Goal: Task Accomplishment & Management: Manage account settings

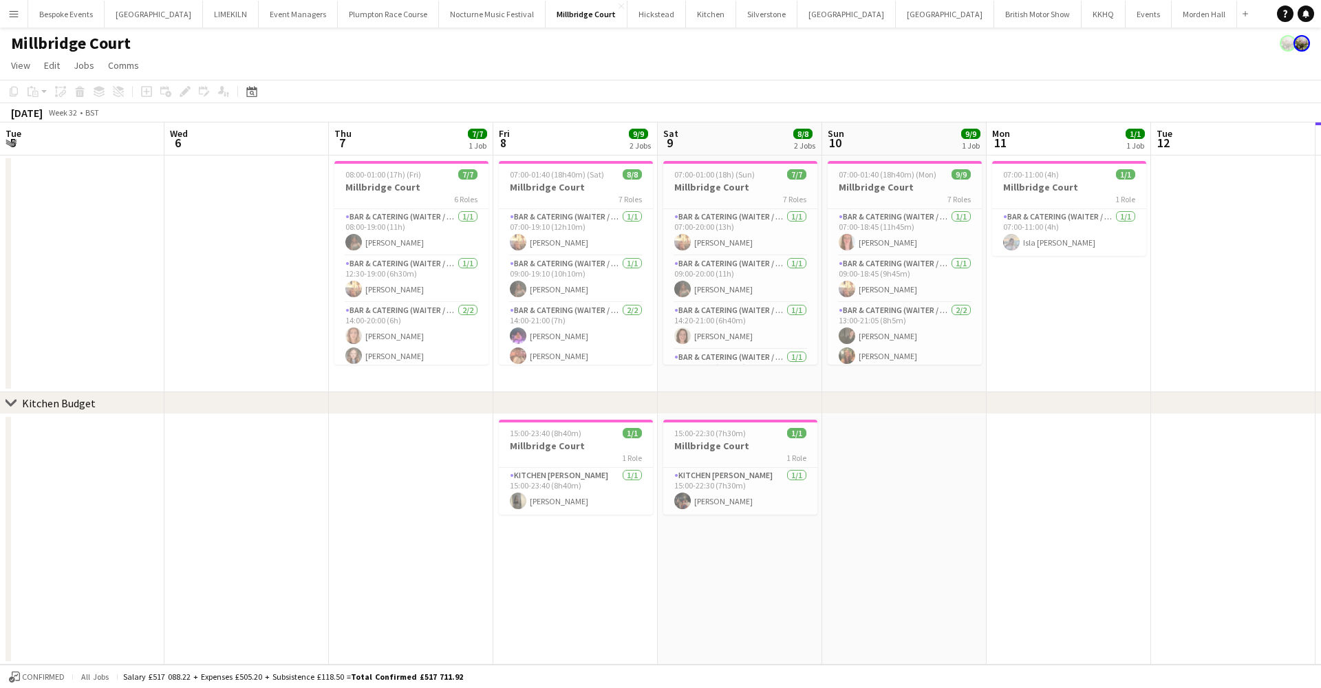
scroll to position [144, 0]
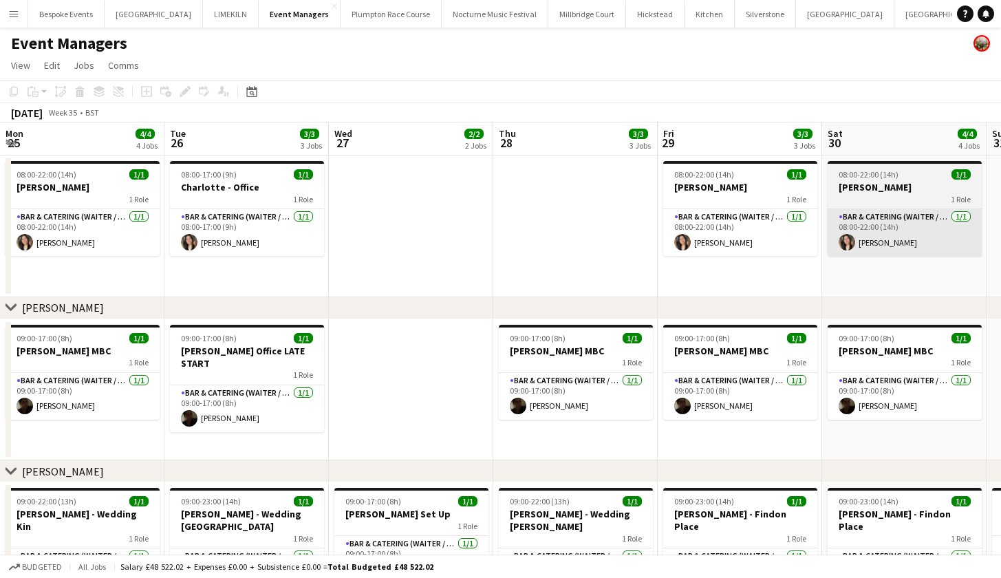
scroll to position [0, 495]
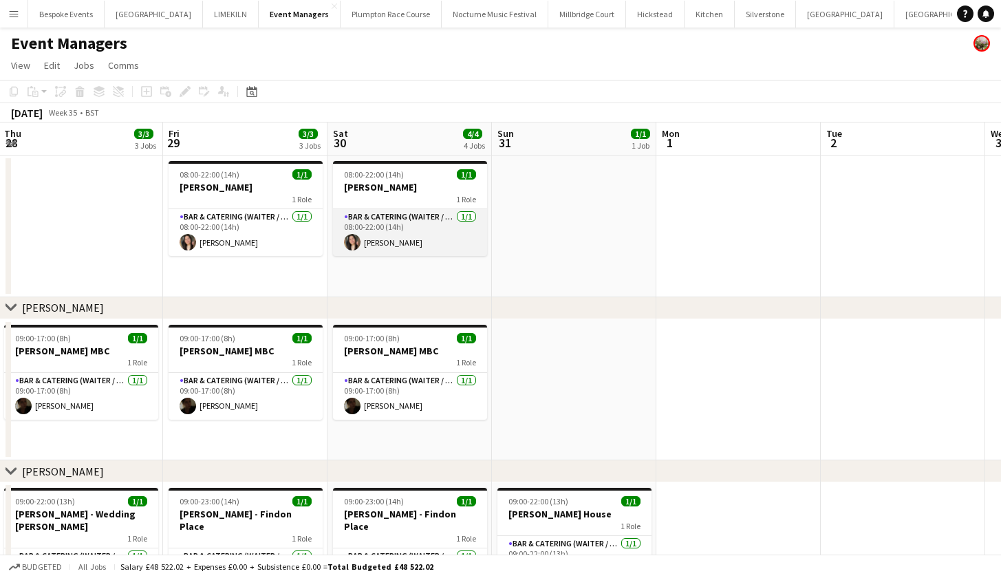
click at [395, 234] on app-card-role "Bar & Catering (Waiter / waitress) 1/1 08:00-22:00 (14h) Charlotte Margossian" at bounding box center [410, 232] width 154 height 47
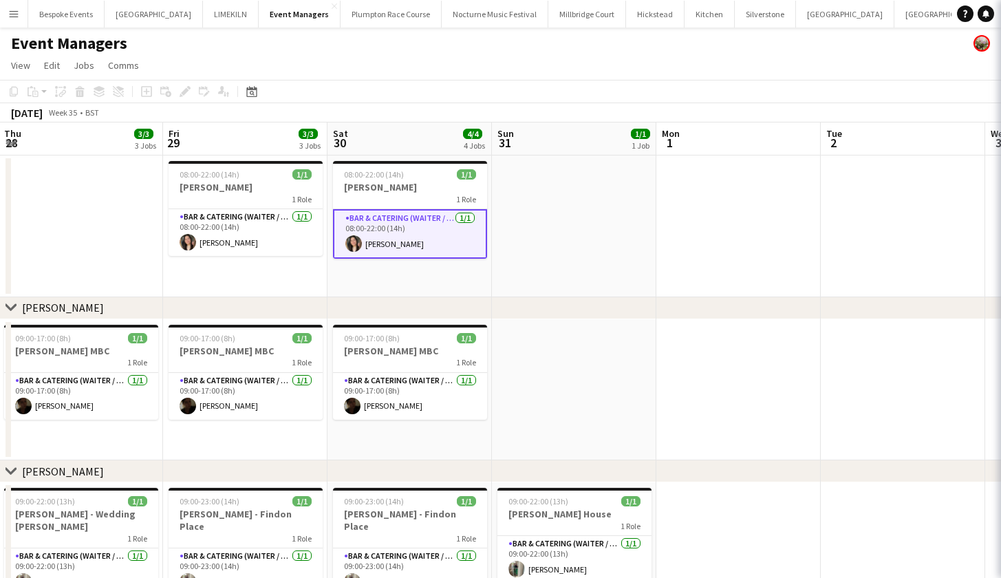
click at [409, 277] on app-date-cell "08:00-22:00 (14h) 1/1 Charlotte - MH 1 Role Bar & Catering (Waiter / waitress) …" at bounding box center [409, 226] width 164 height 142
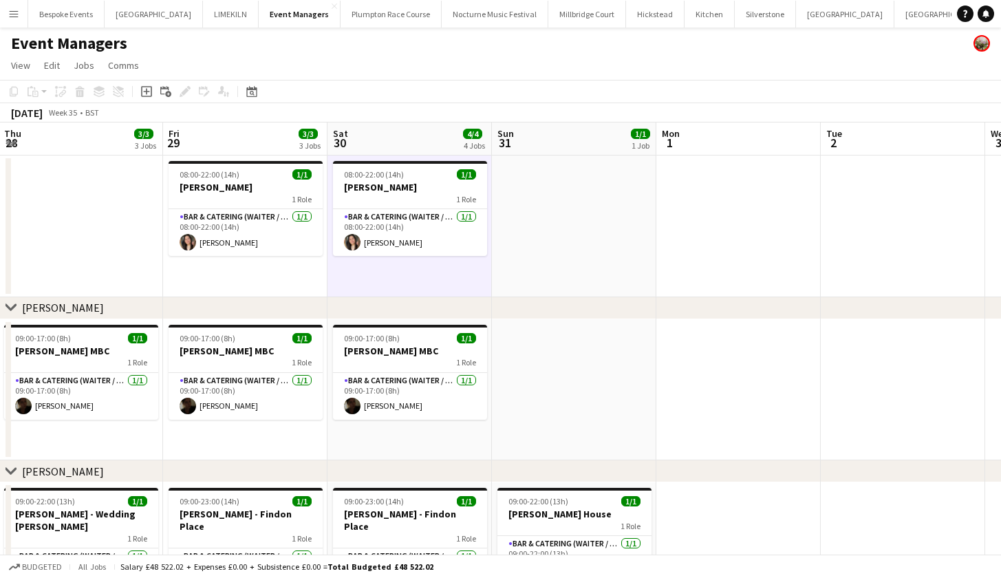
click at [409, 277] on app-date-cell "08:00-22:00 (14h) 1/1 Charlotte - MH 1 Role Bar & Catering (Waiter / waitress) …" at bounding box center [409, 226] width 164 height 142
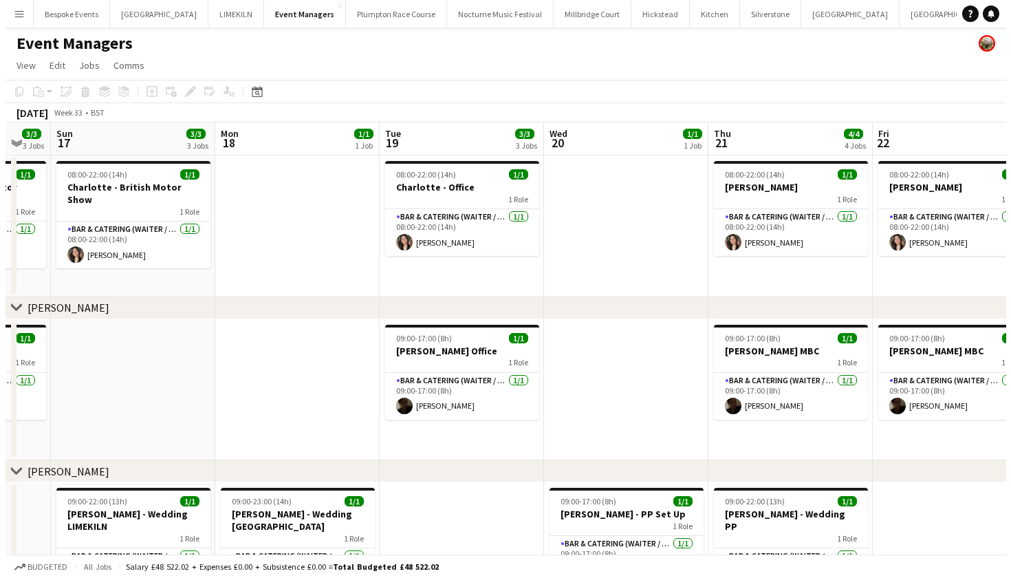
scroll to position [0, 0]
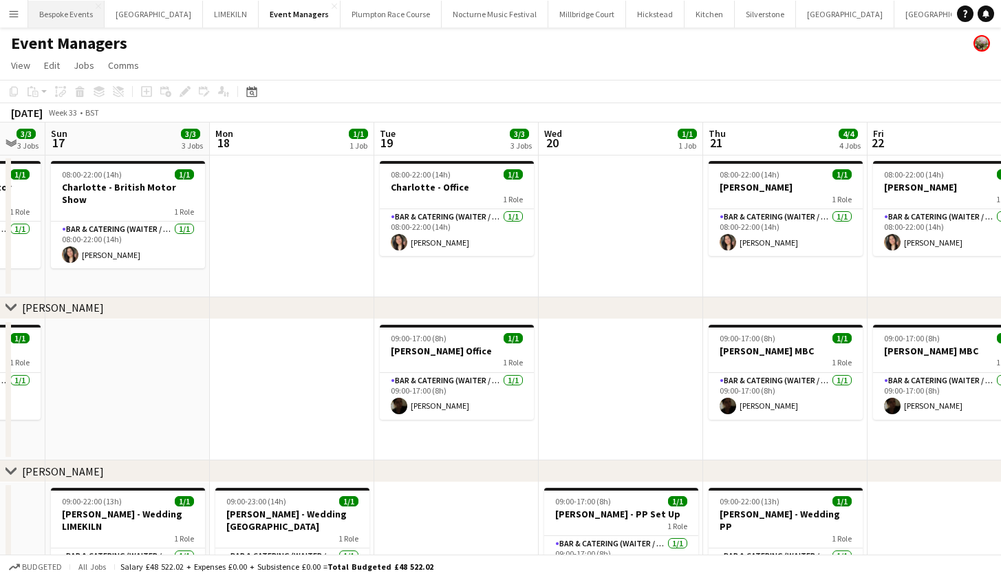
click at [66, 25] on button "Bespoke Events Close" at bounding box center [66, 14] width 76 height 27
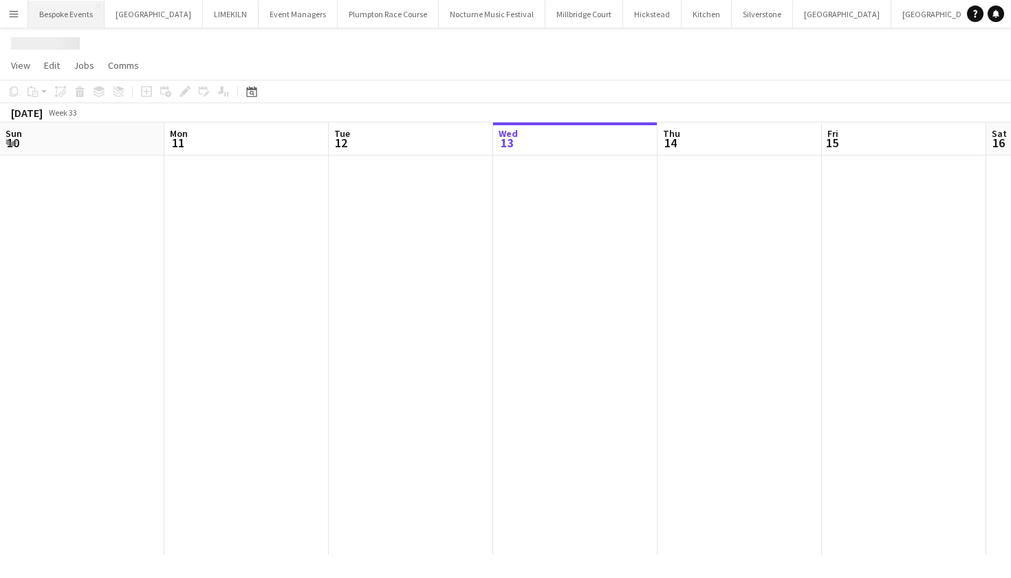
scroll to position [0, 329]
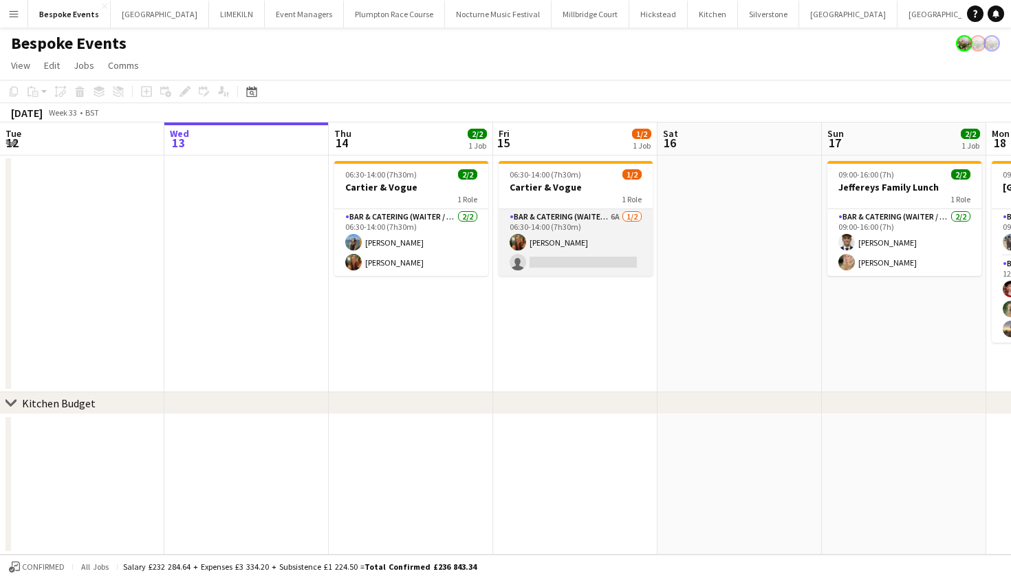
click at [597, 261] on app-card-role "Bar & Catering (Waiter / waitress) 6A 1/2 06:30-14:00 (7h30m) Emily Reed single…" at bounding box center [576, 242] width 154 height 67
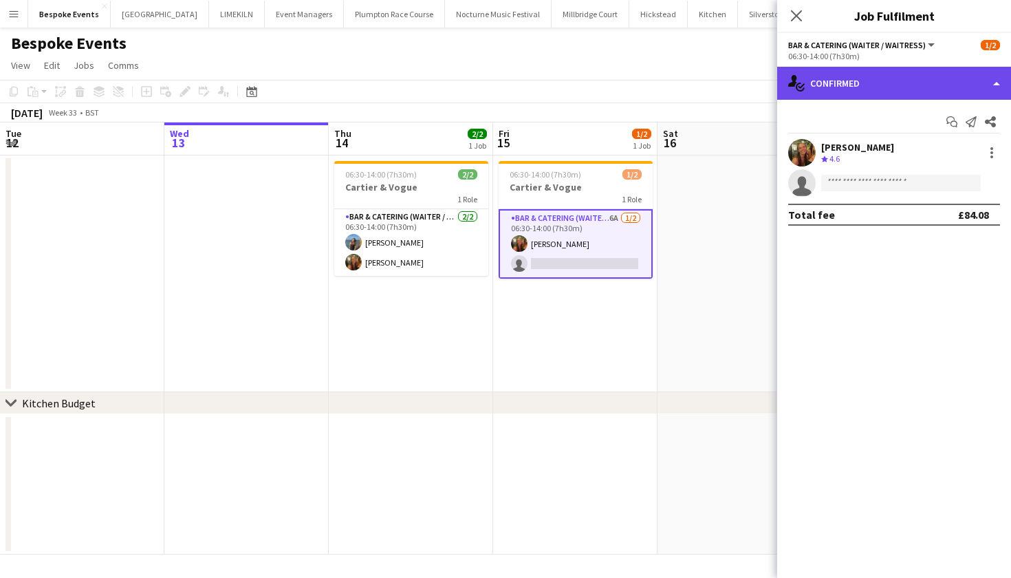
click at [871, 82] on div "single-neutral-actions-check-2 Confirmed" at bounding box center [894, 83] width 234 height 33
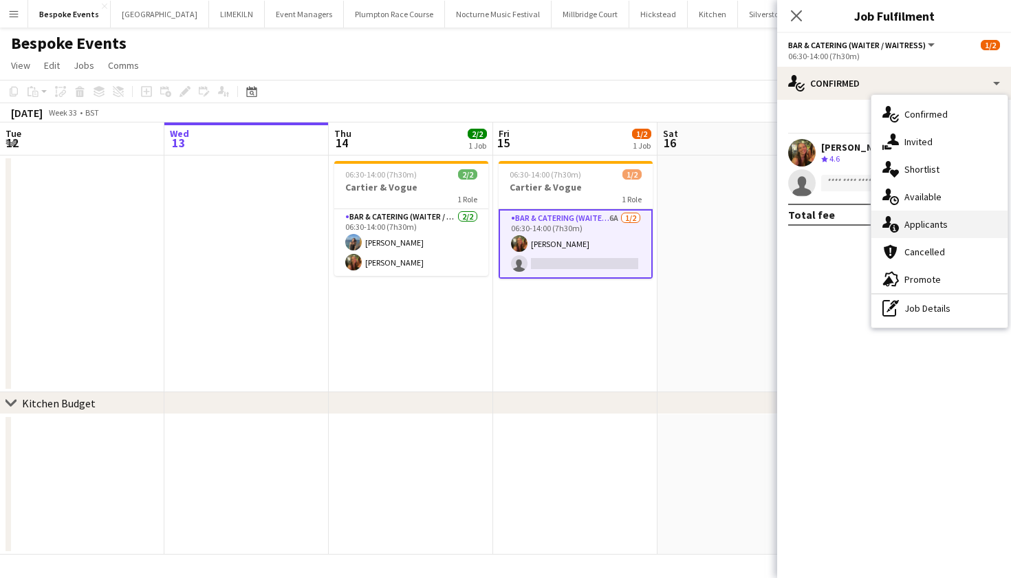
click at [947, 227] on div "single-neutral-actions-information Applicants" at bounding box center [940, 225] width 136 height 28
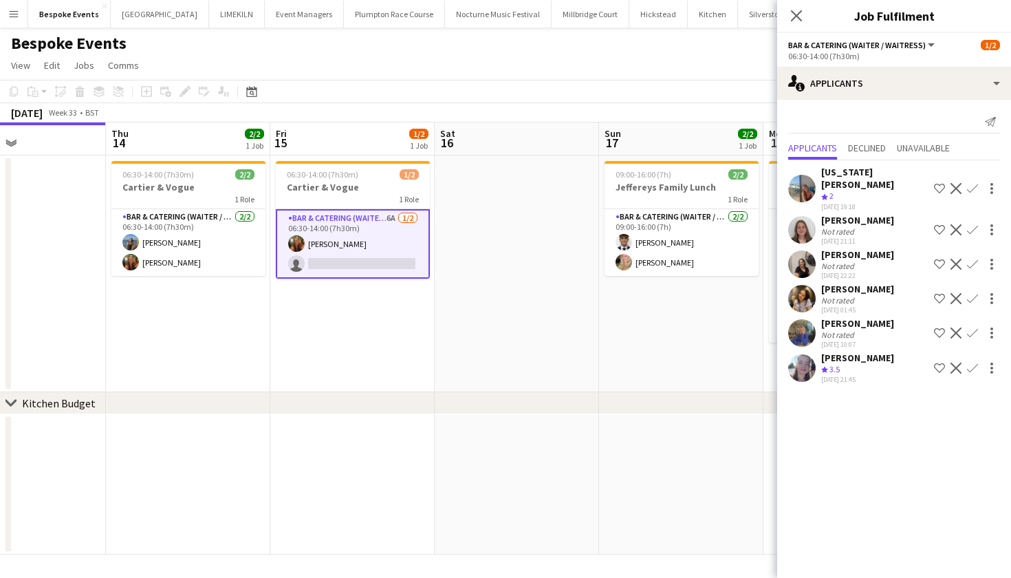
scroll to position [0, 552]
drag, startPoint x: 627, startPoint y: 325, endPoint x: 404, endPoint y: 349, distance: 224.9
click at [404, 349] on app-calendar-viewport "Sun 10 Mon 11 Tue 12 Wed 13 Thu 14 2/2 1 Job Fri 15 1/2 1 Job Sat 16 Sun 17 2/2…" at bounding box center [505, 338] width 1011 height 432
click at [598, 61] on app-page-menu "View Day view expanded Day view collapsed Month view Date picker Jump to today …" at bounding box center [505, 67] width 1011 height 26
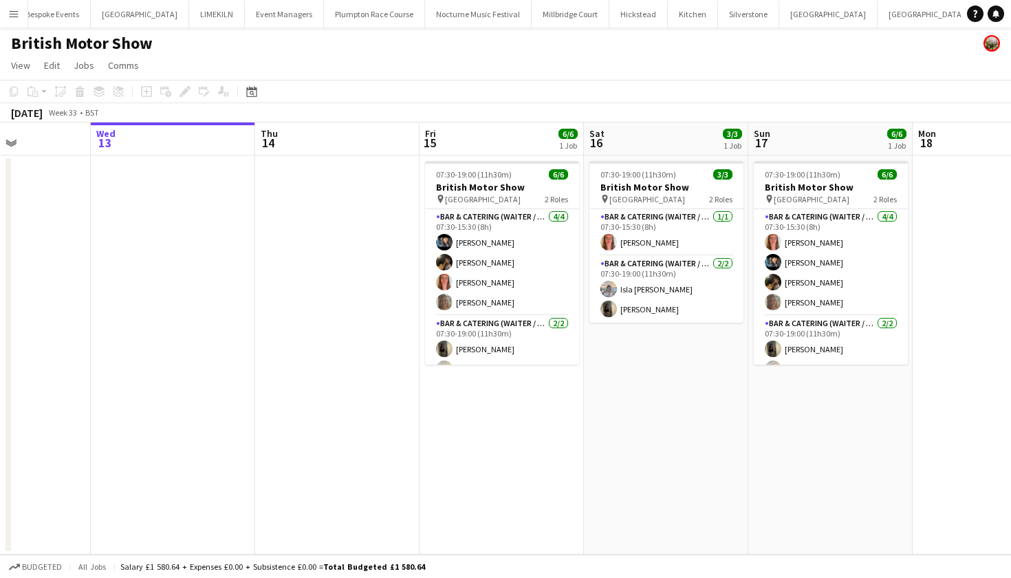
scroll to position [0, 406]
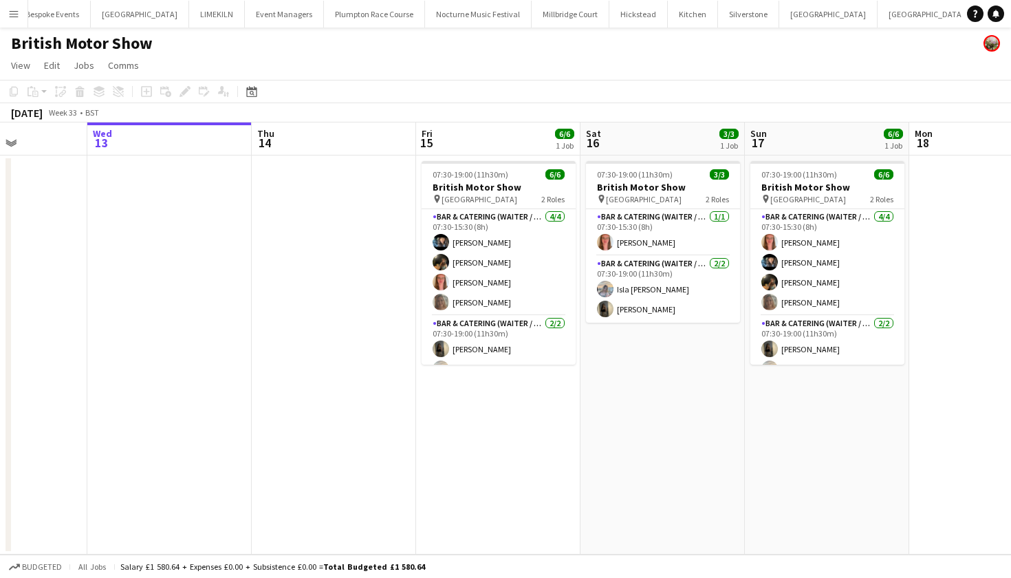
drag, startPoint x: 404, startPoint y: 311, endPoint x: 327, endPoint y: 311, distance: 77.0
click at [327, 311] on app-calendar-viewport "Sun 10 Mon 11 Tue 12 Wed 13 Thu 14 Fri 15 6/6 1 Job Sat 16 3/3 1 Job Sun 17 6/6…" at bounding box center [505, 338] width 1011 height 432
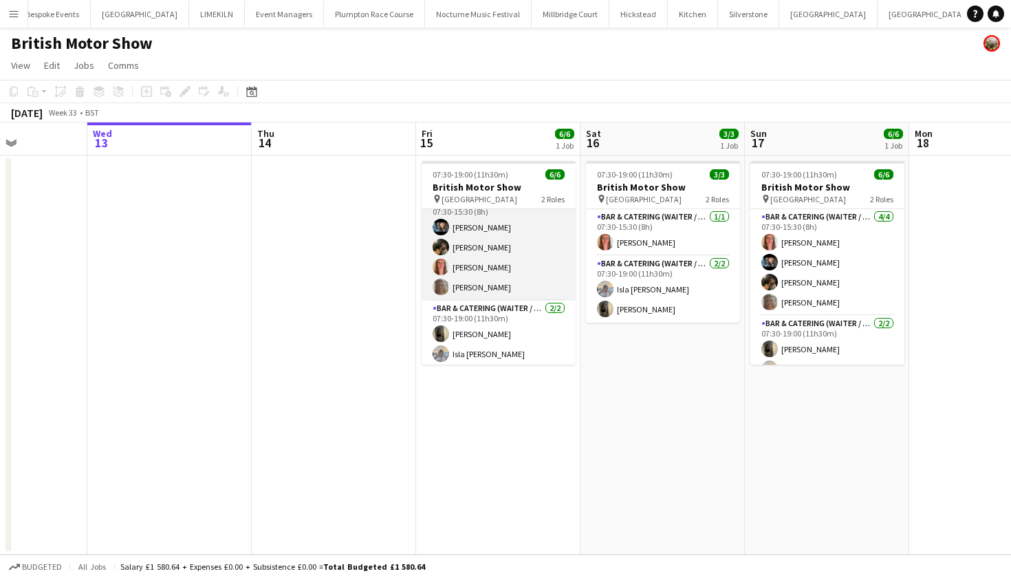
scroll to position [0, 0]
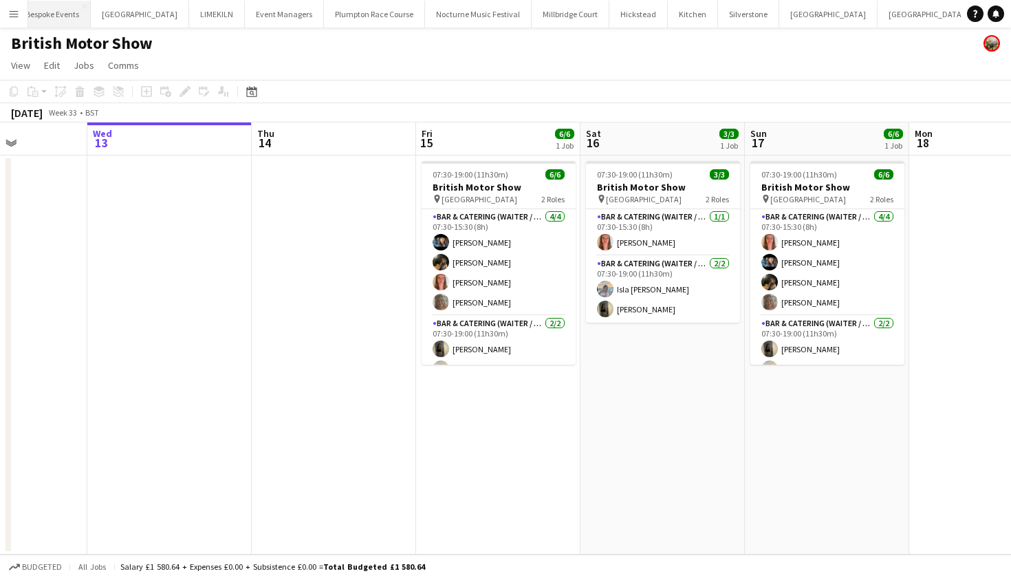
click at [47, 9] on button "Bespoke Events Close" at bounding box center [52, 14] width 76 height 27
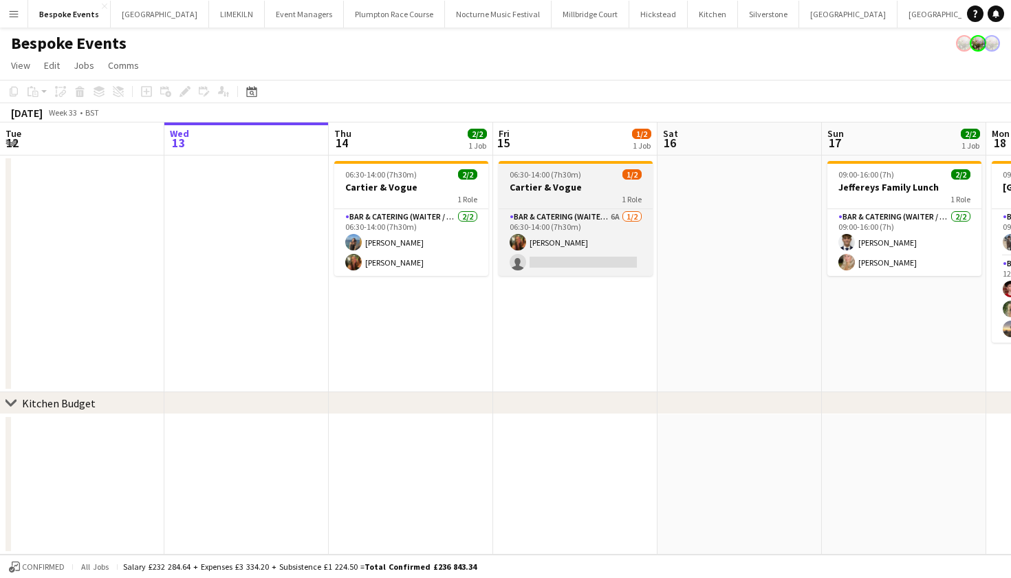
click at [595, 199] on div "1 Role" at bounding box center [576, 198] width 154 height 11
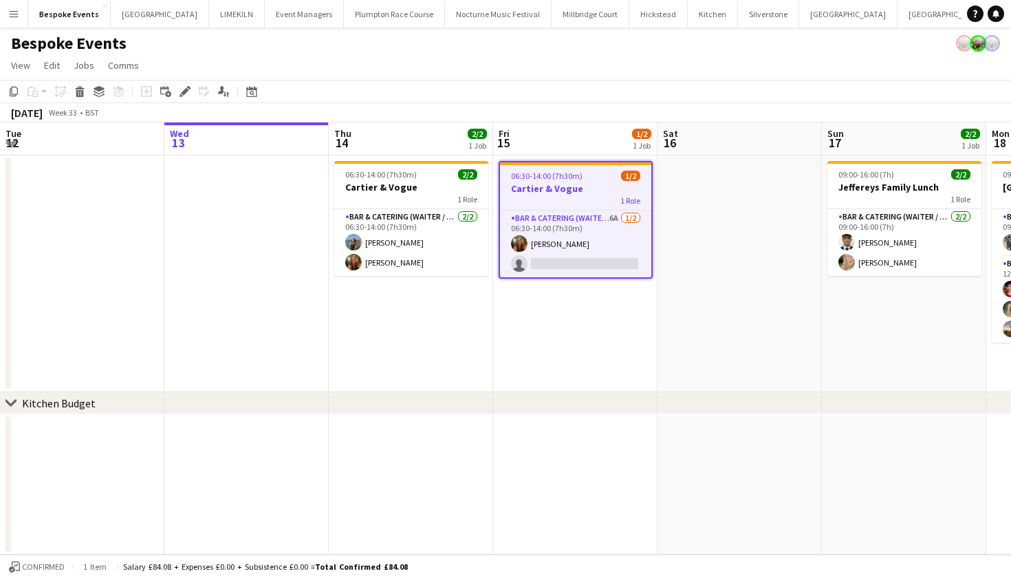
click at [550, 197] on div "1 Role" at bounding box center [575, 200] width 151 height 11
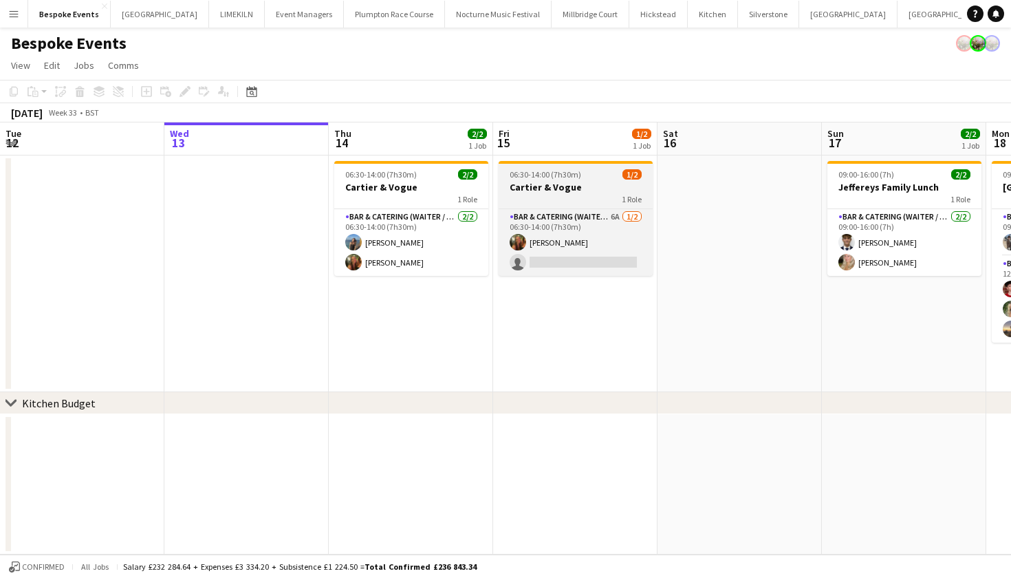
click at [538, 180] on app-job-card "06:30-14:00 (7h30m) 1/2 Cartier & Vogue 1 Role Bar & Catering (Waiter / waitres…" at bounding box center [576, 218] width 154 height 115
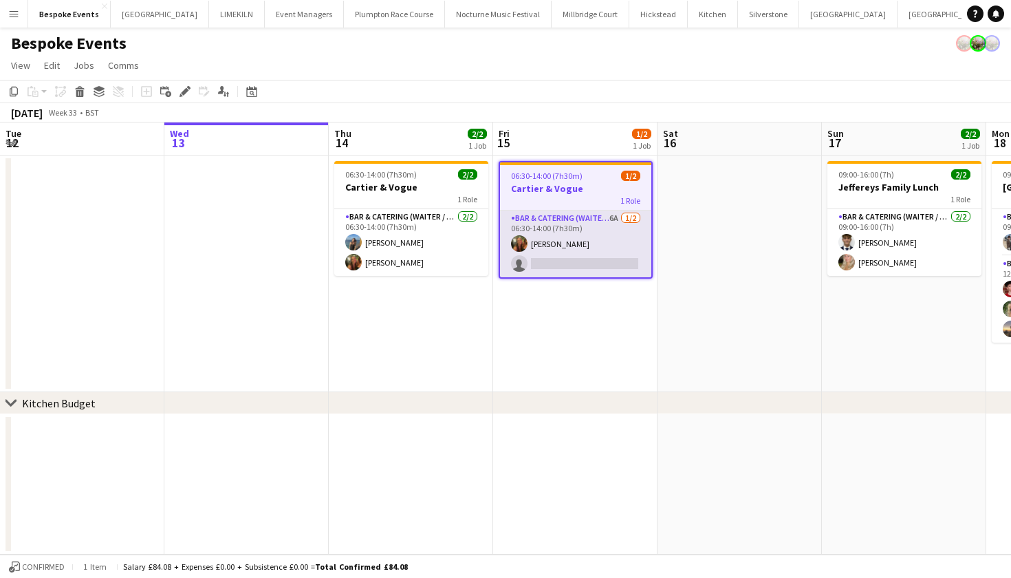
click at [530, 243] on app-card-role "Bar & Catering (Waiter / waitress) 6A 1/2 06:30-14:00 (7h30m) Emily Reed single…" at bounding box center [575, 244] width 151 height 67
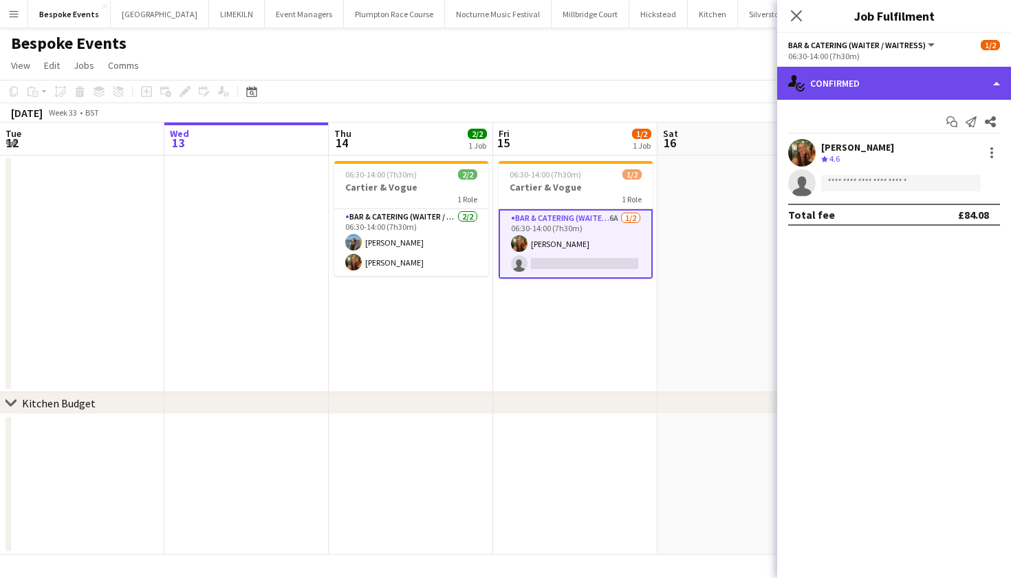
click at [874, 91] on div "single-neutral-actions-check-2 Confirmed" at bounding box center [894, 83] width 234 height 33
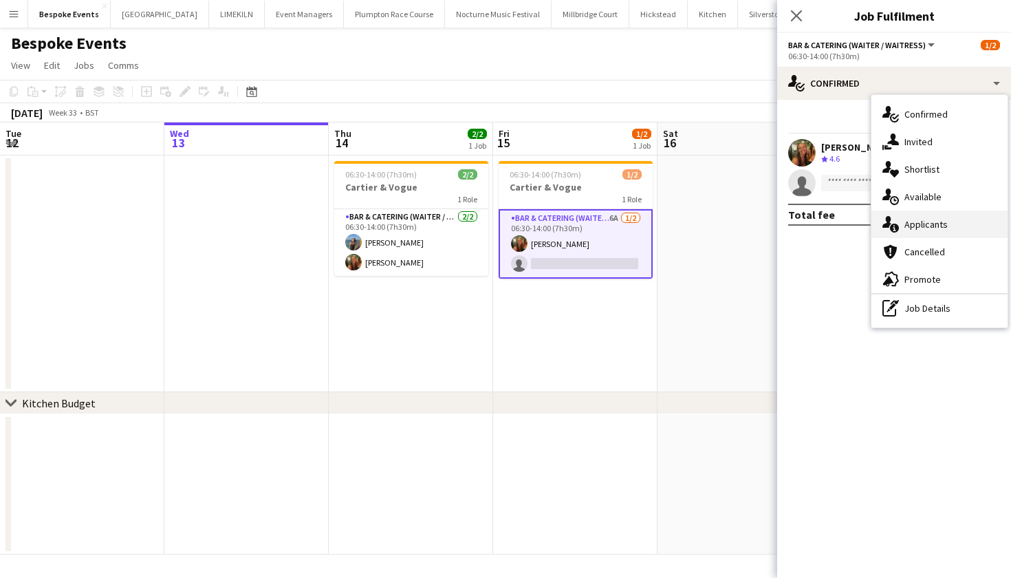
click at [939, 215] on div "single-neutral-actions-information Applicants" at bounding box center [940, 225] width 136 height 28
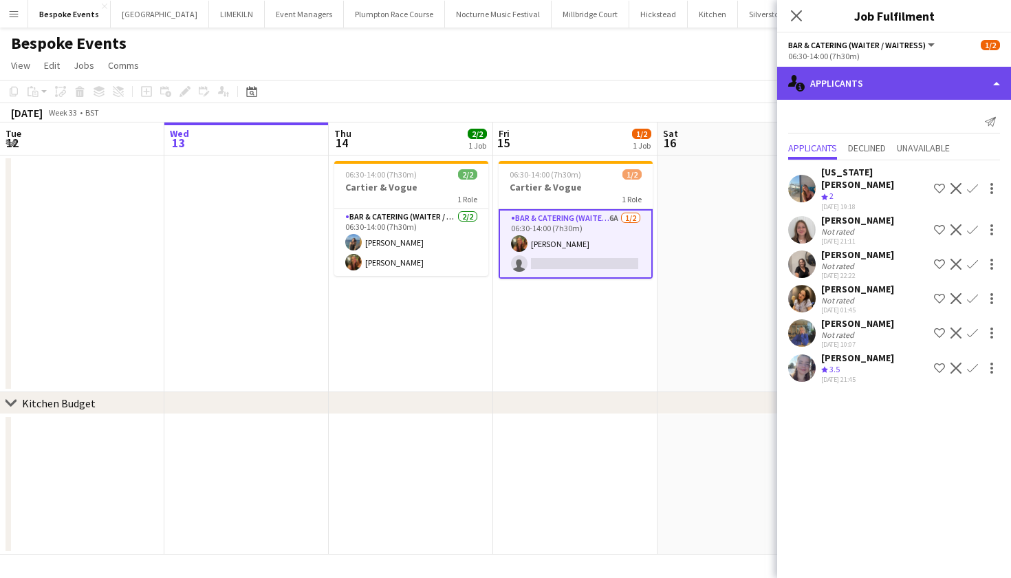
click at [857, 85] on div "single-neutral-actions-information Applicants" at bounding box center [894, 83] width 234 height 33
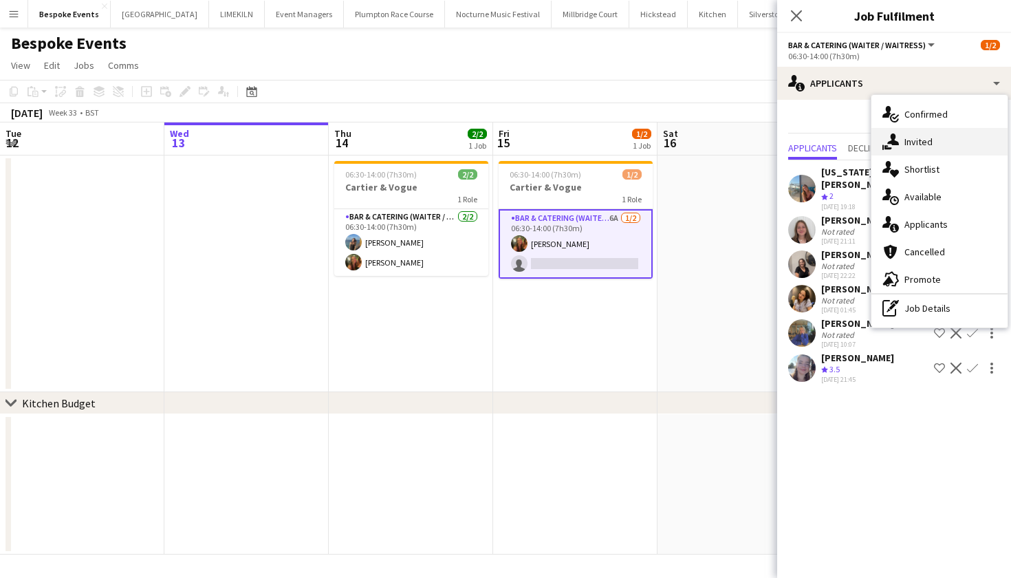
click at [909, 149] on div "single-neutral-actions-share-1 Invited" at bounding box center [940, 142] width 136 height 28
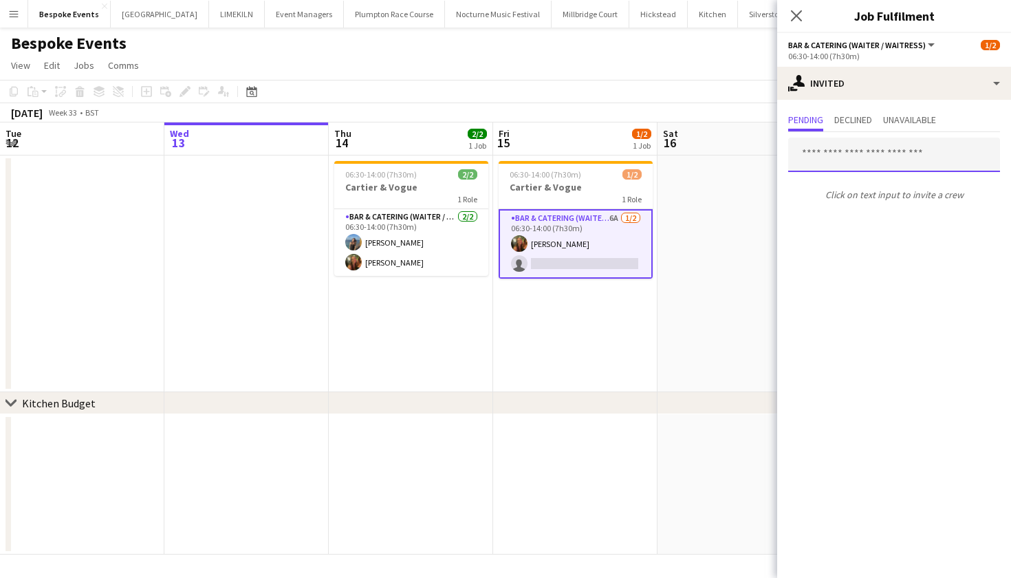
click at [838, 155] on input "text" at bounding box center [894, 155] width 212 height 34
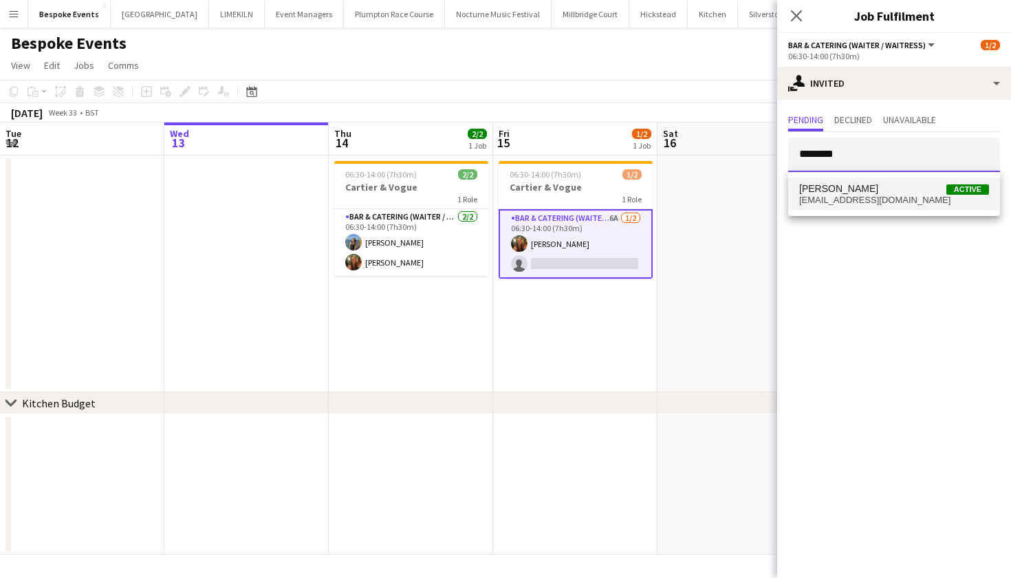
type input "********"
click at [872, 193] on span "Amelie Perriton Active" at bounding box center [894, 189] width 190 height 12
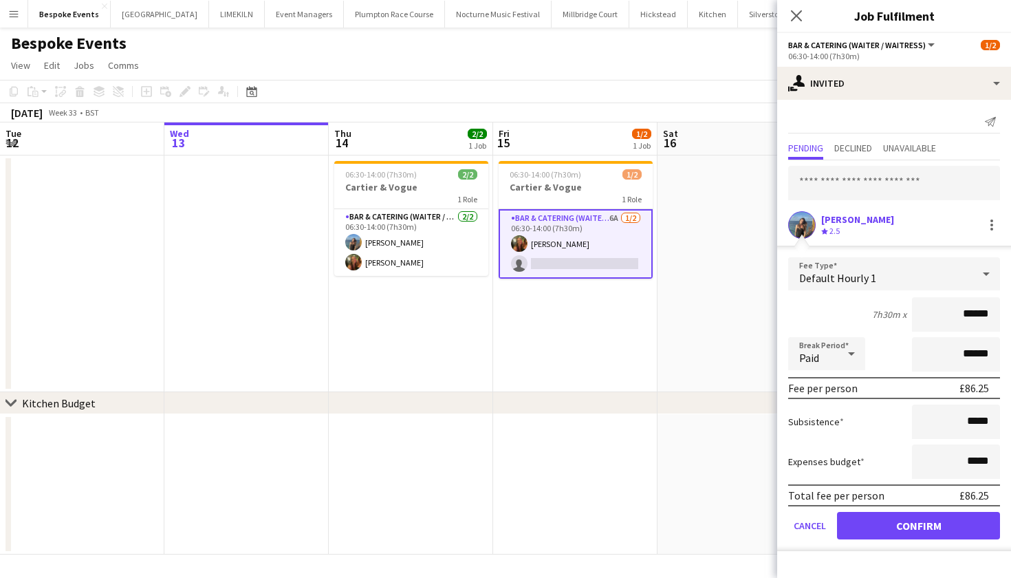
click at [929, 524] on button "Confirm" at bounding box center [918, 526] width 163 height 28
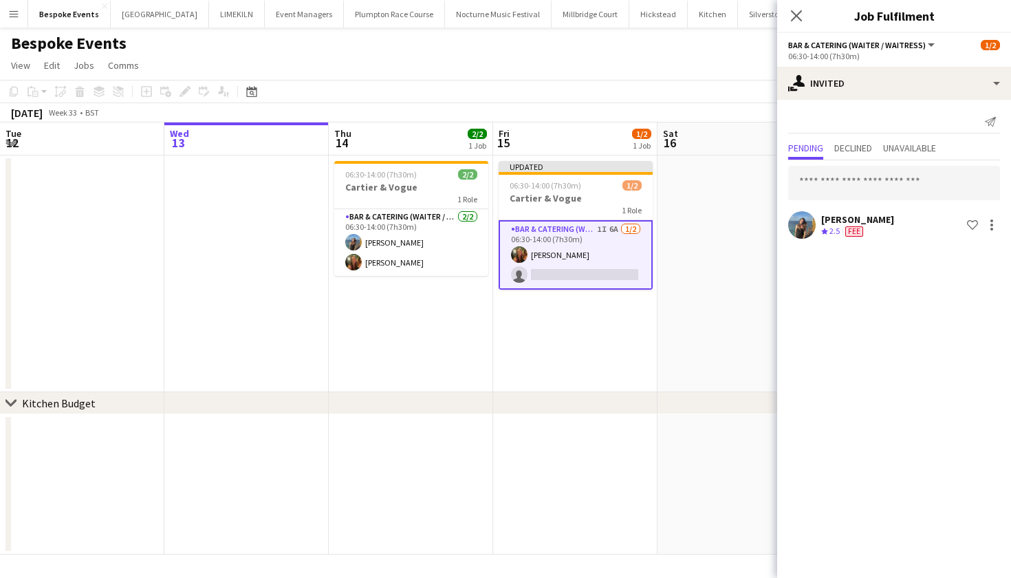
click at [690, 250] on app-date-cell at bounding box center [740, 273] width 164 height 237
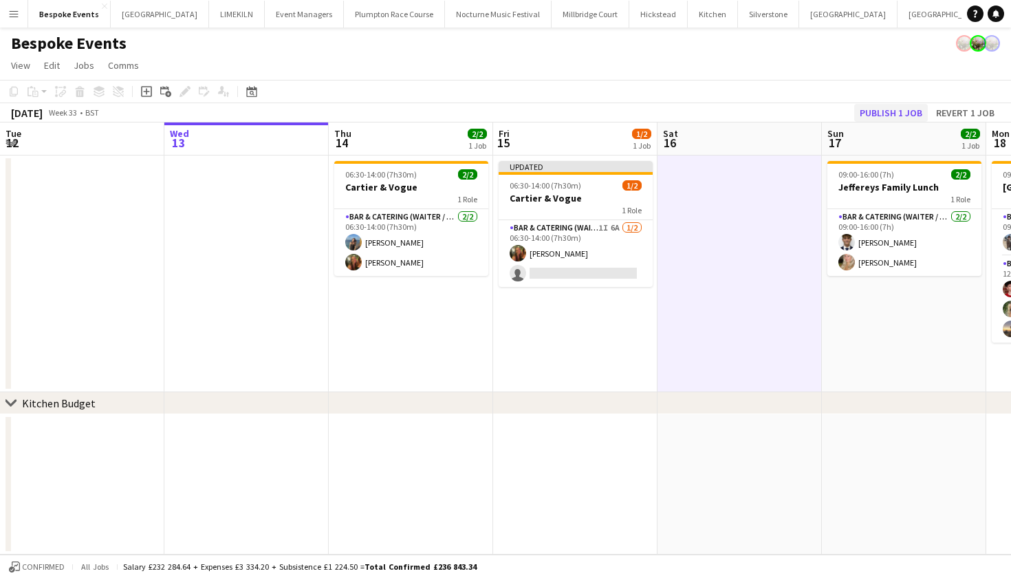
click at [909, 112] on button "Publish 1 job" at bounding box center [891, 113] width 74 height 18
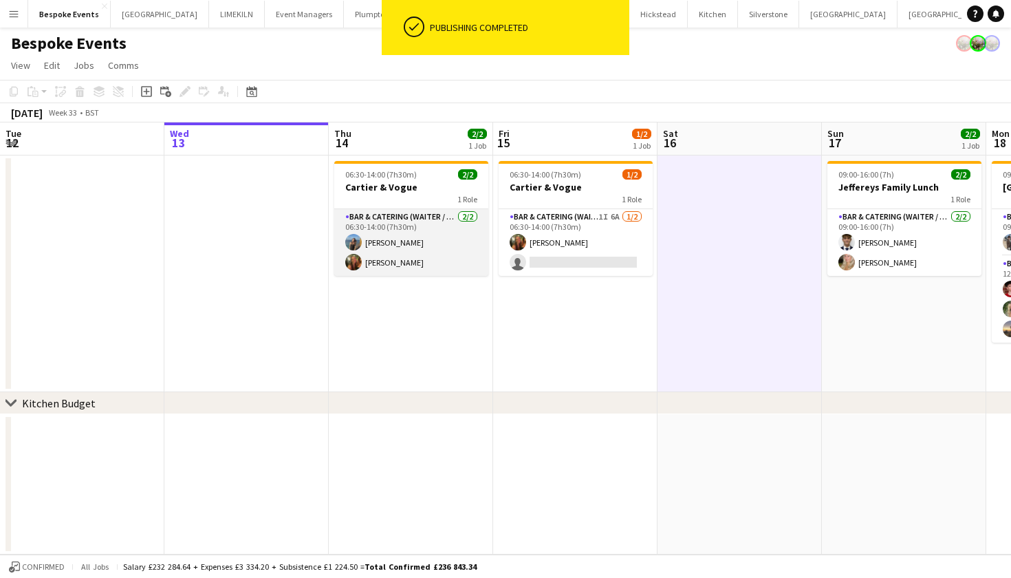
click at [443, 233] on app-card-role "Bar & Catering (Waiter / waitress) 2/2 06:30-14:00 (7h30m) Amelie Perriton Emil…" at bounding box center [411, 242] width 154 height 67
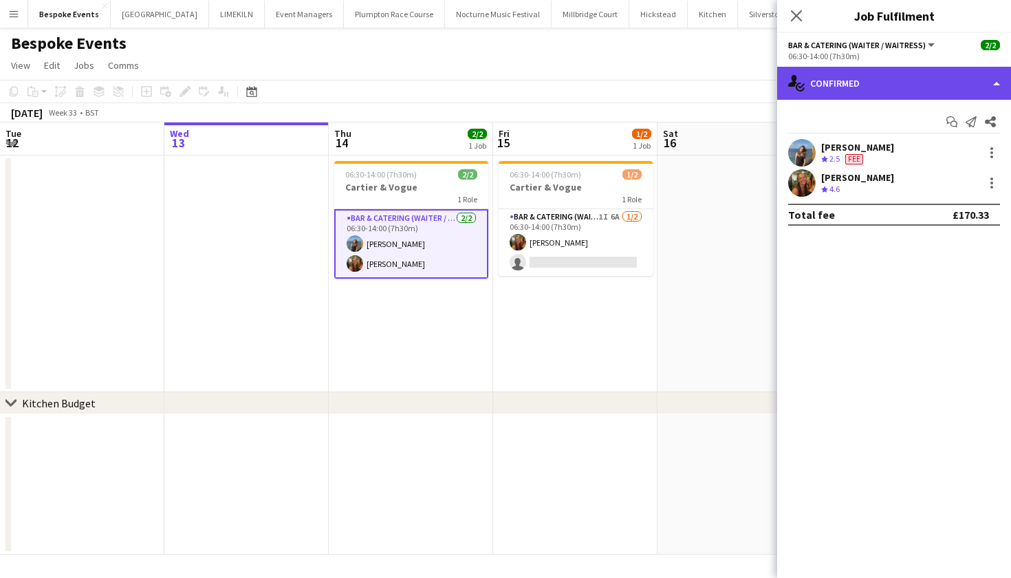
click at [847, 89] on div "single-neutral-actions-check-2 Confirmed" at bounding box center [894, 83] width 234 height 33
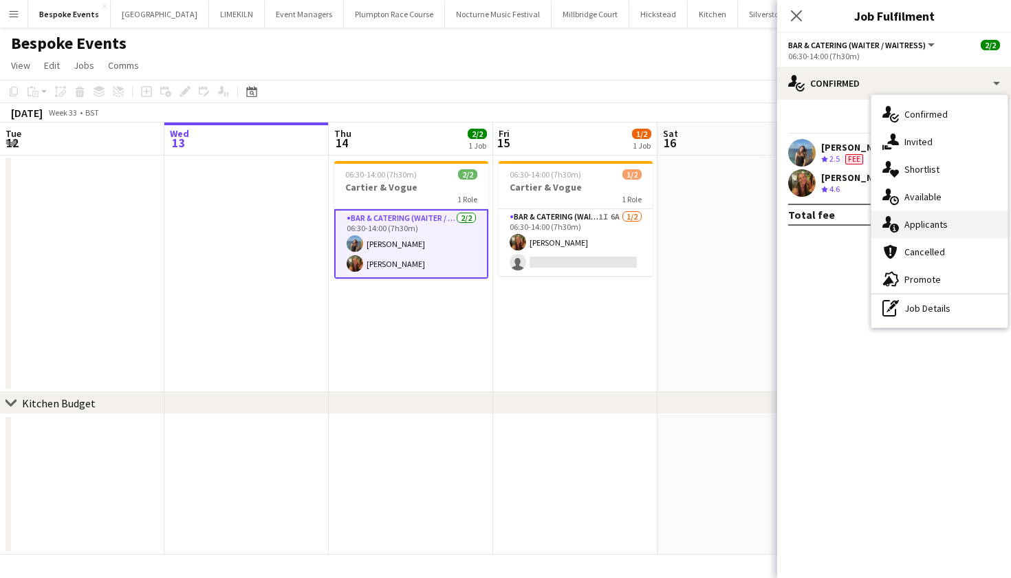
click at [903, 219] on div "single-neutral-actions-information Applicants" at bounding box center [940, 225] width 136 height 28
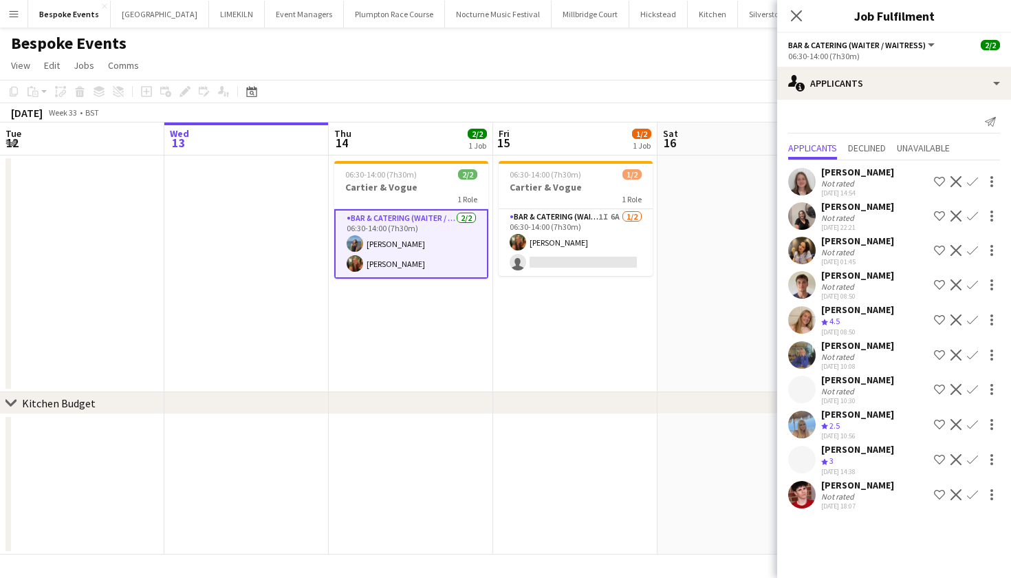
click at [541, 334] on app-date-cell "06:30-14:00 (7h30m) 1/2 Cartier & Vogue 1 Role Bar & Catering (Waiter / waitres…" at bounding box center [575, 273] width 164 height 237
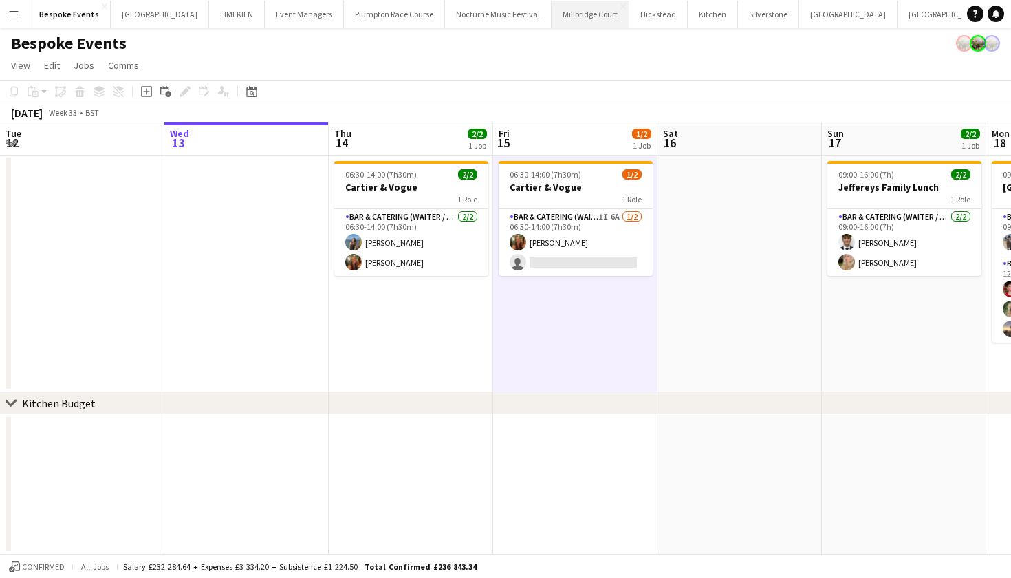
click at [557, 12] on button "Millbridge Court Close" at bounding box center [591, 14] width 78 height 27
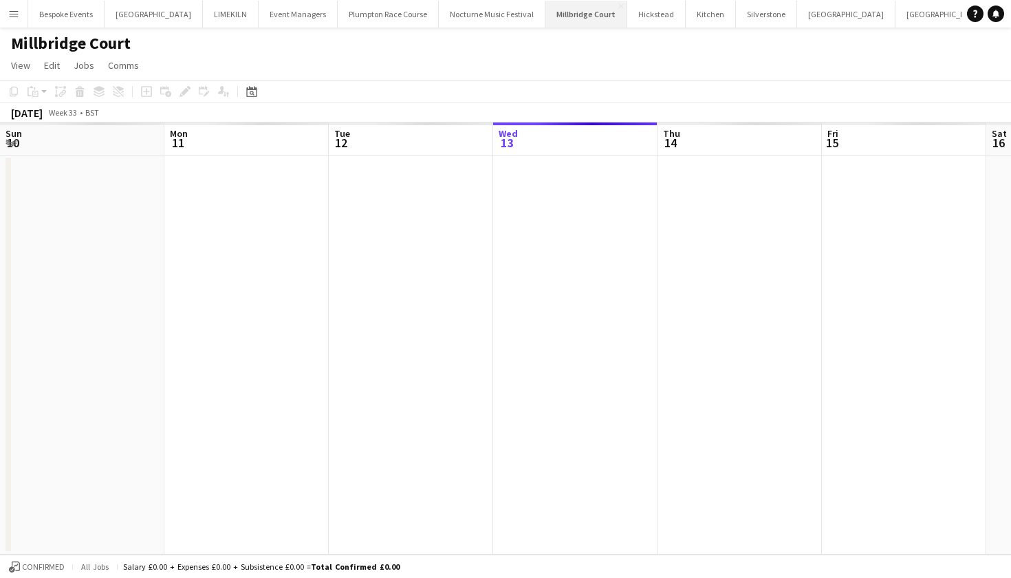
scroll to position [0, 329]
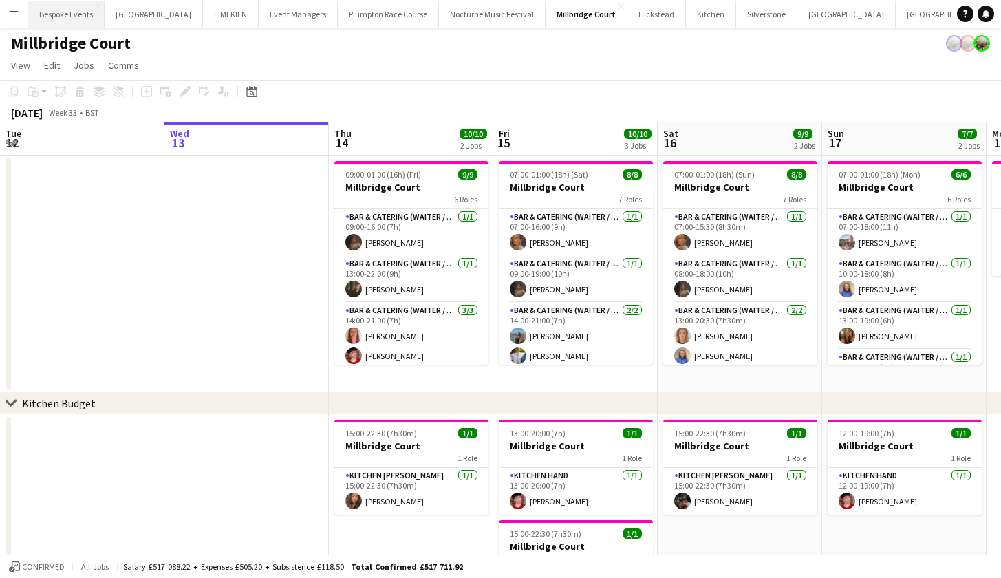
click at [58, 14] on button "Bespoke Events Close" at bounding box center [66, 14] width 76 height 27
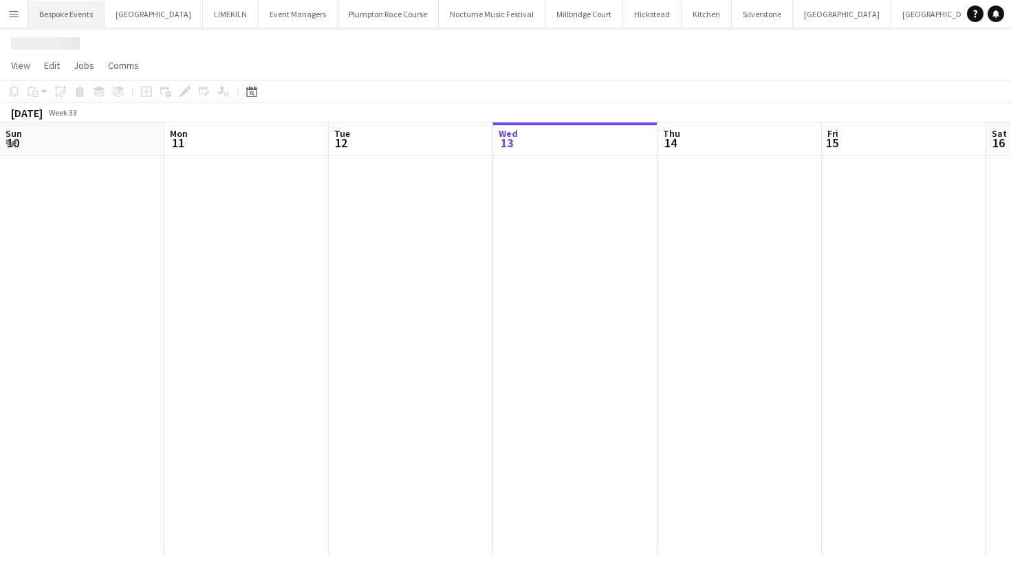
scroll to position [0, 329]
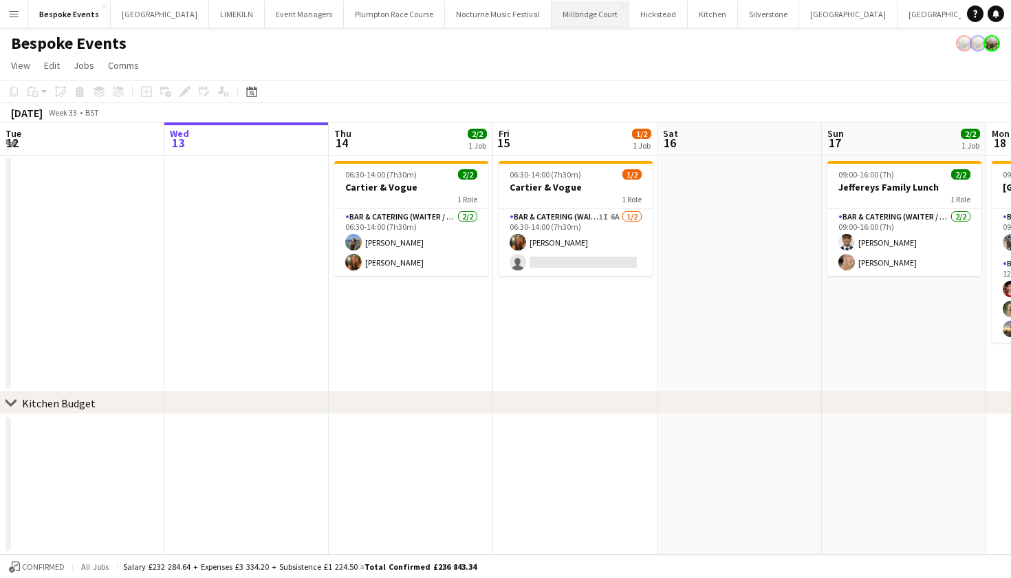
click at [552, 17] on button "Millbridge Court Close" at bounding box center [591, 14] width 78 height 27
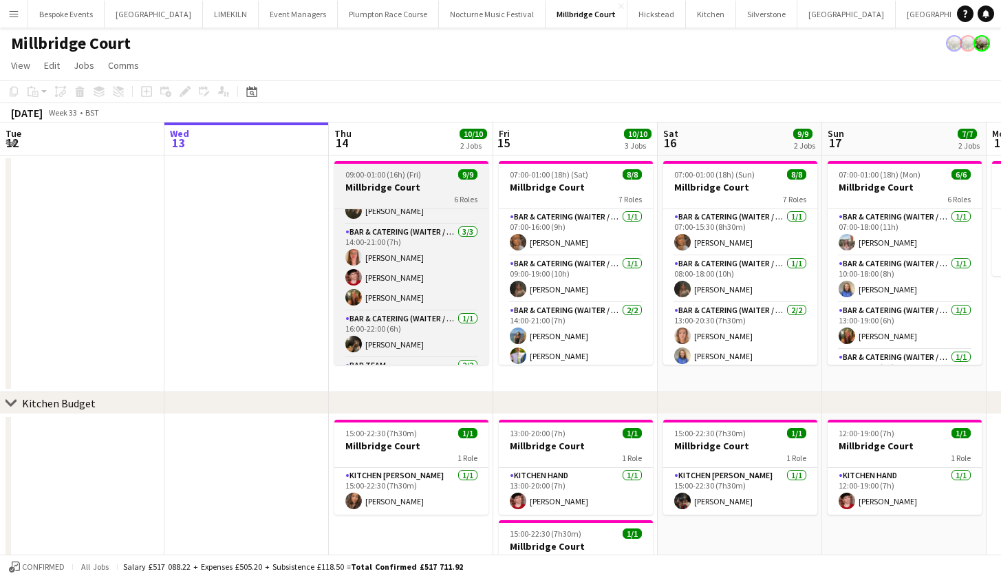
scroll to position [84, 0]
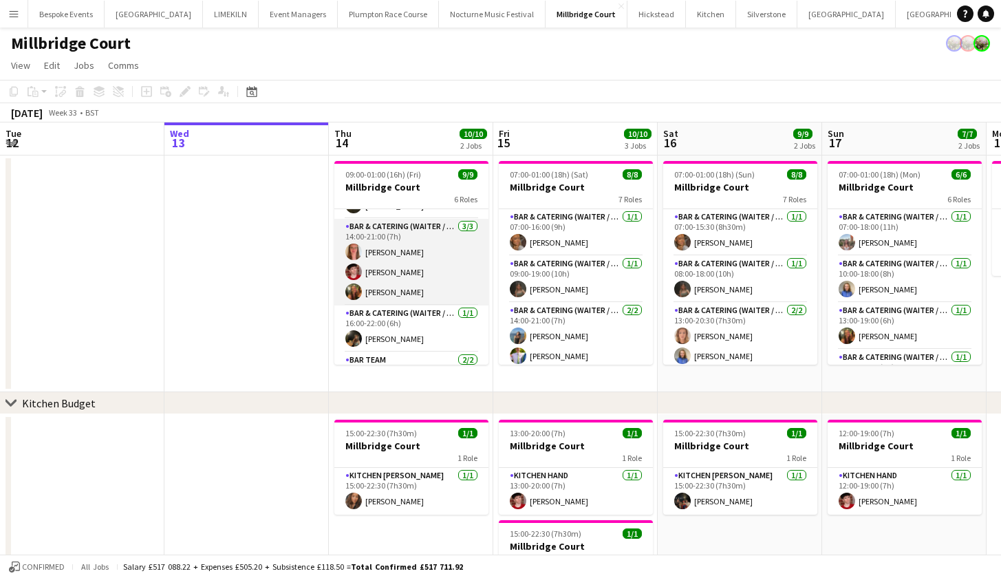
click at [369, 254] on app-card-role "Bar & Catering (Waiter / waitress) 3/3 14:00-21:00 (7h) Freya Hanmer Jonnie Sau…" at bounding box center [411, 262] width 154 height 87
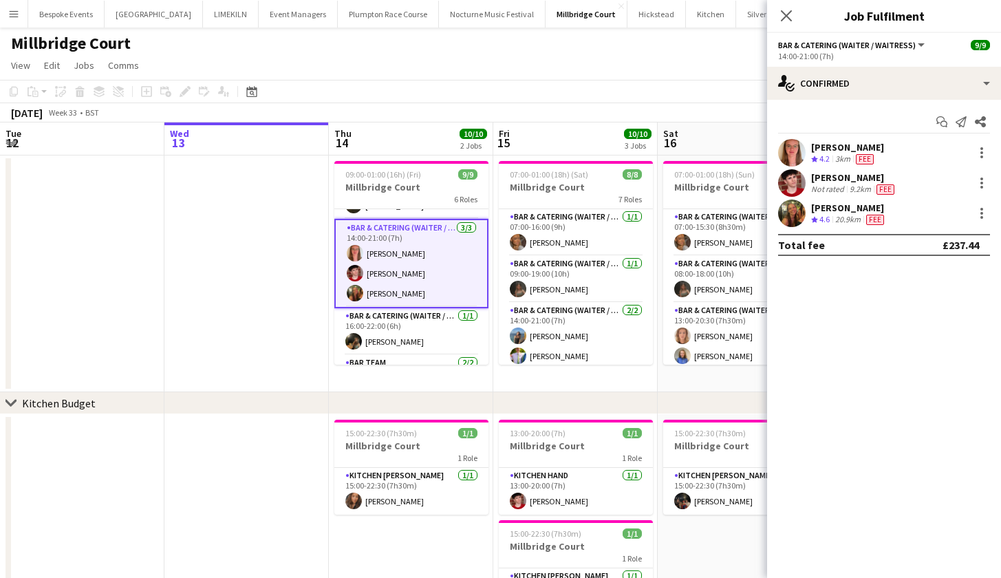
click at [247, 217] on app-date-cell at bounding box center [246, 273] width 164 height 237
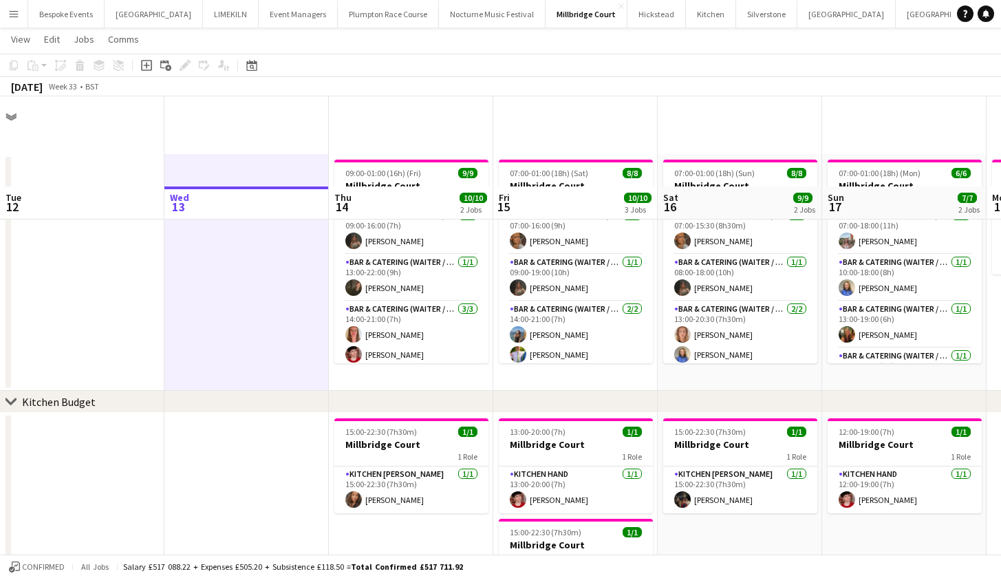
scroll to position [64, 0]
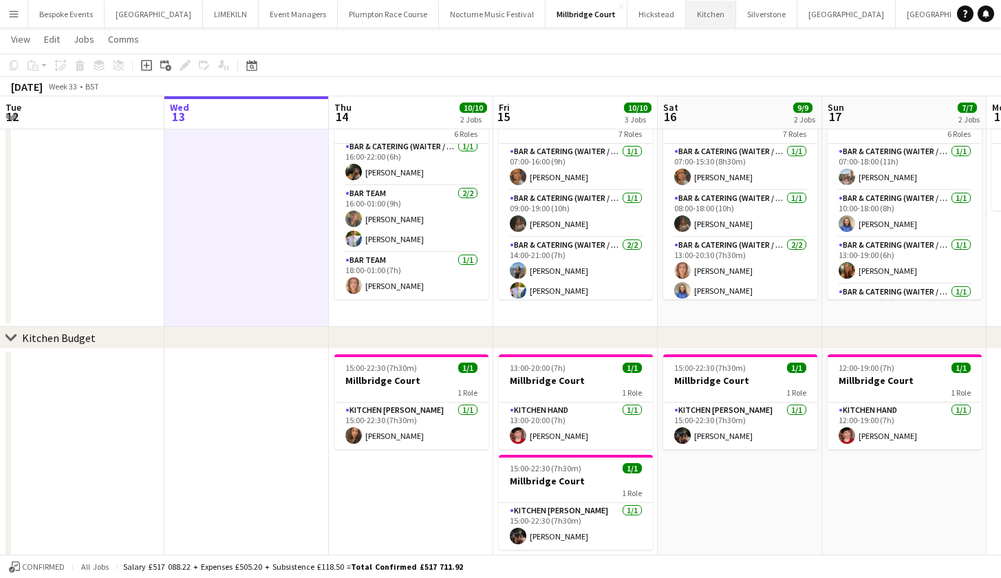
click at [686, 8] on button "Kitchen Close" at bounding box center [711, 14] width 50 height 27
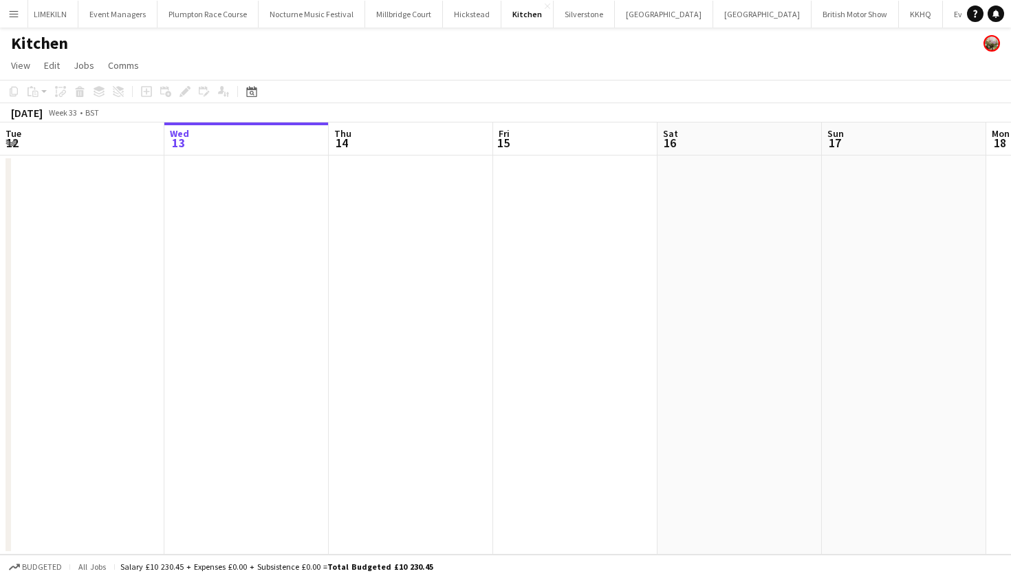
scroll to position [0, 179]
click at [900, 15] on button "KKHQ Close" at bounding box center [922, 14] width 44 height 27
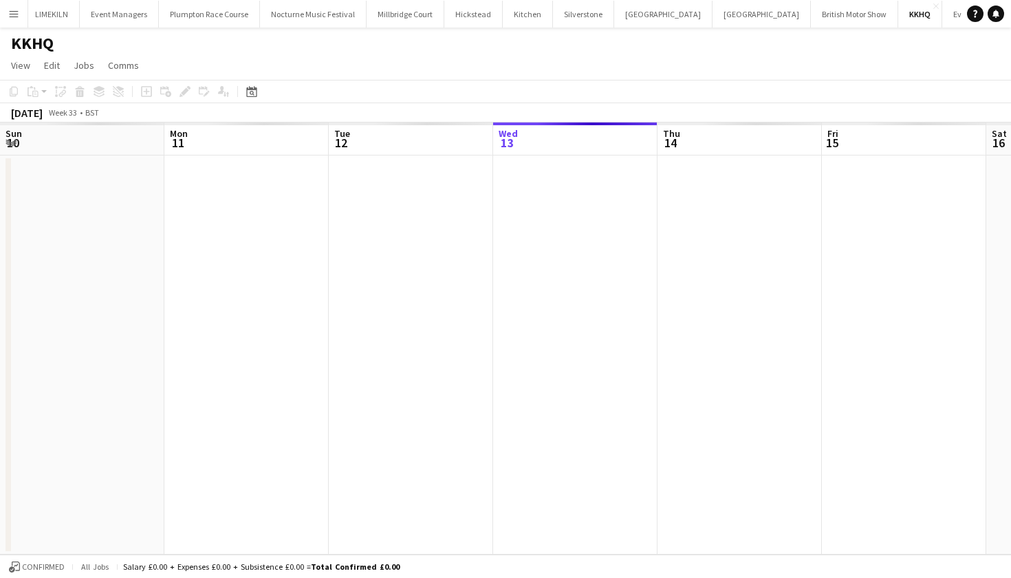
scroll to position [0, 329]
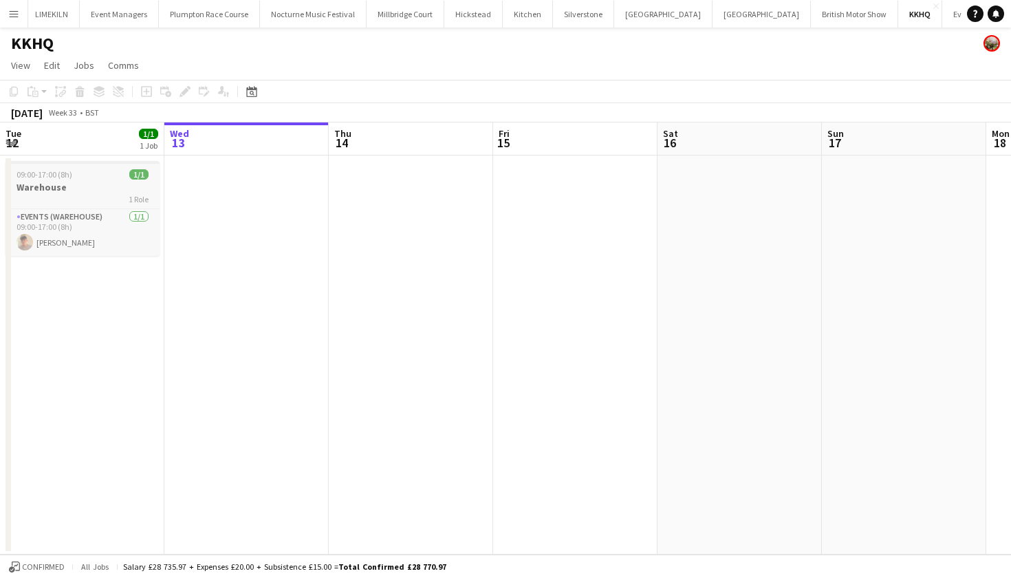
click at [70, 177] on span "09:00-17:00 (8h)" at bounding box center [45, 174] width 56 height 10
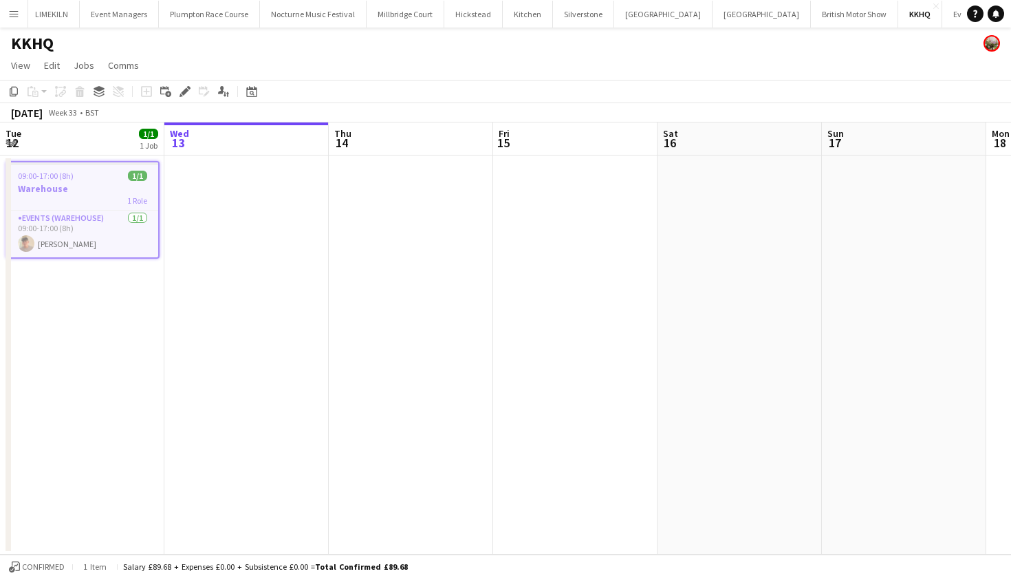
click at [228, 218] on app-date-cell at bounding box center [246, 354] width 164 height 399
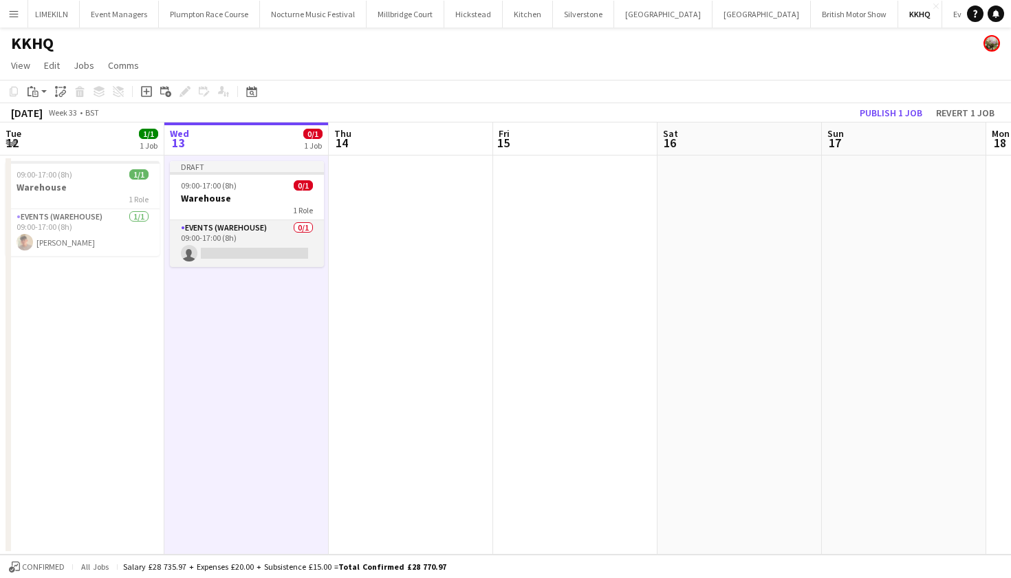
click at [235, 242] on app-card-role "Events (Warehouse) 0/1 09:00-17:00 (8h) single-neutral-actions" at bounding box center [247, 243] width 154 height 47
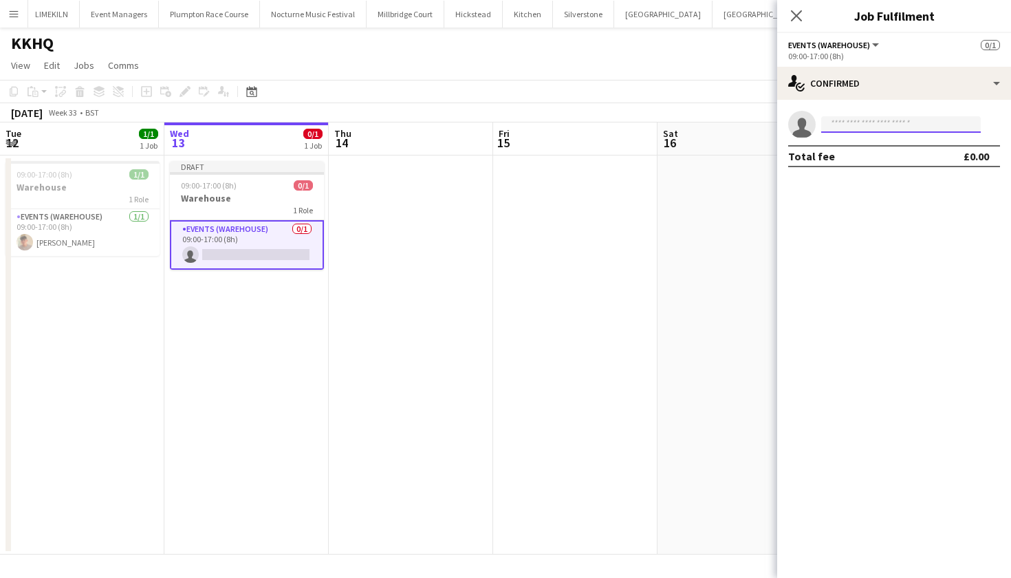
click at [884, 122] on input at bounding box center [901, 124] width 160 height 17
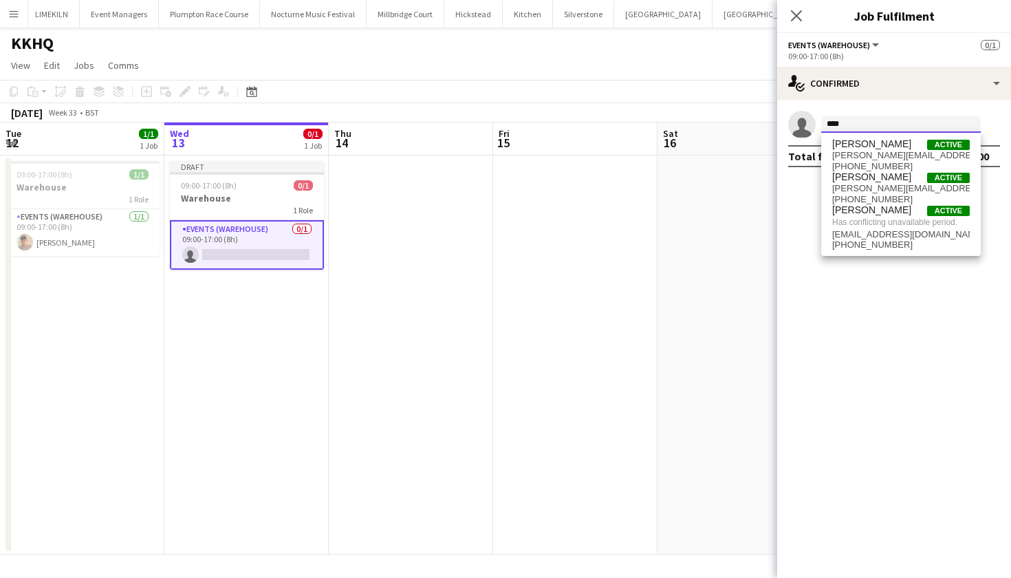
type input "****"
drag, startPoint x: 871, startPoint y: 153, endPoint x: 887, endPoint y: 186, distance: 36.3
click at [887, 186] on span "jude.inkley@gmail.com" at bounding box center [901, 188] width 138 height 11
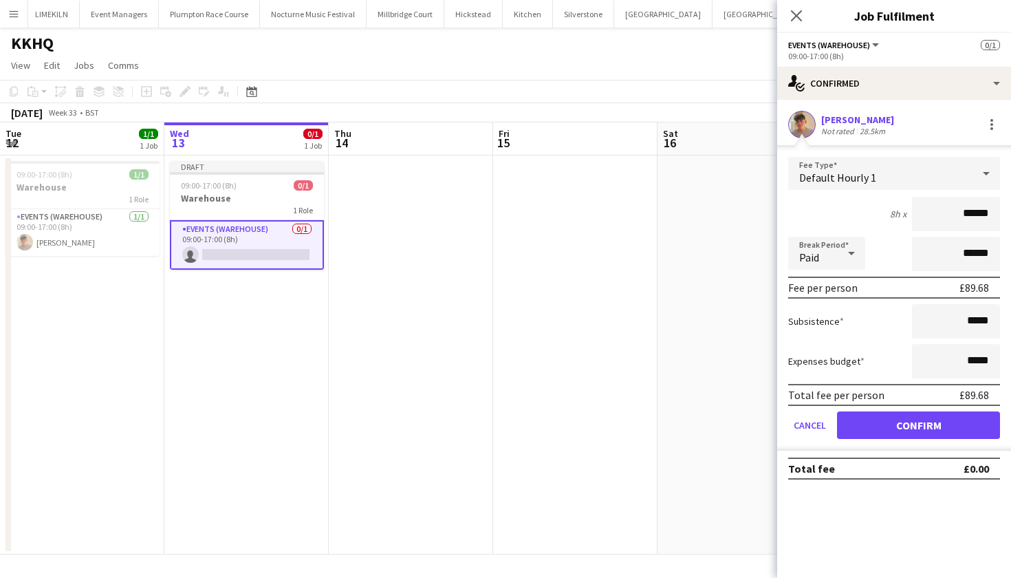
click at [937, 426] on button "Confirm" at bounding box center [918, 425] width 163 height 28
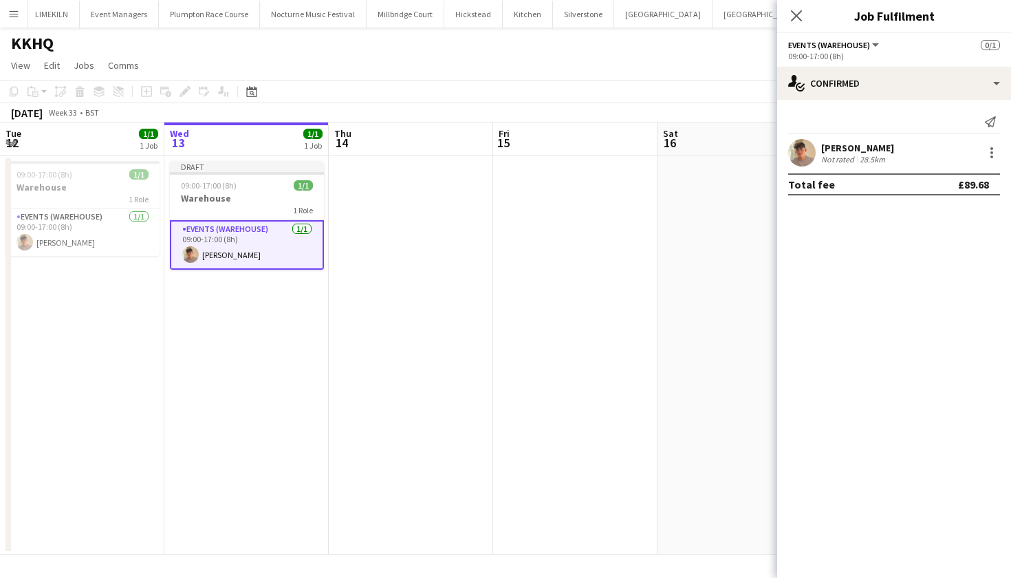
drag, startPoint x: 733, startPoint y: 327, endPoint x: 773, endPoint y: 283, distance: 60.4
click at [733, 327] on app-date-cell at bounding box center [740, 354] width 164 height 399
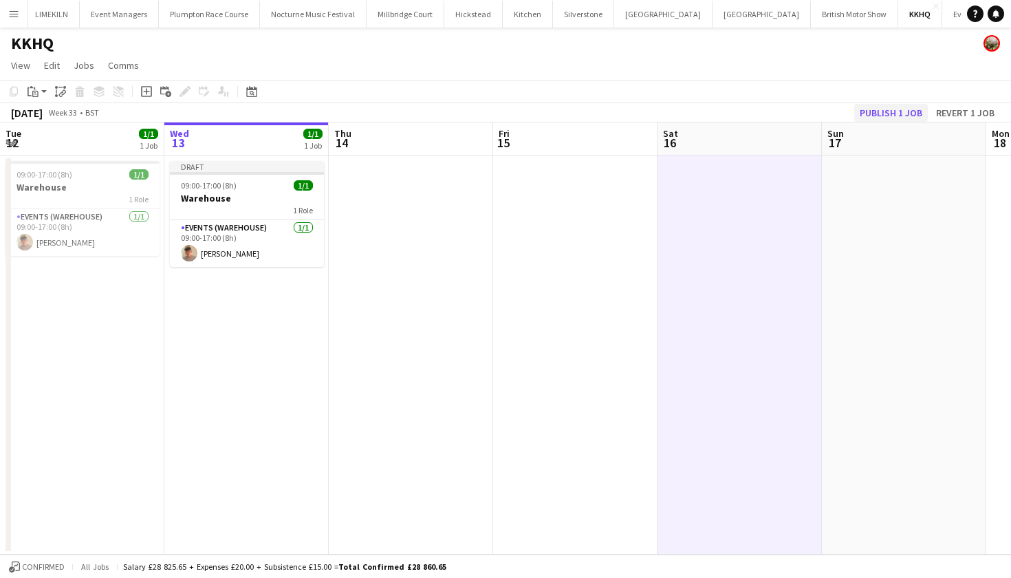
click at [861, 110] on button "Publish 1 job" at bounding box center [891, 113] width 74 height 18
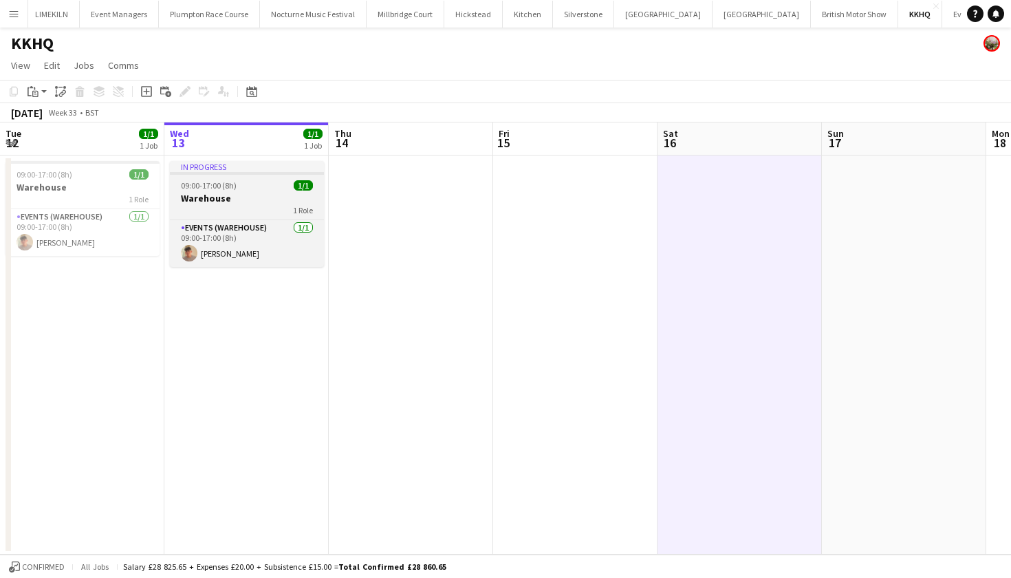
click at [211, 169] on div "In progress" at bounding box center [247, 166] width 154 height 11
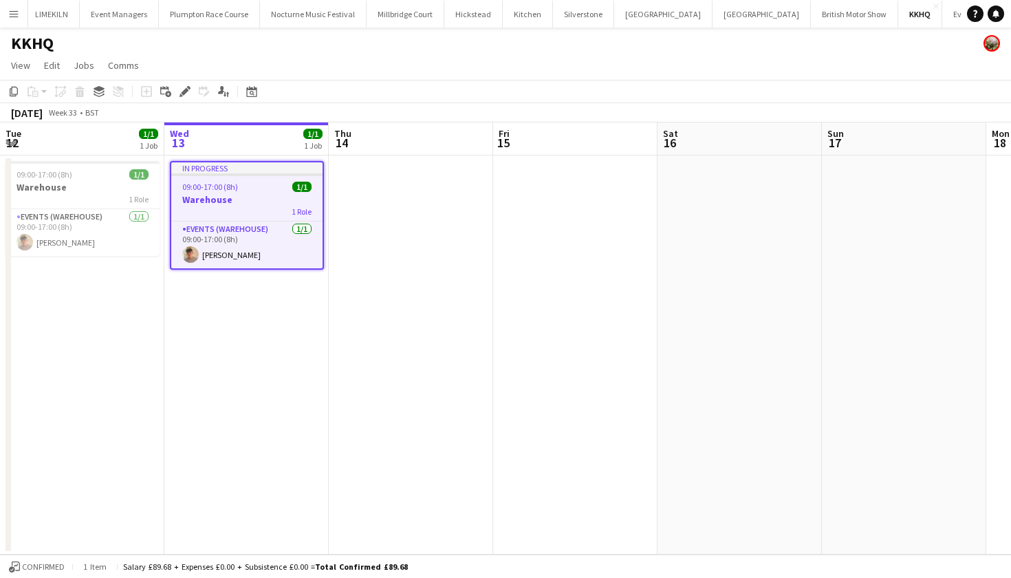
click at [439, 240] on app-date-cell at bounding box center [411, 354] width 164 height 399
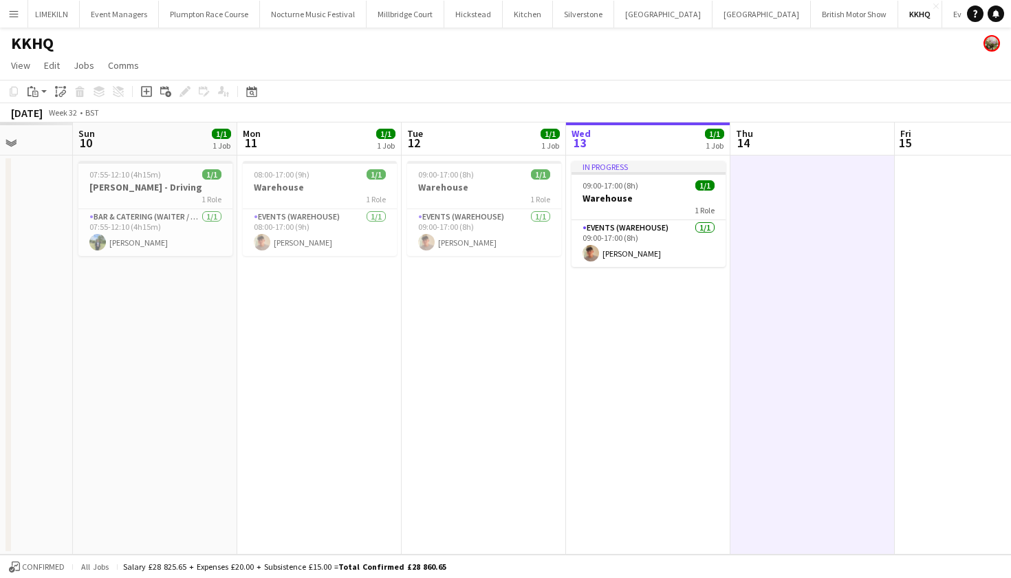
scroll to position [0, 412]
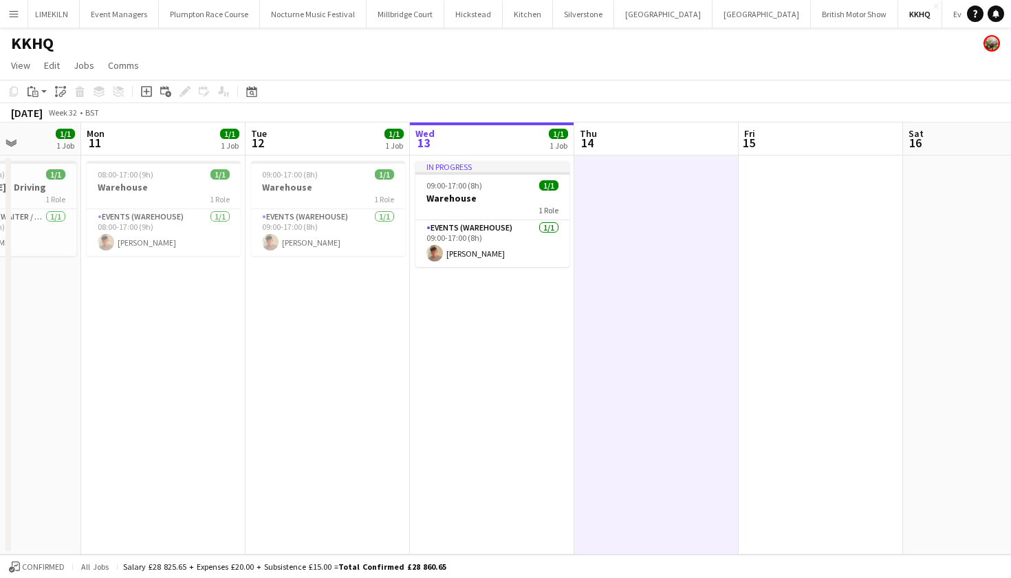
drag, startPoint x: 336, startPoint y: 51, endPoint x: 434, endPoint y: 63, distance: 99.1
click at [434, 63] on app-board "KKHQ View Day view expanded Day view collapsed Month view Date picker Jump to t…" at bounding box center [505, 303] width 1011 height 550
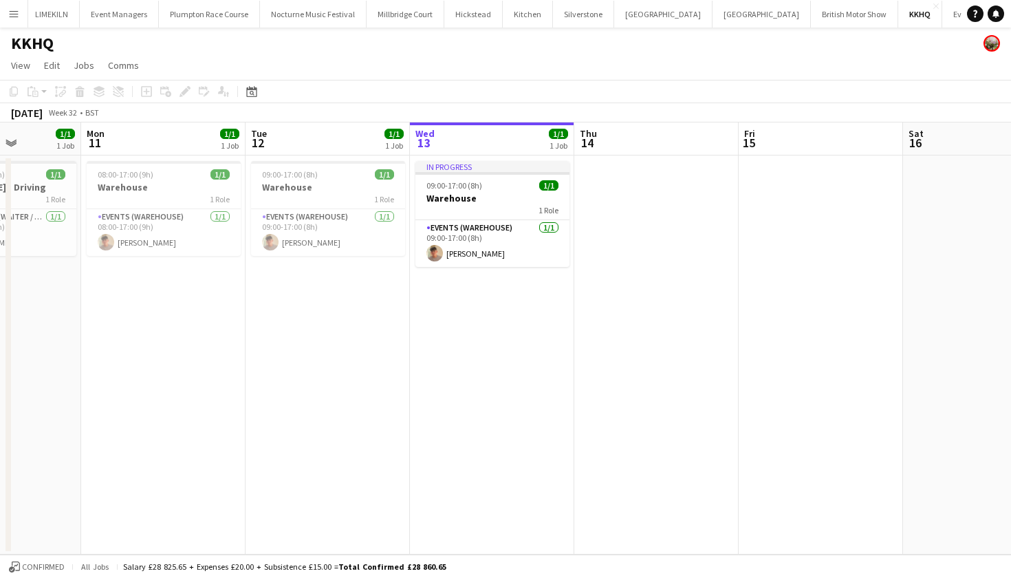
click at [19, 16] on button "Menu" at bounding box center [14, 14] width 28 height 28
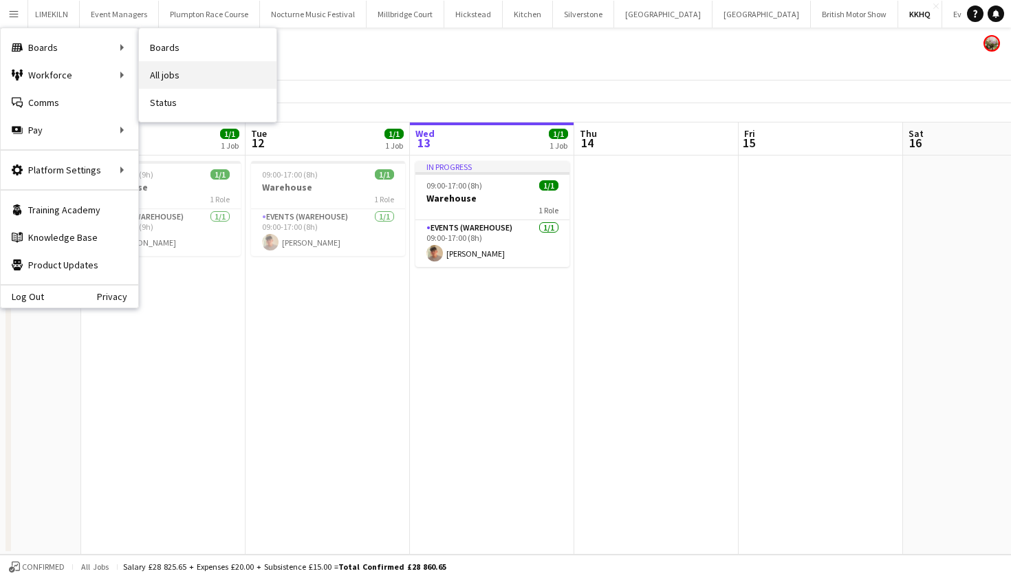
click at [183, 76] on link "All jobs" at bounding box center [208, 75] width 138 height 28
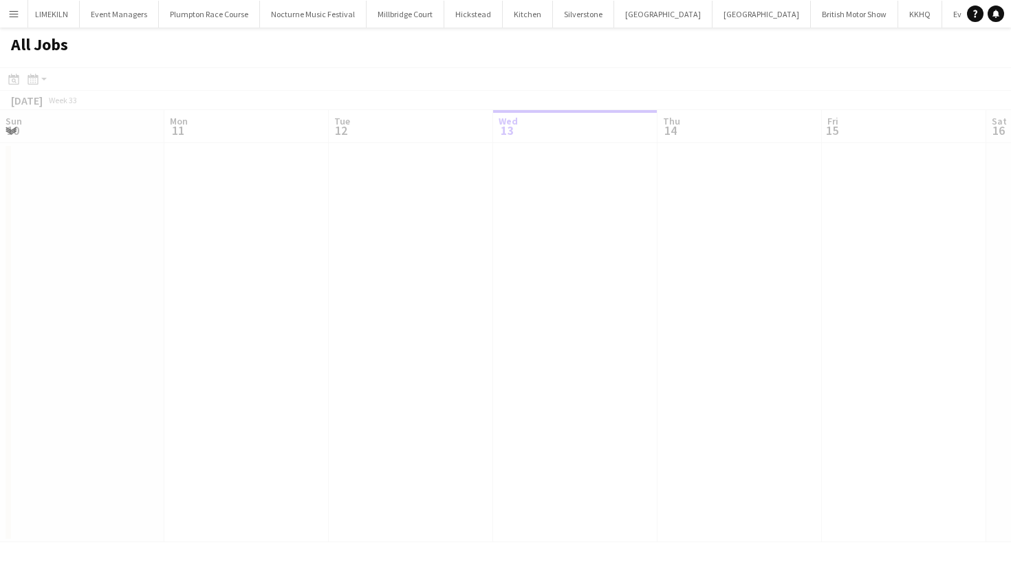
scroll to position [0, 329]
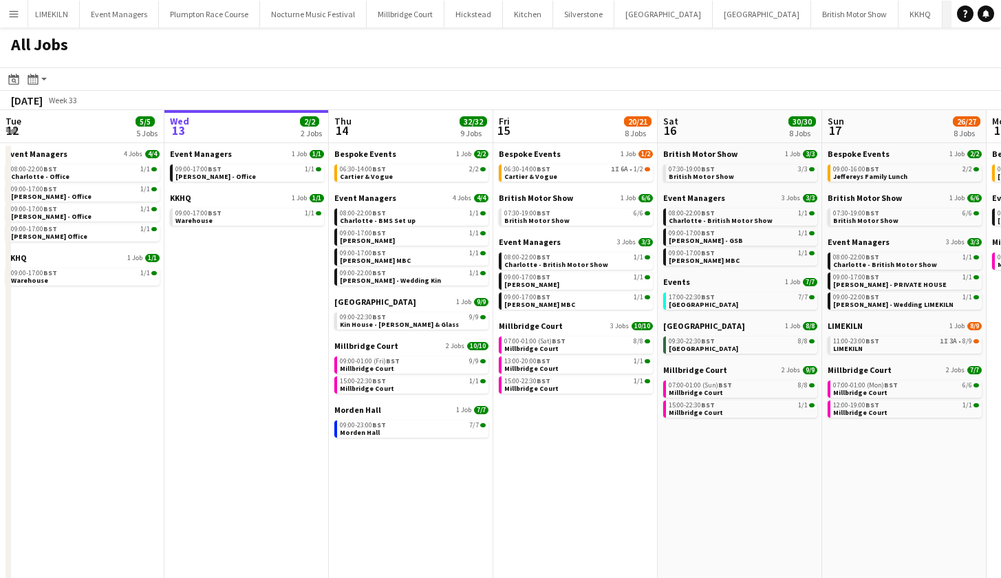
click at [942, 12] on button "Events Close" at bounding box center [965, 14] width 46 height 27
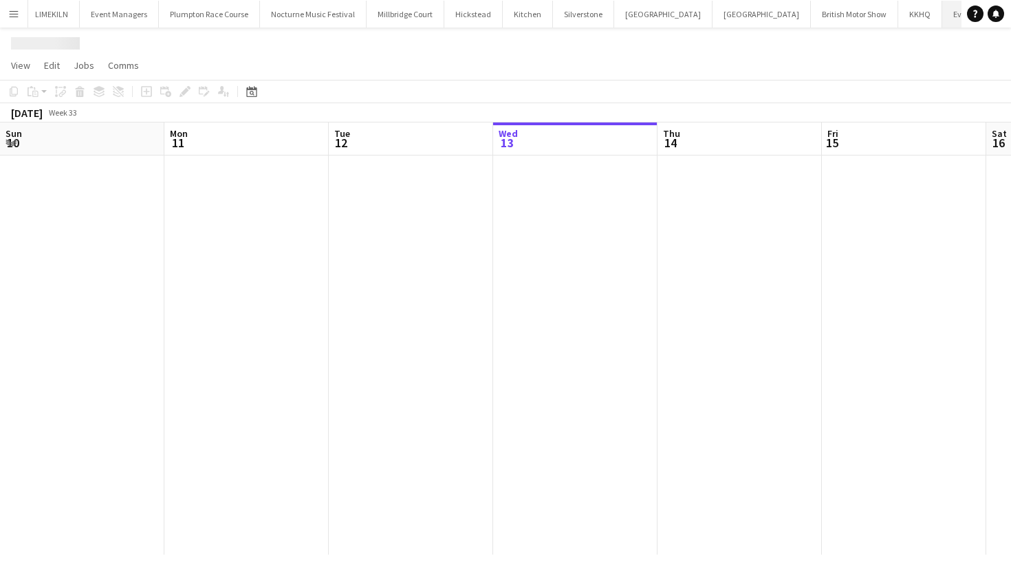
scroll to position [0, 329]
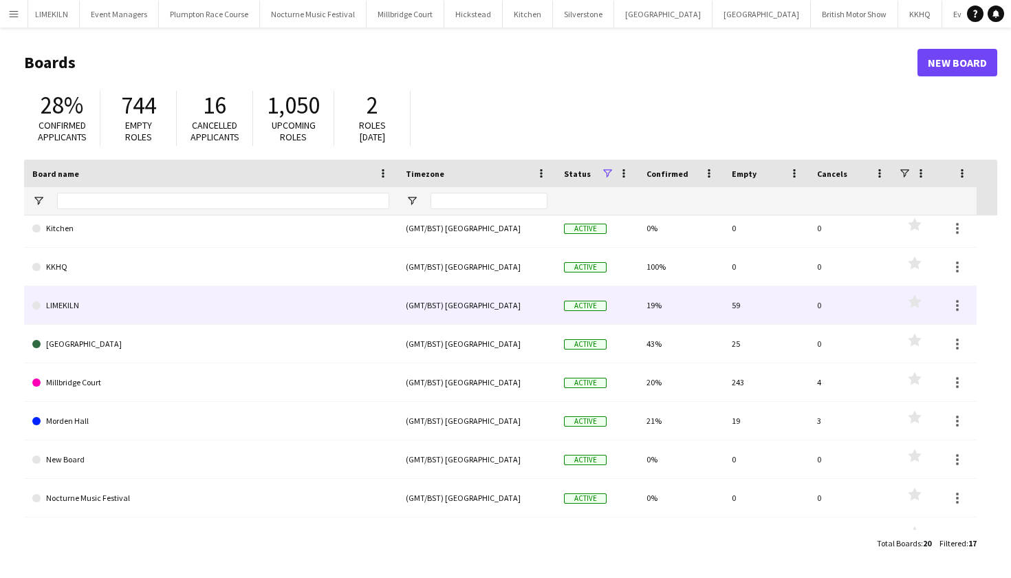
click at [260, 304] on link "LIMEKILN" at bounding box center [210, 305] width 357 height 39
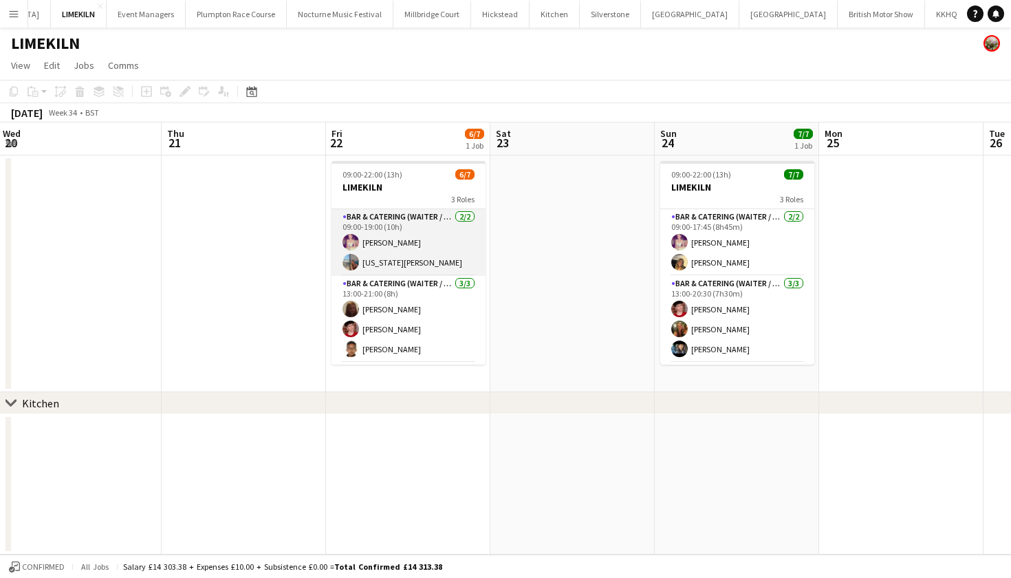
click at [366, 231] on app-card-role "Bar & Catering (Waiter / waitress) 2/2 09:00-19:00 (10h) Emma Black georgia wil…" at bounding box center [409, 242] width 154 height 67
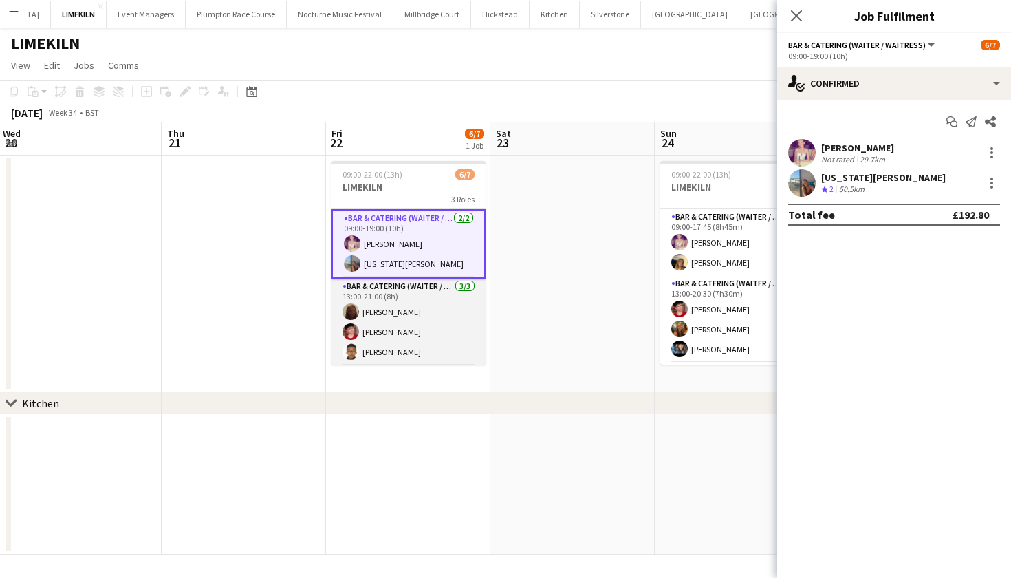
click at [390, 293] on app-card-role "Bar & Catering (Waiter / waitress) 3/3 13:00-21:00 (8h) Maddie Leader Jonnie Sa…" at bounding box center [409, 322] width 154 height 87
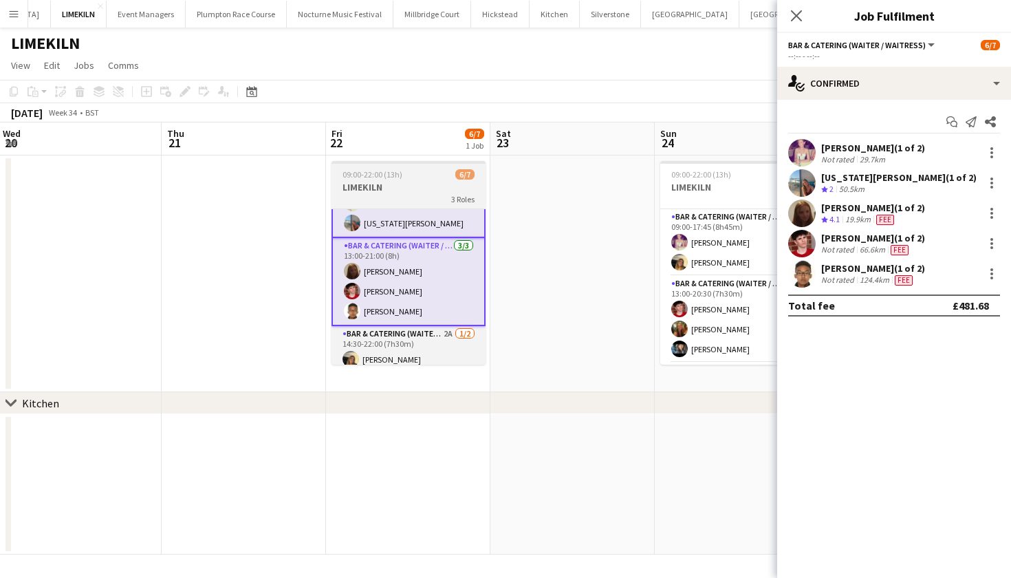
scroll to position [69, 0]
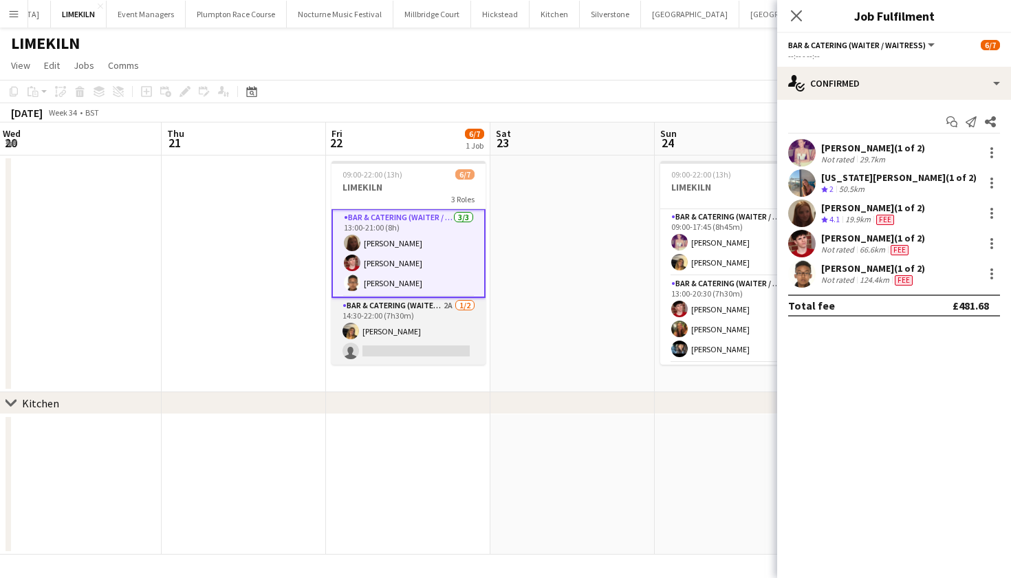
click at [403, 310] on app-card-role "Bar & Catering (Waiter / waitress) 2A 1/2 14:30-22:00 (7h30m) Lana Golesworthy …" at bounding box center [409, 331] width 154 height 67
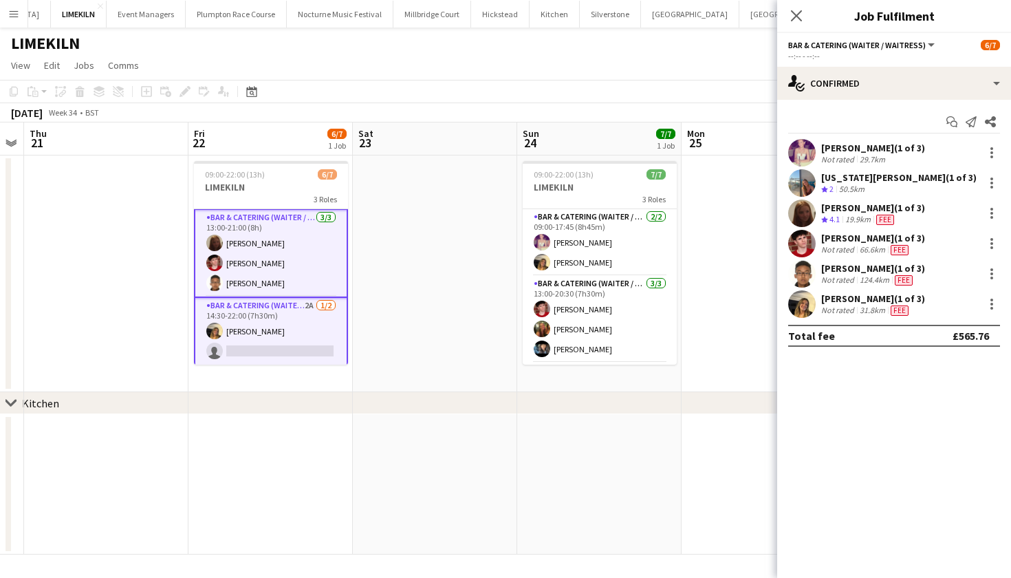
drag, startPoint x: 607, startPoint y: 322, endPoint x: 469, endPoint y: 325, distance: 138.3
click at [469, 325] on app-calendar-viewport "Mon 18 Tue 19 Wed 20 Thu 21 Fri 22 6/7 1 Job Sat 23 Sun 24 7/7 1 Job Mon 25 Tue…" at bounding box center [505, 338] width 1011 height 432
click at [593, 246] on app-card-role "Bar & Catering (Waiter / waitress) 2/2 09:00-17:45 (8h45m) Emma Black Lana Gole…" at bounding box center [599, 242] width 154 height 67
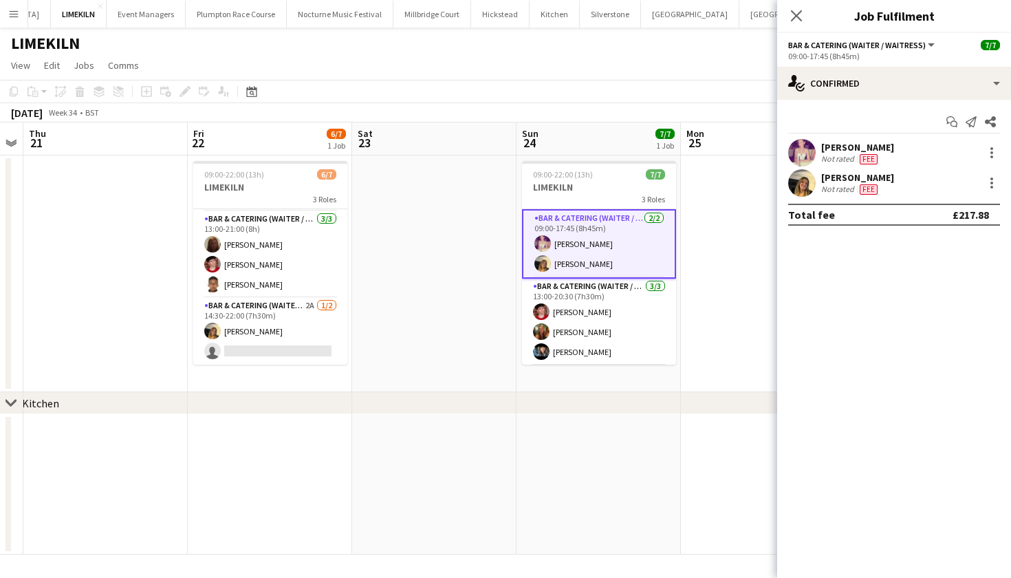
scroll to position [65, 0]
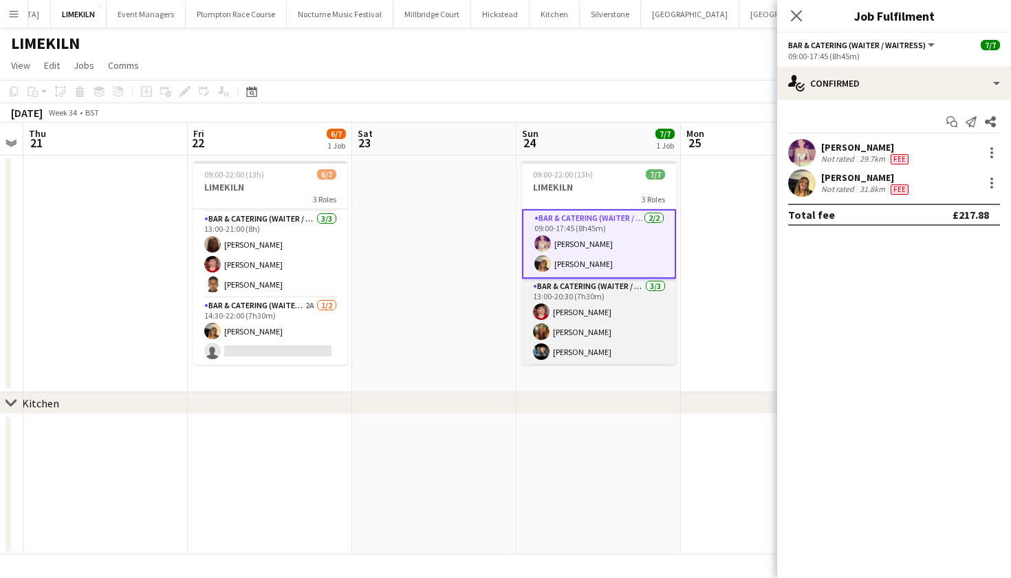
click at [587, 321] on app-card-role "Bar & Catering (Waiter / waitress) 3/3 13:00-20:30 (7h30m) Jonnie Saunders Emil…" at bounding box center [599, 322] width 154 height 87
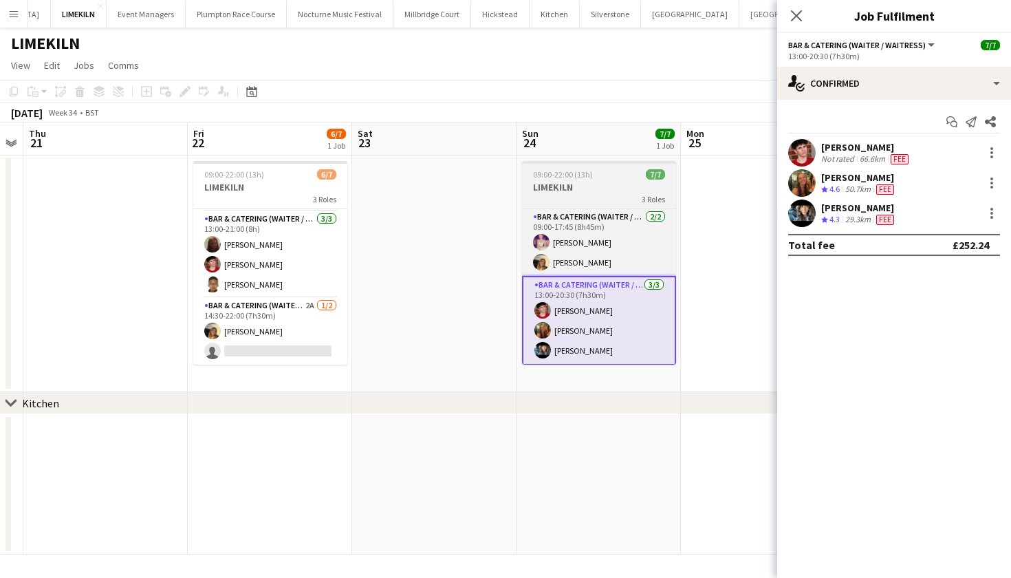
scroll to position [67, 0]
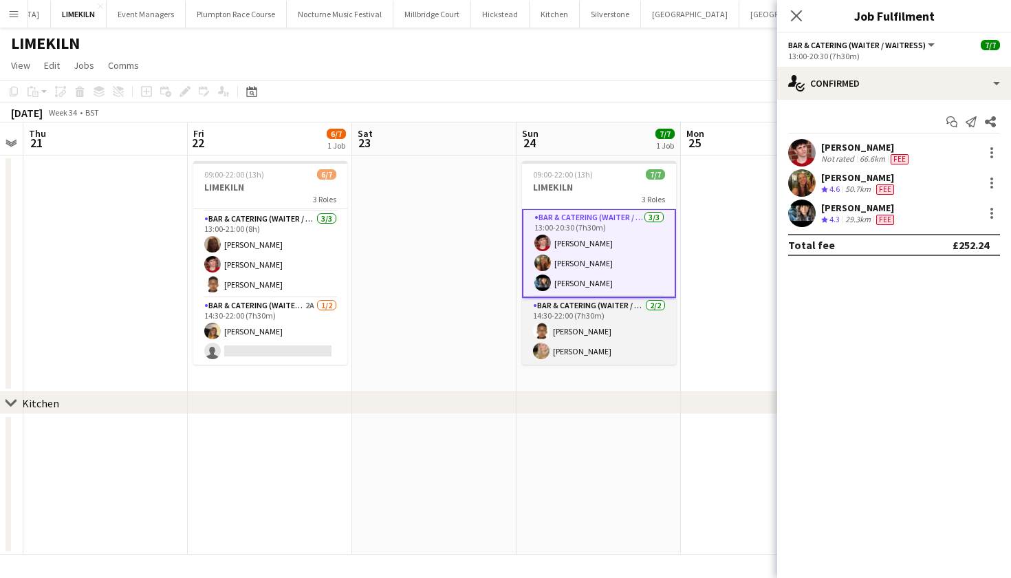
click at [565, 334] on app-card-role "Bar & Catering (Waiter / waitress) 2/2 14:30-22:00 (7h30m) Daniel Gurung Olivia…" at bounding box center [599, 331] width 154 height 67
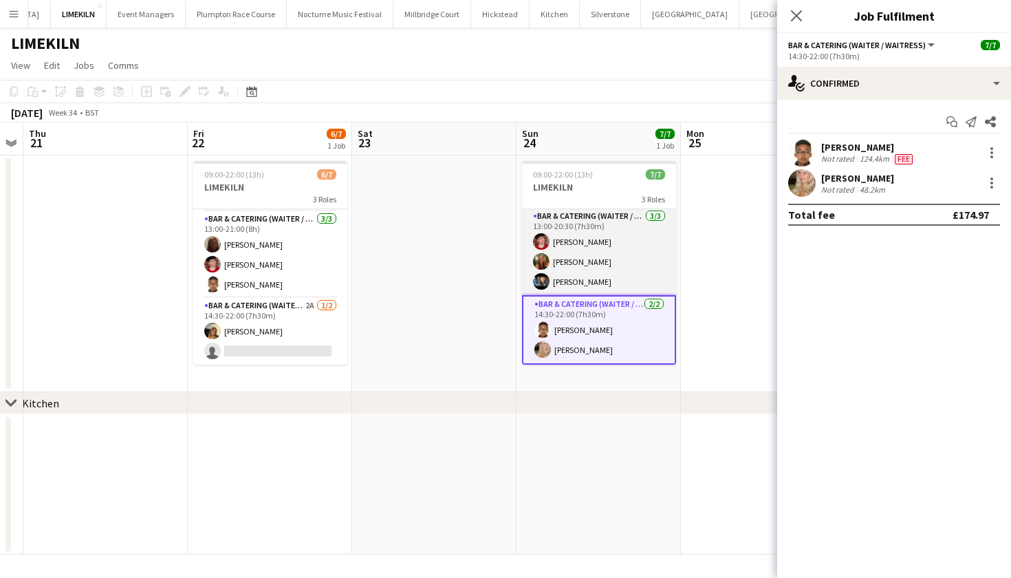
click at [594, 256] on app-card-role "Bar & Catering (Waiter / waitress) 3/3 13:00-20:30 (7h30m) Jonnie Saunders Emil…" at bounding box center [599, 251] width 154 height 87
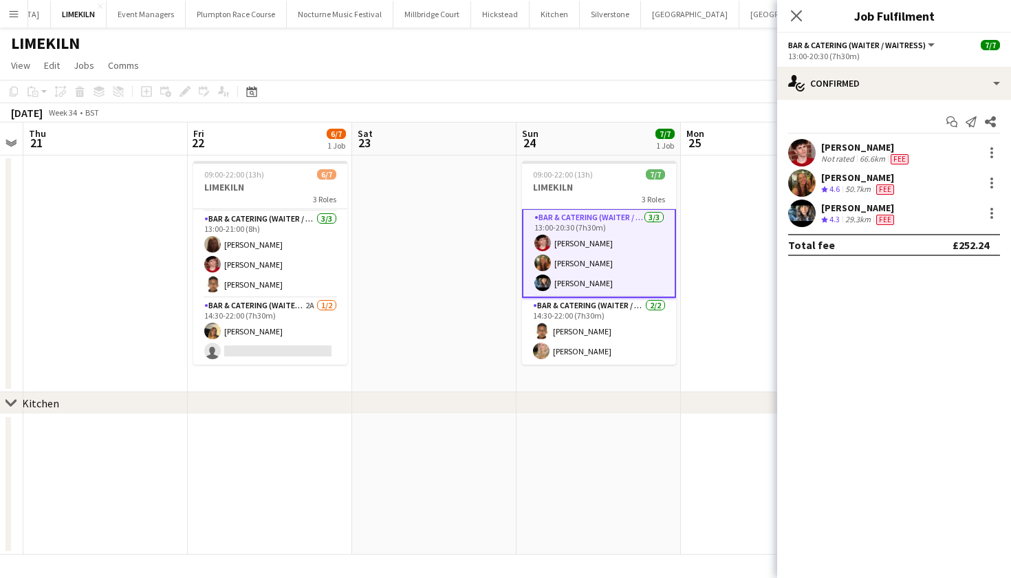
click at [596, 257] on app-card-role "Bar & Catering (Waiter / waitress) 3/3 13:00-20:30 (7h30m) Jonnie Saunders Emil…" at bounding box center [599, 252] width 154 height 89
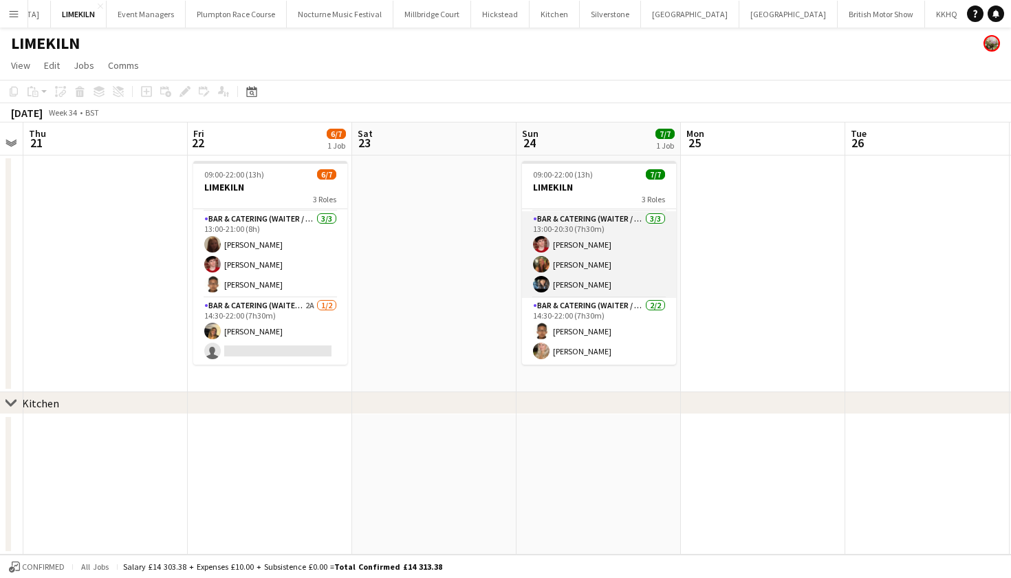
scroll to position [65, 0]
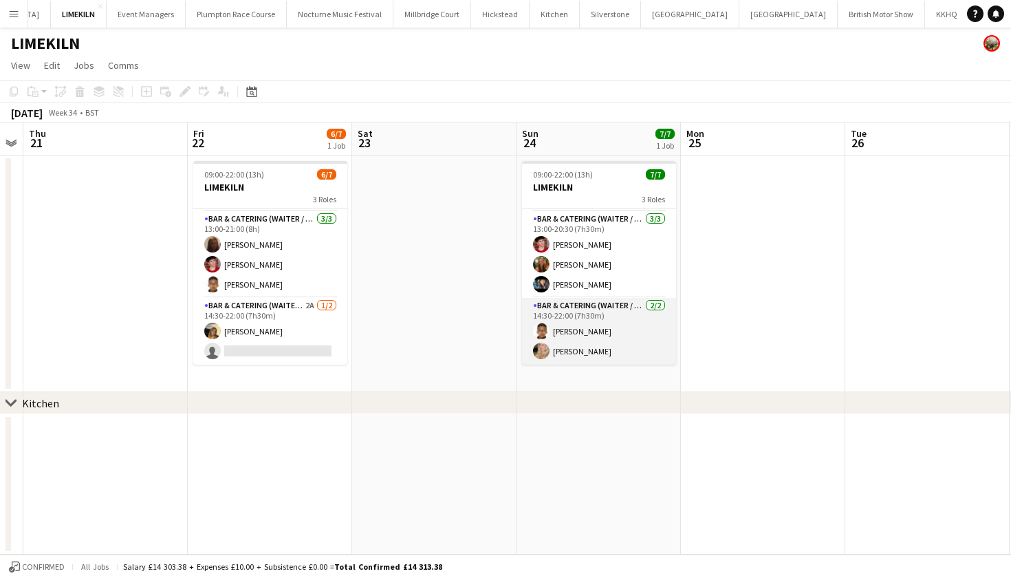
click at [609, 321] on app-card-role "Bar & Catering (Waiter / waitress) 2/2 14:30-22:00 (7h30m) Daniel Gurung Olivia…" at bounding box center [599, 331] width 154 height 67
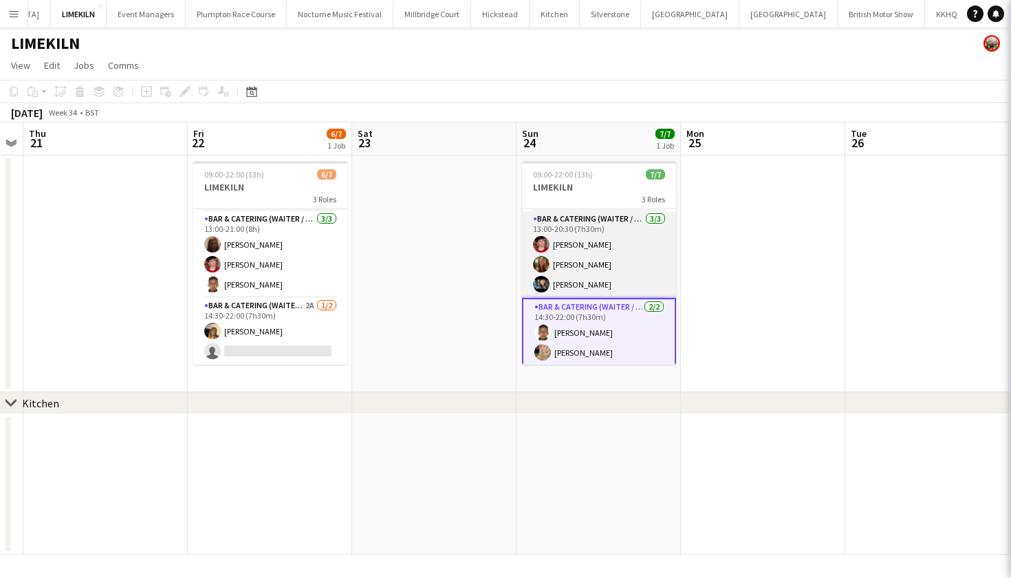
click at [590, 267] on app-card-role "Bar & Catering (Waiter / waitress) 3/3 13:00-20:30 (7h30m) Jonnie Saunders Emil…" at bounding box center [599, 254] width 154 height 87
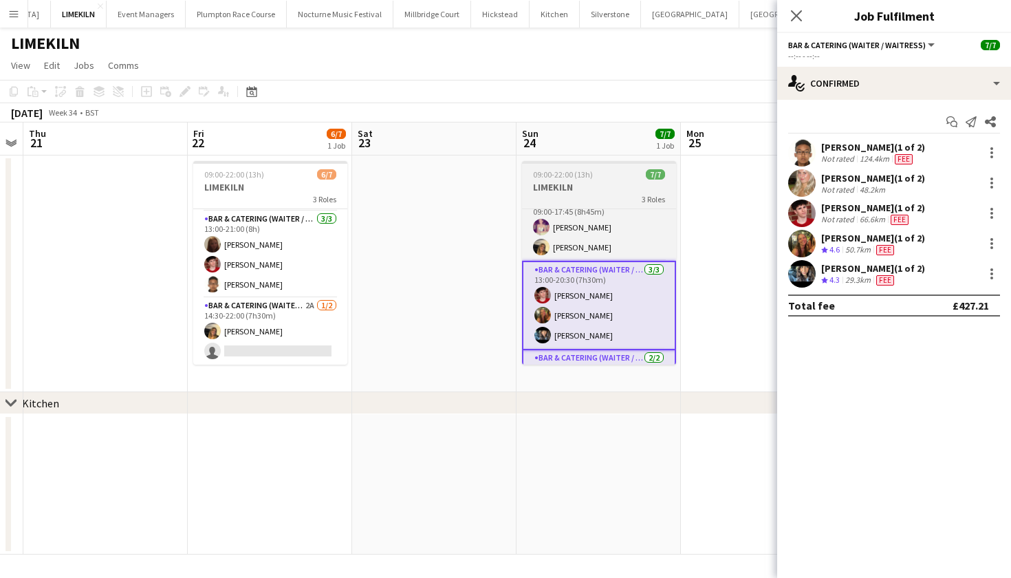
scroll to position [0, 0]
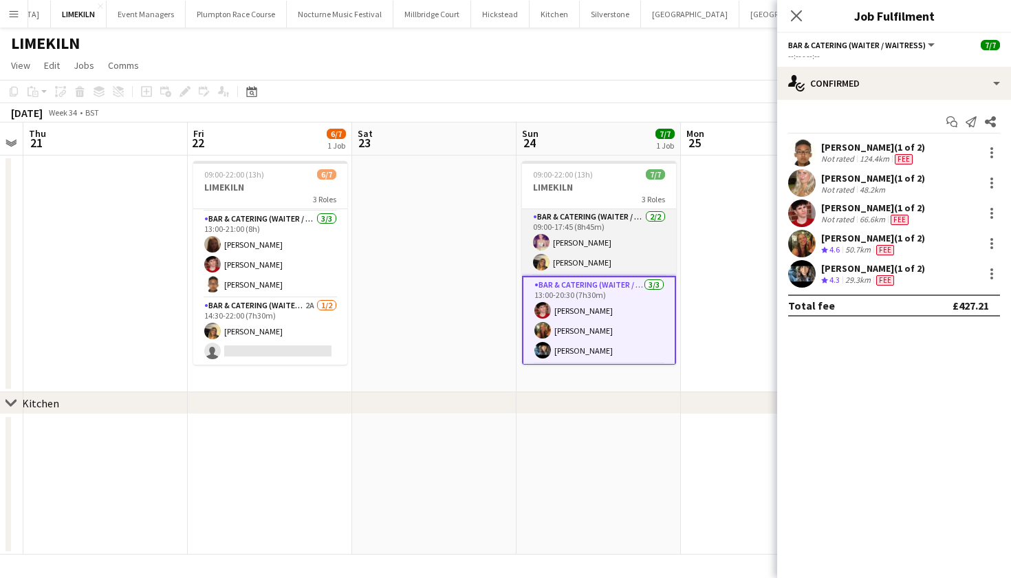
click at [615, 232] on app-card-role "Bar & Catering (Waiter / waitress) 2/2 09:00-17:45 (8h45m) Emma Black Lana Gole…" at bounding box center [599, 242] width 154 height 67
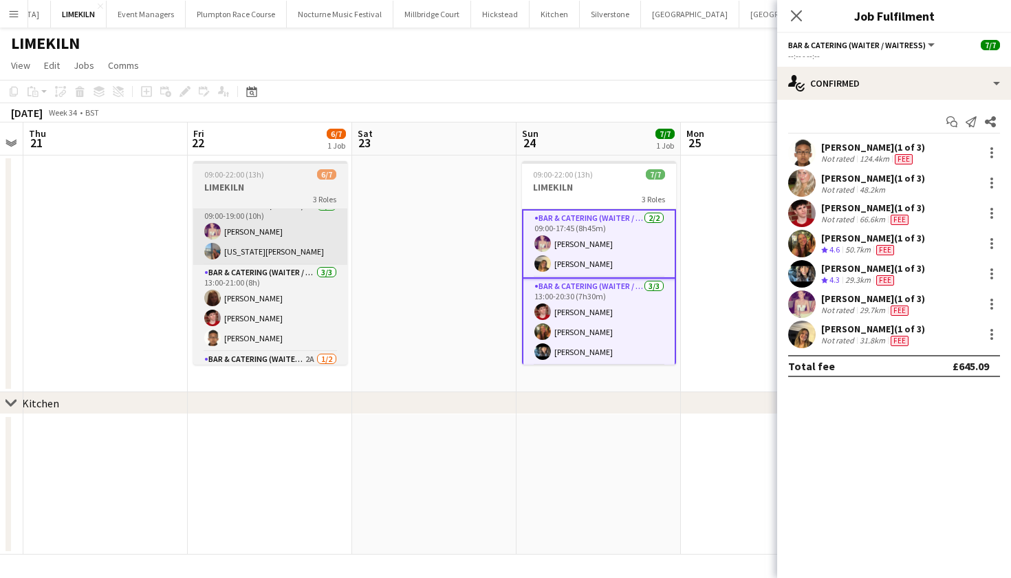
scroll to position [8, 0]
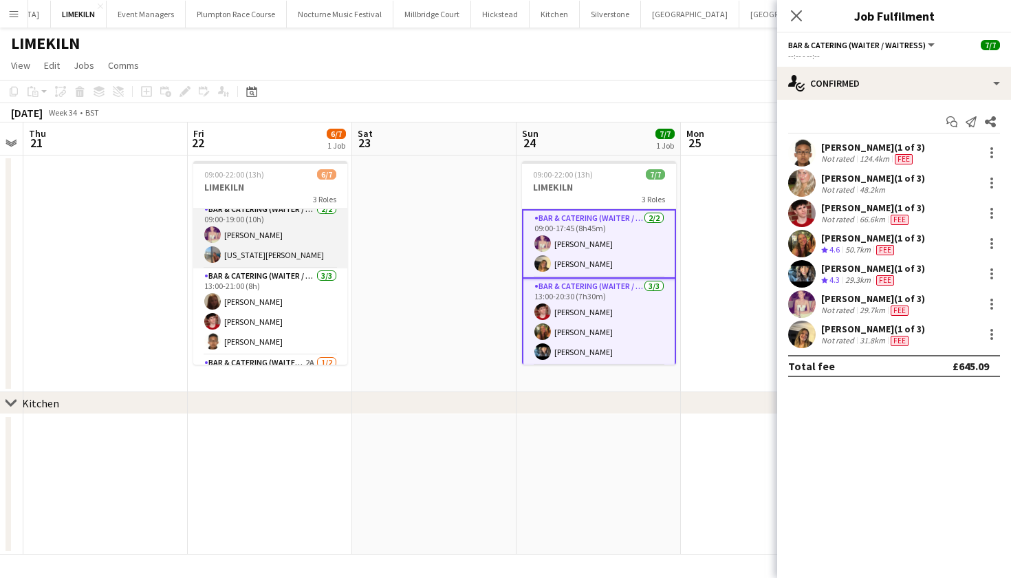
click at [266, 256] on app-card-role "Bar & Catering (Waiter / waitress) 2/2 09:00-19:00 (10h) Emma Black georgia wil…" at bounding box center [270, 235] width 154 height 67
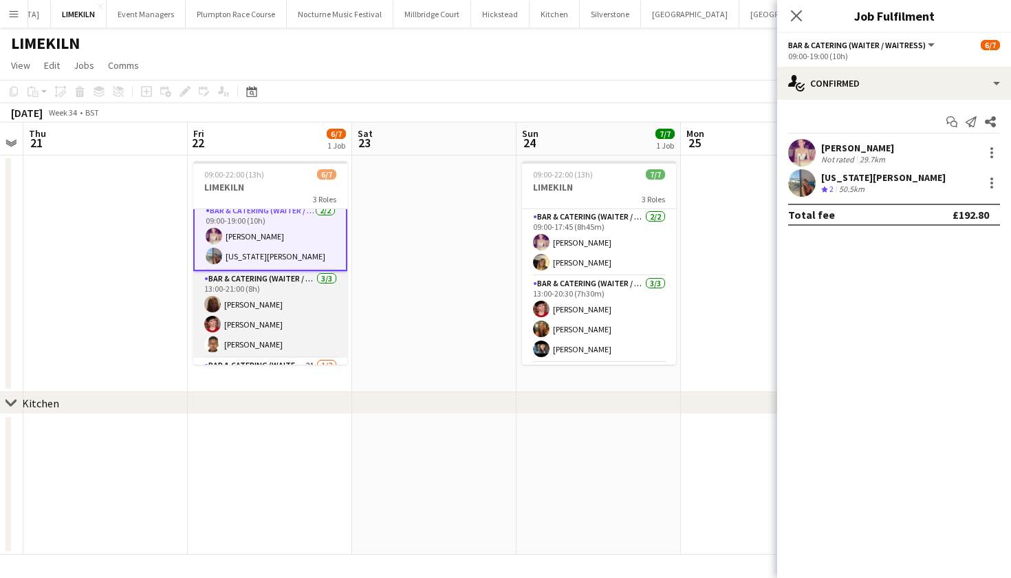
click at [268, 304] on app-card-role "Bar & Catering (Waiter / waitress) 3/3 13:00-21:00 (8h) Maddie Leader Jonnie Sa…" at bounding box center [270, 314] width 154 height 87
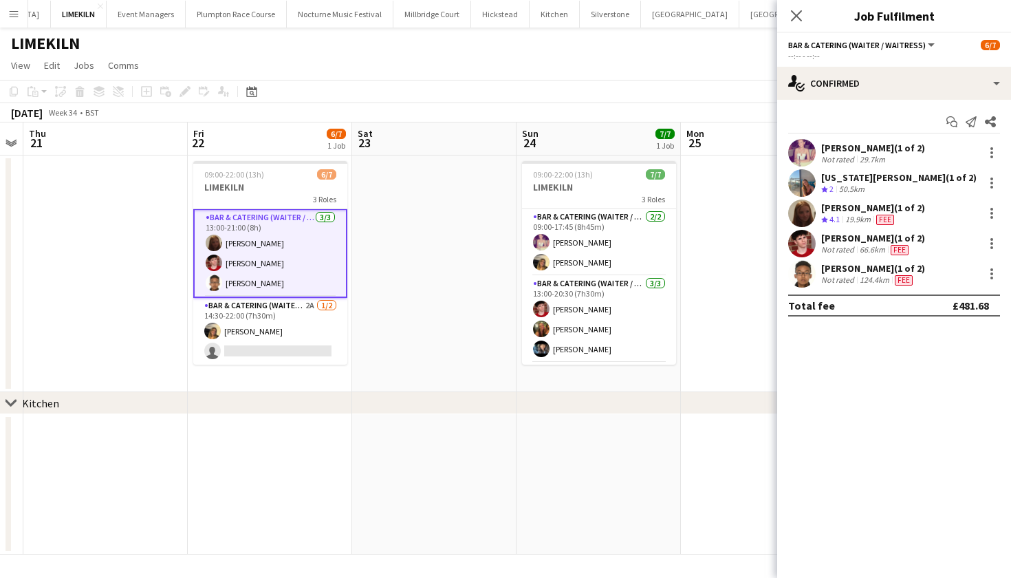
scroll to position [6, 0]
click at [266, 337] on app-card-role "Bar & Catering (Waiter / waitress) 2A 1/2 14:30-22:00 (7h30m) Lana Golesworthy …" at bounding box center [270, 331] width 154 height 67
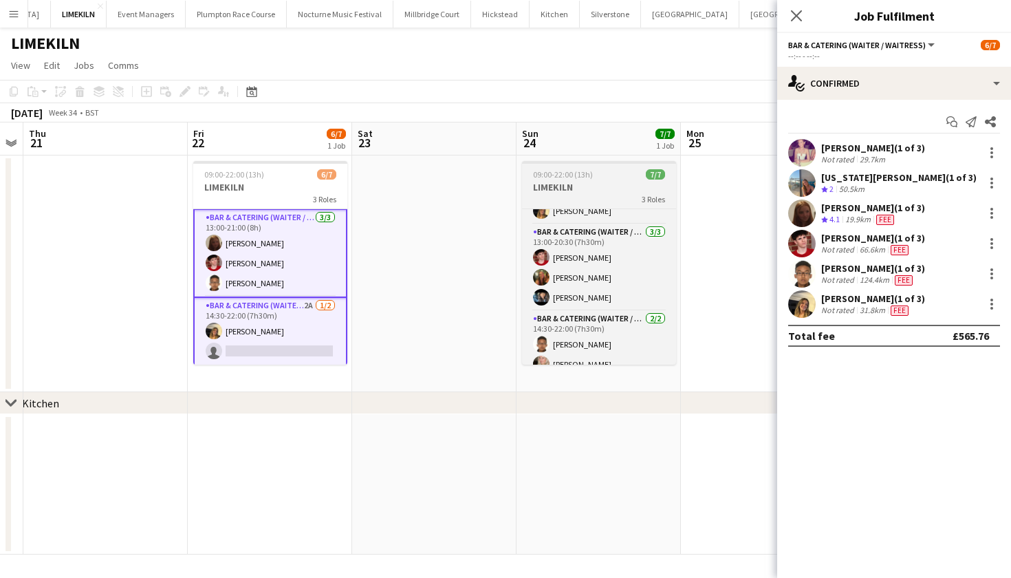
scroll to position [0, 0]
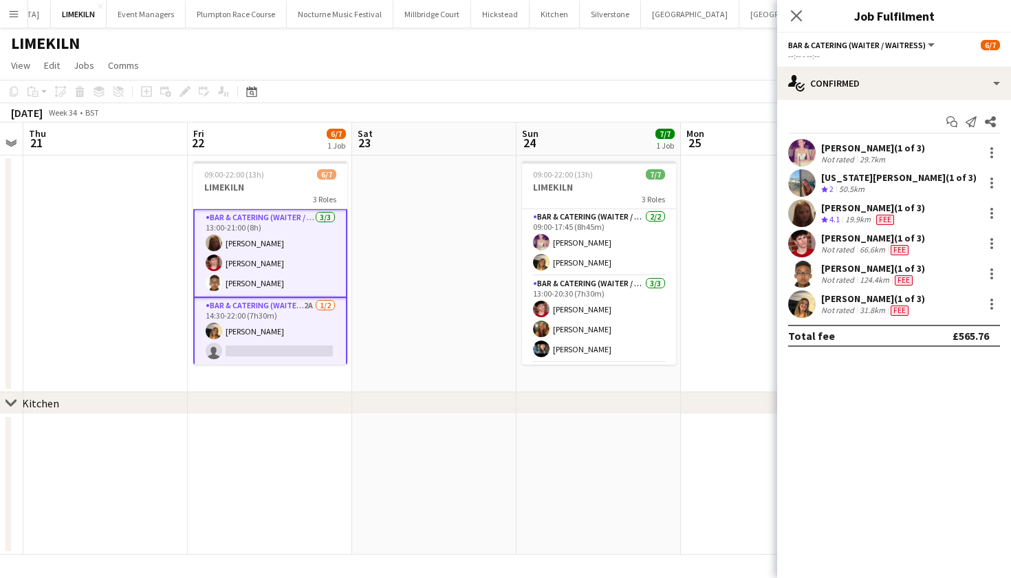
click at [405, 47] on div "LIMEKILN" at bounding box center [505, 41] width 1011 height 26
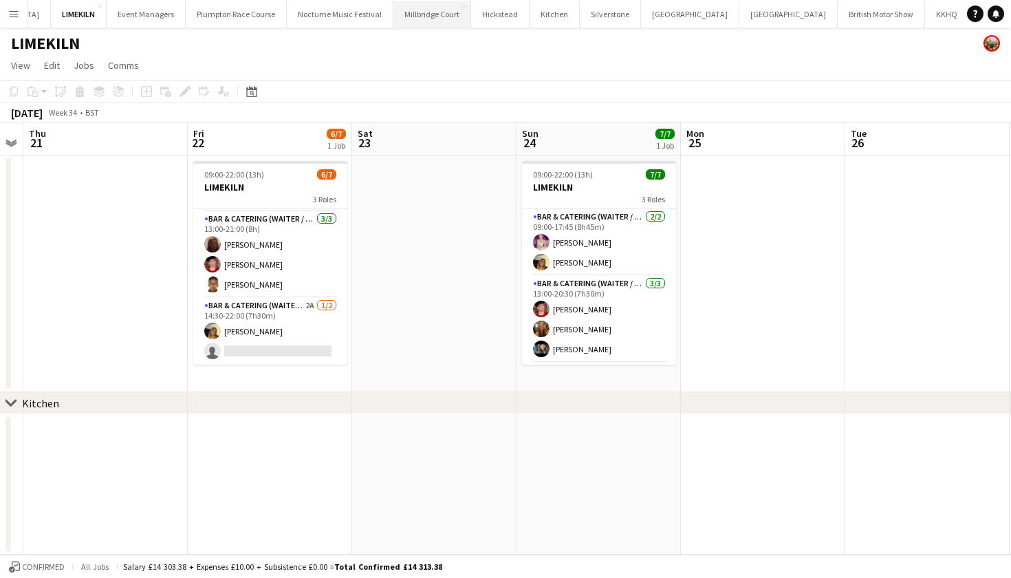
click at [395, 16] on button "Millbridge Court Close" at bounding box center [432, 14] width 78 height 27
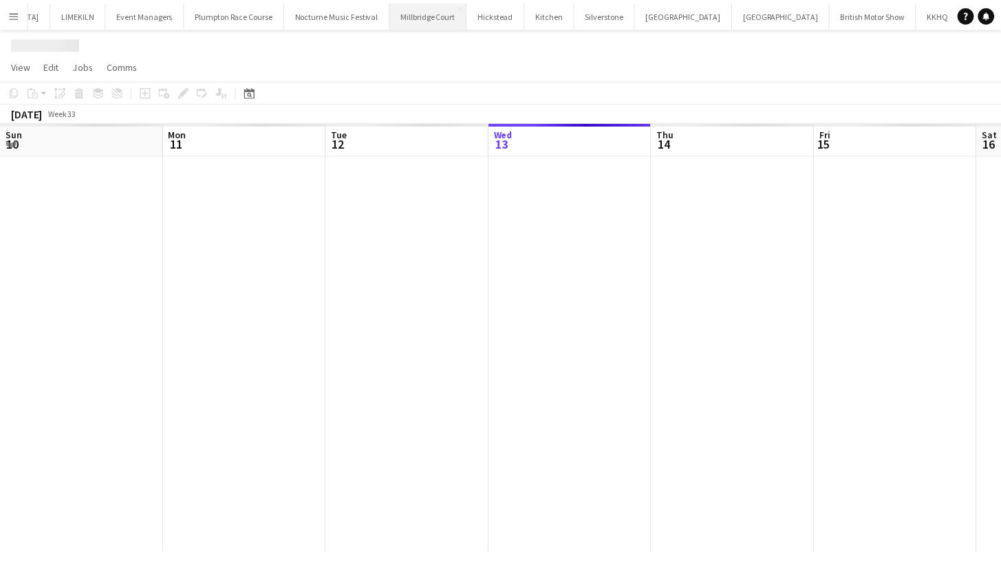
scroll to position [0, 329]
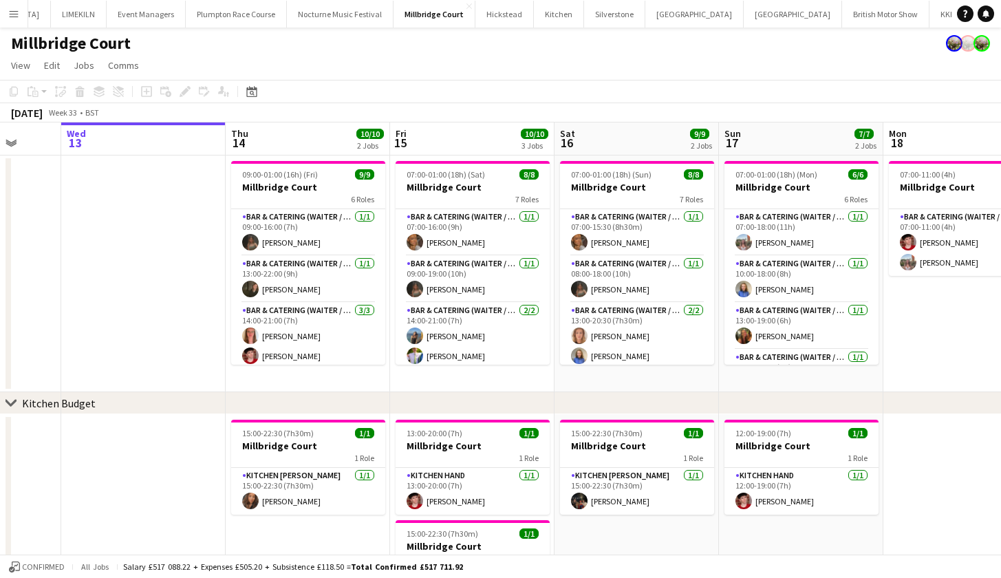
drag, startPoint x: 250, startPoint y: 277, endPoint x: 146, endPoint y: 261, distance: 105.1
click at [146, 261] on app-calendar-viewport "Sun 10 9/9 1 Job Mon 11 1/1 1 Job Tue 12 Wed 13 Thu 14 10/10 2 Jobs Fri 15 10/1…" at bounding box center [500, 383] width 1001 height 522
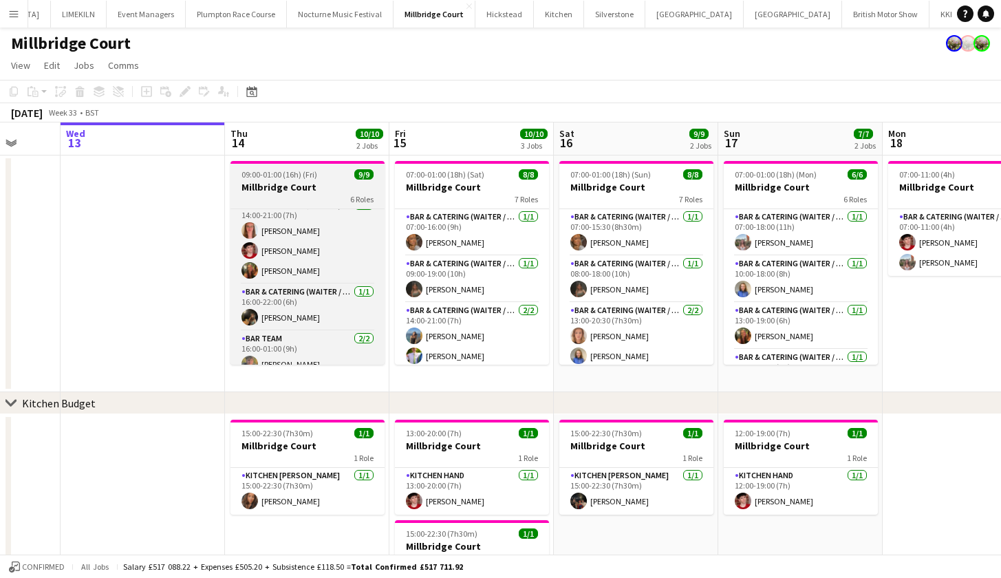
scroll to position [101, 0]
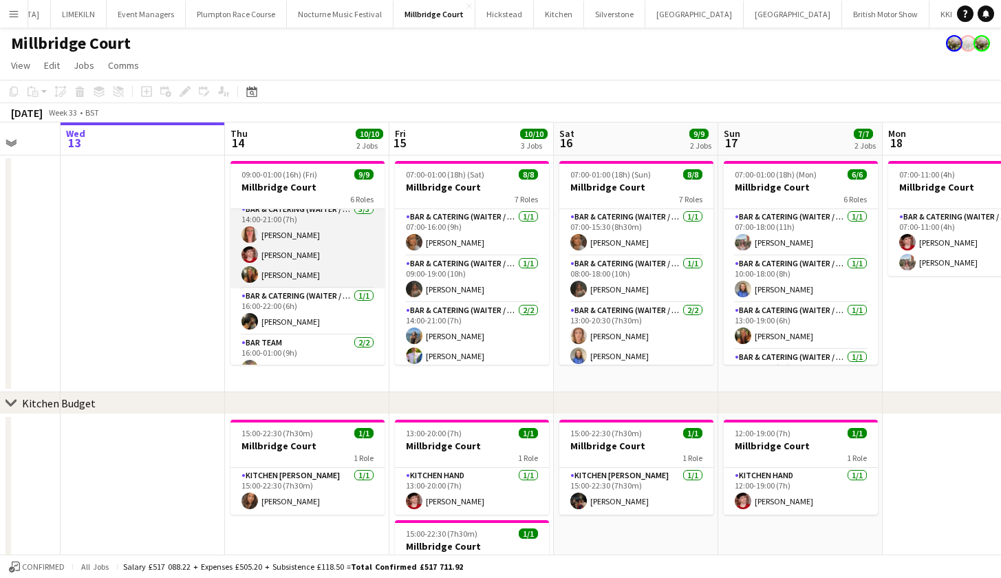
click at [293, 261] on app-card-role "Bar & Catering (Waiter / waitress) 3/3 14:00-21:00 (7h) Freya Hanmer Jonnie Sau…" at bounding box center [307, 245] width 154 height 87
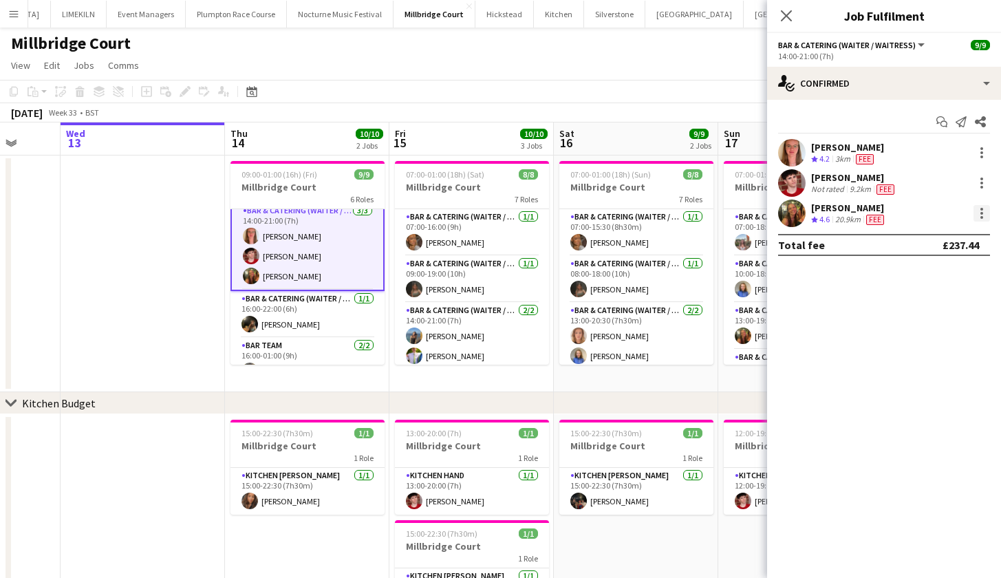
click at [983, 214] on div at bounding box center [981, 213] width 17 height 17
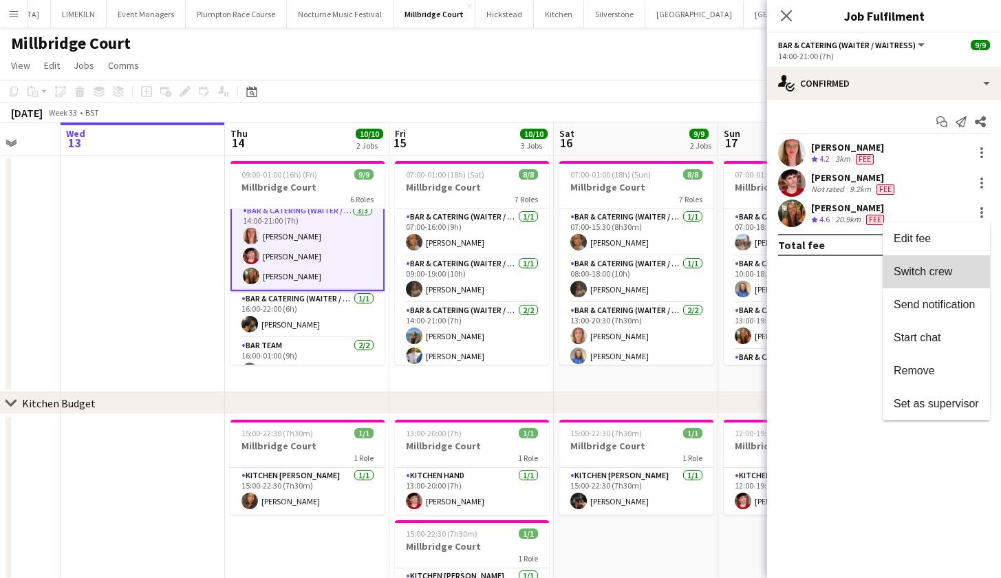
click at [940, 268] on span "Switch crew" at bounding box center [923, 272] width 58 height 12
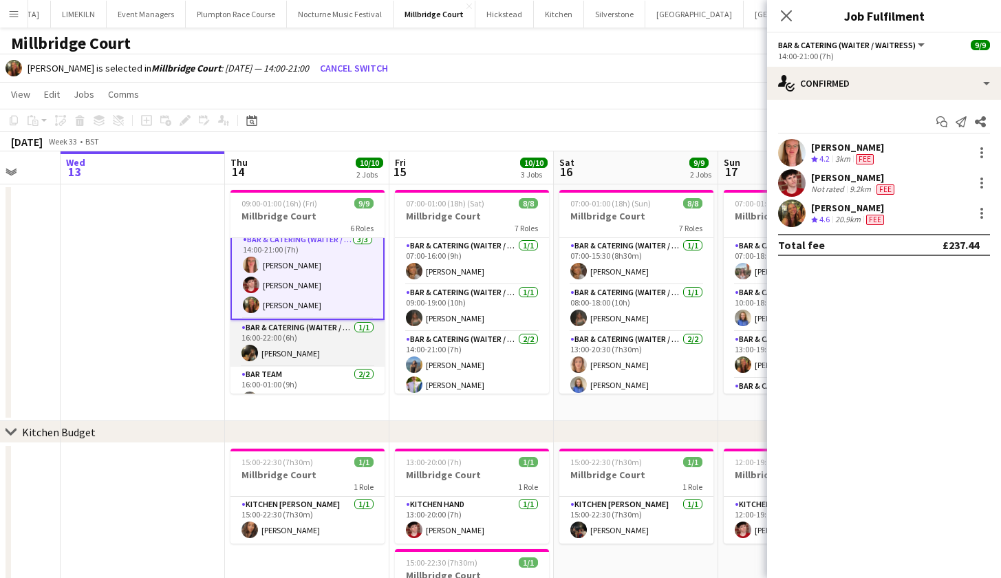
click at [308, 332] on app-card-role "Bar & Catering (Waiter / waitress) 1/1 16:00-22:00 (6h) Emily Bonser" at bounding box center [307, 343] width 154 height 47
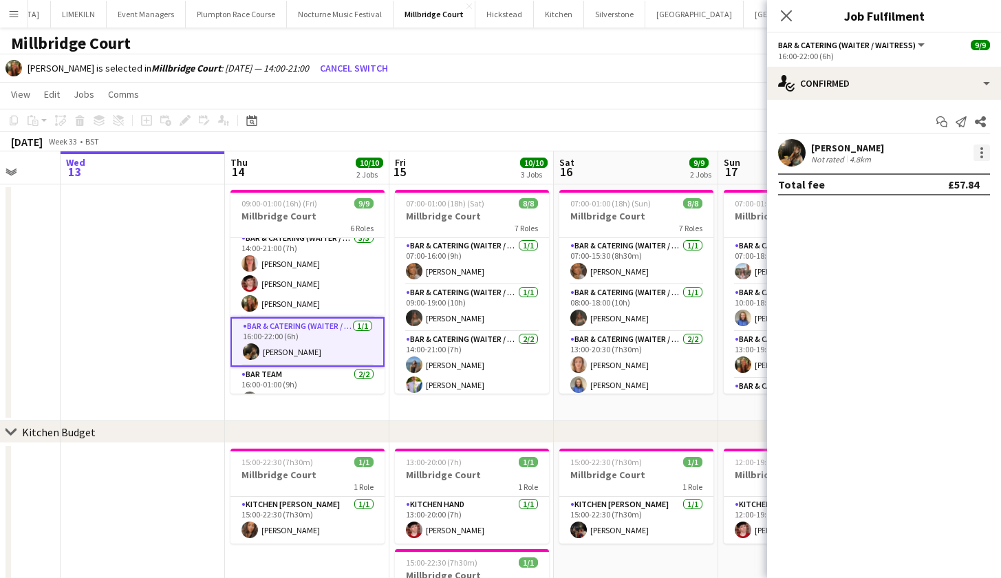
click at [981, 158] on div at bounding box center [981, 156] width 3 height 3
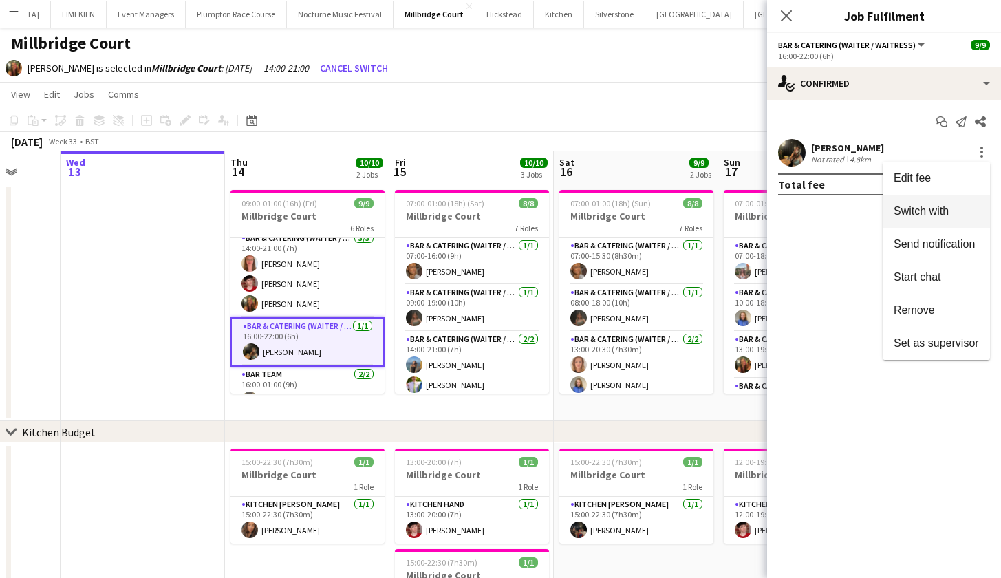
click at [973, 210] on span "Switch with" at bounding box center [936, 211] width 85 height 12
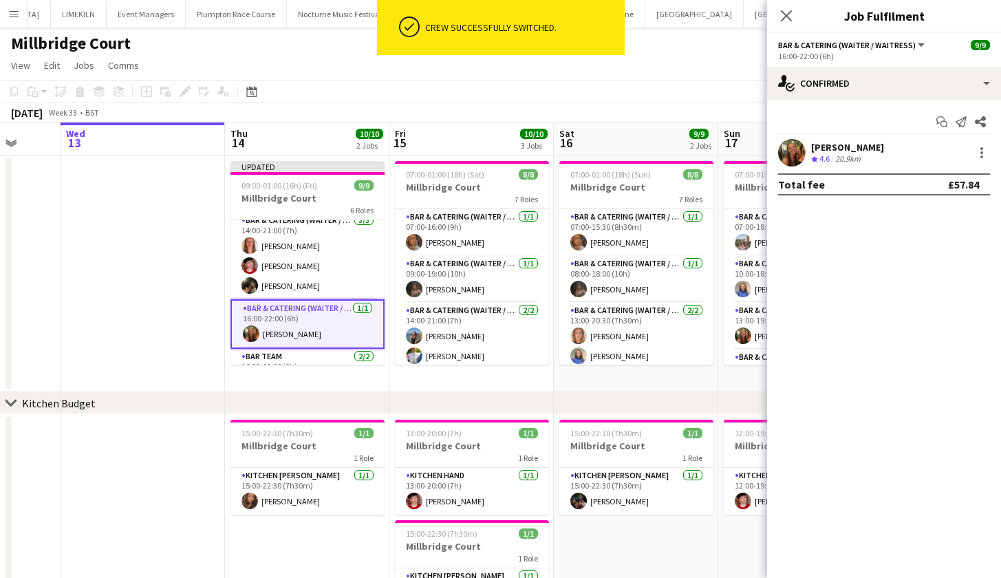
click at [191, 307] on app-date-cell at bounding box center [143, 273] width 164 height 237
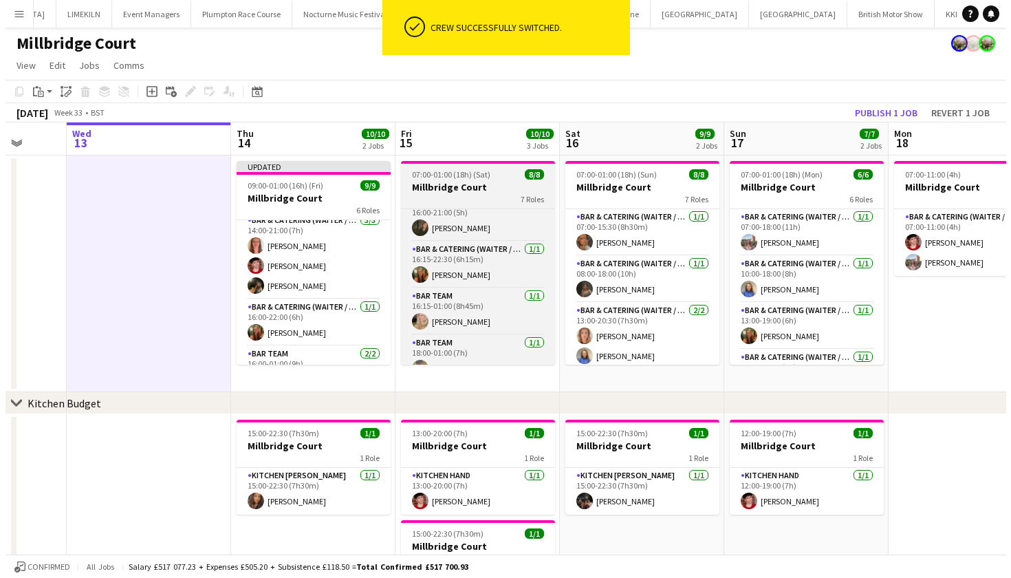
scroll to position [192, 0]
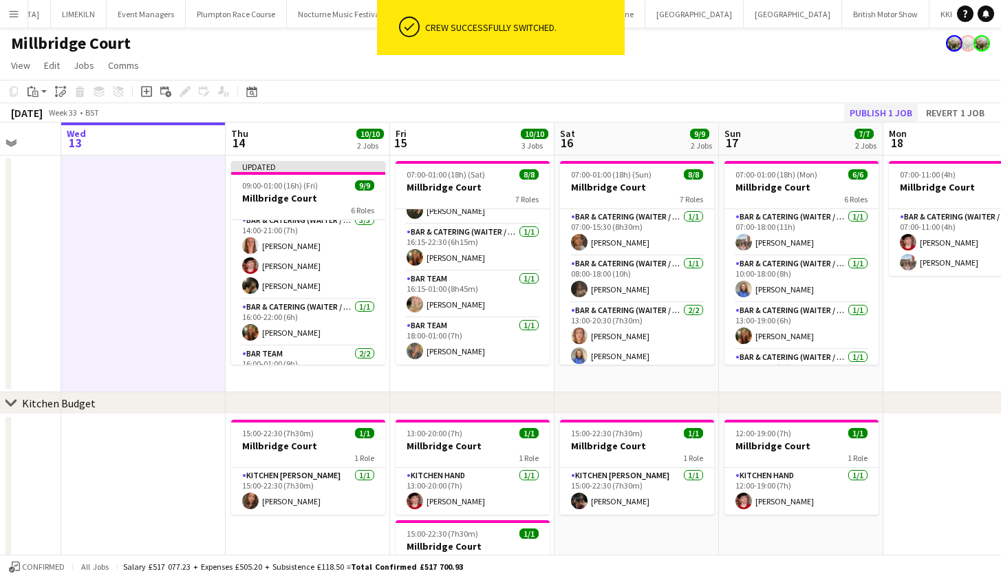
click at [869, 107] on button "Publish 1 job" at bounding box center [881, 113] width 74 height 18
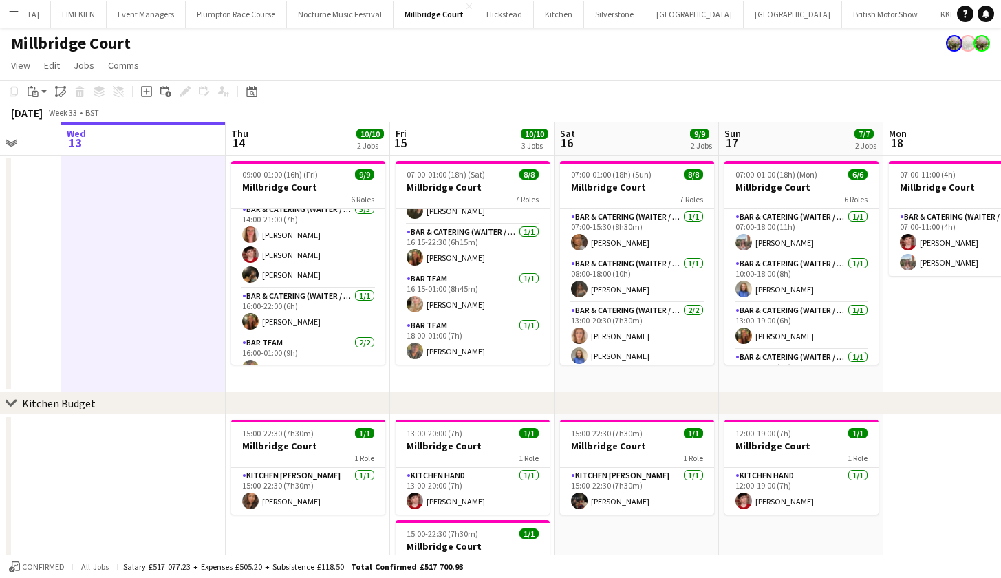
click at [18, 15] on button "Menu" at bounding box center [14, 14] width 28 height 28
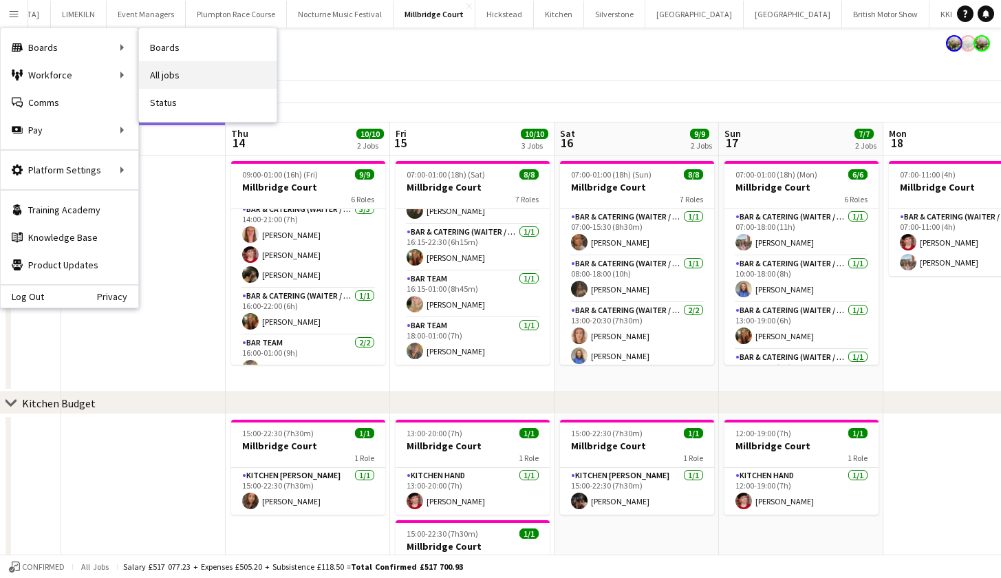
click at [171, 71] on link "All jobs" at bounding box center [208, 75] width 138 height 28
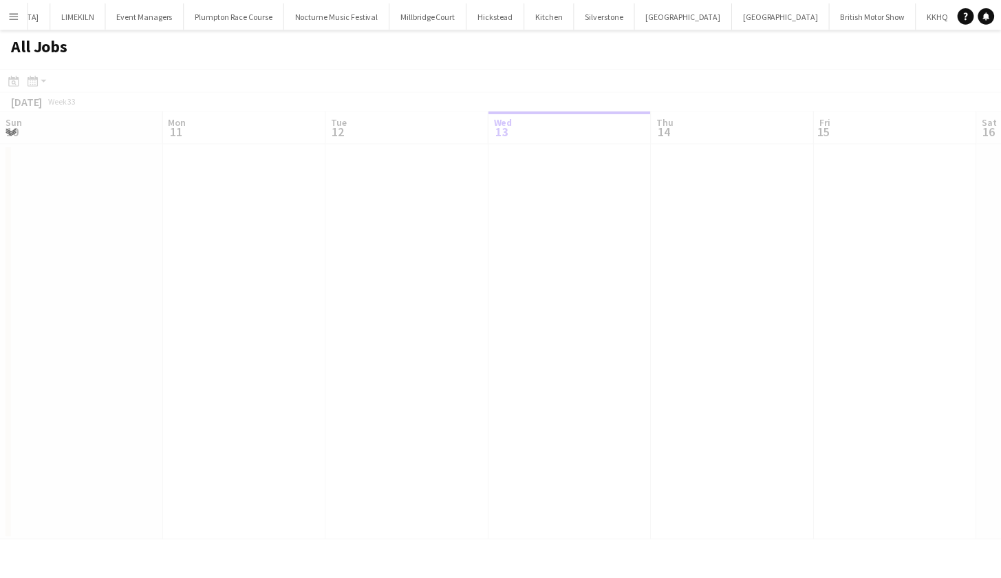
scroll to position [0, 329]
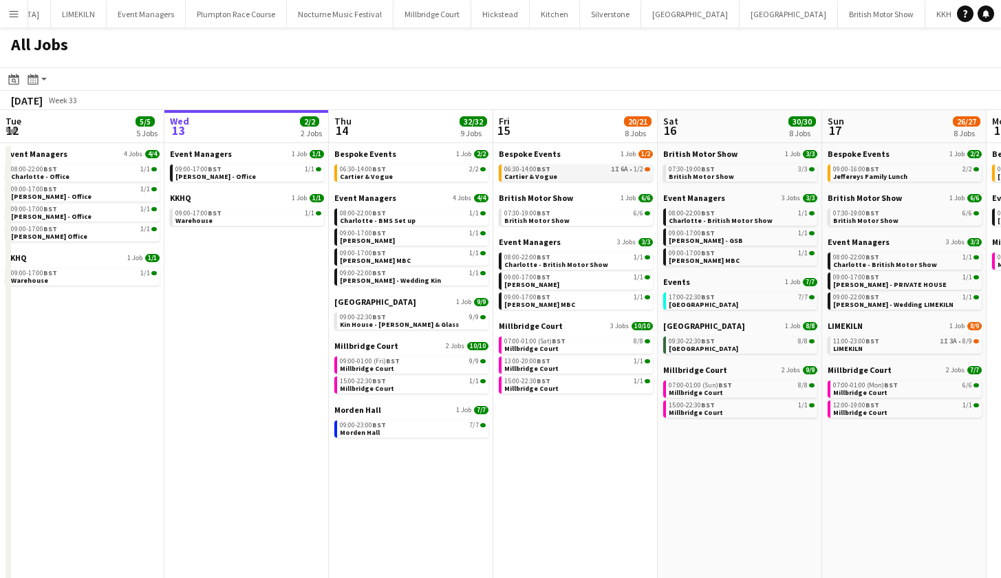
click at [559, 176] on link "06:30-14:00 BST 1I 6A • 1/2 Cartier & Vogue" at bounding box center [577, 172] width 146 height 16
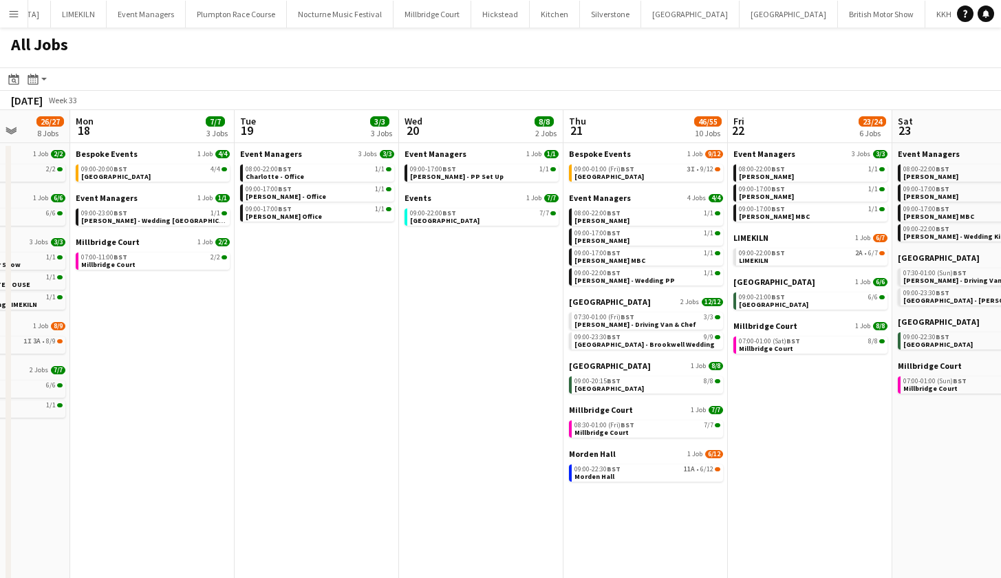
scroll to position [0, 587]
click at [635, 327] on span "[PERSON_NAME] - Driving Van & Chef" at bounding box center [636, 324] width 122 height 9
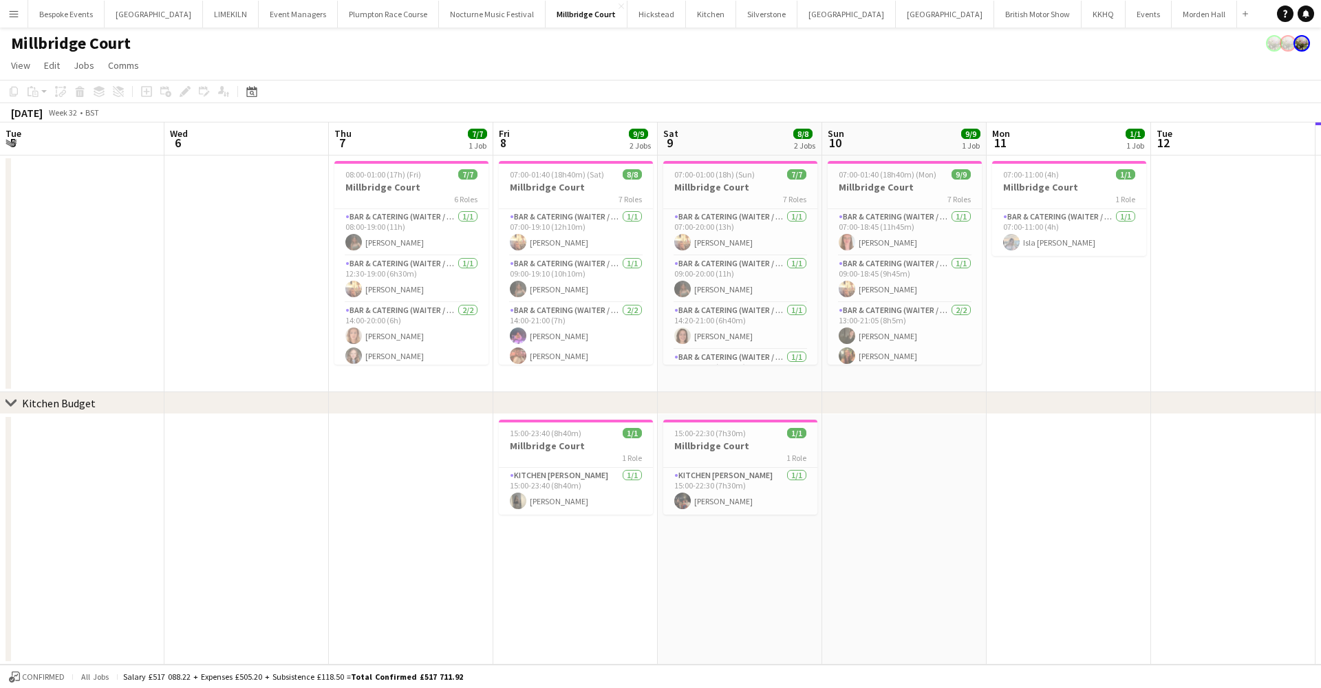
scroll to position [144, 0]
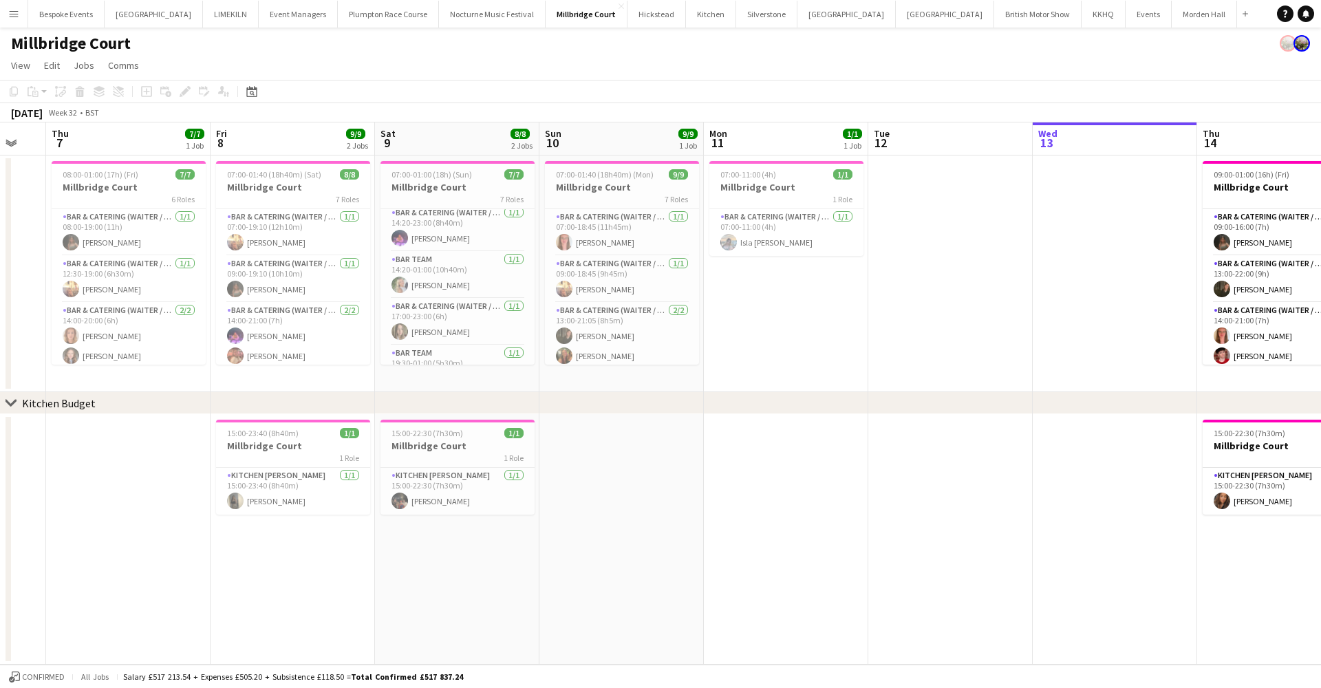
click at [1172, 19] on button "Morden Hall Close" at bounding box center [1204, 14] width 65 height 27
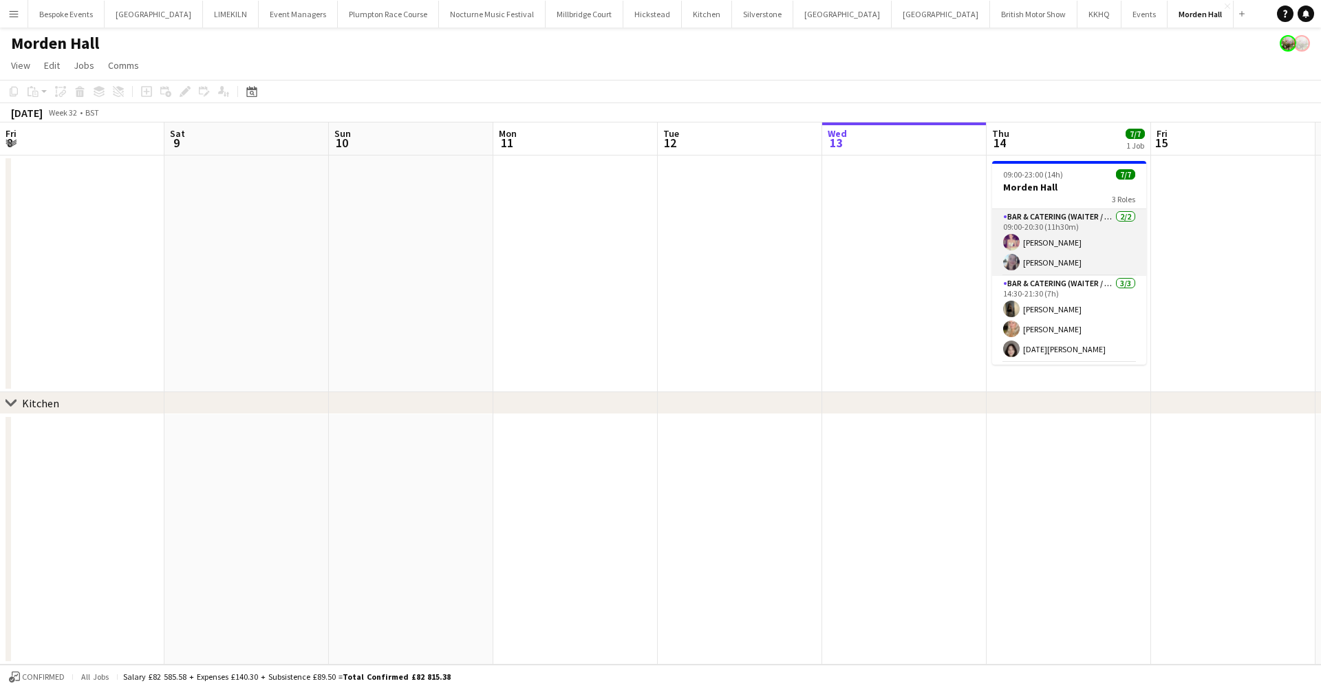
click at [1114, 245] on app-card-role "Bar & Catering (Waiter / waitress) 2/2 09:00-20:30 (11h30m) Emma Black Ella Ken…" at bounding box center [1069, 242] width 154 height 67
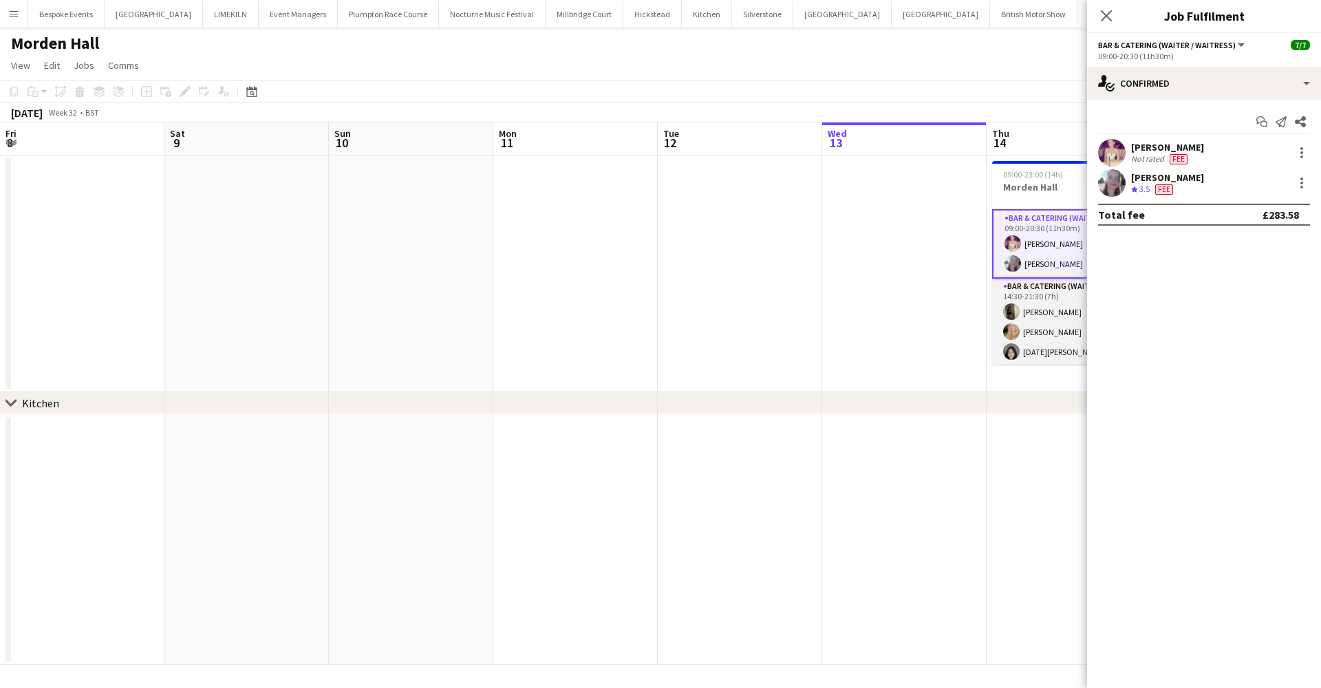
click at [1050, 309] on app-card-role "Bar & Catering (Waiter / waitress) 3/3 14:30-21:30 (7h) Ellie Crosby Olivia Dav…" at bounding box center [1069, 322] width 154 height 87
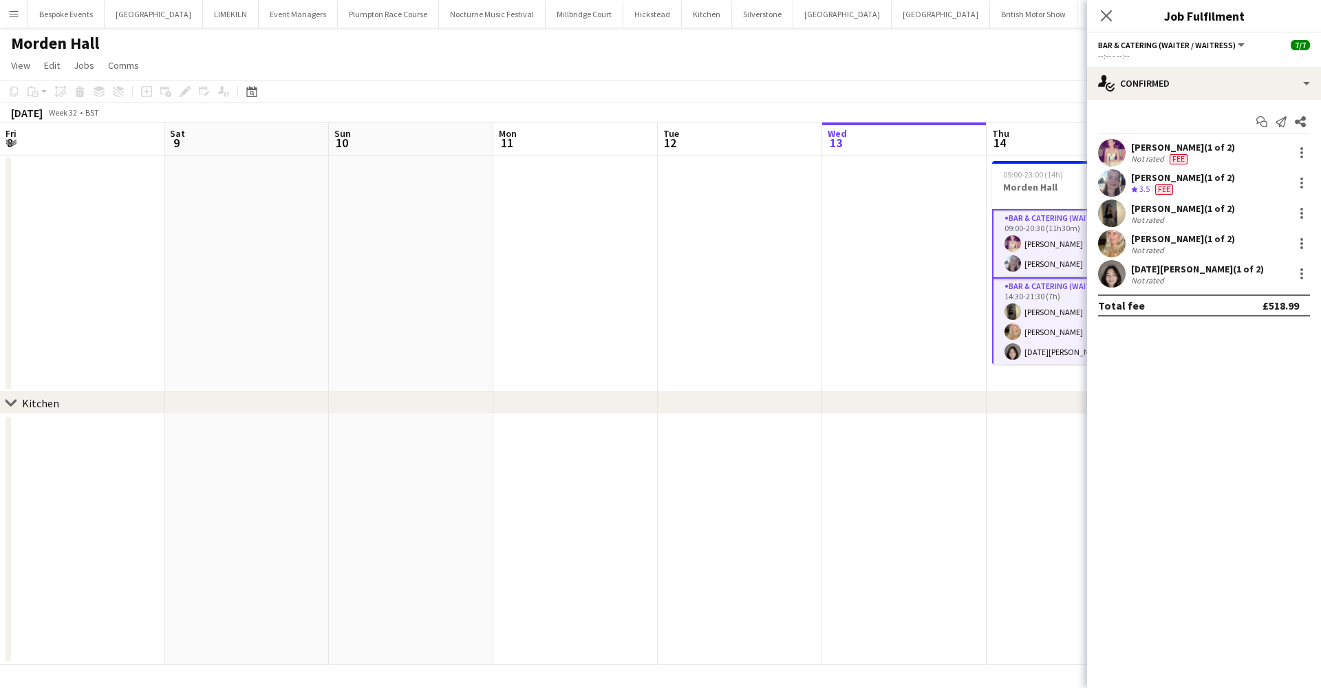
scroll to position [-5, 0]
click at [1044, 323] on app-card-role "Bar & Catering (Waiter / waitress) 2/2 16:30-23:00 (6h30m) Daisy Shaw Inka Sona…" at bounding box center [1069, 334] width 154 height 67
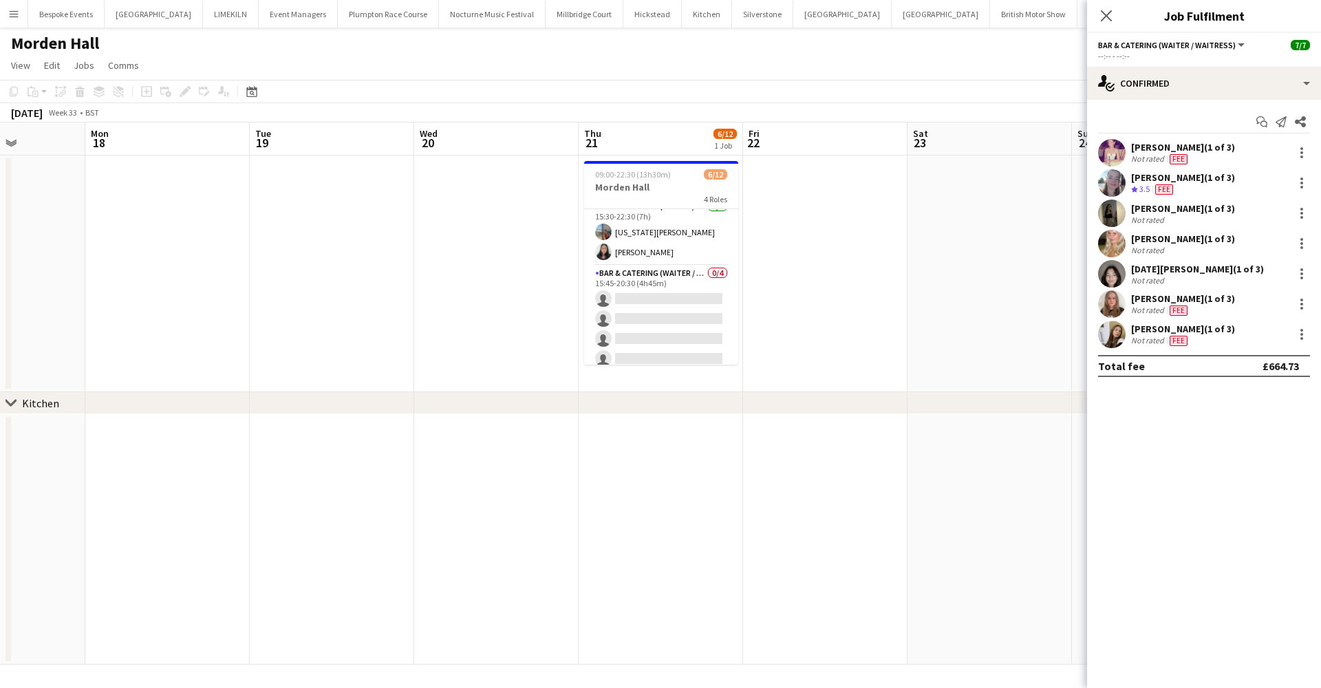
scroll to position [170, 0]
click at [751, 318] on app-date-cell at bounding box center [825, 273] width 164 height 237
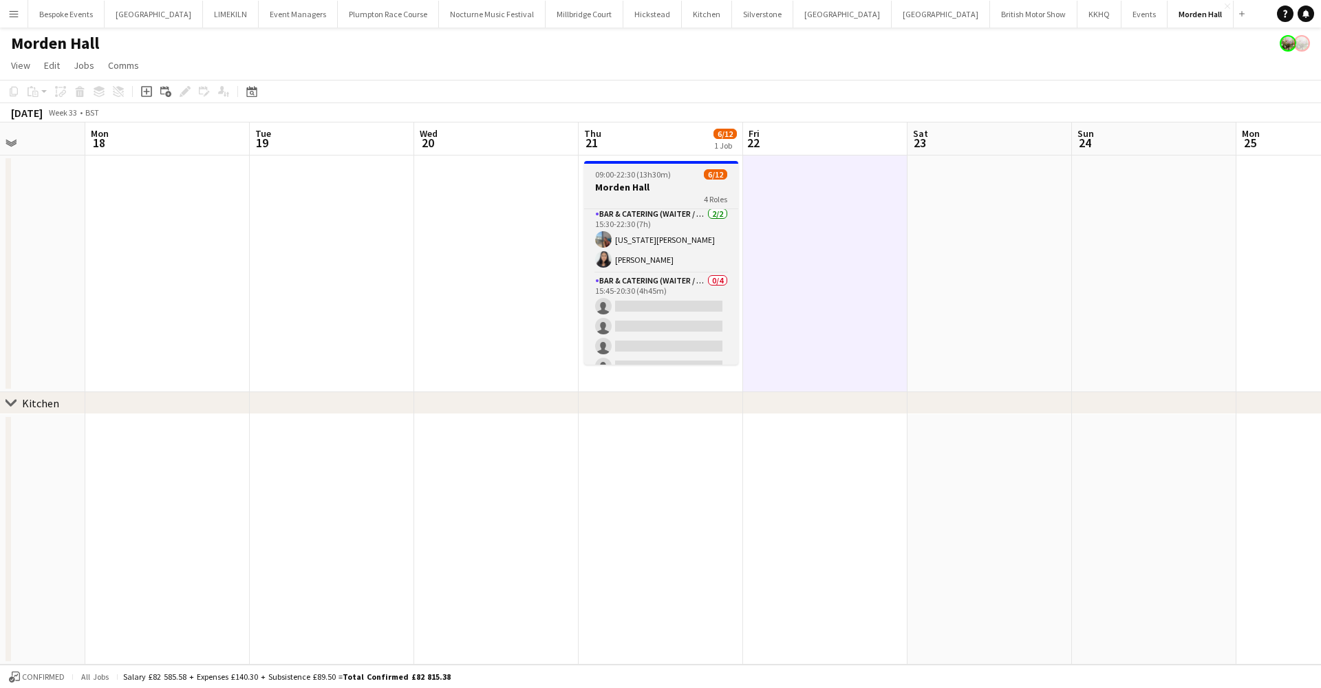
scroll to position [191, 0]
click at [629, 180] on span "09:00-22:30 (13h30m)" at bounding box center [633, 174] width 76 height 10
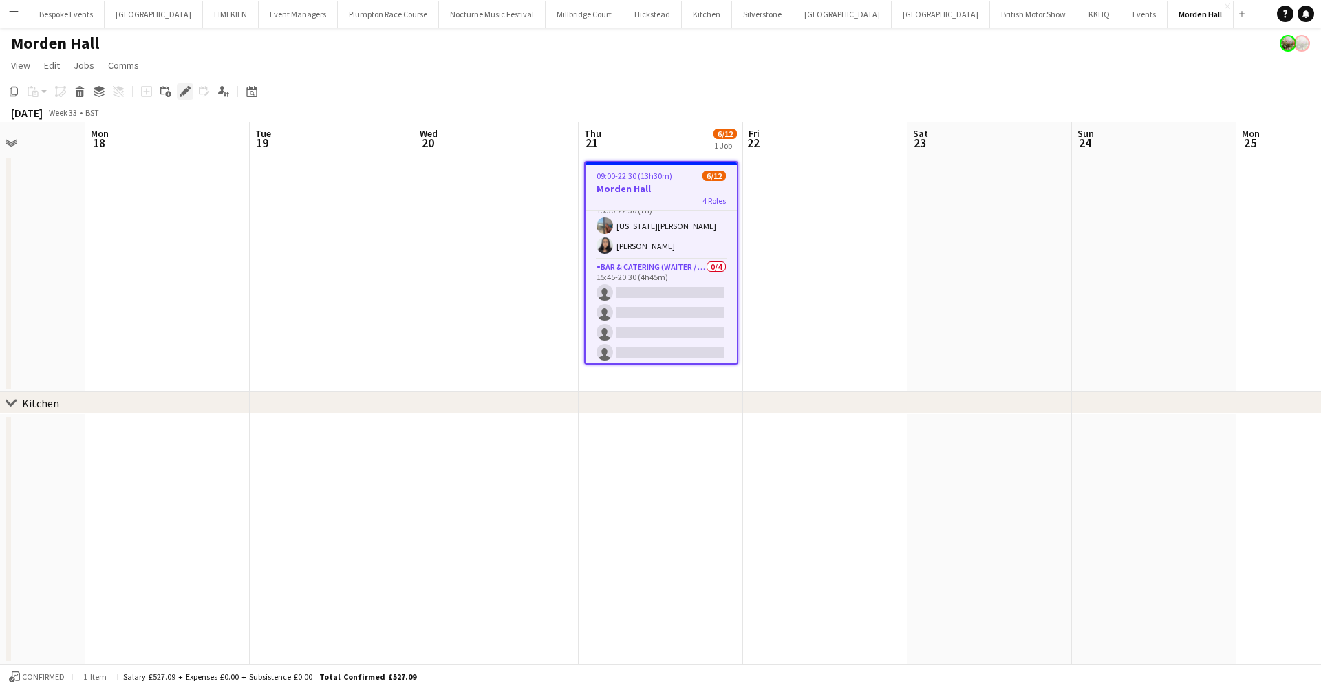
click at [188, 97] on icon "Edit" at bounding box center [185, 91] width 11 height 11
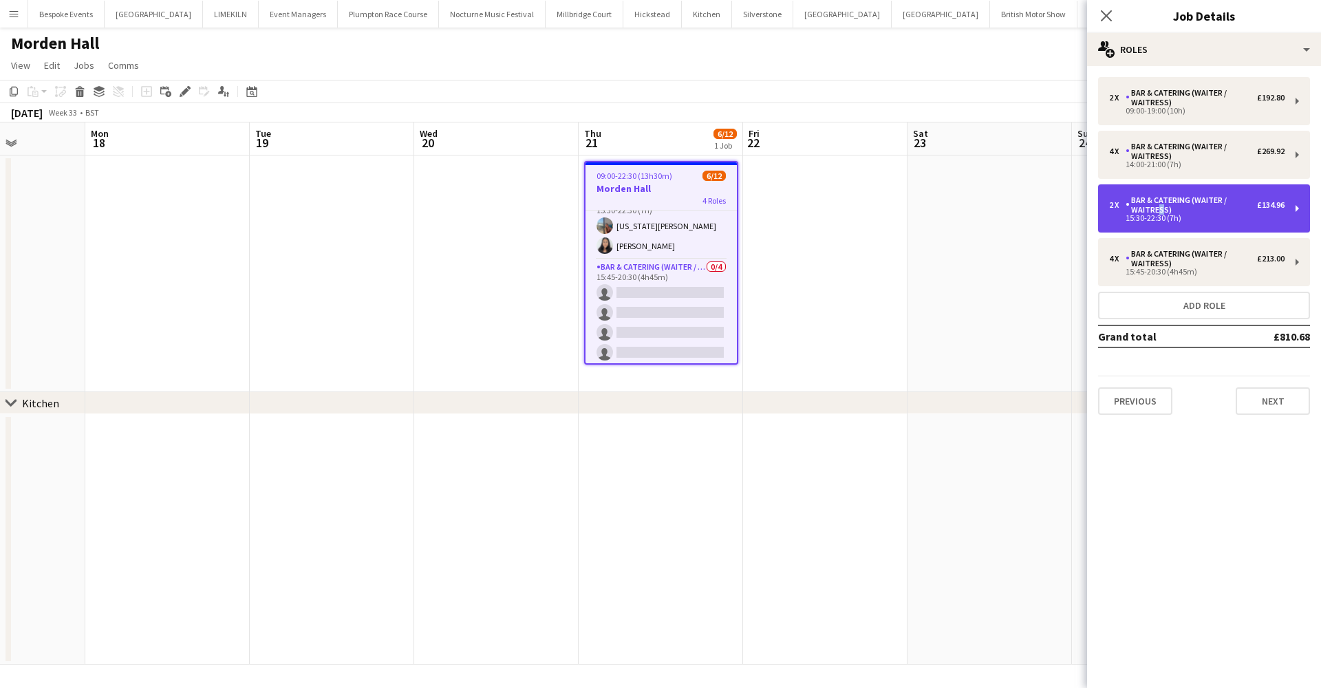
click at [1156, 208] on div "Bar & Catering (Waiter / waitress)" at bounding box center [1190, 204] width 131 height 19
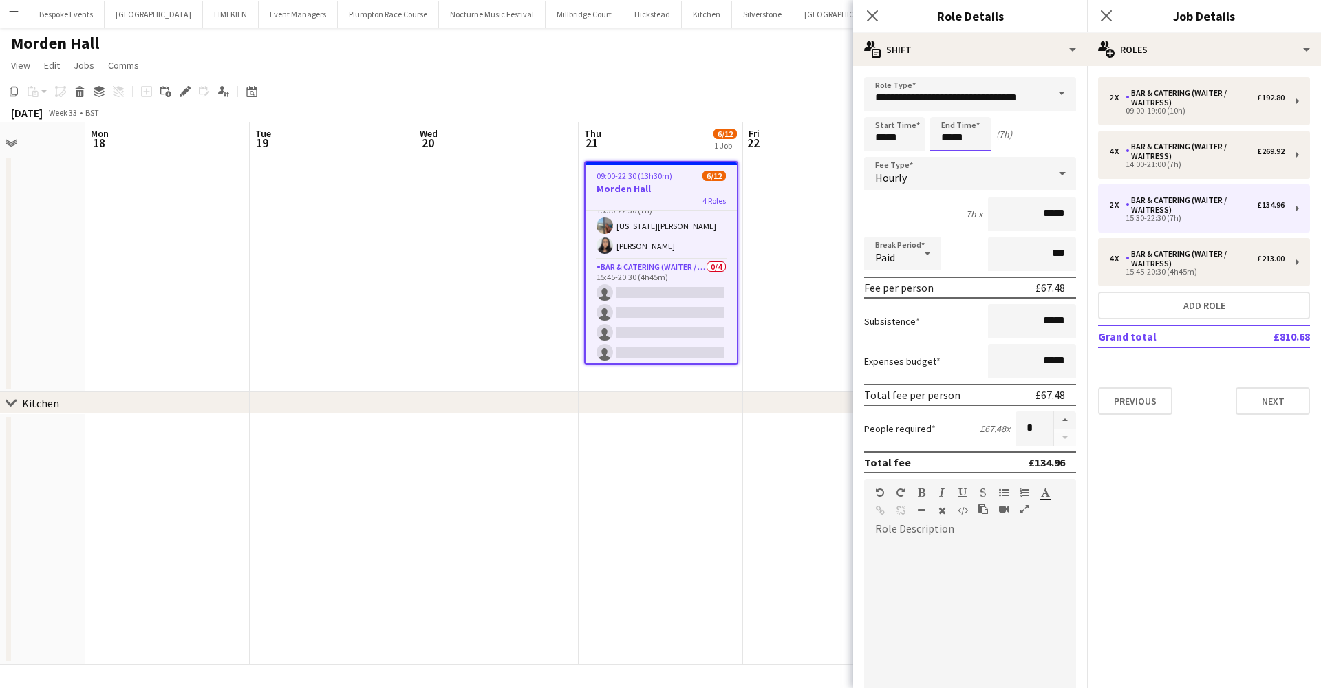
click at [951, 142] on input "*****" at bounding box center [960, 134] width 61 height 34
type input "*****"
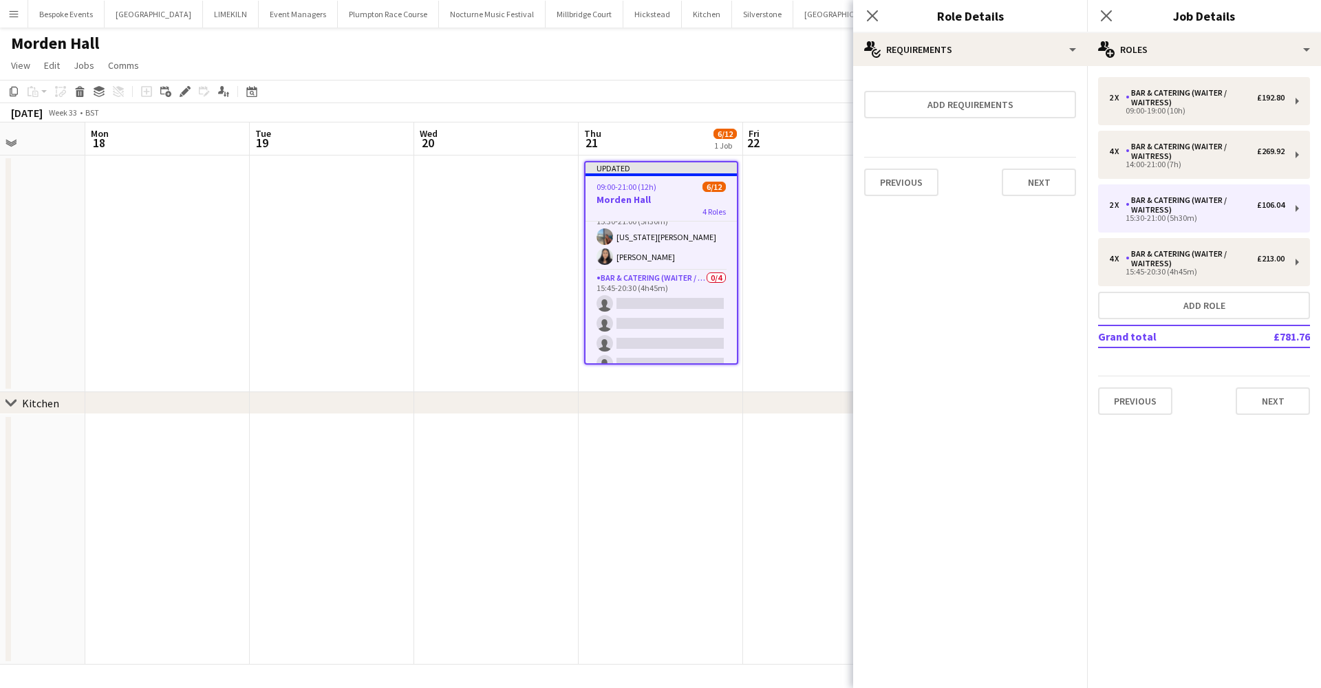
click at [822, 330] on app-date-cell at bounding box center [825, 273] width 164 height 237
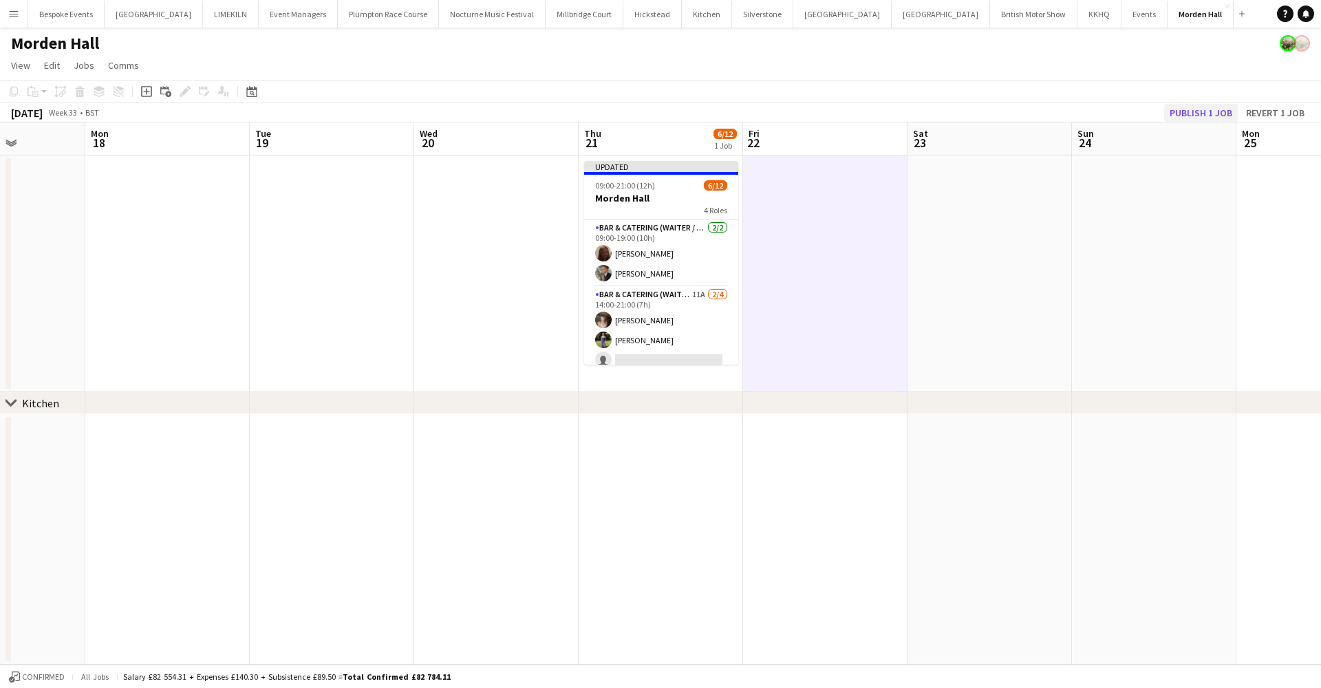
click at [1191, 114] on button "Publish 1 job" at bounding box center [1201, 113] width 74 height 18
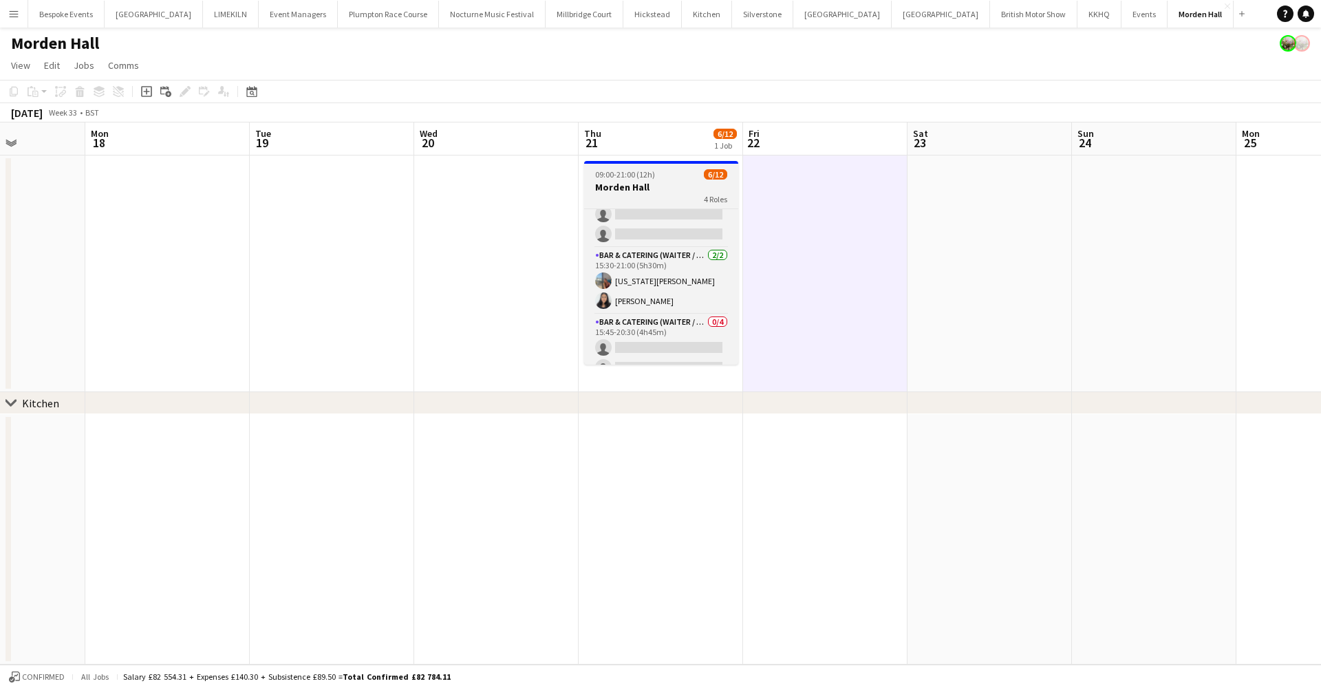
scroll to position [133, 0]
click at [640, 179] on span "09:00-21:00 (12h)" at bounding box center [625, 174] width 60 height 10
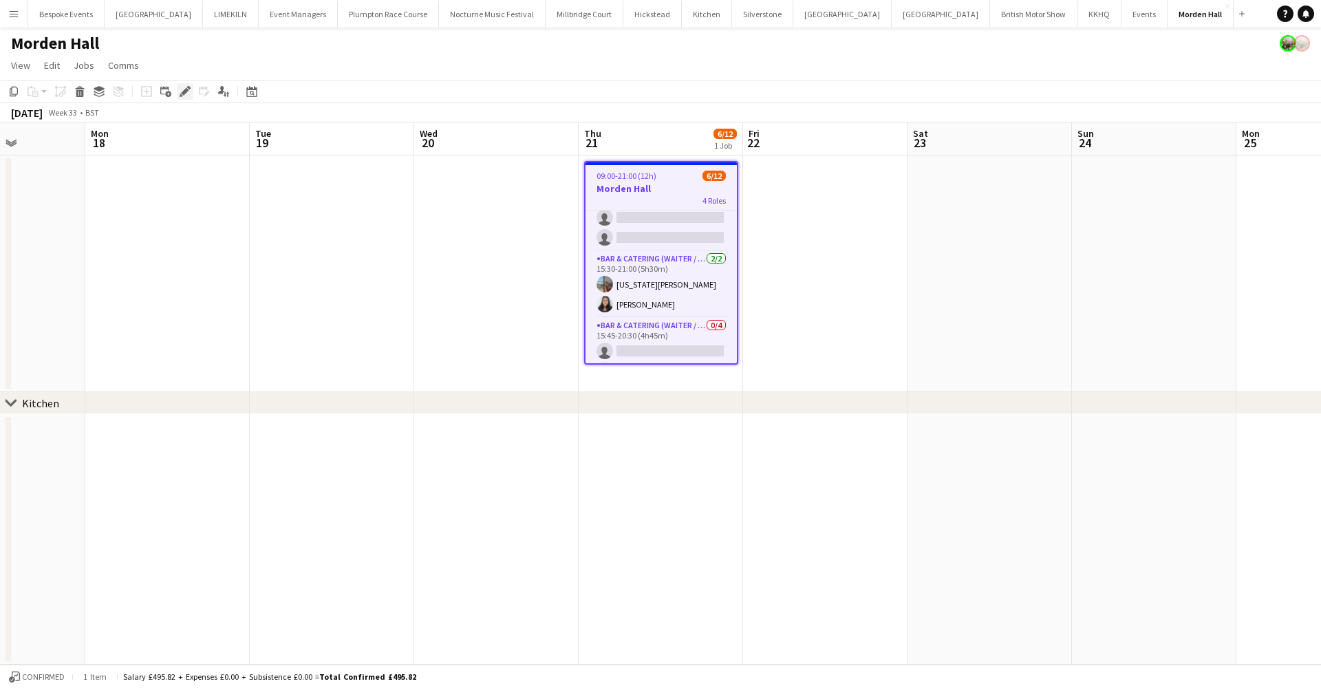
click at [180, 92] on icon "Edit" at bounding box center [185, 91] width 11 height 11
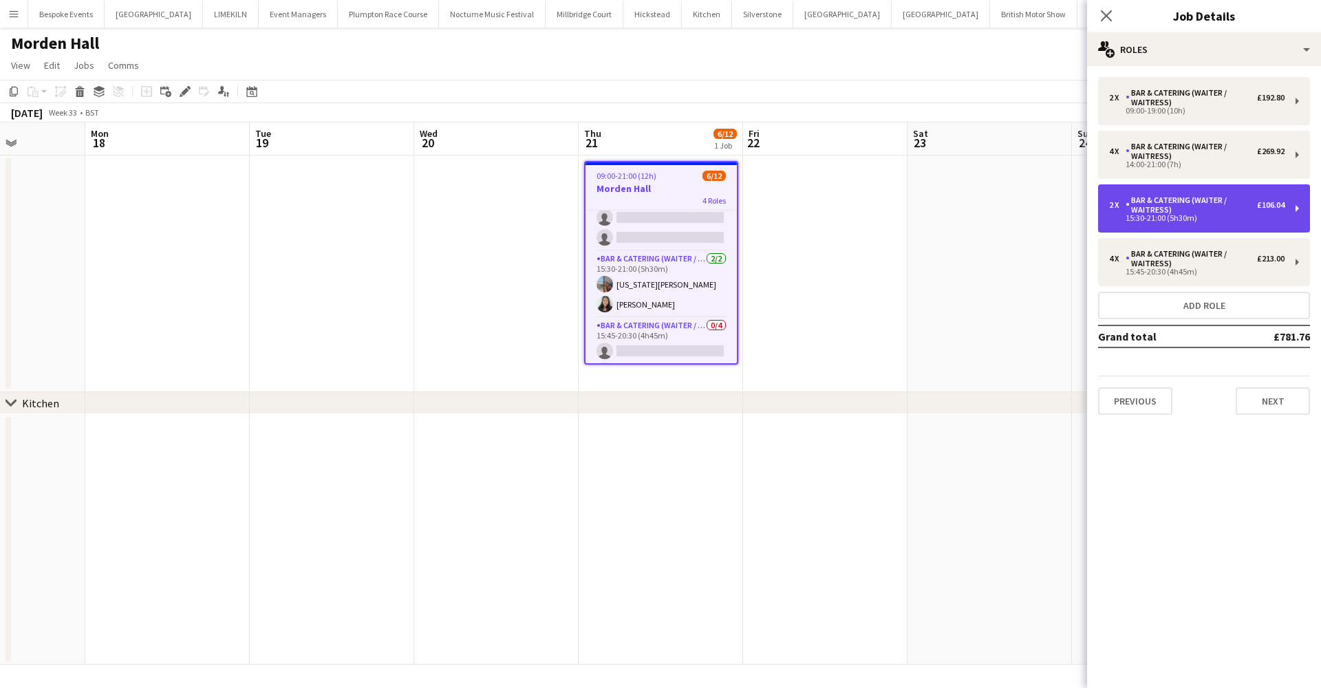
click at [1141, 208] on div "Bar & Catering (Waiter / waitress)" at bounding box center [1190, 204] width 131 height 19
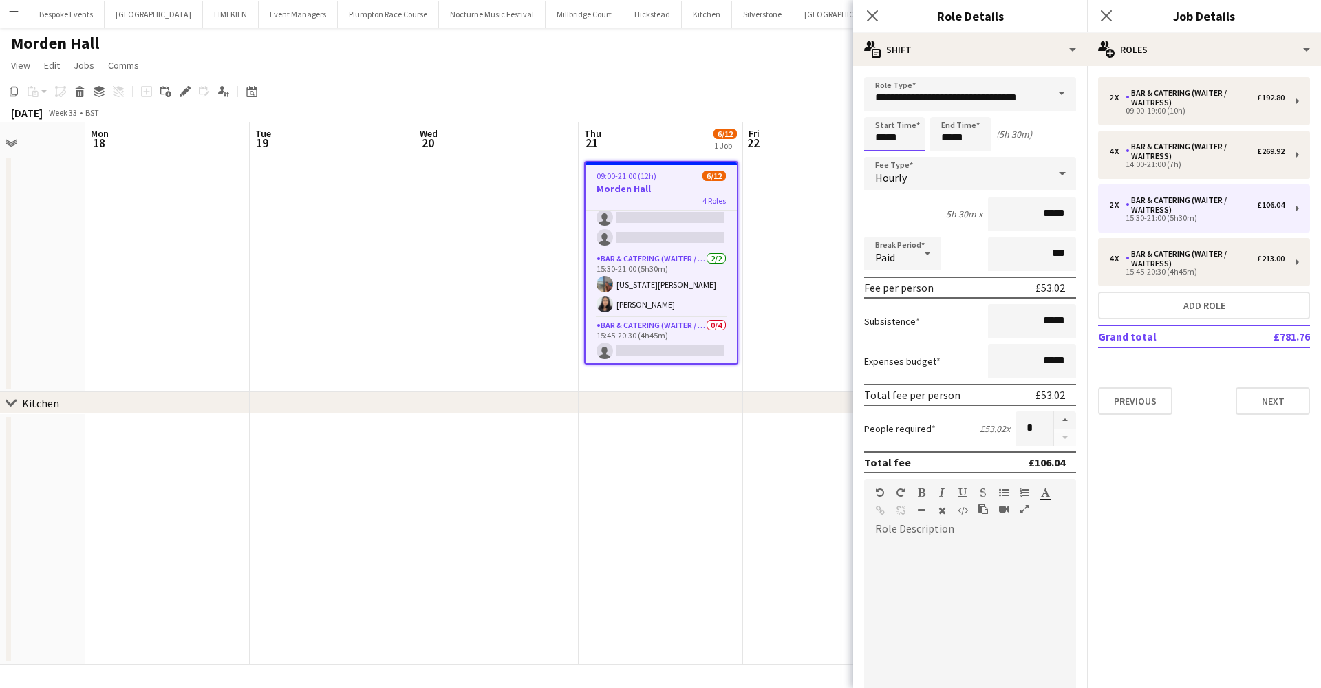
click at [905, 141] on input "*****" at bounding box center [894, 134] width 61 height 34
type input "*****"
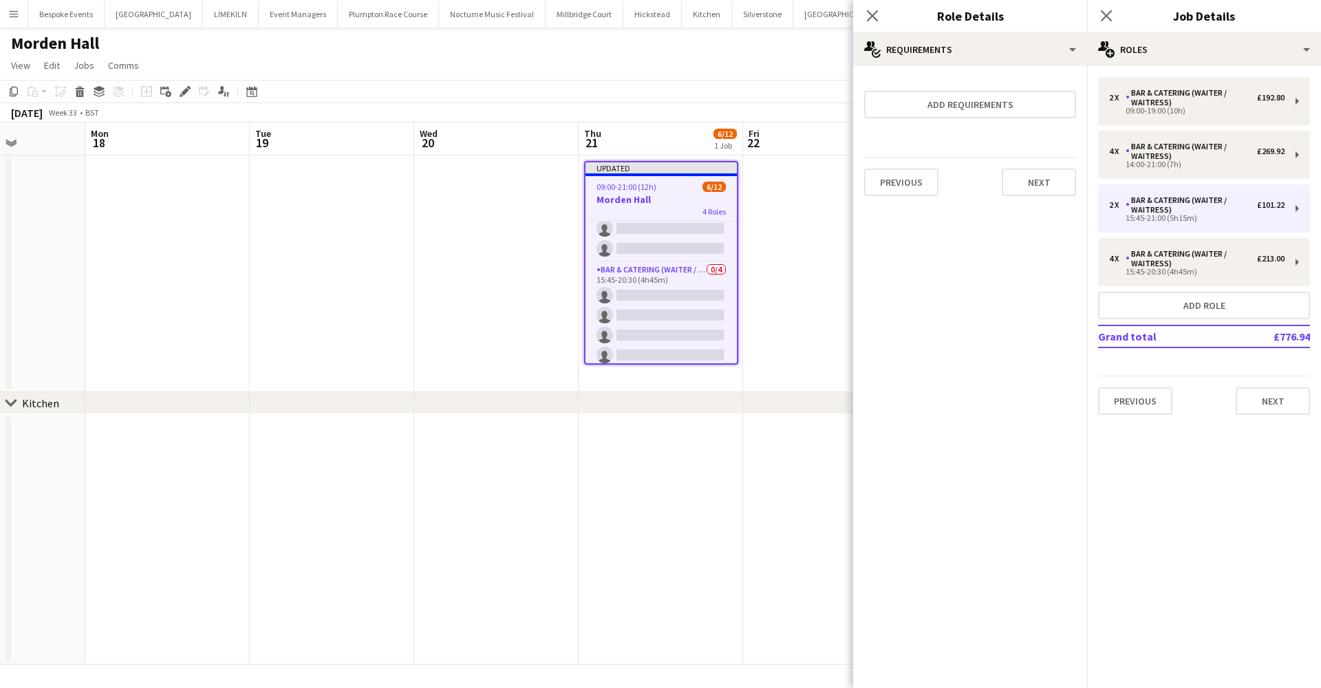
click at [495, 262] on app-date-cell at bounding box center [496, 273] width 164 height 237
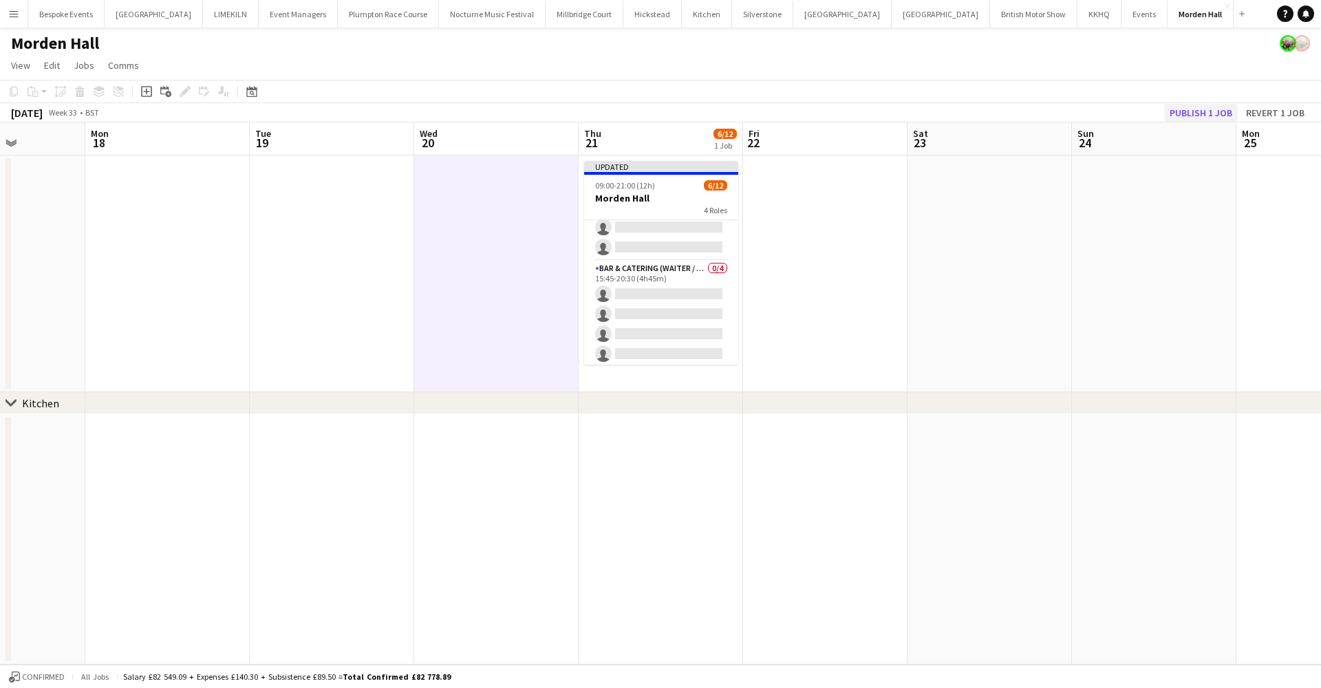
click at [1199, 110] on button "Publish 1 job" at bounding box center [1201, 113] width 74 height 18
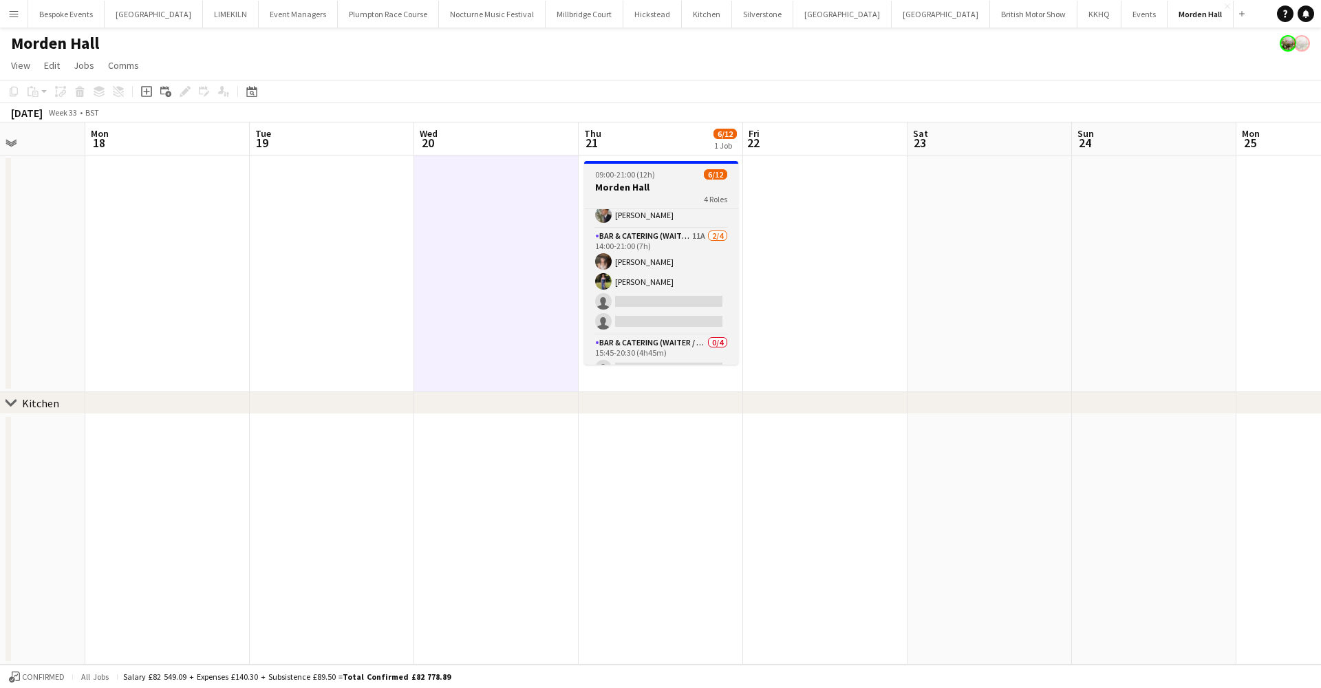
scroll to position [46, 0]
click at [680, 290] on app-card-role "Bar & Catering (Waiter / waitress) 11A 2/4 14:00-21:00 (7h) Saira Meah Holly Hu…" at bounding box center [661, 283] width 154 height 107
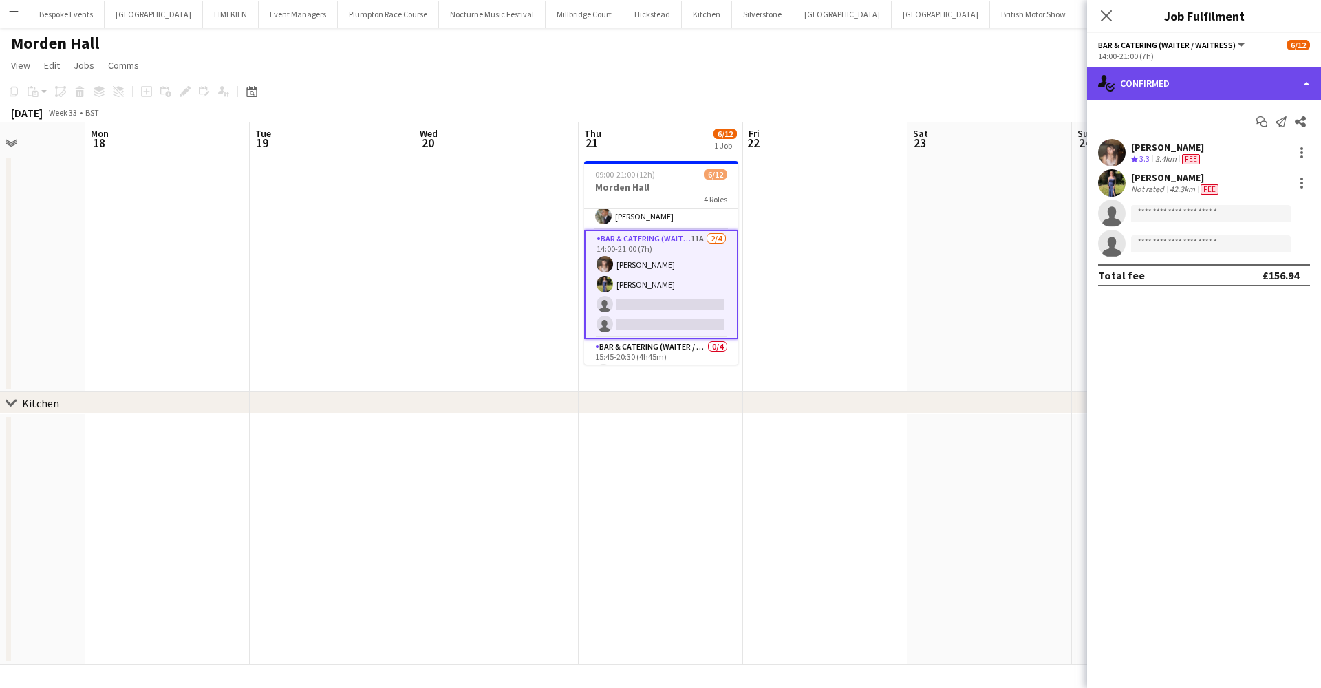
click at [1149, 84] on div "single-neutral-actions-check-2 Confirmed" at bounding box center [1204, 83] width 234 height 33
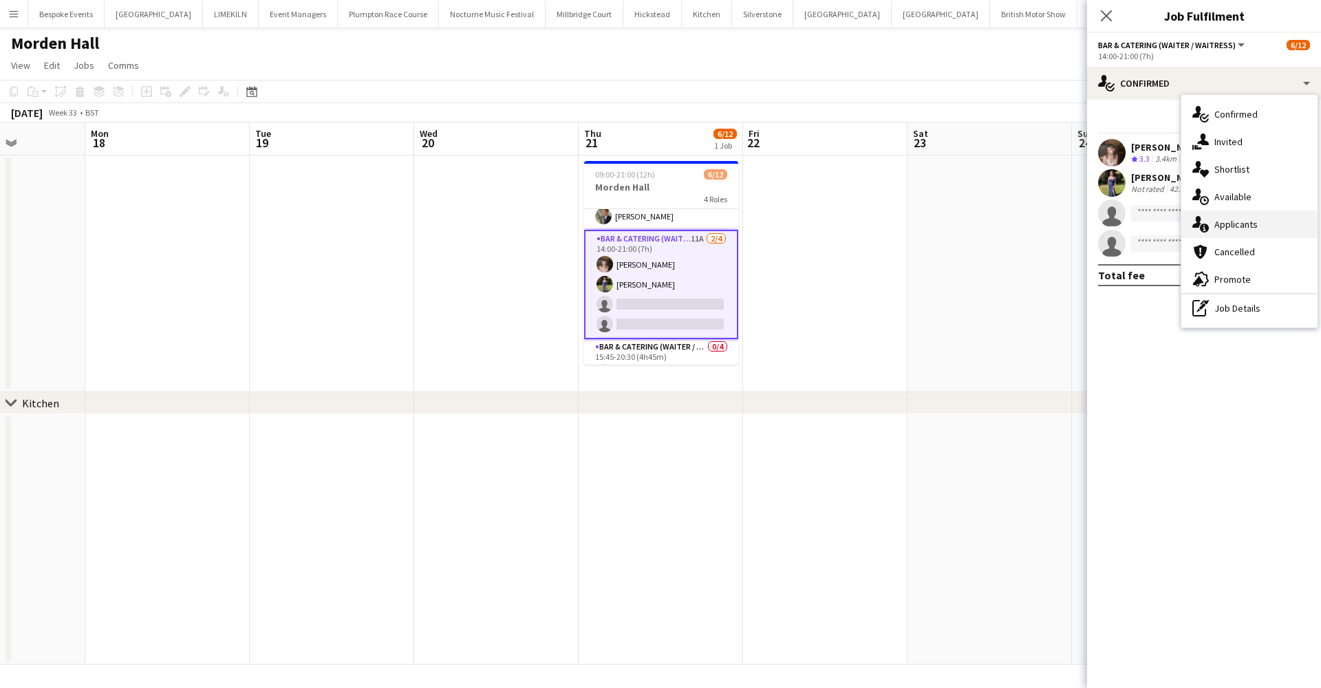
click at [1210, 219] on div "single-neutral-actions-information Applicants" at bounding box center [1249, 225] width 136 height 28
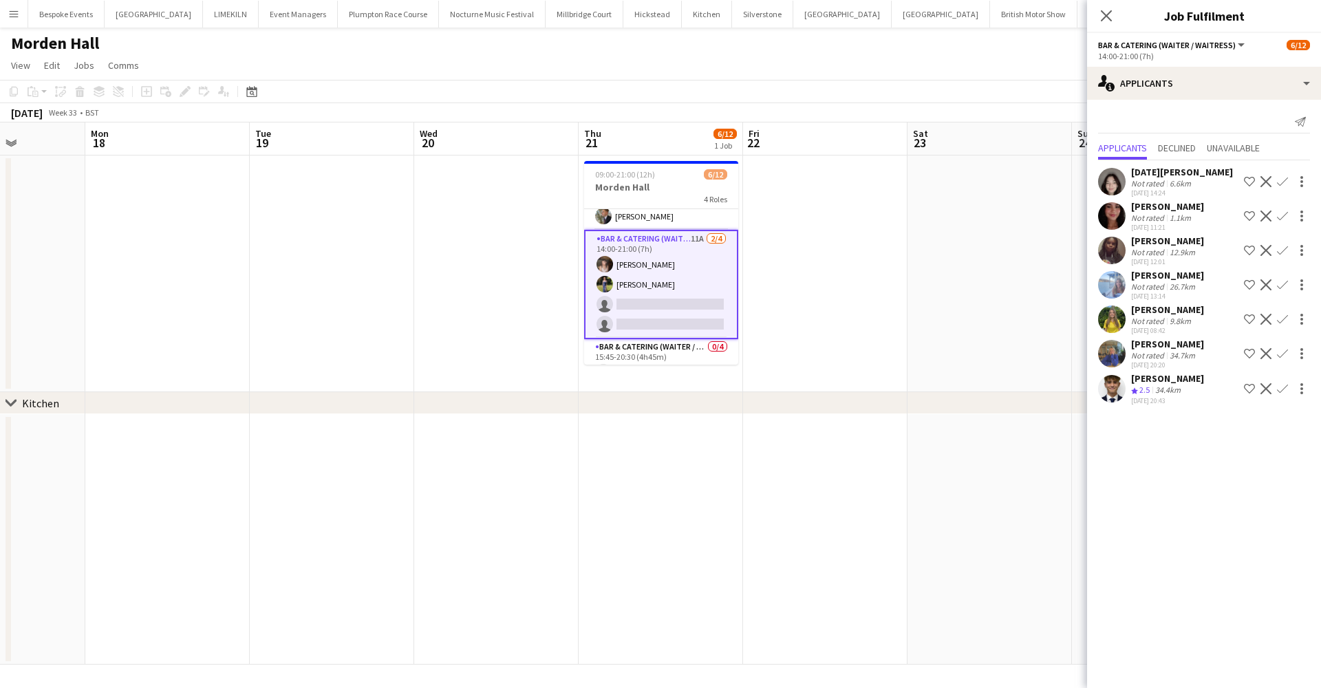
click at [1279, 387] on app-icon "Confirm" at bounding box center [1282, 388] width 11 height 11
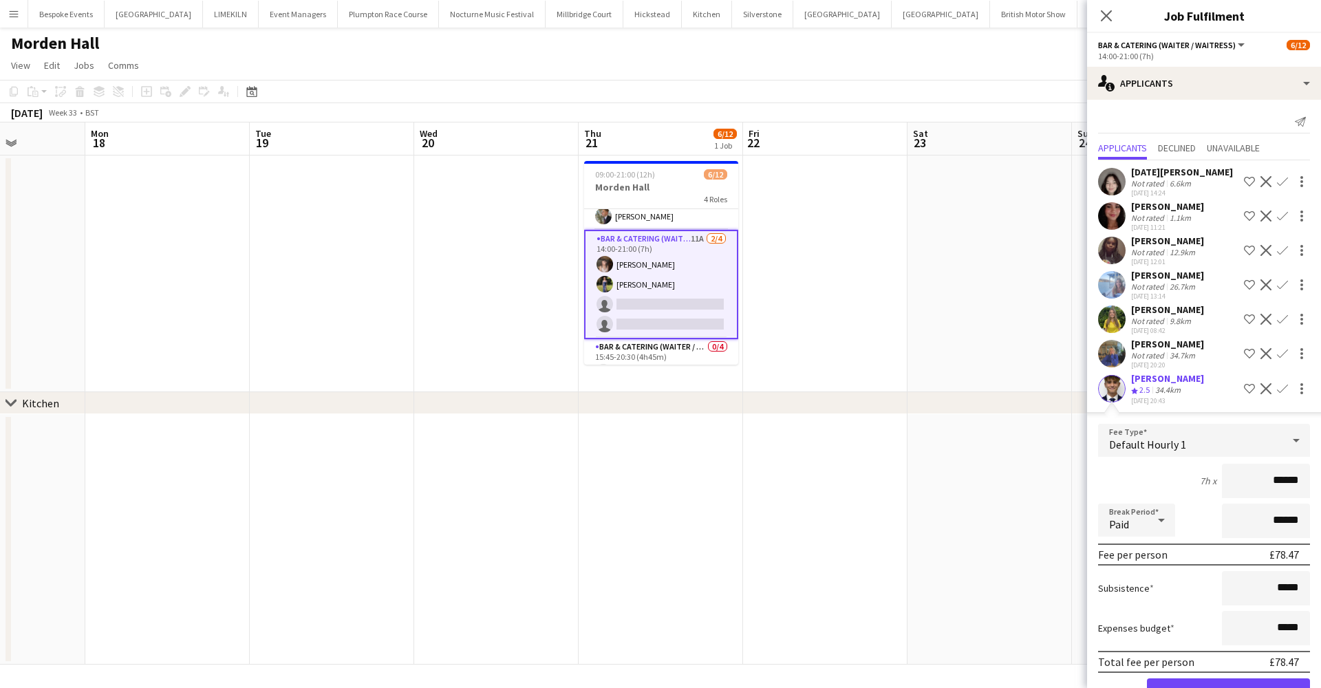
click at [1223, 682] on button "Confirm" at bounding box center [1228, 692] width 163 height 28
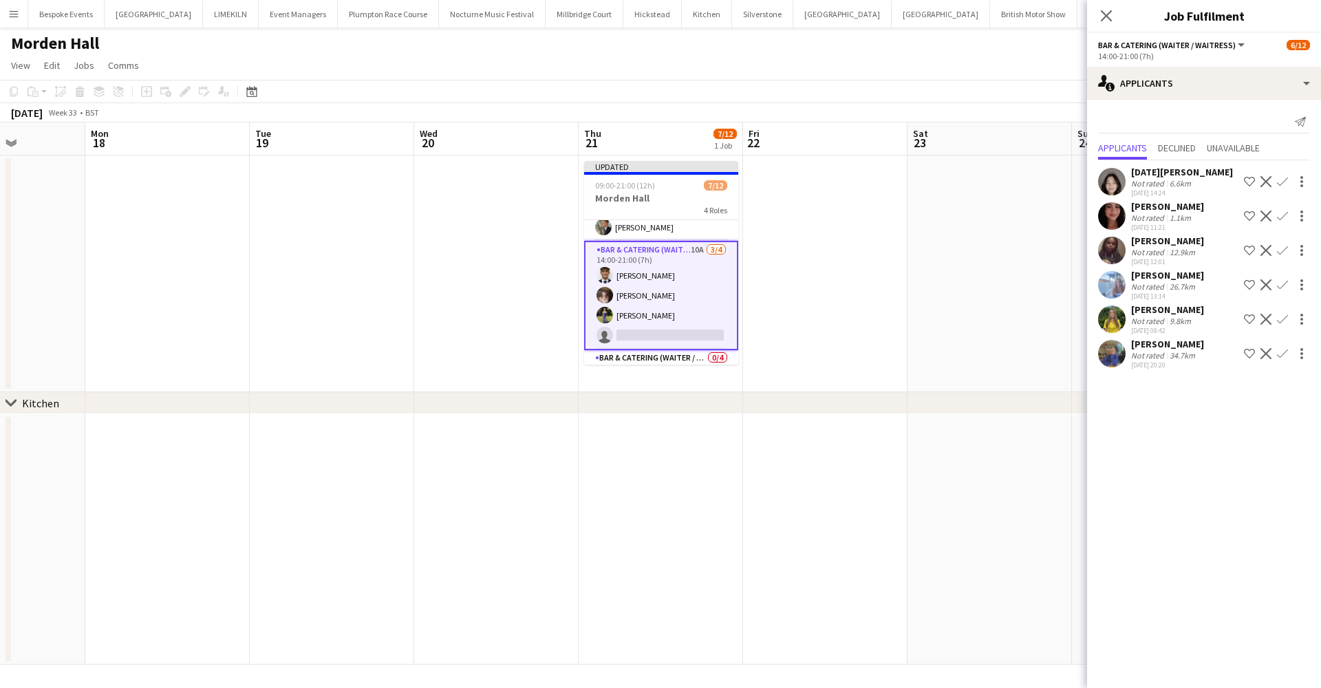
drag, startPoint x: 1112, startPoint y: 354, endPoint x: 1119, endPoint y: 358, distance: 8.6
click at [1116, 358] on app-user-avatar at bounding box center [1112, 354] width 28 height 28
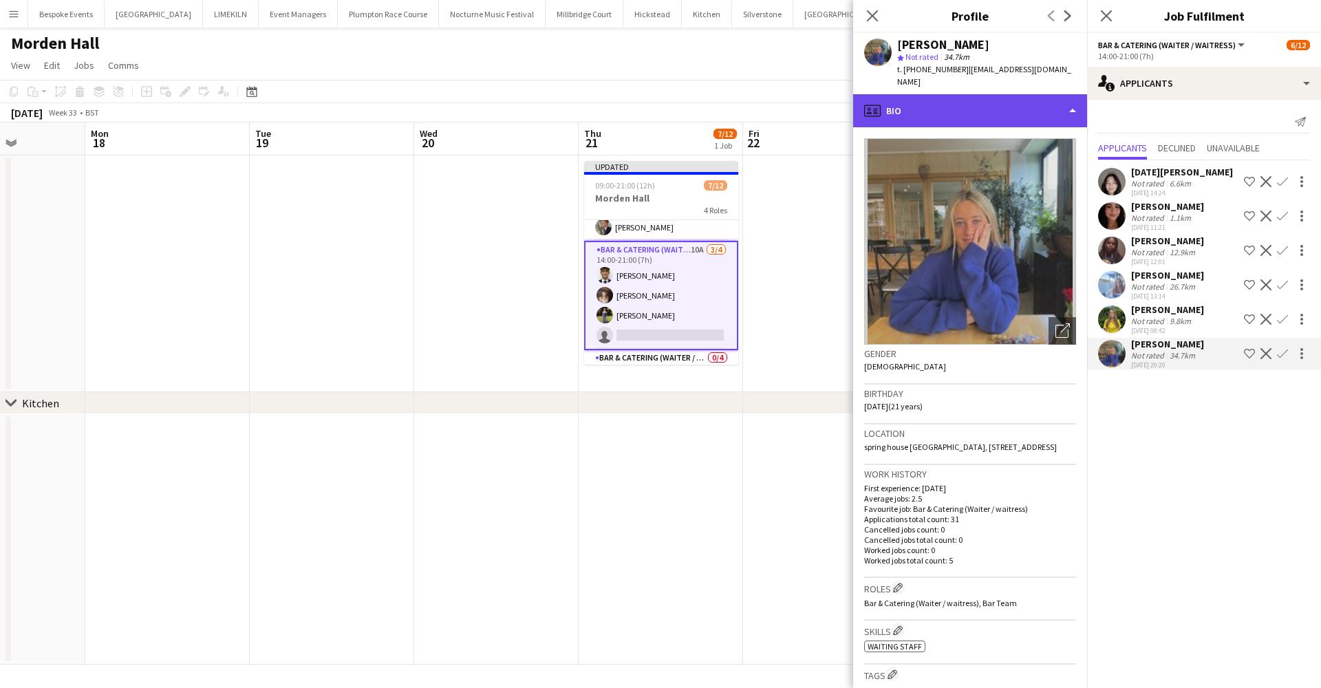
click at [991, 102] on div "profile Bio" at bounding box center [970, 110] width 234 height 33
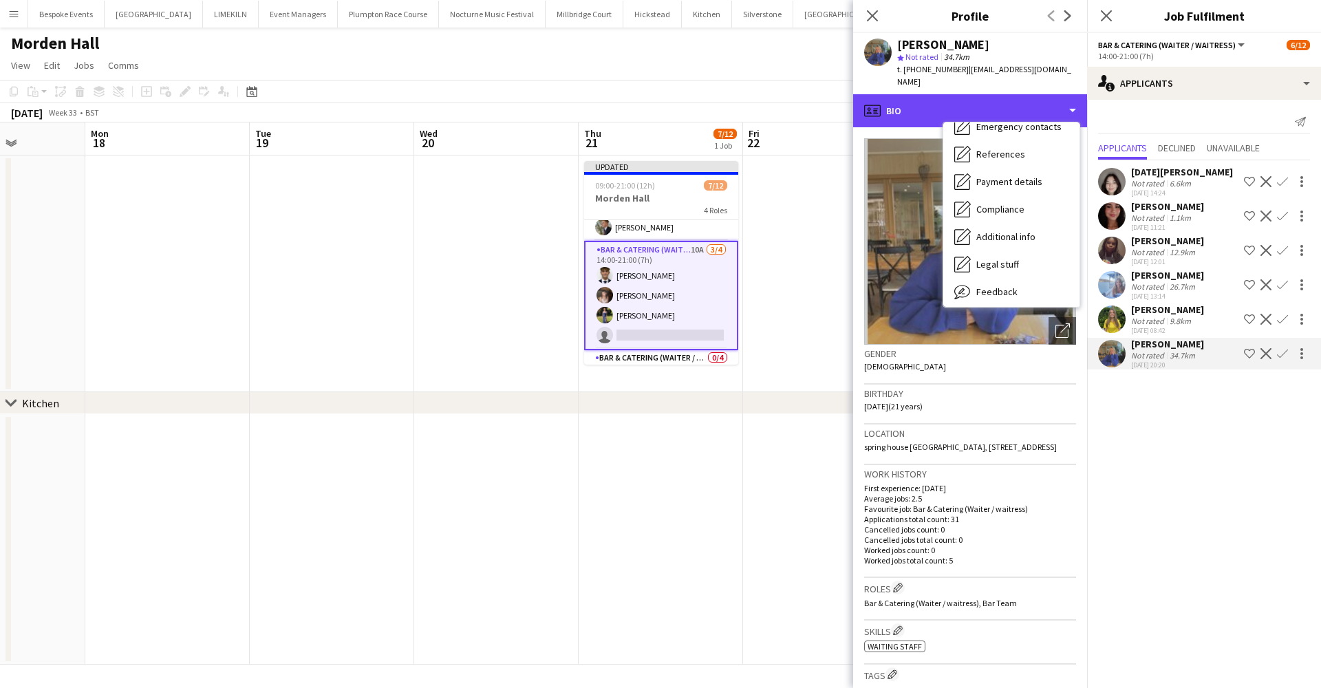
scroll to position [157, 0]
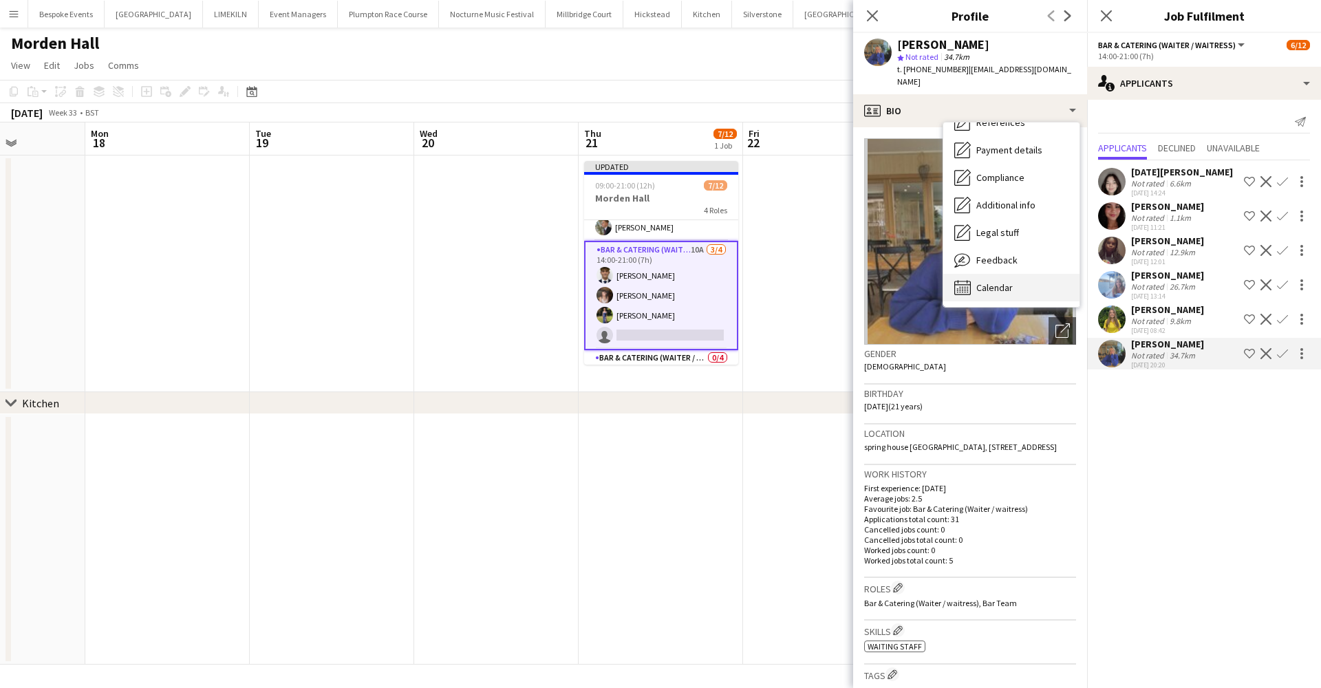
click at [1021, 283] on div "Calendar Calendar" at bounding box center [1011, 288] width 136 height 28
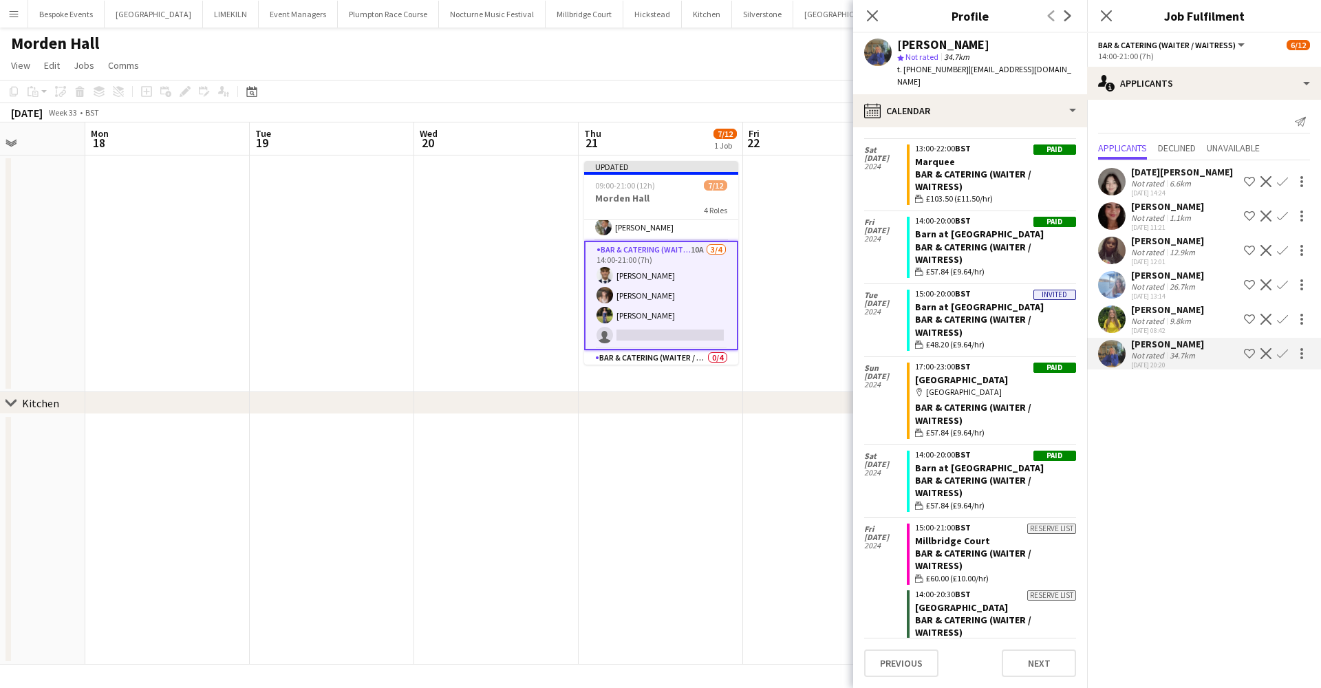
scroll to position [1243, 0]
click at [1281, 350] on app-icon "Confirm" at bounding box center [1282, 353] width 11 height 11
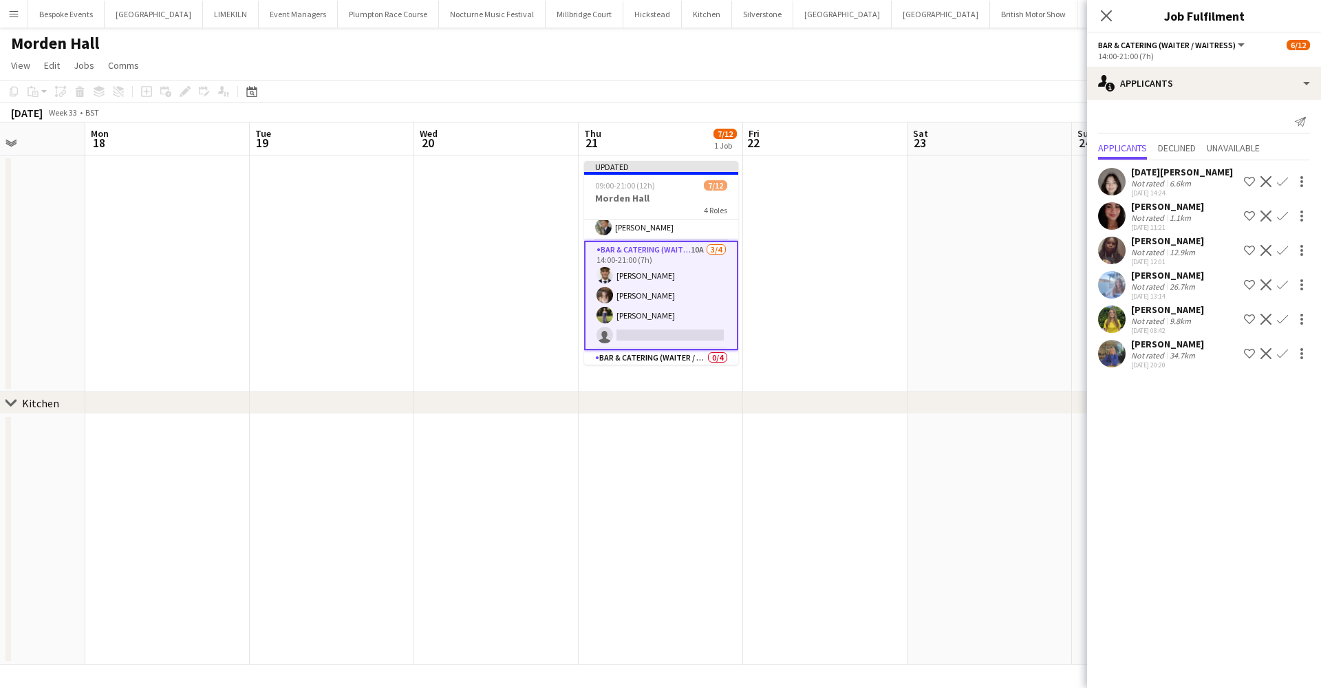
click at [1282, 353] on app-icon "Confirm" at bounding box center [1282, 353] width 11 height 11
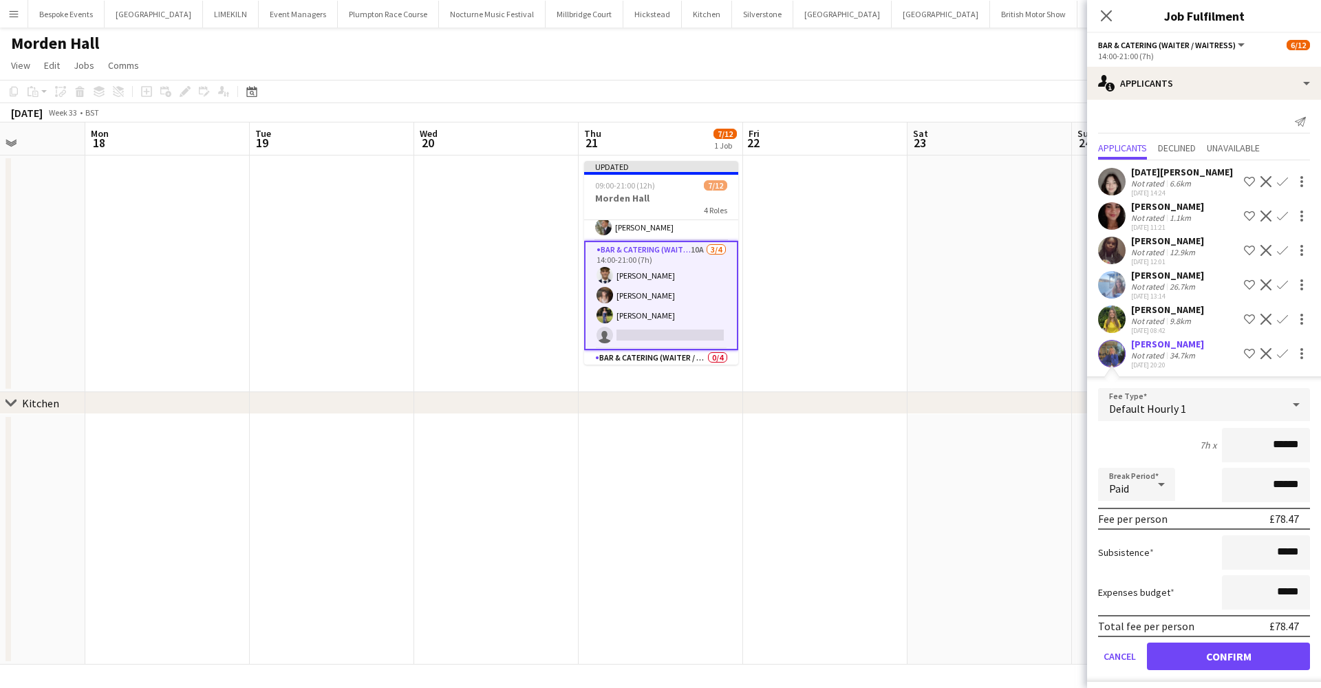
click at [1198, 665] on button "Confirm" at bounding box center [1228, 657] width 163 height 28
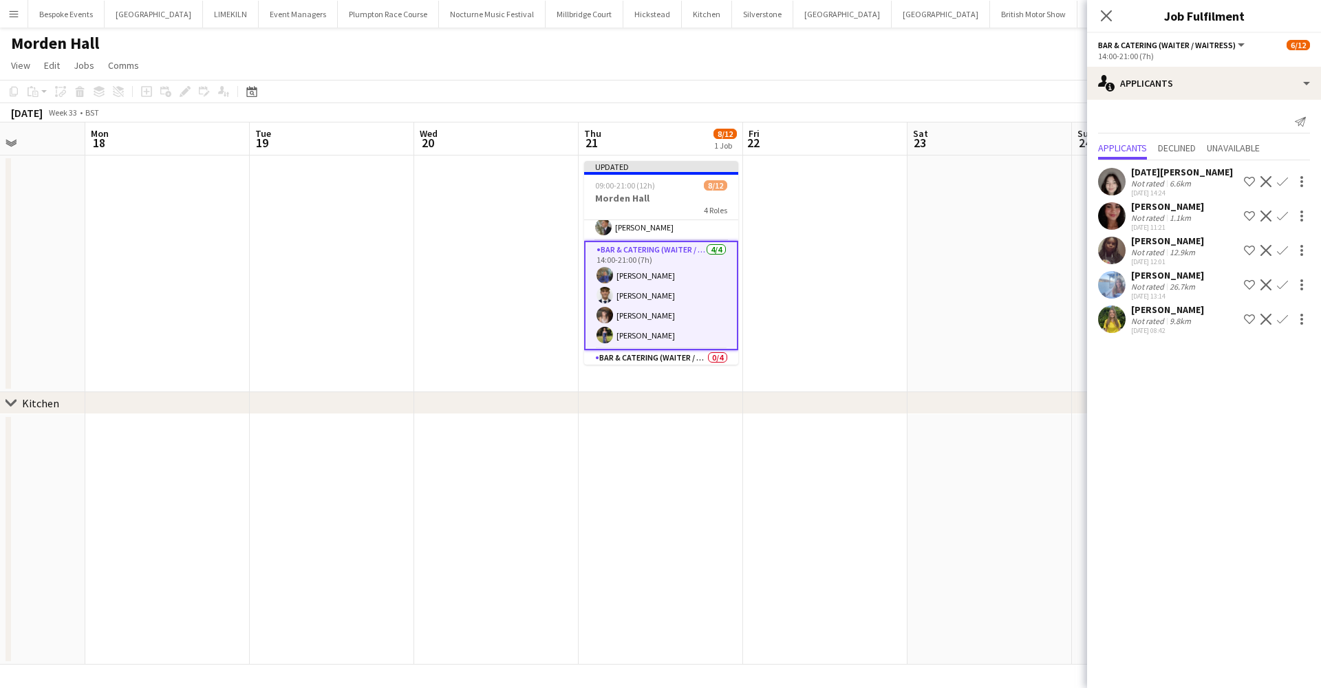
click at [977, 350] on app-date-cell at bounding box center [989, 273] width 164 height 237
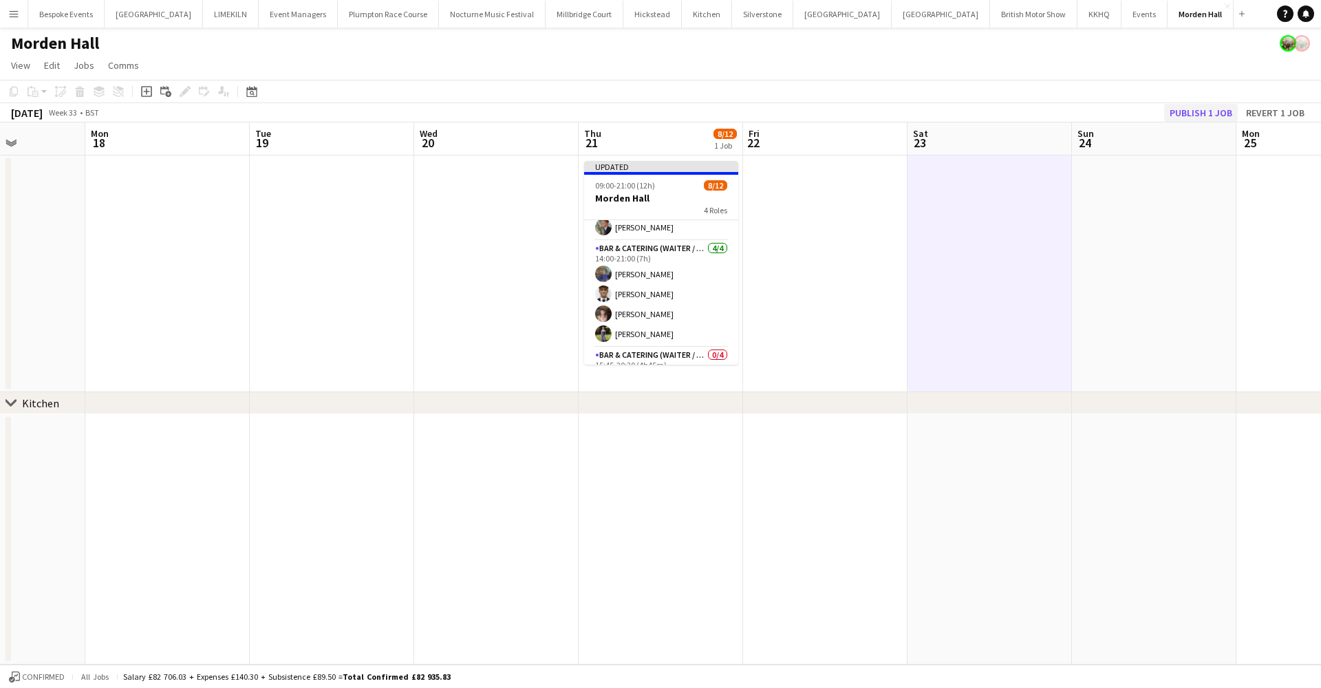
click at [1187, 117] on button "Publish 1 job" at bounding box center [1201, 113] width 74 height 18
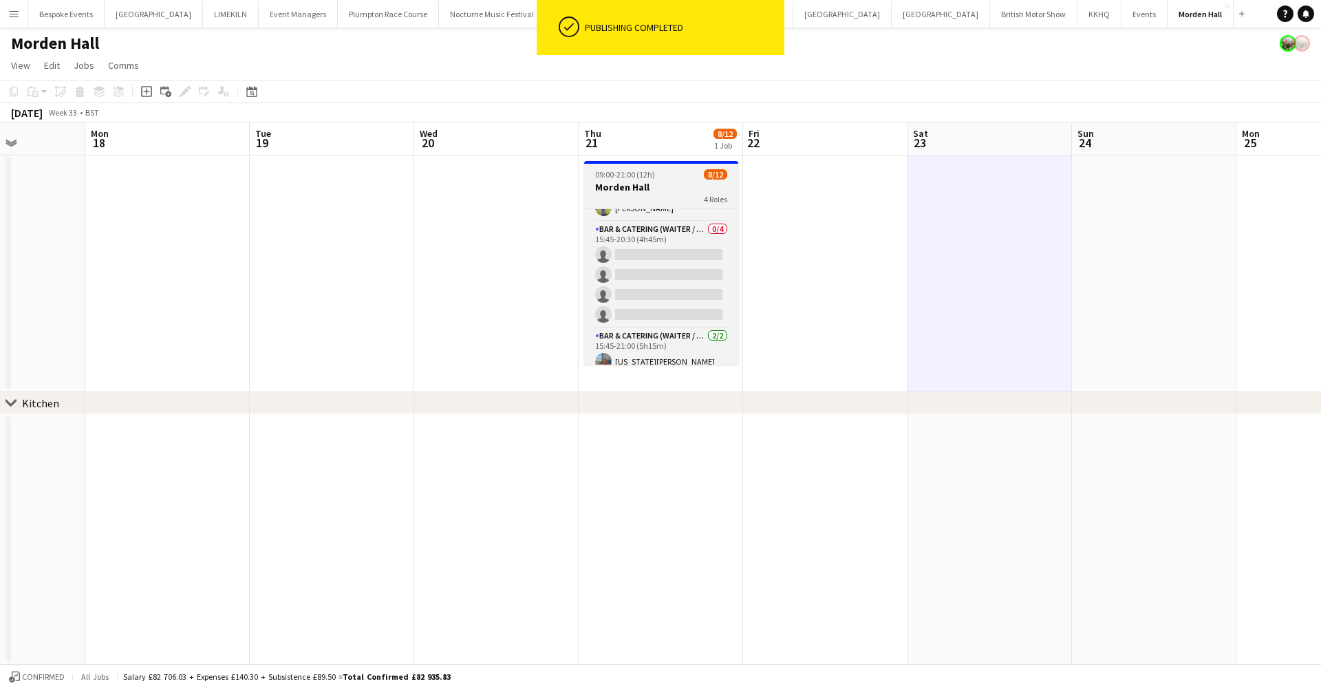
scroll to position [116, 0]
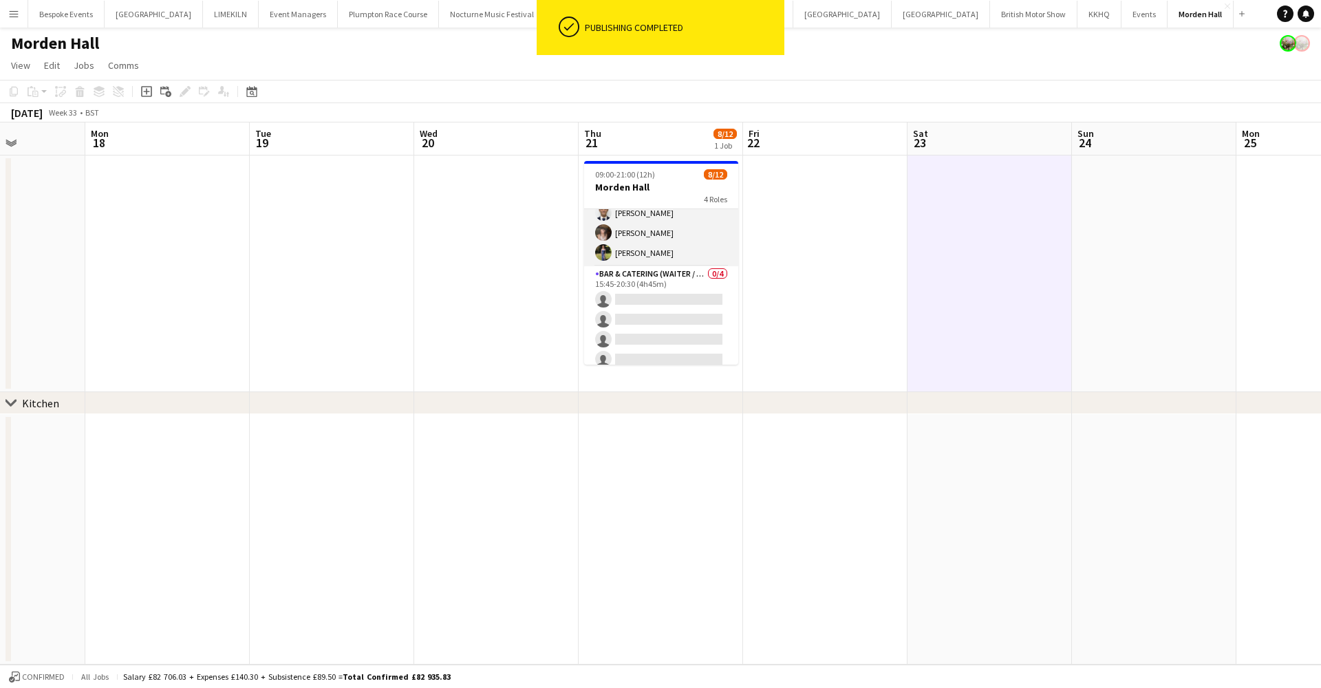
click at [657, 246] on app-card-role "Bar & Catering (Waiter / waitress) 4/4 14:00-21:00 (7h) imogen pilling Luc Pres…" at bounding box center [661, 213] width 154 height 107
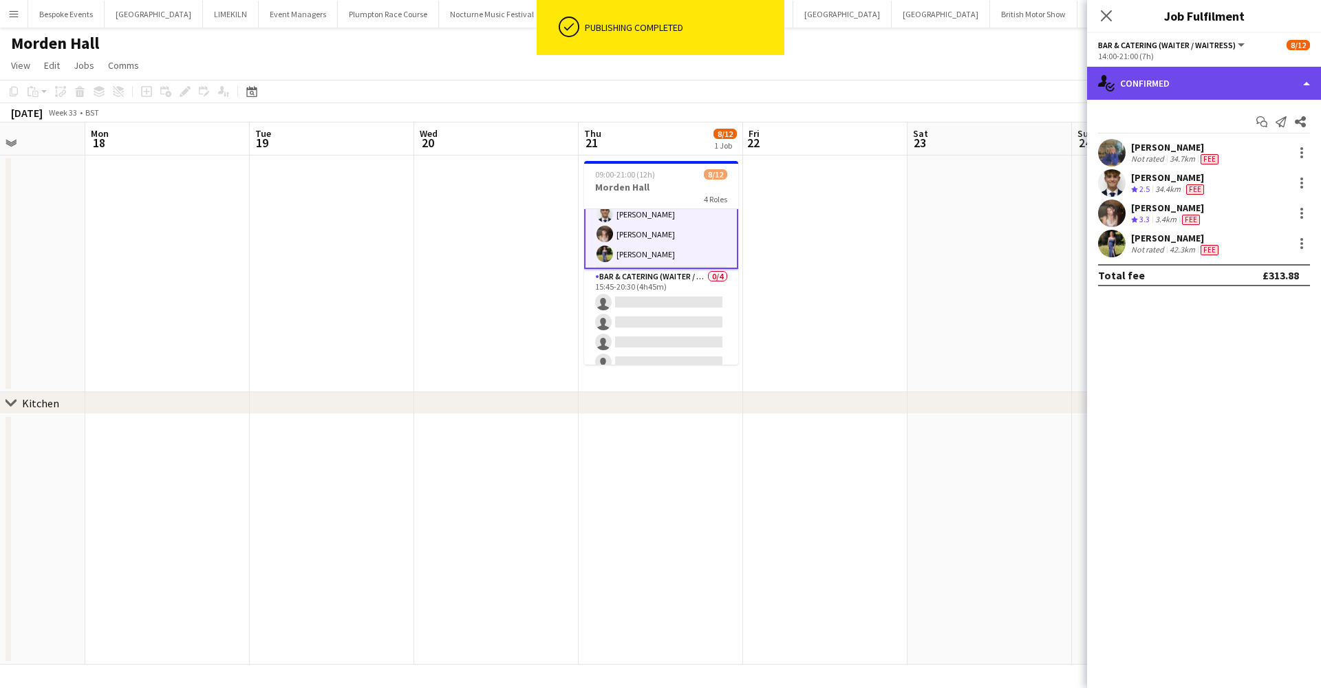
click at [1187, 80] on div "single-neutral-actions-check-2 Confirmed" at bounding box center [1204, 83] width 234 height 33
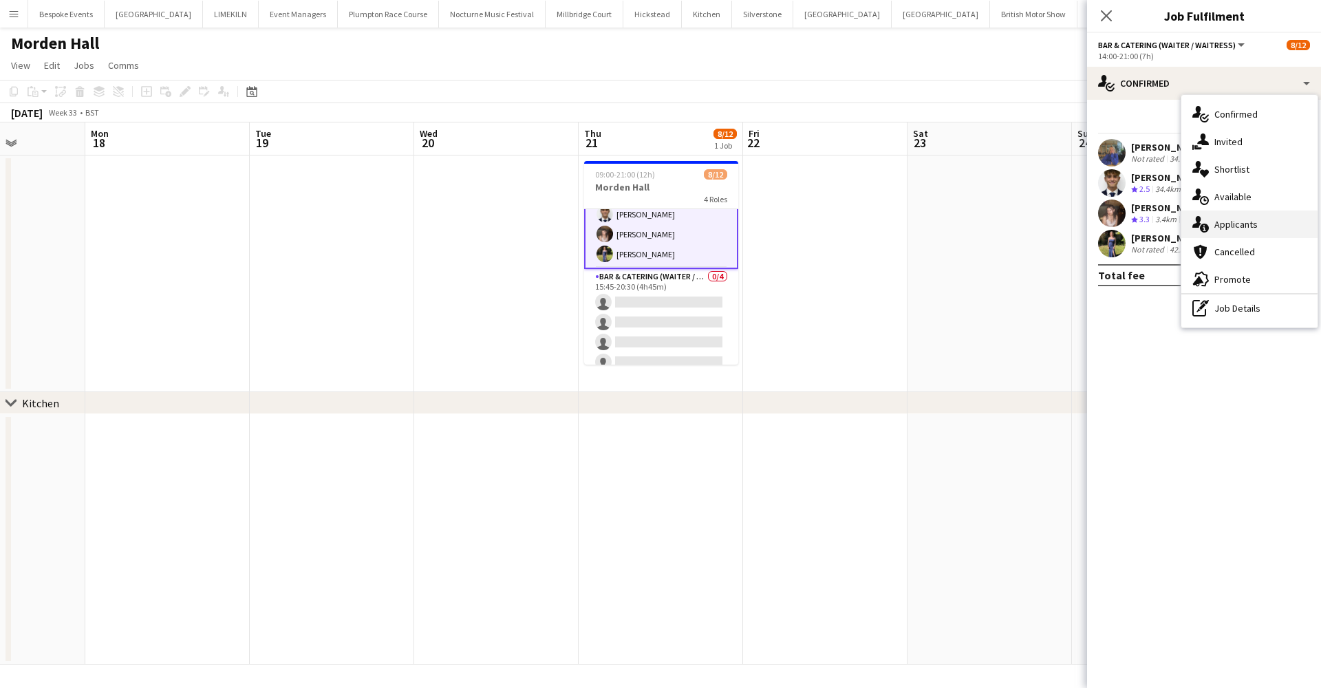
click at [1231, 226] on div "single-neutral-actions-information Applicants" at bounding box center [1249, 225] width 136 height 28
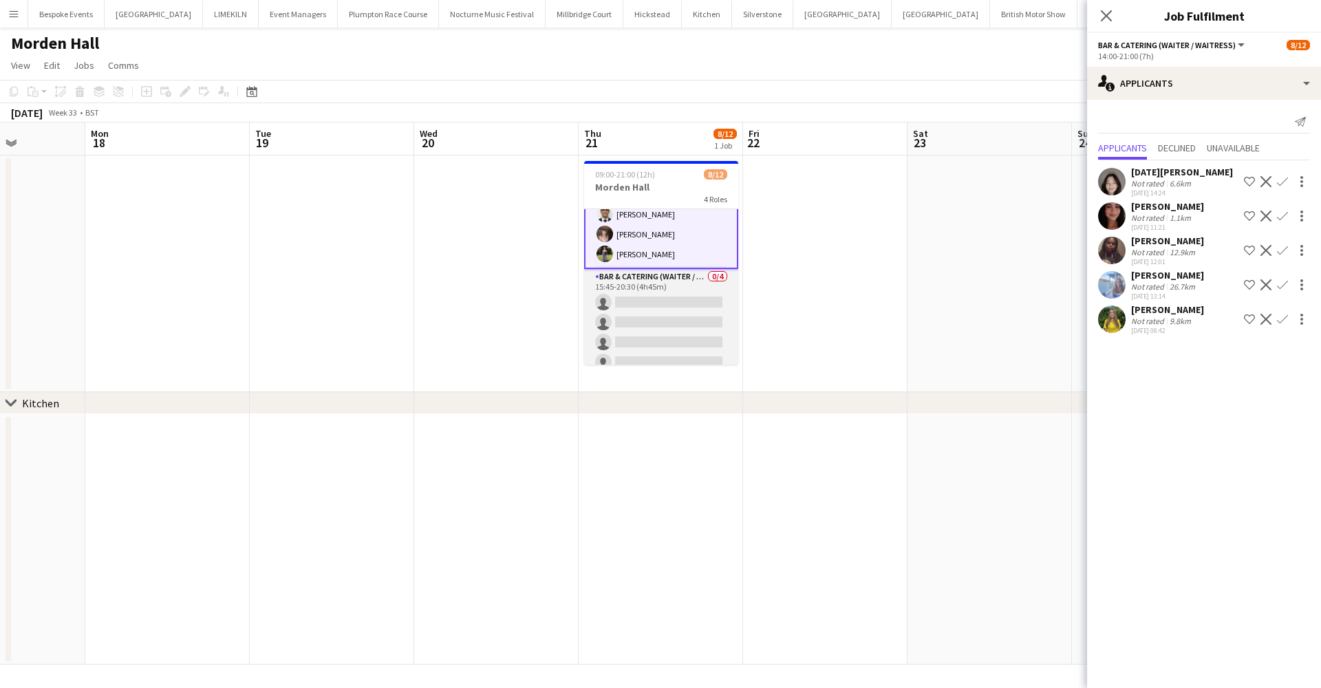
click at [661, 324] on app-card-role "Bar & Catering (Waiter / waitress) 0/4 15:45-20:30 (4h45m) single-neutral-actio…" at bounding box center [661, 322] width 154 height 107
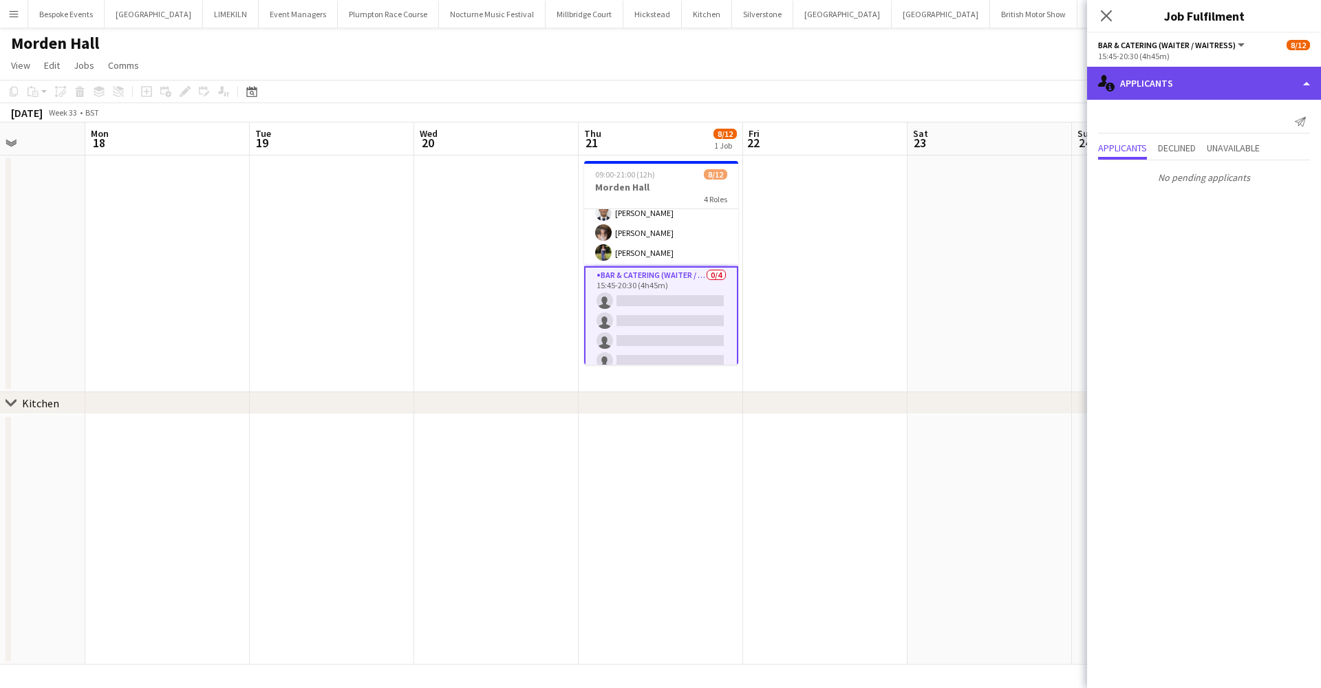
click at [1138, 85] on div "single-neutral-actions-information Applicants" at bounding box center [1204, 83] width 234 height 33
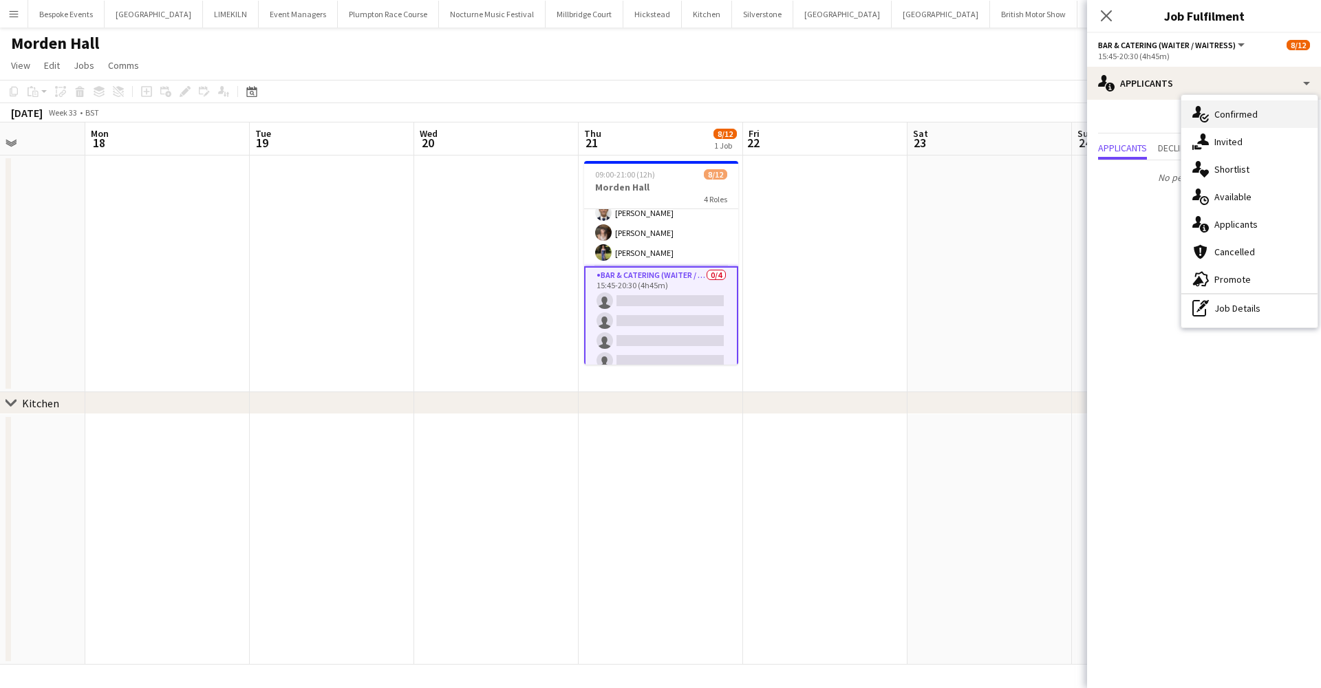
click at [1217, 117] on div "single-neutral-actions-check-2 Confirmed" at bounding box center [1249, 114] width 136 height 28
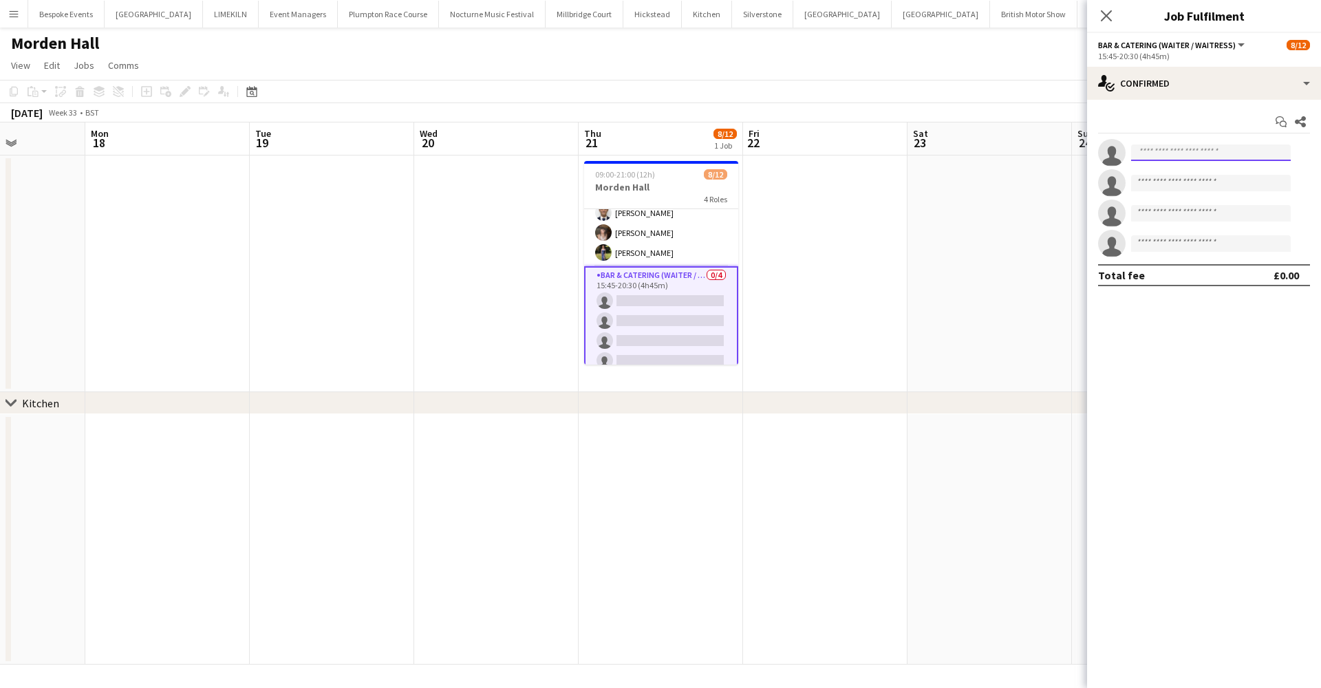
click at [1170, 152] on input at bounding box center [1211, 152] width 160 height 17
type input "***"
click at [1169, 177] on span "Georgina Hauck" at bounding box center [1181, 172] width 79 height 12
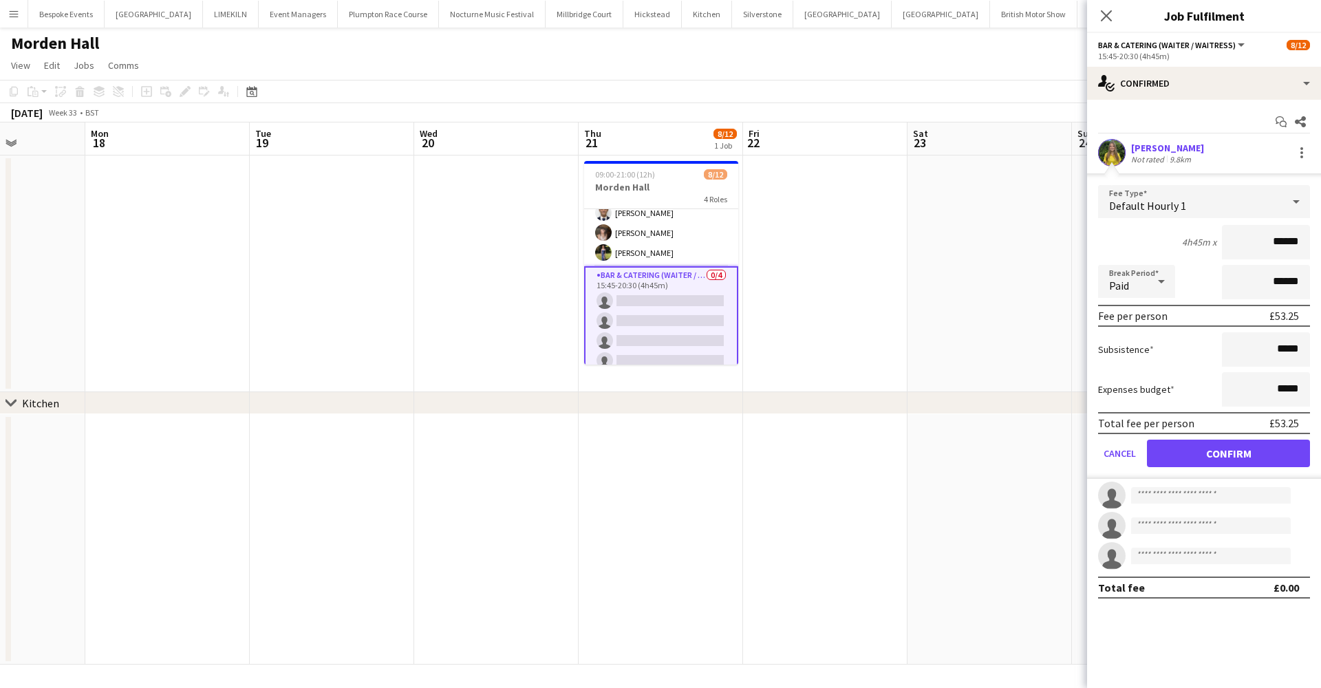
click at [1239, 458] on button "Confirm" at bounding box center [1228, 454] width 163 height 28
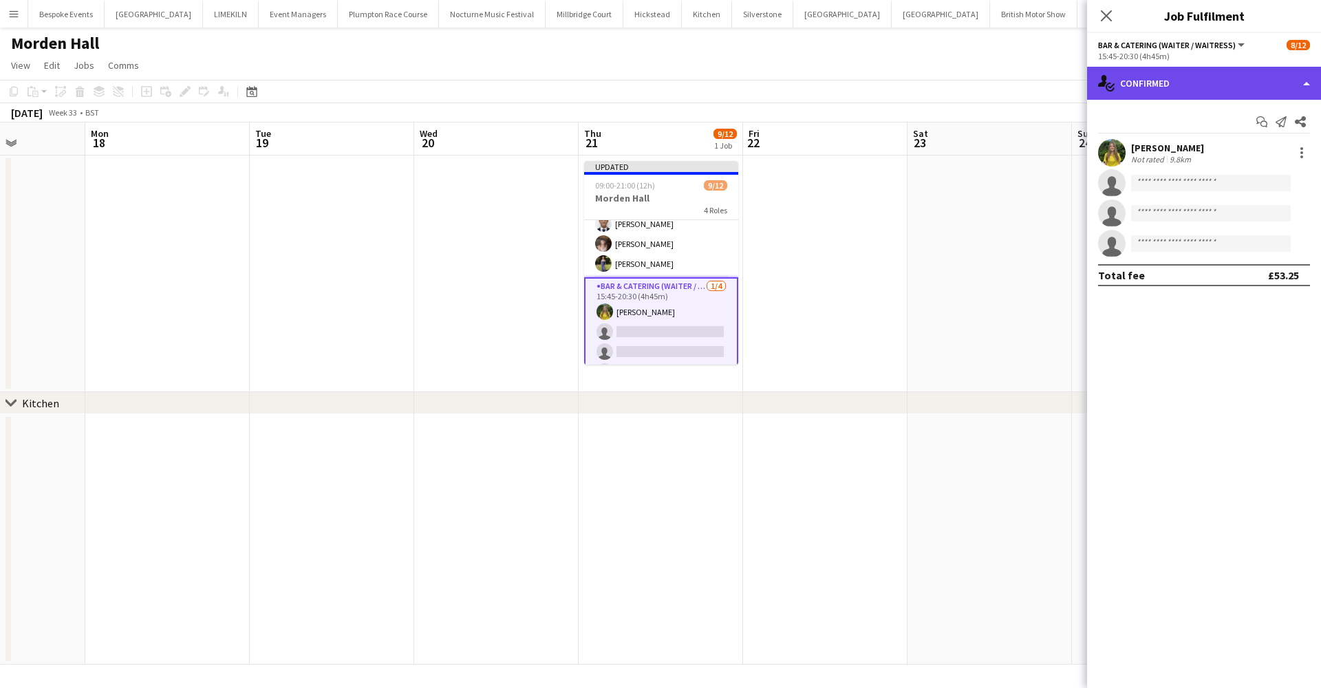
click at [1144, 83] on div "single-neutral-actions-check-2 Confirmed" at bounding box center [1204, 83] width 234 height 33
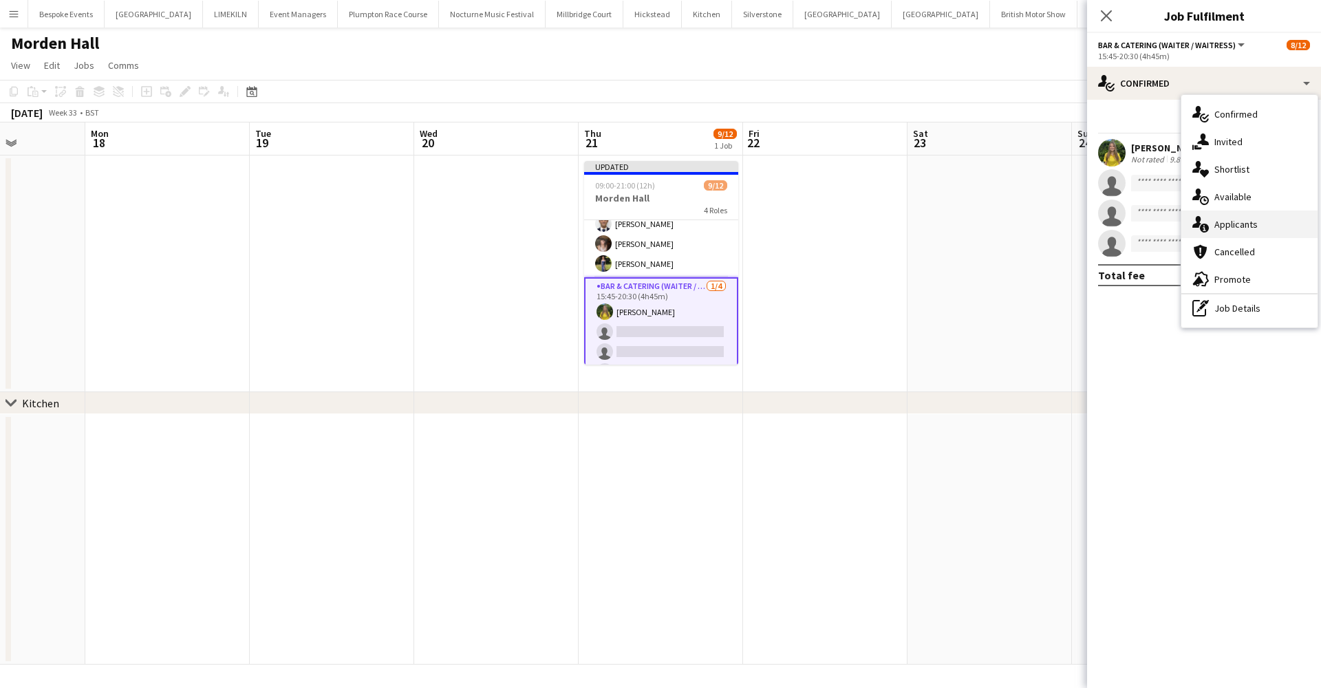
click at [1218, 224] on div "single-neutral-actions-information Applicants" at bounding box center [1249, 225] width 136 height 28
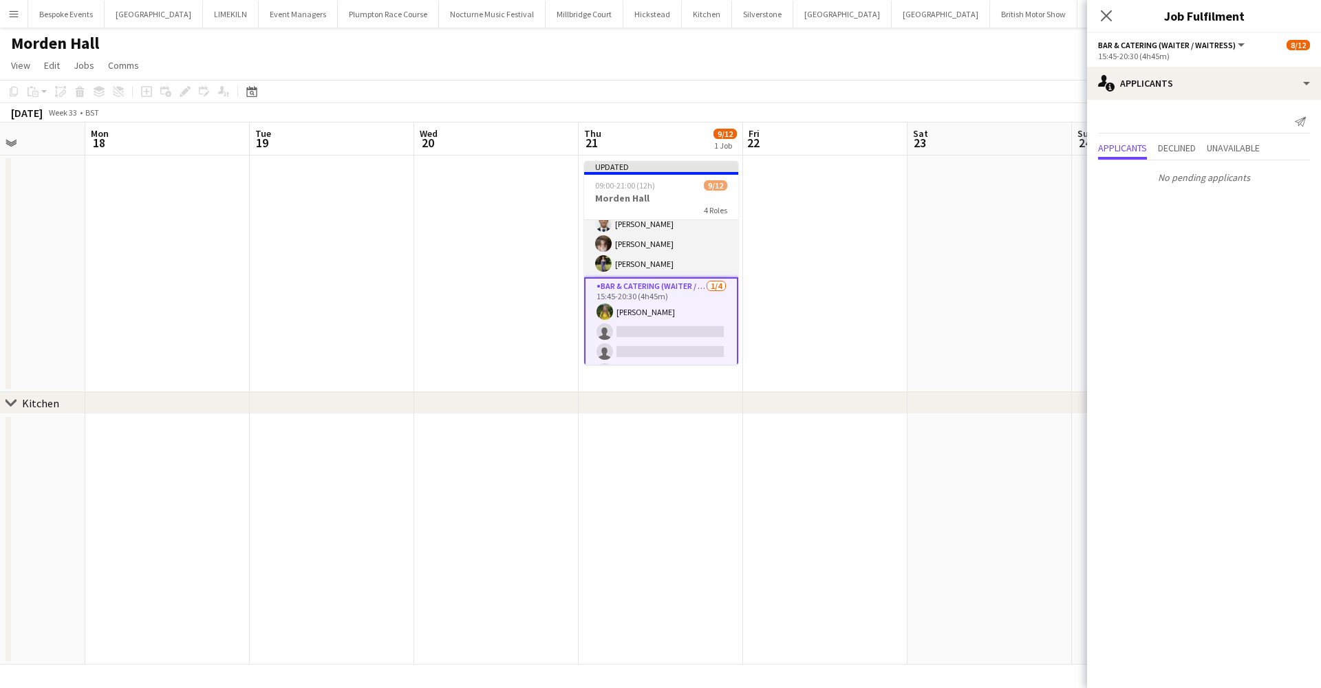
click at [629, 251] on app-card-role "Bar & Catering (Waiter / waitress) 4/4 14:00-21:00 (7h) imogen pilling Luc Pres…" at bounding box center [661, 224] width 154 height 107
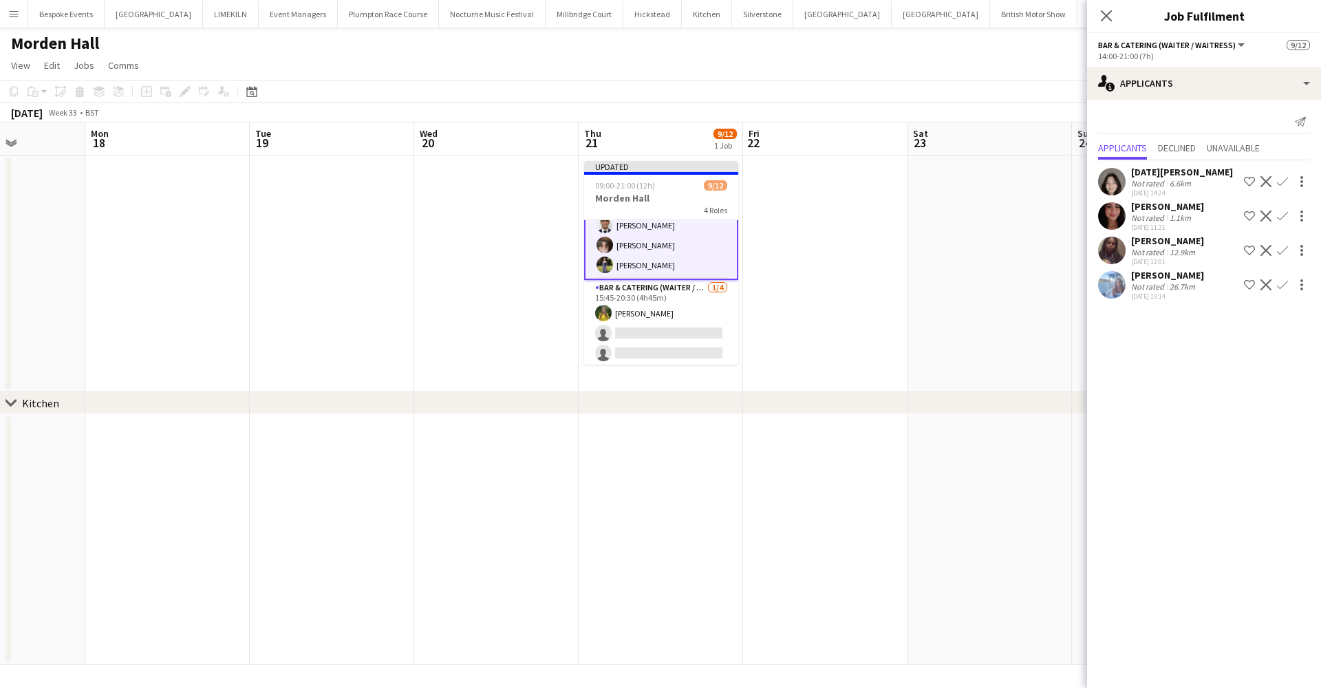
click at [1114, 288] on app-user-avatar at bounding box center [1112, 285] width 28 height 28
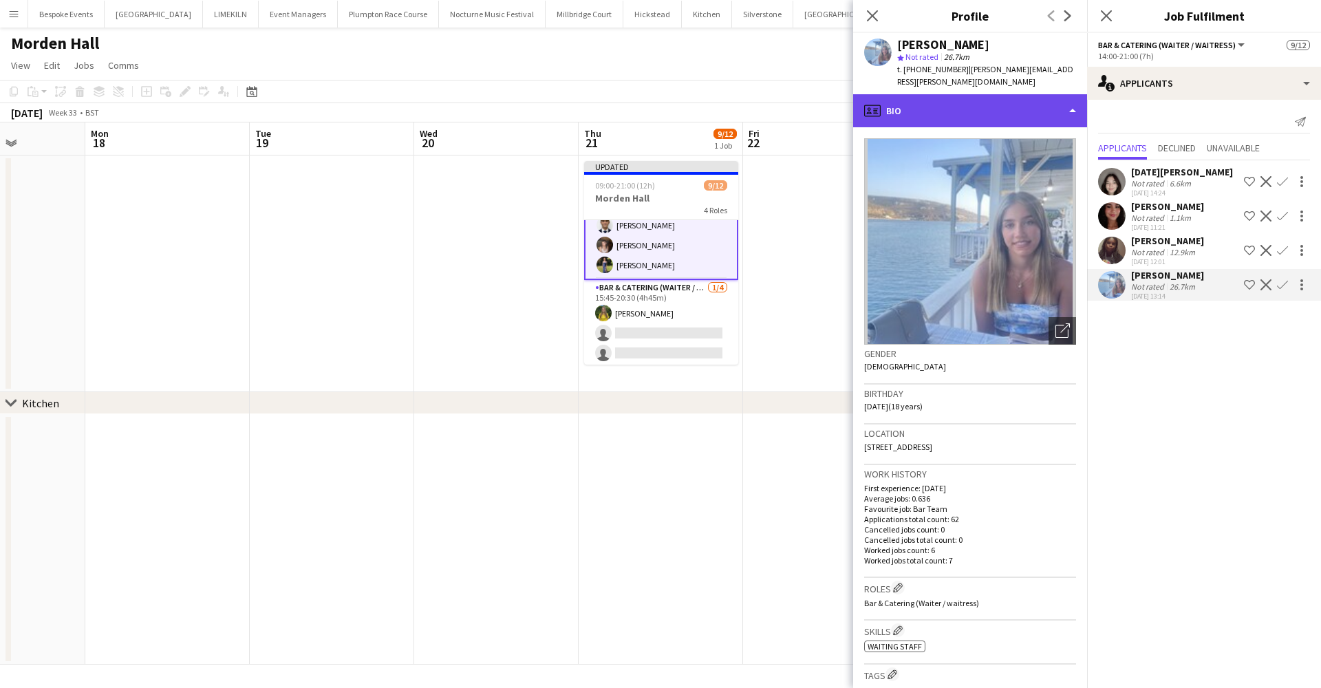
click at [1013, 105] on div "profile Bio" at bounding box center [970, 110] width 234 height 33
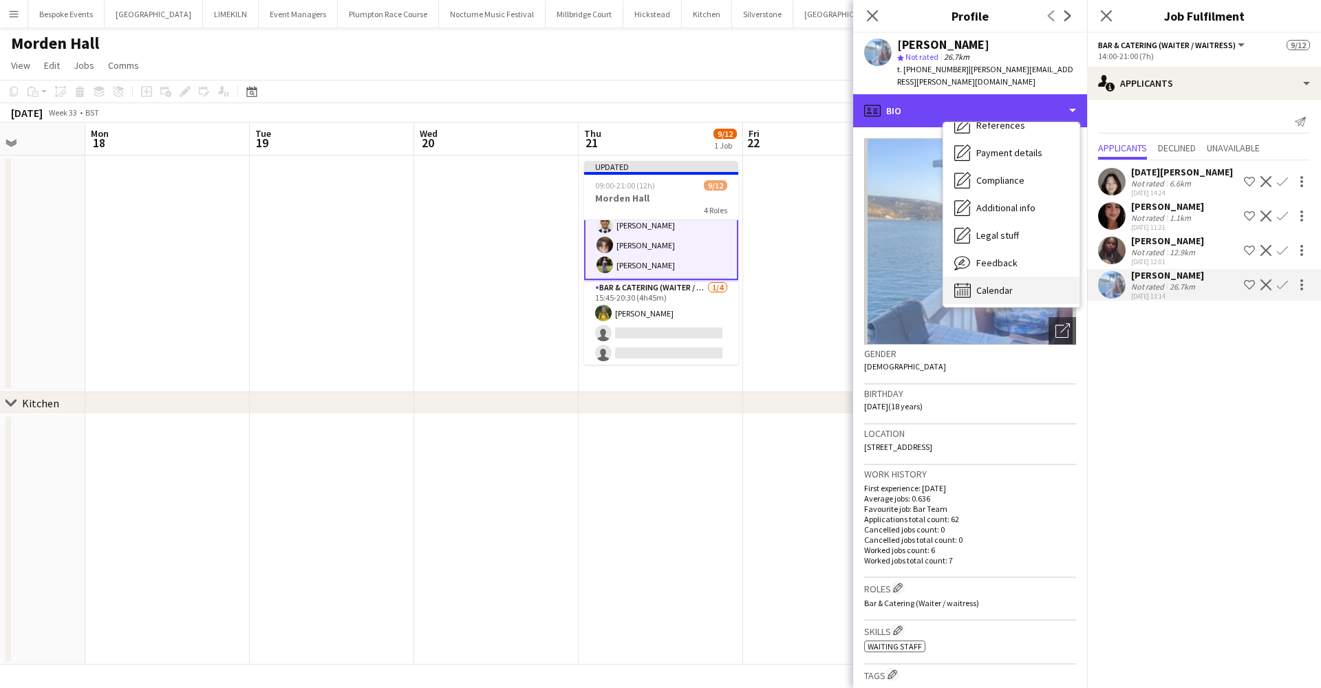
scroll to position [157, 0]
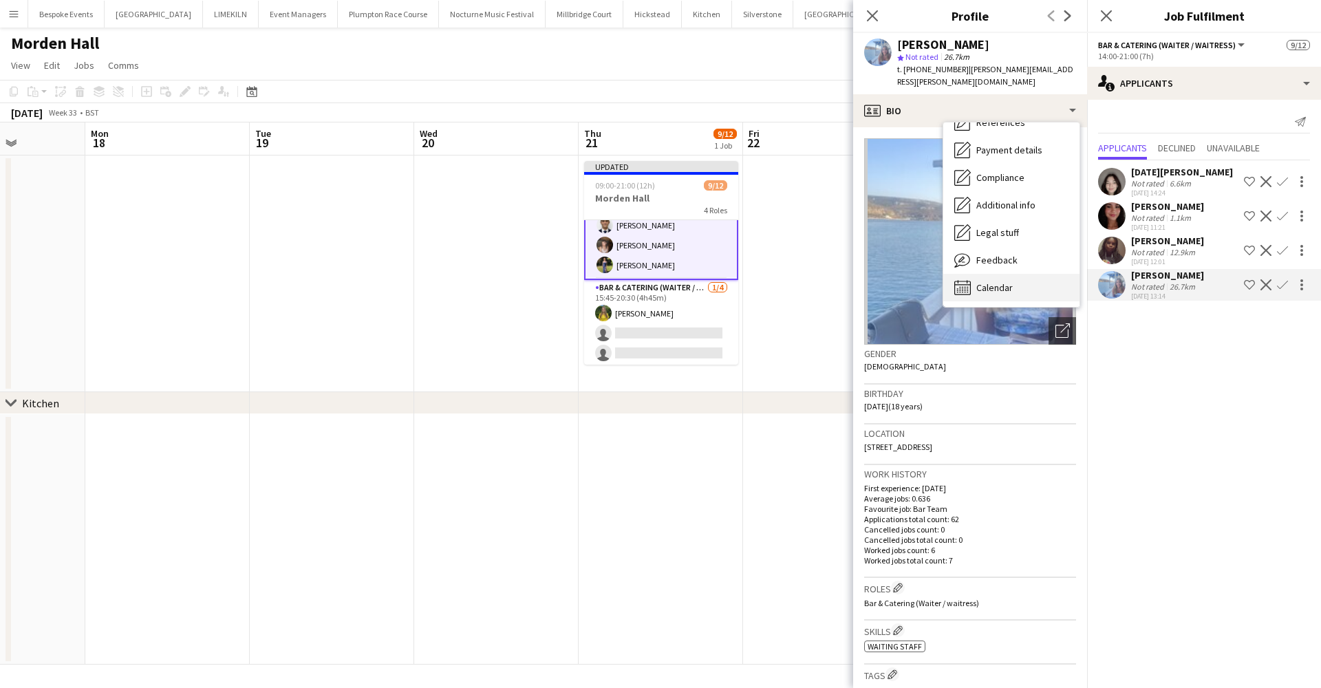
click at [1006, 296] on div "Calendar Calendar" at bounding box center [1011, 288] width 136 height 28
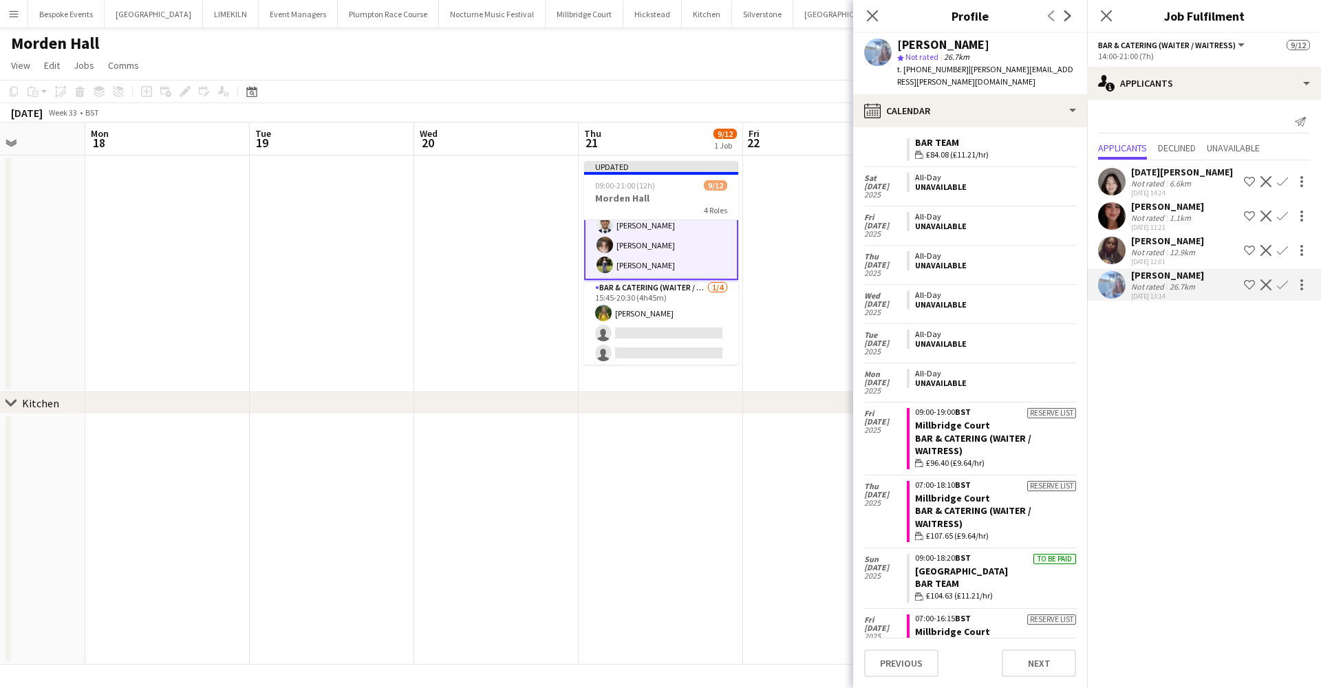
scroll to position [1727, 0]
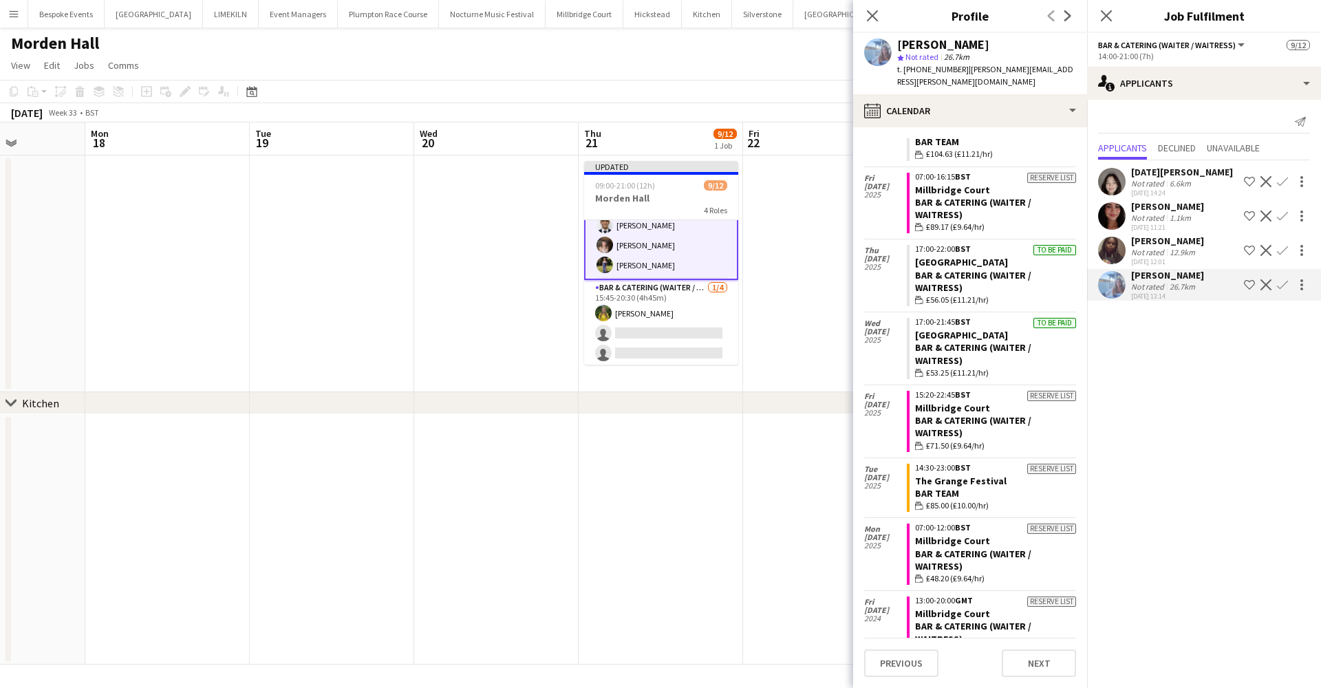
click at [1105, 251] on app-user-avatar at bounding box center [1112, 251] width 28 height 28
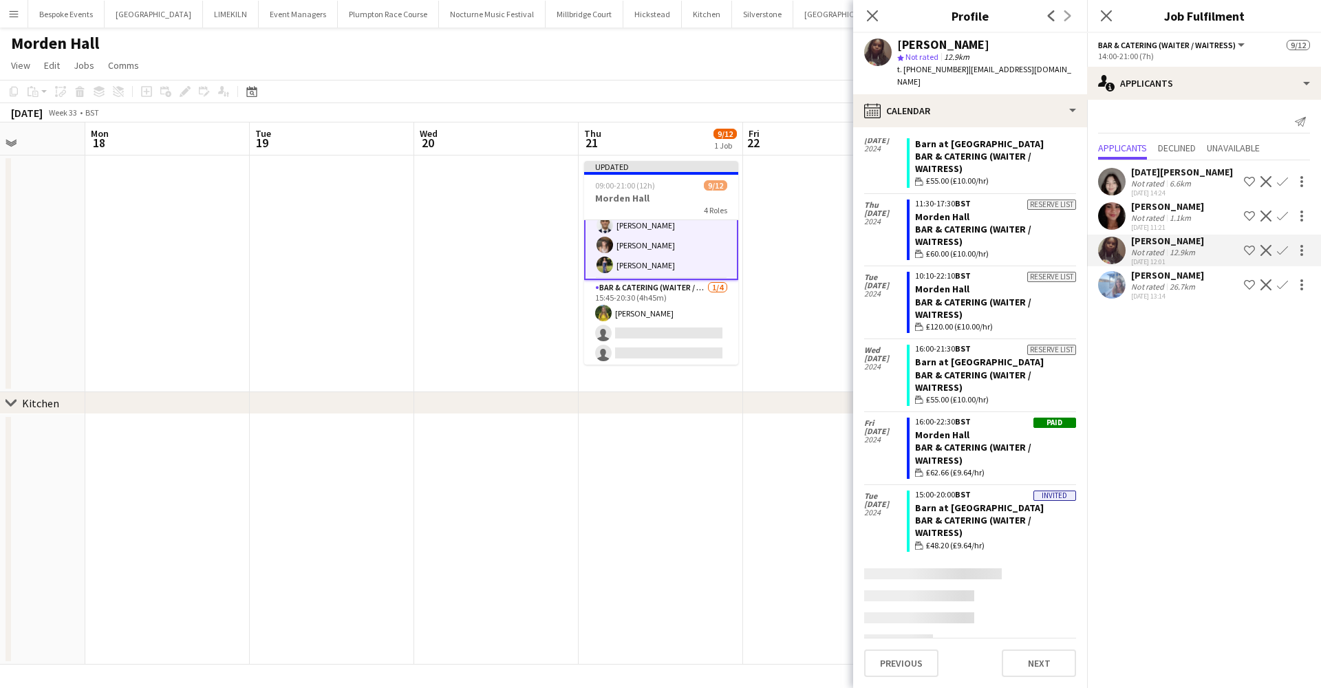
scroll to position [762, 0]
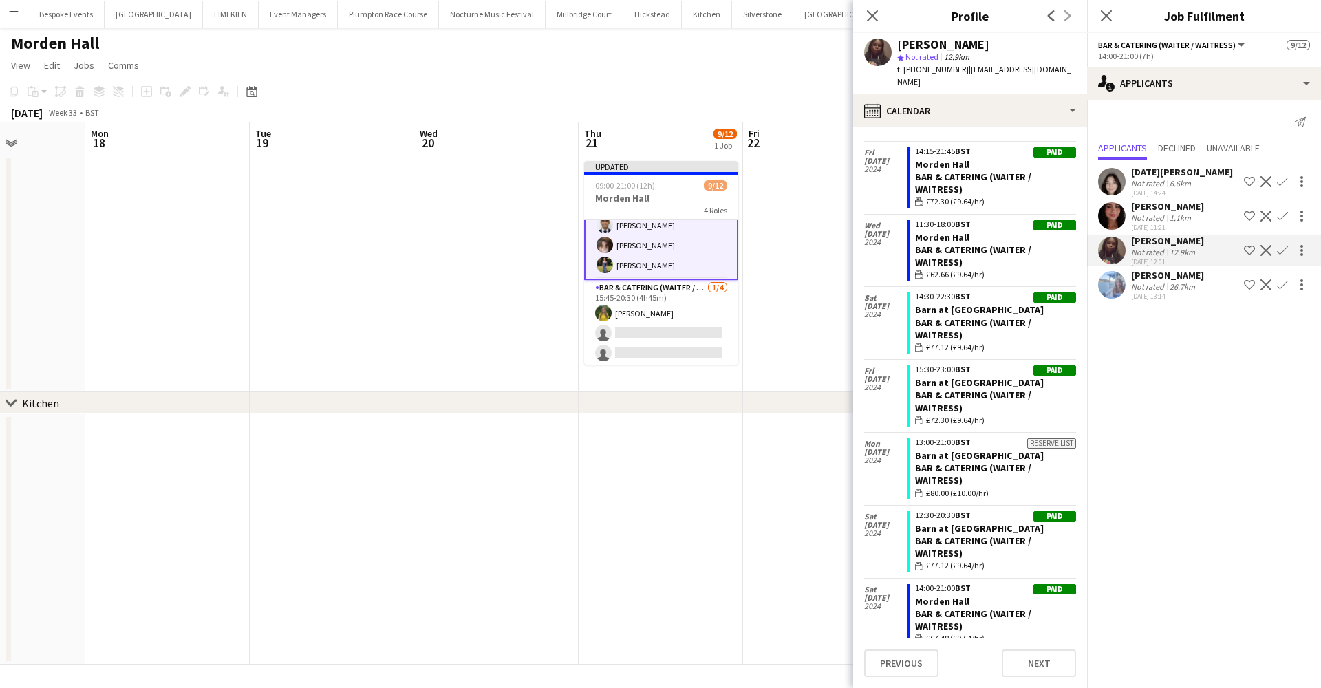
click at [1108, 224] on app-user-avatar at bounding box center [1112, 216] width 28 height 28
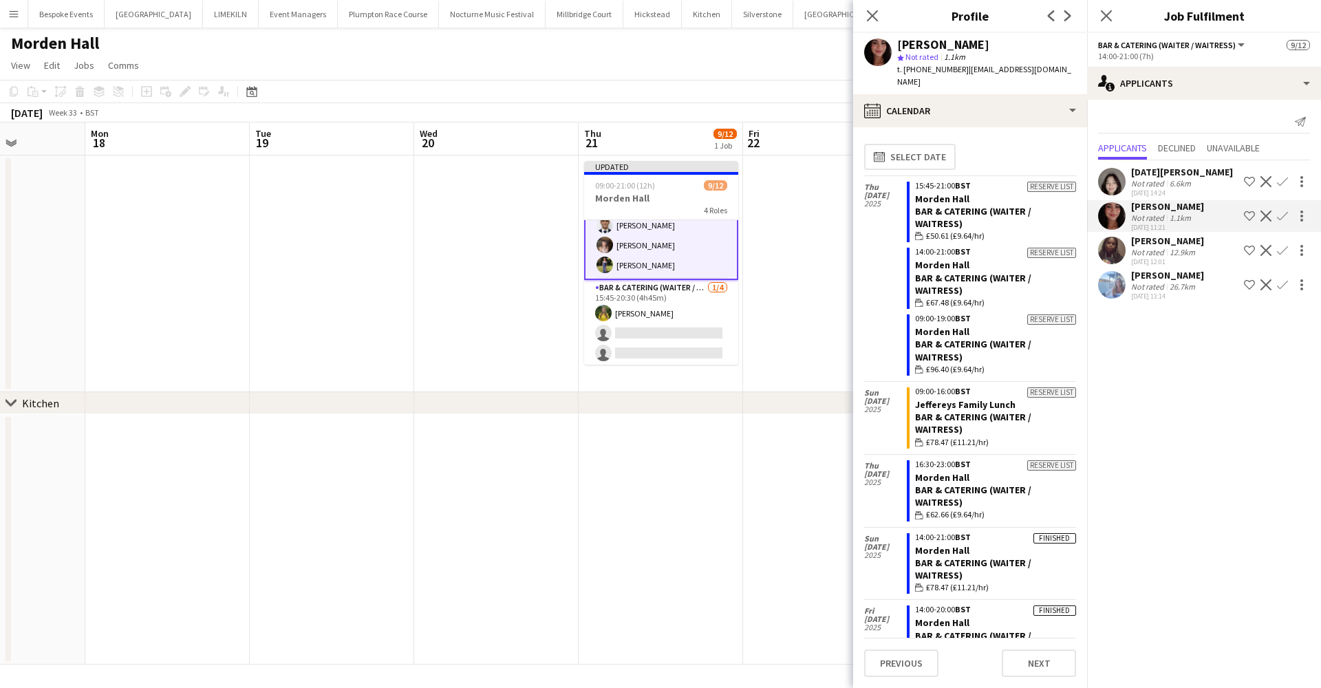
scroll to position [18, 0]
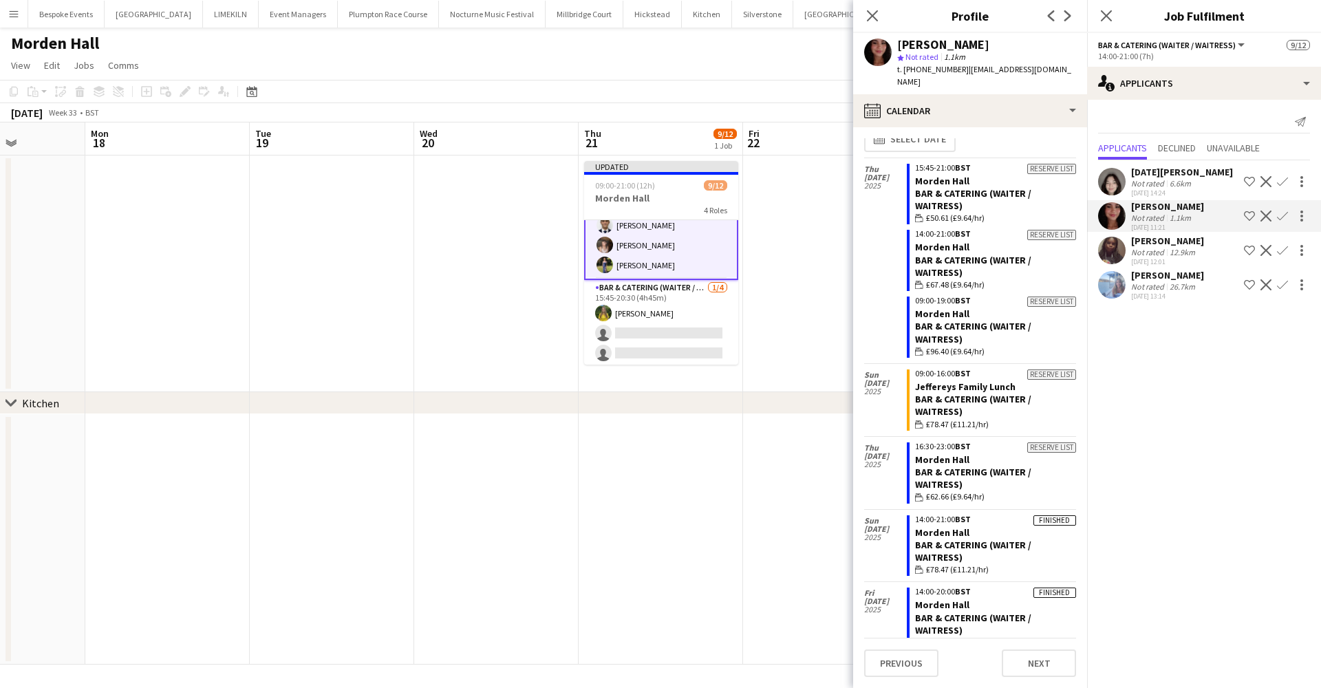
click at [1122, 191] on app-user-avatar at bounding box center [1112, 182] width 28 height 28
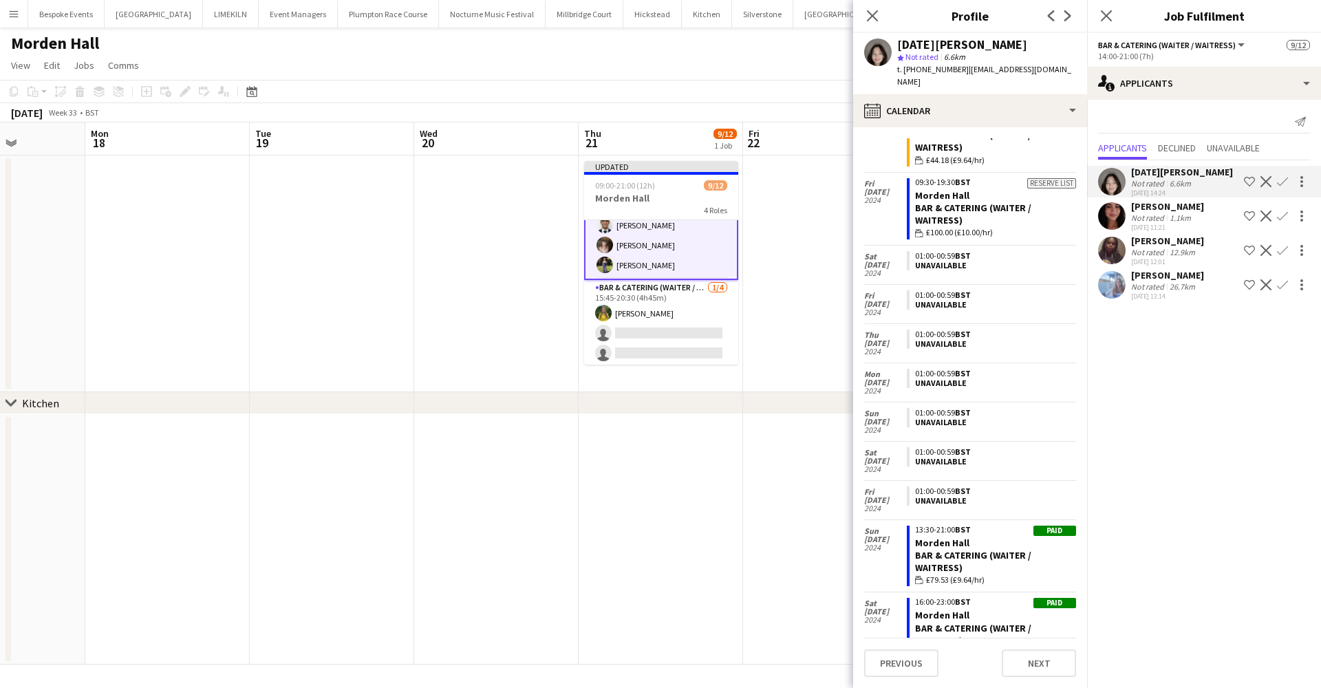
scroll to position [2534, 0]
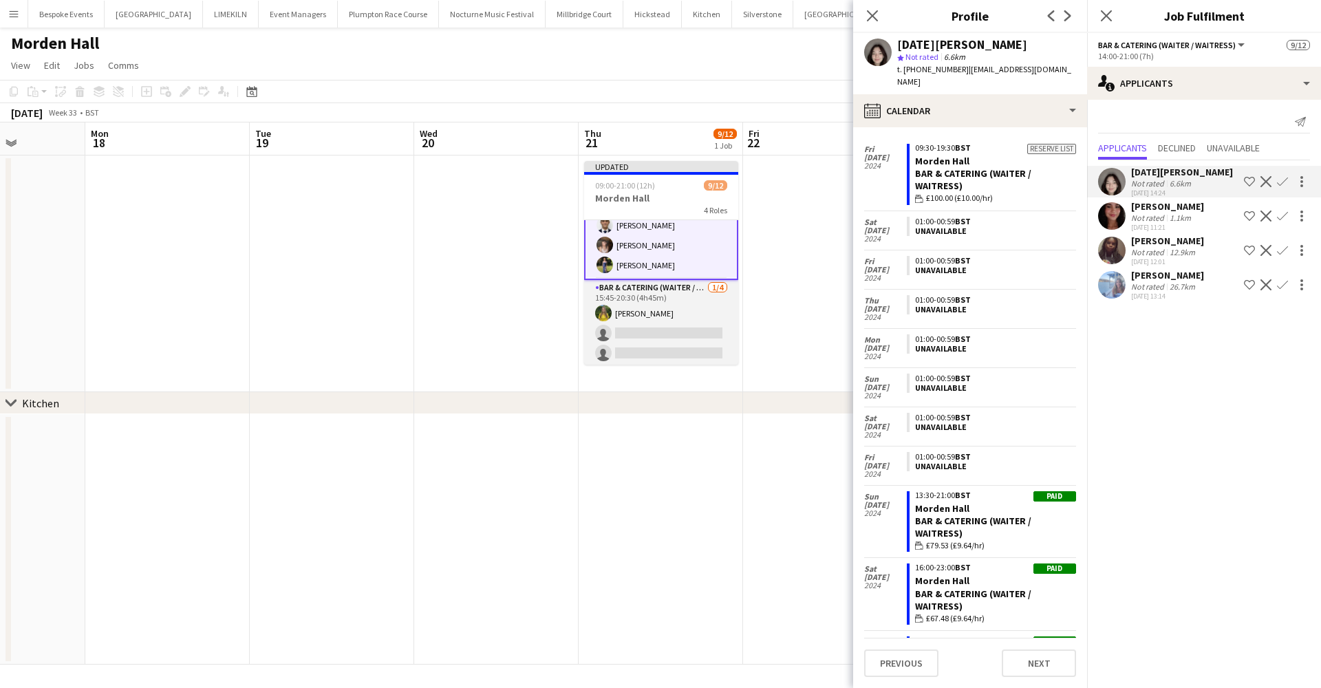
click at [648, 331] on app-card-role "Bar & Catering (Waiter / waitress) 1/4 15:45-20:30 (4h45m) Georgina Hauck singl…" at bounding box center [661, 333] width 154 height 107
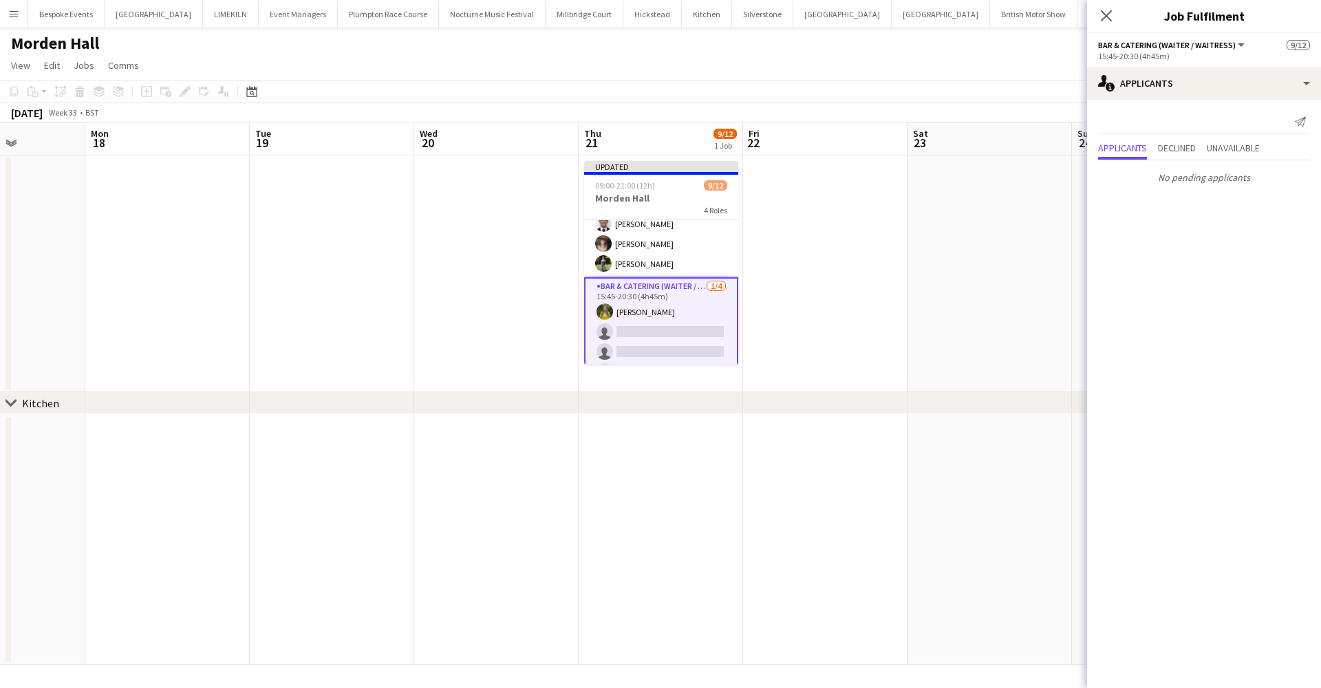
scroll to position [0, 404]
click at [647, 342] on app-calendar-viewport "Fri 15 Sat 16 Sun 17 Mon 18 Tue 19 Wed 20 Thu 21 9/12 1 Job Fri 22 Sat 23 Sun 2…" at bounding box center [660, 393] width 1321 height 542
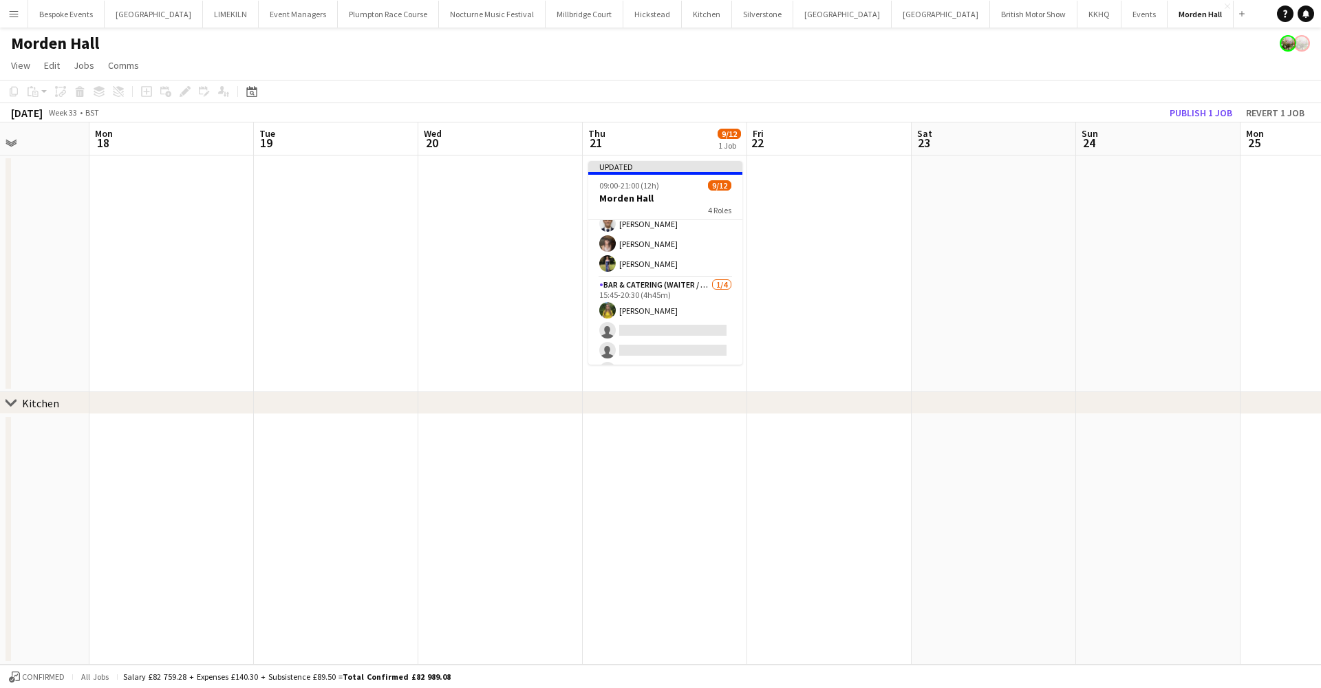
click at [647, 342] on app-card-role "Bar & Catering (Waiter / waitress) 1/4 15:45-20:30 (4h45m) Georgina Hauck singl…" at bounding box center [665, 330] width 154 height 107
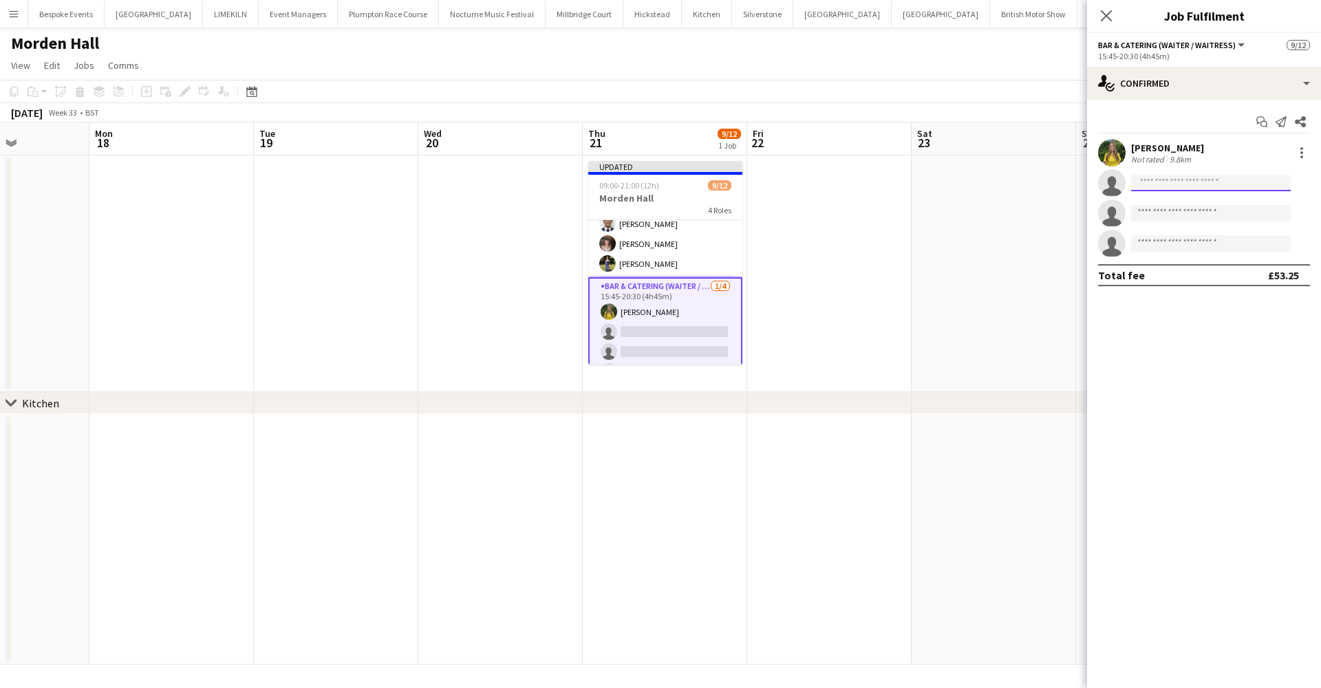
click at [1168, 185] on input at bounding box center [1211, 183] width 160 height 17
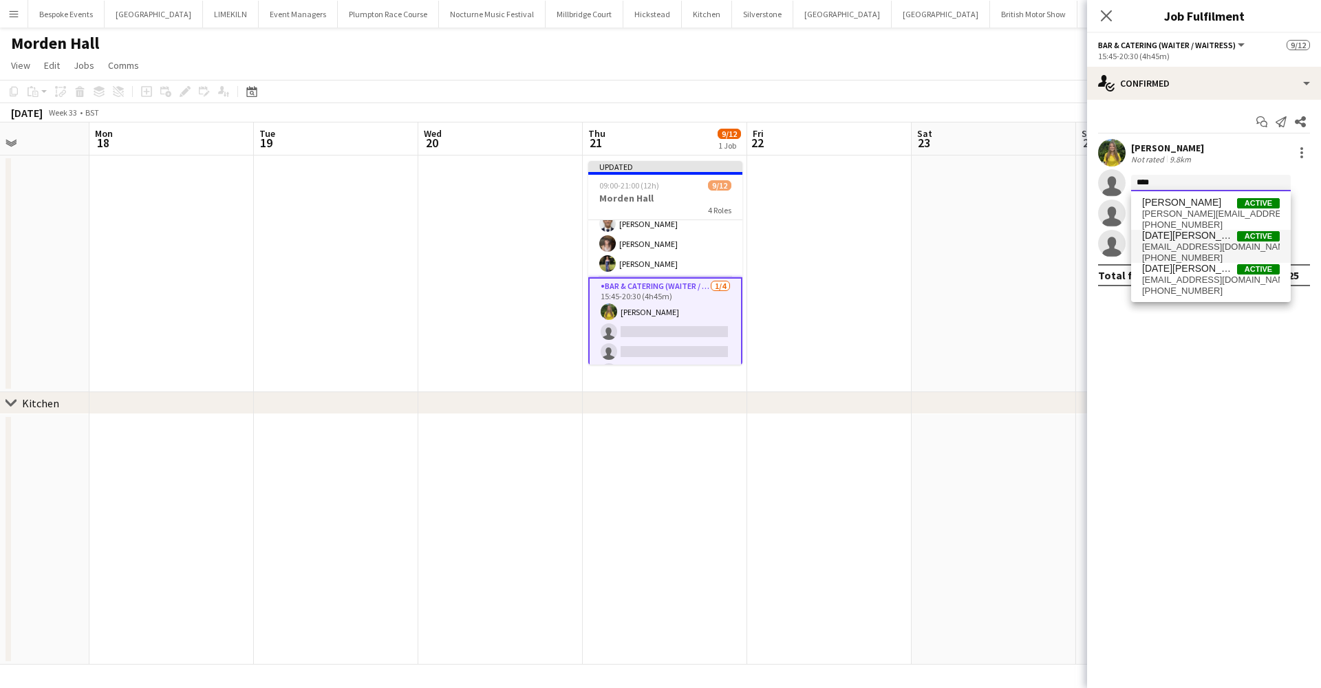
type input "****"
click at [1169, 250] on span "luciamarzullo4@gmail.com" at bounding box center [1211, 246] width 138 height 11
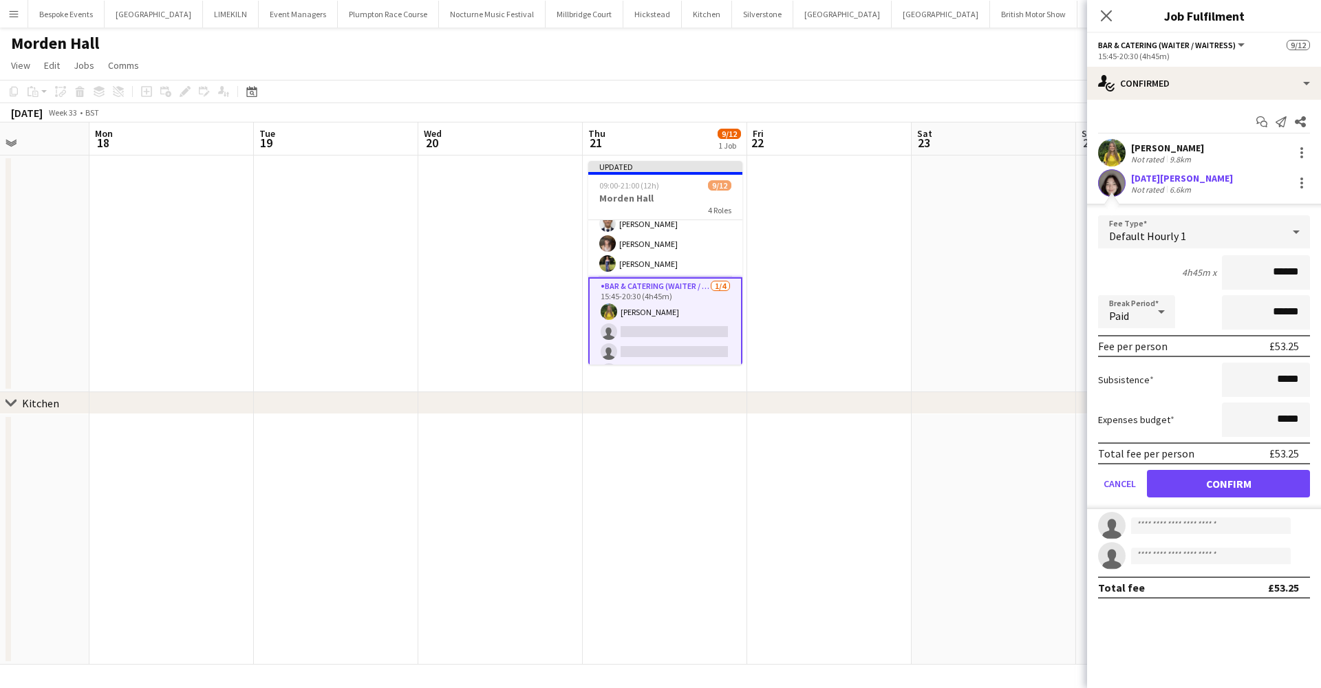
click at [1251, 480] on button "Confirm" at bounding box center [1228, 484] width 163 height 28
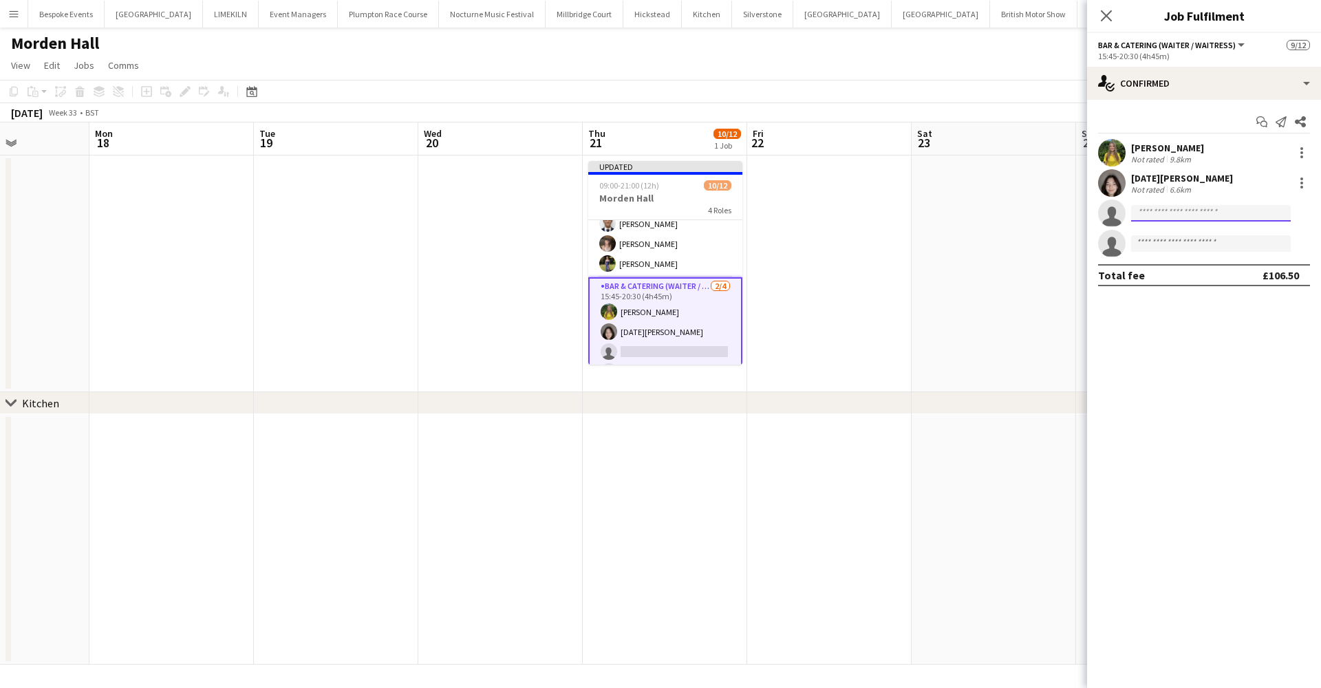
click at [1172, 215] on input at bounding box center [1211, 213] width 160 height 17
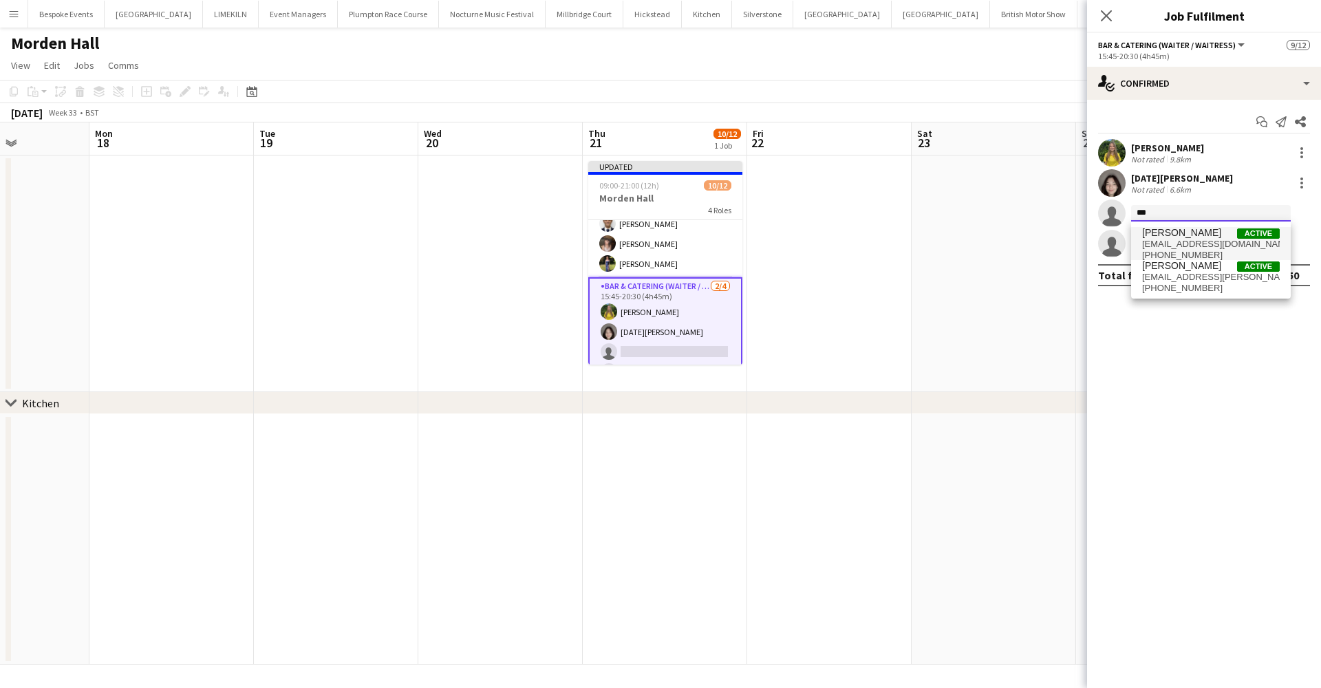
type input "***"
click at [1185, 244] on span "abej275@gmail.com" at bounding box center [1211, 244] width 138 height 11
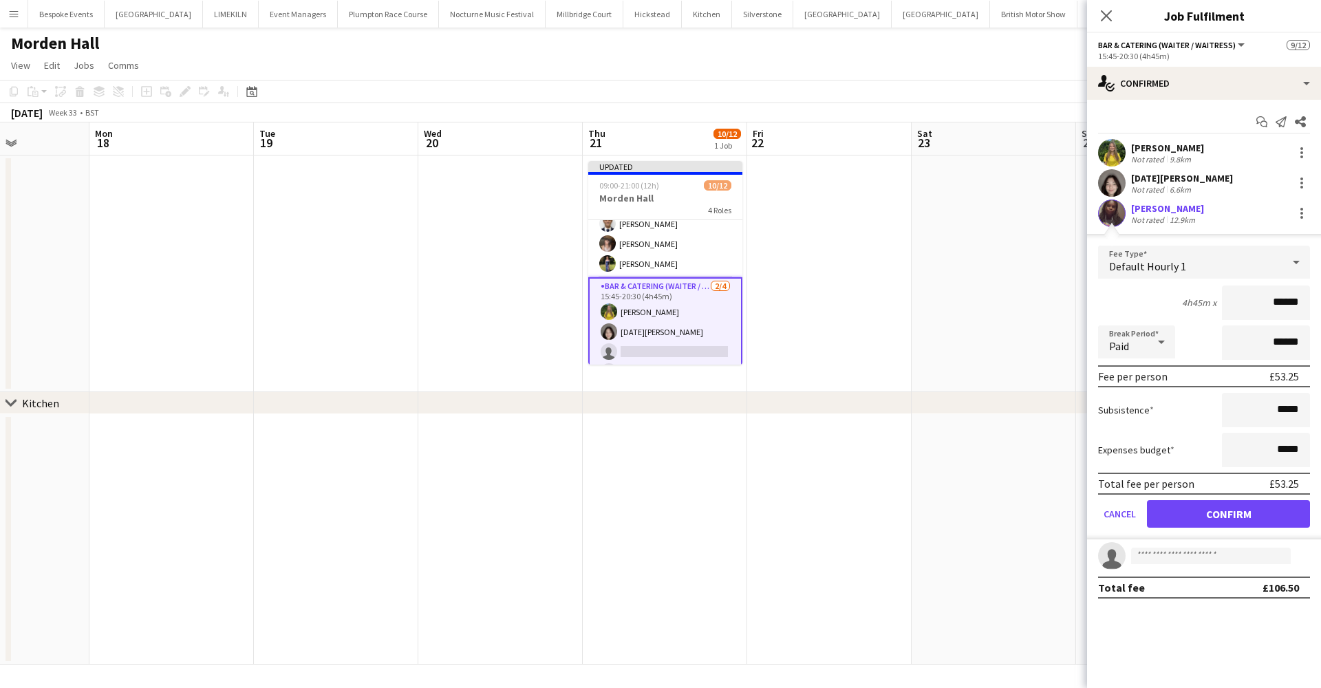
click at [1295, 517] on button "Confirm" at bounding box center [1228, 514] width 163 height 28
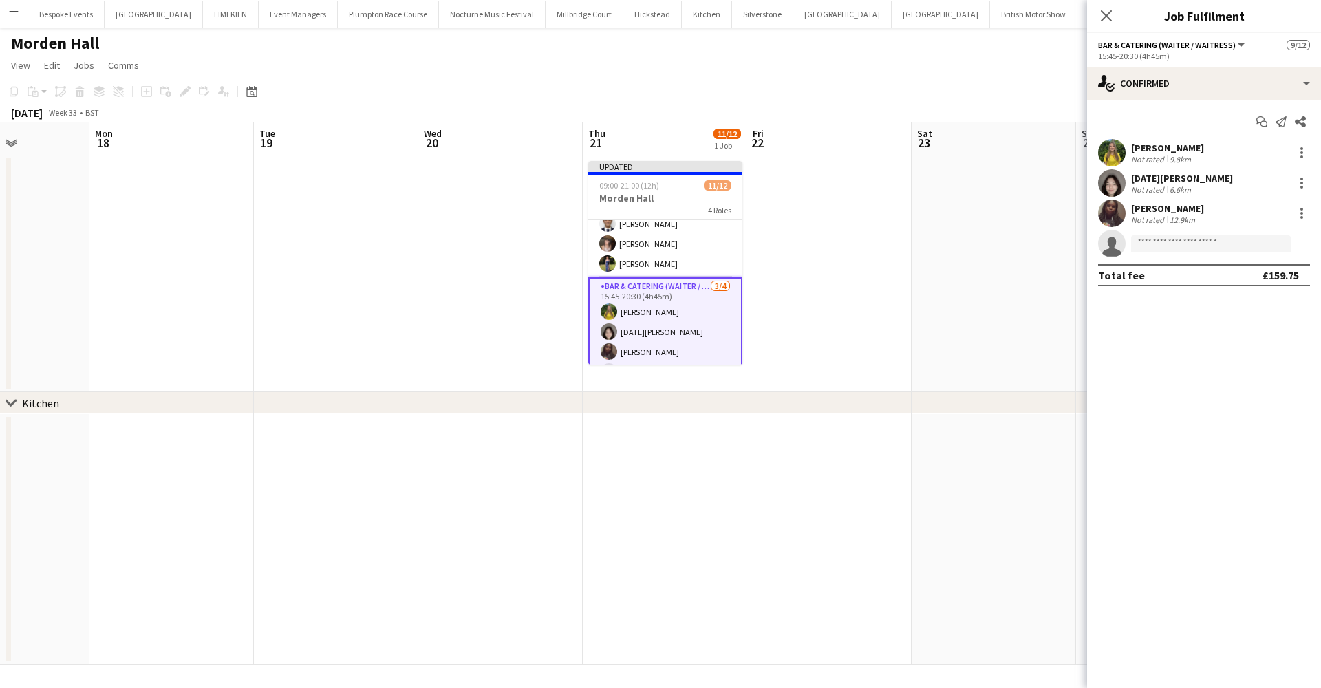
scroll to position [0, 403]
click at [892, 259] on app-date-cell at bounding box center [830, 273] width 164 height 237
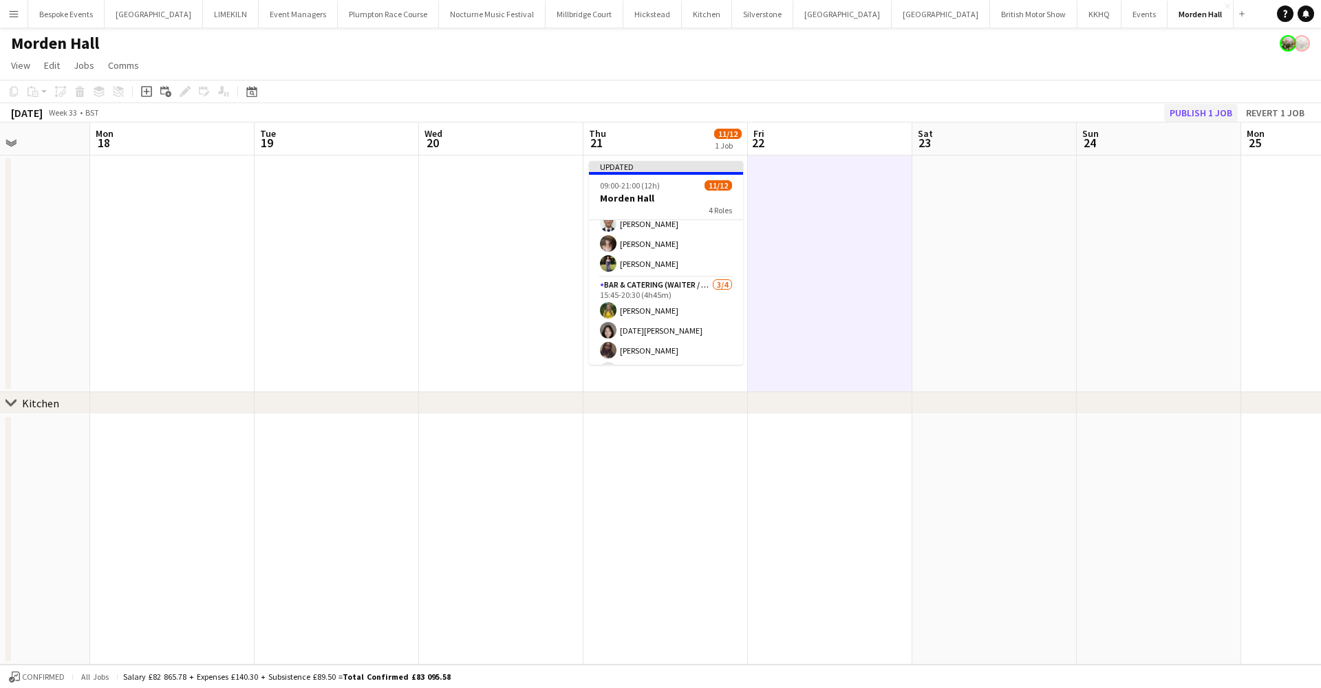
click at [1194, 111] on button "Publish 1 job" at bounding box center [1201, 113] width 74 height 18
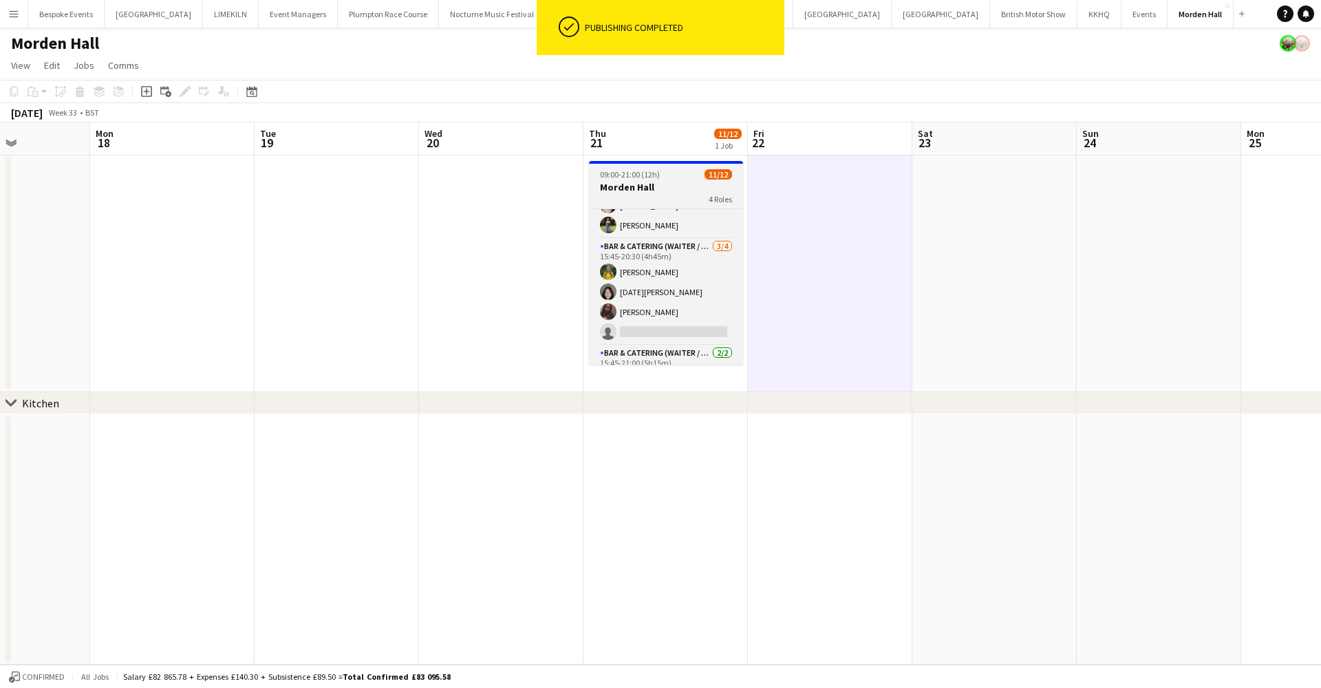
scroll to position [191, 0]
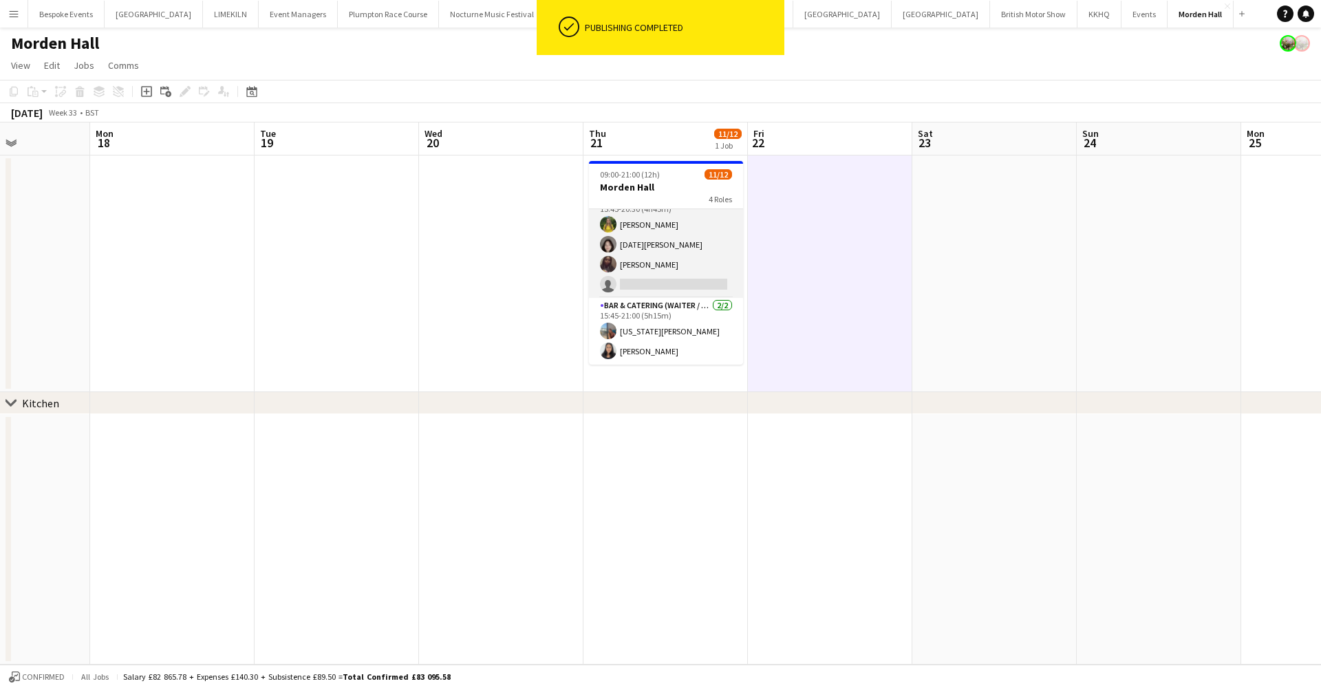
click at [637, 252] on app-card-role "Bar & Catering (Waiter / waitress) 3/4 15:45-20:30 (4h45m) Georgina Hauck Lucia…" at bounding box center [666, 244] width 154 height 107
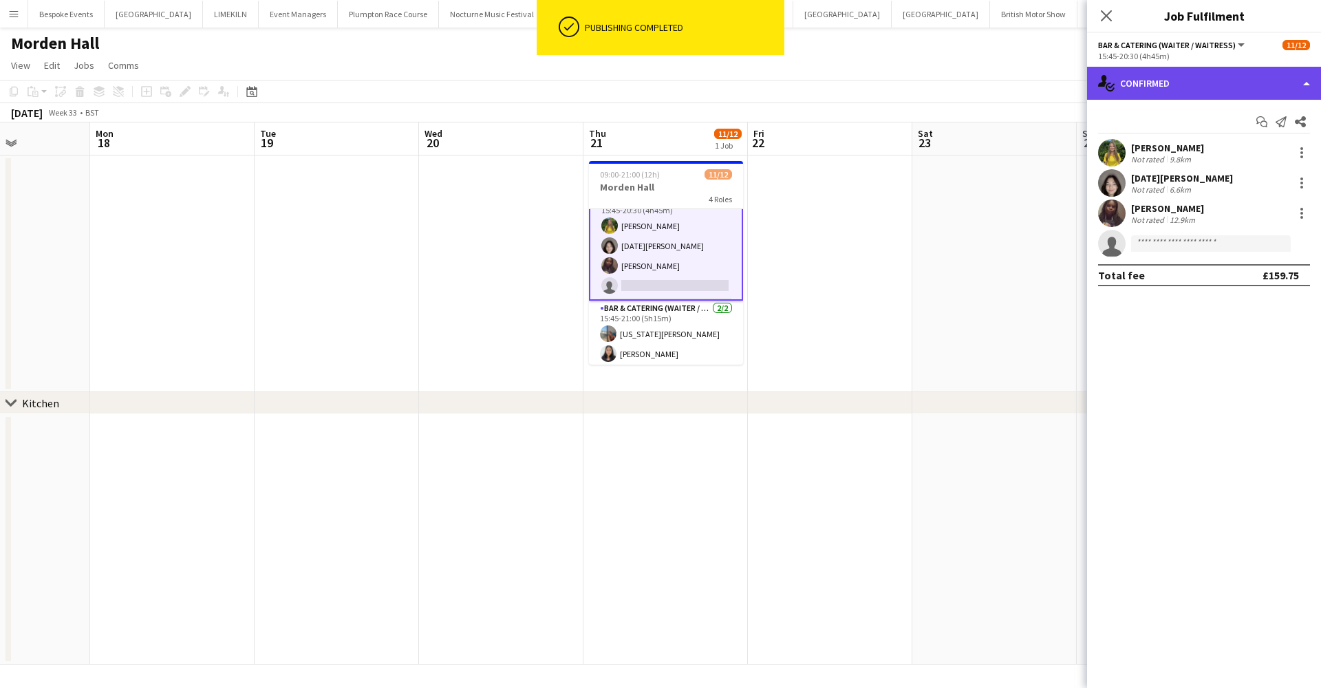
click at [1125, 79] on div "single-neutral-actions-check-2 Confirmed" at bounding box center [1204, 83] width 234 height 33
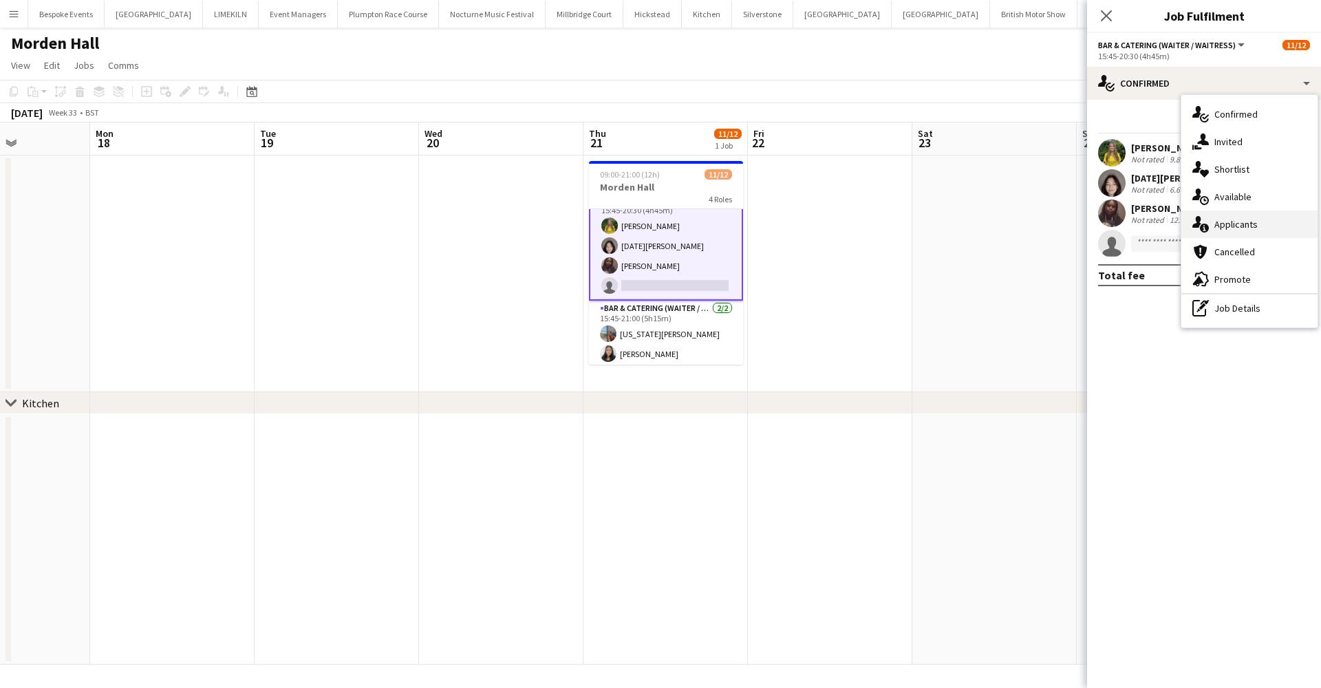
click at [1214, 228] on div "single-neutral-actions-information Applicants" at bounding box center [1249, 225] width 136 height 28
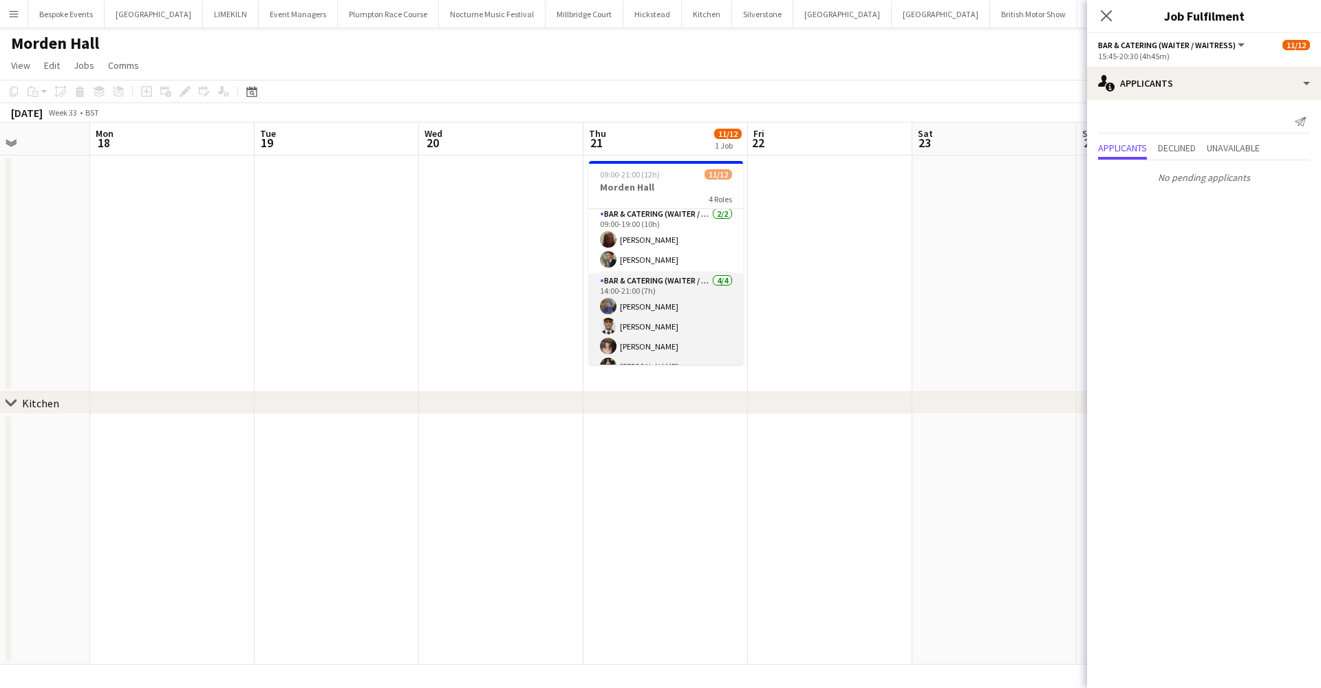
scroll to position [8, 0]
click at [662, 288] on app-card-role "Bar & Catering (Waiter / waitress) 4/4 14:00-21:00 (7h) imogen pilling Luc Pres…" at bounding box center [666, 321] width 154 height 107
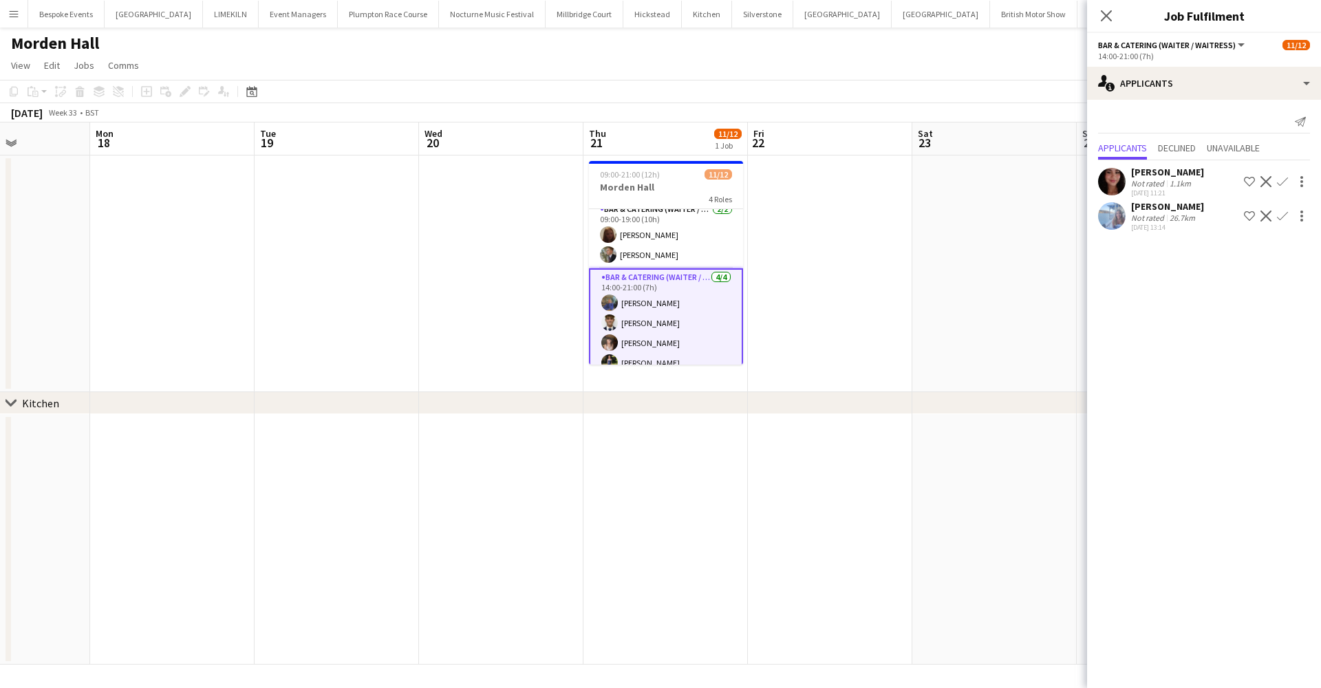
click at [1117, 217] on app-user-avatar at bounding box center [1112, 216] width 28 height 28
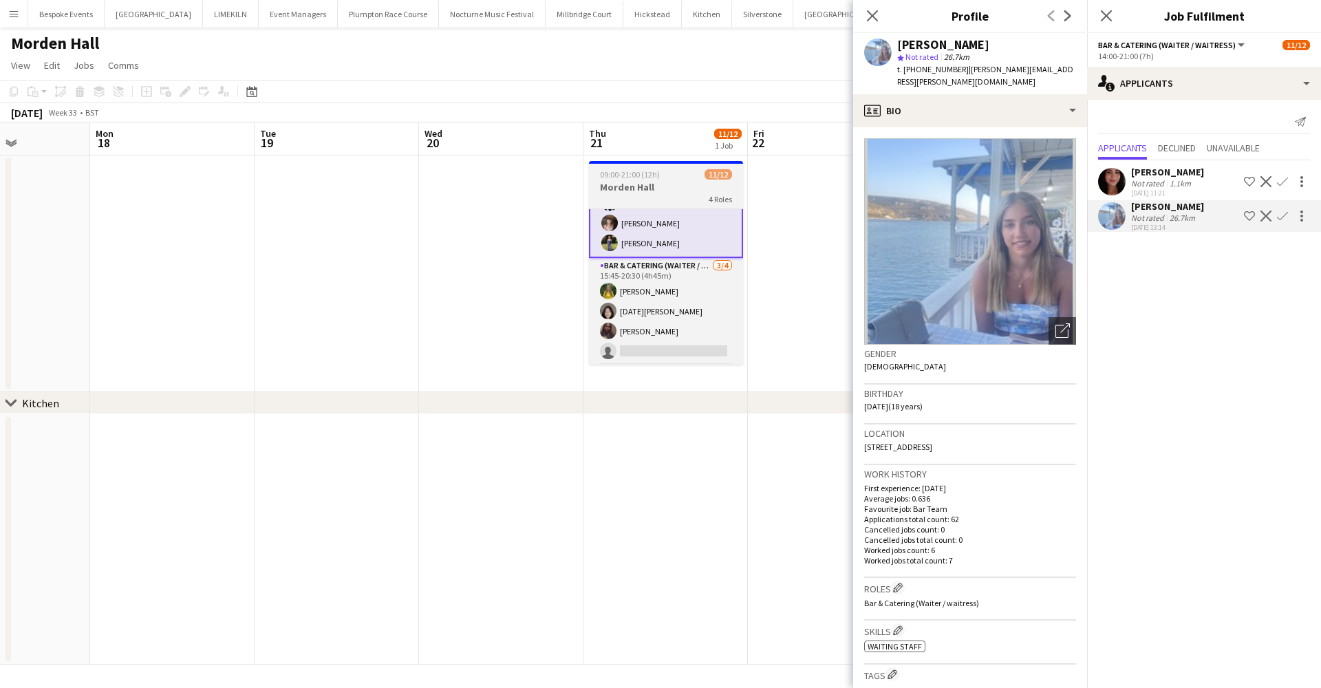
scroll to position [191, 0]
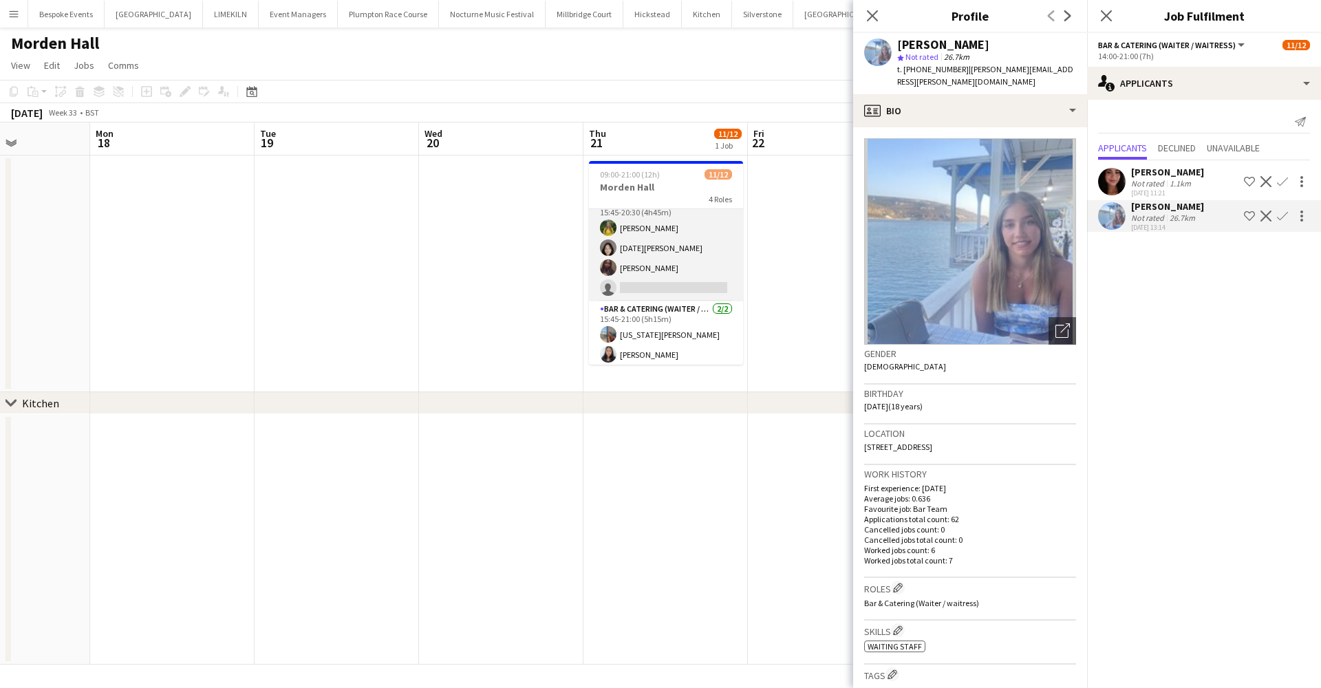
click at [656, 252] on app-card-role "Bar & Catering (Waiter / waitress) 3/4 15:45-20:30 (4h45m) Georgina Hauck Lucia…" at bounding box center [666, 248] width 154 height 107
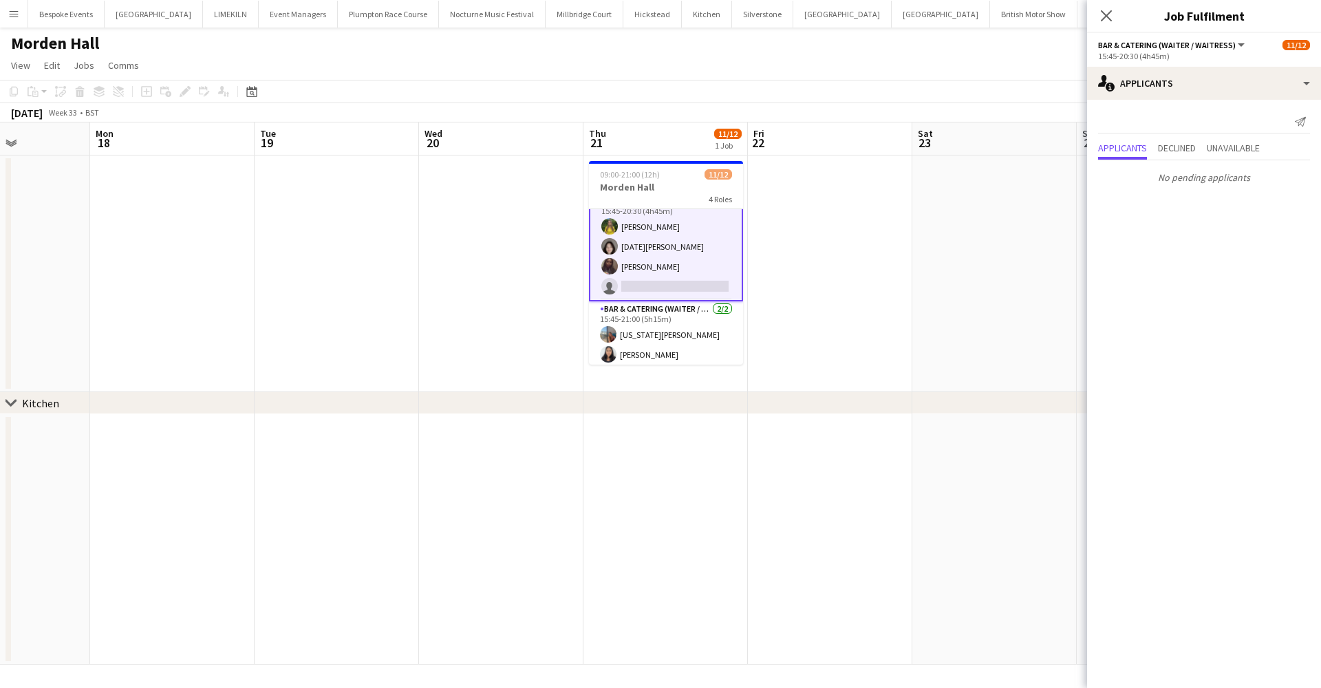
click at [648, 292] on app-card-role "Bar & Catering (Waiter / waitress) 3/4 15:45-20:30 (4h45m) Georgina Hauck Lucia…" at bounding box center [666, 246] width 154 height 109
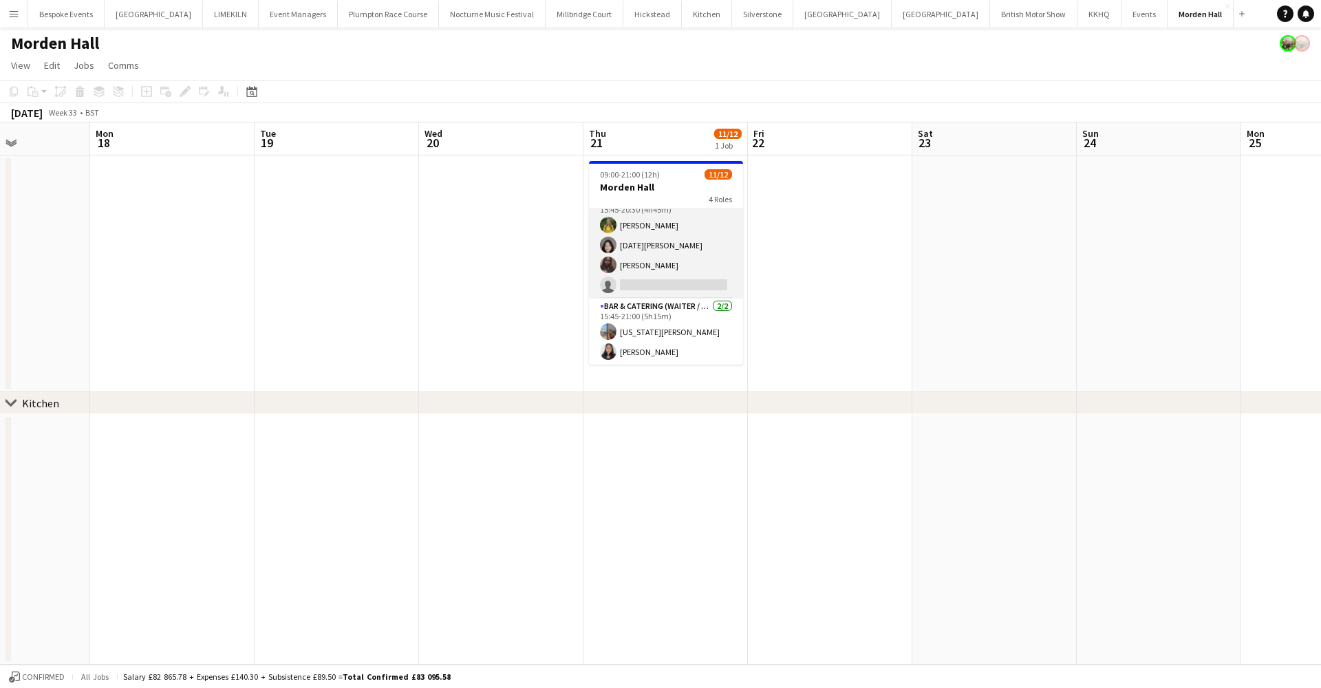
click at [654, 279] on app-card-role "Bar & Catering (Waiter / waitress) 3/4 15:45-20:30 (4h45m) Georgina Hauck Lucia…" at bounding box center [666, 245] width 154 height 107
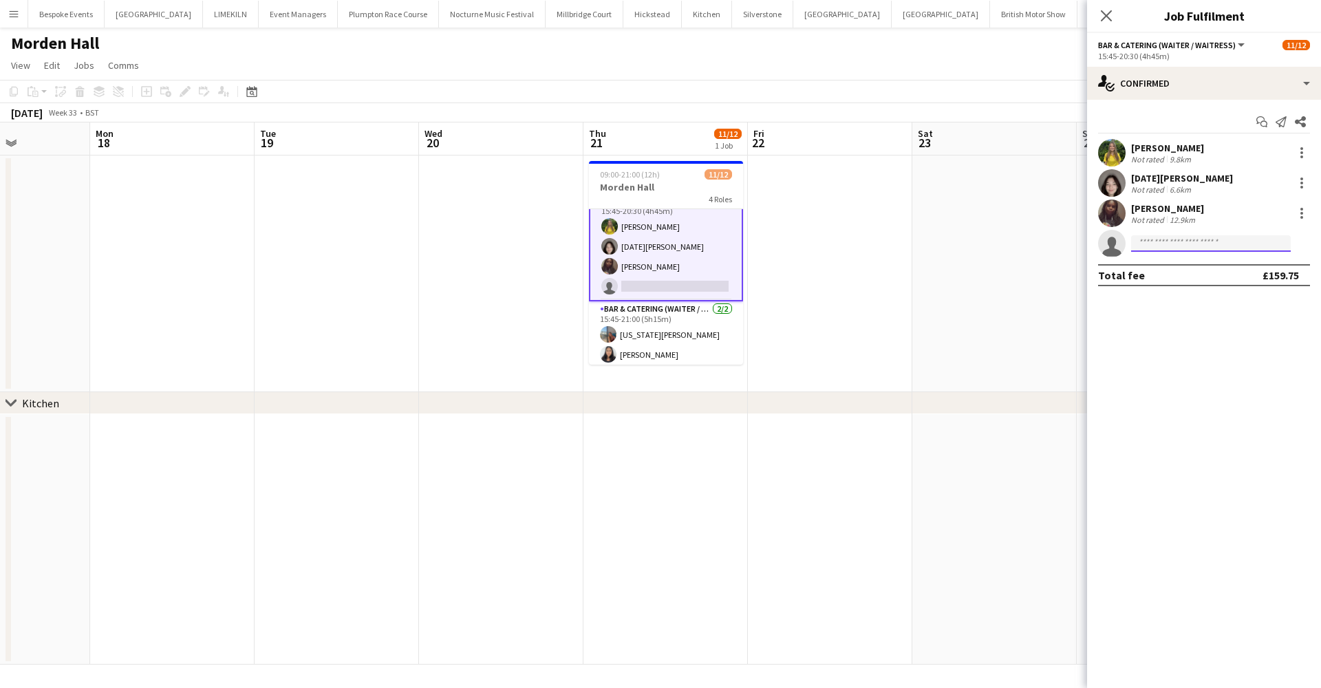
click at [1161, 244] on input at bounding box center [1211, 243] width 160 height 17
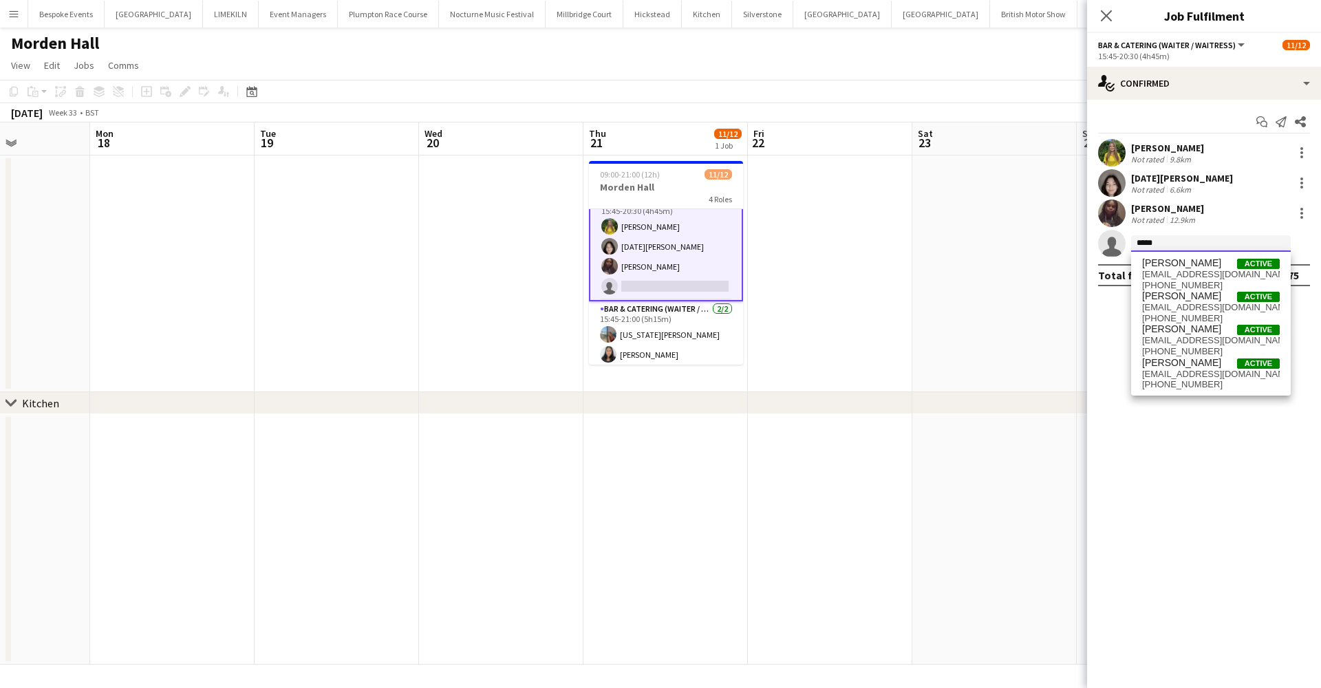
type input "*****"
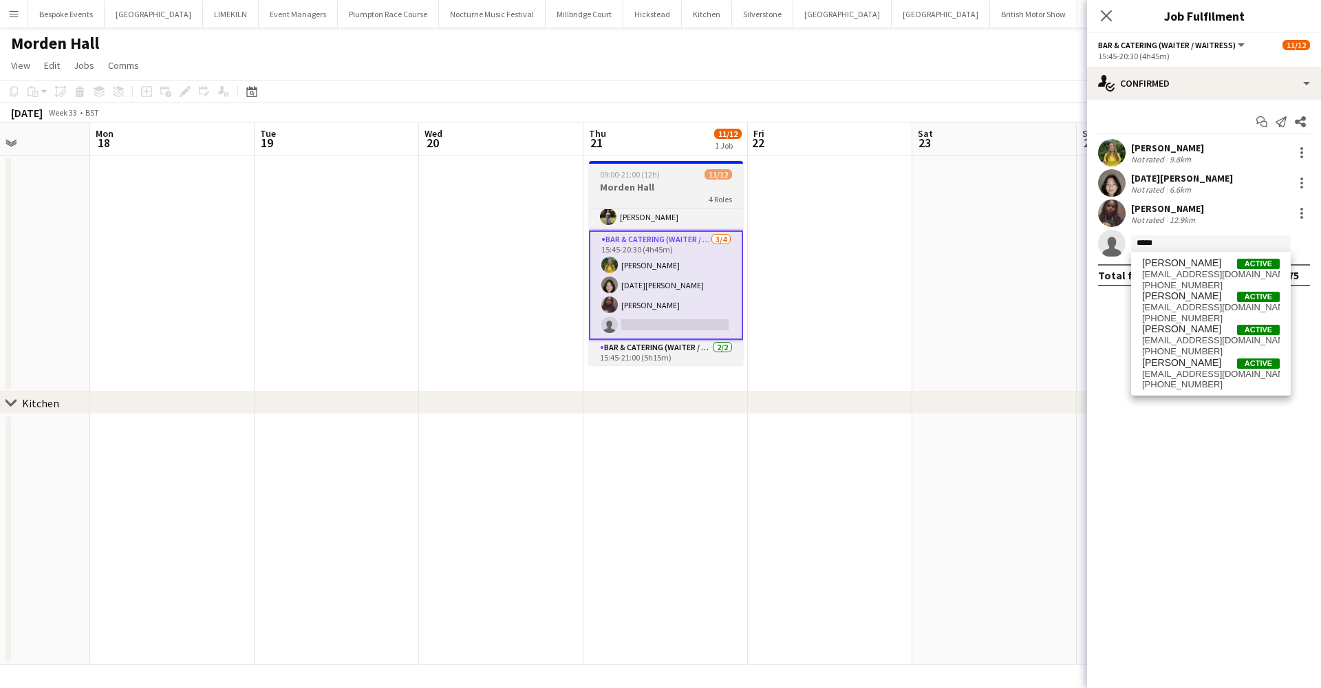
scroll to position [129, 0]
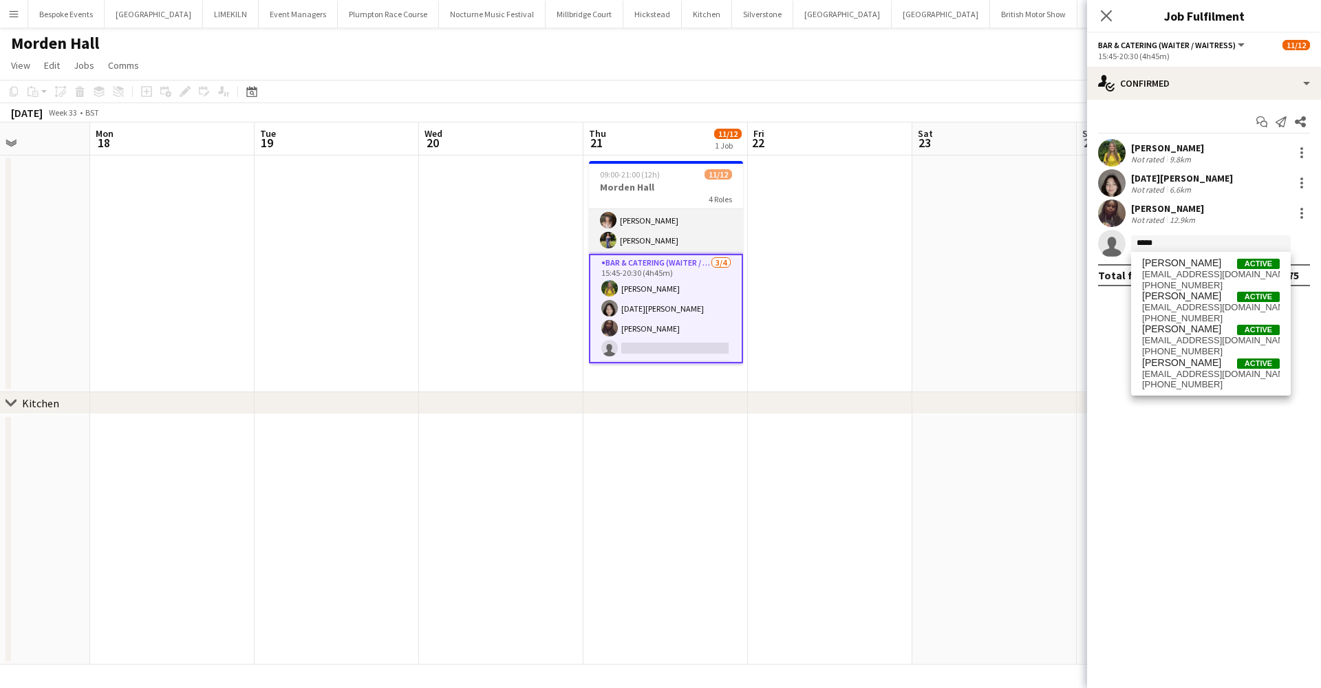
click at [629, 211] on app-card-role "Bar & Catering (Waiter / waitress) 4/4 14:00-21:00 (7h) imogen pilling Luc Pres…" at bounding box center [666, 200] width 154 height 107
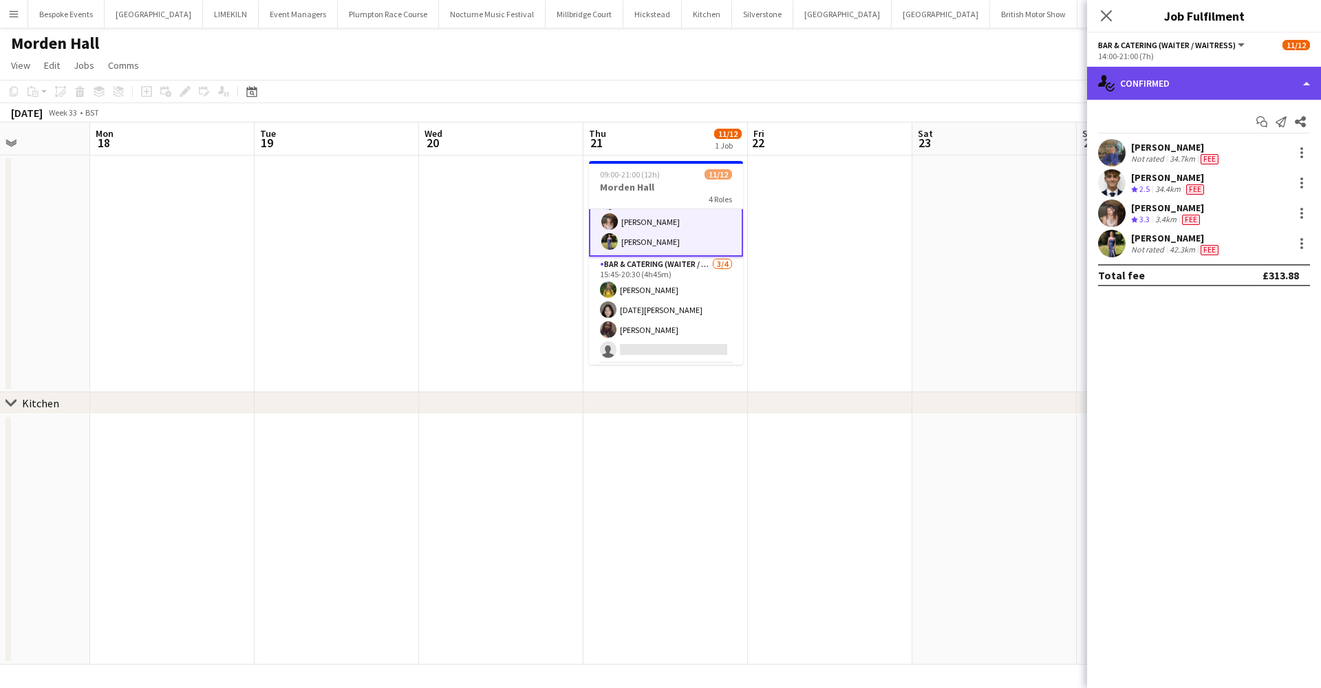
click at [1164, 80] on div "single-neutral-actions-check-2 Confirmed" at bounding box center [1204, 83] width 234 height 33
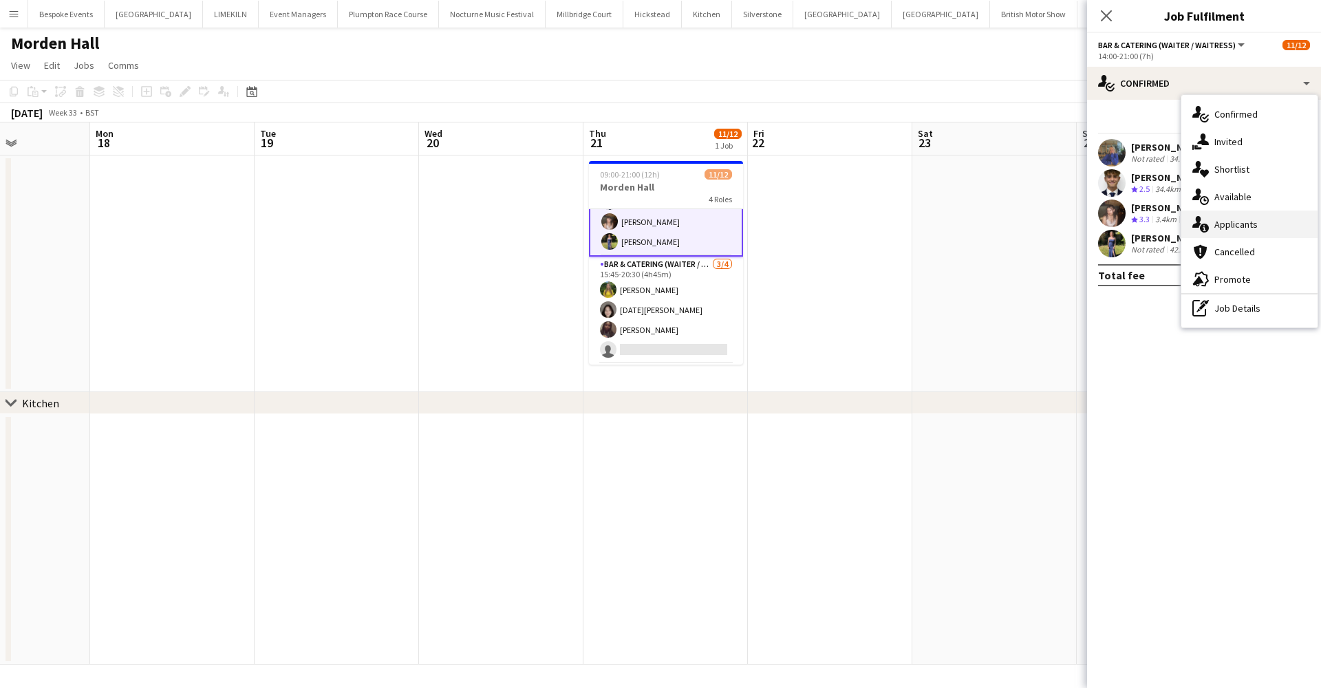
click at [1227, 219] on div "single-neutral-actions-information Applicants" at bounding box center [1249, 225] width 136 height 28
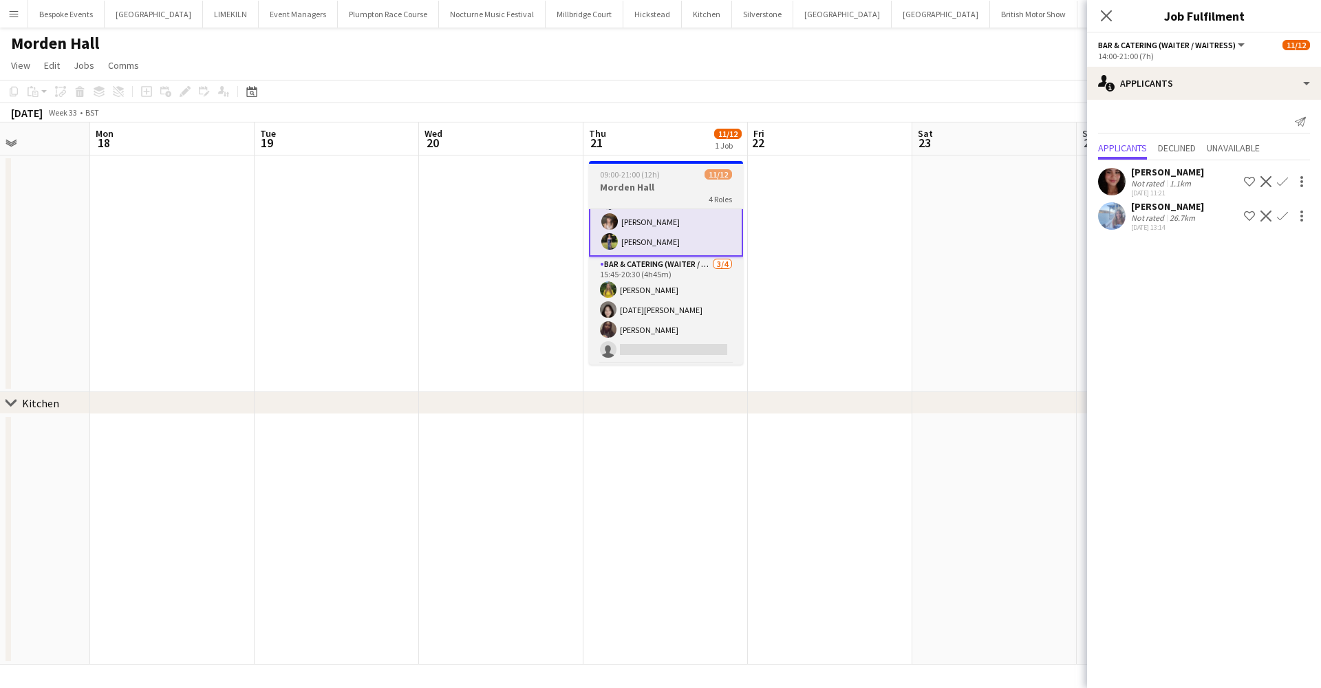
scroll to position [194, 0]
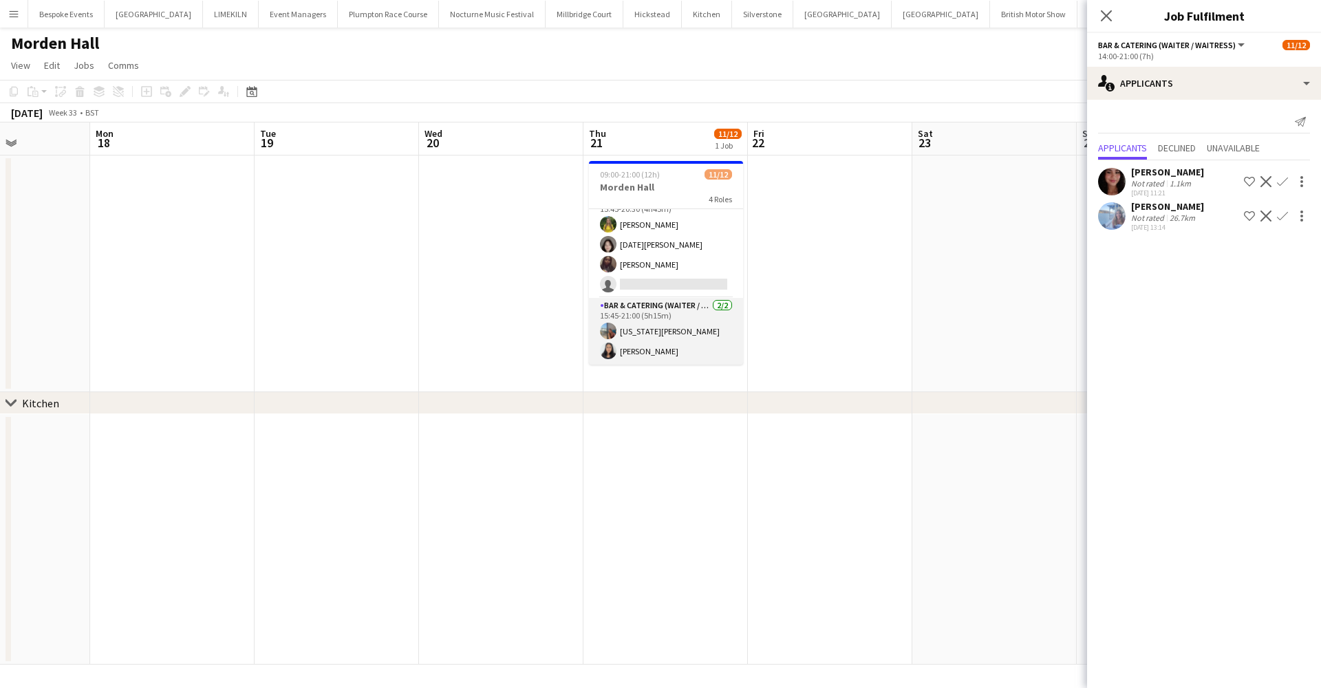
click at [689, 325] on app-card-role "Bar & Catering (Waiter / waitress) 2/2 15:45-21:00 (5h15m) georgia willoughby J…" at bounding box center [666, 331] width 154 height 67
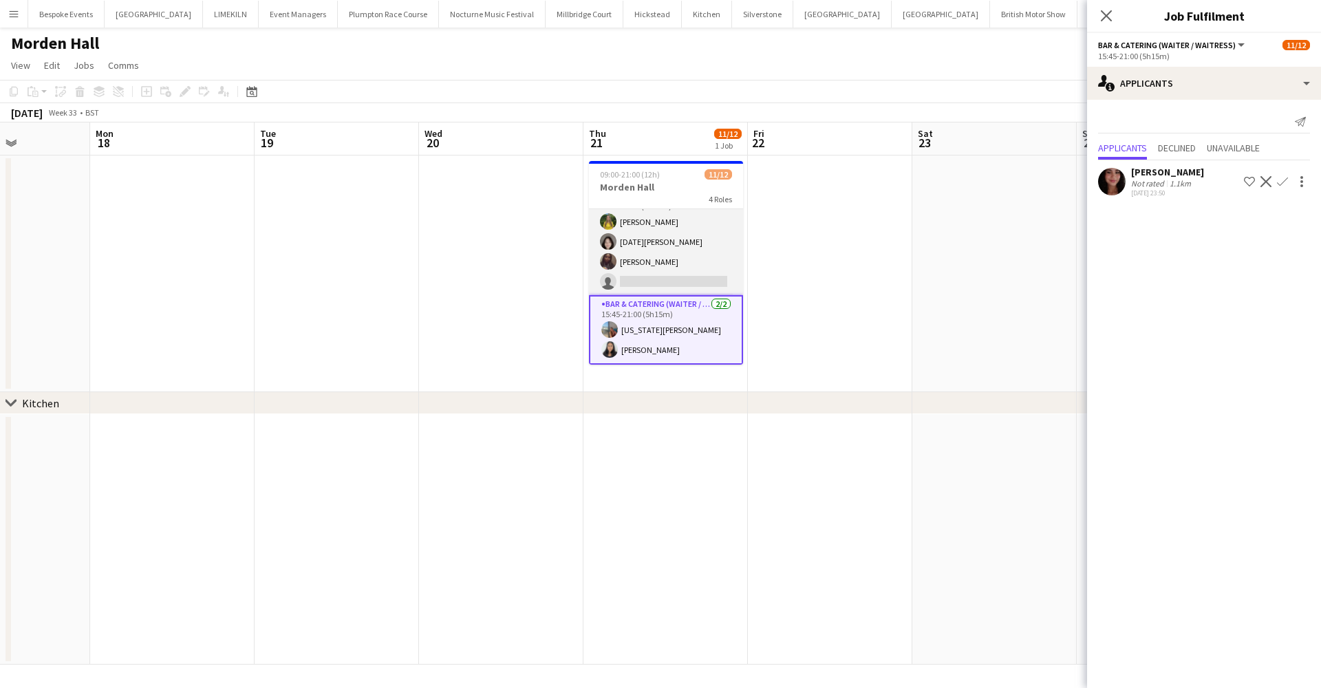
click at [690, 281] on app-card-role "Bar & Catering (Waiter / waitress) 3/4 15:45-20:30 (4h45m) Georgina Hauck Lucia…" at bounding box center [666, 241] width 154 height 107
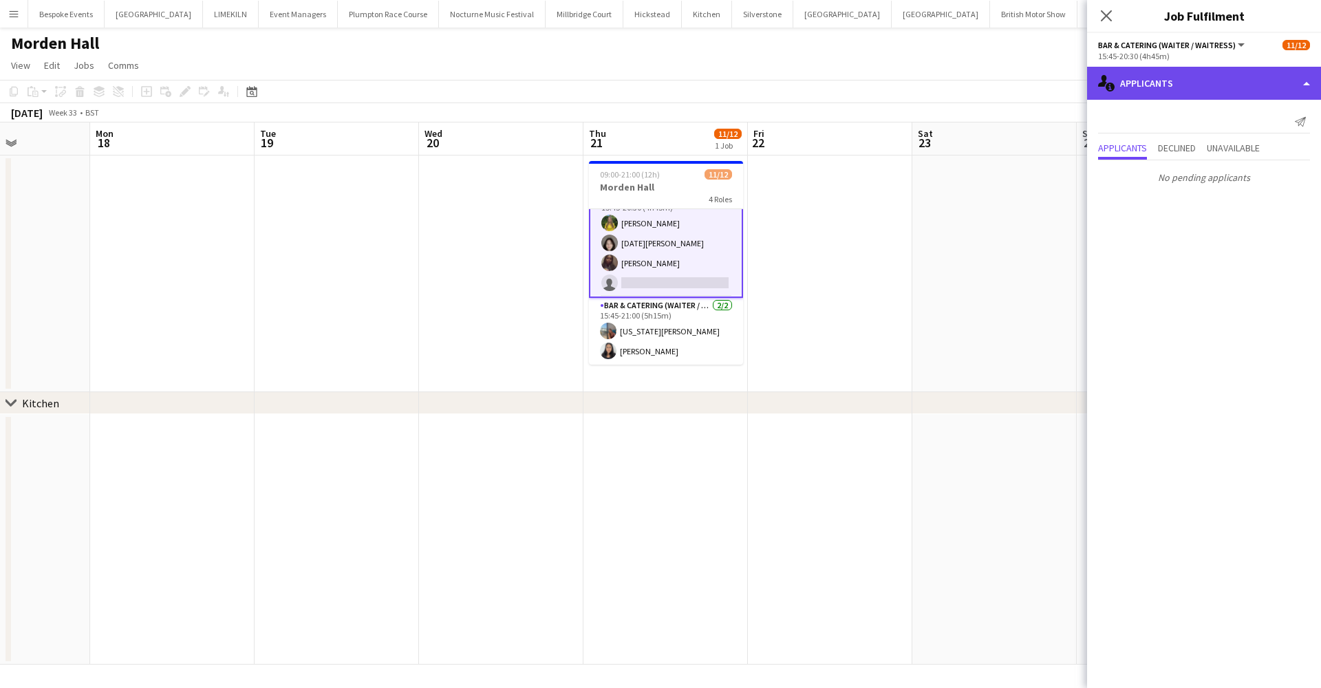
click at [1145, 88] on div "single-neutral-actions-information Applicants" at bounding box center [1204, 83] width 234 height 33
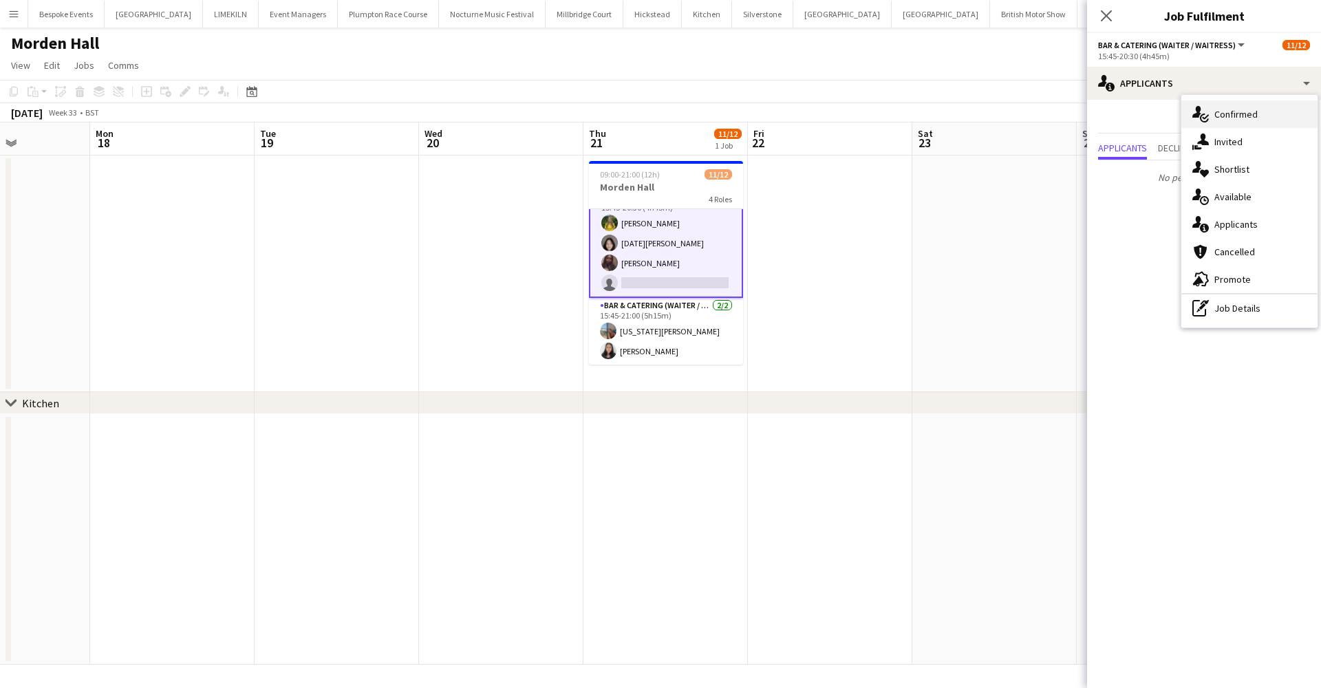
click at [1224, 116] on div "single-neutral-actions-check-2 Confirmed" at bounding box center [1249, 114] width 136 height 28
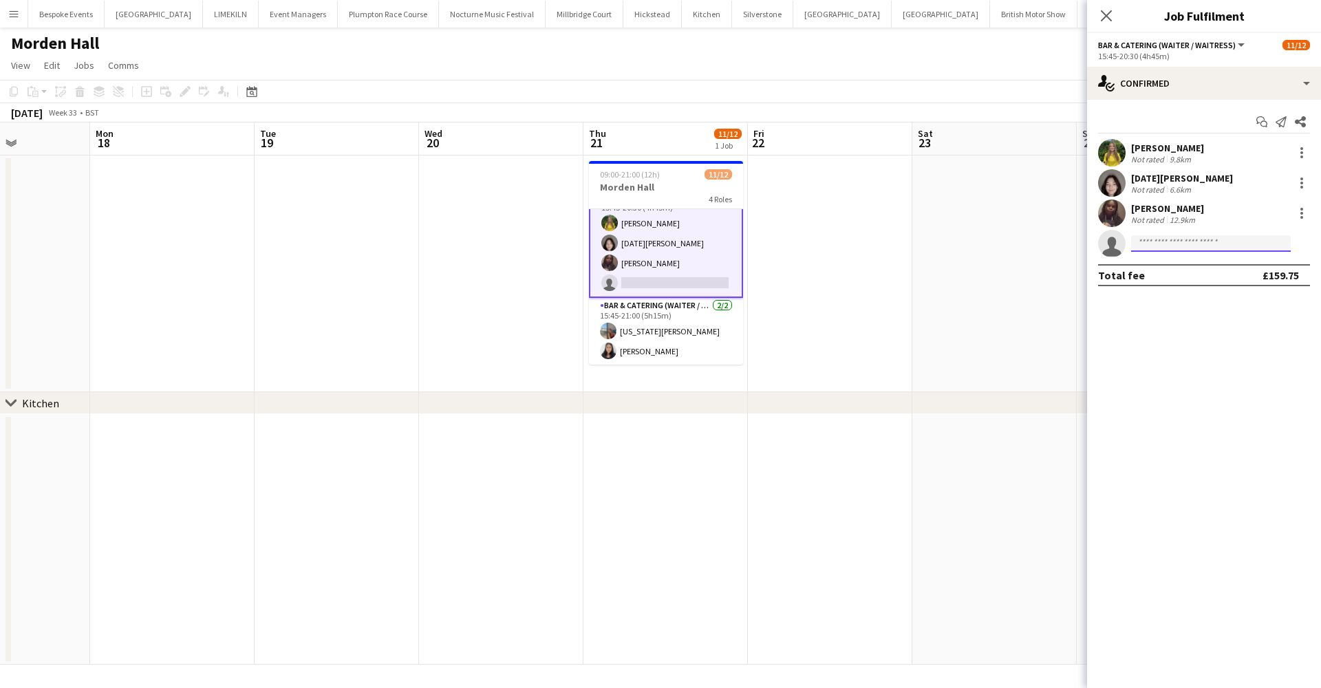
click at [1147, 246] on input at bounding box center [1211, 243] width 160 height 17
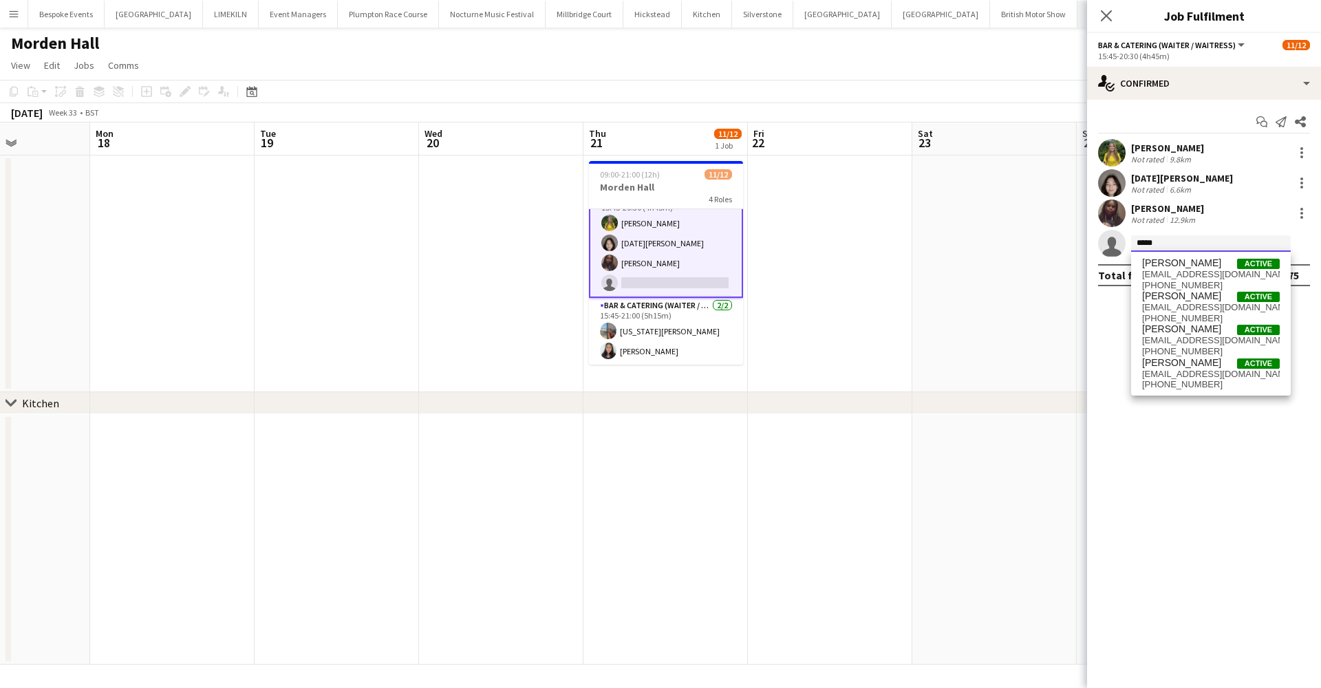
type input "*****"
drag, startPoint x: 992, startPoint y: 3, endPoint x: 1198, endPoint y: 261, distance: 330.4
click at [1198, 261] on span "Chloe Martin Active" at bounding box center [1211, 263] width 138 height 12
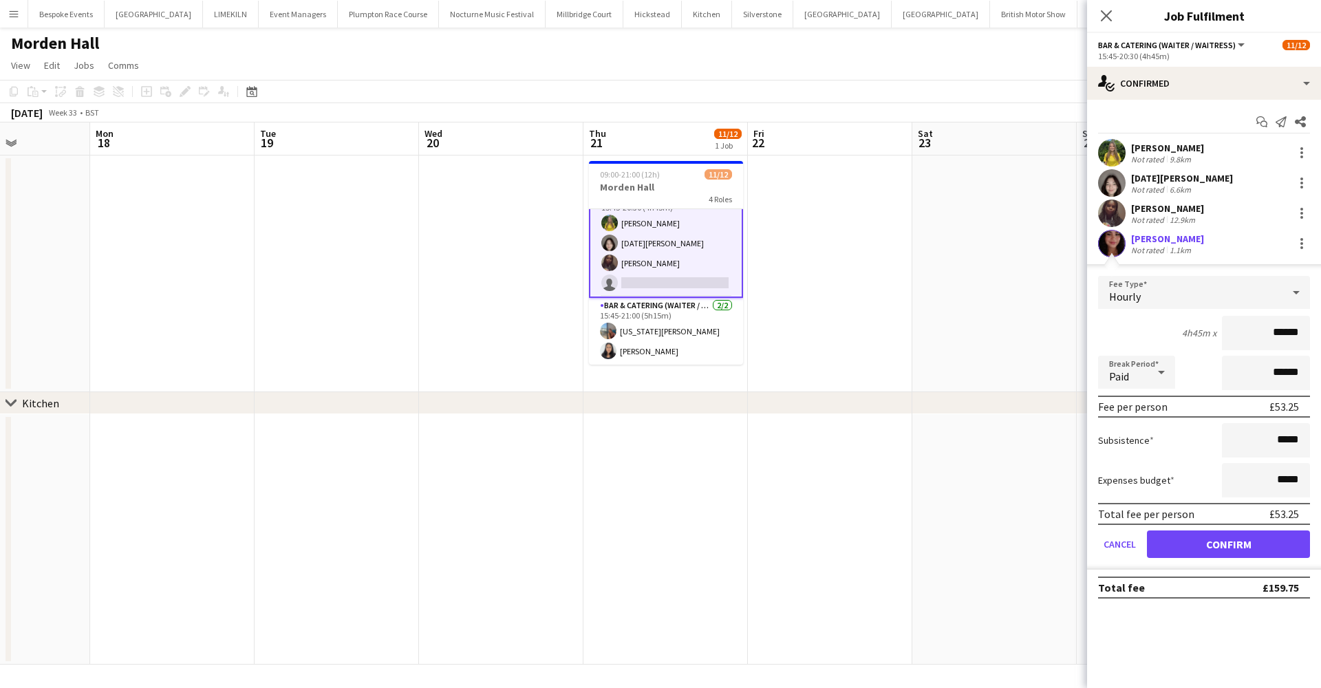
click at [1254, 551] on button "Confirm" at bounding box center [1228, 544] width 163 height 28
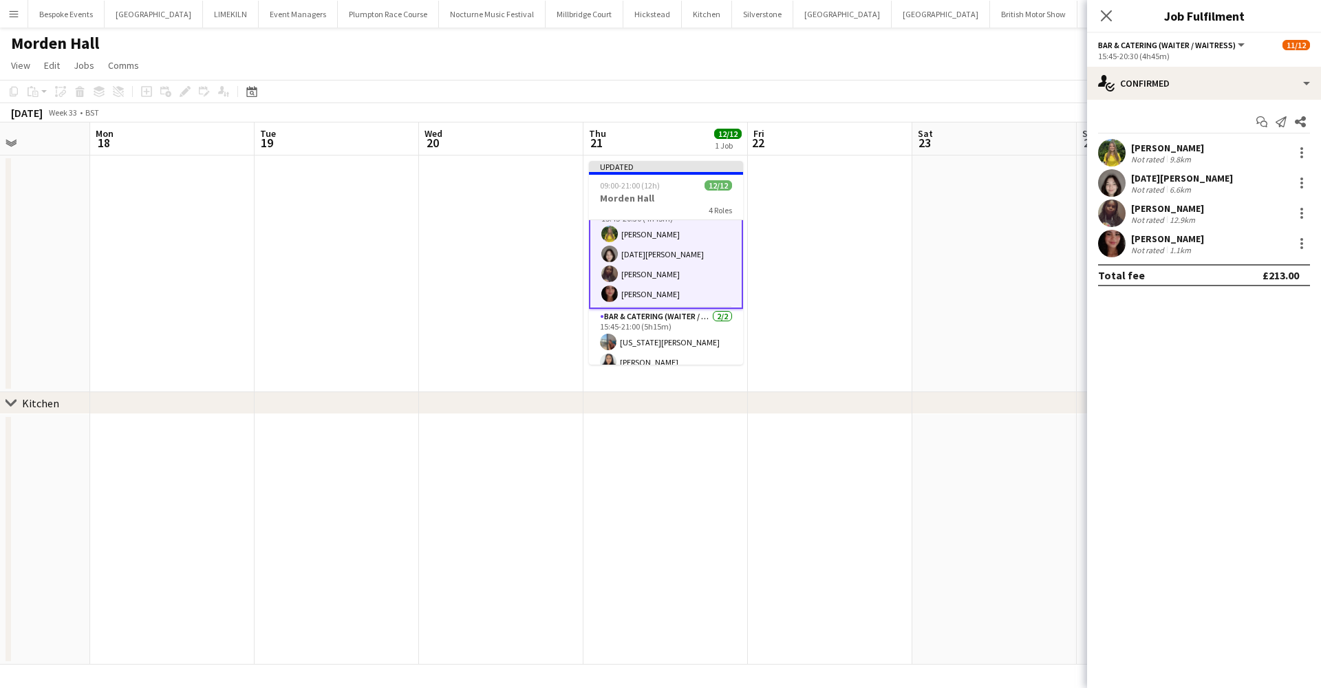
click at [969, 352] on app-date-cell at bounding box center [994, 273] width 164 height 237
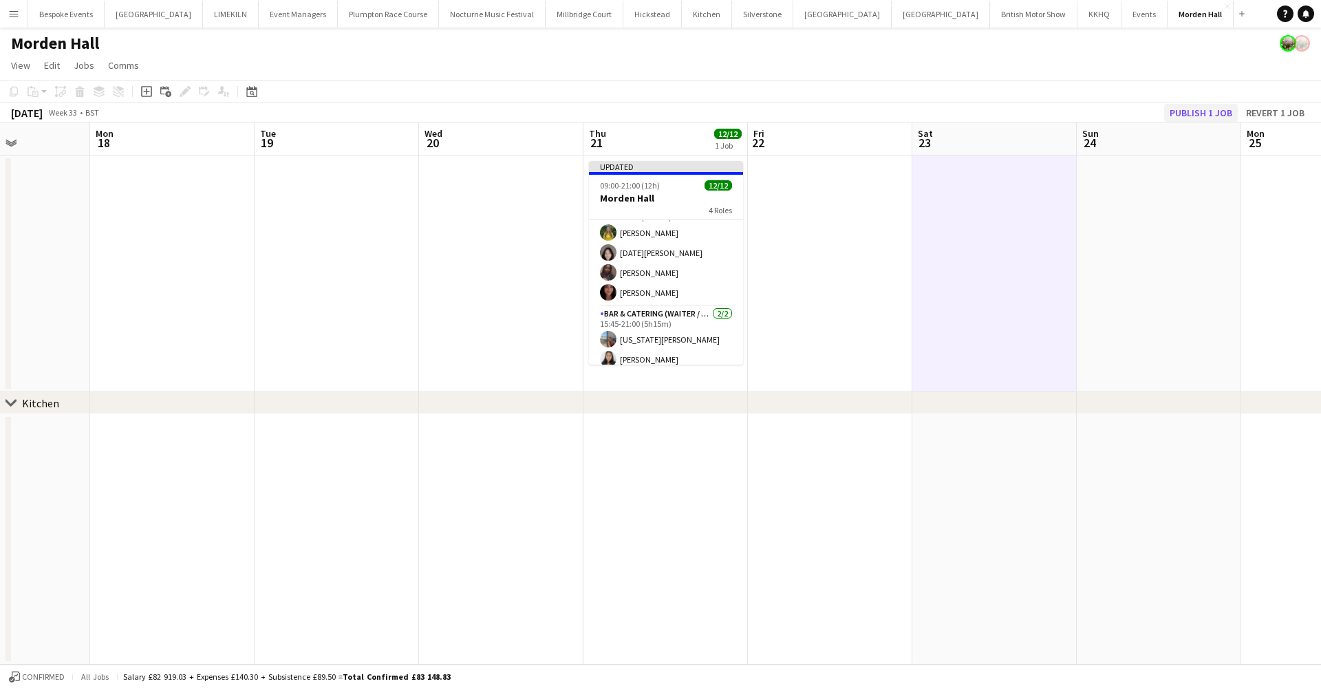
click at [1216, 107] on button "Publish 1 job" at bounding box center [1201, 113] width 74 height 18
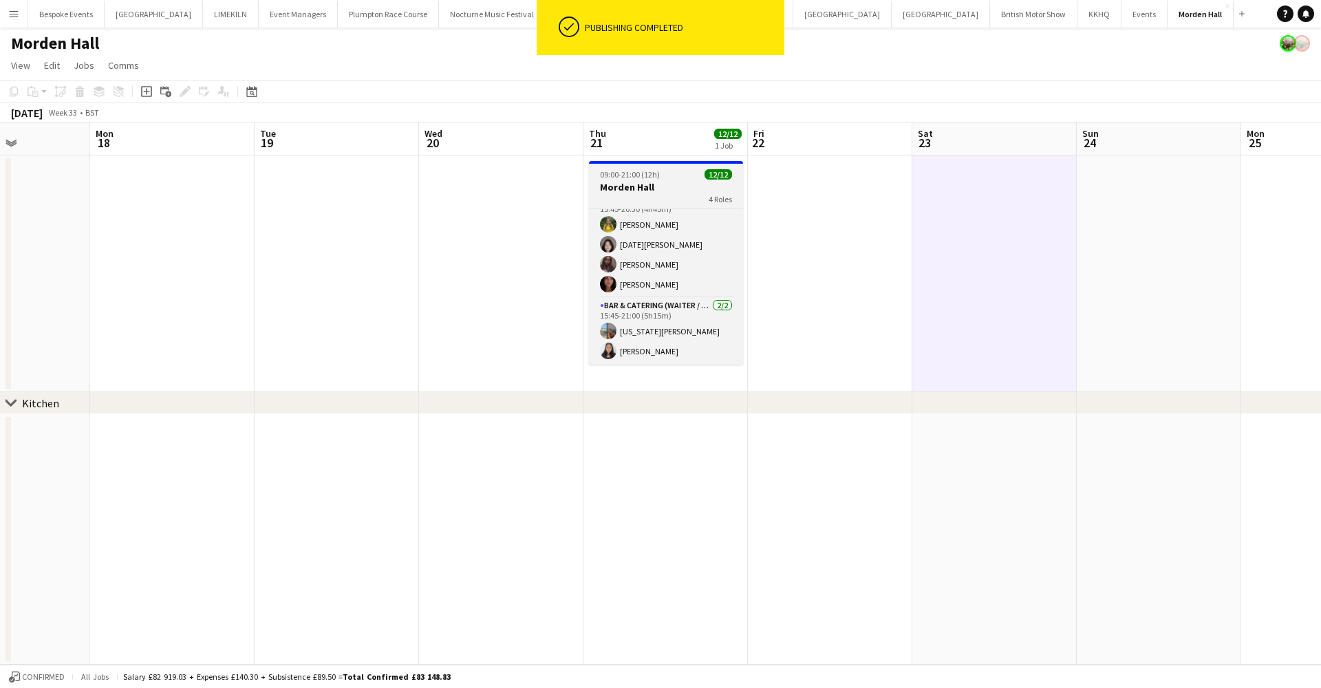
scroll to position [0, 0]
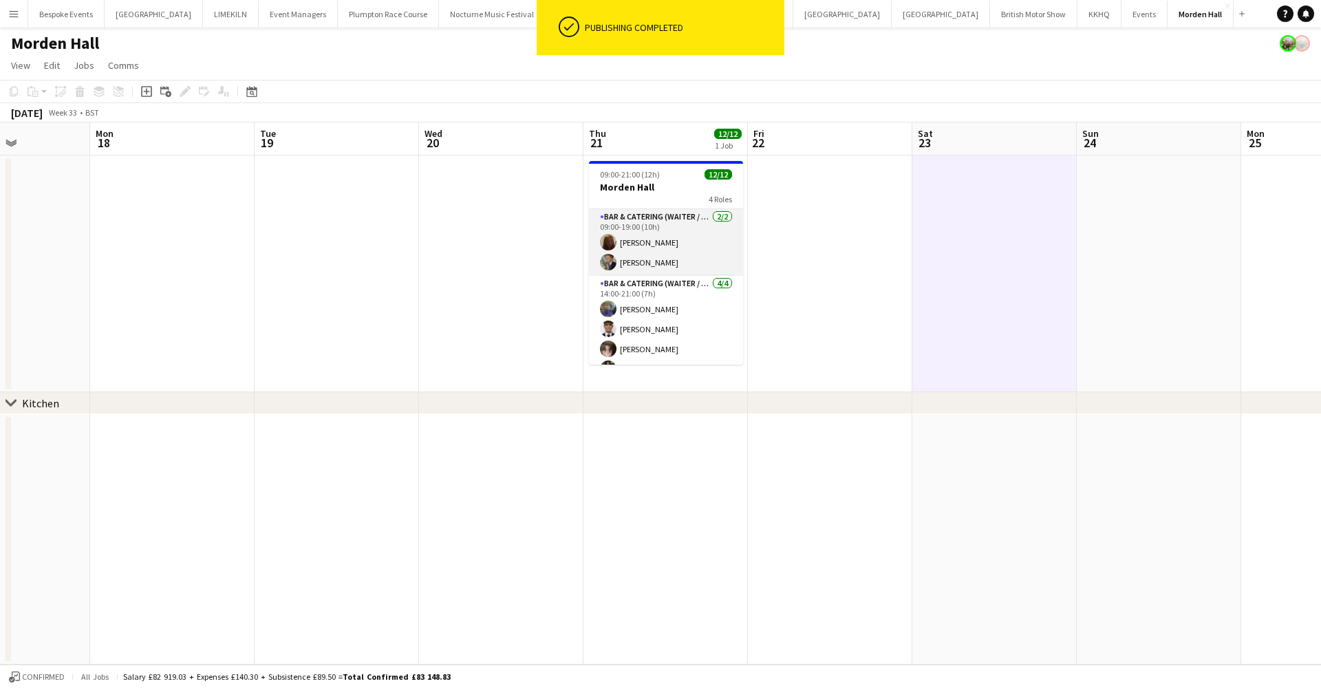
click at [631, 245] on app-card-role "Bar & Catering (Waiter / waitress) 2/2 09:00-19:00 (10h) Maddie Leader Alex Pea…" at bounding box center [666, 242] width 154 height 67
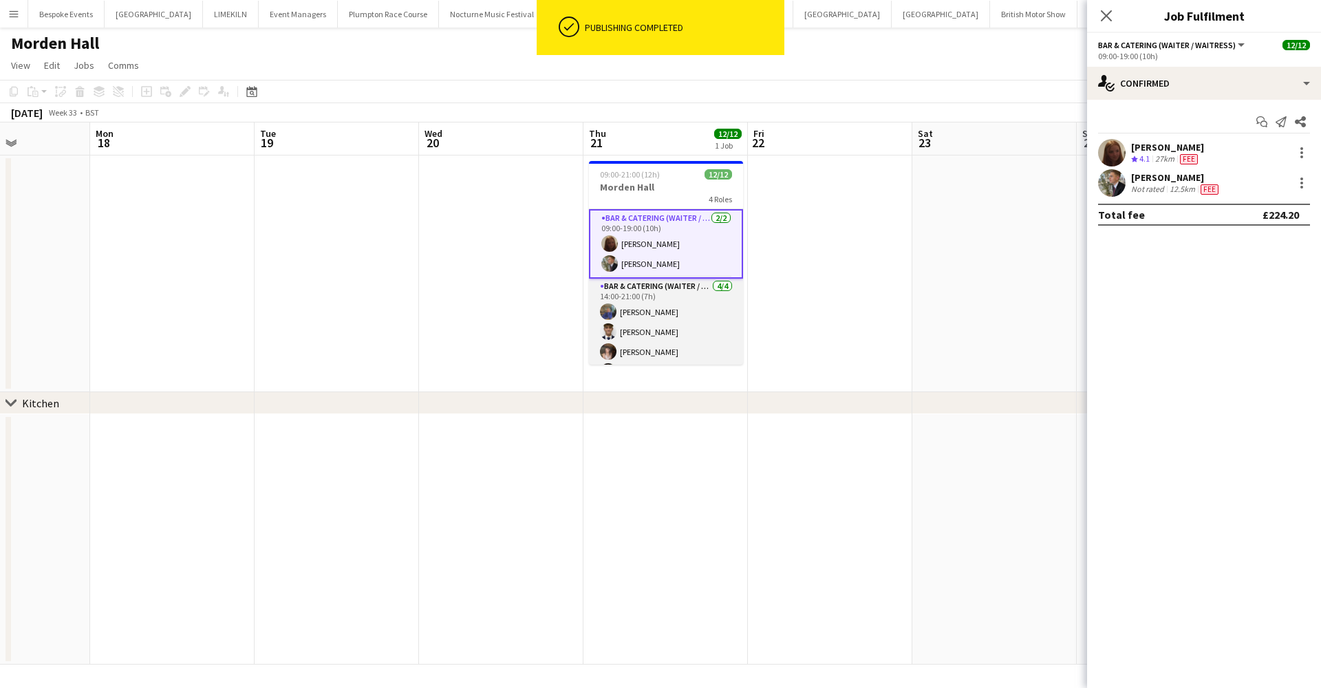
click at [635, 305] on app-card-role "Bar & Catering (Waiter / waitress) 4/4 14:00-21:00 (7h) imogen pilling Luc Pres…" at bounding box center [666, 332] width 154 height 107
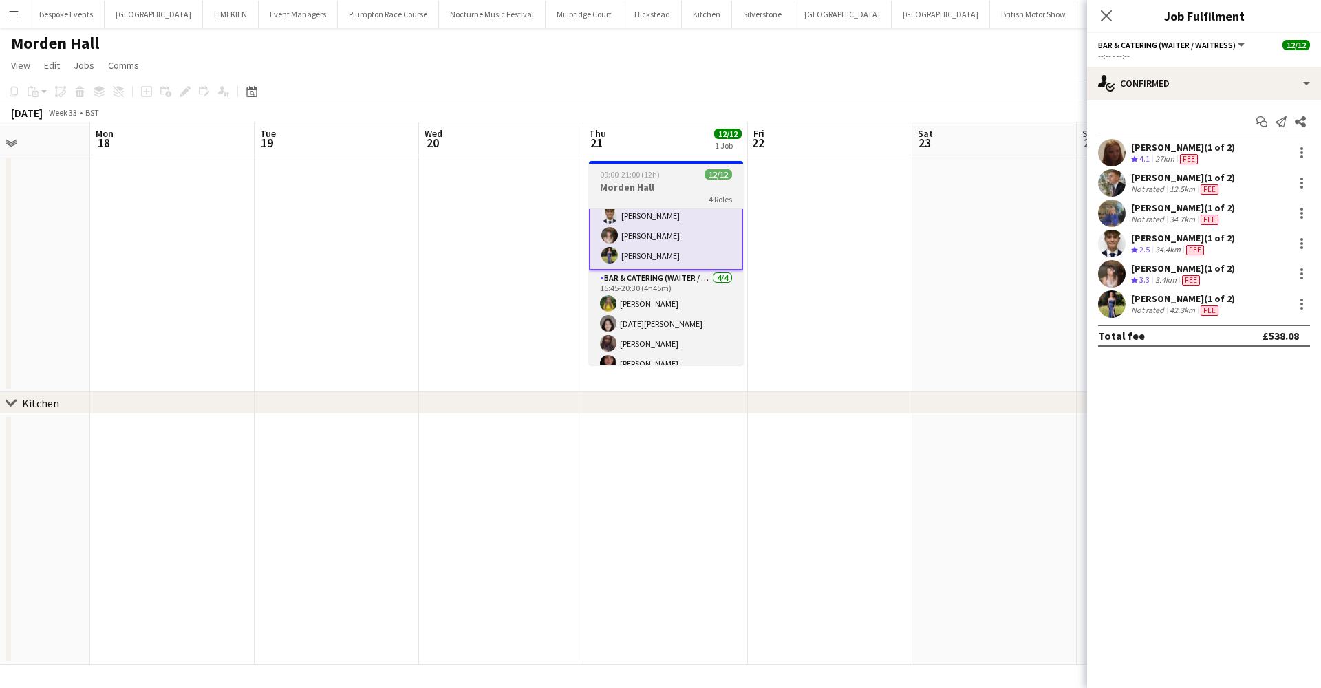
scroll to position [133, 0]
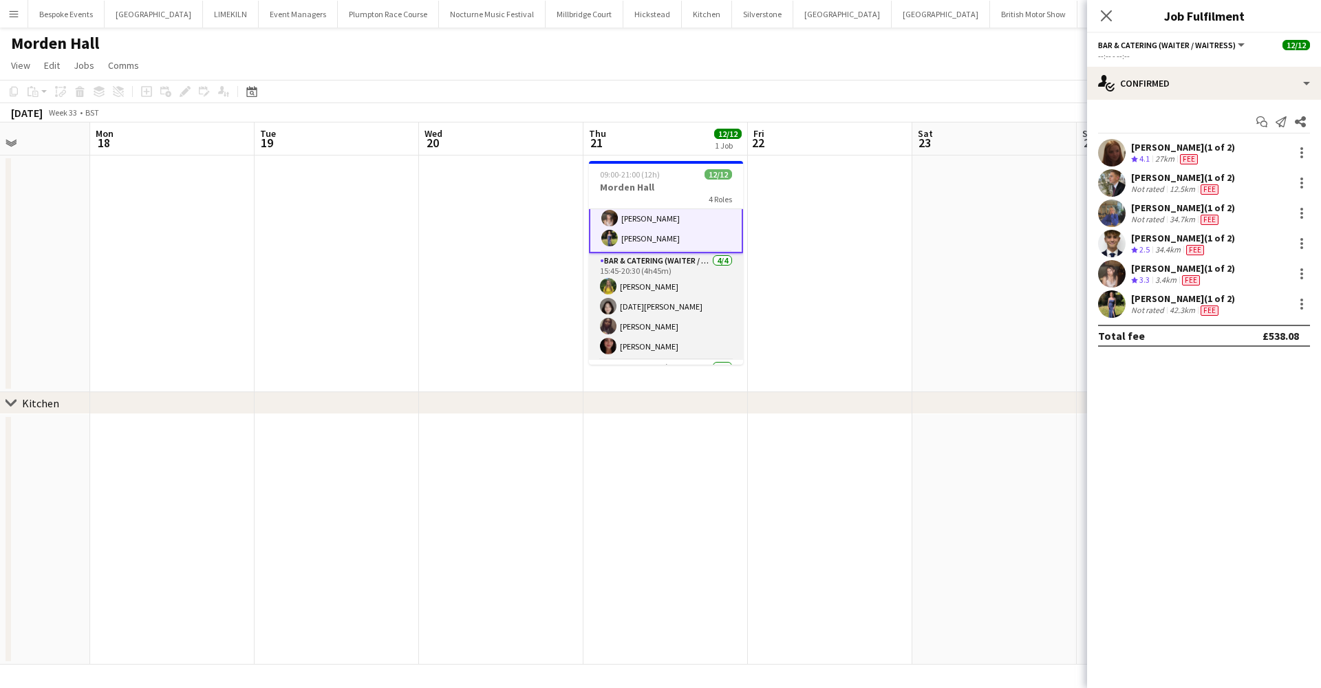
click at [656, 301] on app-card-role "Bar & Catering (Waiter / waitress) 4/4 15:45-20:30 (4h45m) Georgina Hauck Lucia…" at bounding box center [666, 306] width 154 height 107
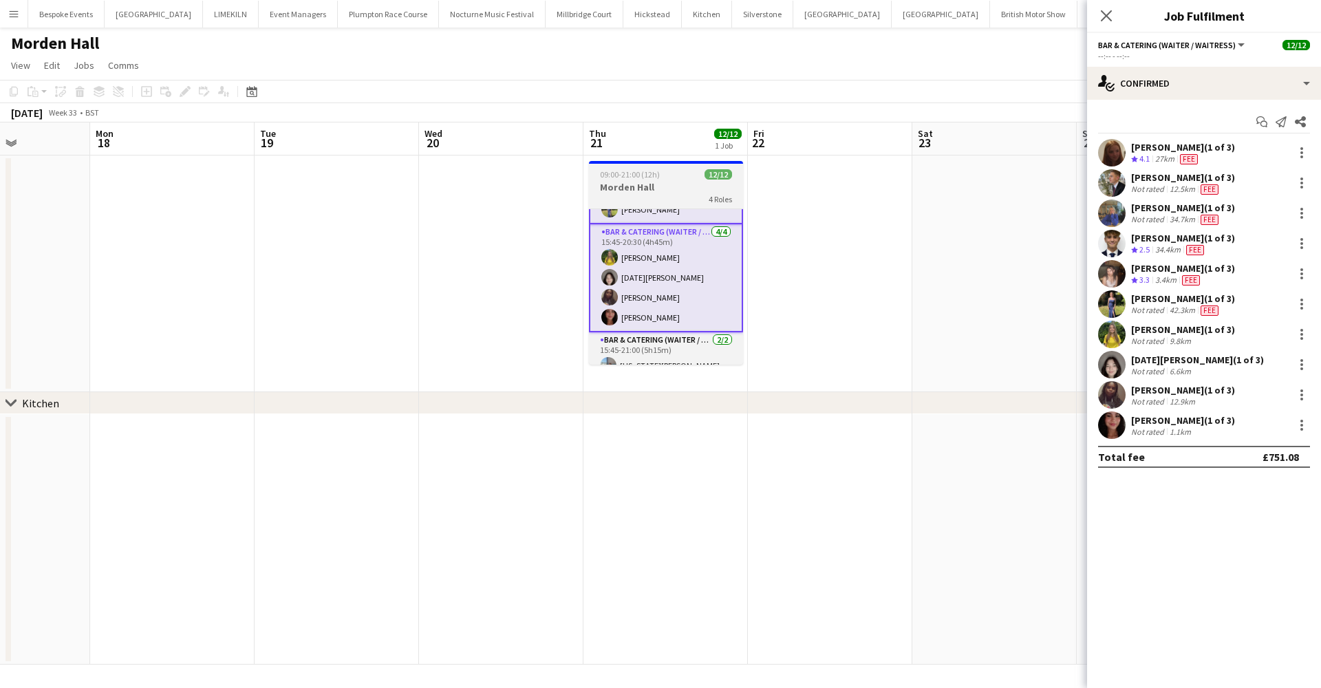
scroll to position [197, 0]
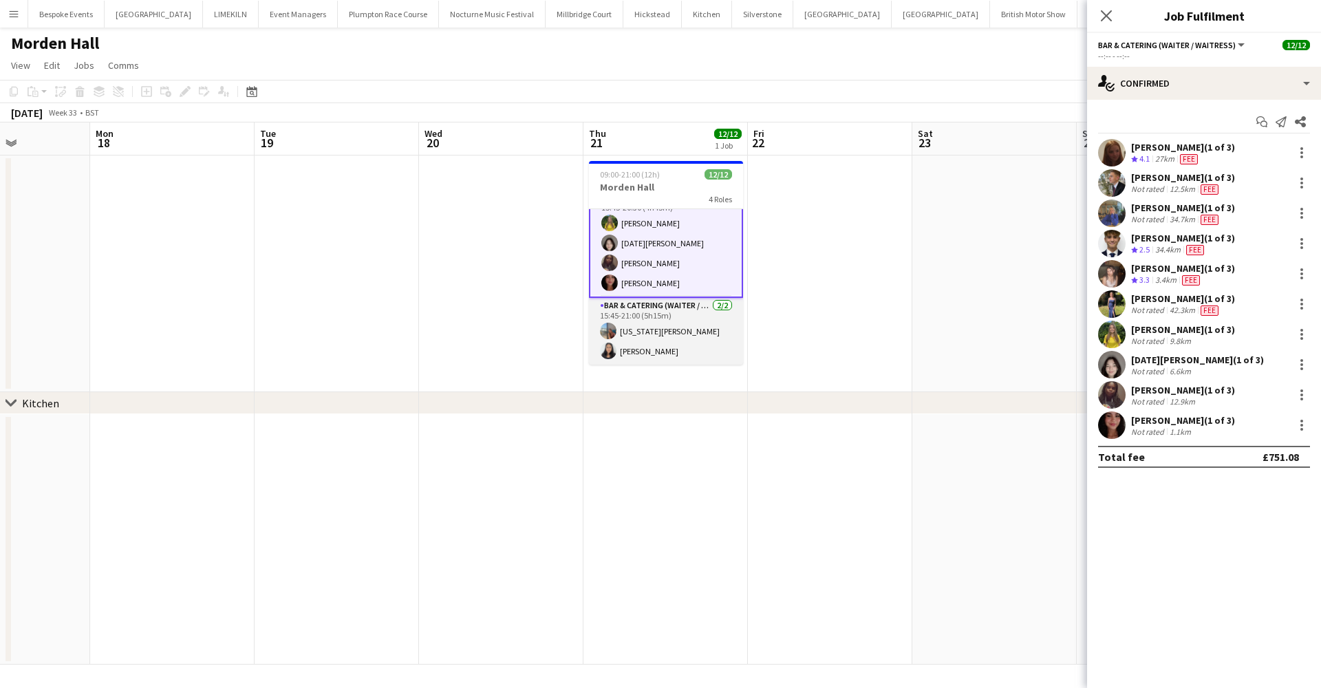
click at [673, 339] on app-card-role "Bar & Catering (Waiter / waitress) 2/2 15:45-21:00 (5h15m) georgia willoughby J…" at bounding box center [666, 331] width 154 height 67
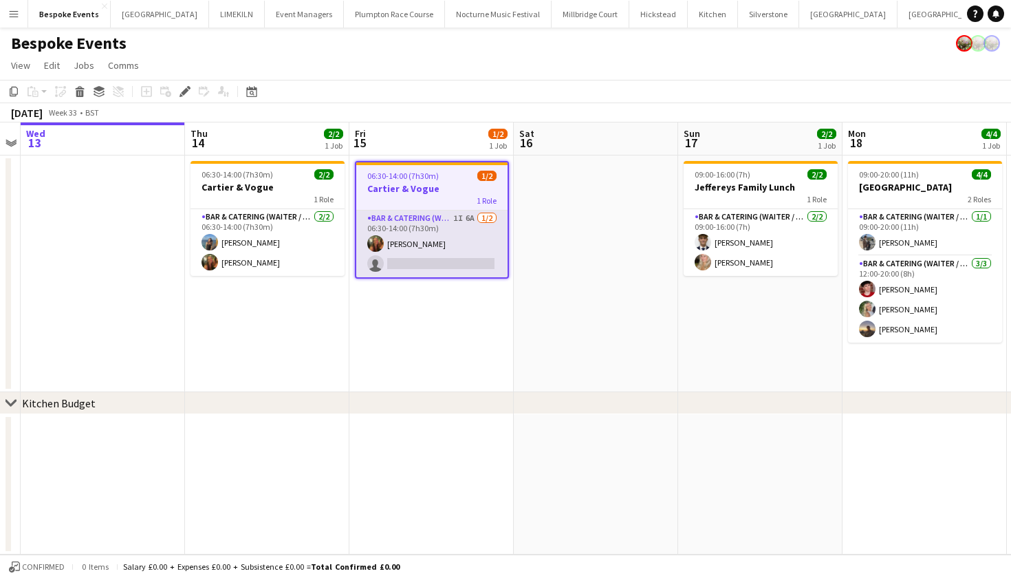
click at [469, 241] on app-card-role "Bar & Catering (Waiter / waitress) 1I 6A 1/2 06:30-14:00 (7h30m) Emily Reed sin…" at bounding box center [431, 244] width 151 height 67
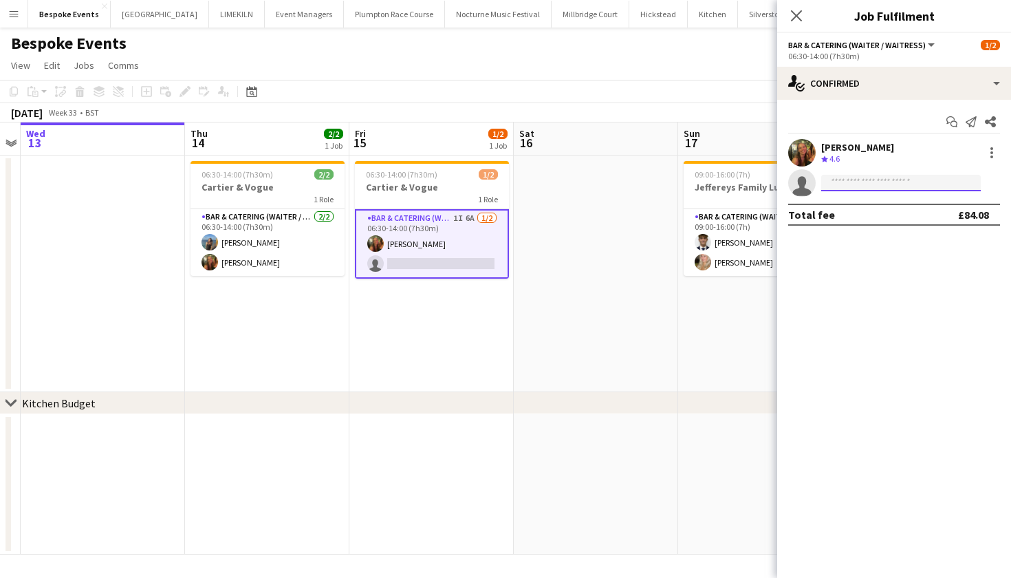
click at [836, 179] on input at bounding box center [901, 183] width 160 height 17
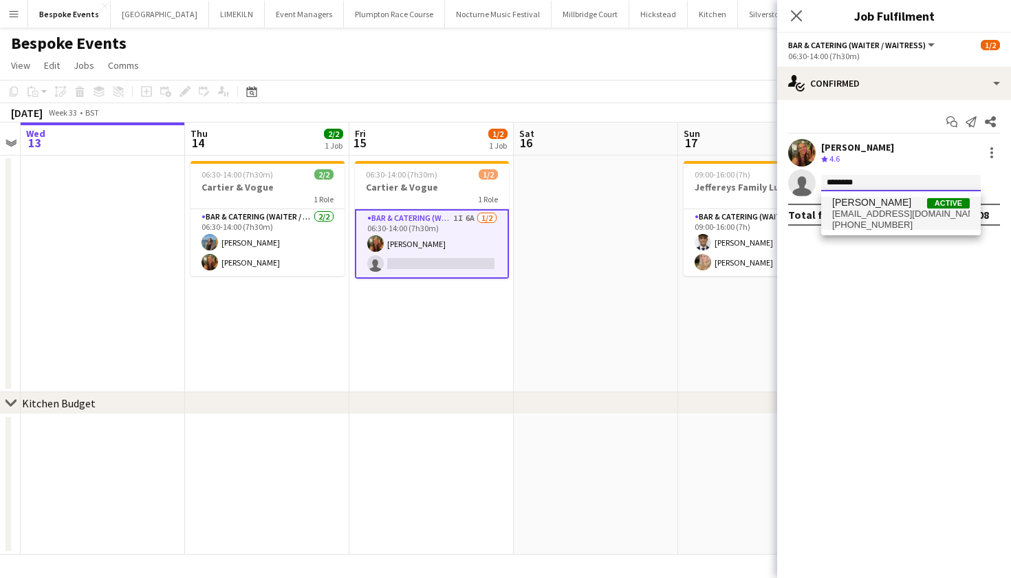
type input "********"
click at [866, 210] on span "amelieperriton@icloud.com" at bounding box center [901, 213] width 138 height 11
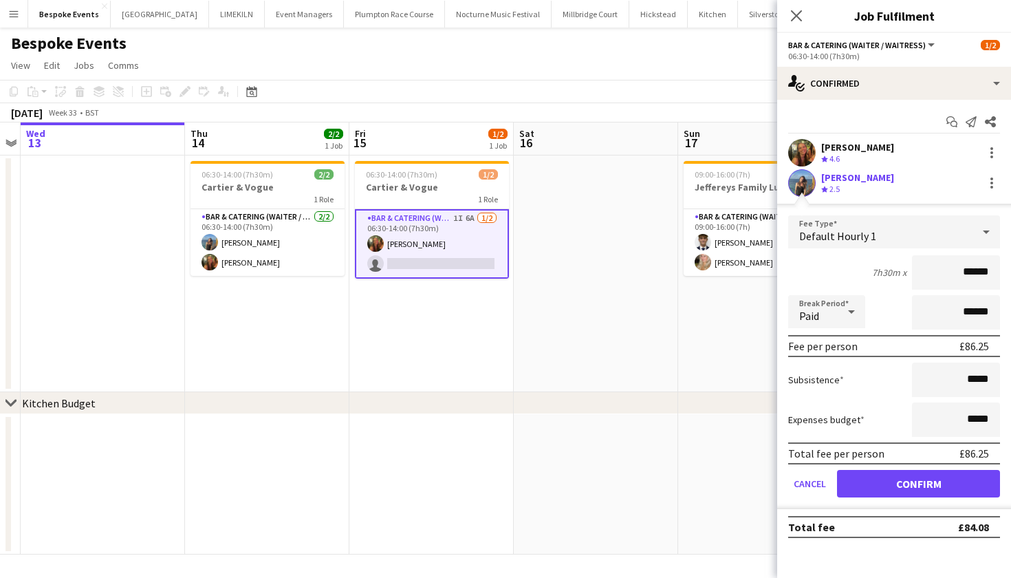
click at [914, 490] on button "Confirm" at bounding box center [918, 484] width 163 height 28
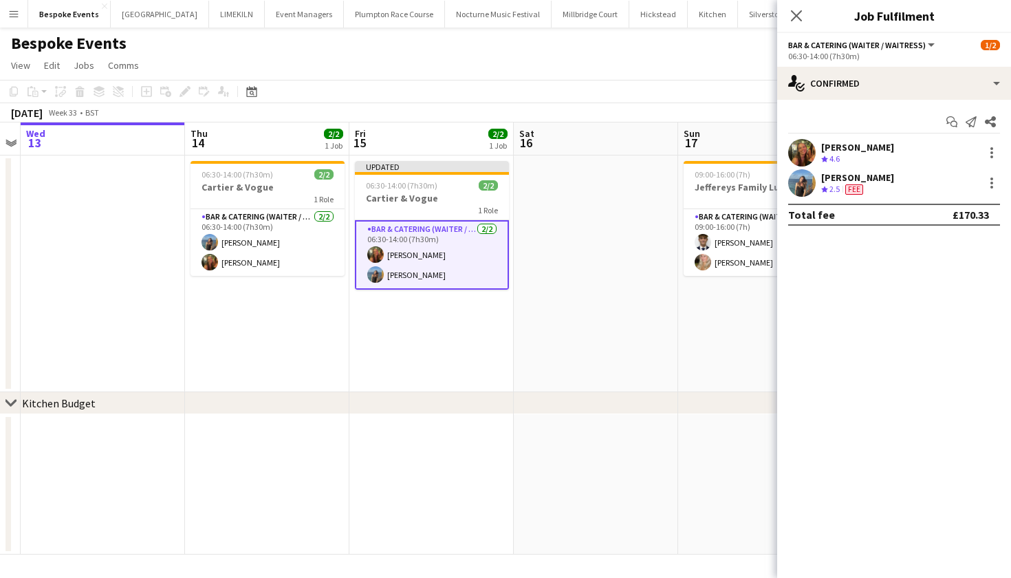
click at [708, 374] on app-date-cell "09:00-16:00 (7h) 2/2 Jeffereys Family Lunch 1 Role Bar & Catering (Waiter / wai…" at bounding box center [760, 273] width 164 height 237
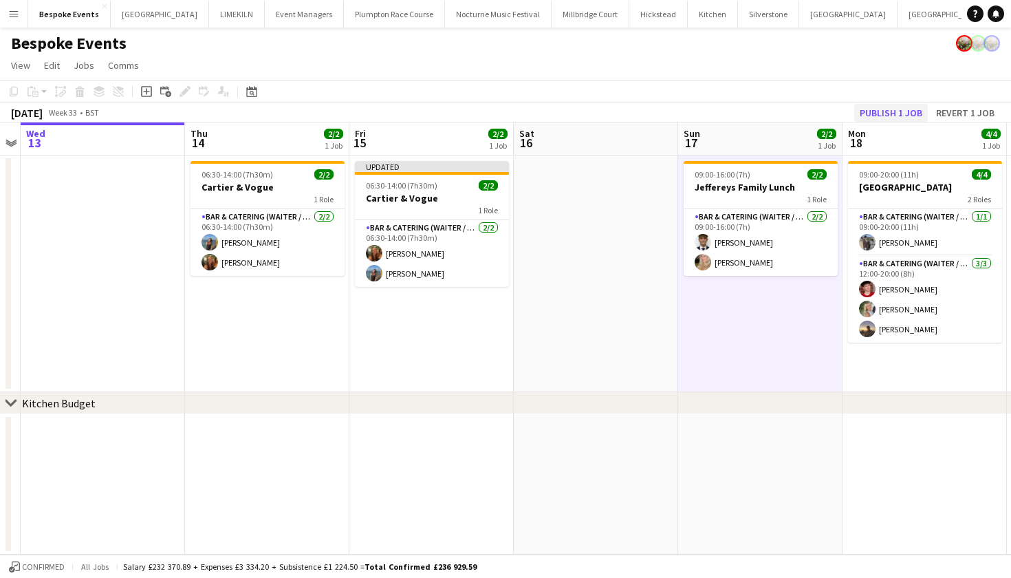
click at [902, 113] on button "Publish 1 job" at bounding box center [891, 113] width 74 height 18
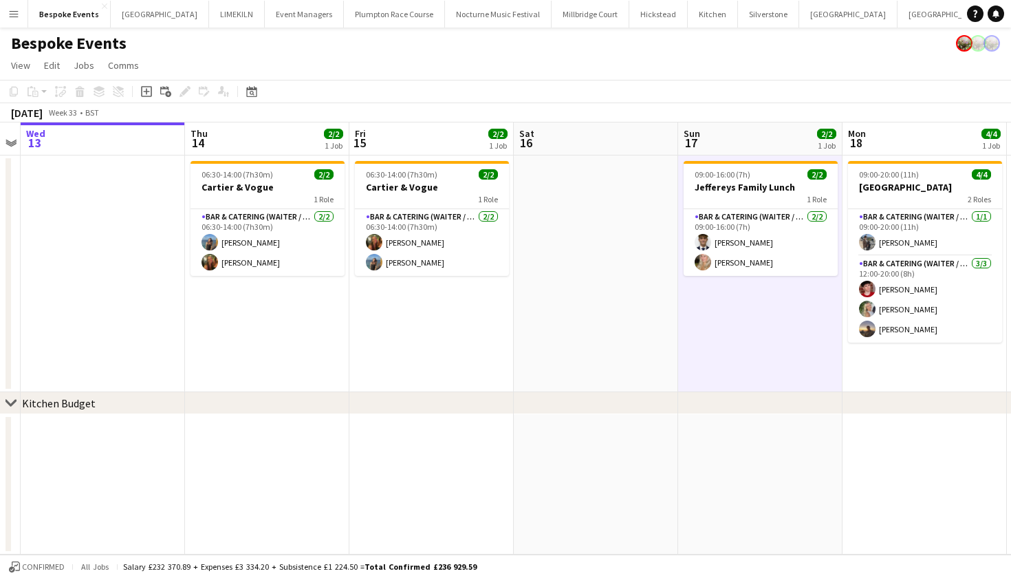
click at [14, 10] on app-icon "Menu" at bounding box center [13, 13] width 11 height 11
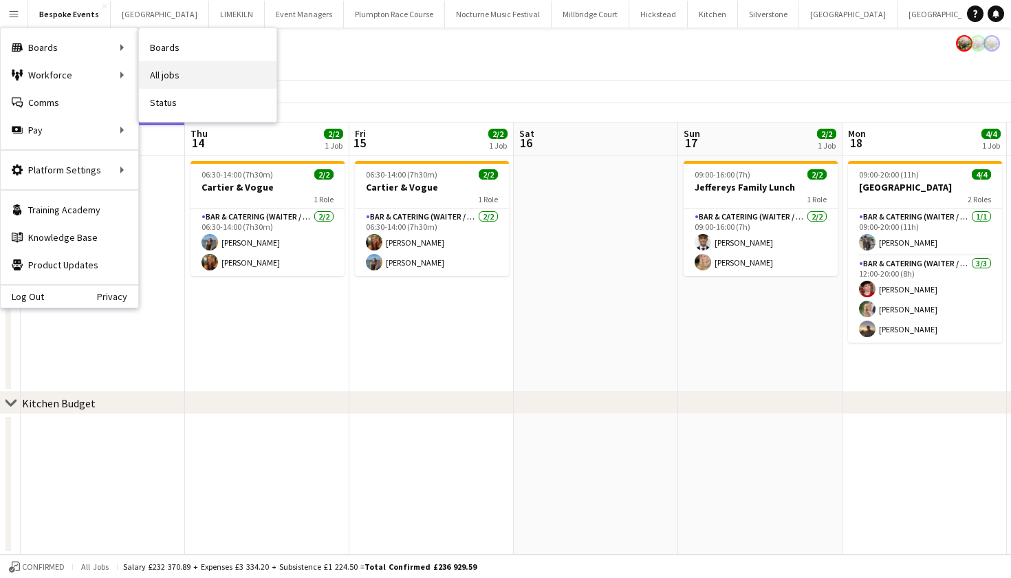
click at [171, 76] on link "All jobs" at bounding box center [208, 75] width 138 height 28
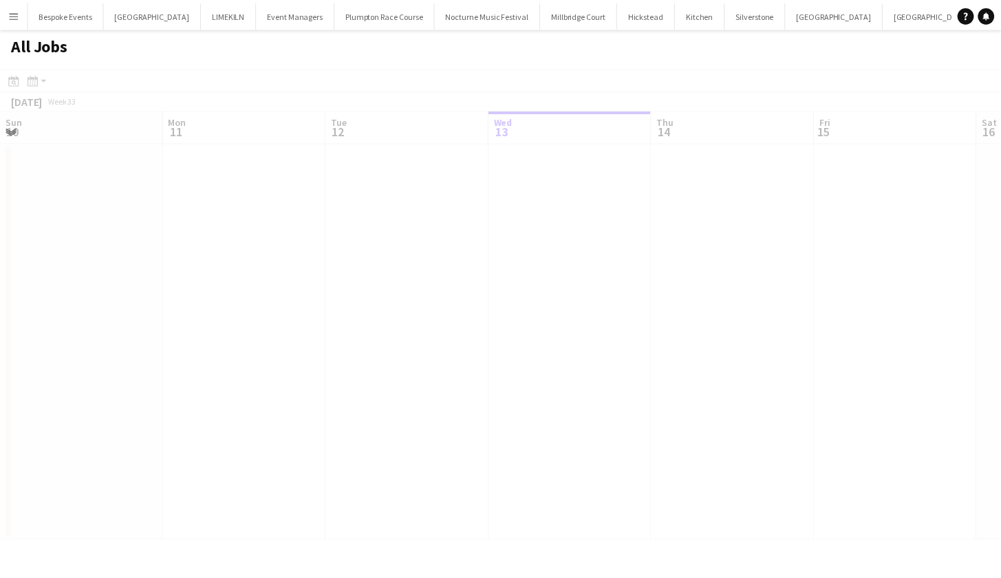
scroll to position [0, 329]
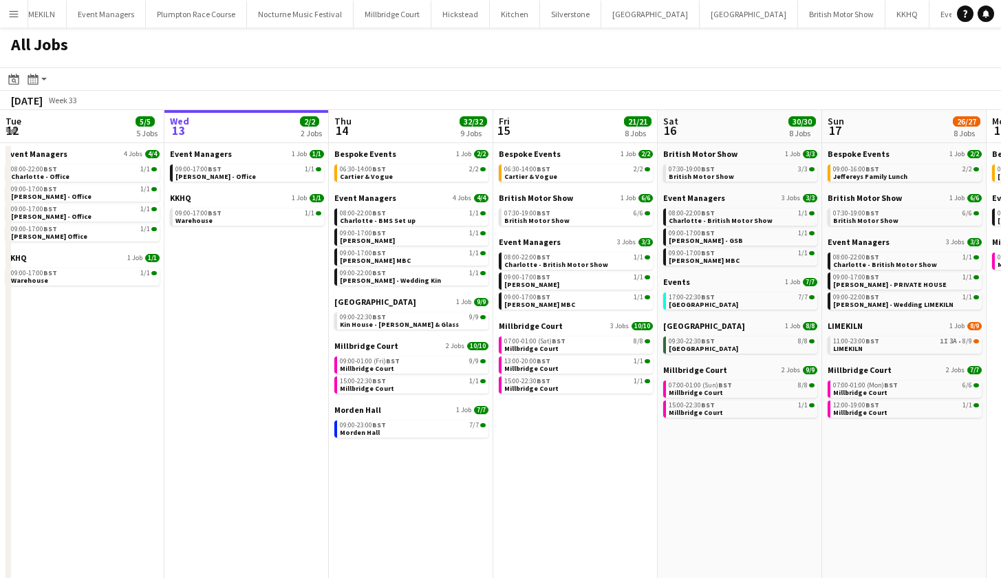
click at [975, 17] on button "Morden Hall Close" at bounding box center [1007, 14] width 65 height 27
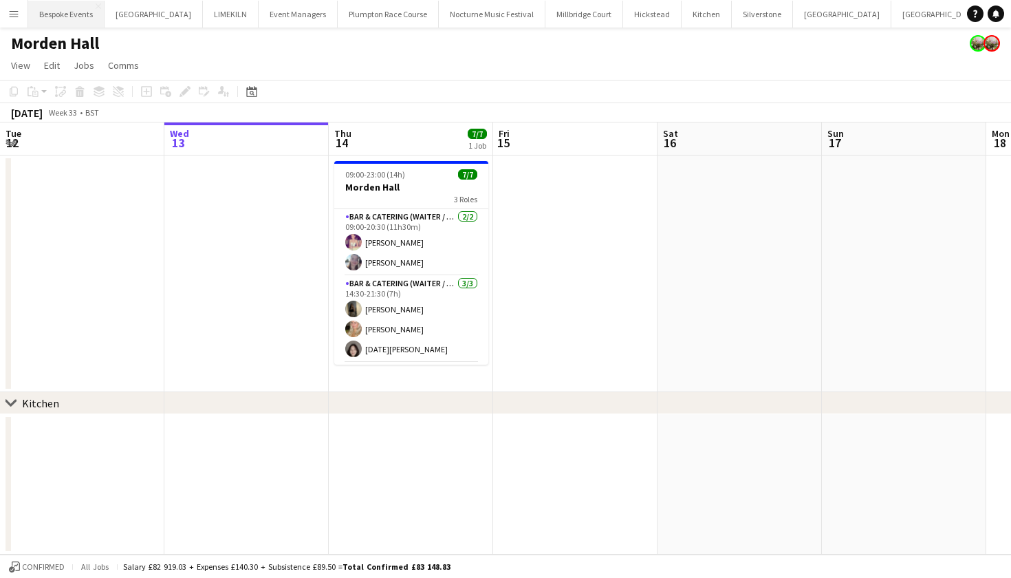
click at [79, 10] on button "Bespoke Events Close" at bounding box center [66, 14] width 76 height 27
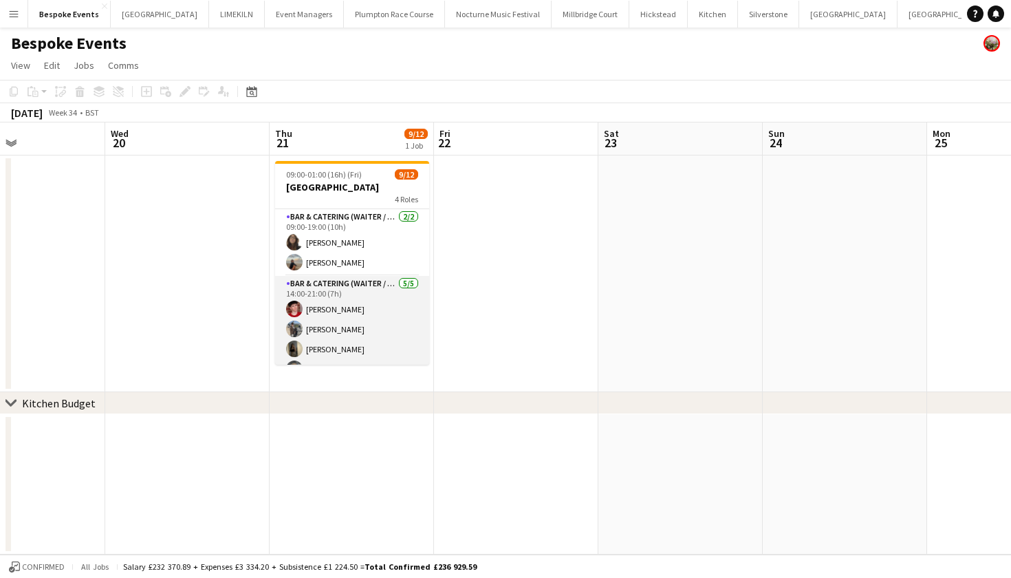
scroll to position [191, 0]
click at [352, 312] on app-card-role "Bar Team 3I 0/3 18:00-01:00 (7h) single-neutral-actions single-neutral-actions …" at bounding box center [351, 321] width 154 height 87
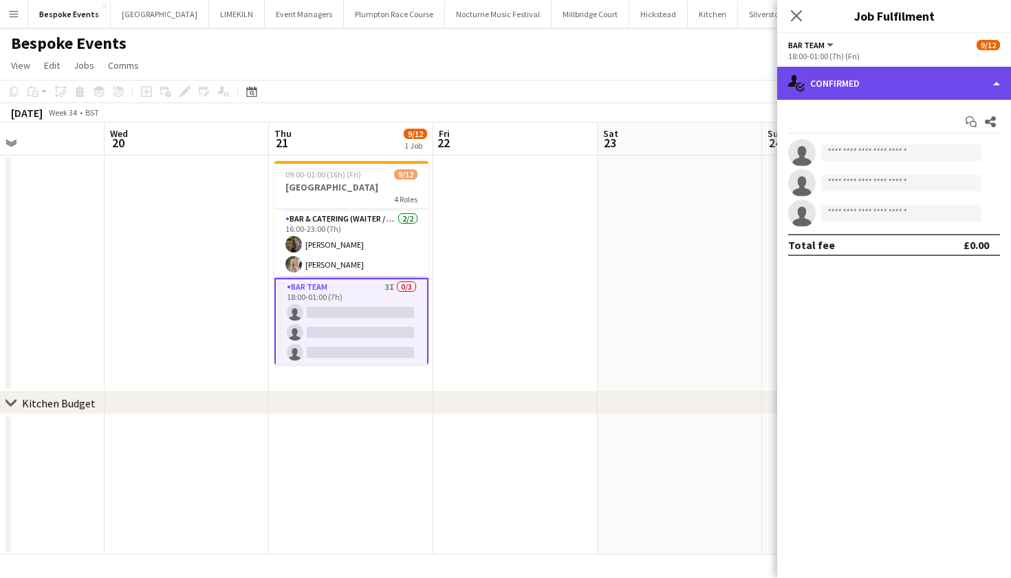
click at [850, 94] on div "single-neutral-actions-check-2 Confirmed" at bounding box center [894, 83] width 234 height 33
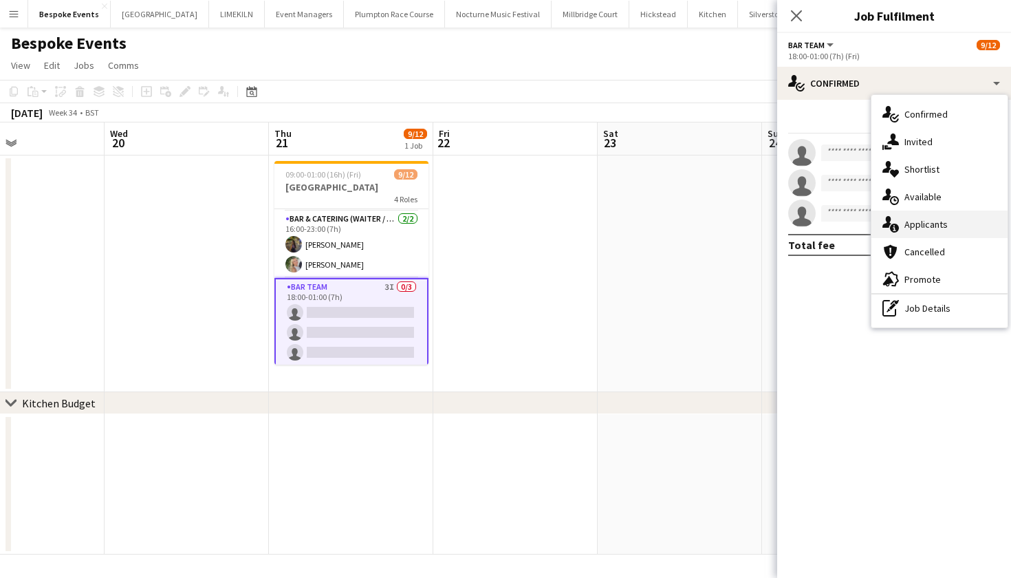
click at [928, 230] on div "single-neutral-actions-information Applicants" at bounding box center [940, 225] width 136 height 28
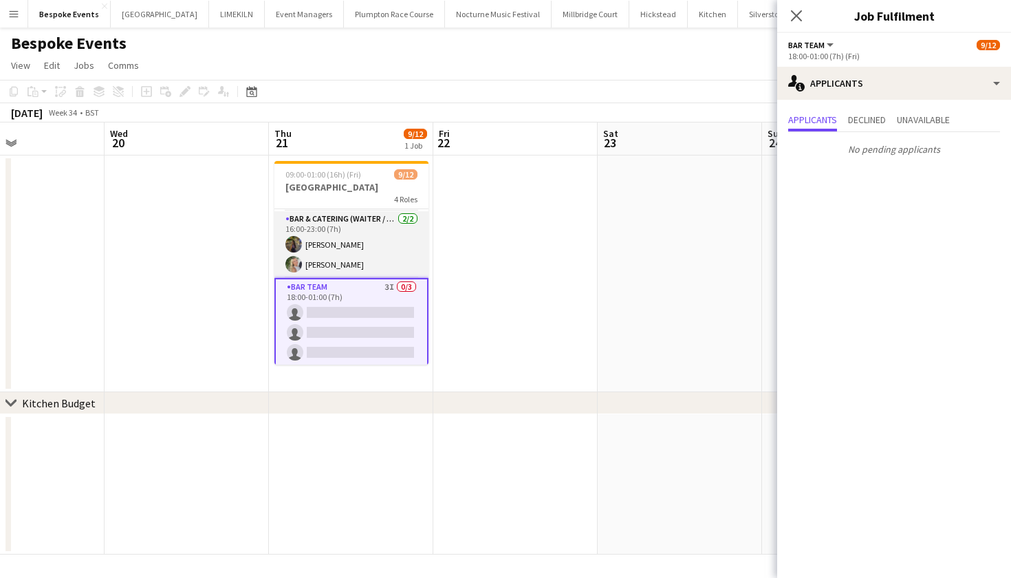
click at [367, 239] on app-card-role "Bar & Catering (Waiter / waitress) [DATE] 16:00-23:00 (7h) [PERSON_NAME] [PERSO…" at bounding box center [351, 244] width 154 height 67
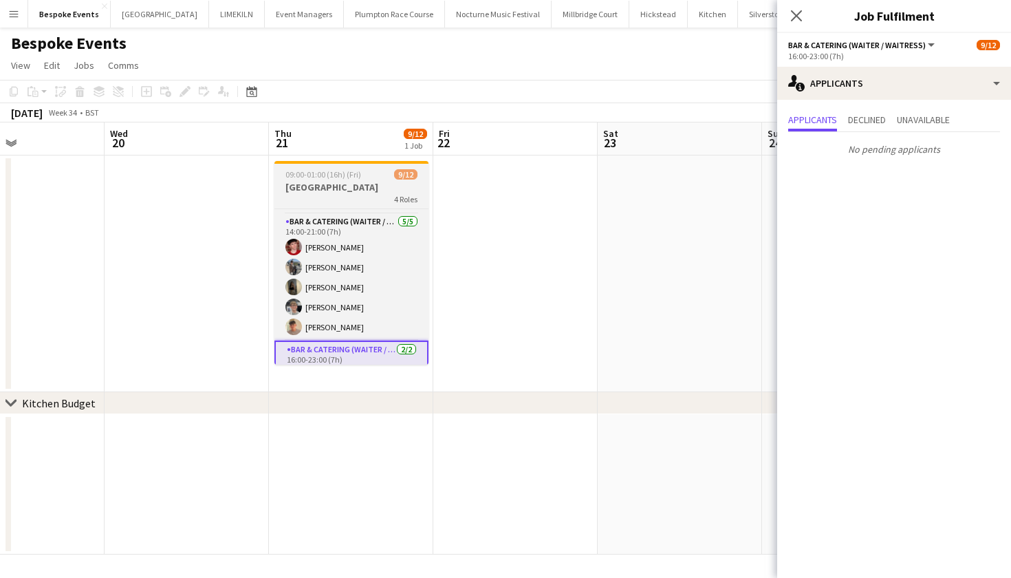
scroll to position [59, 0]
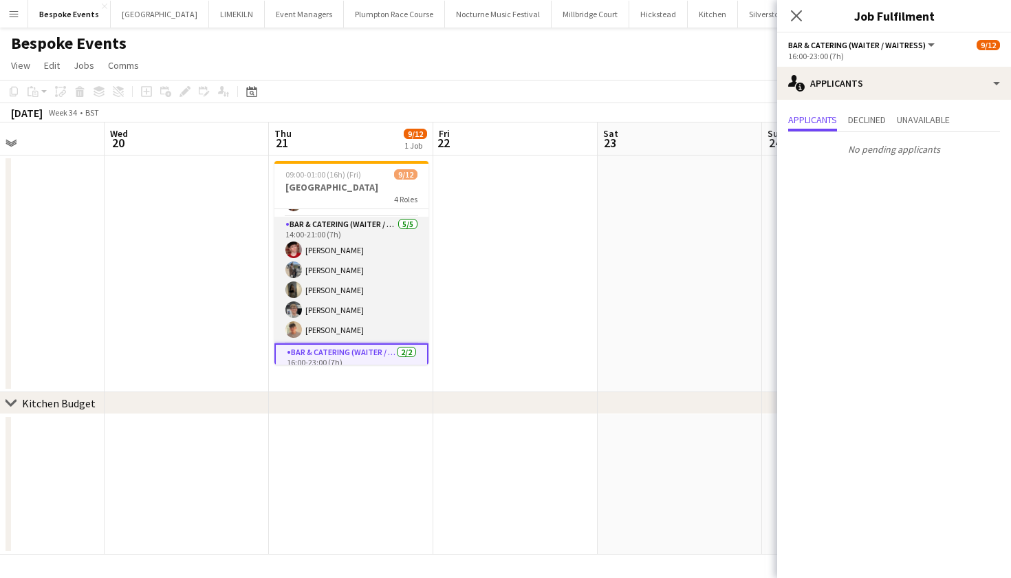
click at [358, 274] on app-card-role "Bar & Catering (Waiter / waitress) 5/5 14:00-21:00 (7h) Jonnie Saunders Linda S…" at bounding box center [351, 280] width 154 height 127
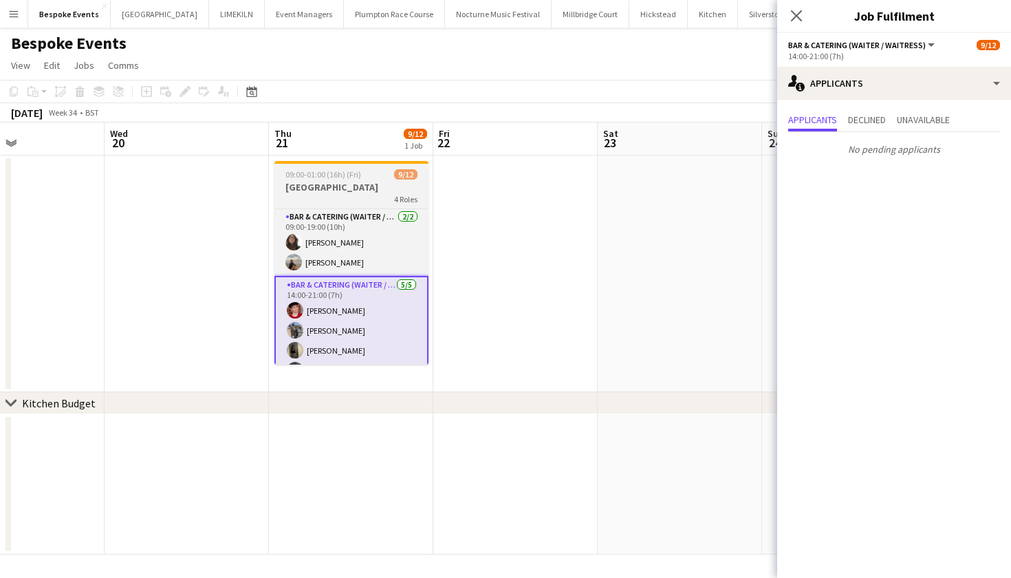
scroll to position [194, 0]
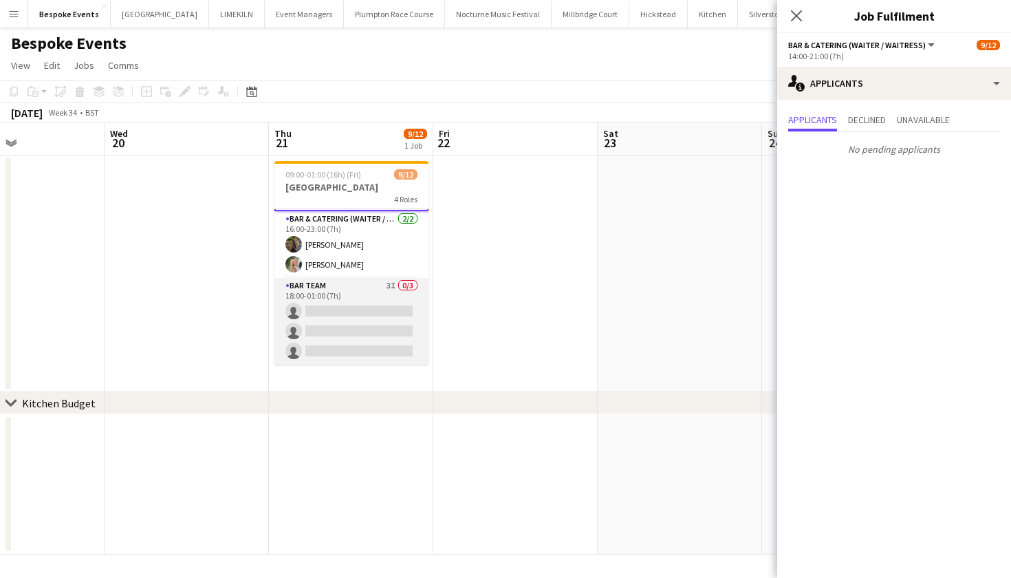
click at [361, 331] on app-card-role "Bar Team 3I 0/3 18:00-01:00 (7h) single-neutral-actions single-neutral-actions …" at bounding box center [351, 321] width 154 height 87
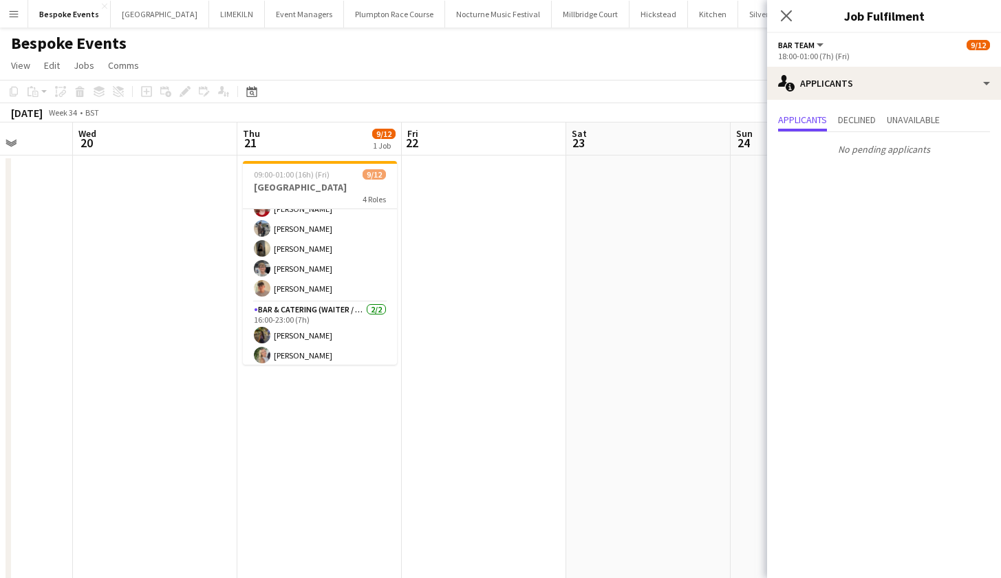
scroll to position [73, 0]
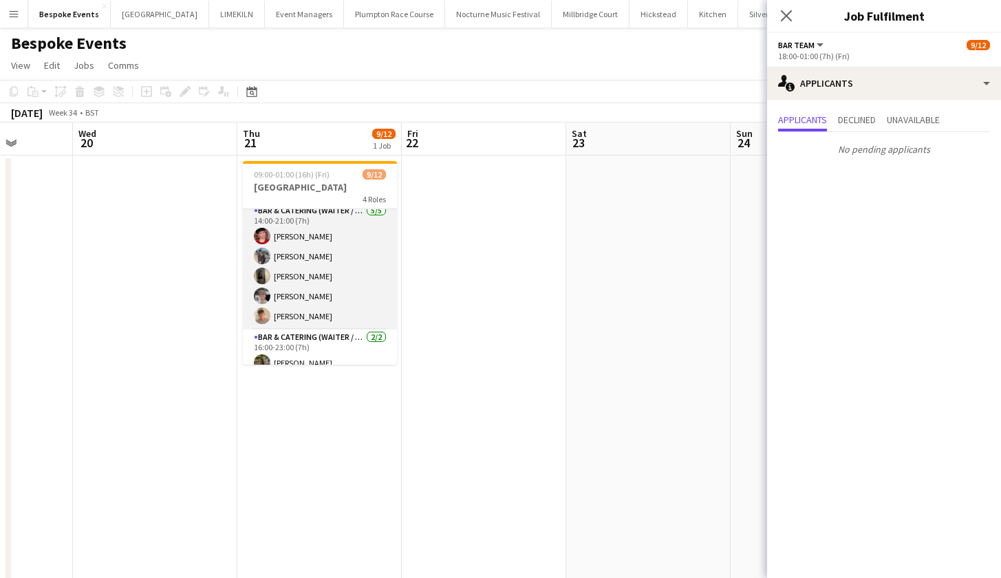
click at [293, 259] on app-card-role "Bar & Catering (Waiter / waitress) 5/5 14:00-21:00 (7h) Jonnie Saunders Linda S…" at bounding box center [320, 266] width 154 height 127
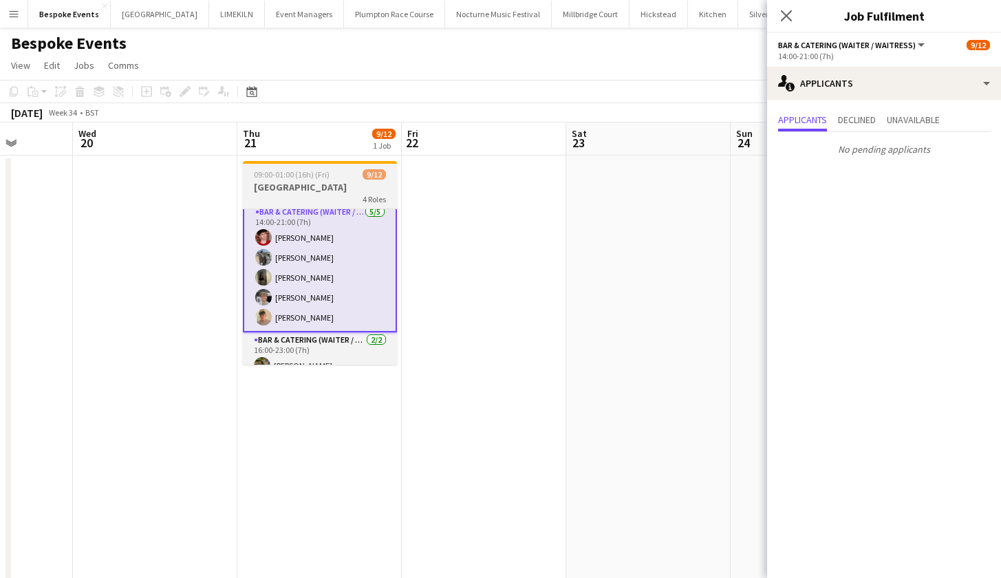
scroll to position [0, 0]
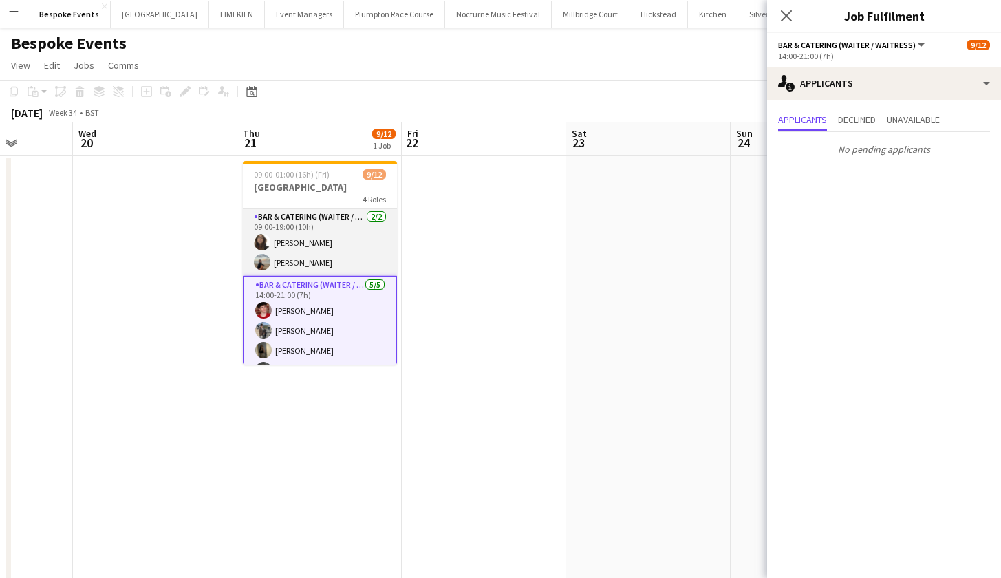
click at [343, 240] on app-card-role "Bar & Catering (Waiter / waitress) 2/2 09:00-19:00 (10h) Isabel Richardson Char…" at bounding box center [320, 242] width 154 height 67
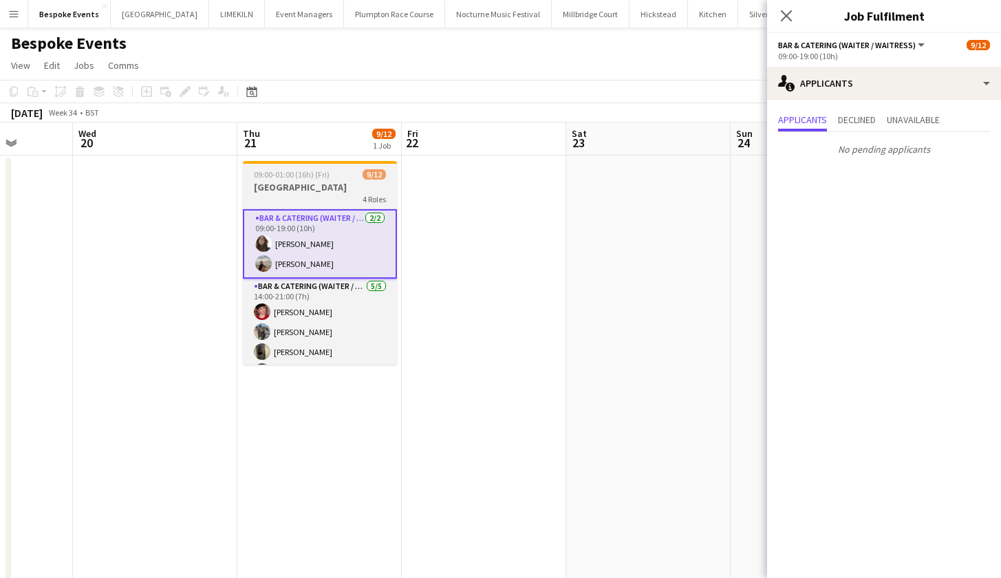
scroll to position [194, 0]
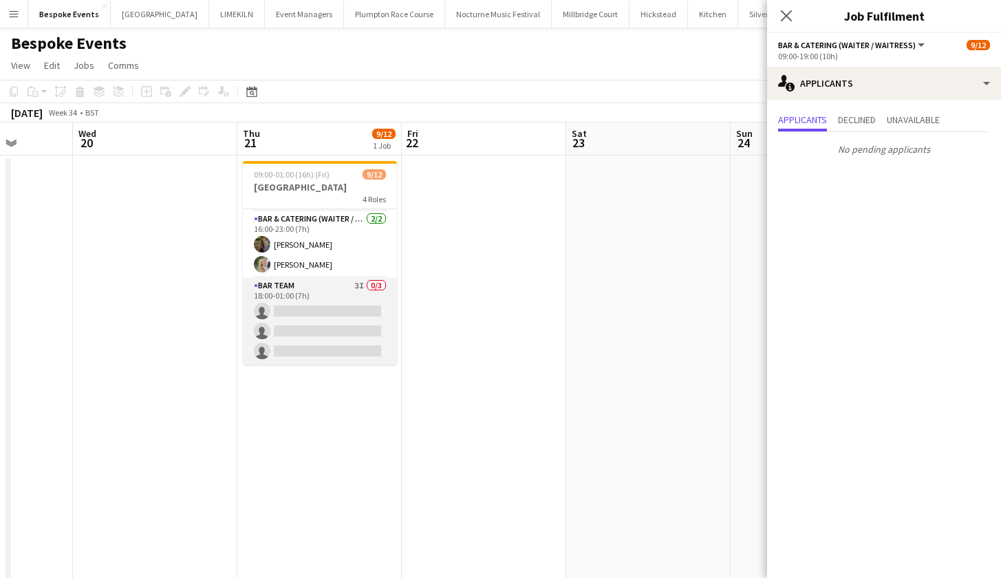
click at [340, 342] on app-card-role "Bar Team 3I 0/3 18:00-01:00 (7h) single-neutral-actions single-neutral-actions …" at bounding box center [320, 321] width 154 height 87
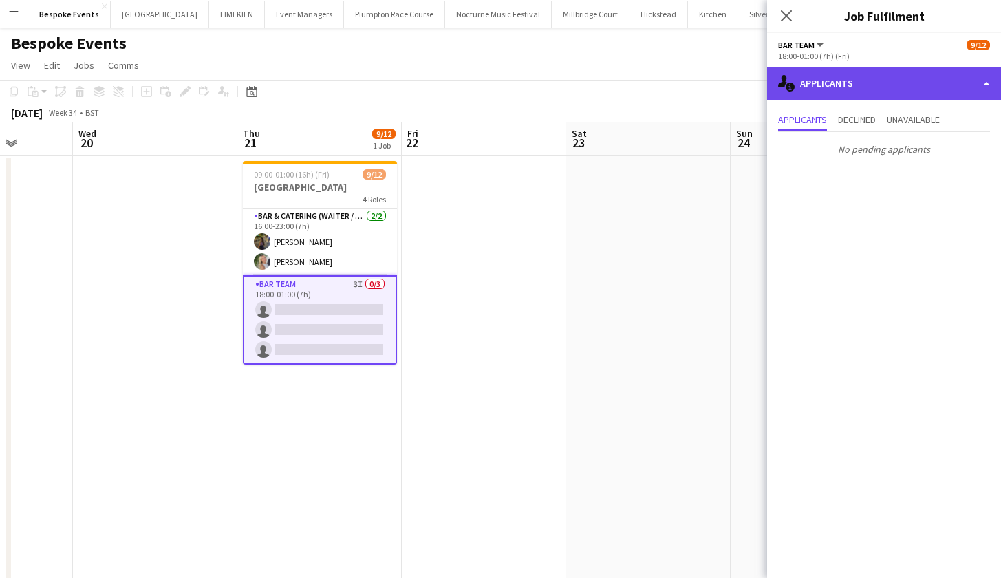
click at [834, 90] on div "single-neutral-actions-information Applicants" at bounding box center [884, 83] width 234 height 33
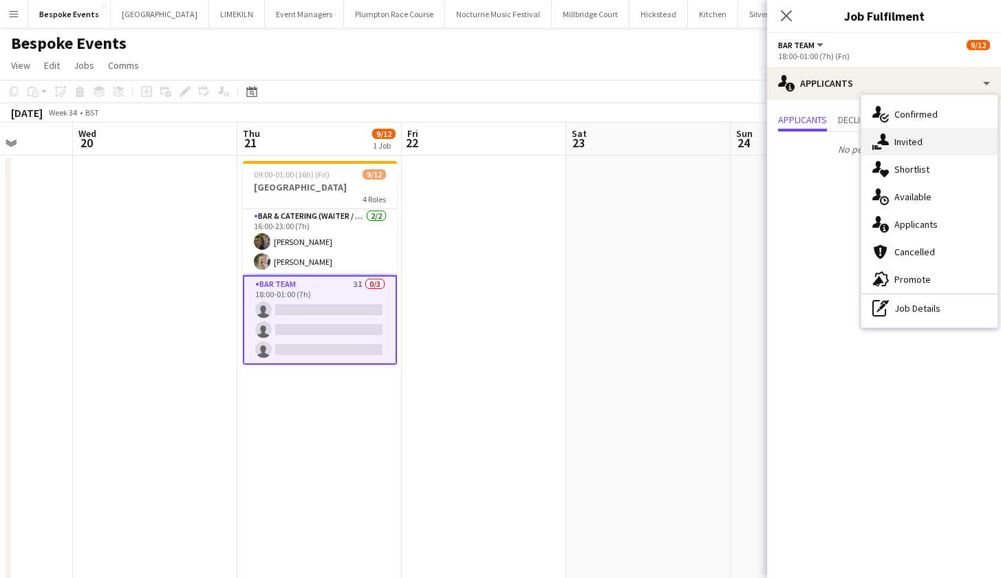
click at [894, 138] on div "single-neutral-actions-share-1 Invited" at bounding box center [929, 142] width 136 height 28
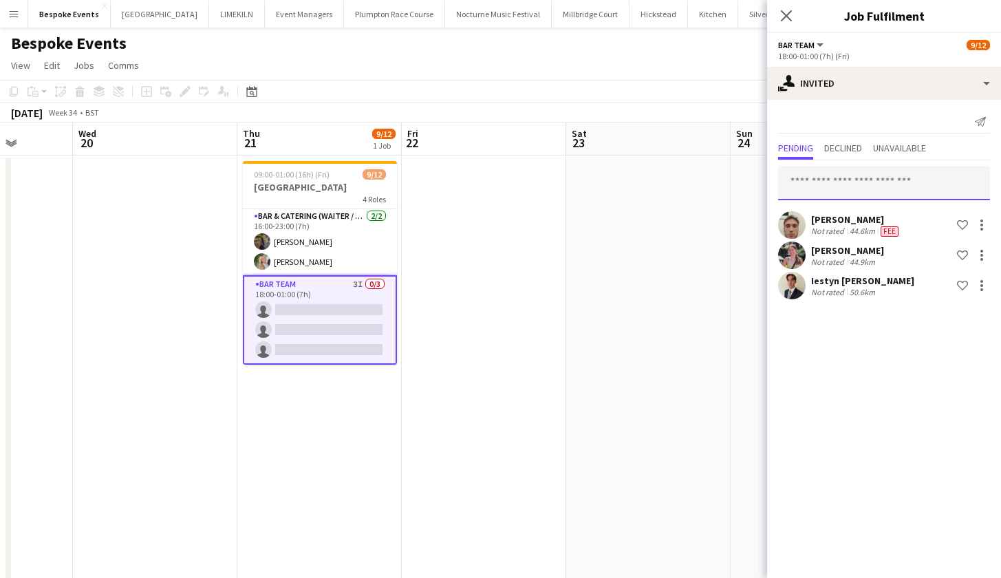
click at [856, 176] on input "text" at bounding box center [884, 183] width 212 height 34
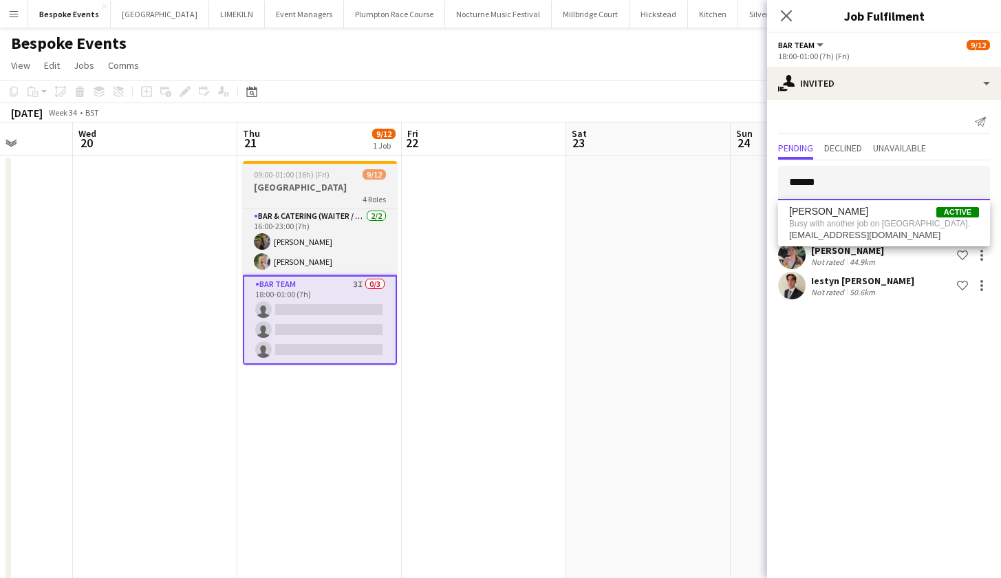
type input "******"
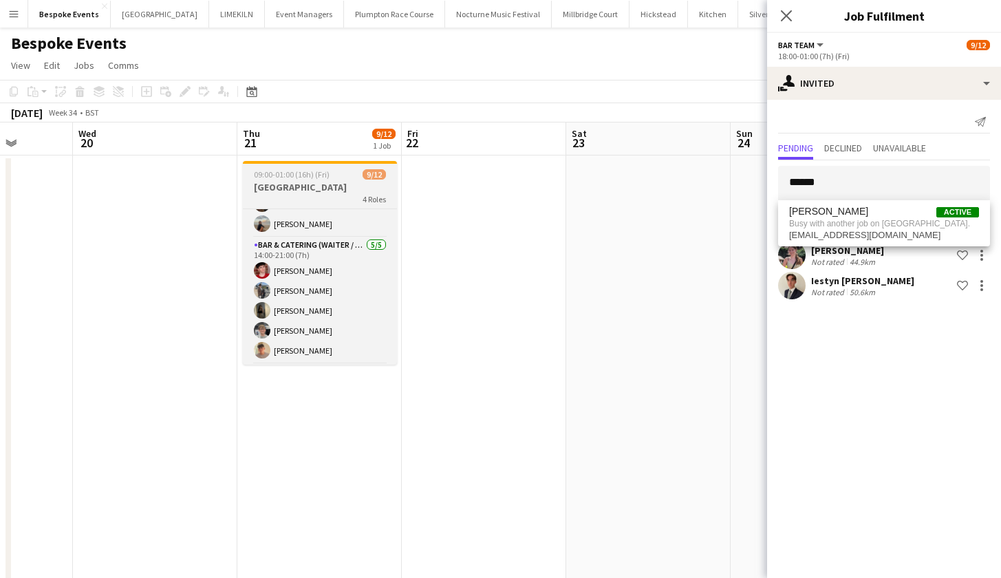
scroll to position [0, 0]
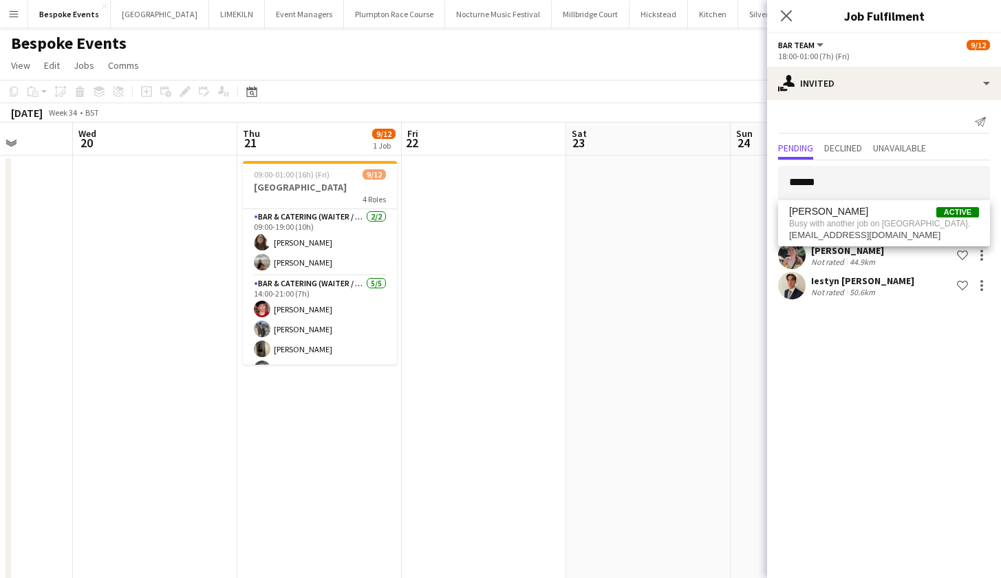
click at [654, 296] on app-date-cell at bounding box center [648, 378] width 164 height 446
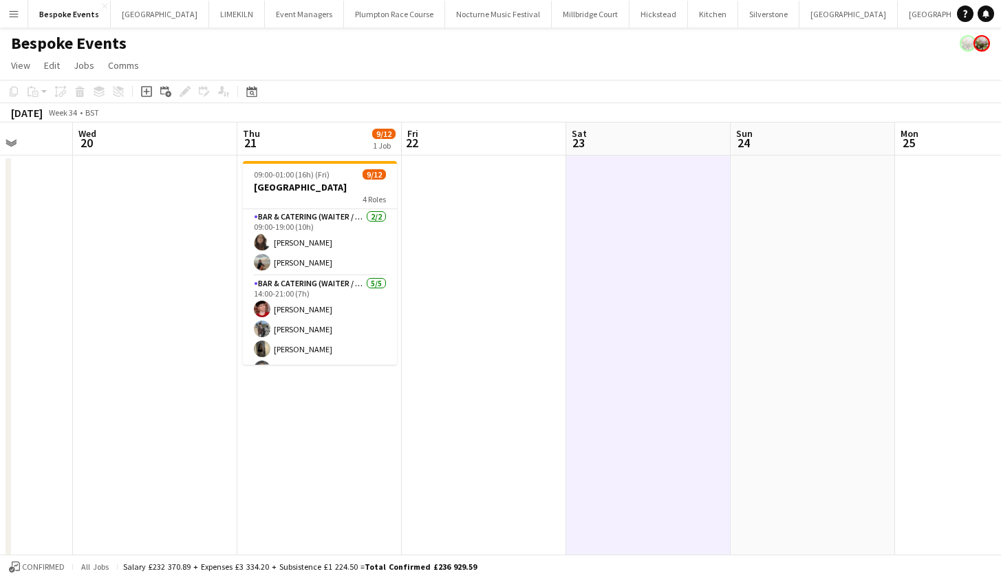
scroll to position [0, 421]
drag, startPoint x: 390, startPoint y: 313, endPoint x: 398, endPoint y: 248, distance: 65.1
click at [398, 248] on app-date-cell "09:00-01:00 (16h) (Fri) 9/12 Pylewell Park 4 Roles Bar & Catering (Waiter / wai…" at bounding box center [319, 378] width 164 height 446
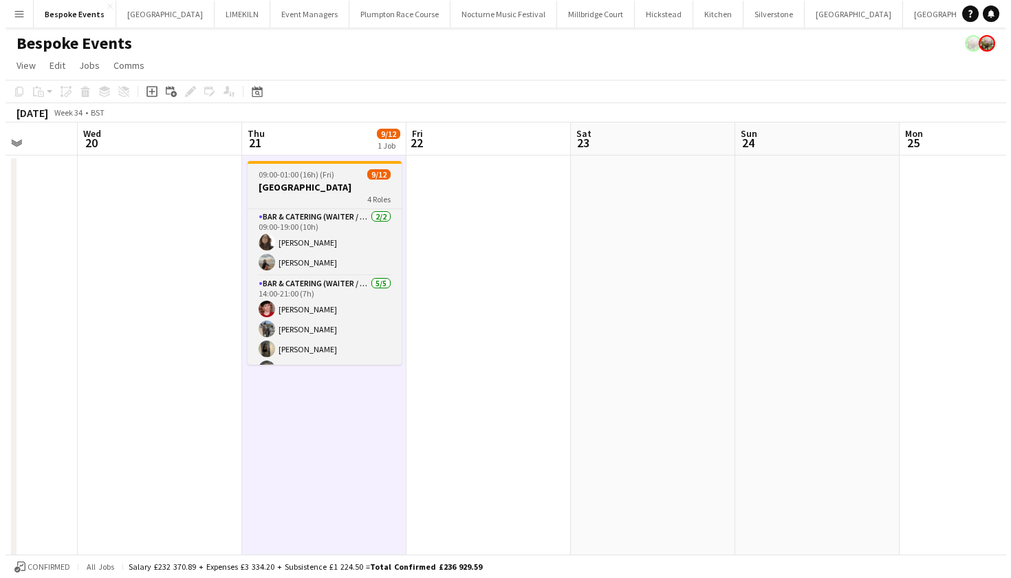
scroll to position [191, 0]
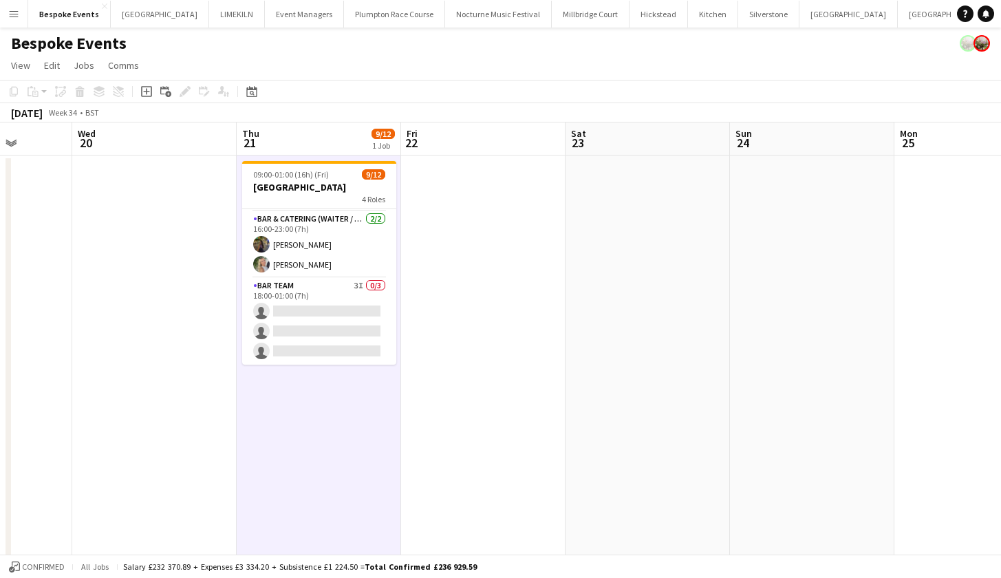
click at [20, 12] on button "Menu" at bounding box center [14, 14] width 28 height 28
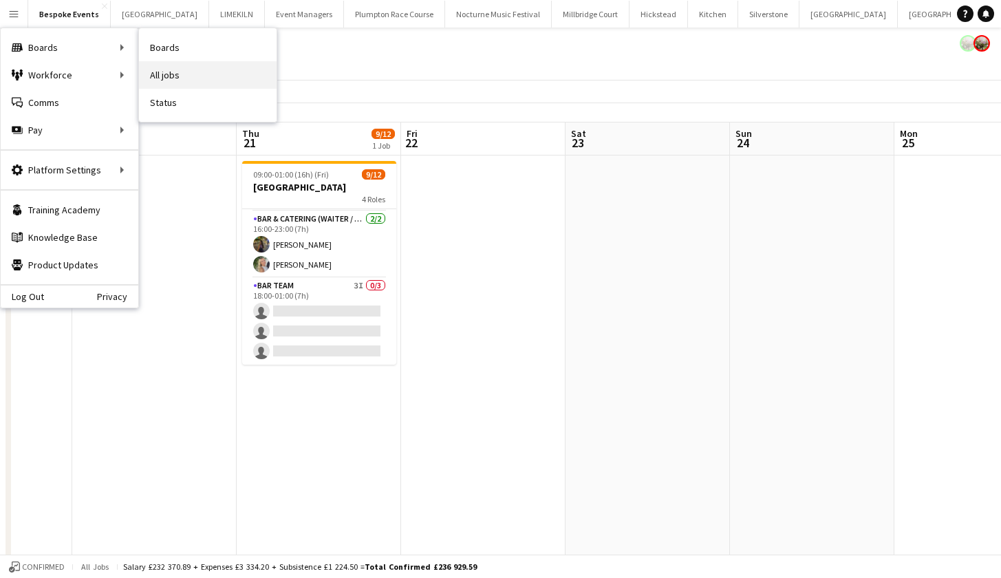
click at [166, 76] on link "All jobs" at bounding box center [208, 75] width 138 height 28
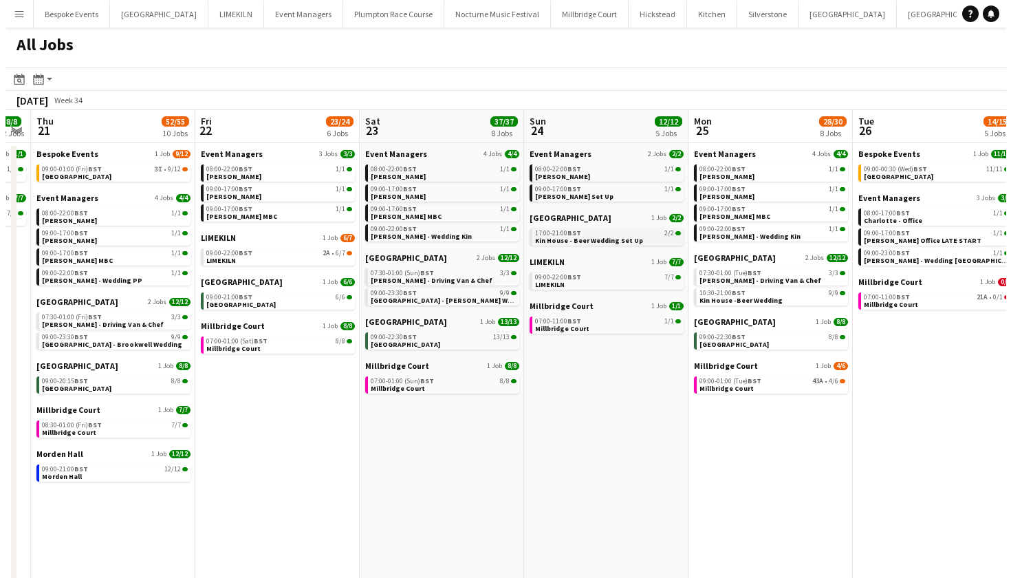
scroll to position [0, 603]
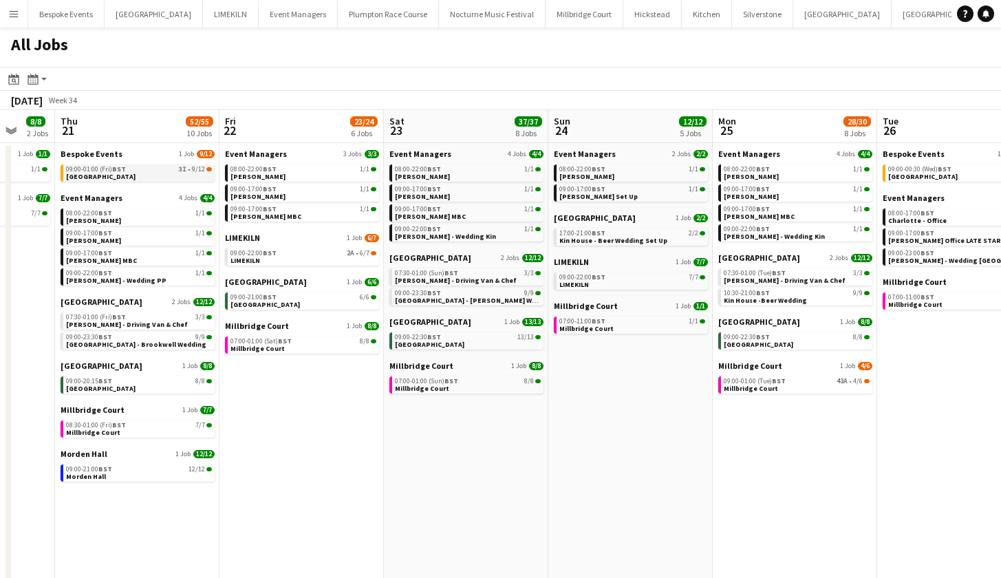
click at [137, 169] on div "09:00-01:00 (Fri) BST 3I • 9/12" at bounding box center [139, 169] width 146 height 7
click at [50, 22] on button "Bespoke Events Close" at bounding box center [66, 14] width 76 height 27
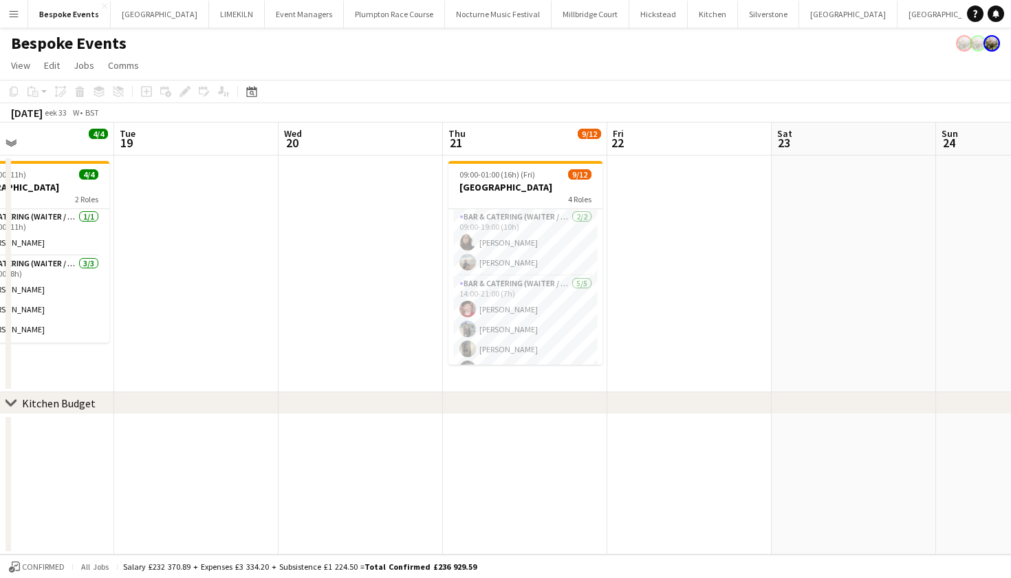
scroll to position [0, 381]
click at [812, 235] on app-date-cell at bounding box center [852, 273] width 164 height 237
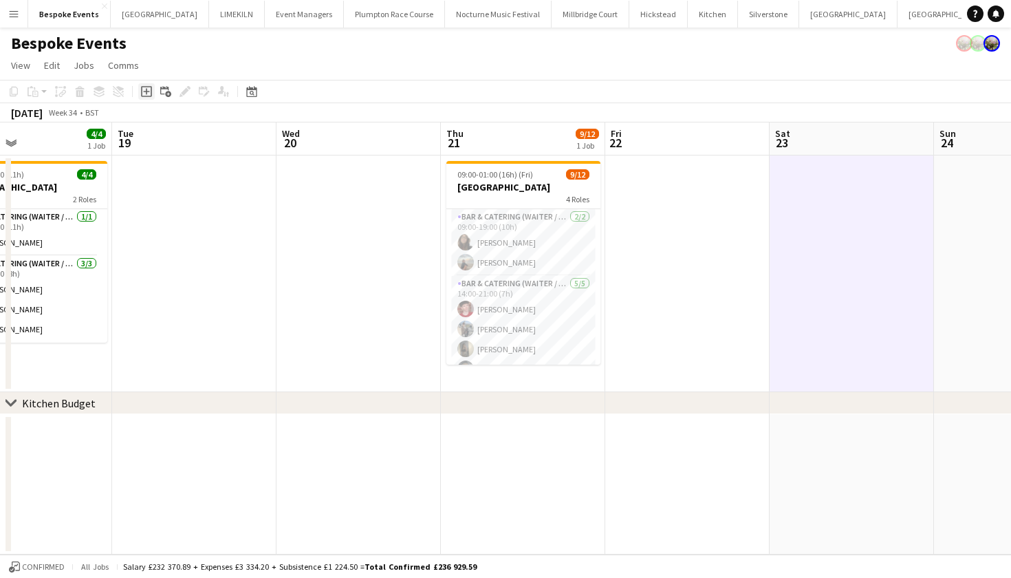
click at [153, 90] on div "Add job" at bounding box center [146, 91] width 17 height 17
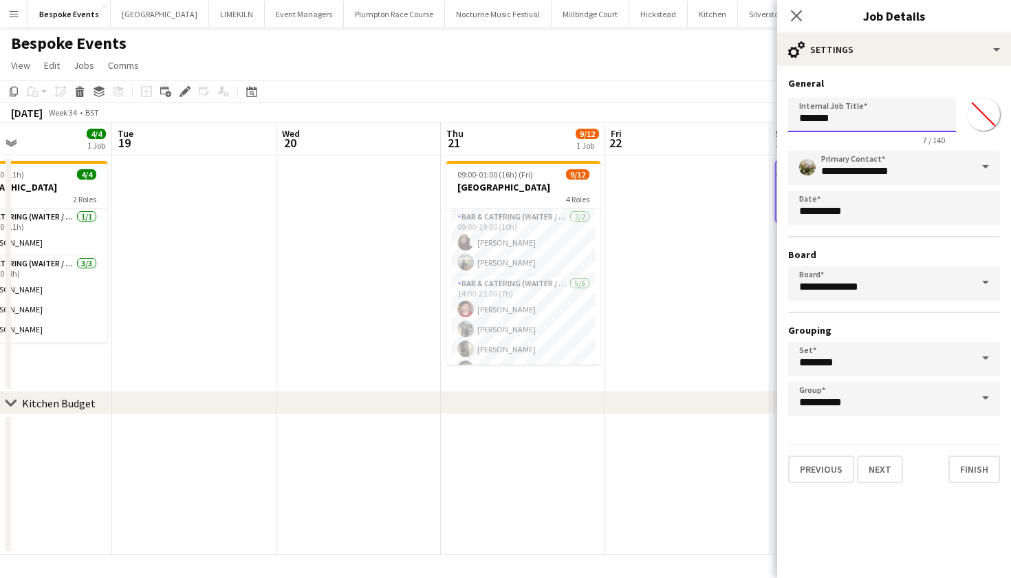
click at [850, 111] on input "*******" at bounding box center [872, 115] width 168 height 34
type input "*"
type input "**"
click at [888, 471] on button "Next" at bounding box center [880, 469] width 46 height 28
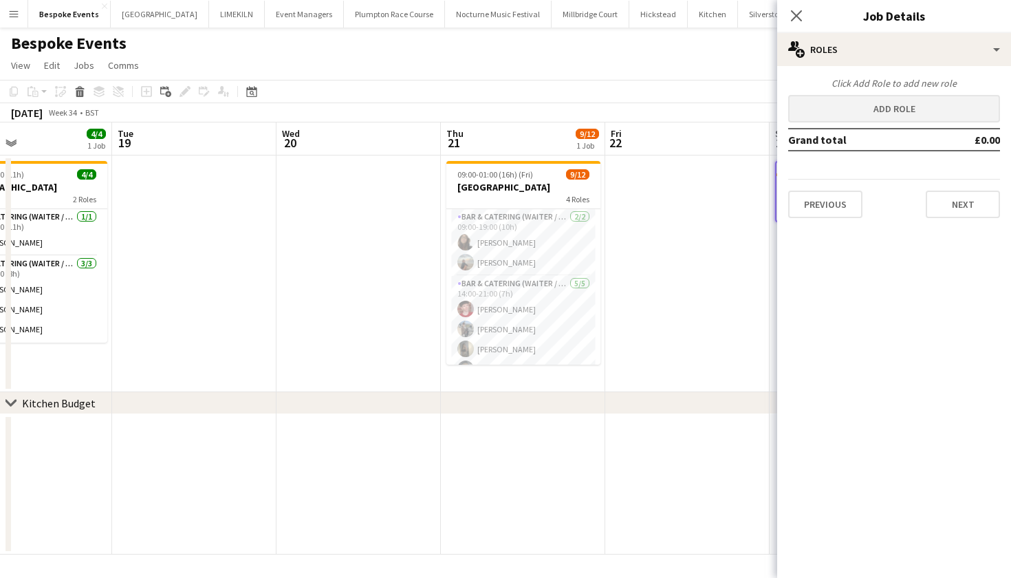
click at [837, 107] on button "Add role" at bounding box center [894, 109] width 212 height 28
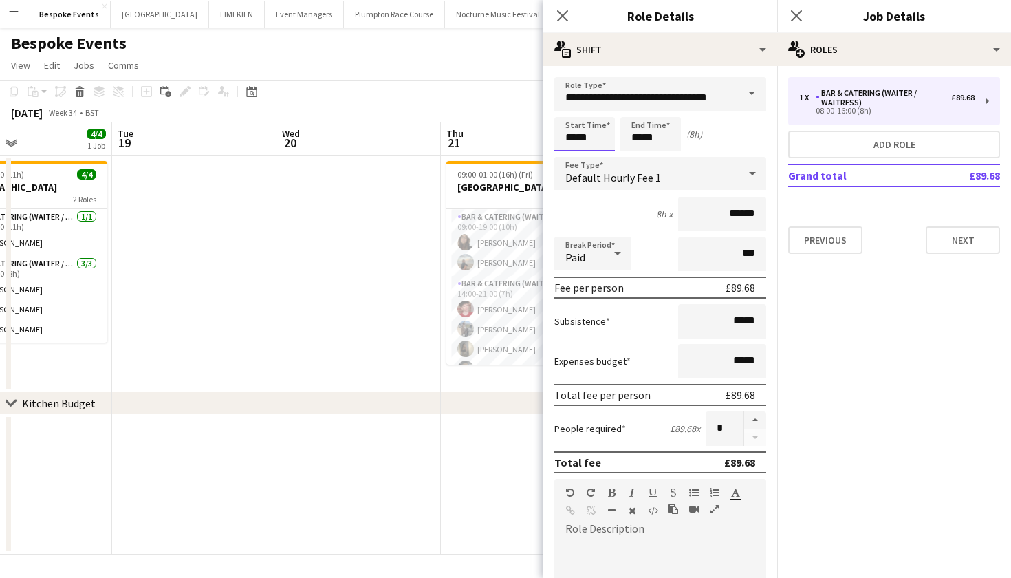
click at [576, 134] on input "*****" at bounding box center [584, 134] width 61 height 34
click at [747, 422] on button "button" at bounding box center [755, 420] width 22 height 18
type input "*"
click at [371, 237] on app-date-cell at bounding box center [359, 273] width 164 height 237
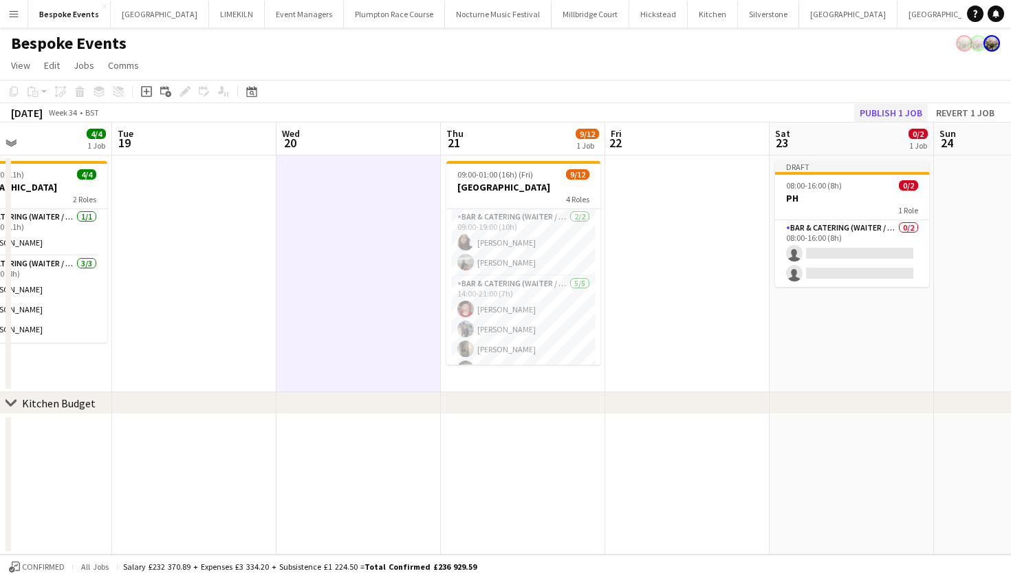
click at [894, 109] on button "Publish 1 job" at bounding box center [891, 113] width 74 height 18
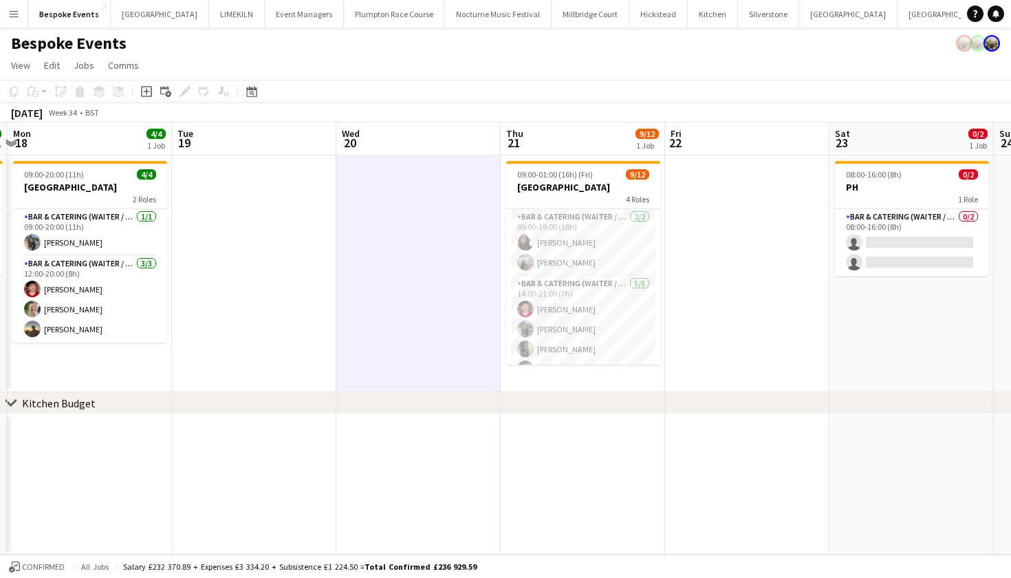
scroll to position [0, 322]
click at [554, 14] on button "Millbridge Court Close" at bounding box center [591, 14] width 78 height 27
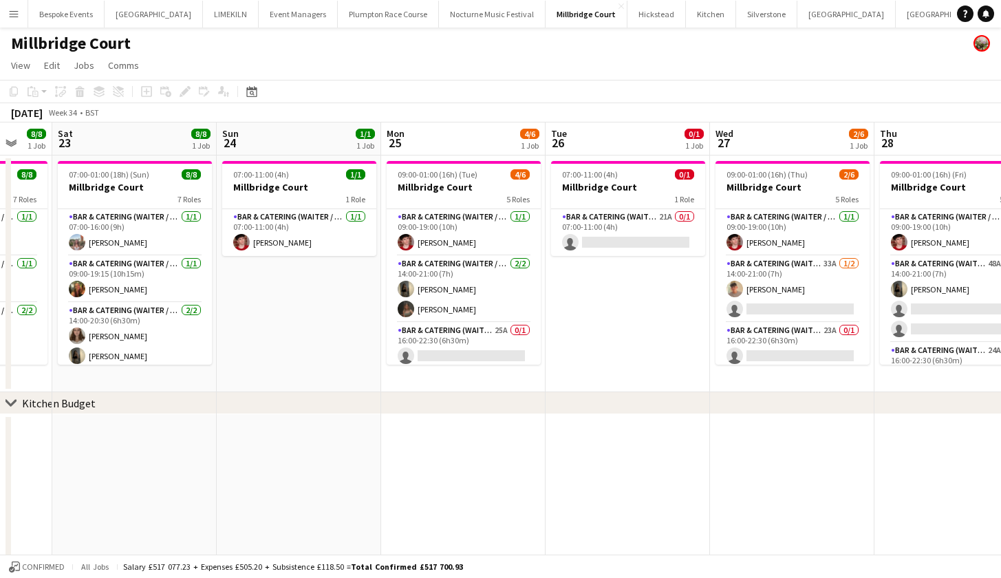
scroll to position [0, 444]
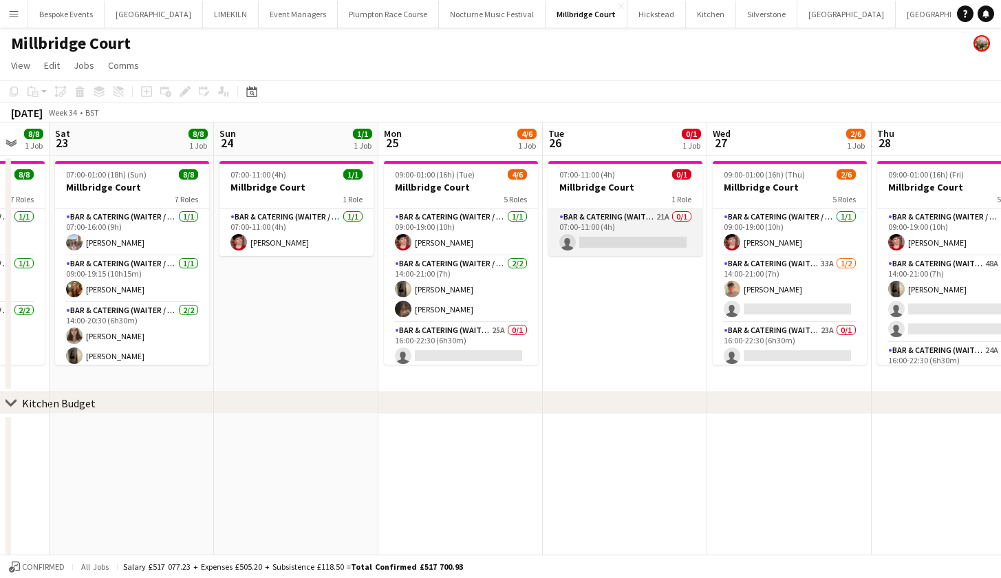
click at [602, 238] on app-card-role "Bar & Catering (Waiter / waitress) 21A 0/1 07:00-11:00 (4h) single-neutral-acti…" at bounding box center [625, 232] width 154 height 47
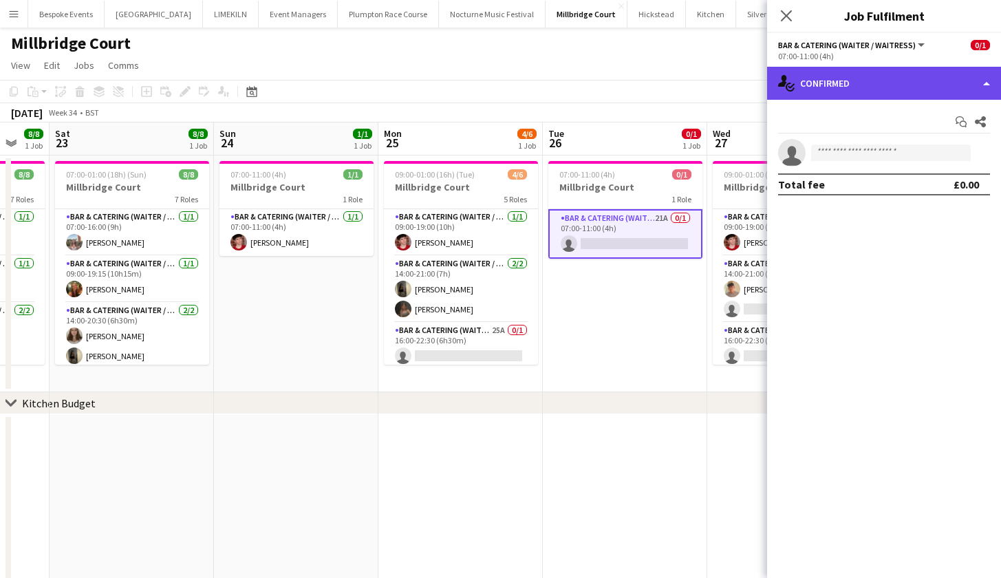
click at [834, 88] on div "single-neutral-actions-check-2 Confirmed" at bounding box center [884, 83] width 234 height 33
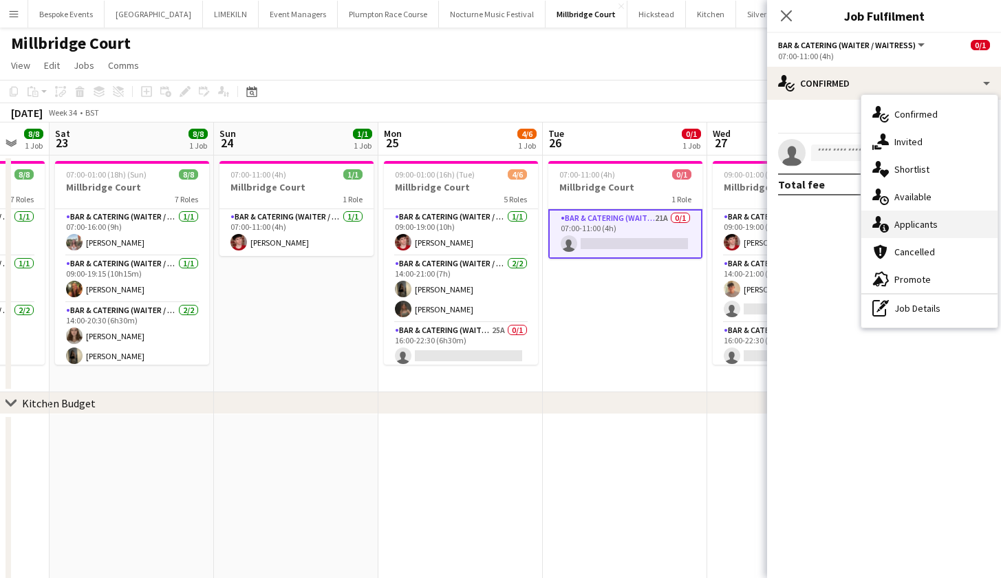
click at [916, 228] on div "single-neutral-actions-information Applicants" at bounding box center [929, 225] width 136 height 28
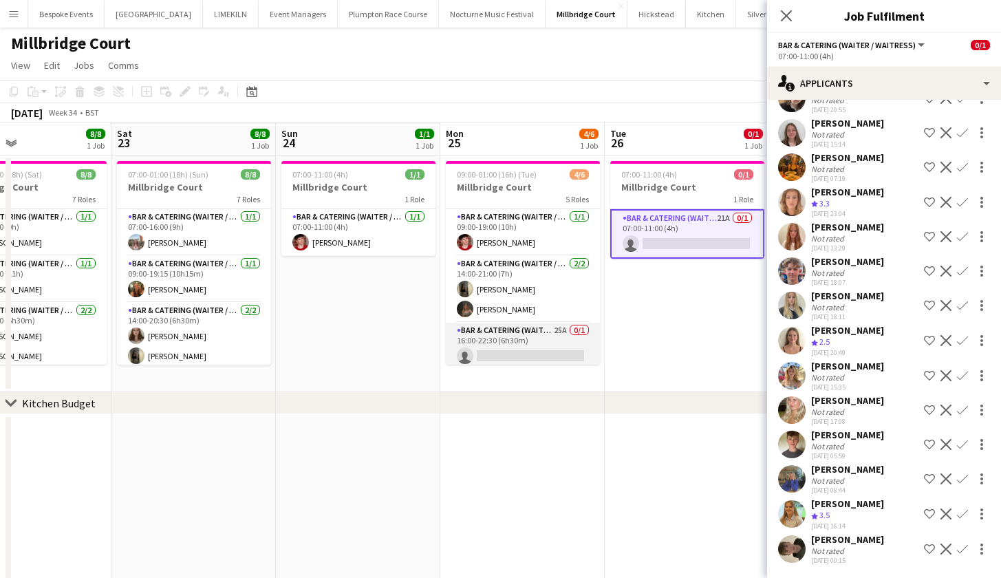
scroll to position [0, 379]
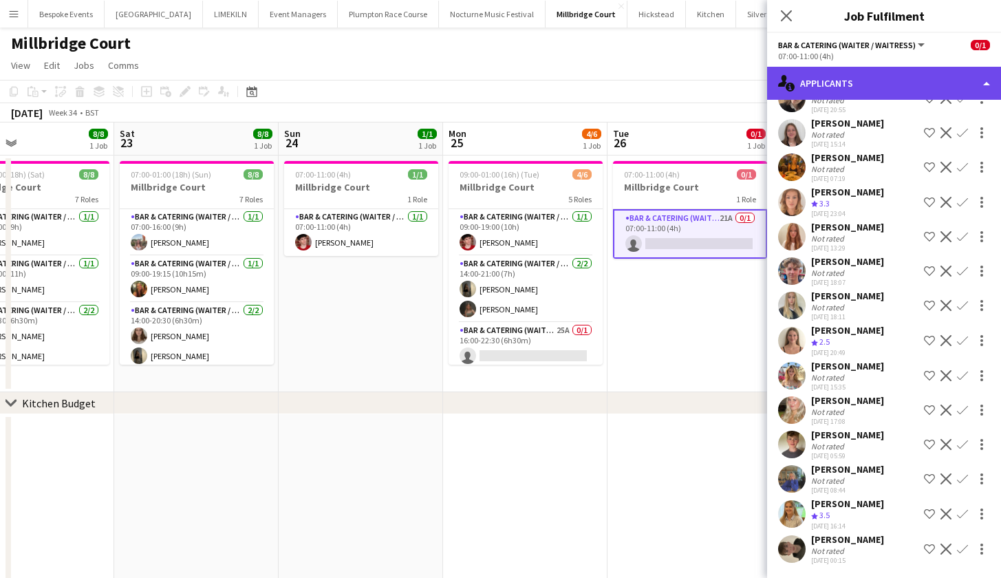
click at [841, 81] on div "single-neutral-actions-information Applicants" at bounding box center [884, 83] width 234 height 33
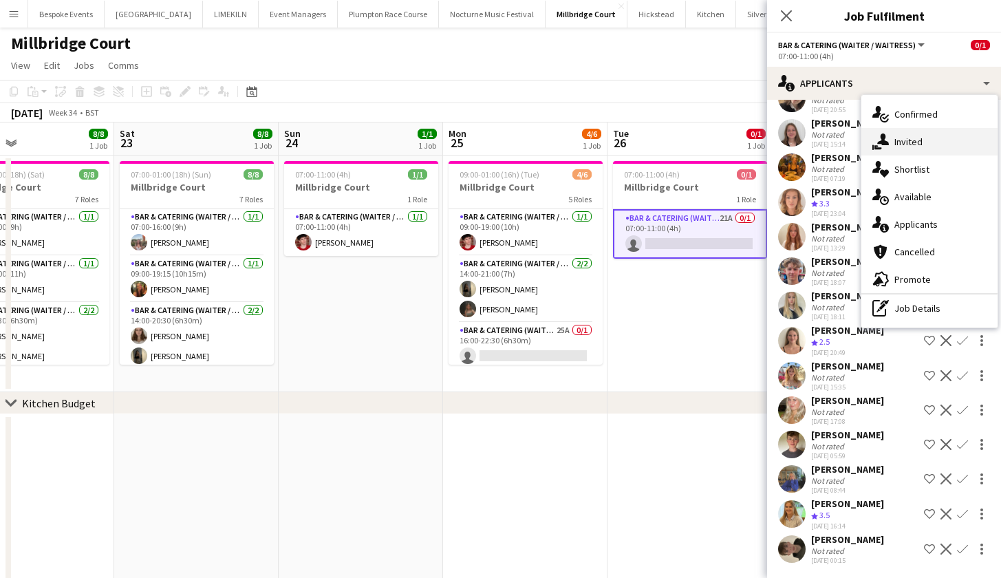
click at [902, 142] on div "single-neutral-actions-share-1 Invited" at bounding box center [929, 142] width 136 height 28
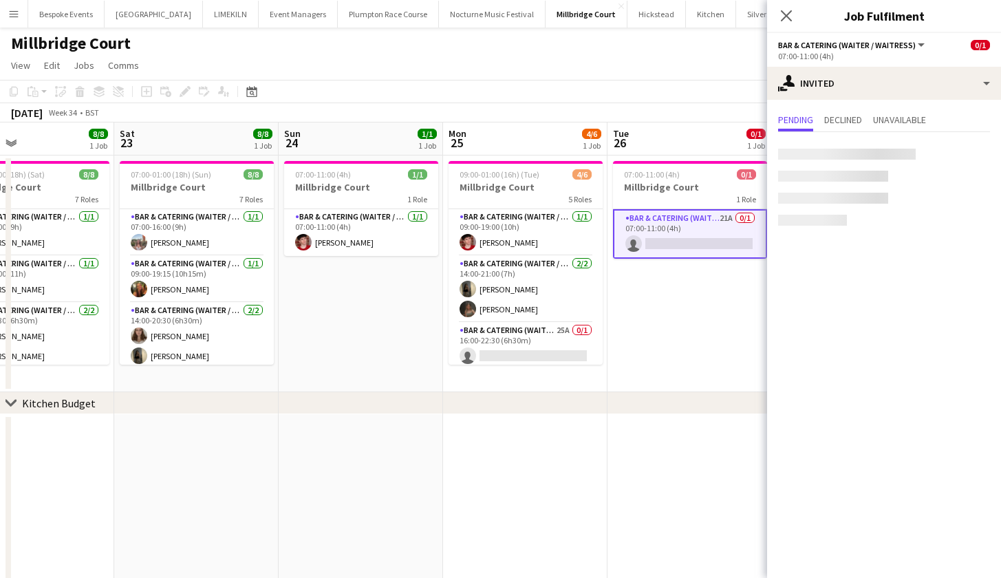
scroll to position [0, 0]
click at [877, 154] on input "text" at bounding box center [884, 155] width 212 height 34
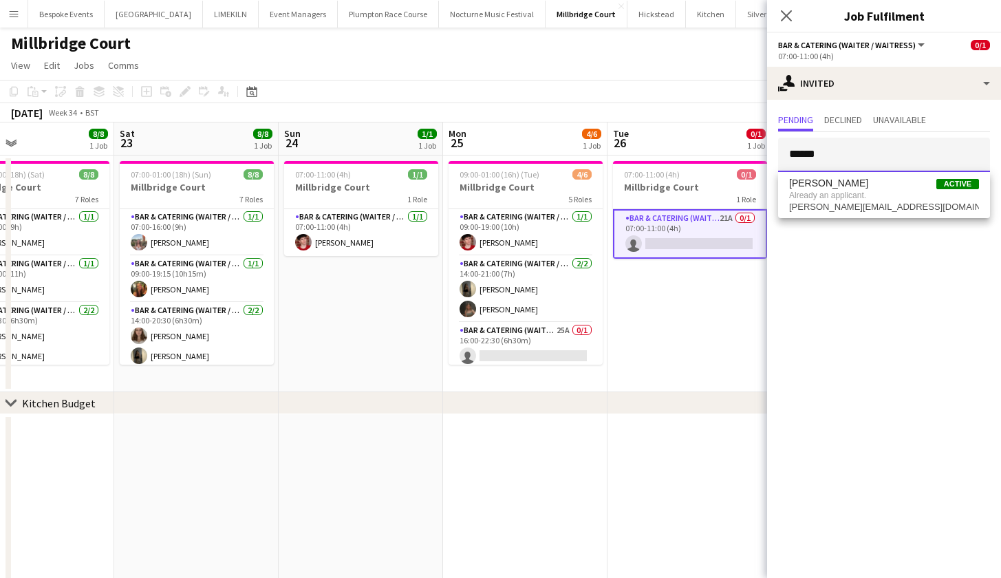
type input "******"
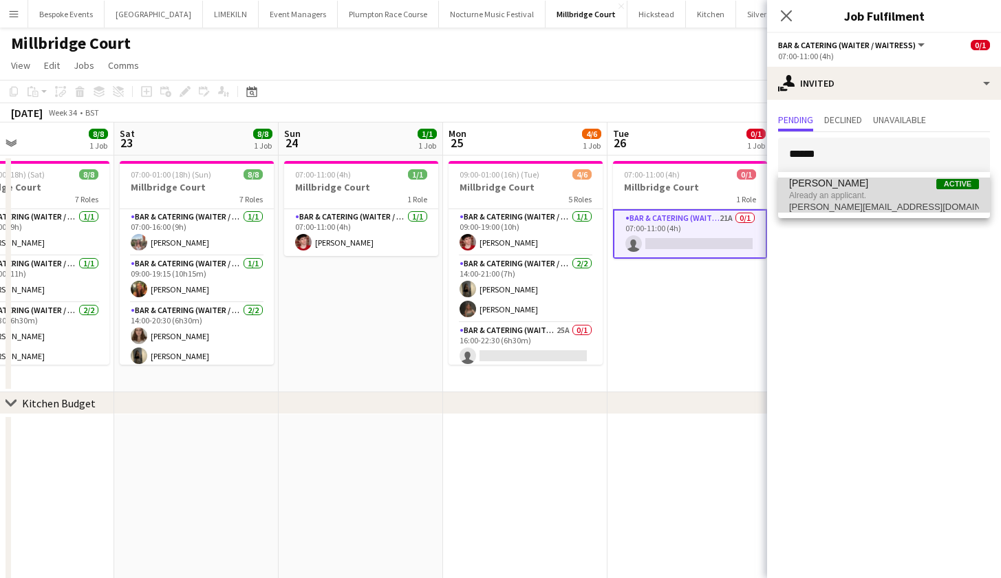
drag, startPoint x: 877, startPoint y: 154, endPoint x: 852, endPoint y: 191, distance: 45.0
click at [852, 191] on span "Already an applicant." at bounding box center [884, 195] width 190 height 12
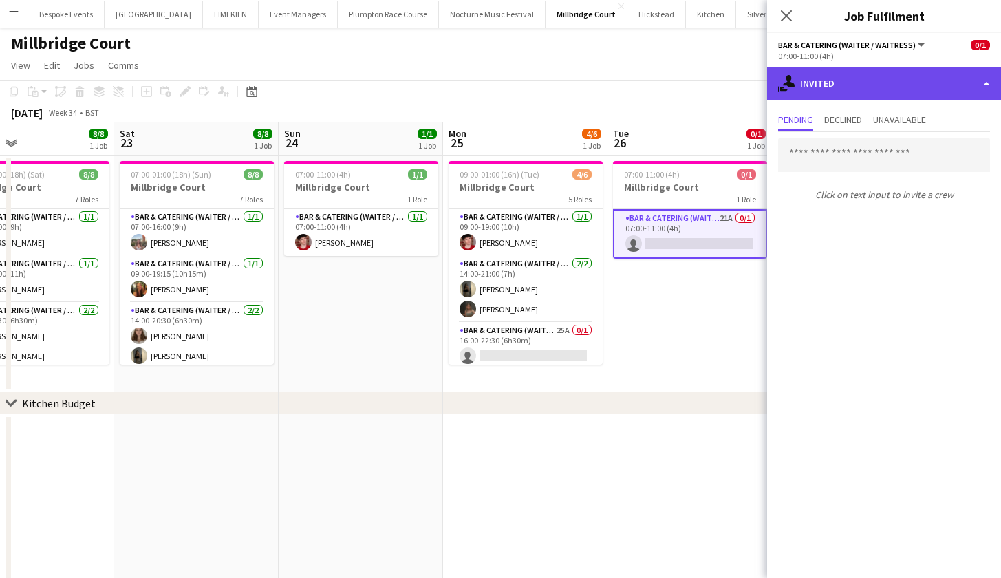
click at [834, 88] on div "single-neutral-actions-share-1 Invited" at bounding box center [884, 83] width 234 height 33
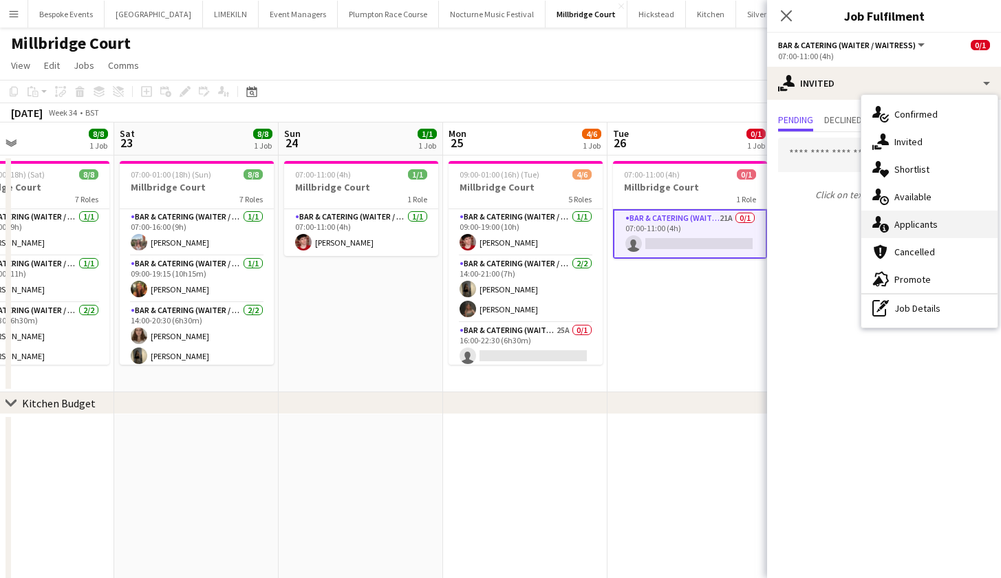
click at [925, 222] on div "single-neutral-actions-information Applicants" at bounding box center [929, 225] width 136 height 28
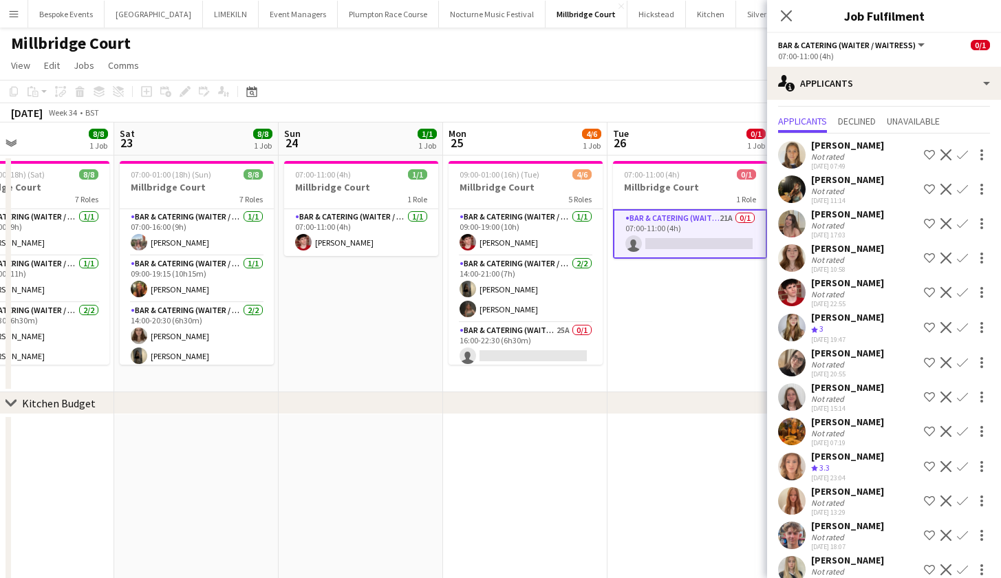
scroll to position [41, 0]
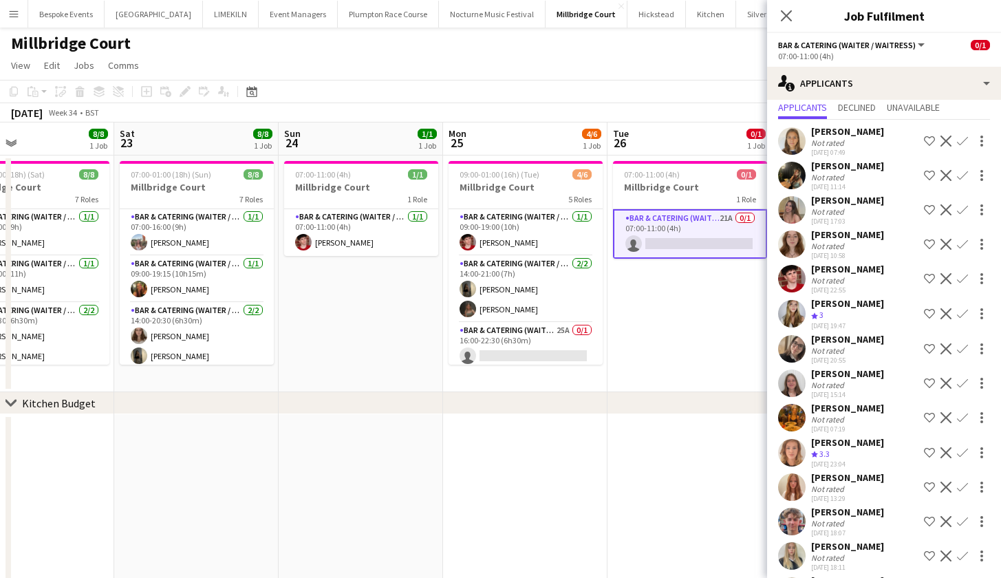
click at [957, 275] on app-icon "Confirm" at bounding box center [962, 278] width 11 height 11
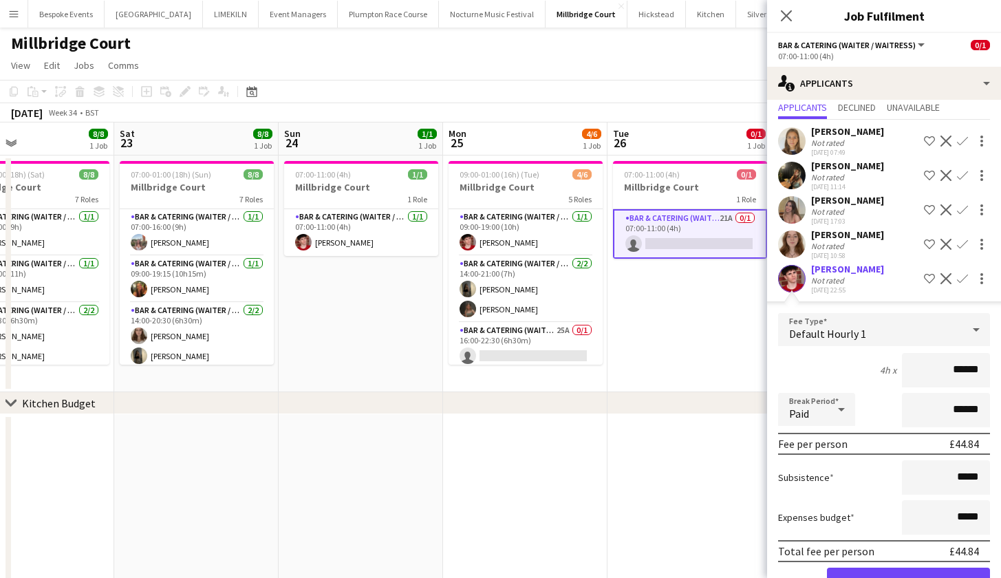
click at [930, 577] on button "Confirm" at bounding box center [908, 582] width 163 height 28
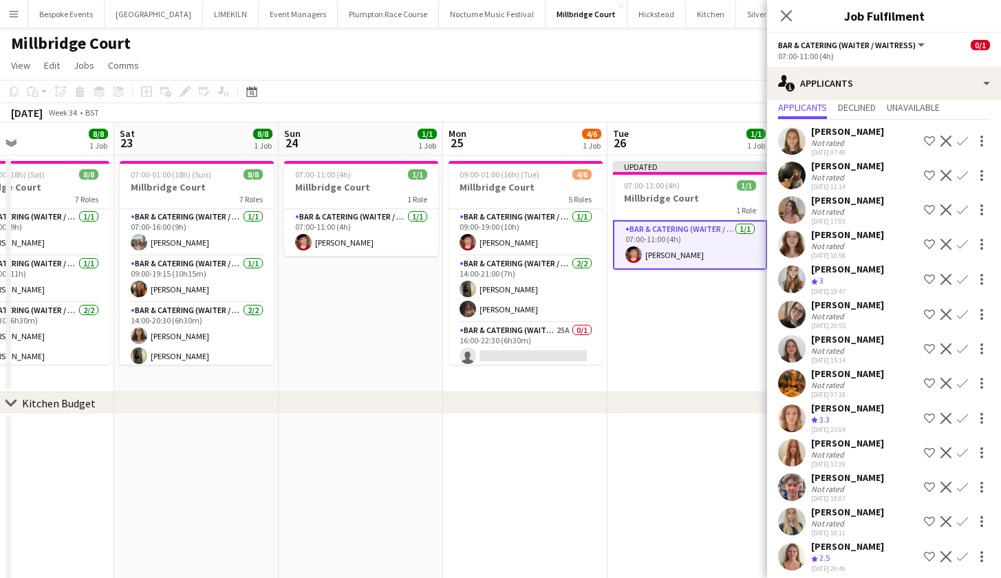
click at [731, 381] on app-date-cell "Updated 07:00-11:00 (4h) 1/1 Millbridge Court 1 Role Bar & Catering (Waiter / w…" at bounding box center [689, 273] width 164 height 237
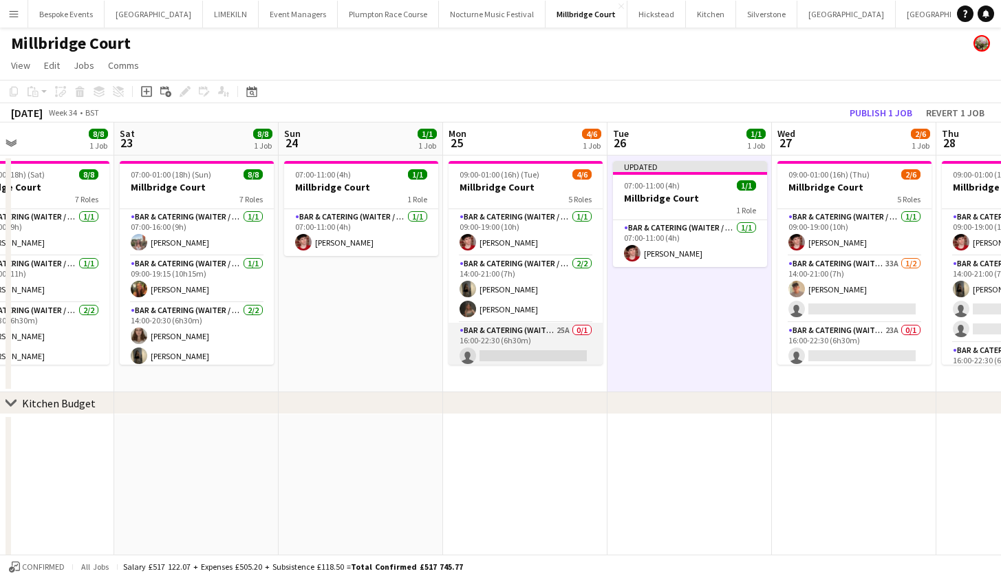
click at [535, 341] on app-card-role "Bar & Catering (Waiter / waitress) 25A 0/1 16:00-22:30 (6h30m) single-neutral-a…" at bounding box center [526, 346] width 154 height 47
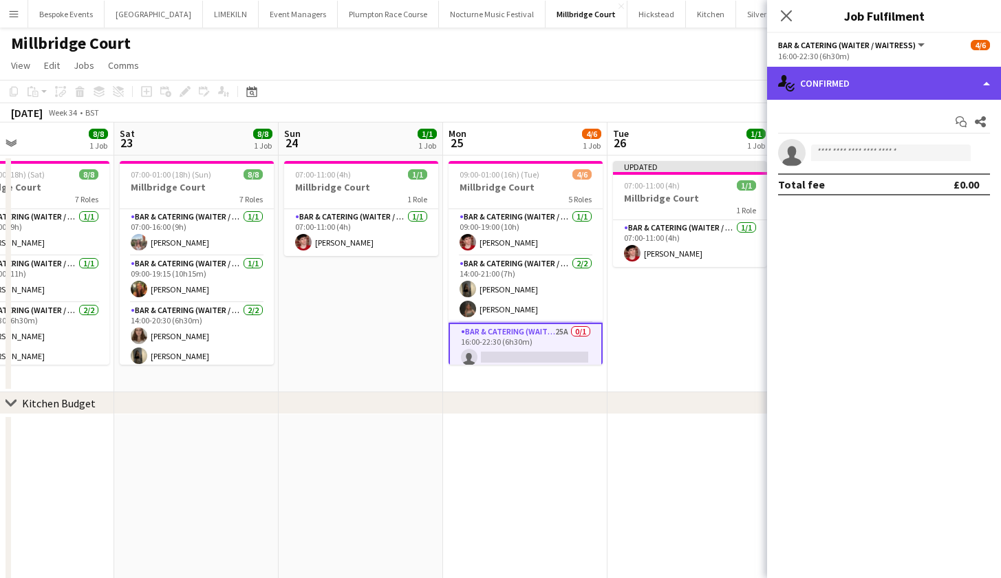
click at [893, 85] on div "single-neutral-actions-check-2 Confirmed" at bounding box center [884, 83] width 234 height 33
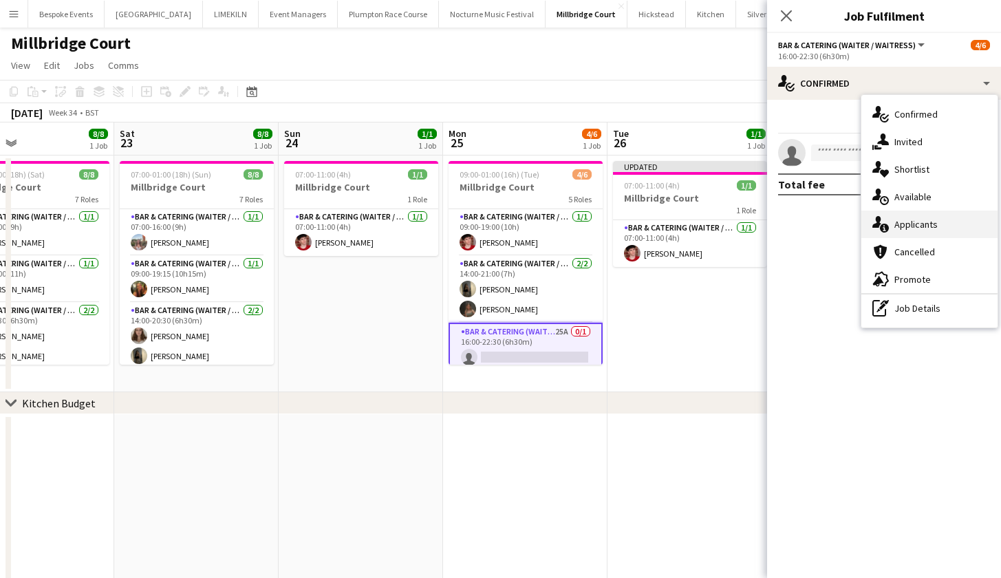
click at [931, 222] on div "single-neutral-actions-information Applicants" at bounding box center [929, 225] width 136 height 28
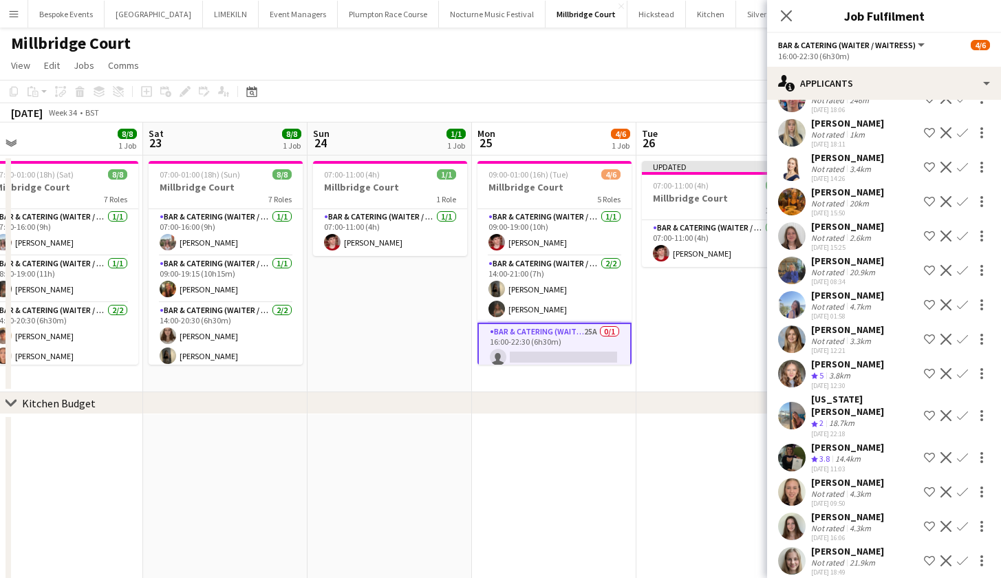
scroll to position [3, 0]
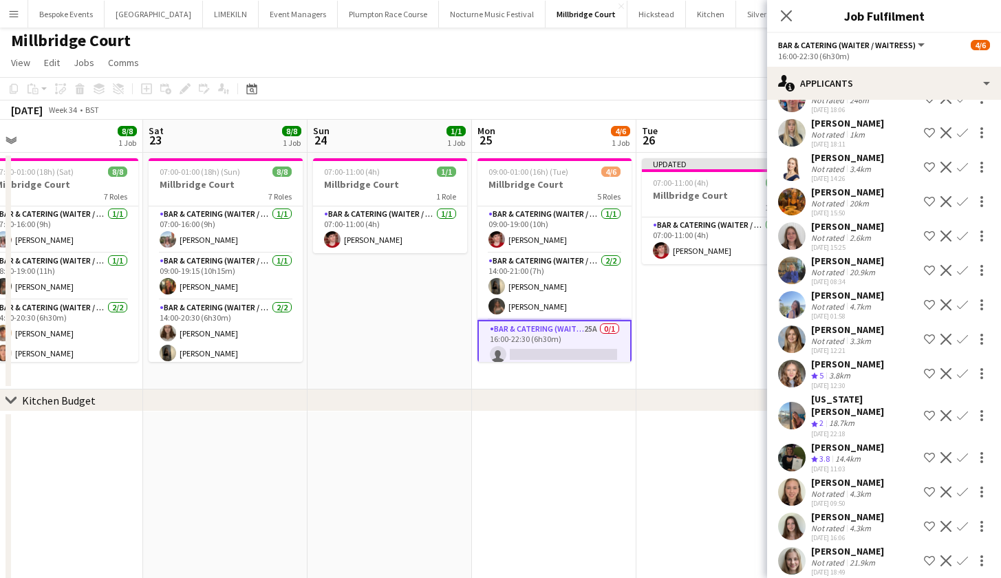
click at [354, 290] on app-date-cell "07:00-11:00 (4h) 1/1 Millbridge Court 1 Role Bar & Catering (Waiter / waitress)…" at bounding box center [389, 271] width 164 height 237
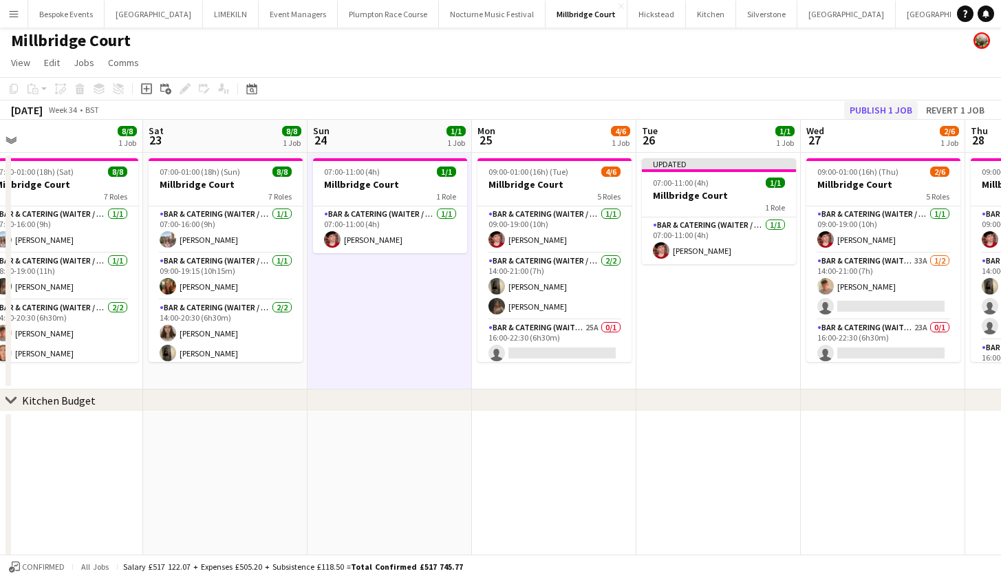
click at [857, 111] on button "Publish 1 job" at bounding box center [881, 110] width 74 height 18
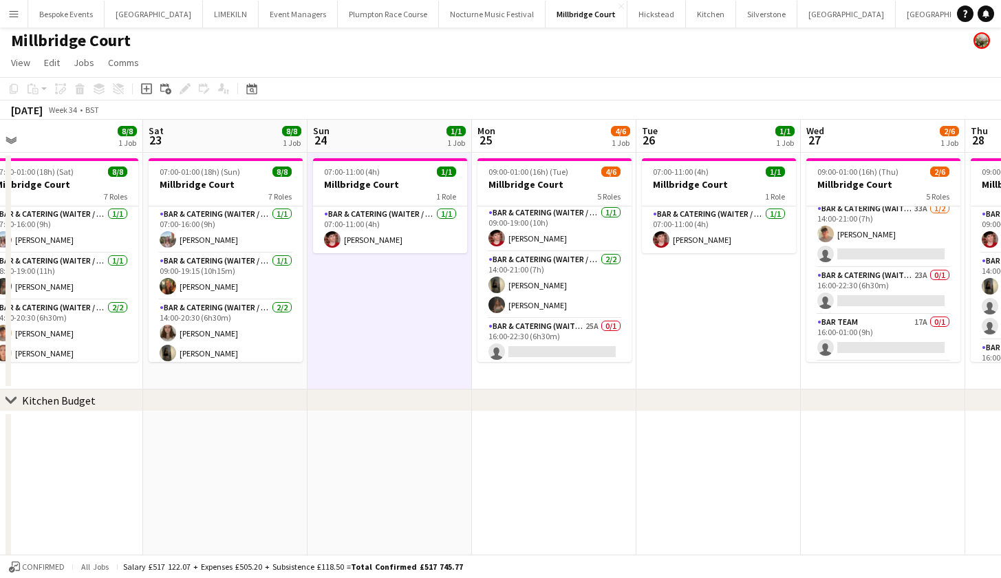
scroll to position [3, 0]
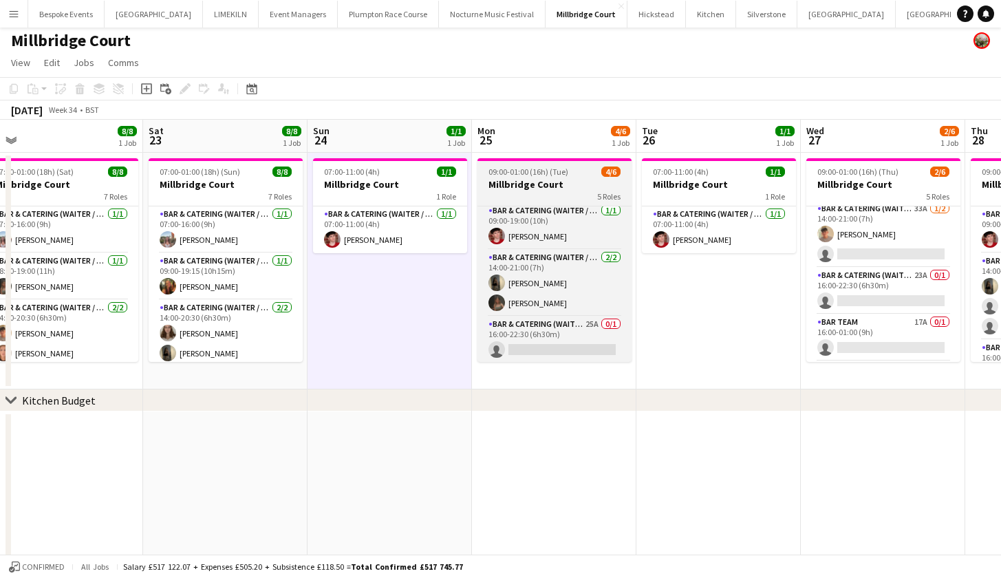
click at [508, 180] on h3 "Millbridge Court" at bounding box center [554, 184] width 154 height 12
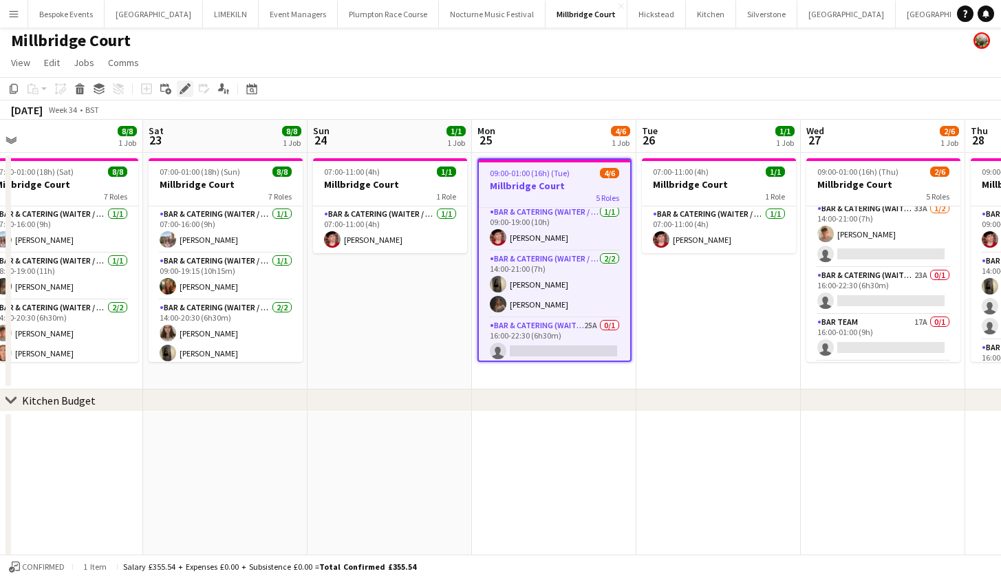
click at [184, 91] on icon at bounding box center [185, 89] width 8 height 8
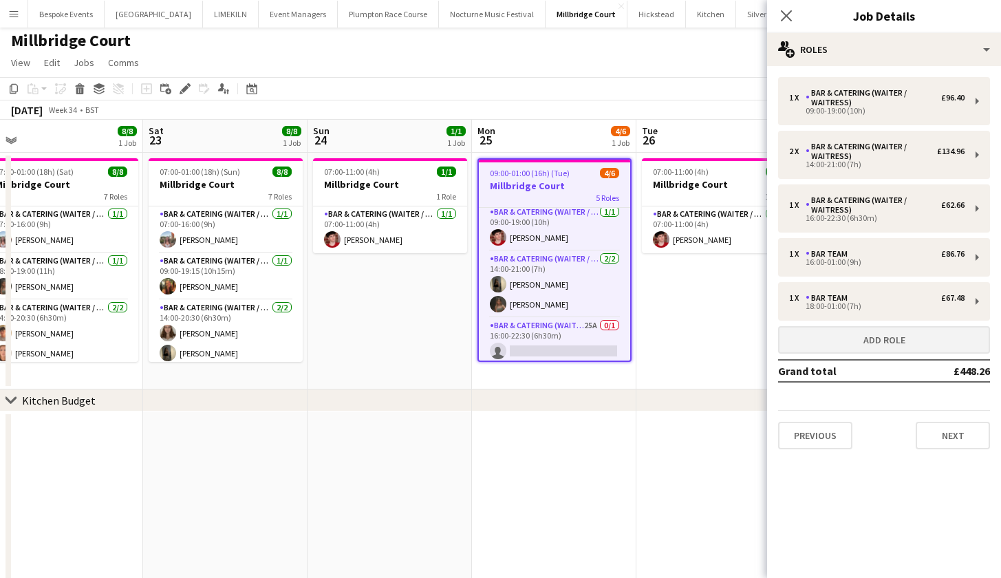
click at [888, 347] on button "Add role" at bounding box center [884, 340] width 212 height 28
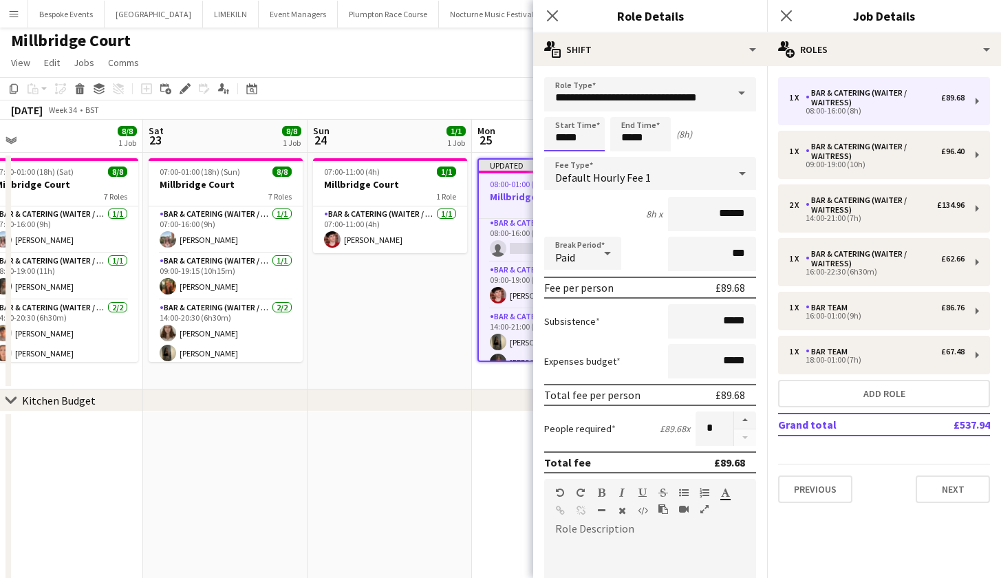
click at [566, 139] on input "*****" at bounding box center [574, 134] width 61 height 34
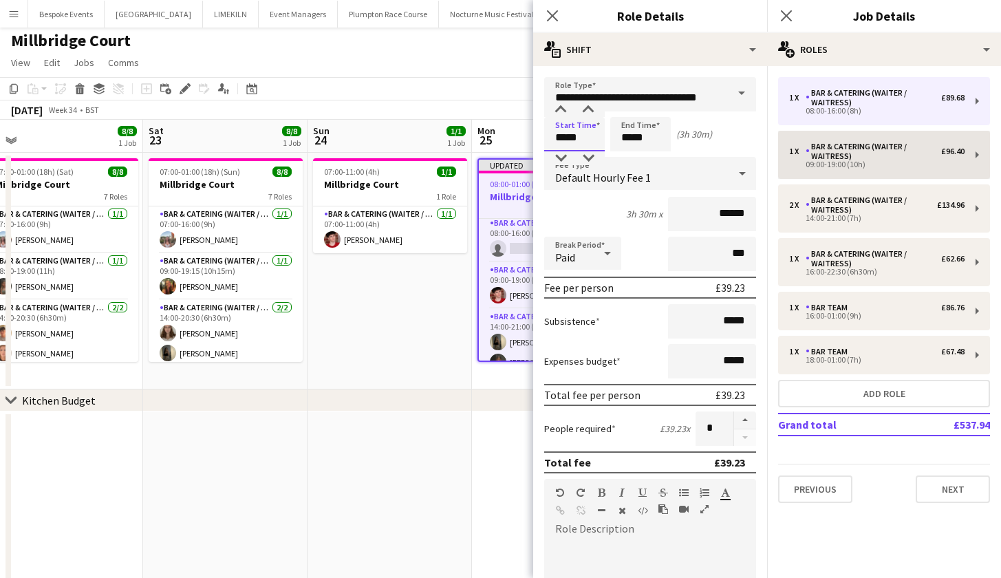
type input "*****"
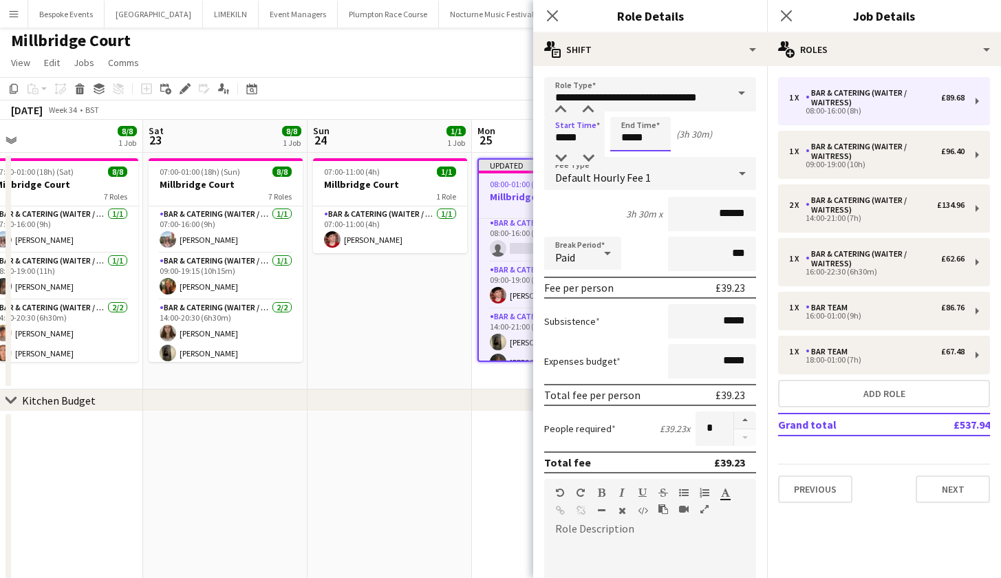
click at [628, 134] on input "*****" at bounding box center [640, 134] width 61 height 34
type input "*****"
click at [365, 385] on app-date-cell "07:00-11:00 (4h) 1/1 Millbridge Court 1 Role Bar & Catering (Waiter / waitress)…" at bounding box center [389, 271] width 164 height 237
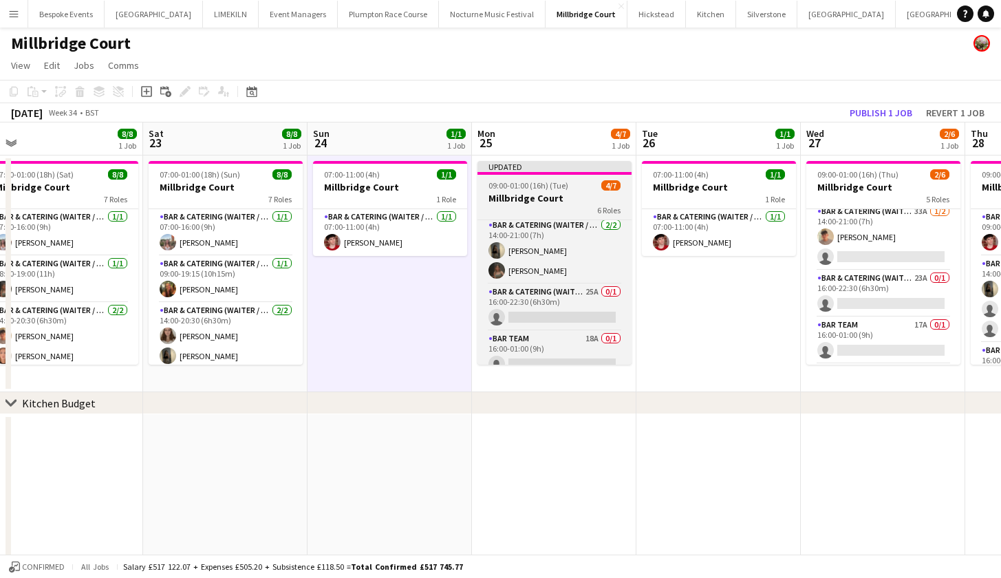
scroll to position [98, 0]
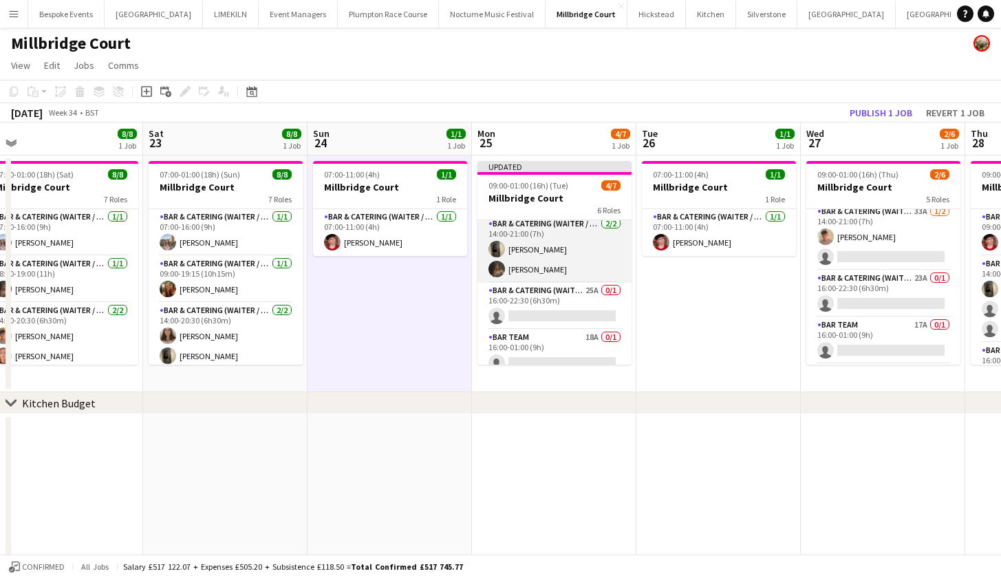
click at [496, 244] on app-user-avatar at bounding box center [496, 249] width 17 height 17
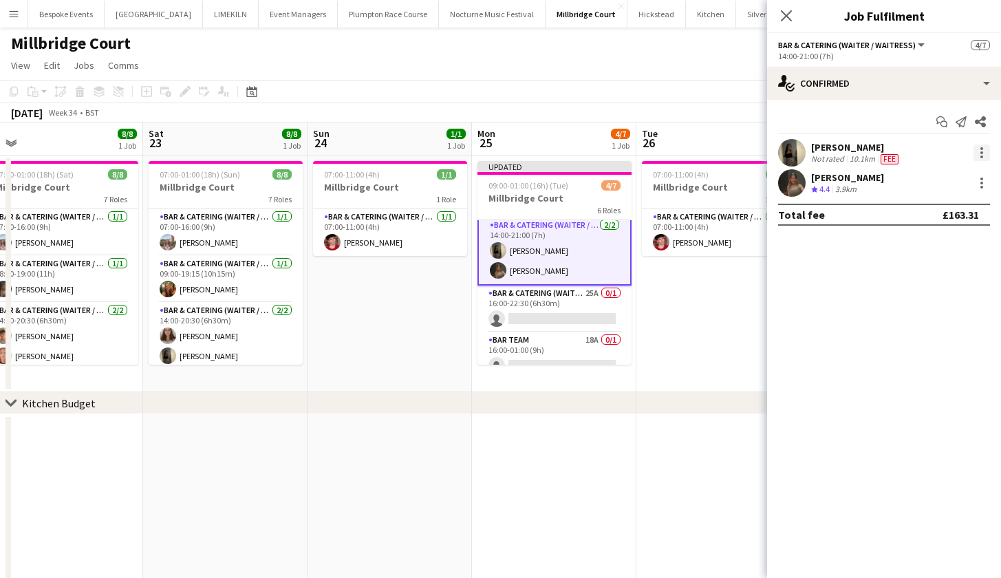
click at [977, 149] on div at bounding box center [981, 152] width 17 height 17
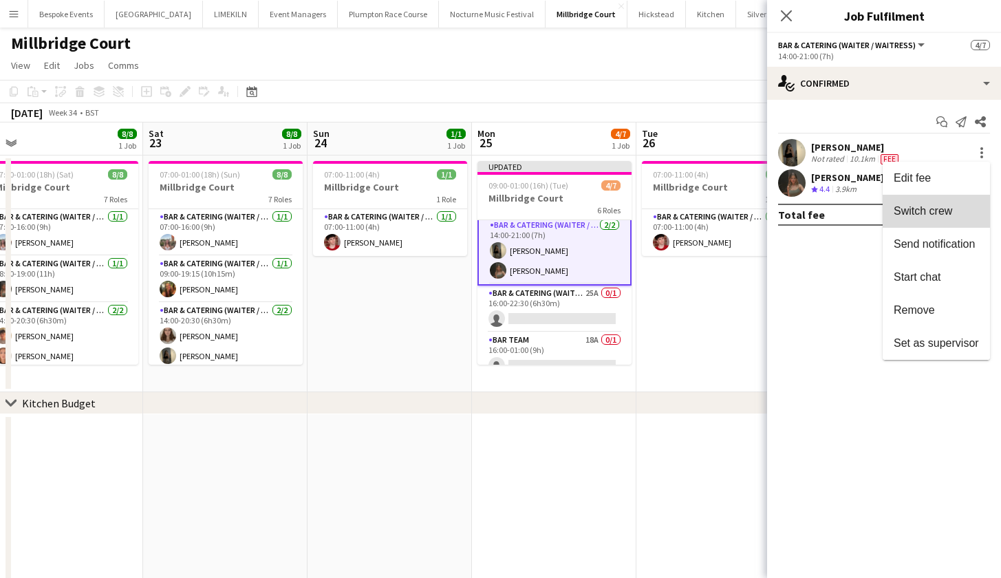
click at [943, 213] on span "Switch crew" at bounding box center [923, 211] width 58 height 12
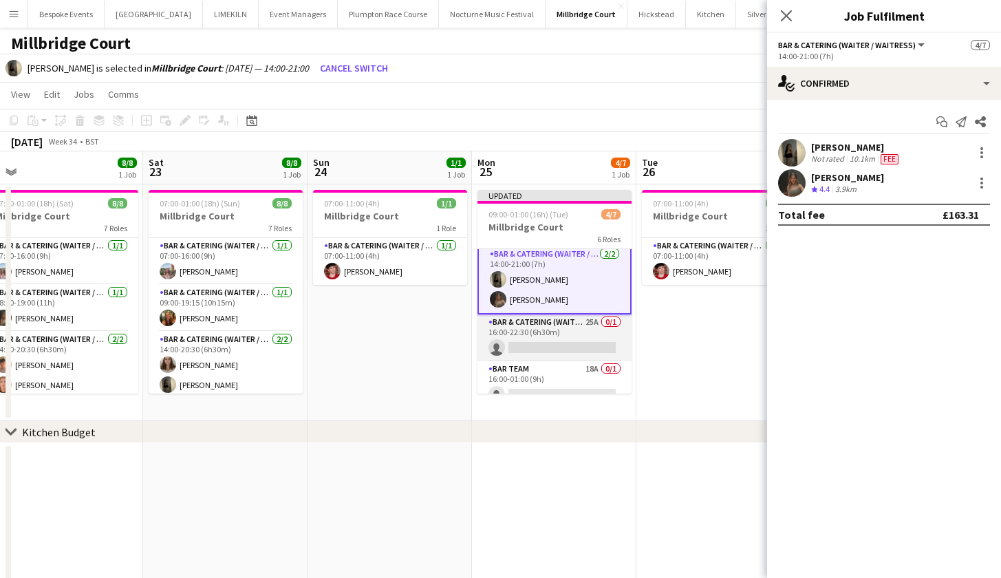
click at [553, 341] on app-card-role "Bar & Catering (Waiter / waitress) 25A 0/1 16:00-22:30 (6h30m) single-neutral-a…" at bounding box center [554, 337] width 154 height 47
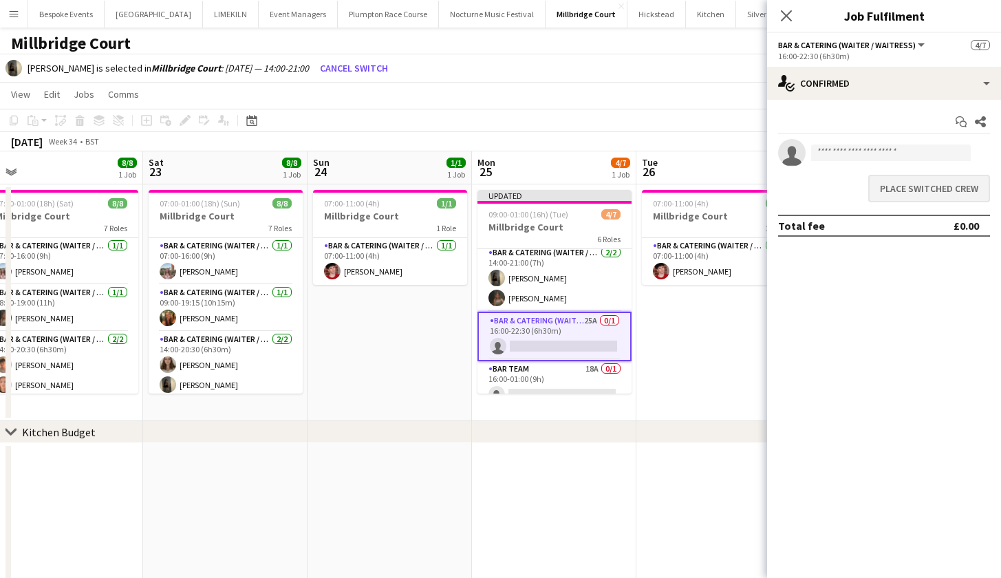
click at [927, 193] on button "Place switched crew" at bounding box center [929, 189] width 122 height 28
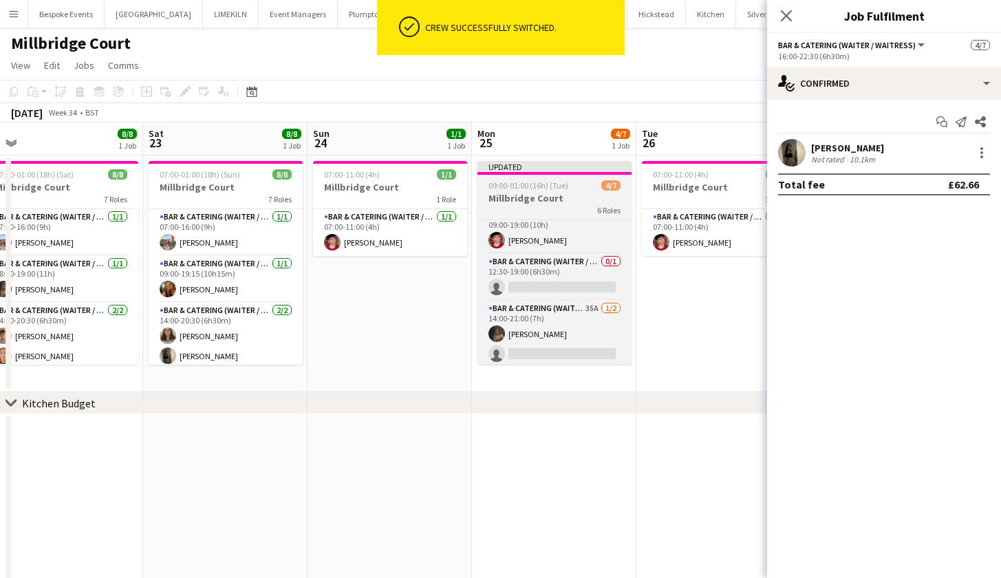
scroll to position [6, 0]
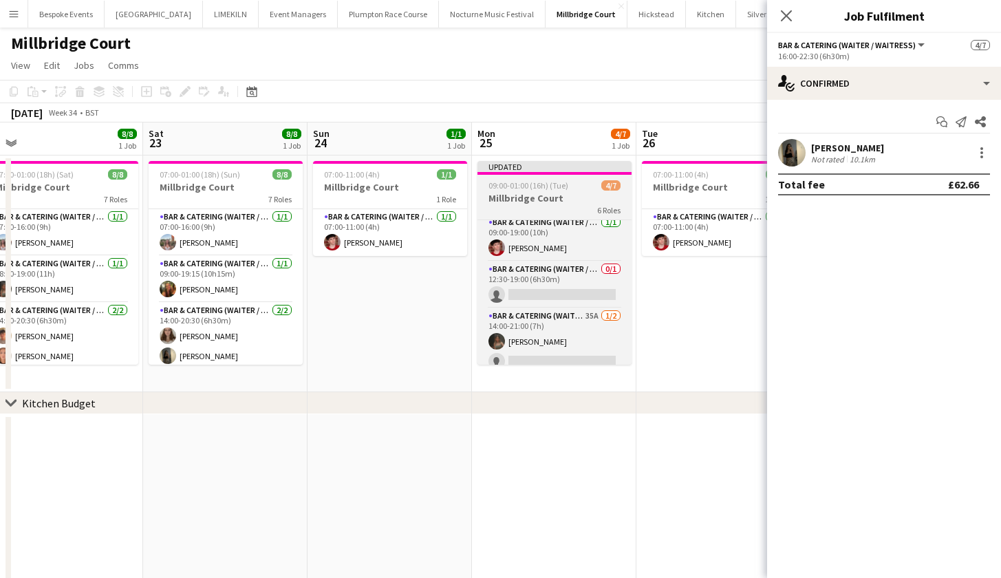
click at [512, 202] on h3 "Millbridge Court" at bounding box center [554, 198] width 154 height 12
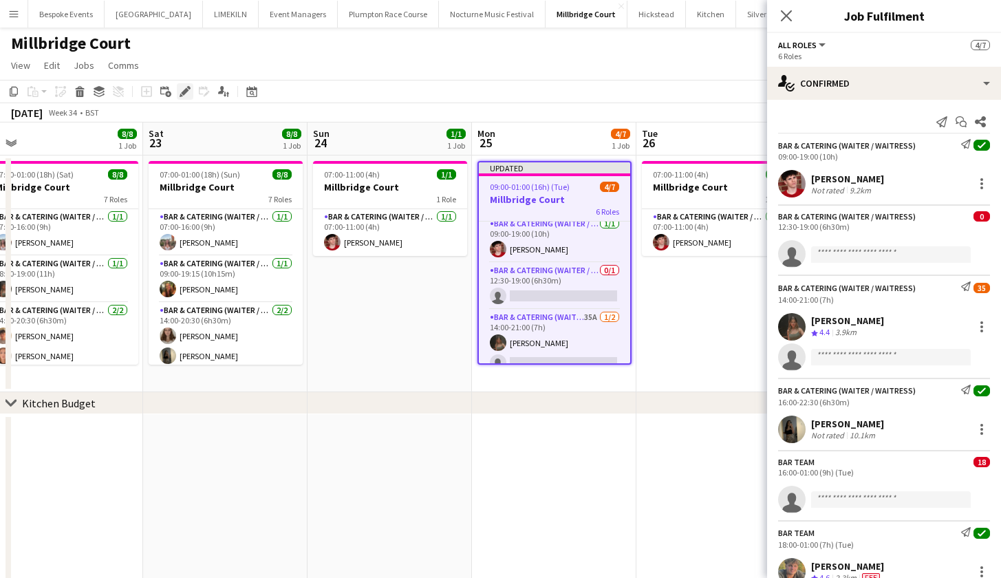
click at [187, 97] on div "Edit" at bounding box center [185, 91] width 17 height 17
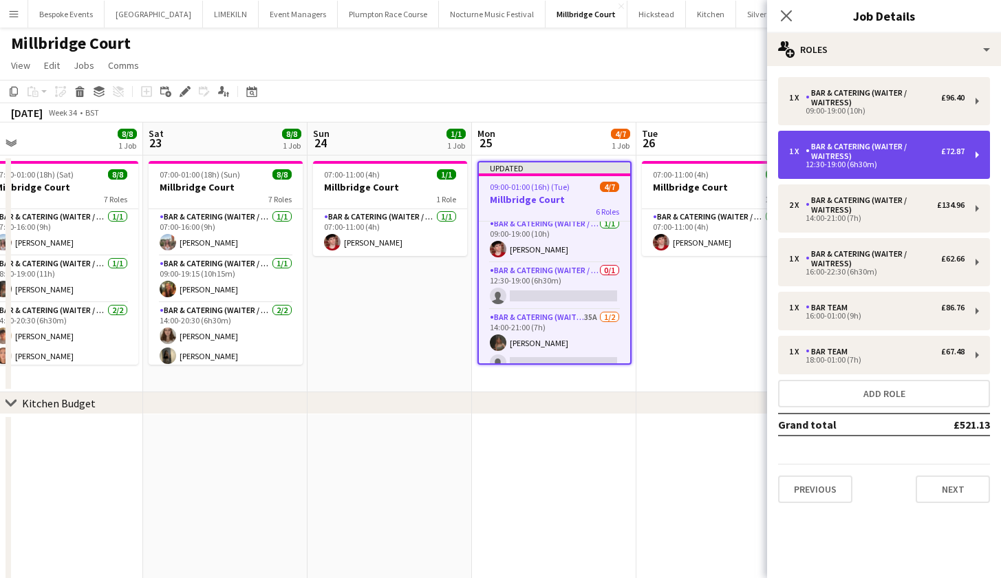
click at [835, 155] on div "Bar & Catering (Waiter / waitress)" at bounding box center [874, 151] width 136 height 19
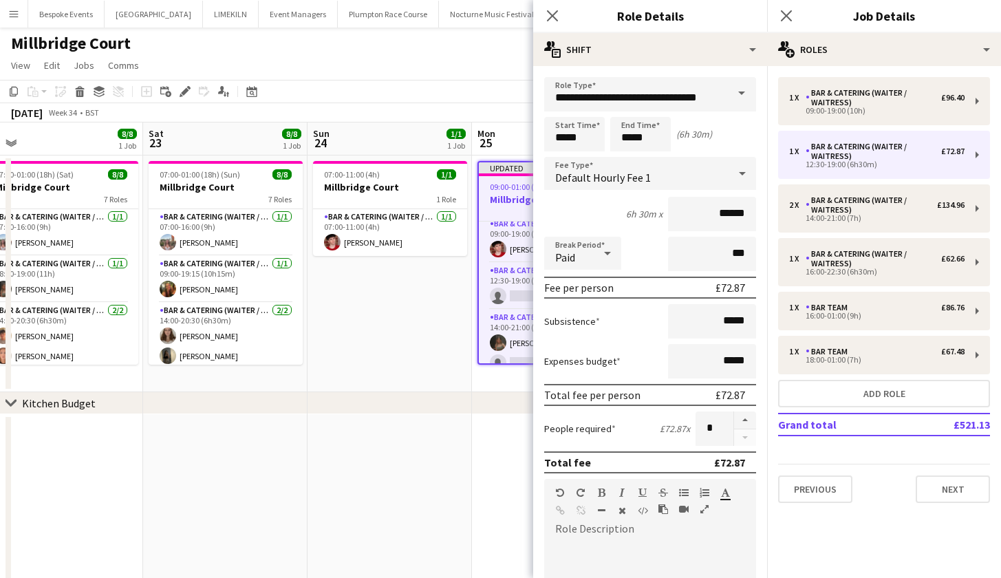
click at [463, 73] on app-page-menu "View Day view expanded Day view collapsed Month view Date picker Jump to today …" at bounding box center [500, 67] width 1001 height 26
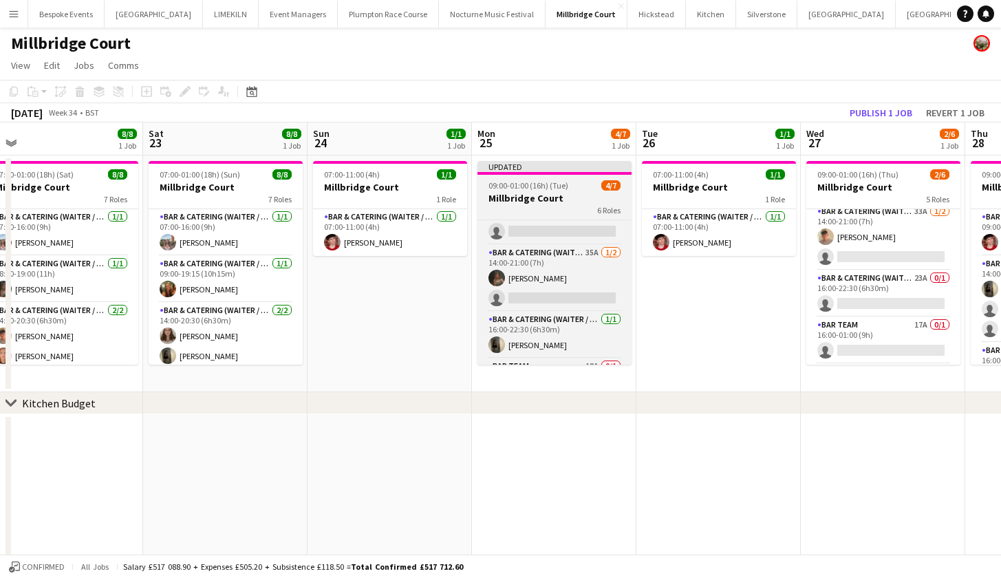
scroll to position [91, 0]
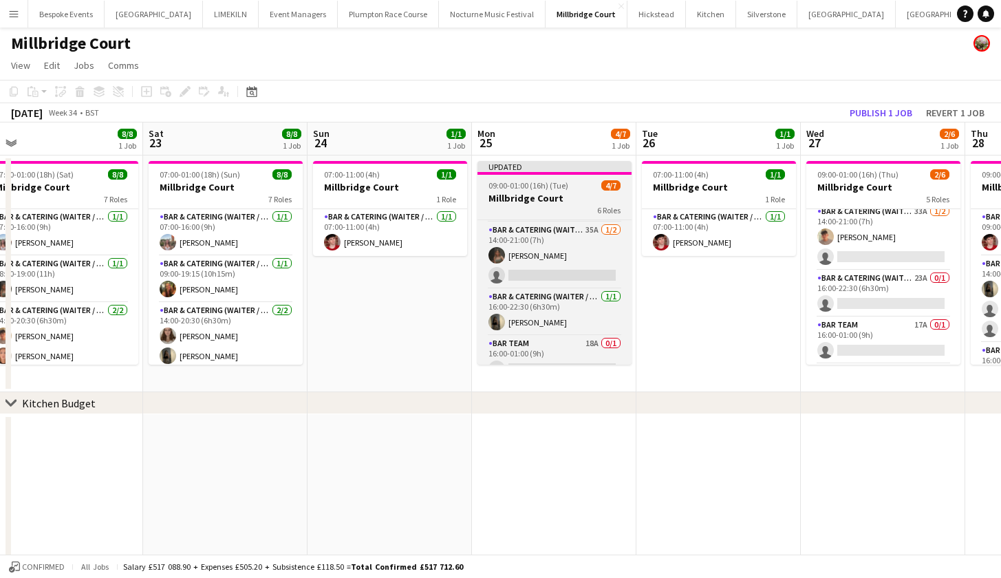
click at [527, 202] on h3 "Millbridge Court" at bounding box center [554, 198] width 154 height 12
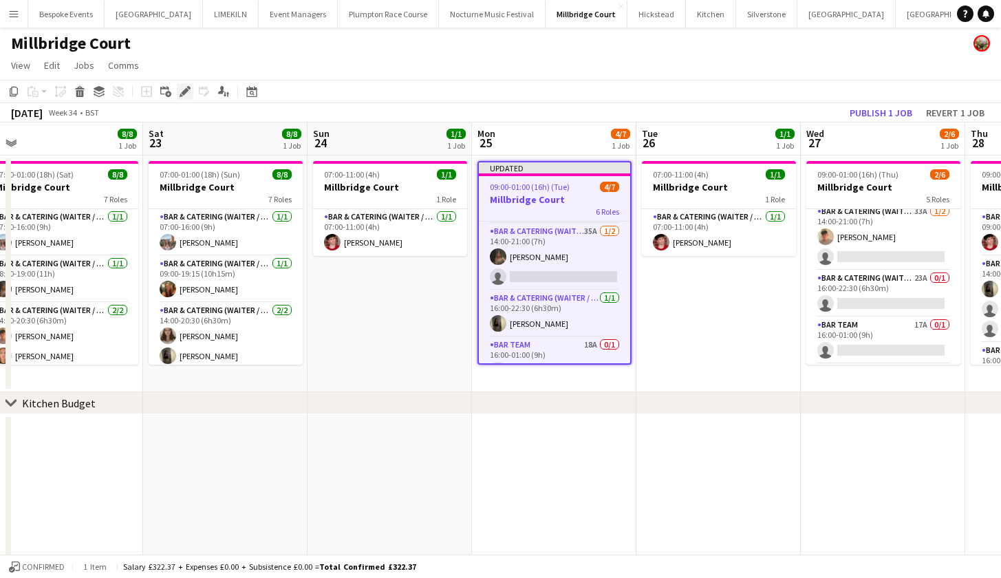
click at [182, 96] on icon at bounding box center [181, 95] width 3 height 3
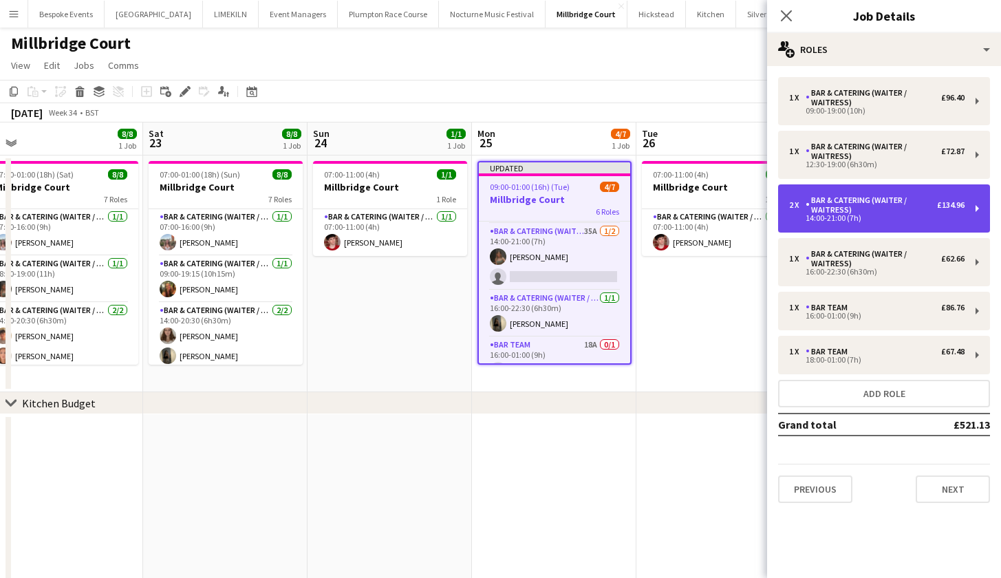
click at [864, 195] on div "2 x Bar & Catering (Waiter / waitress) £134.96 14:00-21:00 (7h)" at bounding box center [884, 208] width 212 height 48
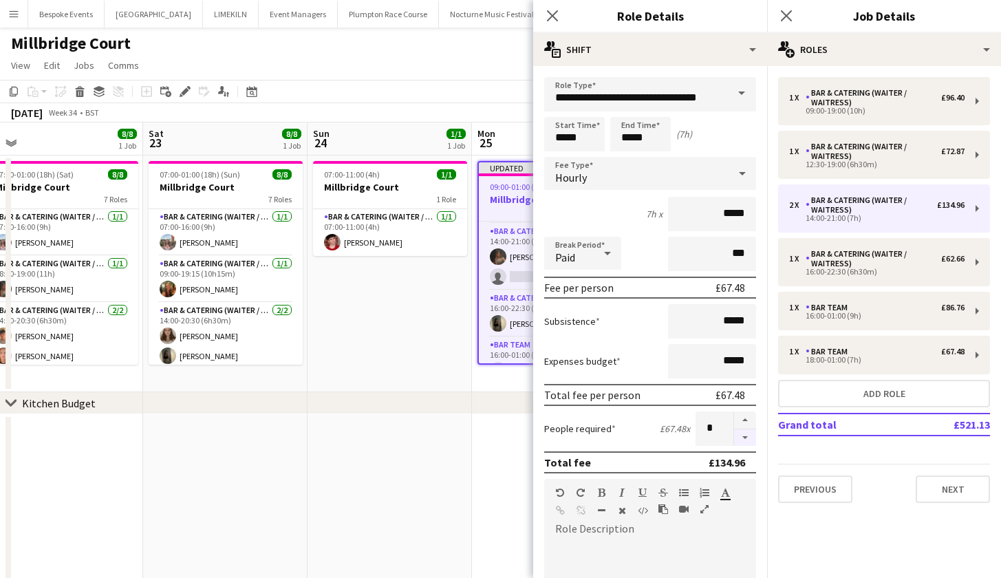
click at [734, 438] on button "button" at bounding box center [745, 437] width 22 height 17
type input "*"
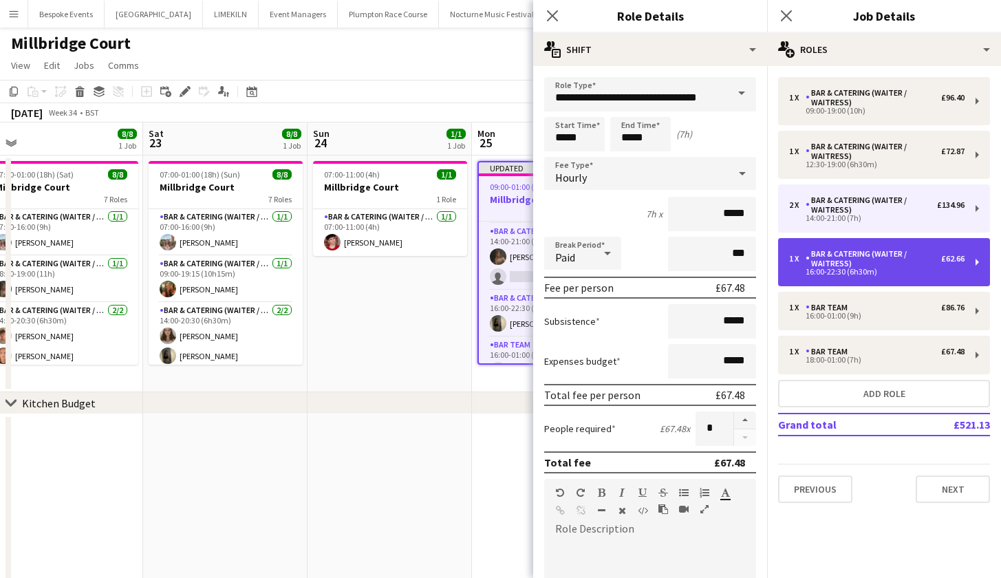
click at [847, 256] on div "Bar & Catering (Waiter / waitress)" at bounding box center [874, 258] width 136 height 19
type input "*****"
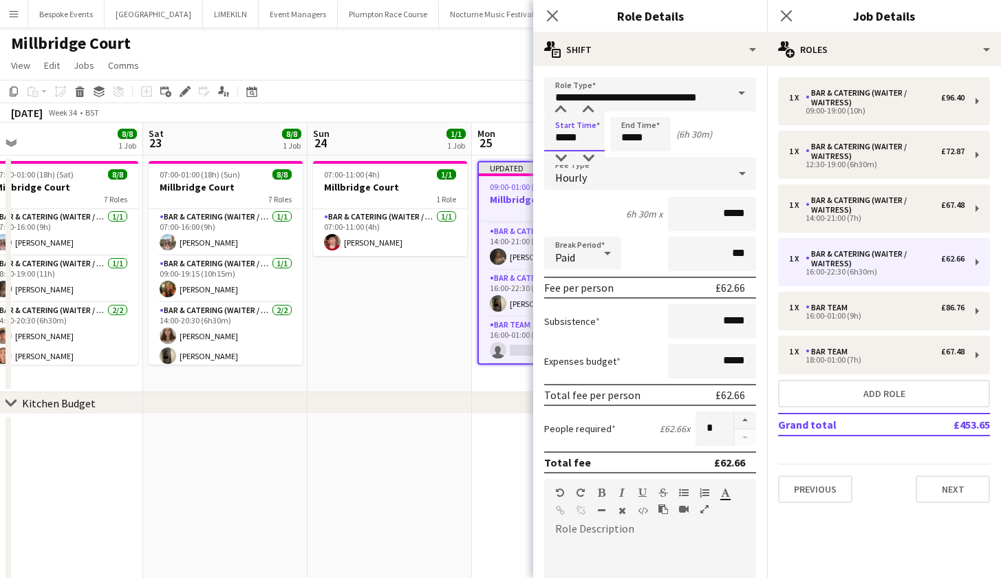
click at [563, 133] on input "*****" at bounding box center [574, 134] width 61 height 34
type input "*****"
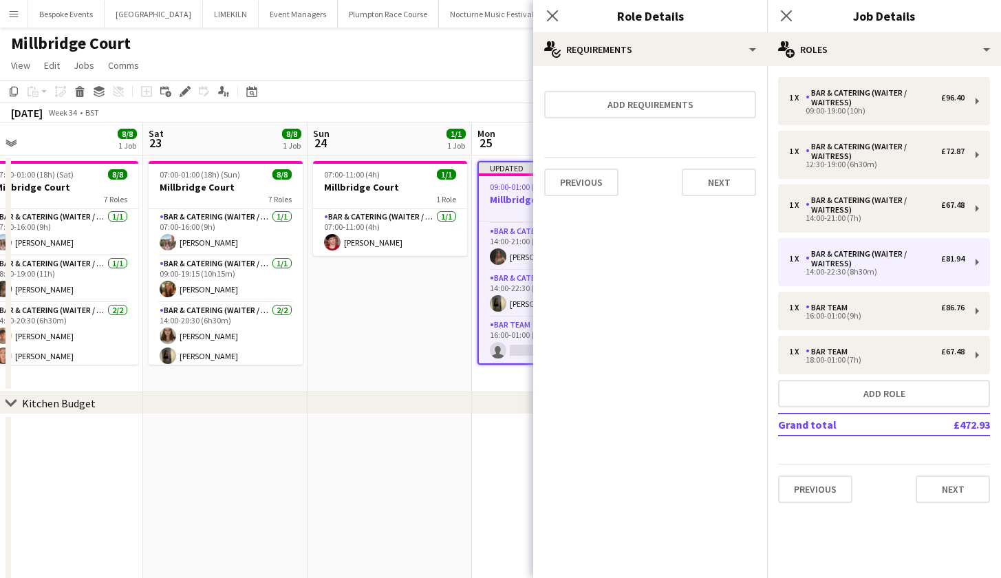
click at [439, 319] on app-date-cell "07:00-11:00 (4h) 1/1 Millbridge Court 1 Role Bar & Catering (Waiter / waitress)…" at bounding box center [389, 273] width 164 height 237
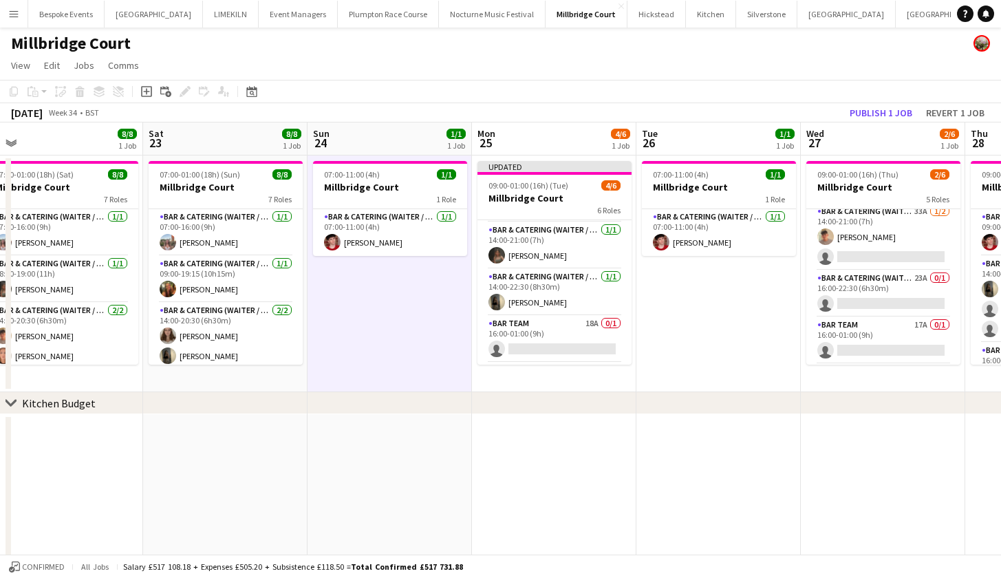
drag, startPoint x: 892, startPoint y: 116, endPoint x: 844, endPoint y: 154, distance: 61.2
click at [892, 116] on button "Publish 1 job" at bounding box center [881, 113] width 74 height 18
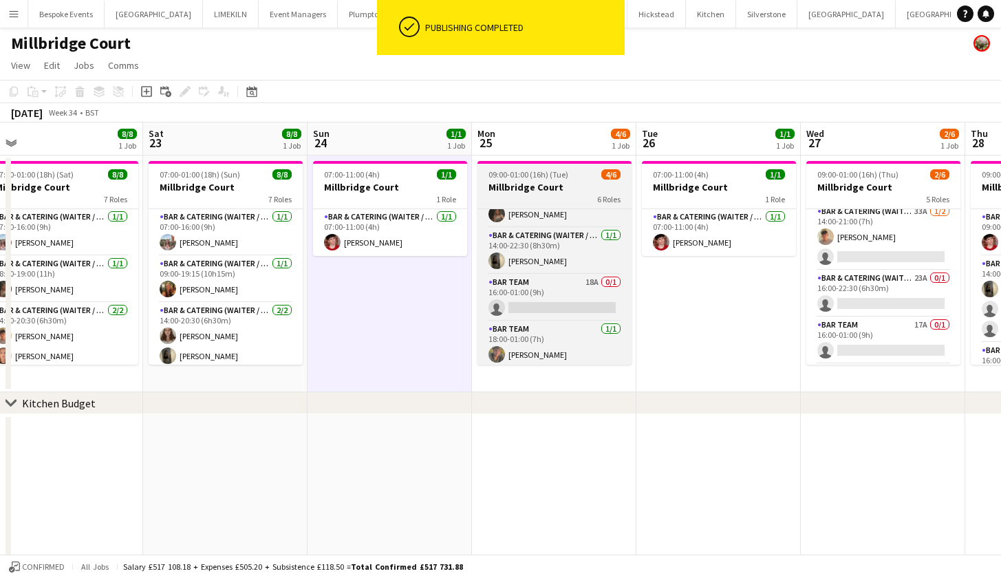
scroll to position [125, 0]
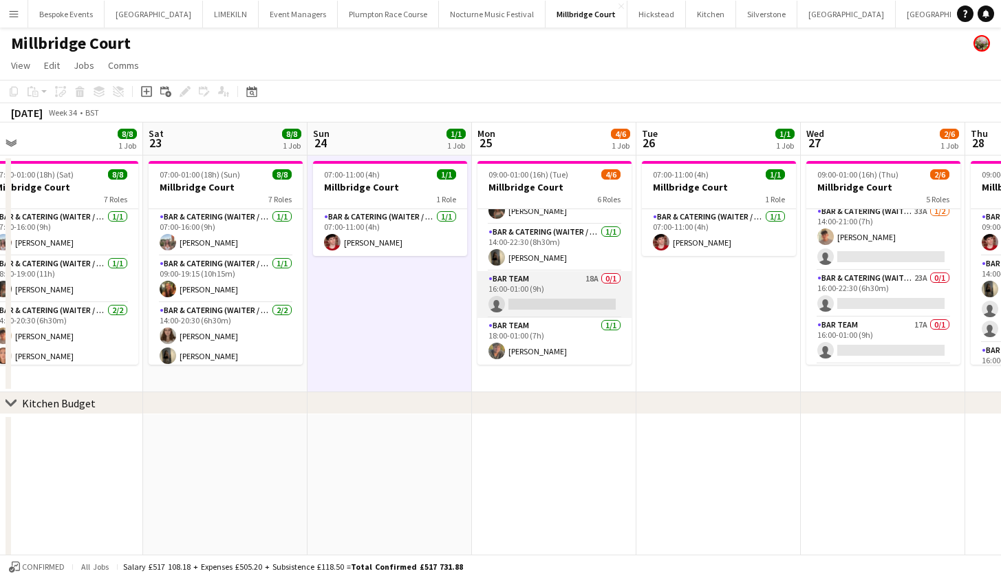
click at [546, 294] on app-card-role "Bar Team 18A 0/1 16:00-01:00 (9h) single-neutral-actions" at bounding box center [554, 294] width 154 height 47
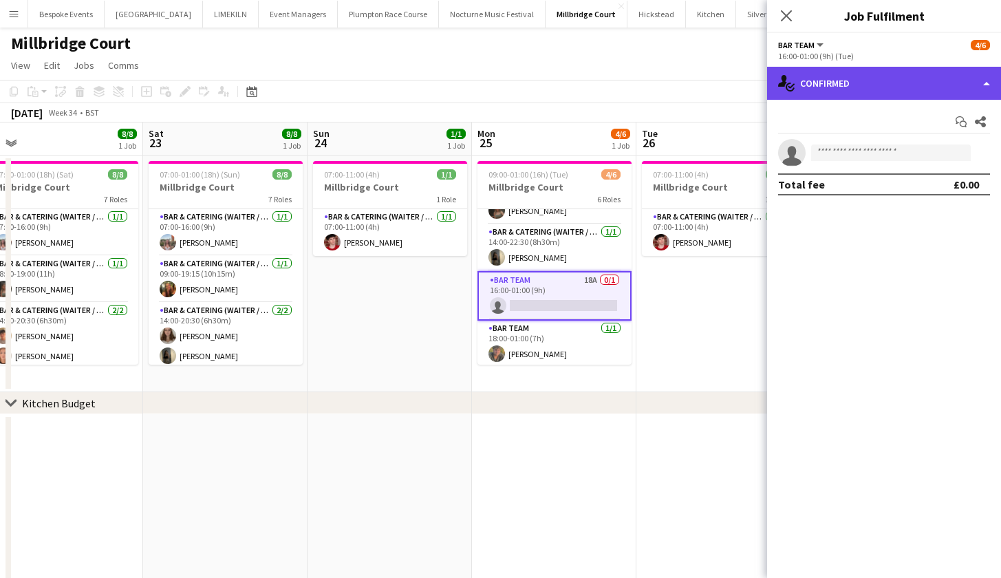
click at [819, 76] on div "single-neutral-actions-check-2 Confirmed" at bounding box center [884, 83] width 234 height 33
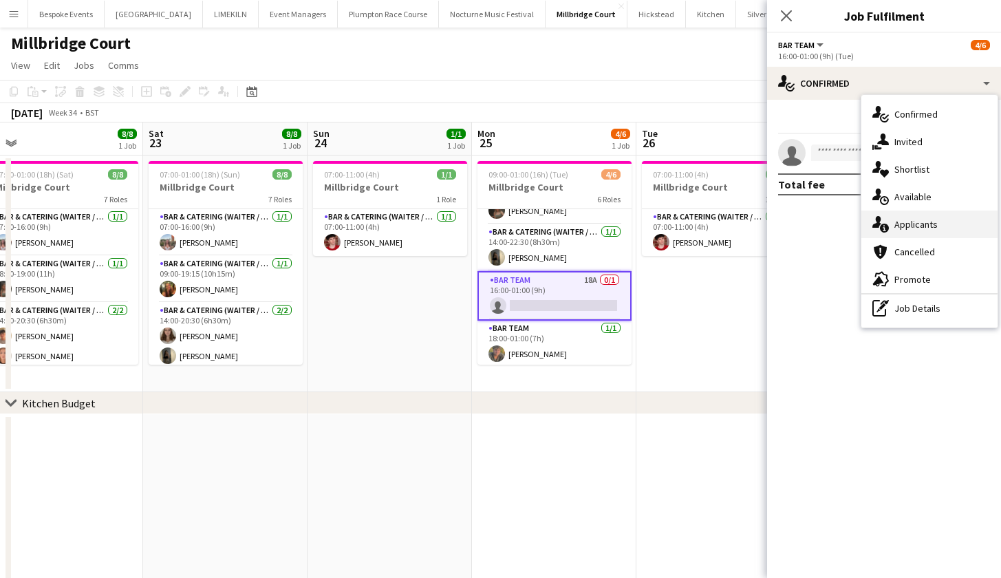
click at [929, 233] on div "single-neutral-actions-information Applicants" at bounding box center [929, 225] width 136 height 28
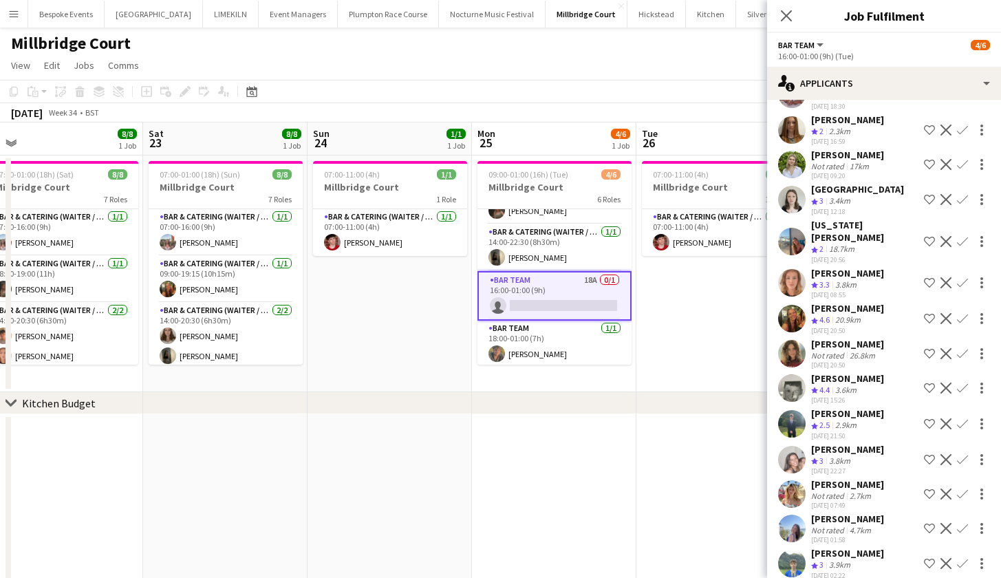
scroll to position [173, 0]
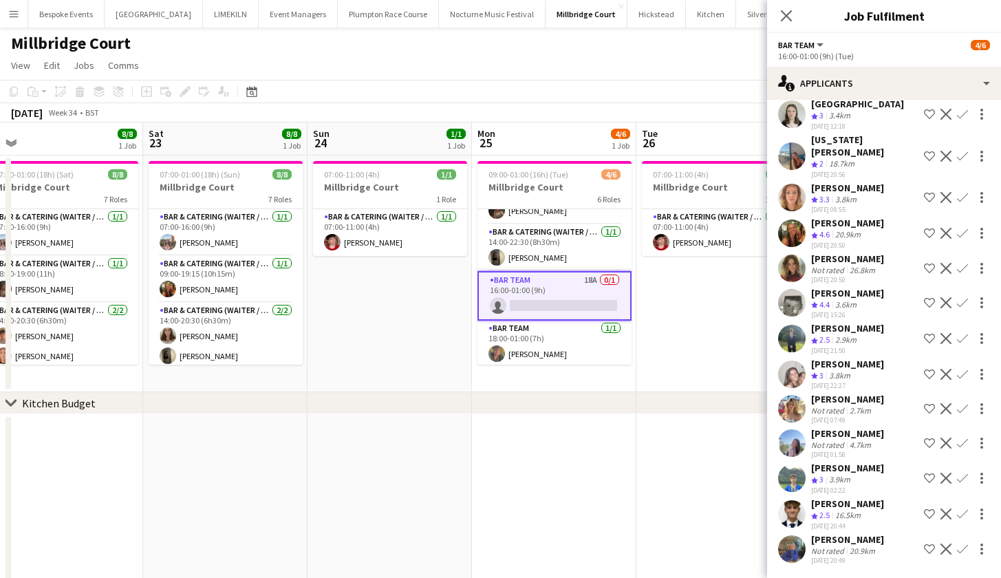
click at [957, 508] on app-icon "Confirm" at bounding box center [962, 513] width 11 height 11
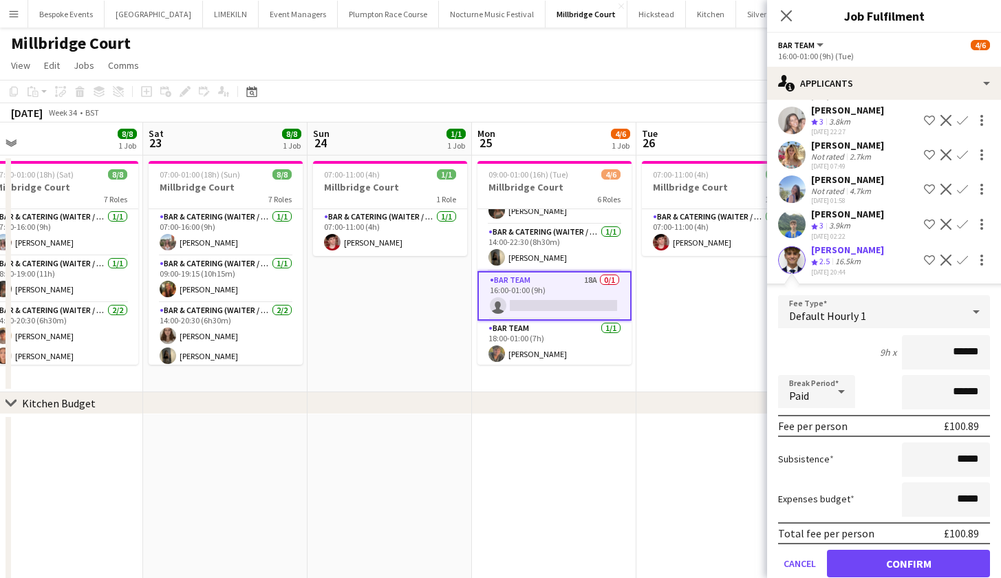
click at [922, 557] on button "Confirm" at bounding box center [908, 564] width 163 height 28
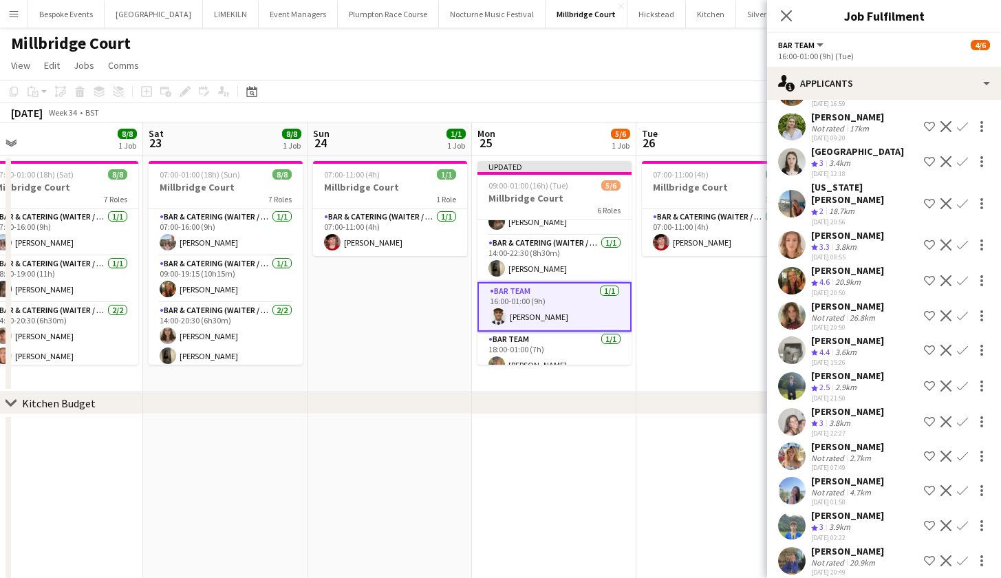
click at [662, 454] on app-date-cell at bounding box center [718, 529] width 164 height 230
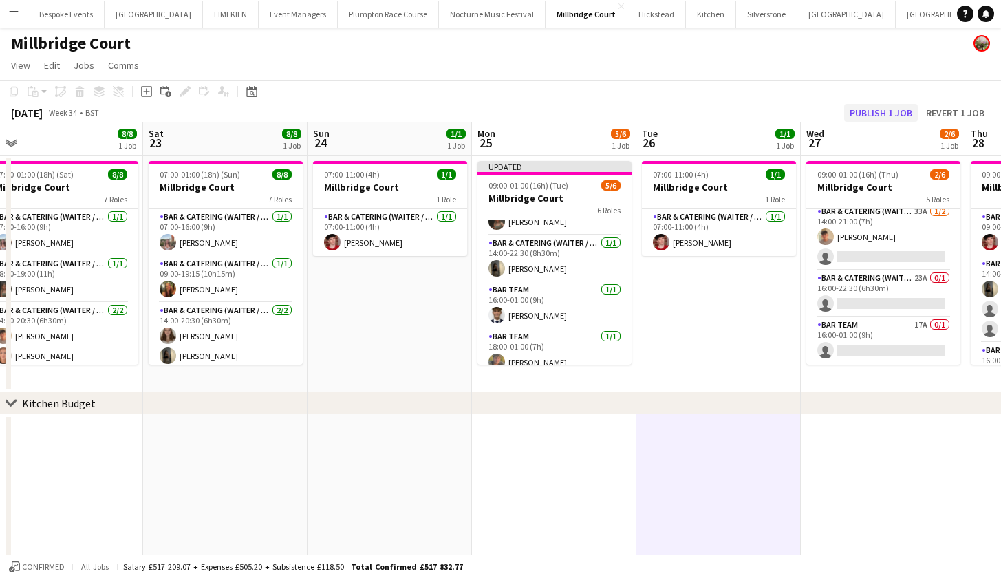
click at [874, 116] on button "Publish 1 job" at bounding box center [881, 113] width 74 height 18
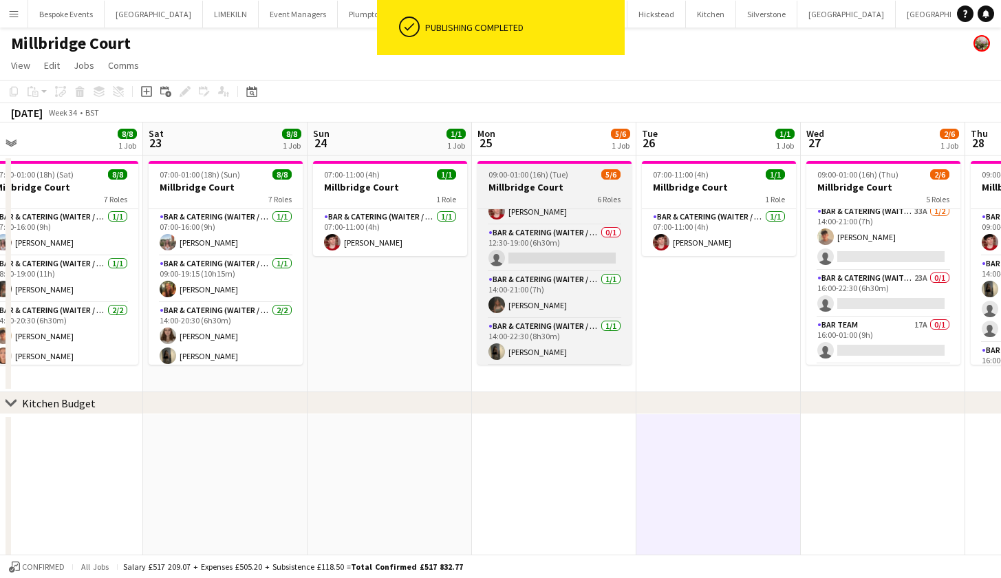
scroll to position [0, 0]
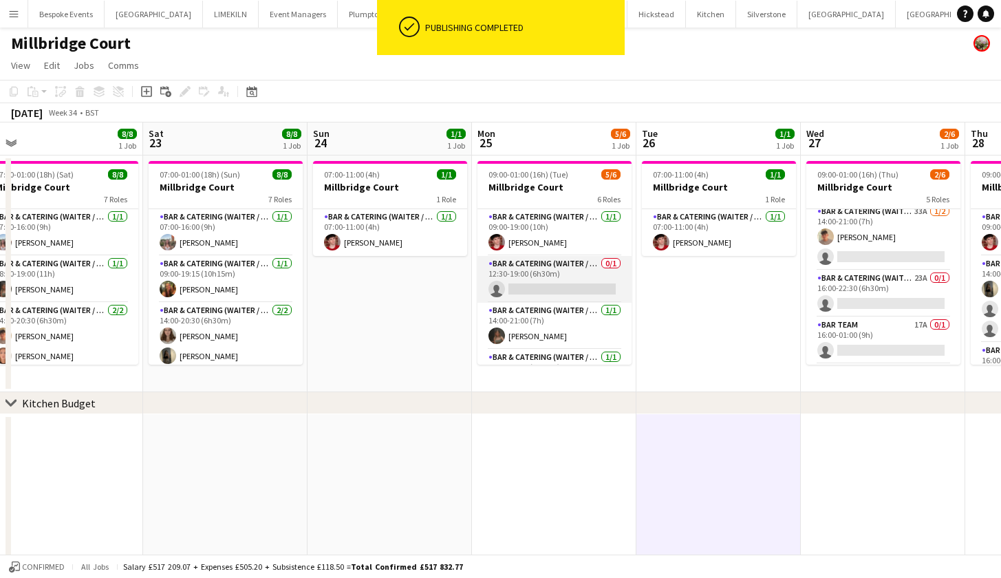
click at [574, 278] on app-card-role "Bar & Catering (Waiter / waitress) 0/1 12:30-19:00 (6h30m) single-neutral-actio…" at bounding box center [554, 279] width 154 height 47
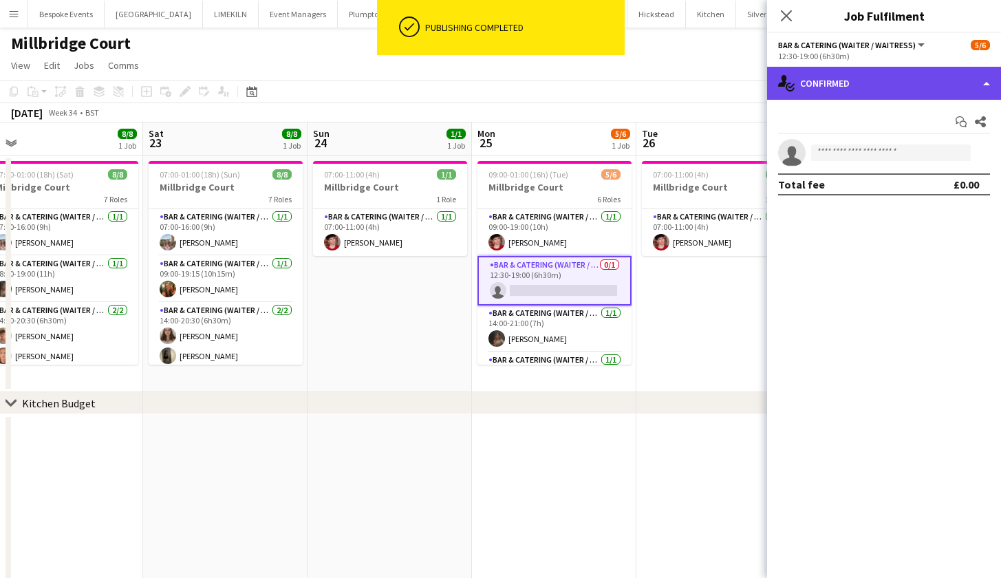
click at [850, 77] on div "single-neutral-actions-check-2 Confirmed" at bounding box center [884, 83] width 234 height 33
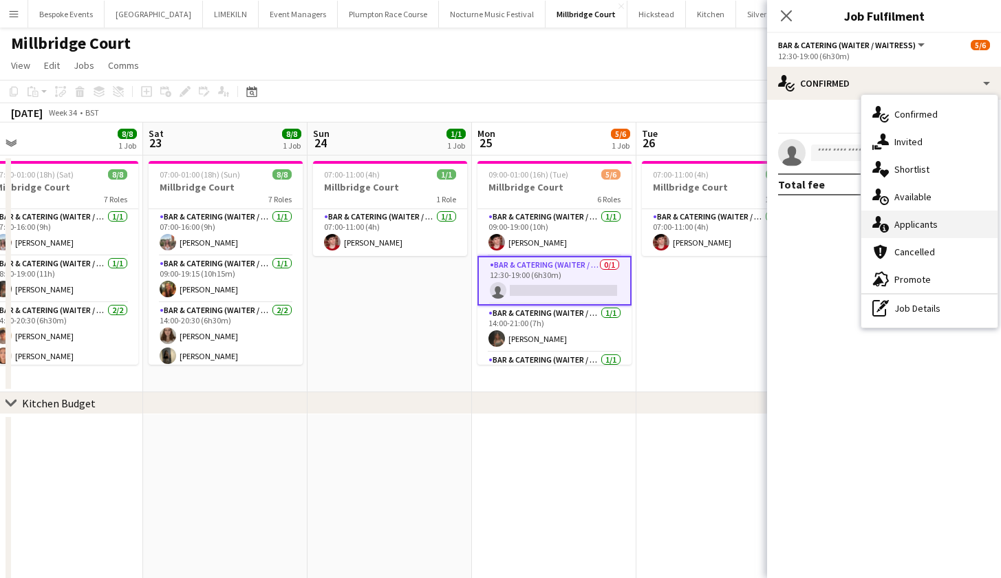
click at [924, 217] on div "single-neutral-actions-information Applicants" at bounding box center [929, 225] width 136 height 28
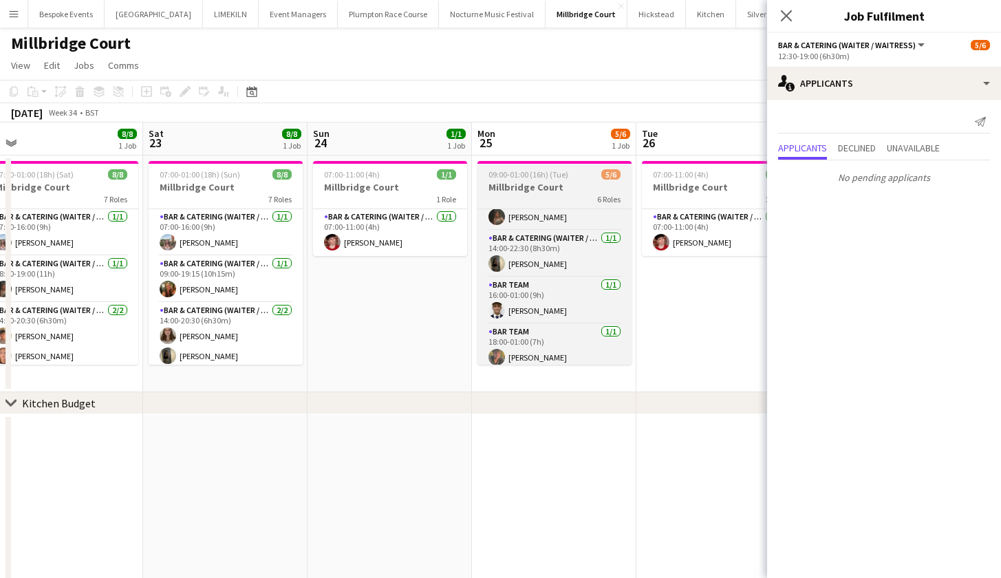
scroll to position [128, 0]
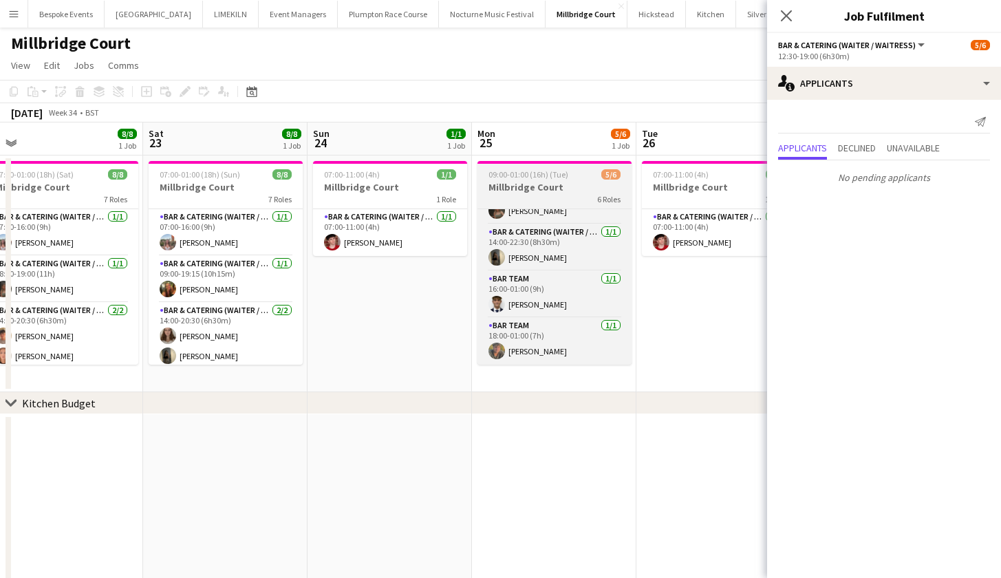
click at [512, 177] on span "09:00-01:00 (16h) (Tue)" at bounding box center [528, 174] width 80 height 10
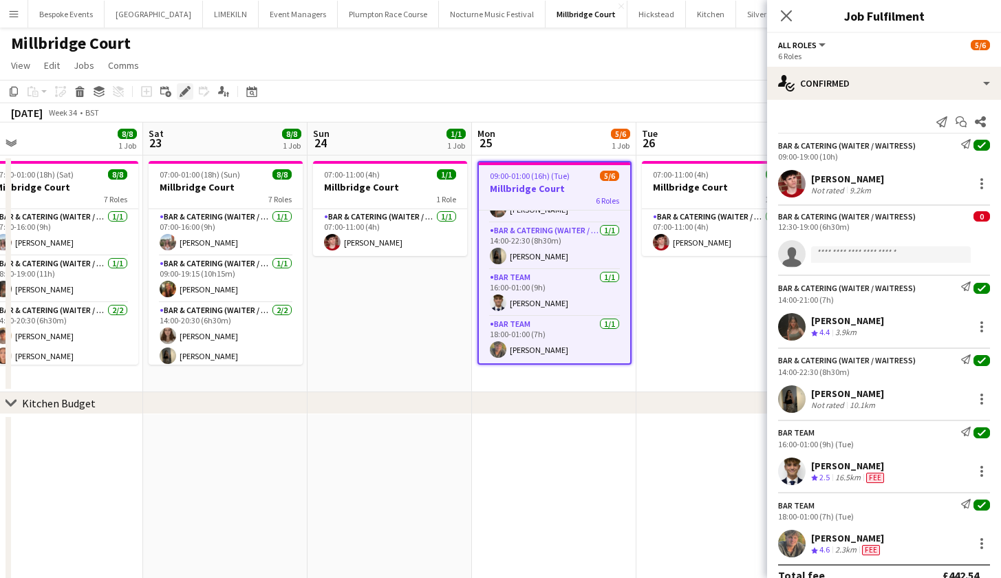
click at [186, 92] on icon at bounding box center [185, 92] width 8 height 8
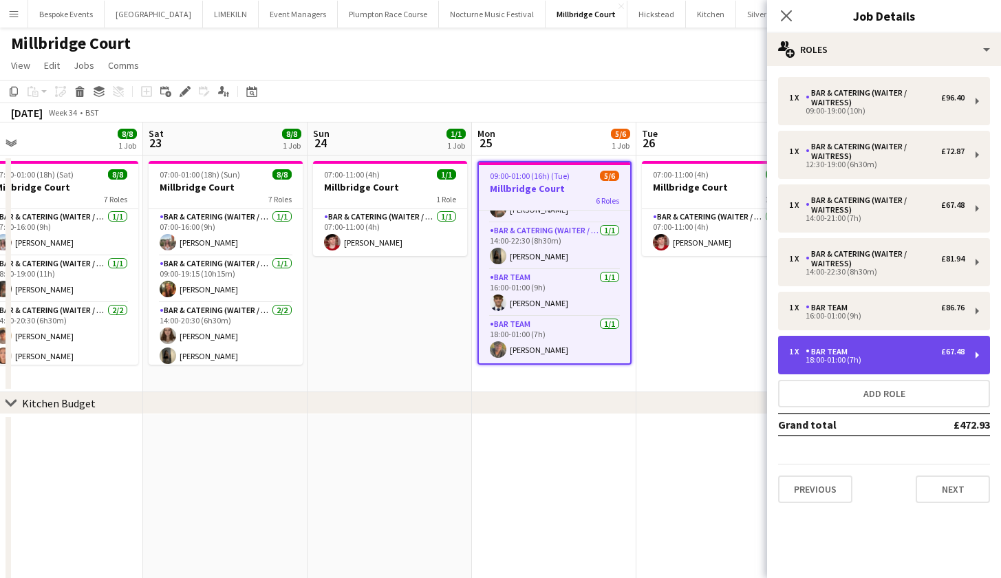
click at [838, 355] on div "Bar Team" at bounding box center [829, 352] width 47 height 10
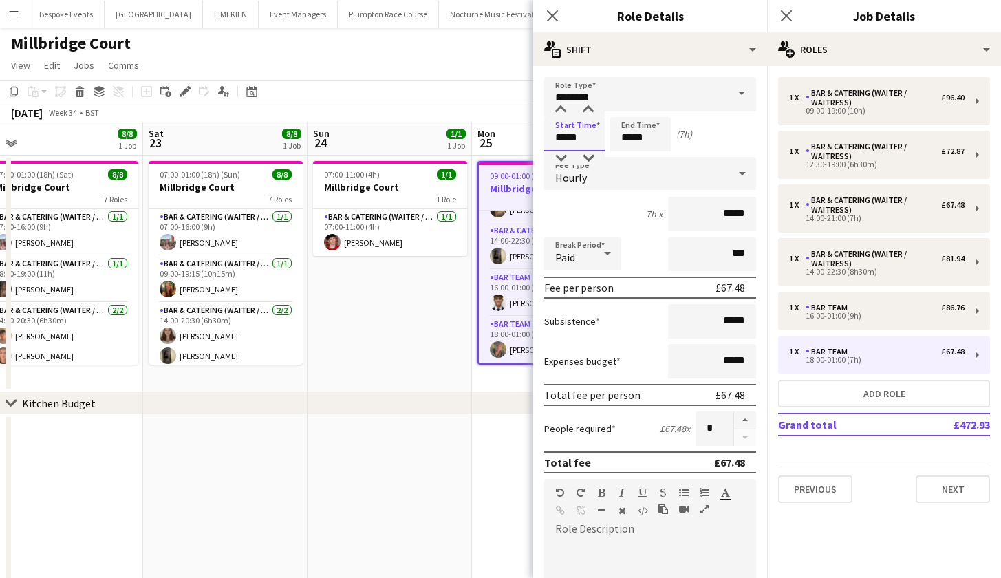
click at [580, 137] on input "*****" at bounding box center [574, 134] width 61 height 34
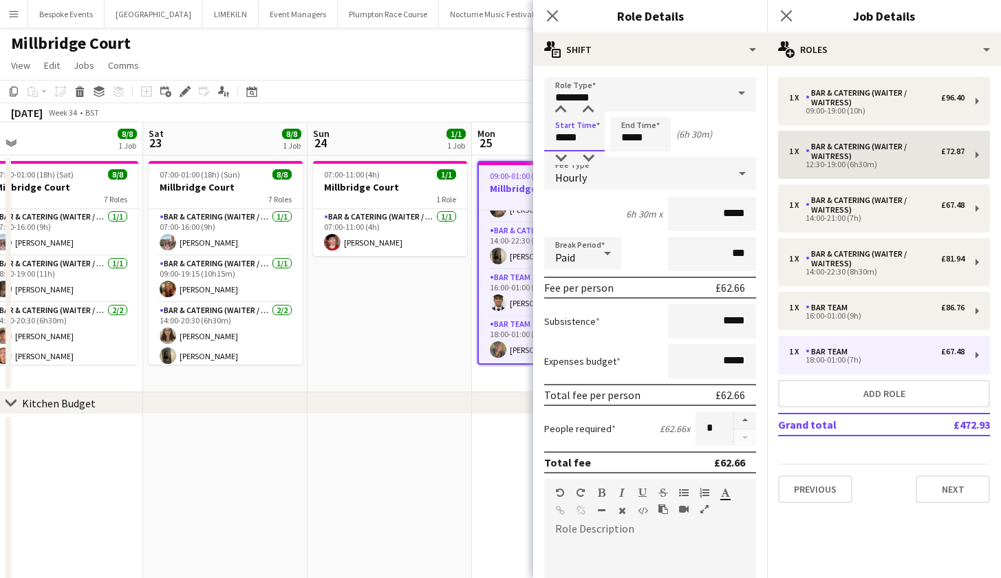
type input "*****"
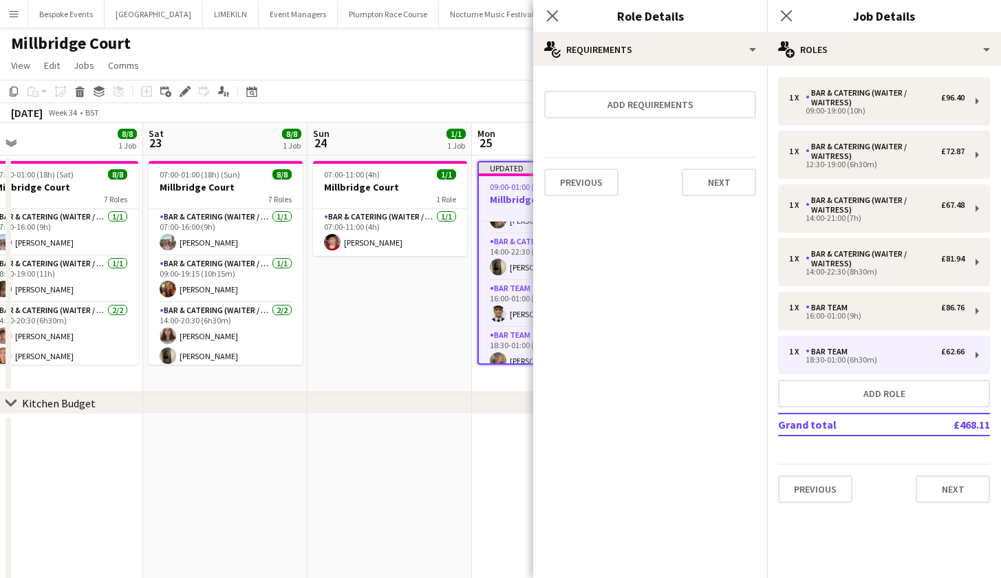
click at [418, 334] on app-date-cell "07:00-11:00 (4h) 1/1 Millbridge Court 1 Role Bar & Catering (Waiter / waitress)…" at bounding box center [389, 273] width 164 height 237
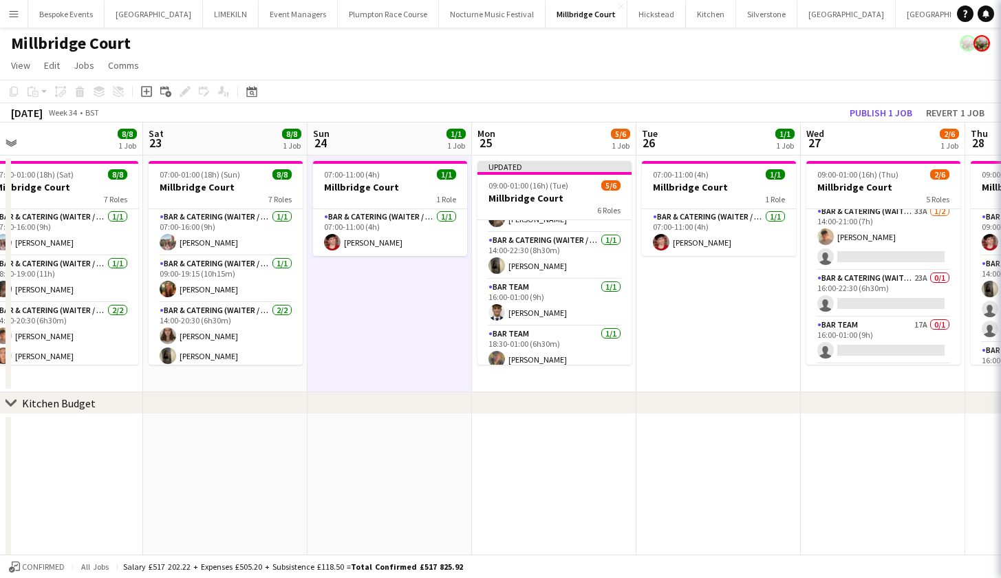
scroll to position [0, 351]
click at [871, 106] on button "Publish 1 job" at bounding box center [881, 113] width 74 height 18
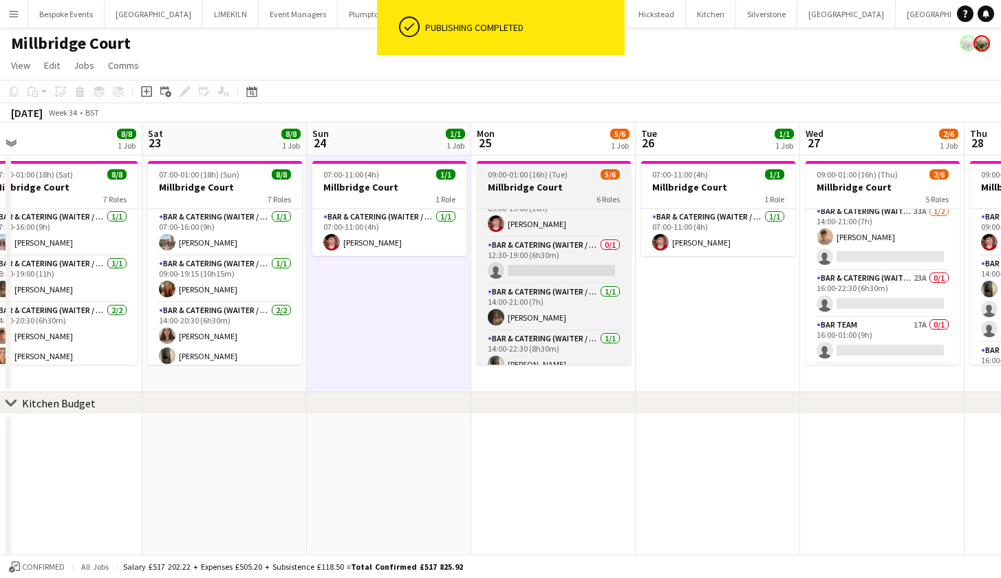
scroll to position [0, 0]
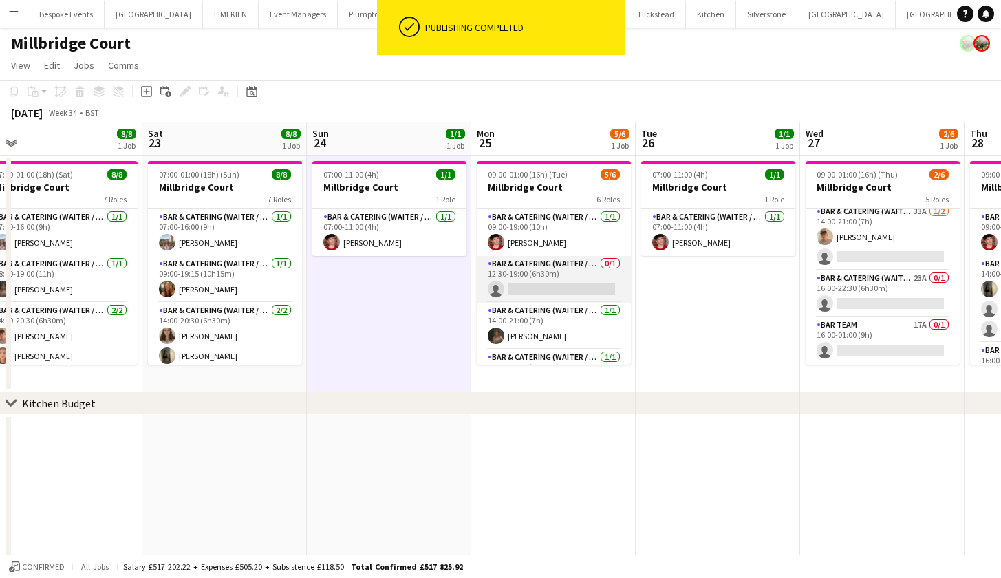
click at [598, 283] on app-card-role "Bar & Catering (Waiter / waitress) 0/1 12:30-19:00 (6h30m) single-neutral-actio…" at bounding box center [554, 279] width 154 height 47
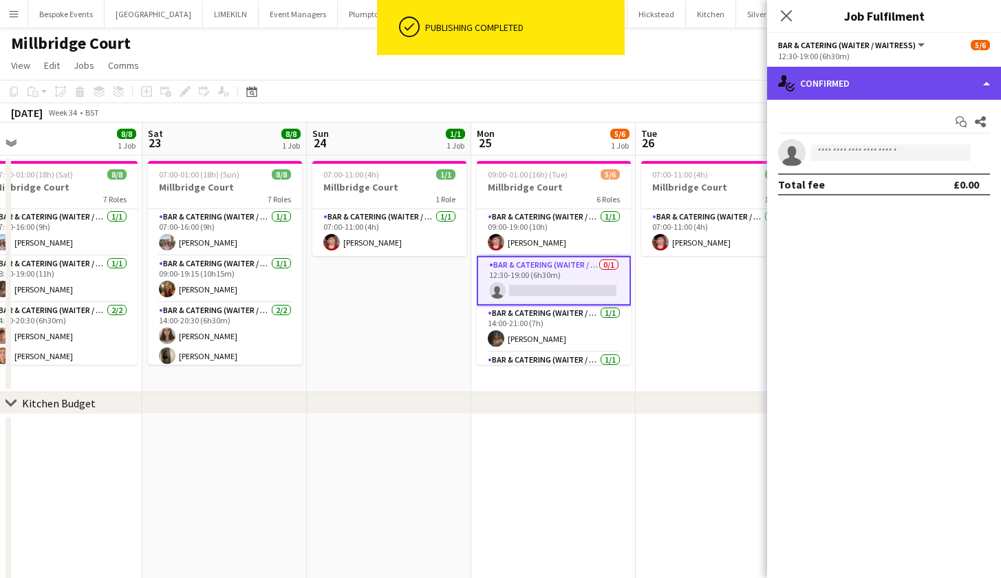
click at [884, 93] on div "single-neutral-actions-check-2 Confirmed" at bounding box center [884, 83] width 234 height 33
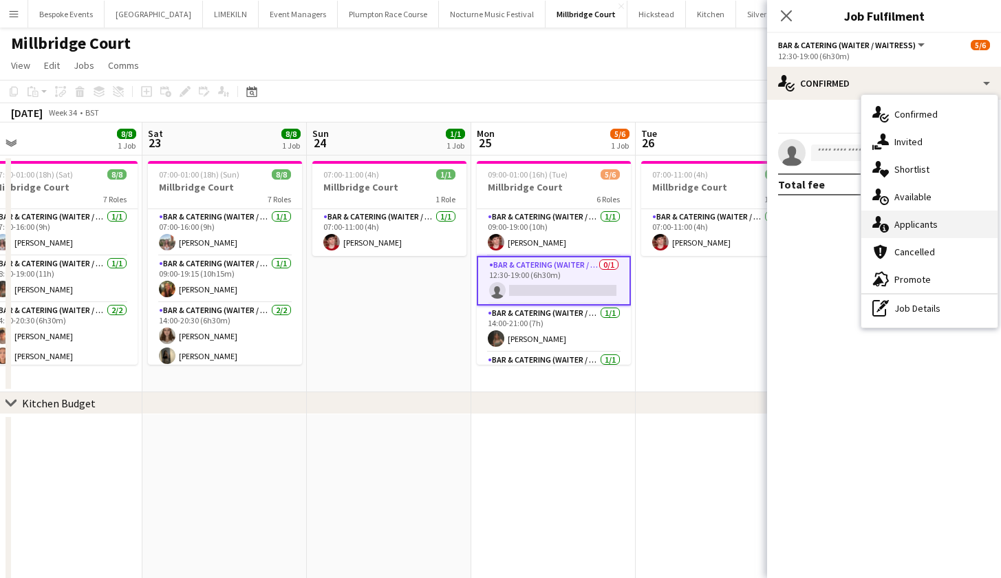
click at [916, 233] on div "single-neutral-actions-information Applicants" at bounding box center [929, 225] width 136 height 28
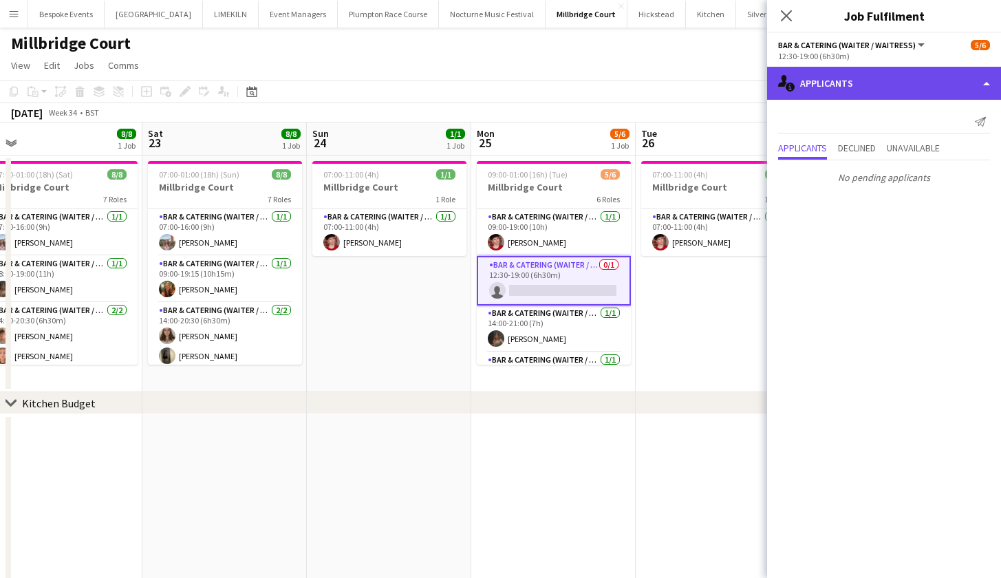
click at [818, 72] on div "single-neutral-actions-information Applicants" at bounding box center [884, 83] width 234 height 33
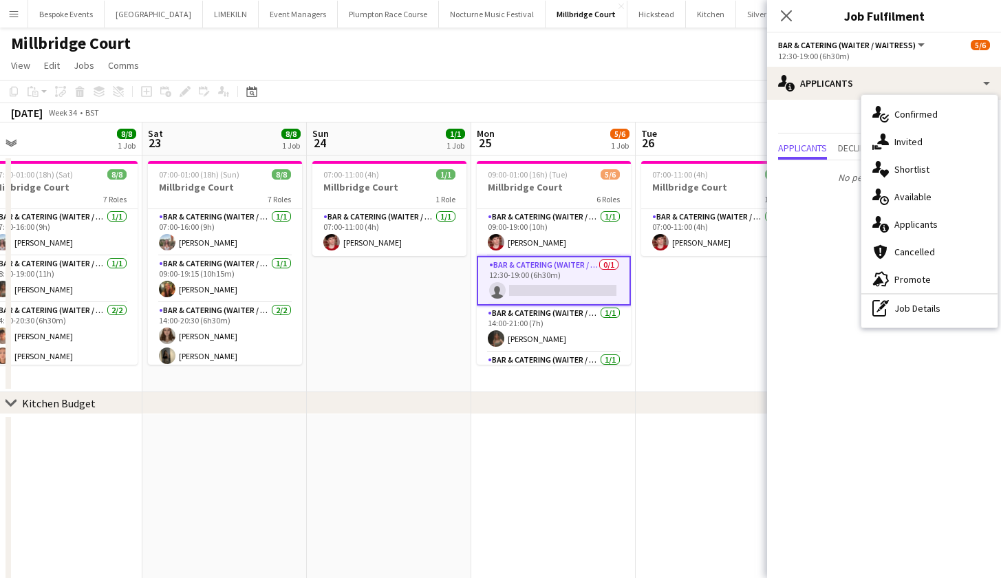
click at [594, 85] on app-toolbar "Copy Paste Paste Command V Paste with crew Command Shift V Paste linked Job Del…" at bounding box center [500, 91] width 1001 height 23
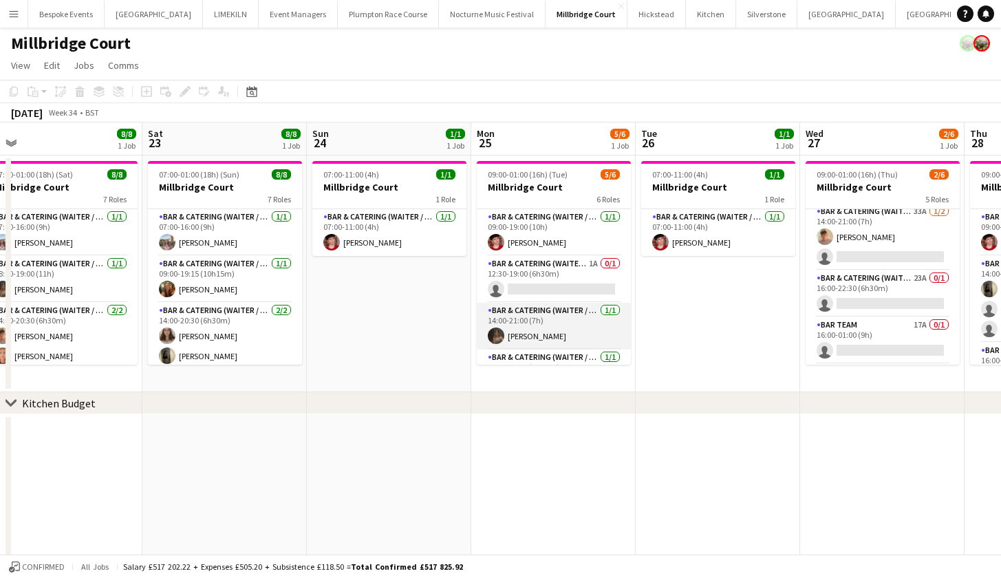
click at [550, 316] on app-card-role "Bar & Catering (Waiter / waitress) 1/1 14:00-21:00 (7h) Megan Jones" at bounding box center [554, 326] width 154 height 47
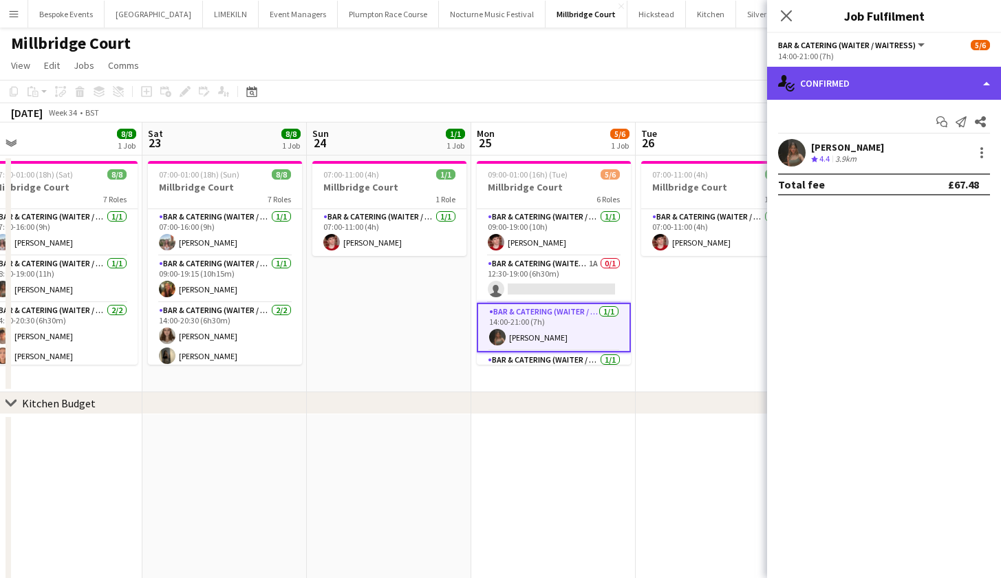
click at [872, 87] on div "single-neutral-actions-check-2 Confirmed" at bounding box center [884, 83] width 234 height 33
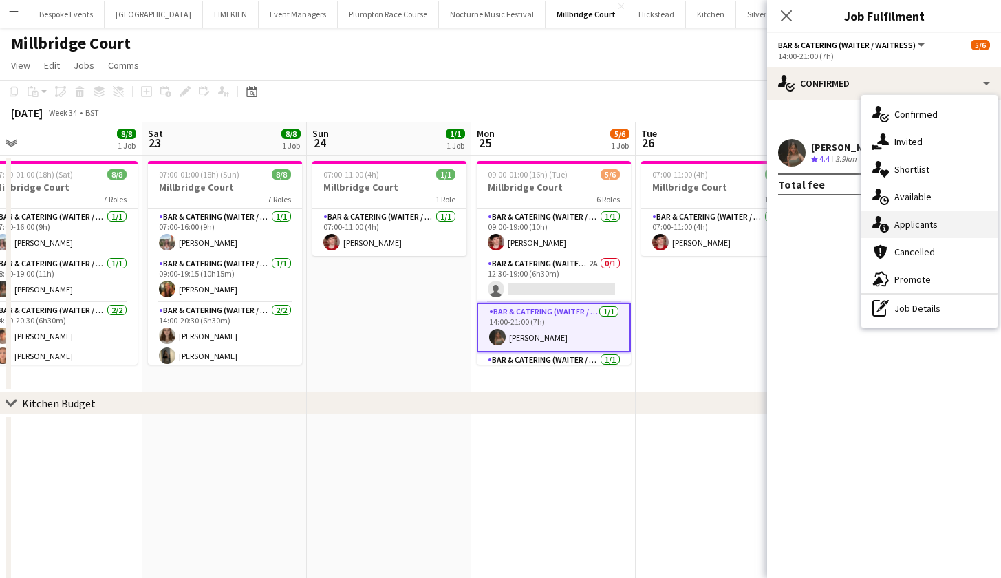
click at [962, 214] on div "single-neutral-actions-information Applicants" at bounding box center [929, 225] width 136 height 28
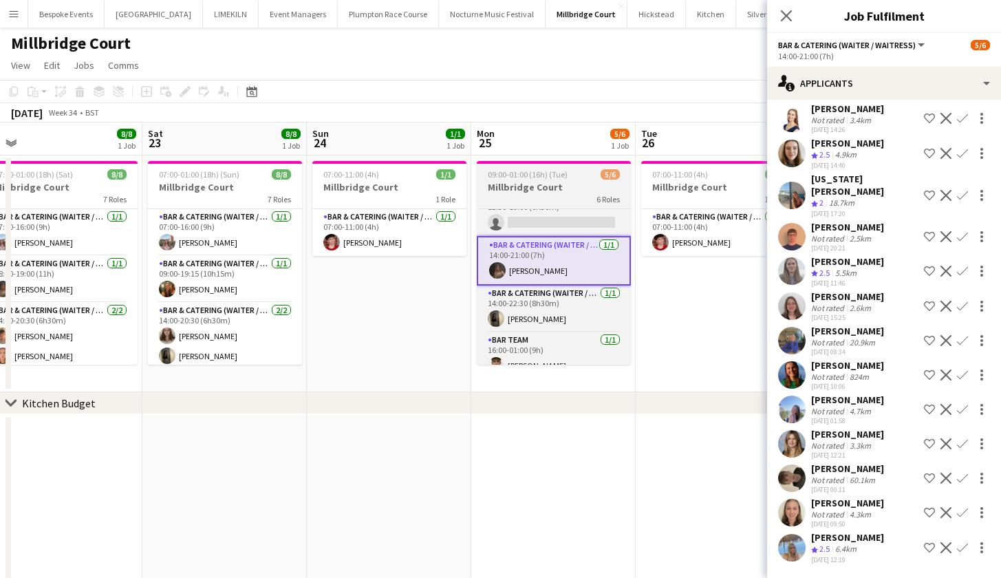
scroll to position [75, 0]
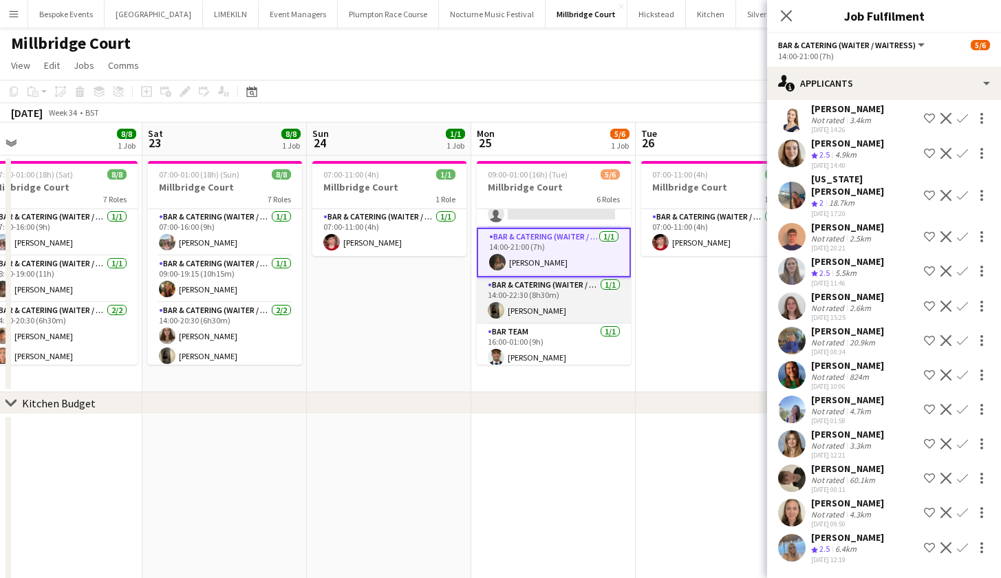
click at [554, 297] on app-card-role "Bar & Catering (Waiter / waitress) 1/1 14:00-22:30 (8h30m) Ellie Crosby" at bounding box center [554, 300] width 154 height 47
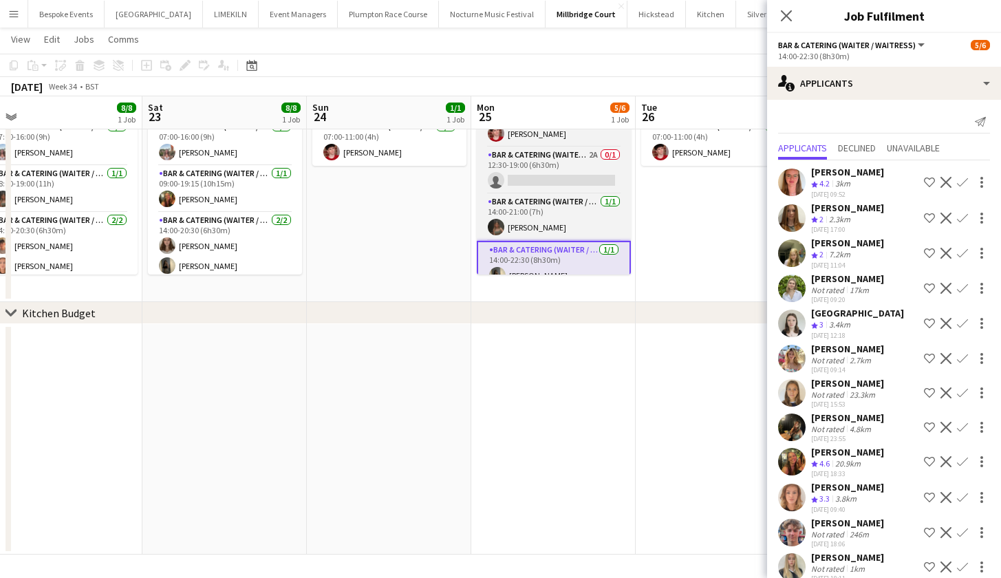
scroll to position [10, 0]
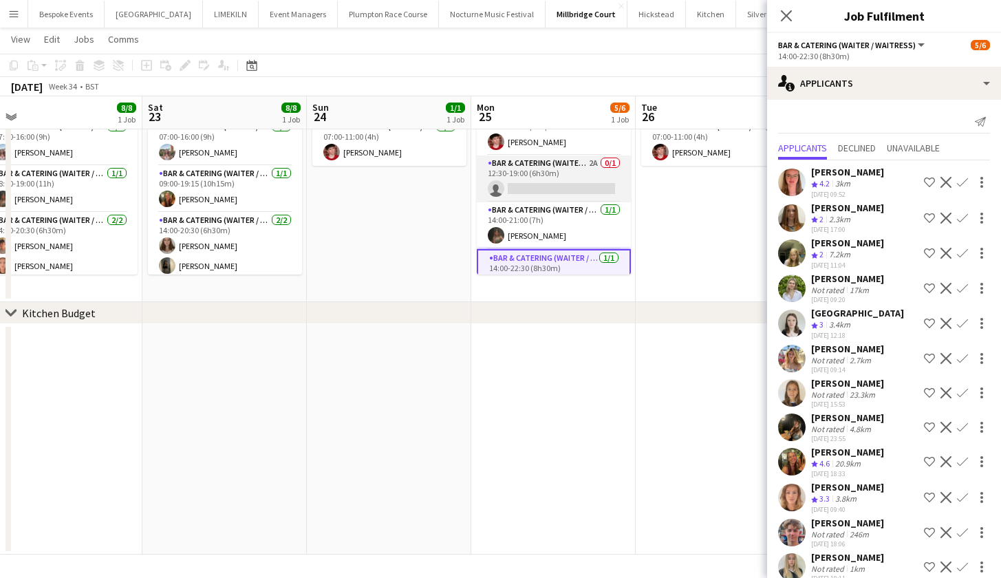
click at [517, 177] on app-card-role "Bar & Catering (Waiter / waitress) 2A 0/1 12:30-19:00 (6h30m) single-neutral-ac…" at bounding box center [554, 178] width 154 height 47
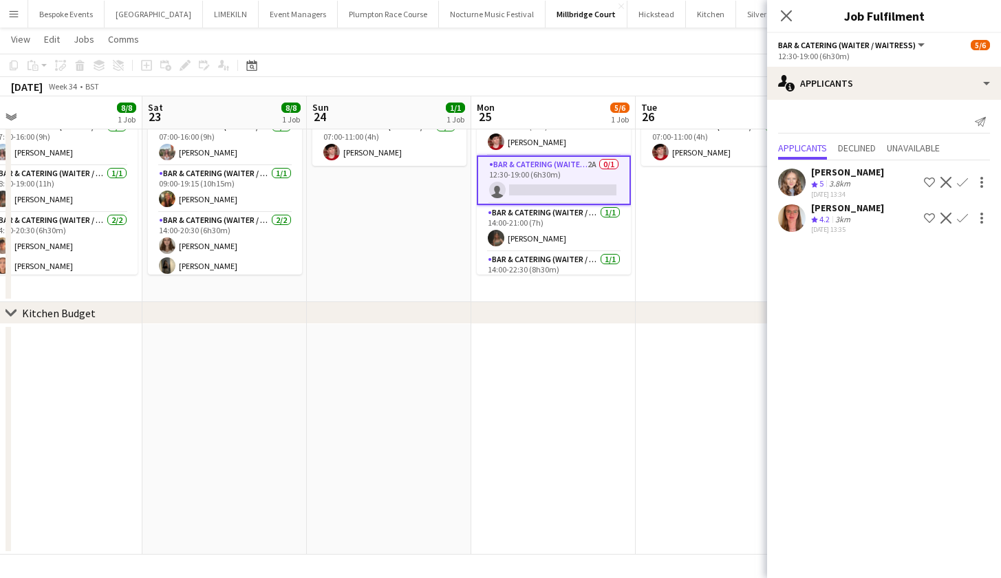
click at [965, 215] on app-icon "Confirm" at bounding box center [962, 218] width 11 height 11
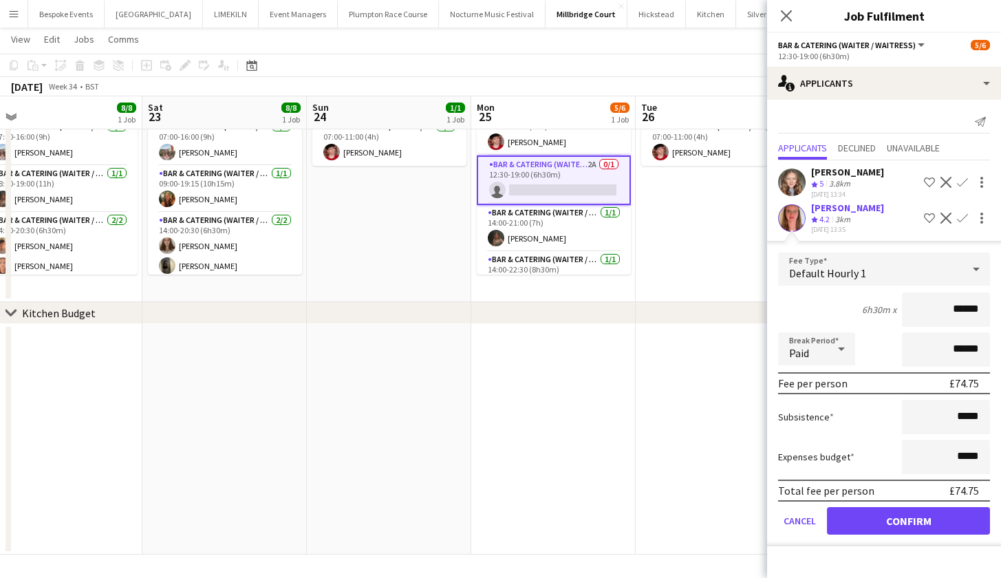
click at [891, 526] on button "Confirm" at bounding box center [908, 521] width 163 height 28
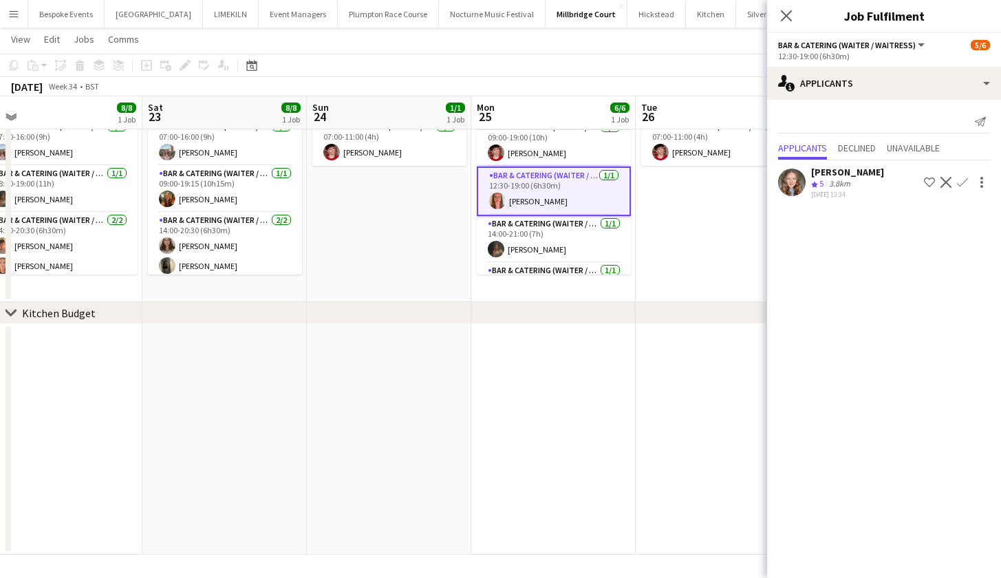
click at [680, 462] on app-date-cell at bounding box center [718, 439] width 164 height 230
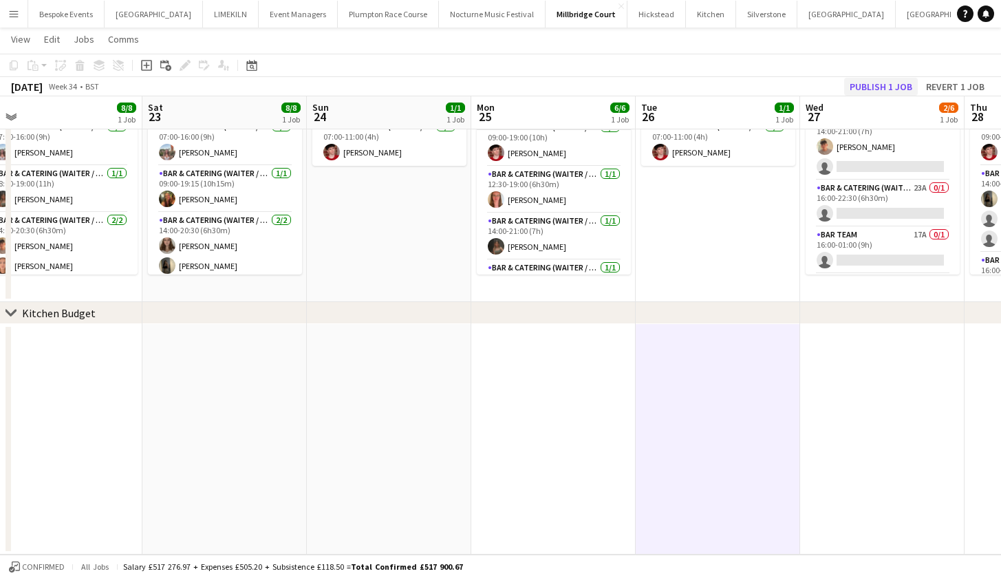
click at [887, 85] on button "Publish 1 job" at bounding box center [881, 87] width 74 height 18
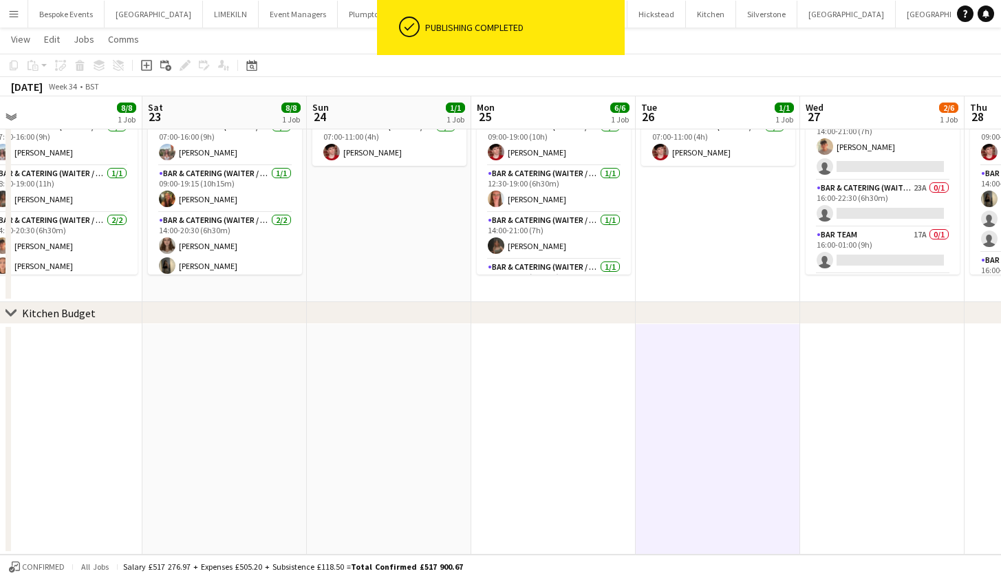
scroll to position [0, 348]
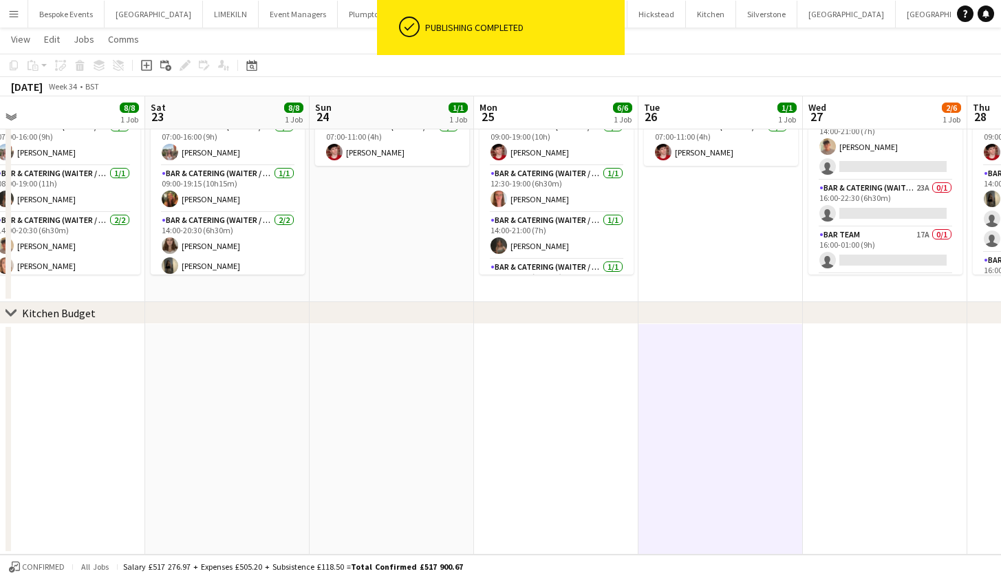
drag, startPoint x: 690, startPoint y: 272, endPoint x: 693, endPoint y: 317, distance: 45.5
click at [693, 317] on div "chevron-right Kitchen Budget Wed 20 Thu 21 7/7 1 Job Fri 22 8/8 1 Job Sat 23 8/…" at bounding box center [500, 260] width 1001 height 590
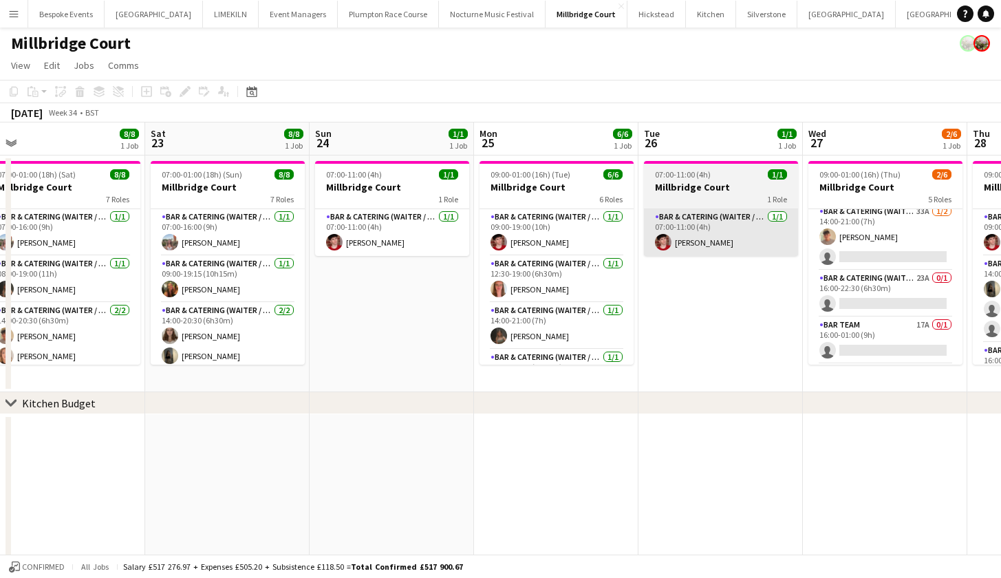
scroll to position [0, 0]
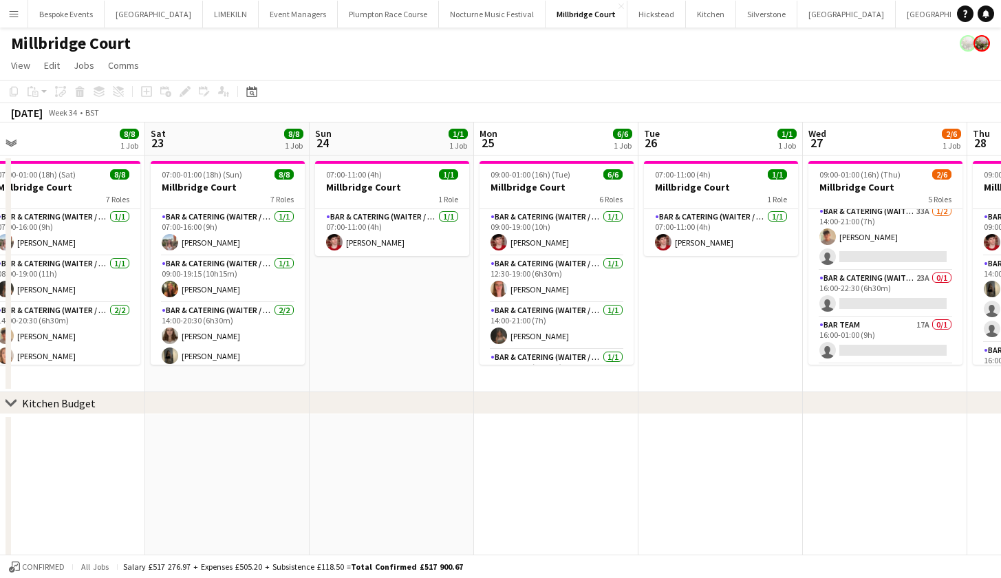
click at [734, 342] on app-date-cell "07:00-11:00 (4h) 1/1 Millbridge Court 1 Role Bar & Catering (Waiter / waitress)…" at bounding box center [720, 273] width 164 height 237
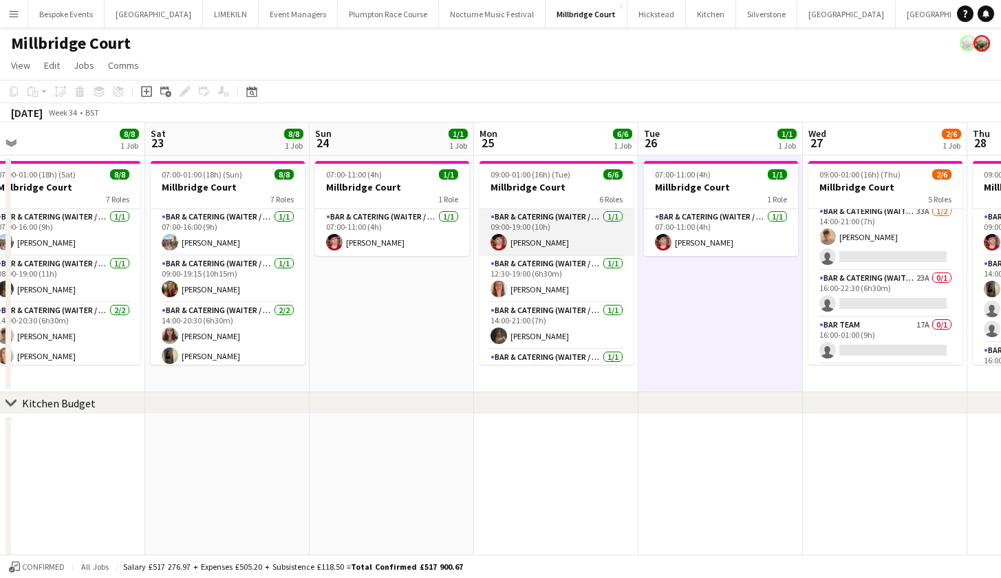
click at [521, 232] on app-card-role "Bar & Catering (Waiter / waitress) 1/1 09:00-19:00 (10h) Jonnie Saunders" at bounding box center [556, 232] width 154 height 47
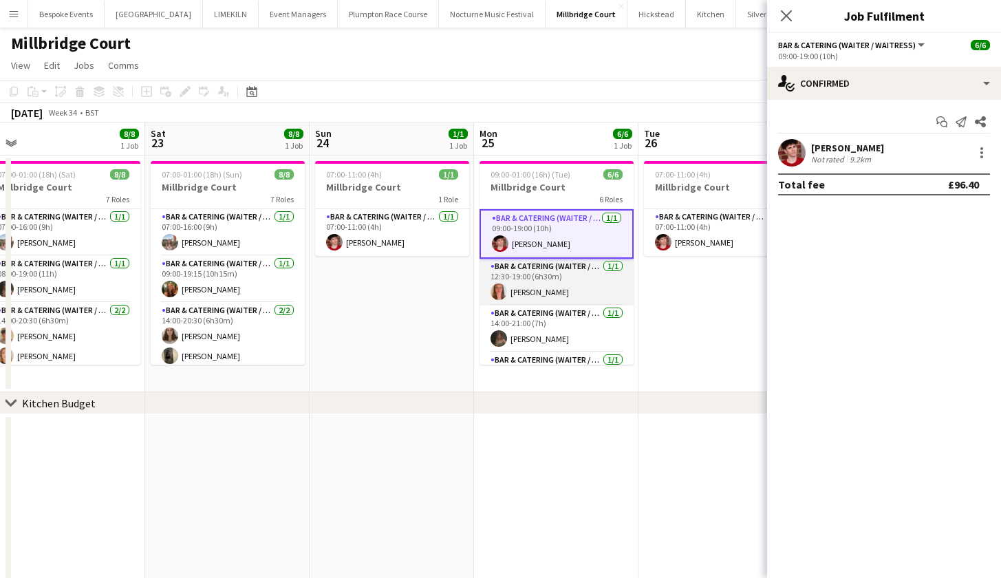
click at [534, 272] on app-card-role "Bar & Catering (Waiter / waitress) 1/1 12:30-19:00 (6h30m) Freya Hanmer" at bounding box center [556, 282] width 154 height 47
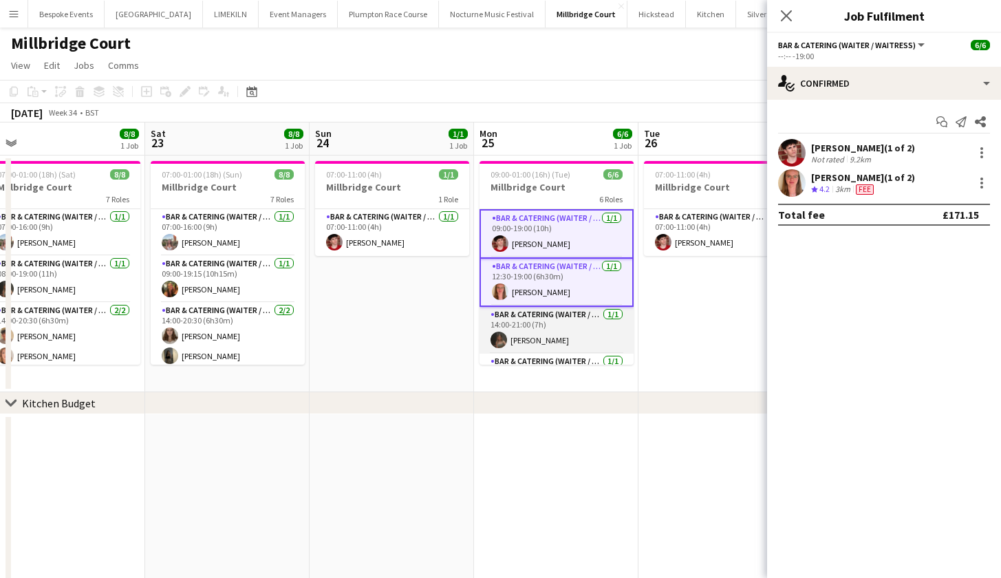
click at [557, 327] on app-card-role "Bar & Catering (Waiter / waitress) 1/1 14:00-21:00 (7h) Megan Jones" at bounding box center [556, 330] width 154 height 47
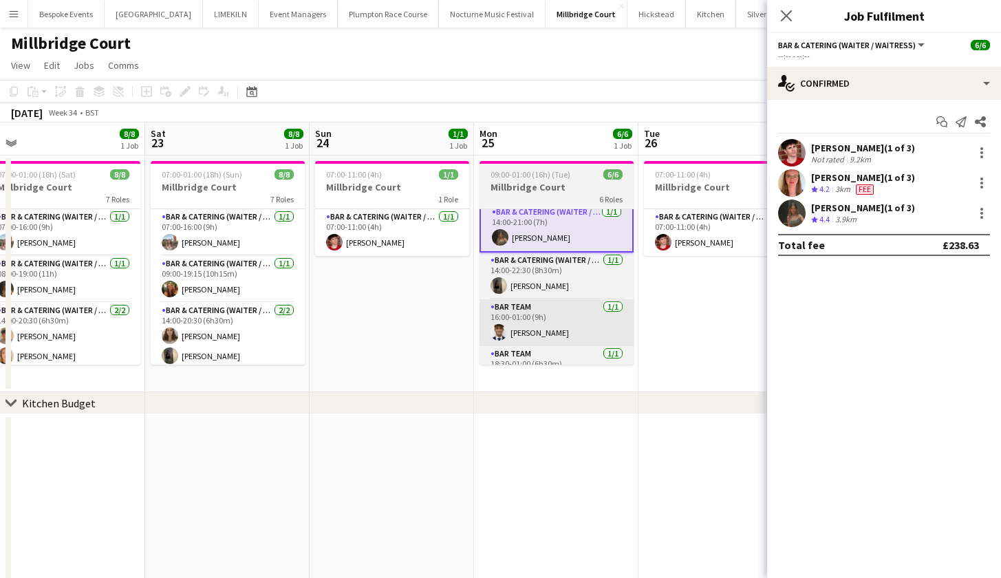
scroll to position [108, 0]
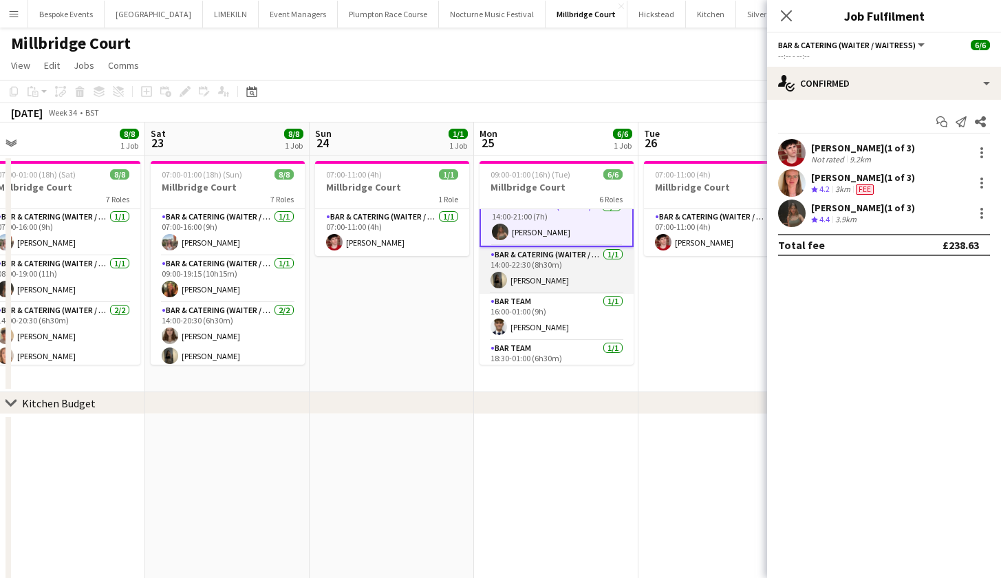
click at [551, 277] on app-card-role "Bar & Catering (Waiter / waitress) 1/1 14:00-22:30 (8h30m) Ellie Crosby" at bounding box center [556, 270] width 154 height 47
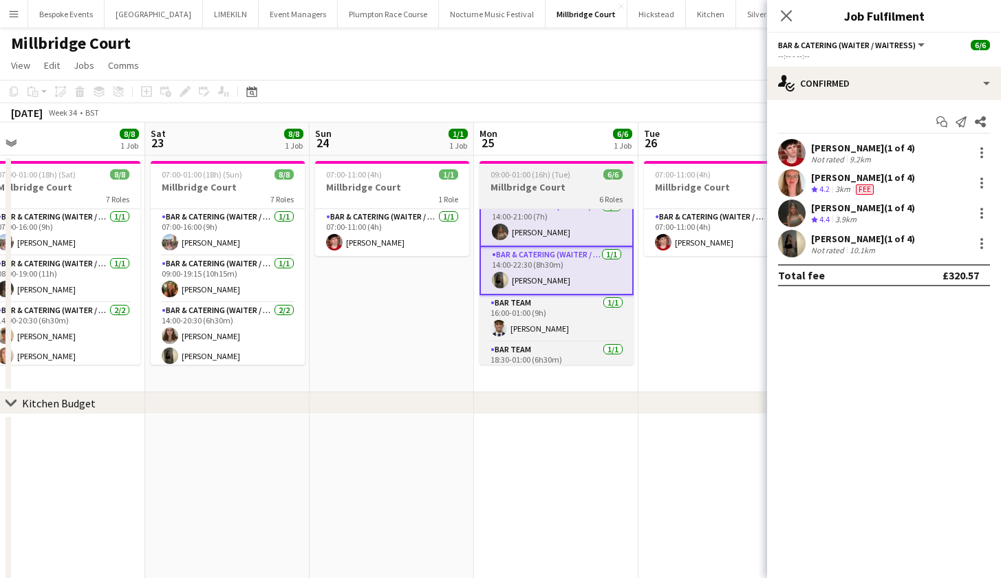
scroll to position [132, 0]
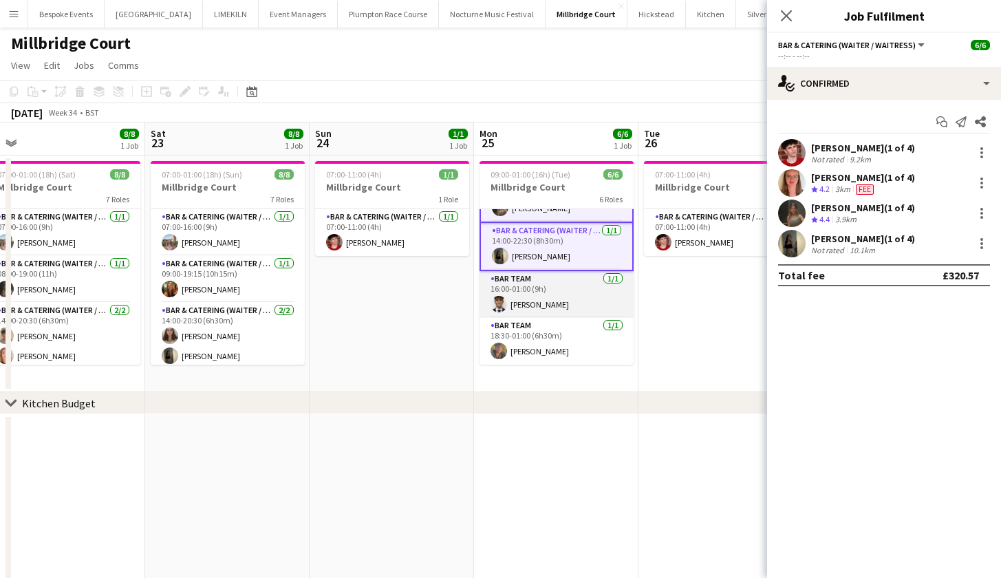
click at [550, 292] on app-card-role "Bar Team 1/1 16:00-01:00 (9h) Luc Pressley" at bounding box center [556, 294] width 154 height 47
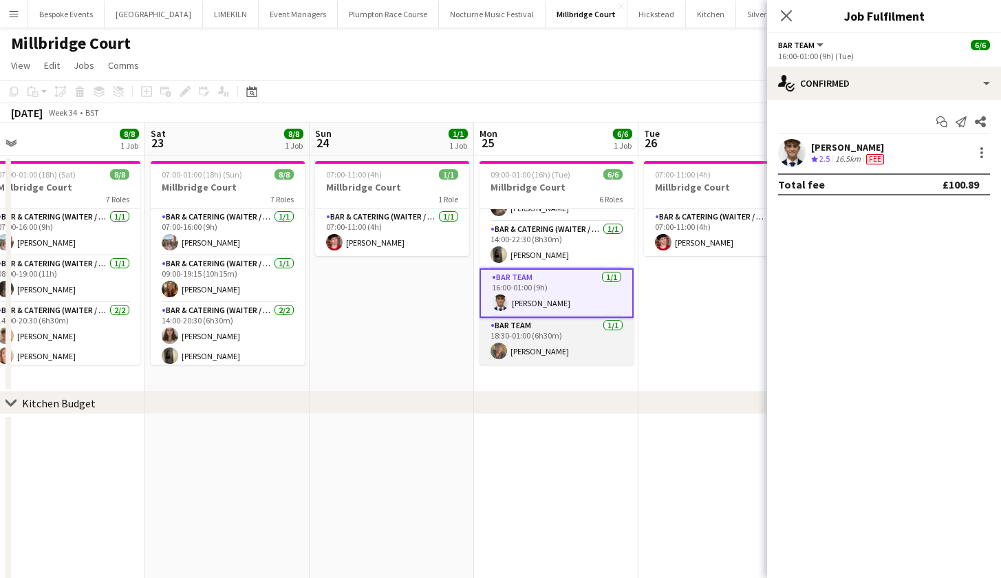
click at [547, 335] on app-card-role "Bar Team 1/1 18:30-01:00 (6h30m) sam hibberd" at bounding box center [556, 341] width 154 height 47
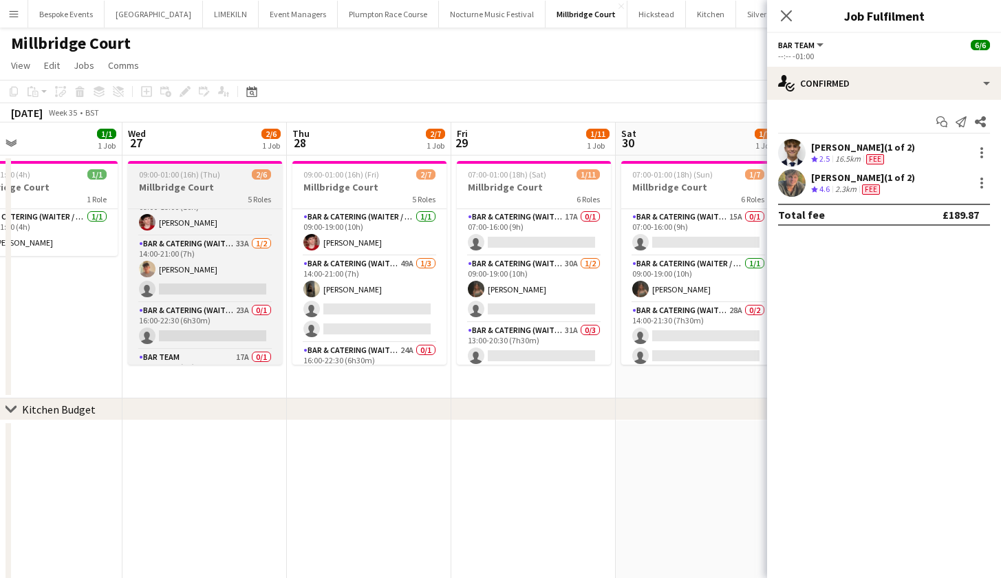
scroll to position [0, 0]
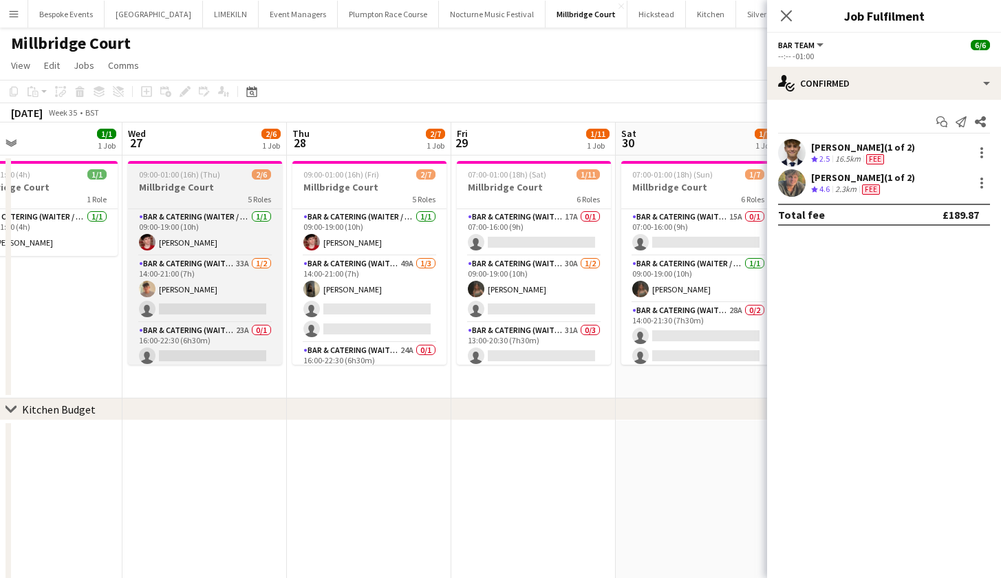
click at [207, 177] on span "09:00-01:00 (16h) (Thu)" at bounding box center [179, 174] width 81 height 10
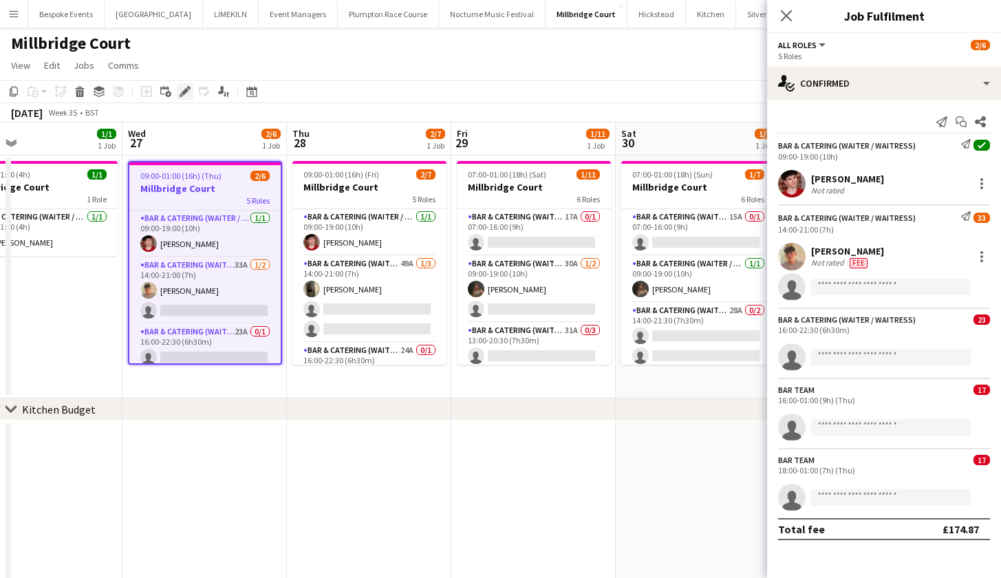
scroll to position [125, 0]
click at [188, 86] on icon "Edit" at bounding box center [185, 91] width 11 height 11
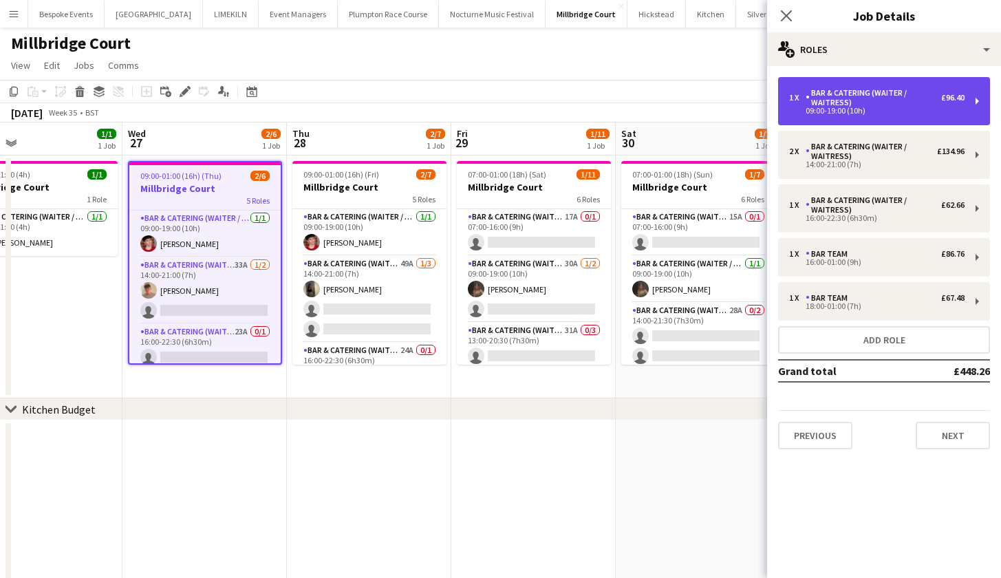
click at [843, 100] on div "Bar & Catering (Waiter / waitress)" at bounding box center [874, 97] width 136 height 19
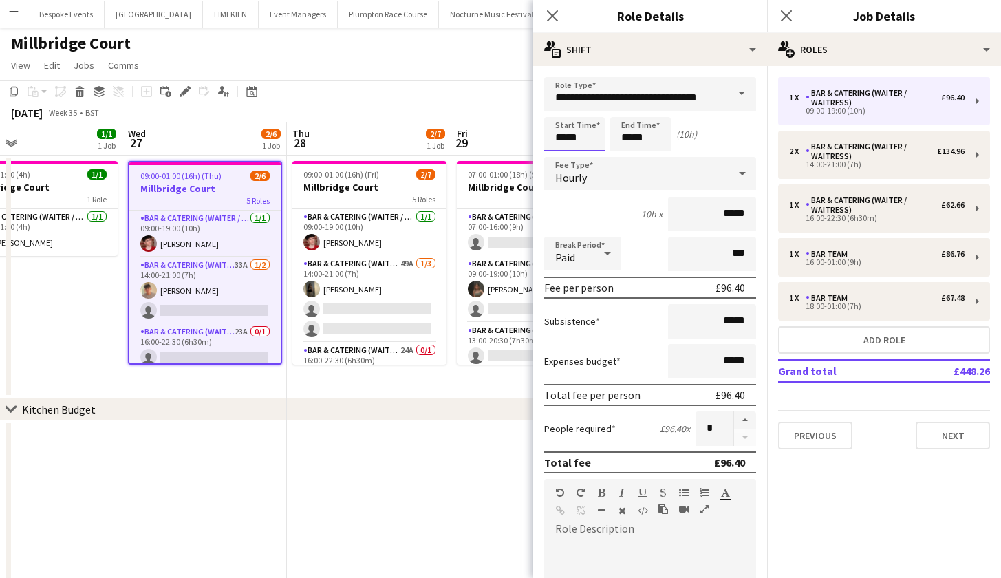
click at [565, 138] on input "*****" at bounding box center [574, 134] width 61 height 34
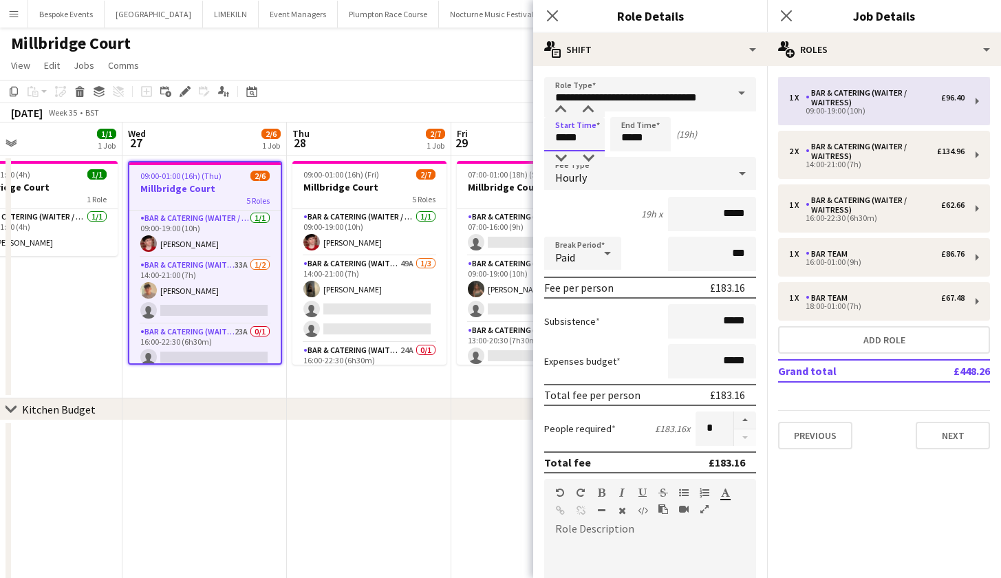
type input "*****"
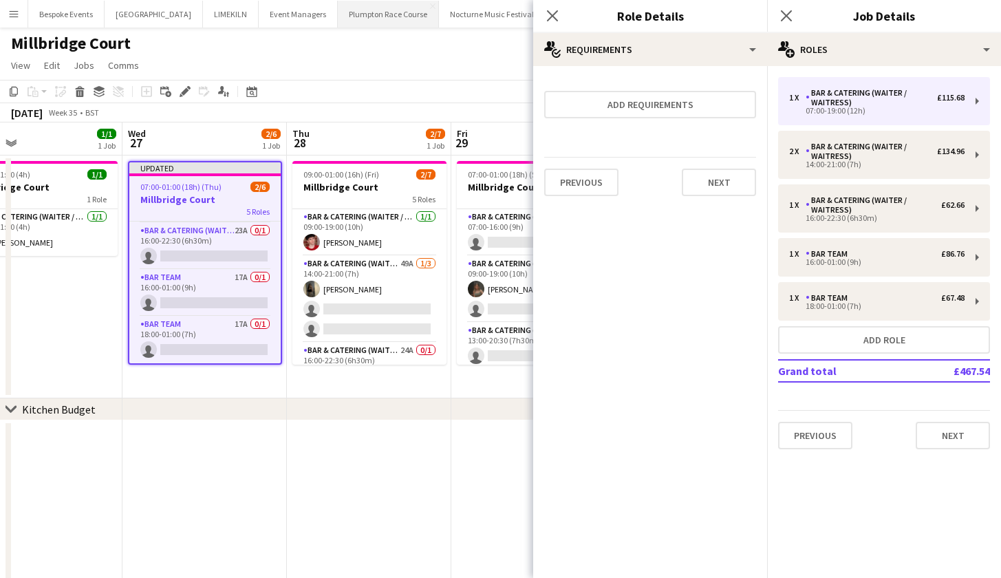
scroll to position [0, 0]
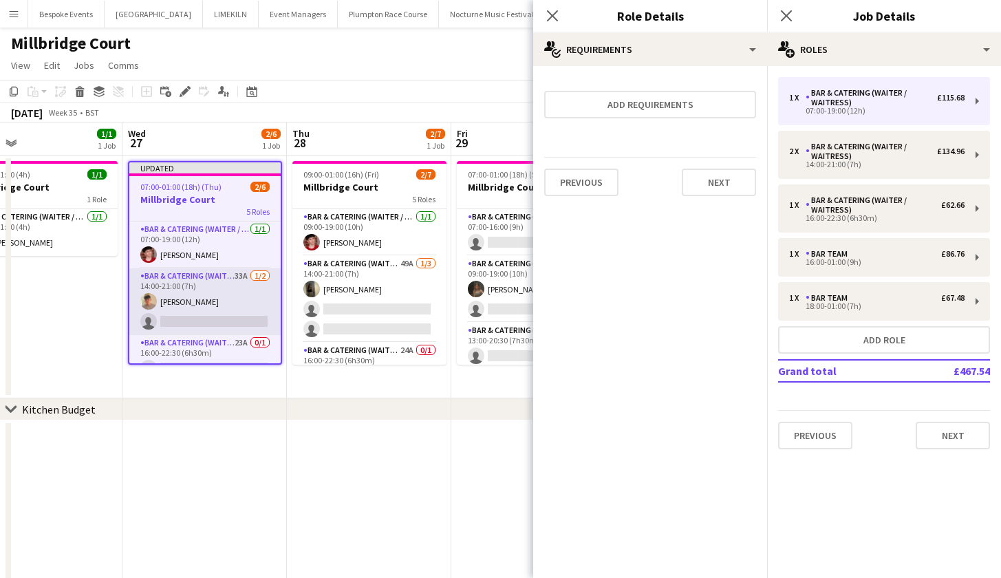
click at [208, 288] on app-card-role "Bar & Catering (Waiter / waitress) 33A 1/2 14:00-21:00 (7h) Jude Inkley single-…" at bounding box center [204, 301] width 151 height 67
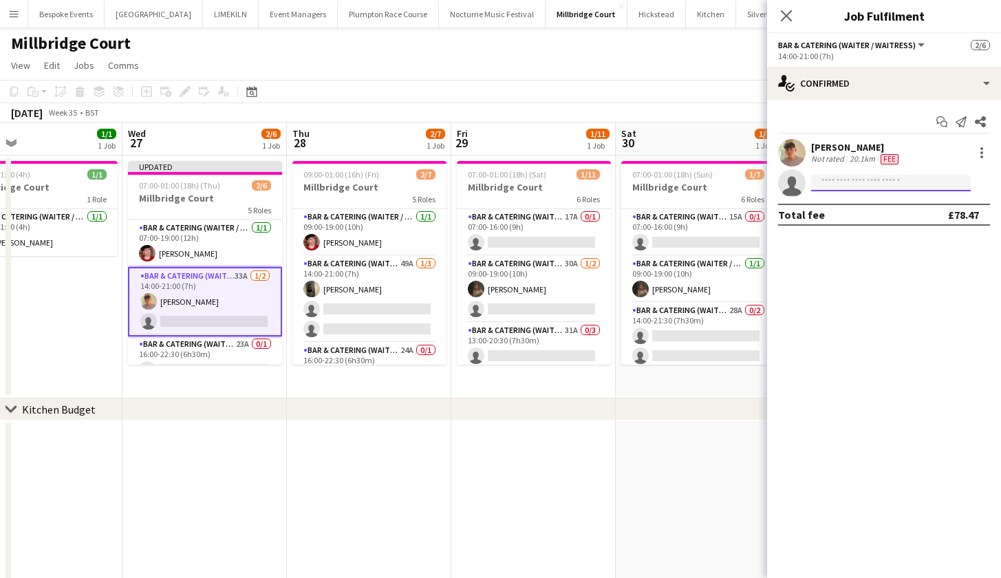
click at [845, 181] on input at bounding box center [891, 183] width 160 height 17
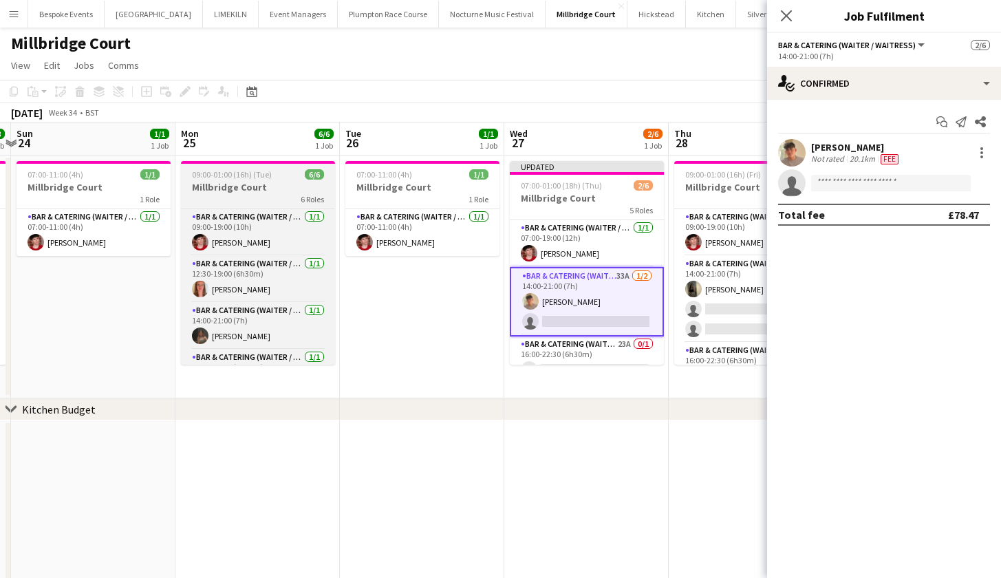
click at [246, 191] on h3 "Millbridge Court" at bounding box center [258, 187] width 154 height 12
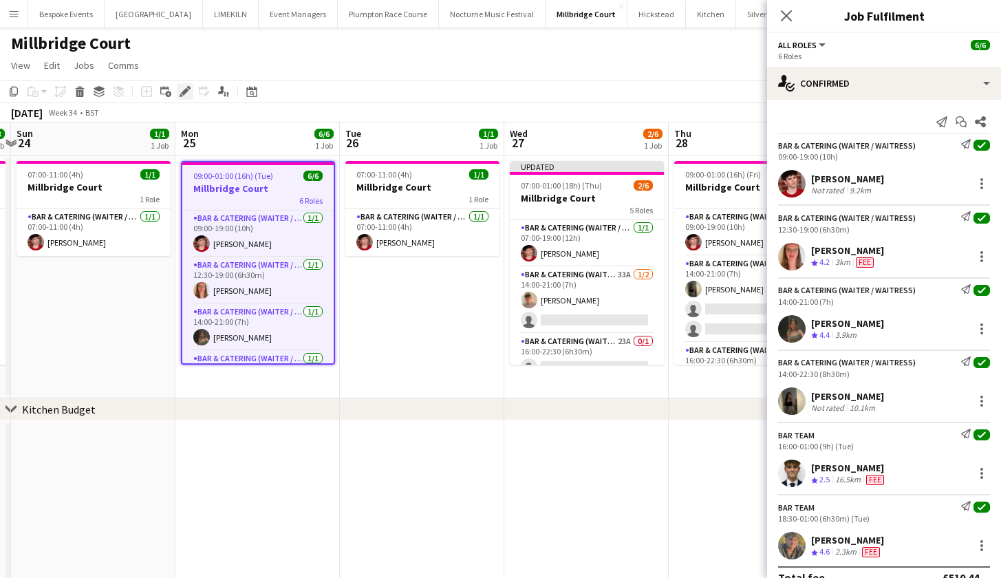
click at [181, 94] on icon "Edit" at bounding box center [185, 91] width 11 height 11
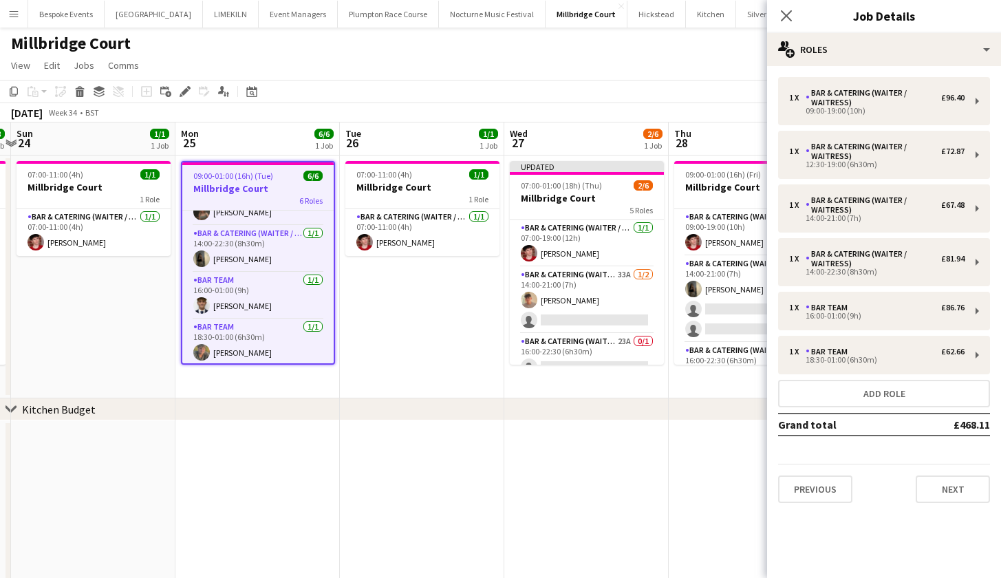
scroll to position [128, 0]
click at [379, 309] on app-date-cell "07:00-11:00 (4h) 1/1 Millbridge Court 1 Role Bar & Catering (Waiter / waitress)…" at bounding box center [422, 276] width 164 height 243
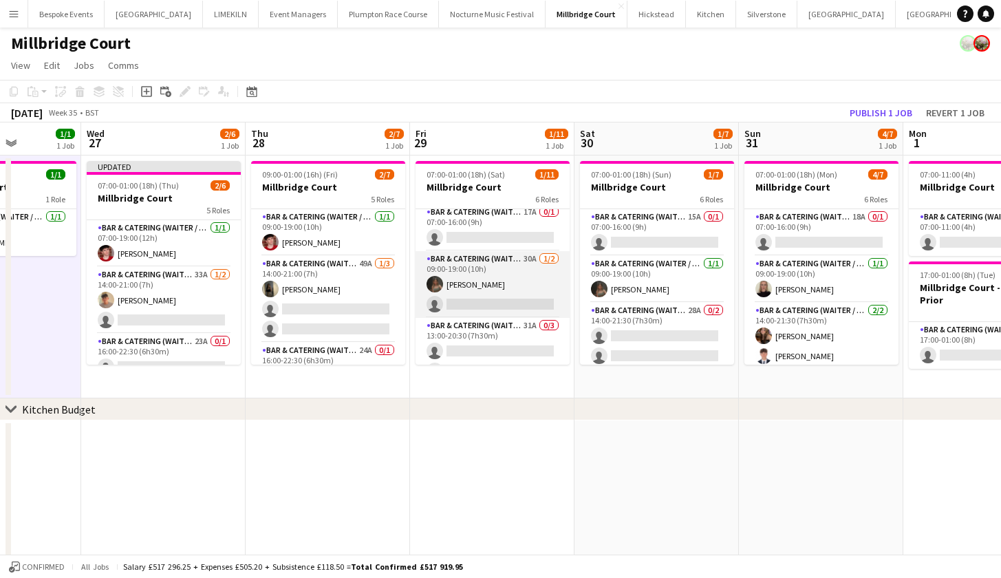
scroll to position [0, 411]
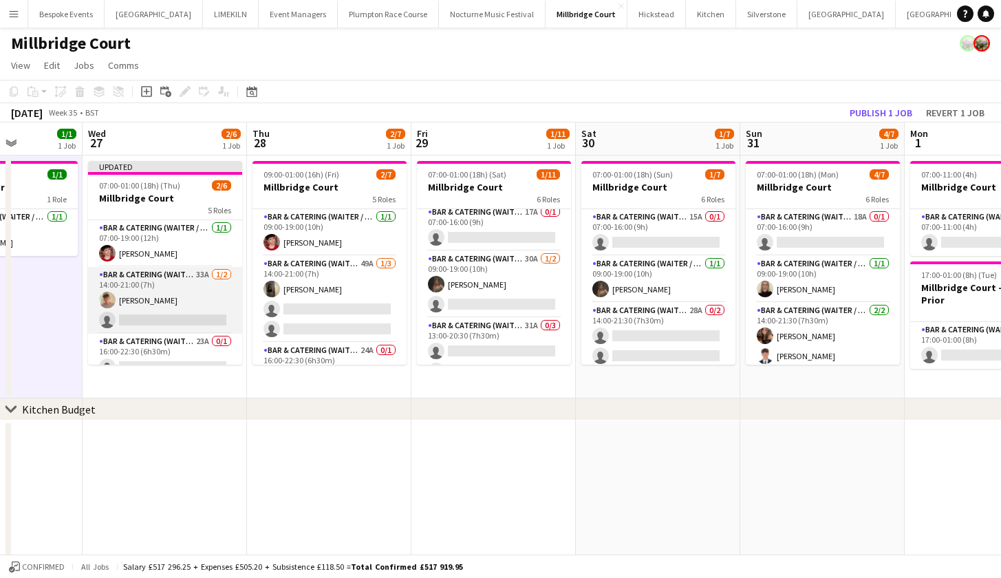
click at [146, 285] on app-card-role "Bar & Catering (Waiter / waitress) 33A 1/2 14:00-21:00 (7h) Jude Inkley single-…" at bounding box center [165, 300] width 154 height 67
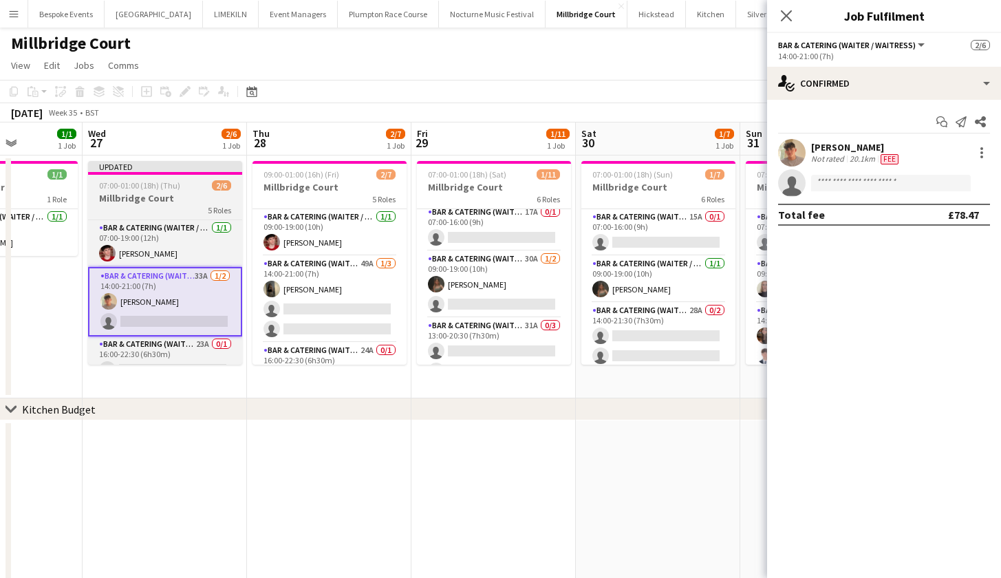
click at [141, 178] on app-job-card "Updated 07:00-01:00 (18h) (Thu) 2/6 Millbridge Court 5 Roles Bar & Catering (Wa…" at bounding box center [165, 263] width 154 height 204
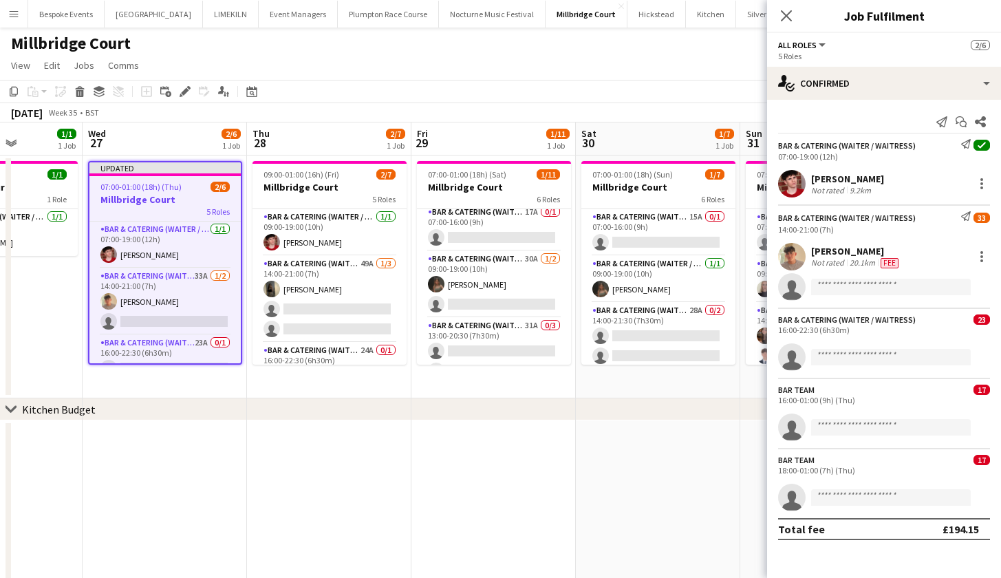
click at [141, 178] on app-job-card "Updated 07:00-01:00 (18h) (Thu) 2/6 Millbridge Court 5 Roles Bar & Catering (Wa…" at bounding box center [165, 263] width 154 height 204
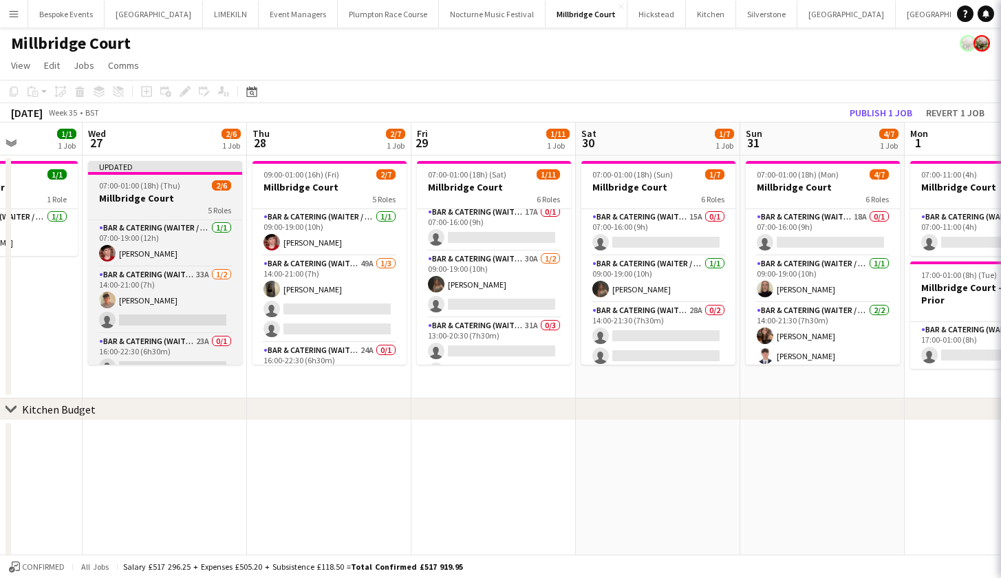
click at [141, 178] on app-job-card "Updated 07:00-01:00 (18h) (Thu) 2/6 Millbridge Court 5 Roles Bar & Catering (Wa…" at bounding box center [165, 263] width 154 height 204
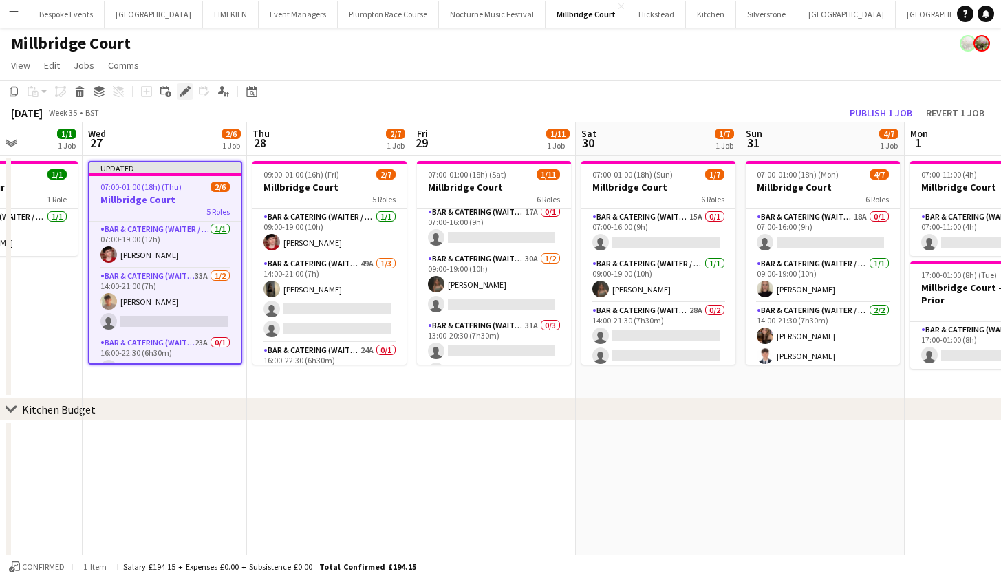
click at [180, 91] on icon "Edit" at bounding box center [185, 91] width 11 height 11
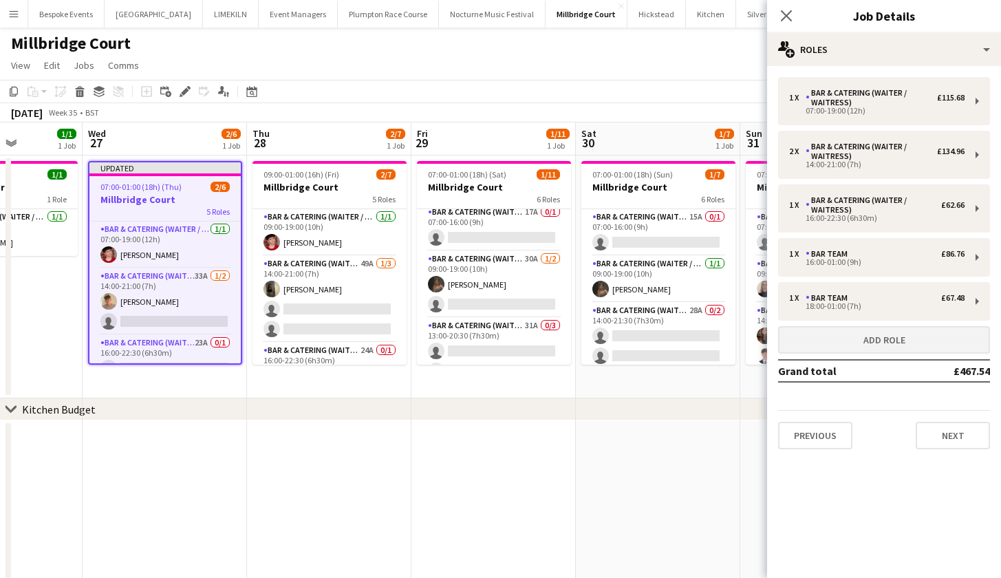
click at [881, 333] on button "Add role" at bounding box center [884, 340] width 212 height 28
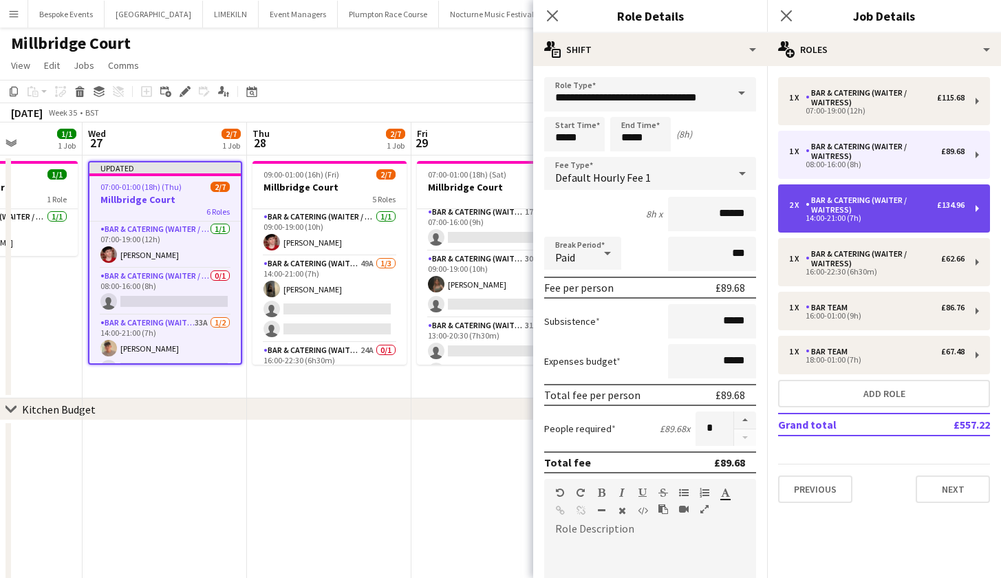
click at [866, 213] on div "Bar & Catering (Waiter / waitress)" at bounding box center [871, 204] width 131 height 19
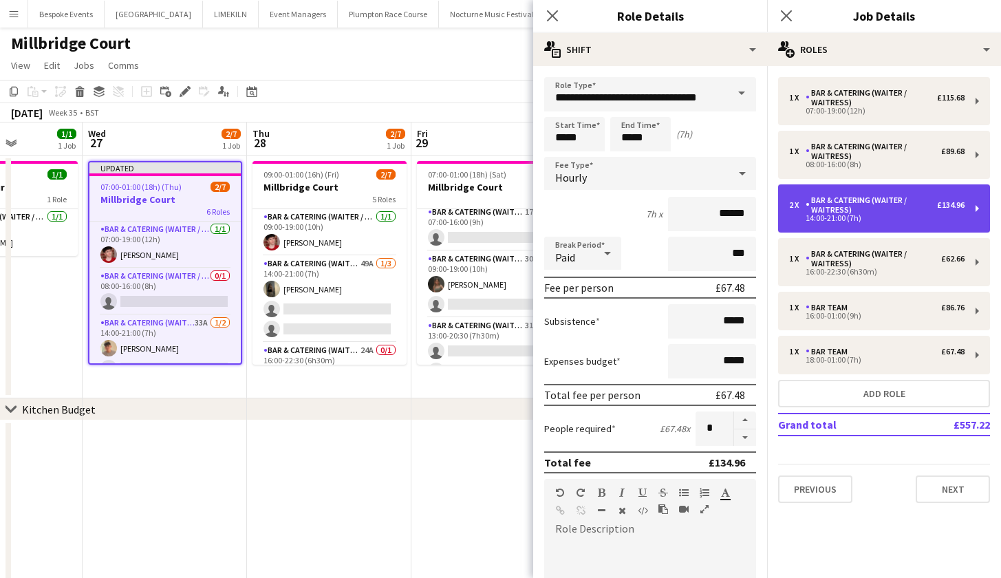
type input "*****"
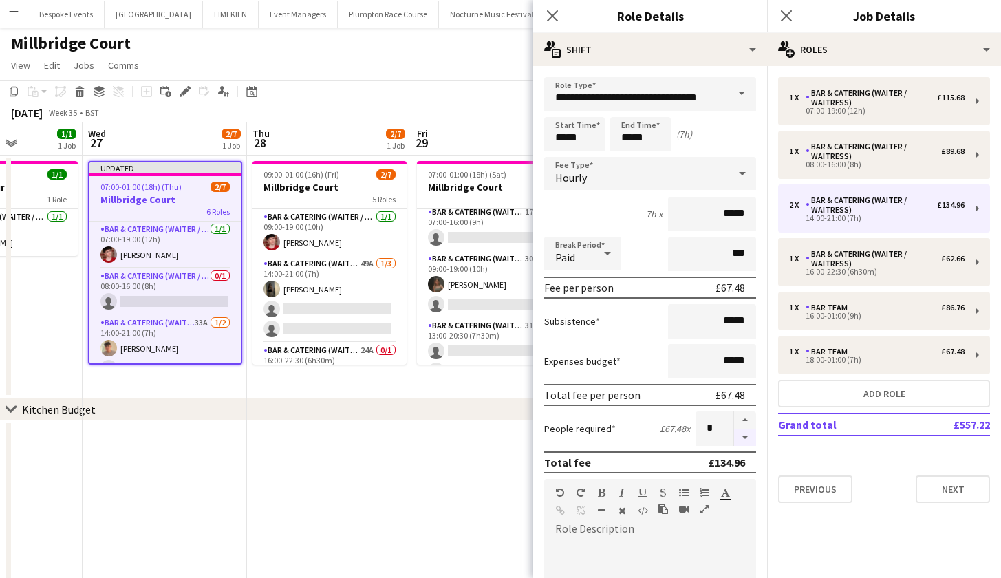
click at [734, 438] on button "button" at bounding box center [745, 437] width 22 height 17
type input "*"
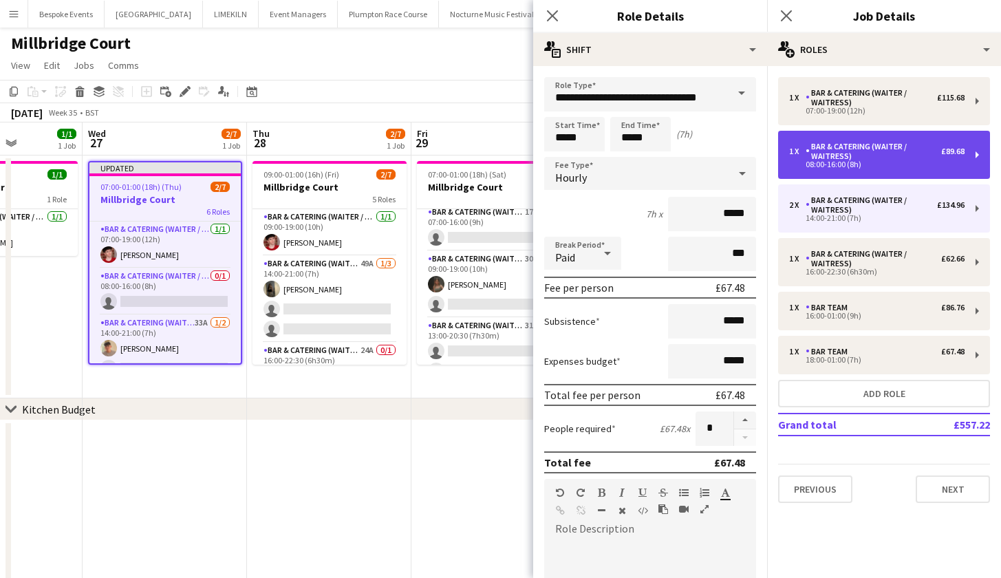
click at [837, 161] on div "08:00-16:00 (8h)" at bounding box center [876, 164] width 175 height 7
type input "*****"
type input "******"
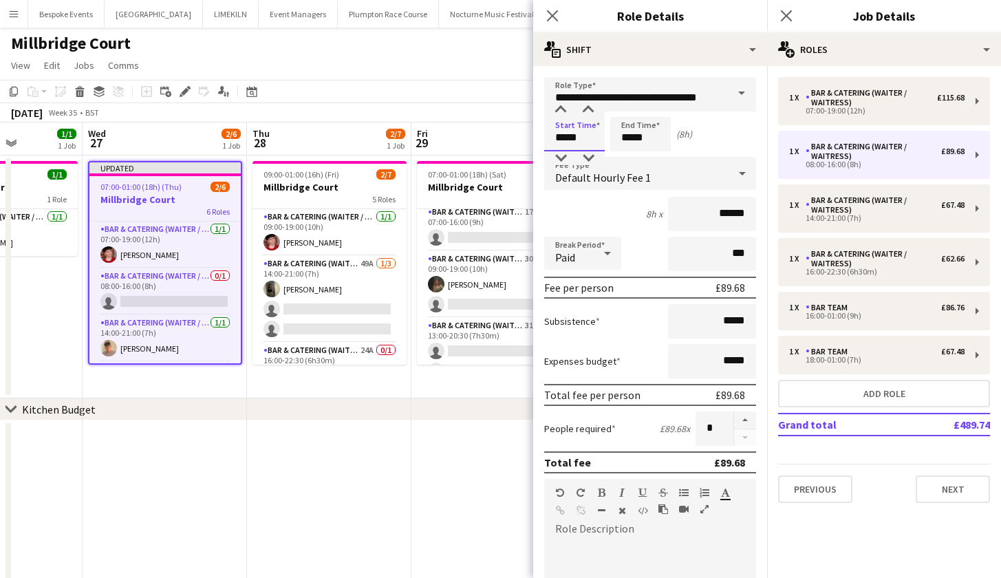
click at [565, 139] on input "*****" at bounding box center [574, 134] width 61 height 34
type input "*****"
click at [632, 136] on input "*****" at bounding box center [640, 134] width 61 height 34
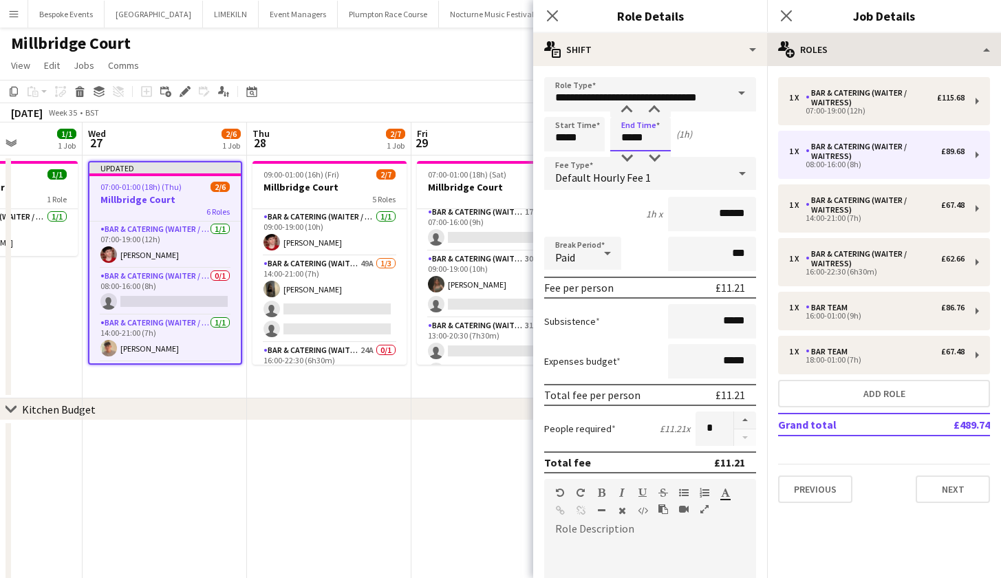
type input "*****"
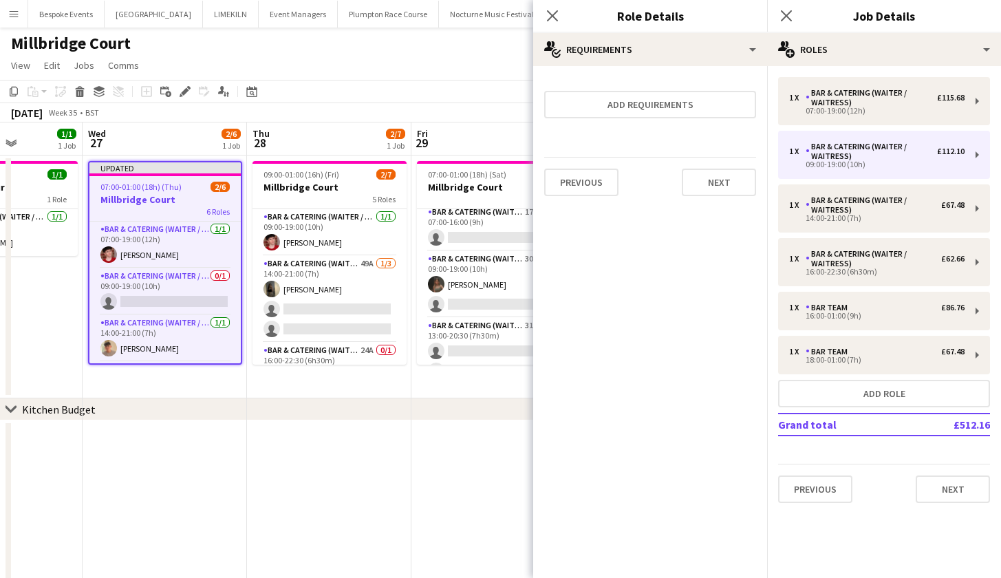
click at [181, 388] on app-date-cell "Updated 07:00-01:00 (18h) (Thu) 2/6 Millbridge Court 6 Roles Bar & Catering (Wa…" at bounding box center [165, 276] width 164 height 243
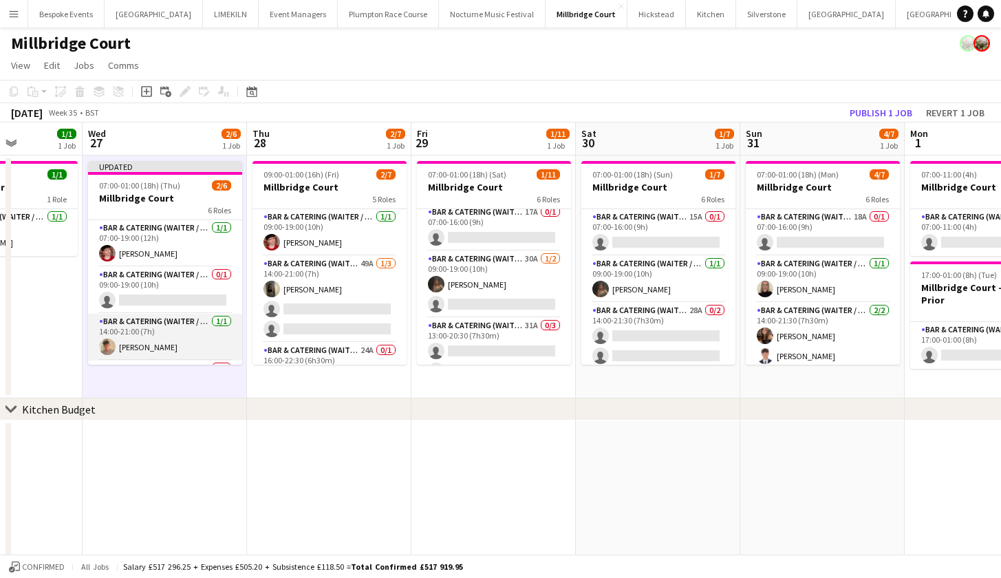
click at [146, 339] on app-card-role "Bar & Catering (Waiter / waitress) 1/1 14:00-21:00 (7h) Jude Inkley" at bounding box center [165, 337] width 154 height 47
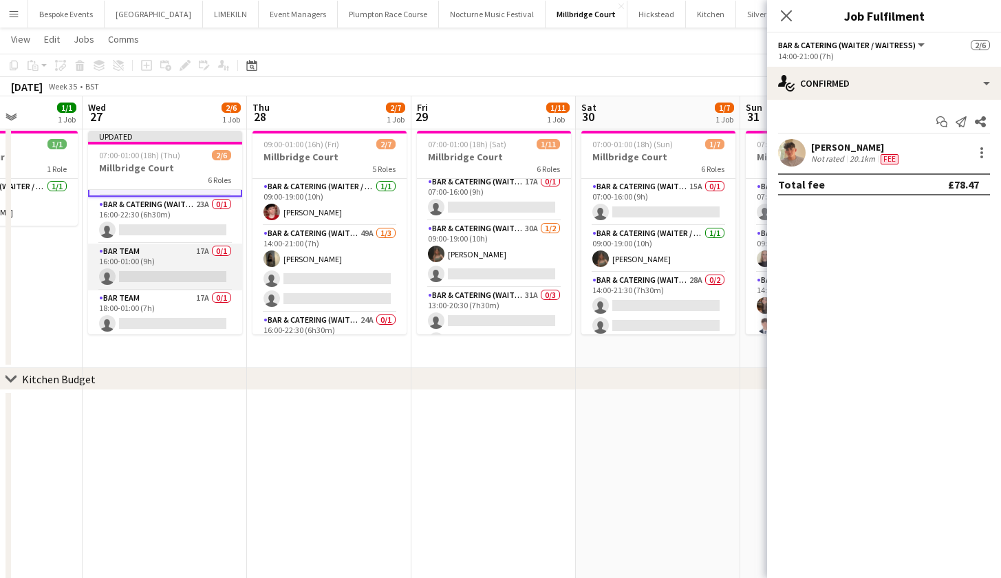
scroll to position [113, 0]
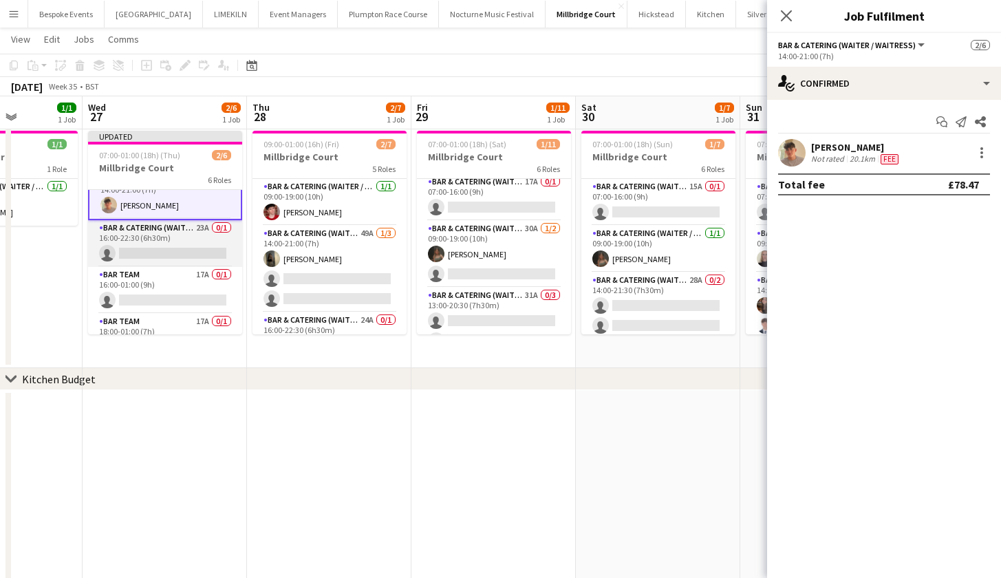
click at [166, 246] on app-card-role "Bar & Catering (Waiter / waitress) 23A 0/1 16:00-22:30 (6h30m) single-neutral-a…" at bounding box center [165, 243] width 154 height 47
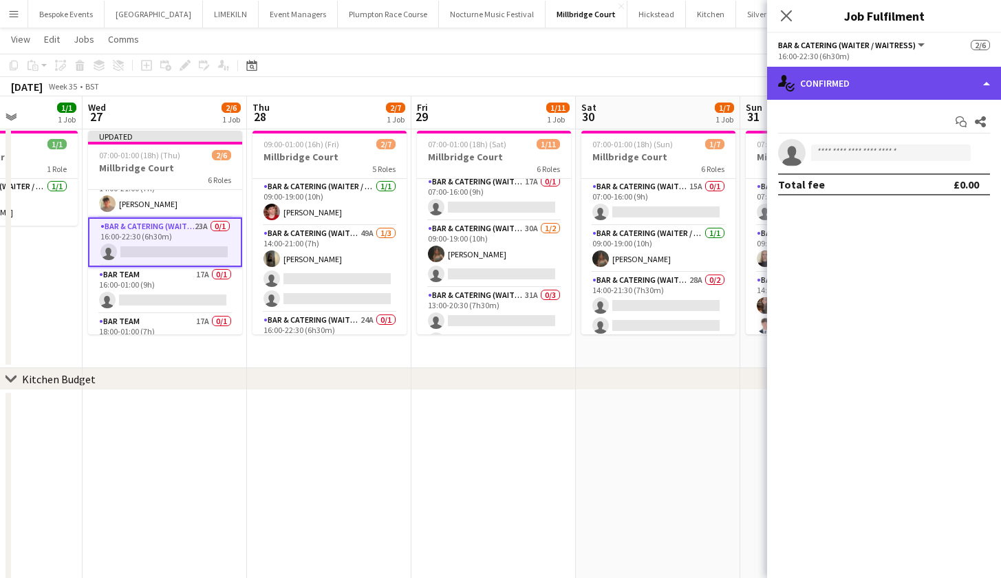
click at [857, 80] on div "single-neutral-actions-check-2 Confirmed" at bounding box center [884, 83] width 234 height 33
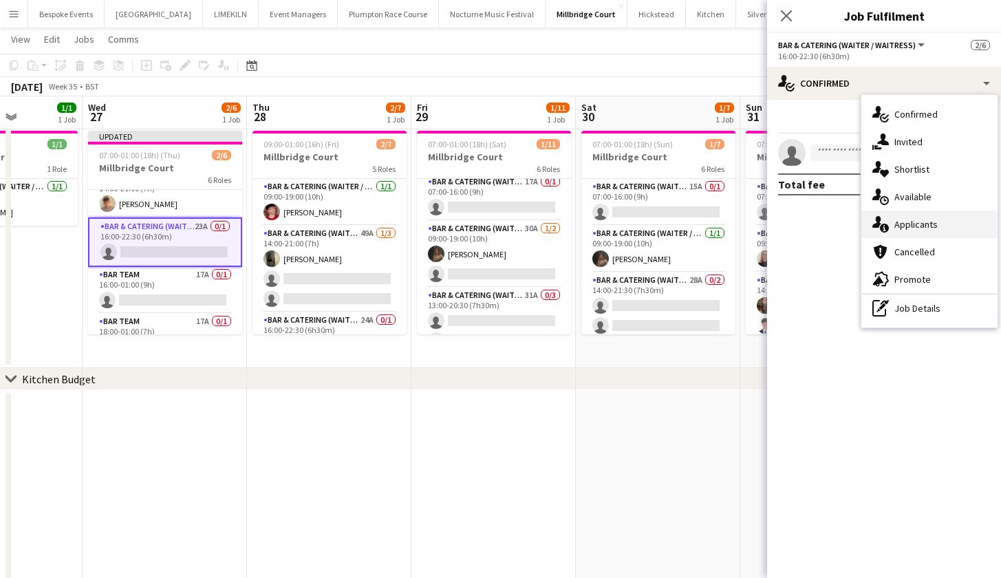
click at [911, 226] on div "single-neutral-actions-information Applicants" at bounding box center [929, 225] width 136 height 28
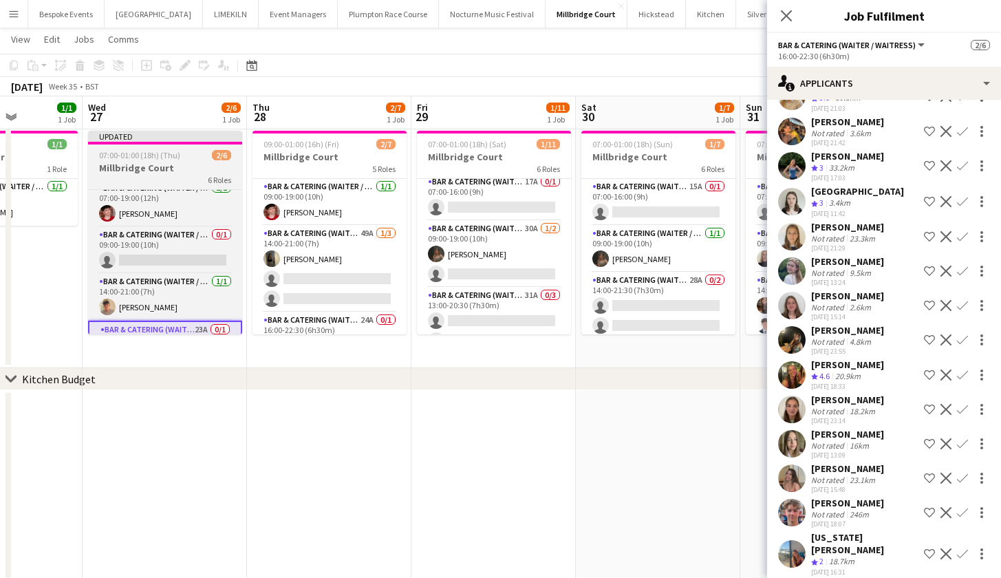
scroll to position [4, 0]
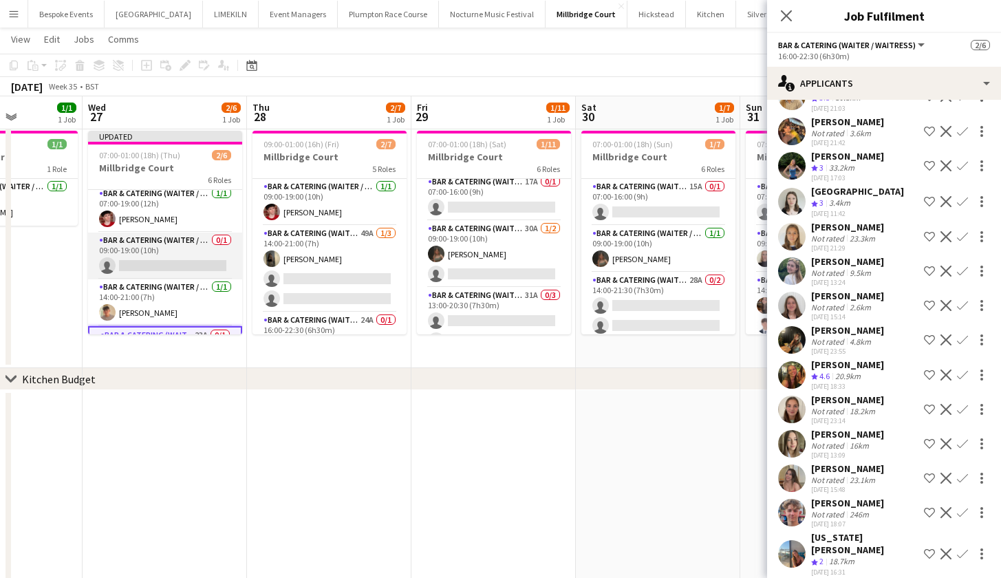
click at [181, 265] on app-card-role "Bar & Catering (Waiter / waitress) 0/1 09:00-19:00 (10h) single-neutral-actions" at bounding box center [165, 256] width 154 height 47
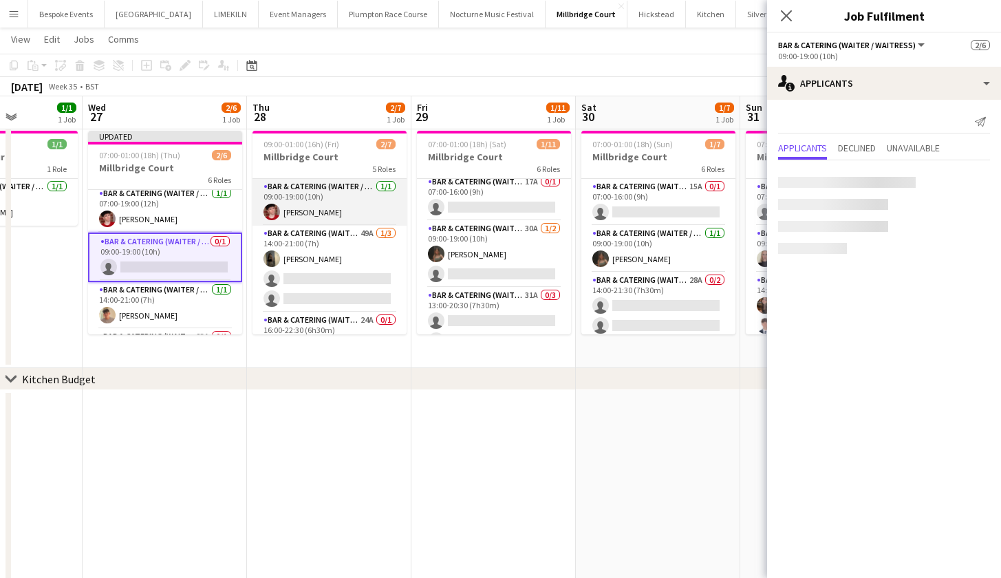
scroll to position [0, 0]
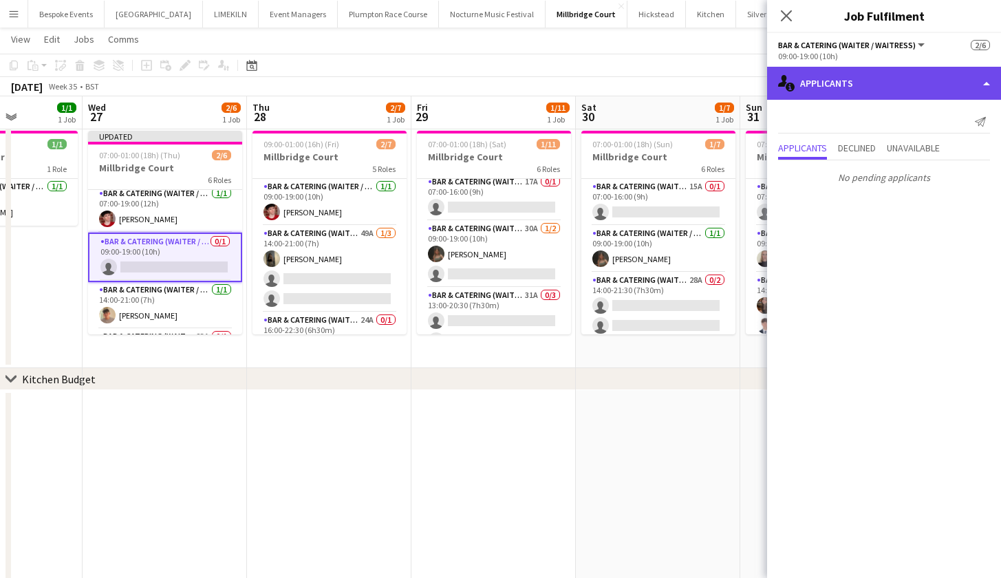
click at [819, 79] on div "single-neutral-actions-information Applicants" at bounding box center [884, 83] width 234 height 33
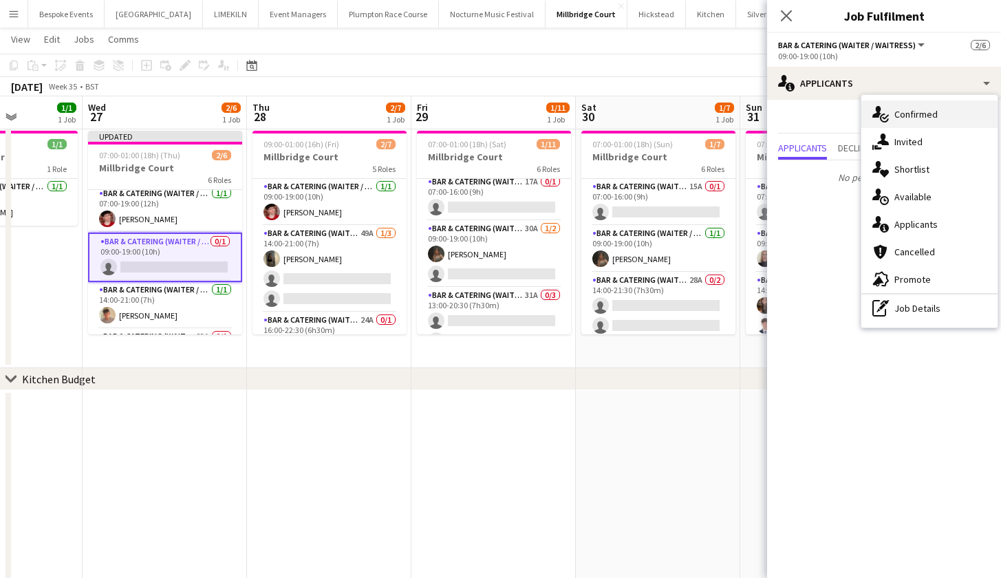
click at [894, 109] on div "single-neutral-actions-check-2 Confirmed" at bounding box center [929, 114] width 136 height 28
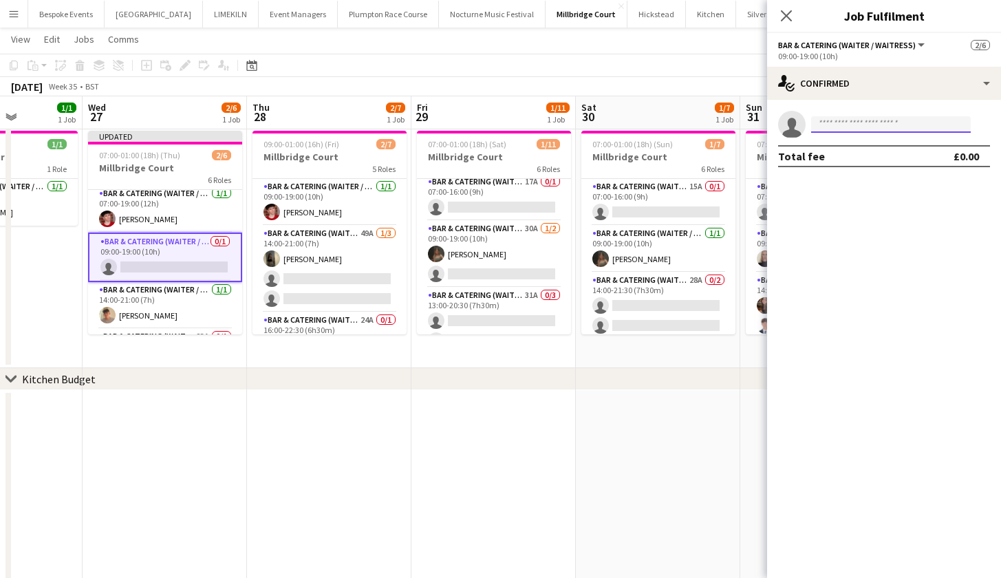
click at [862, 131] on input at bounding box center [891, 124] width 160 height 17
type input "**********"
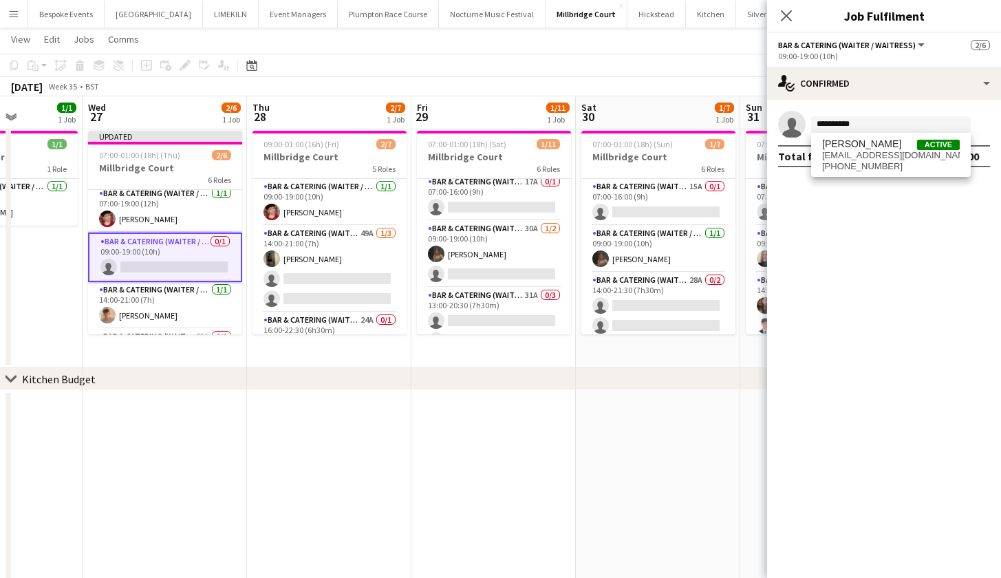
click at [865, 144] on span "Emily Reed" at bounding box center [861, 144] width 79 height 12
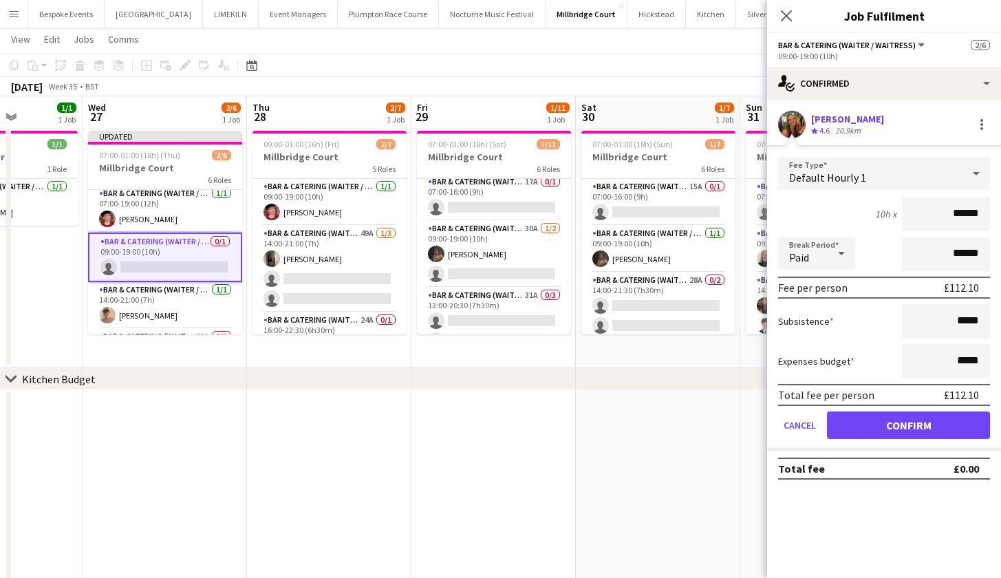
click at [936, 424] on button "Confirm" at bounding box center [908, 425] width 163 height 28
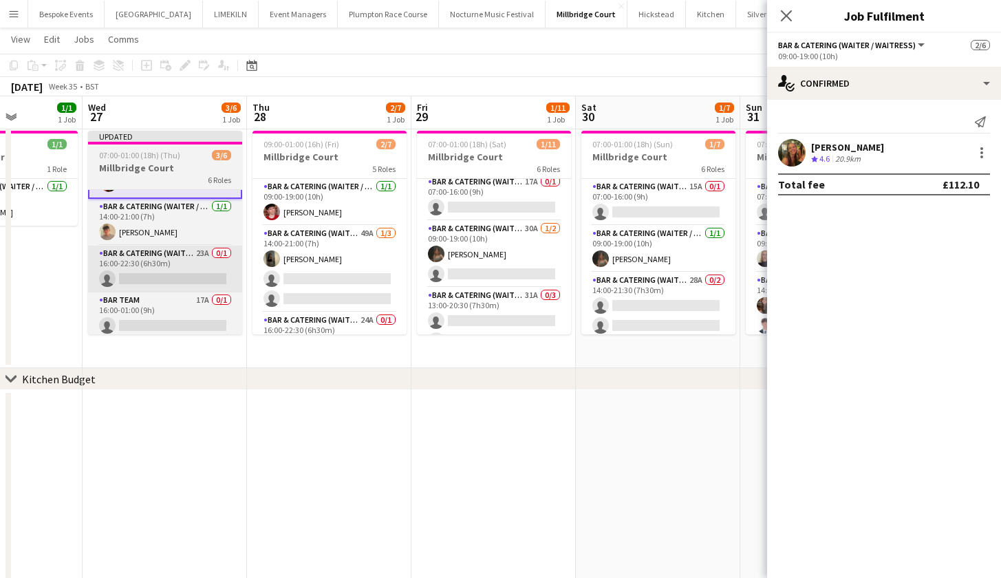
scroll to position [89, 0]
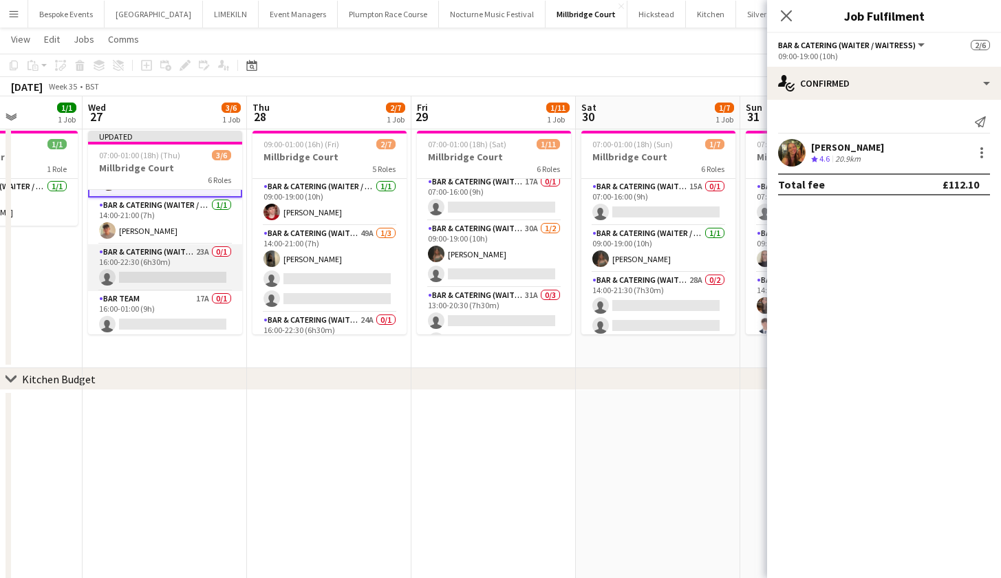
click at [151, 257] on app-card-role "Bar & Catering (Waiter / waitress) 23A 0/1 16:00-22:30 (6h30m) single-neutral-a…" at bounding box center [165, 267] width 154 height 47
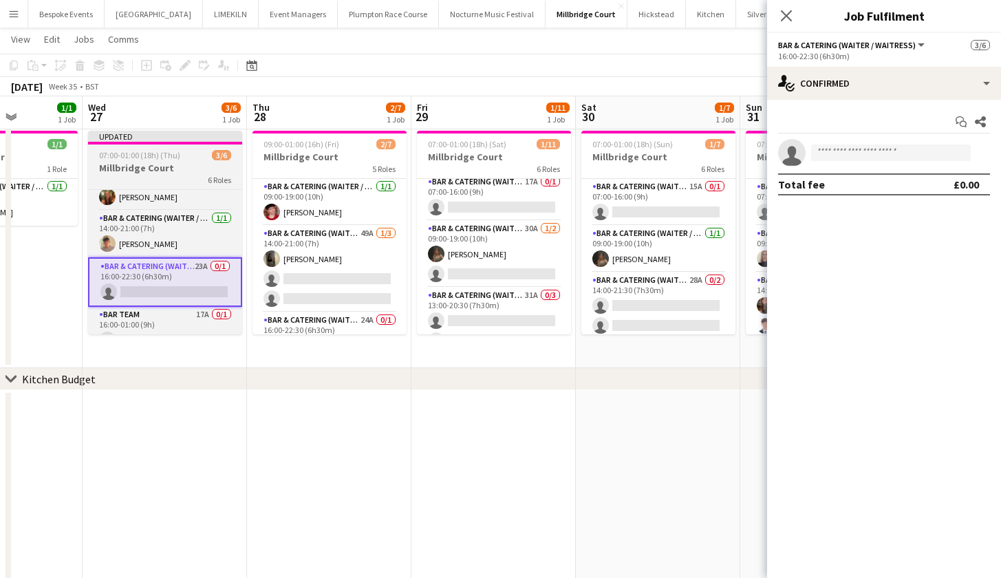
scroll to position [70, 0]
click at [155, 165] on h3 "Millbridge Court" at bounding box center [165, 168] width 154 height 12
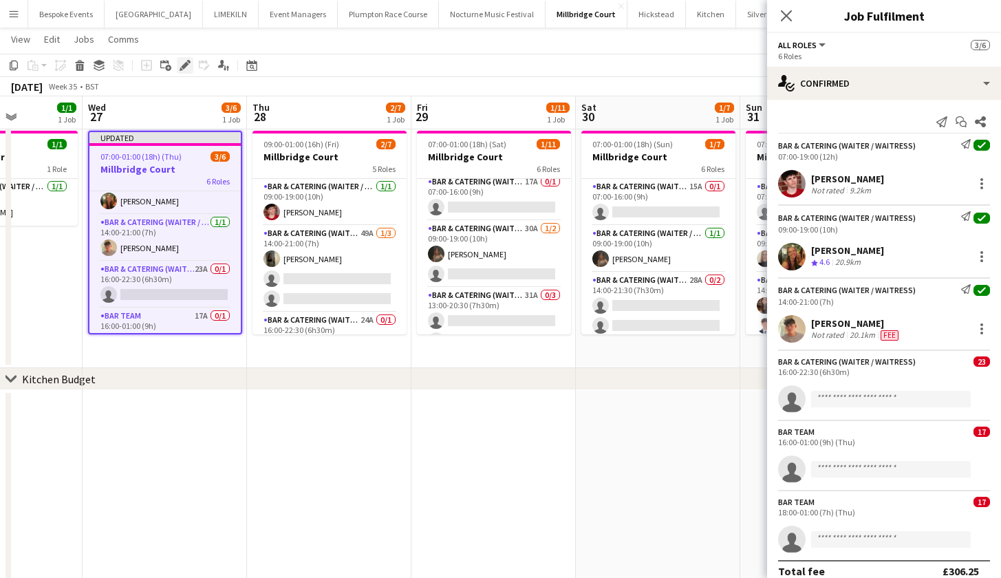
click at [182, 66] on icon at bounding box center [185, 66] width 8 height 8
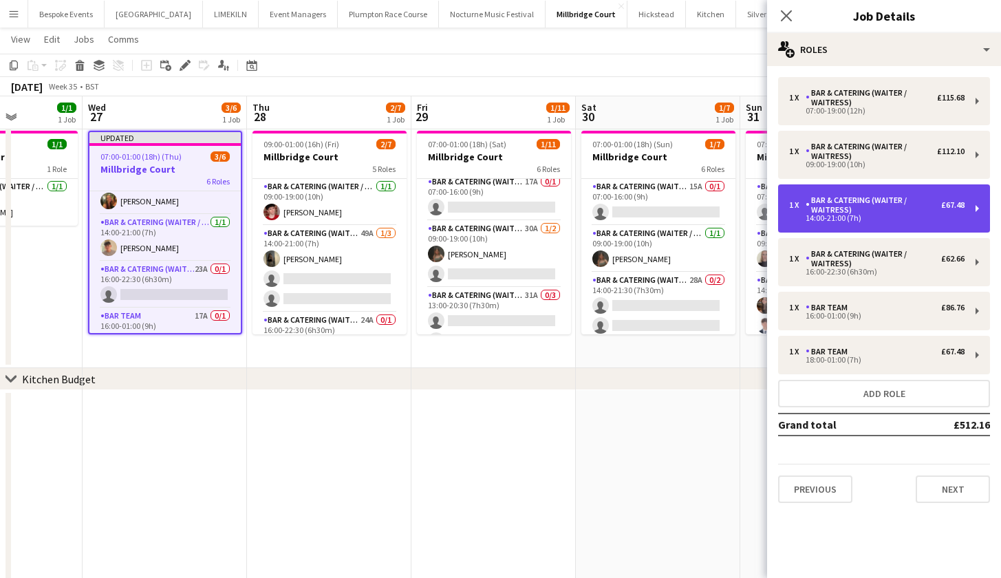
click at [857, 199] on div "Bar & Catering (Waiter / waitress)" at bounding box center [874, 204] width 136 height 19
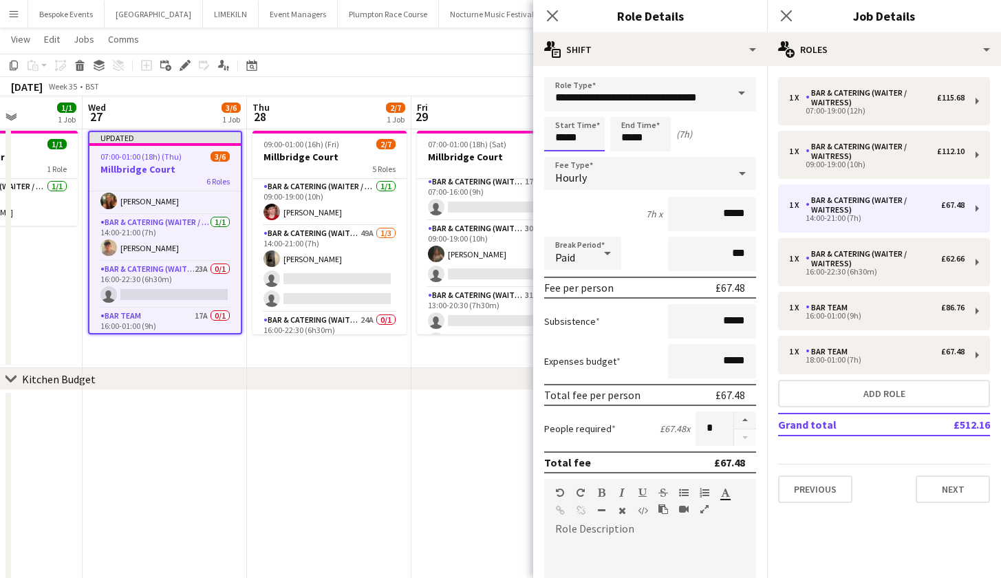
click at [565, 136] on input "*****" at bounding box center [574, 134] width 61 height 34
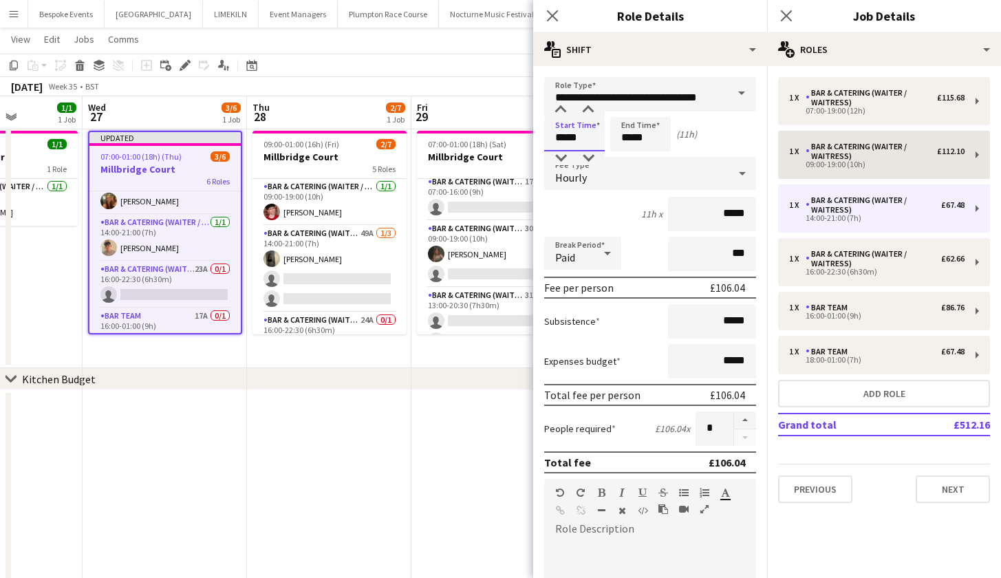
type input "*****"
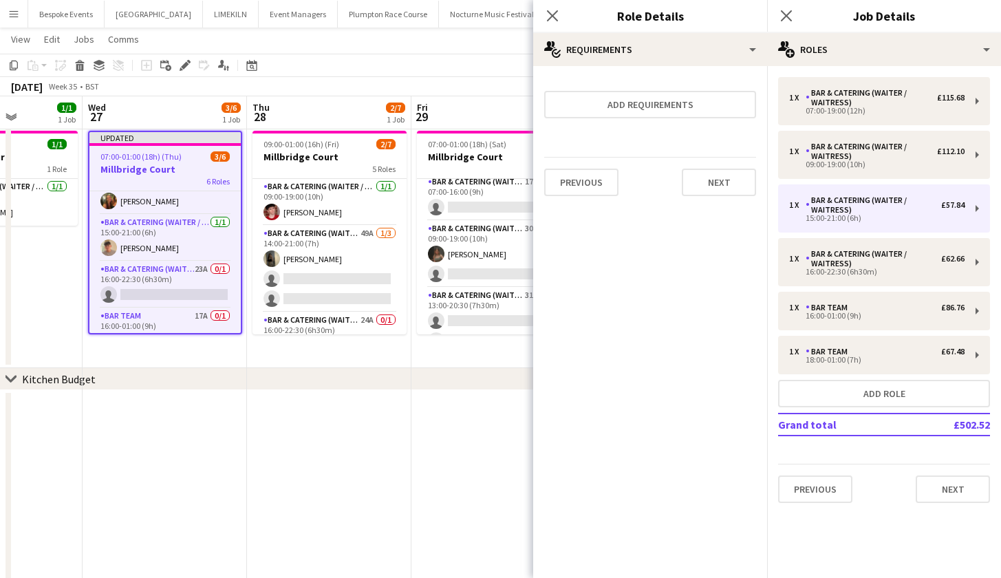
click at [277, 418] on app-date-cell at bounding box center [329, 505] width 164 height 230
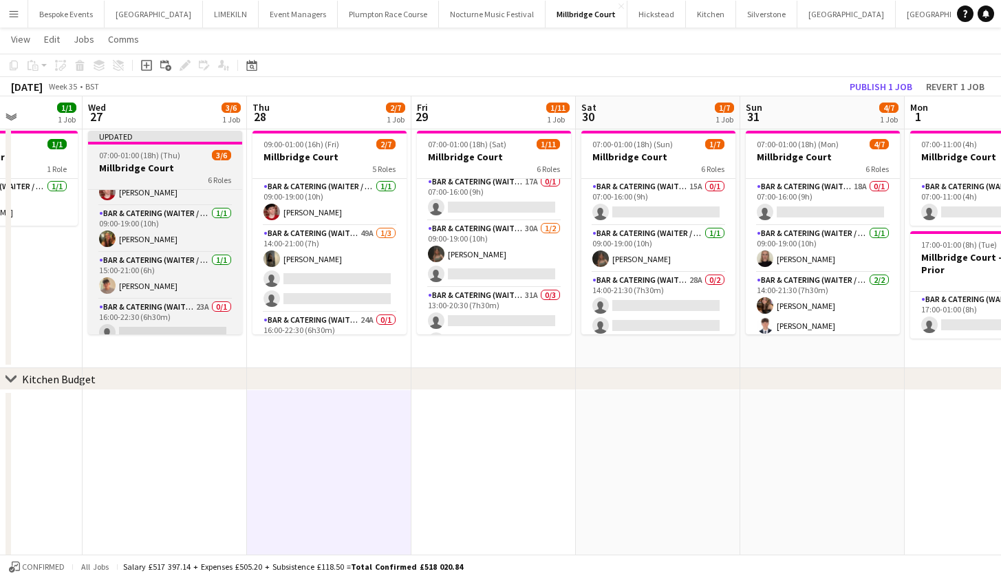
scroll to position [28, 0]
click at [173, 157] on span "07:00-01:00 (18h) (Thu)" at bounding box center [139, 155] width 81 height 10
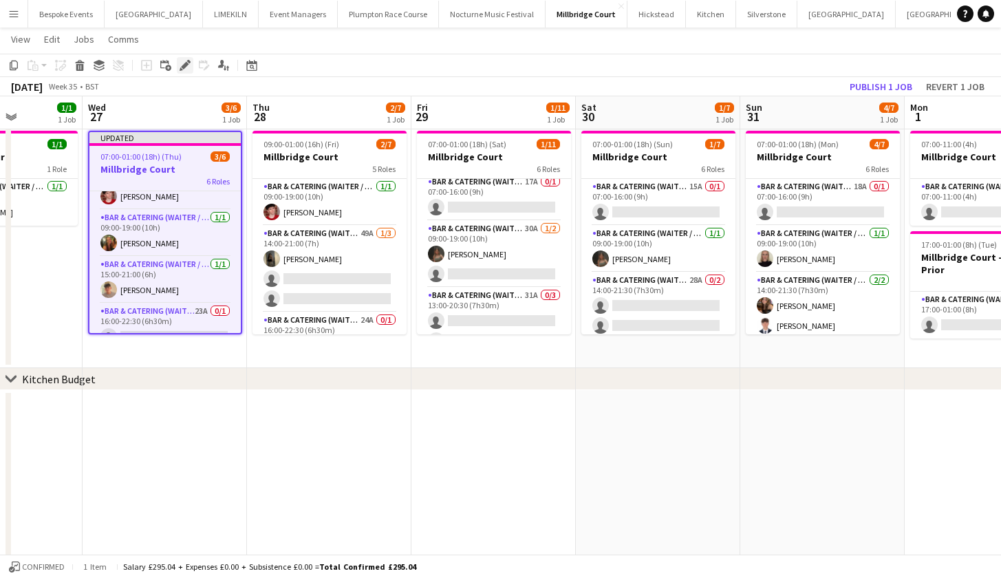
click at [186, 65] on icon at bounding box center [185, 66] width 8 height 8
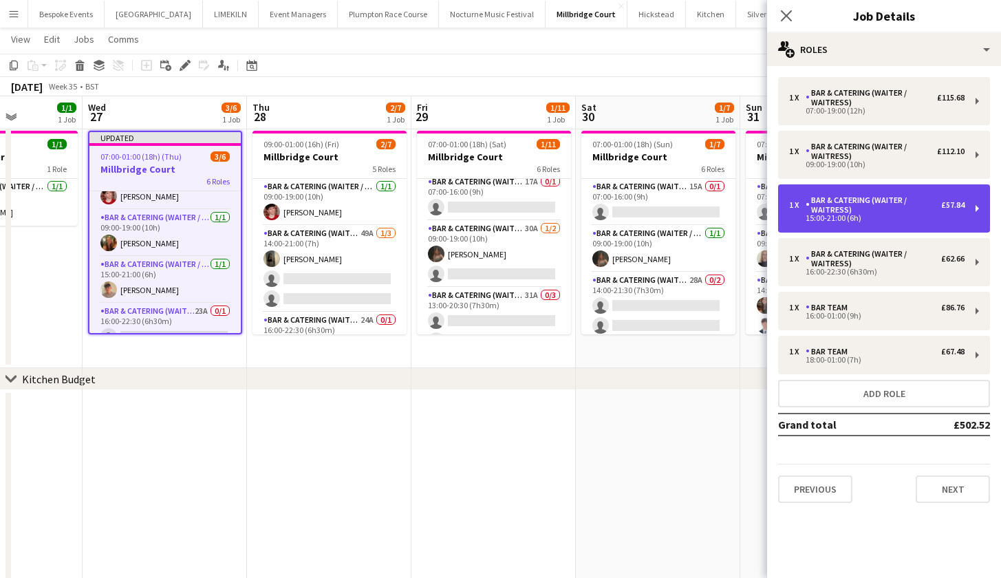
click at [857, 202] on div "Bar & Catering (Waiter / waitress)" at bounding box center [874, 204] width 136 height 19
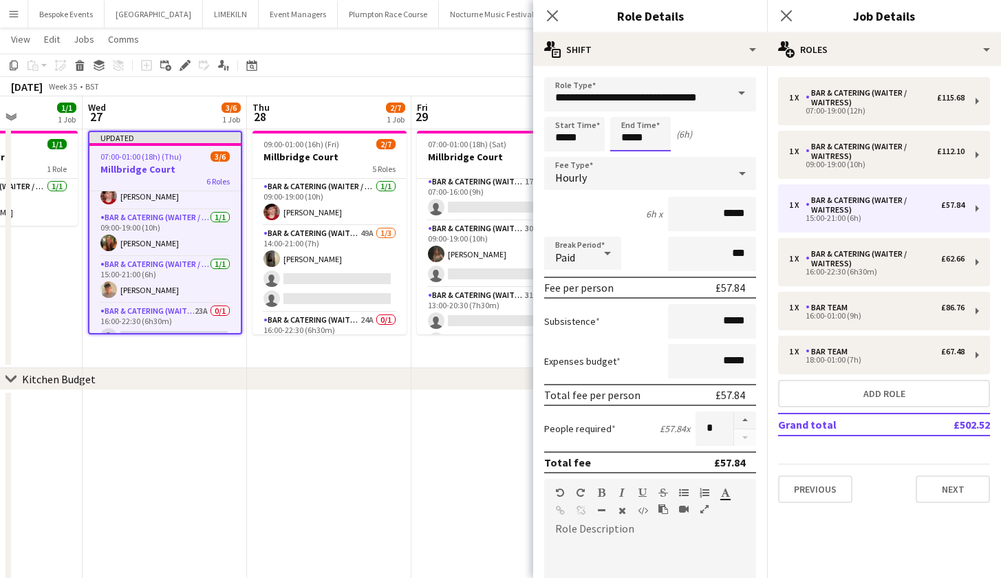
click at [648, 135] on input "*****" at bounding box center [640, 134] width 61 height 34
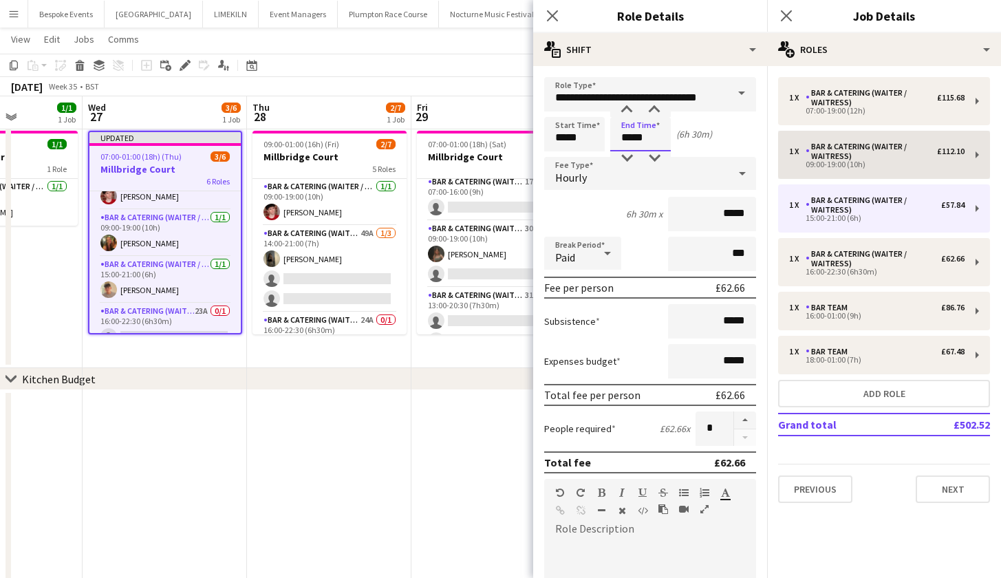
type input "*****"
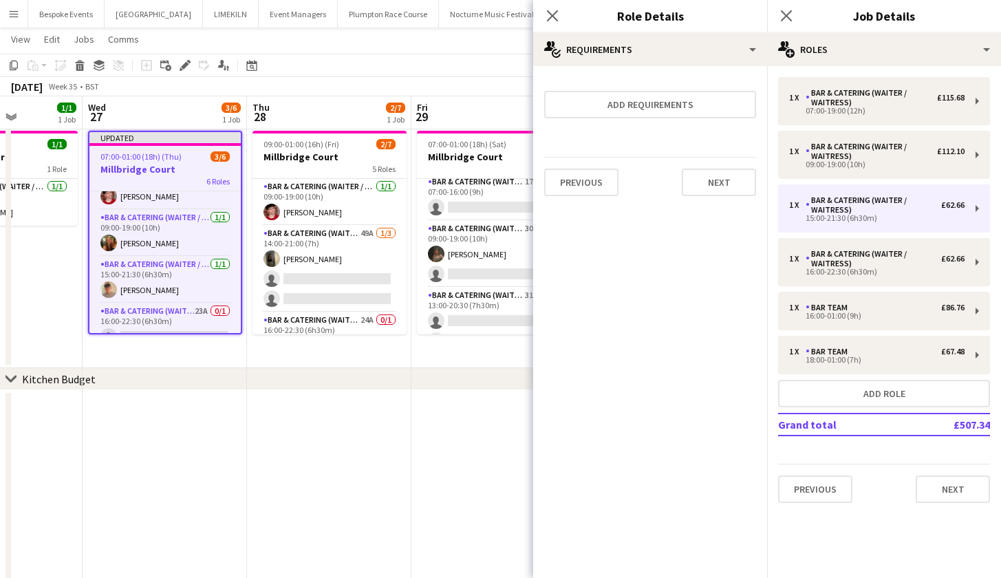
click at [302, 366] on app-date-cell "09:00-01:00 (16h) (Fri) 2/7 Millbridge Court 5 Roles Bar & Catering (Waiter / w…" at bounding box center [329, 246] width 164 height 243
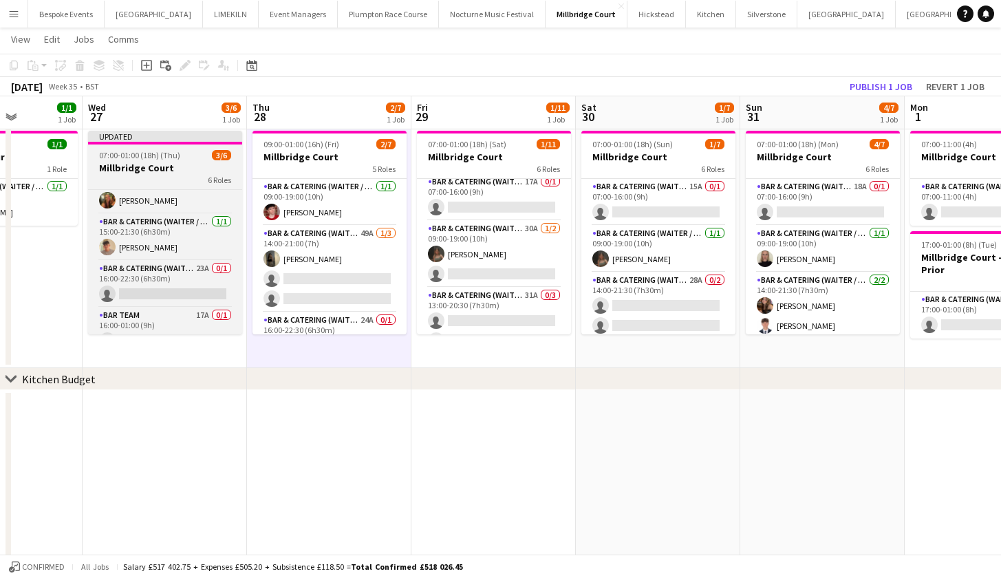
scroll to position [92, 0]
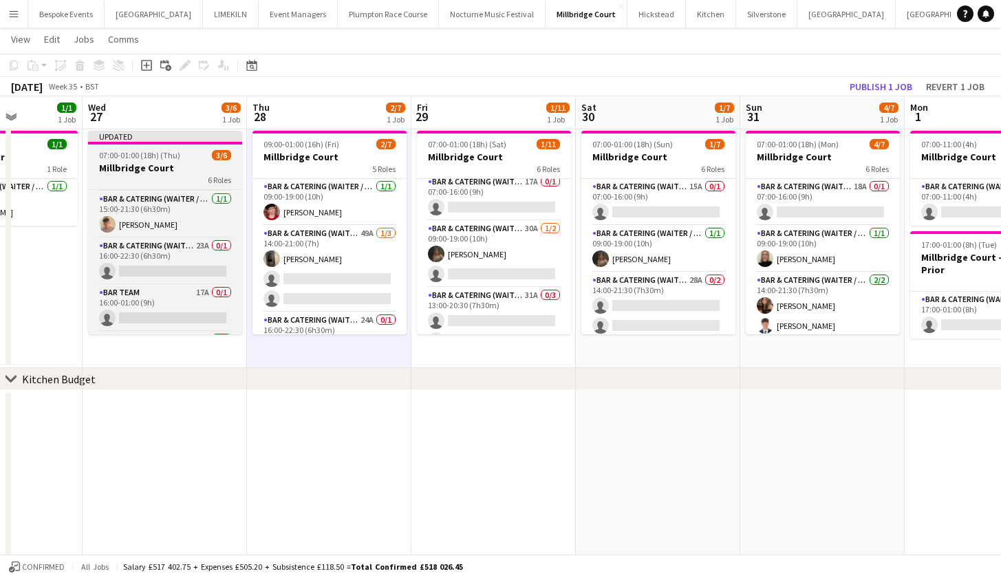
click at [144, 171] on h3 "Millbridge Court" at bounding box center [165, 168] width 154 height 12
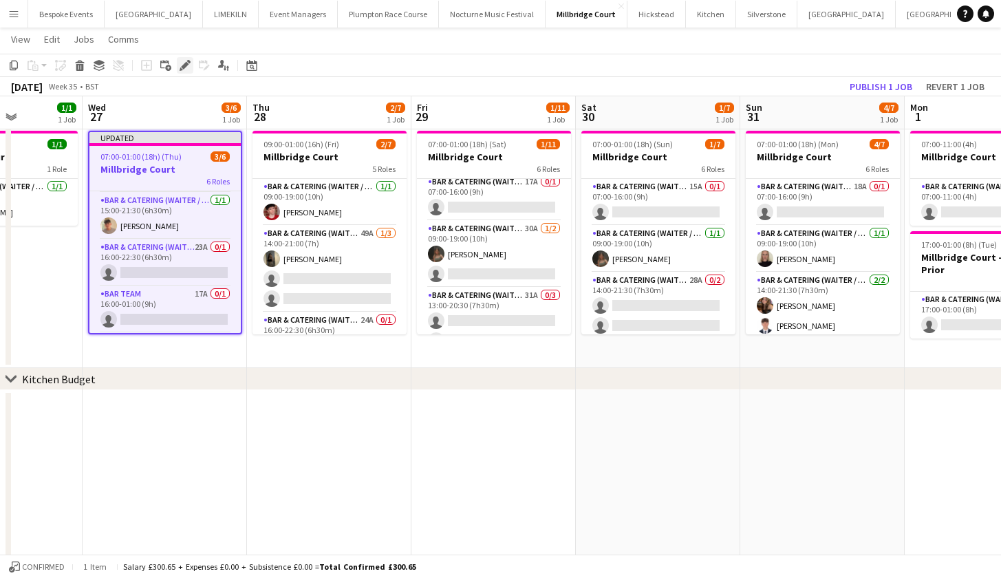
click at [188, 70] on icon "Edit" at bounding box center [185, 65] width 11 height 11
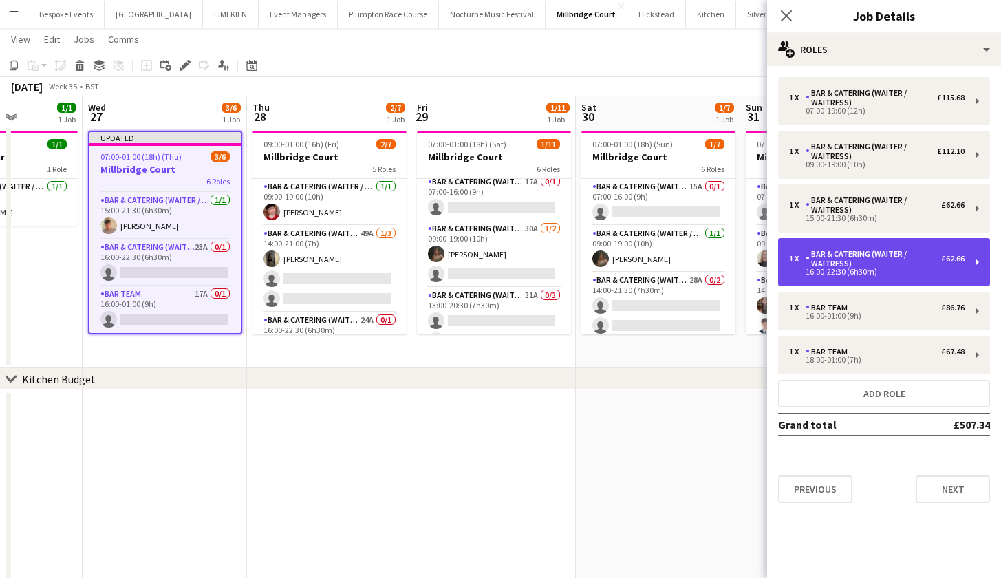
click at [792, 261] on div "1 x" at bounding box center [797, 259] width 17 height 10
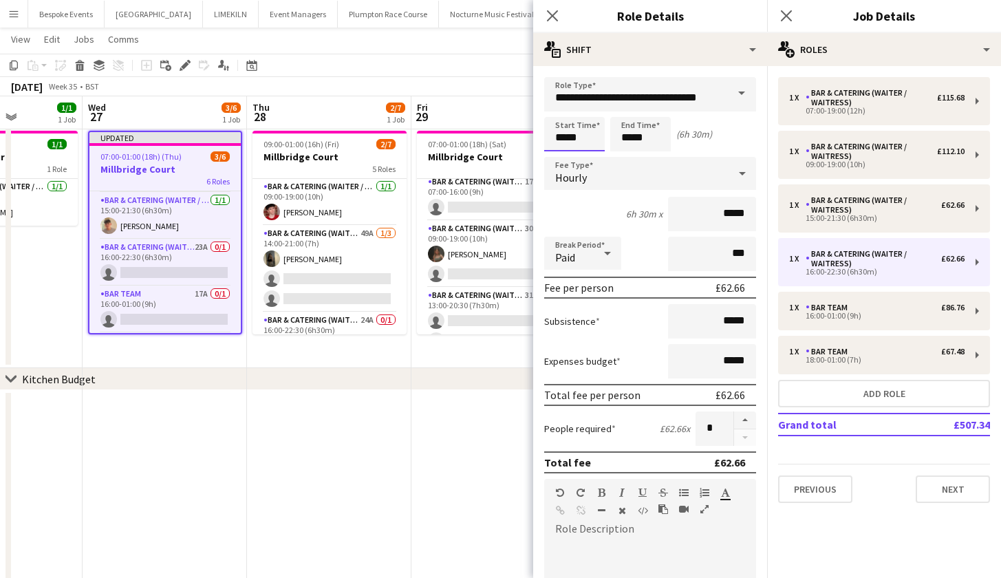
click at [568, 140] on input "*****" at bounding box center [574, 134] width 61 height 34
type input "*****"
click at [656, 136] on input "*****" at bounding box center [640, 134] width 61 height 34
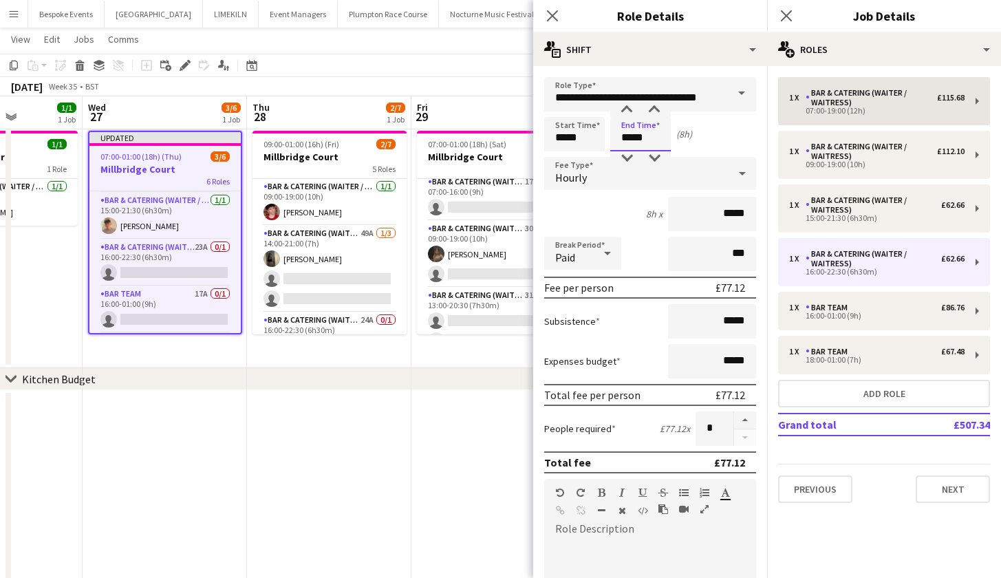
type input "*****"
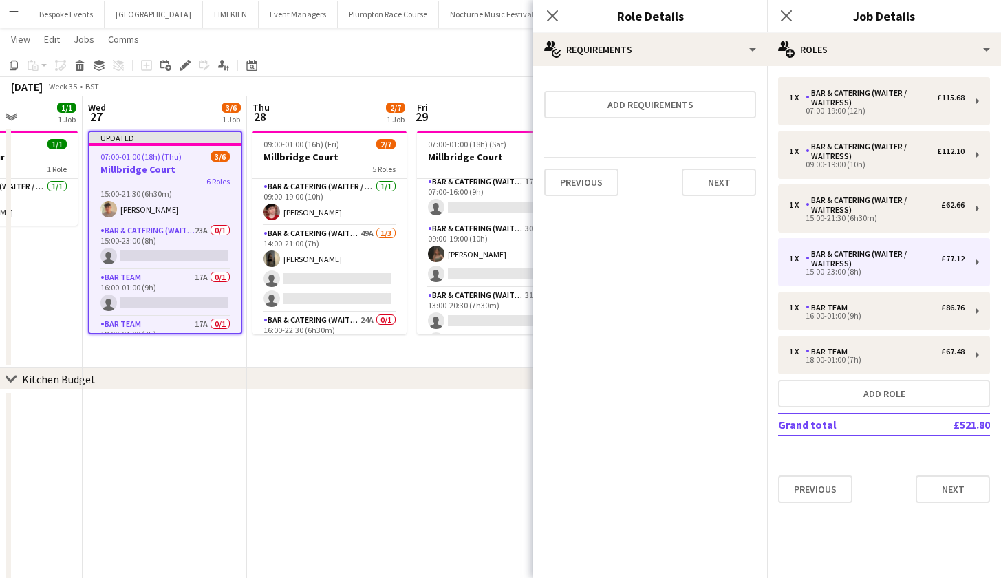
scroll to position [139, 0]
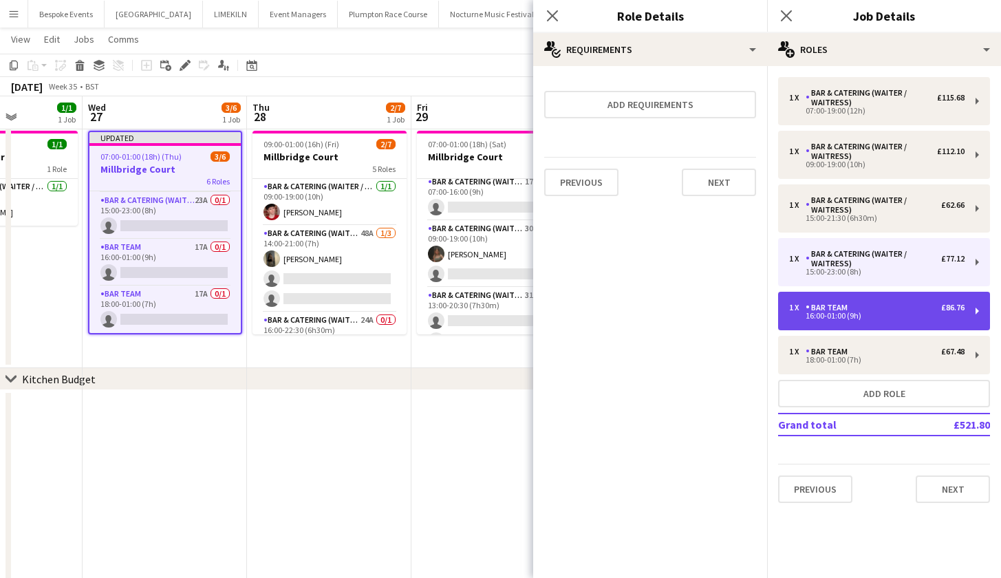
click at [826, 312] on div "16:00-01:00 (9h)" at bounding box center [876, 315] width 175 height 7
type input "********"
type input "*****"
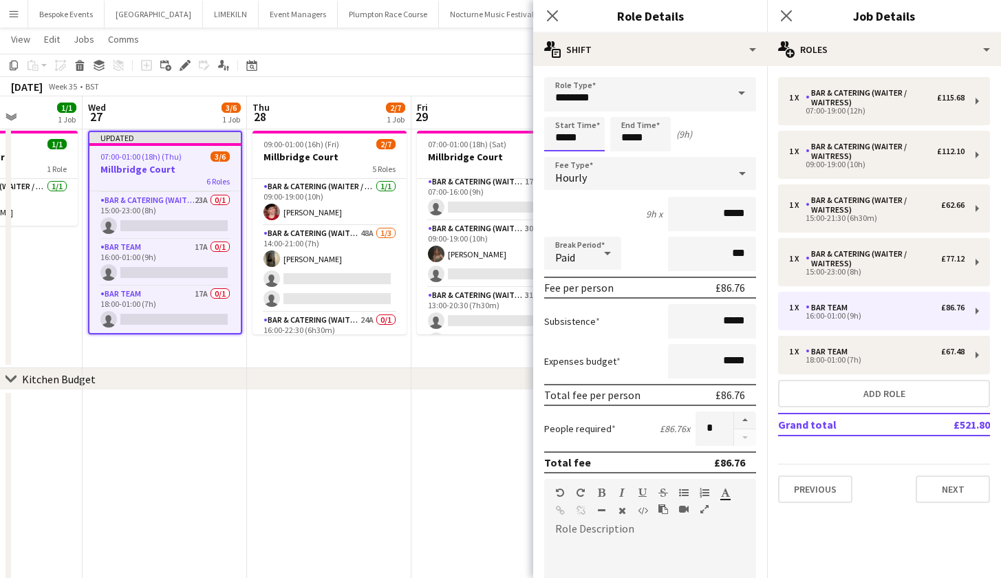
click at [565, 138] on input "*****" at bounding box center [574, 134] width 61 height 34
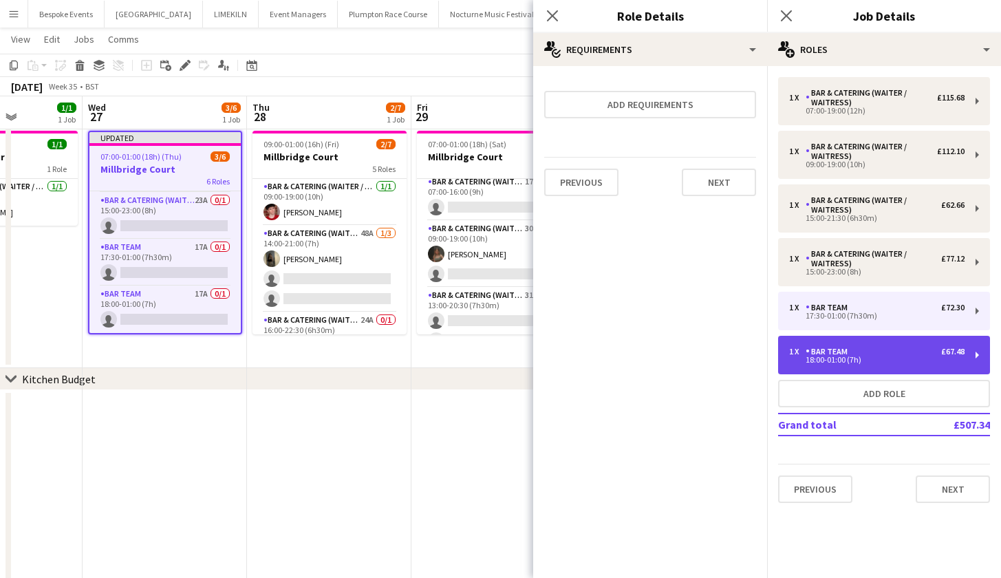
click at [894, 352] on div "1 x Bar Team £67.48" at bounding box center [876, 352] width 175 height 10
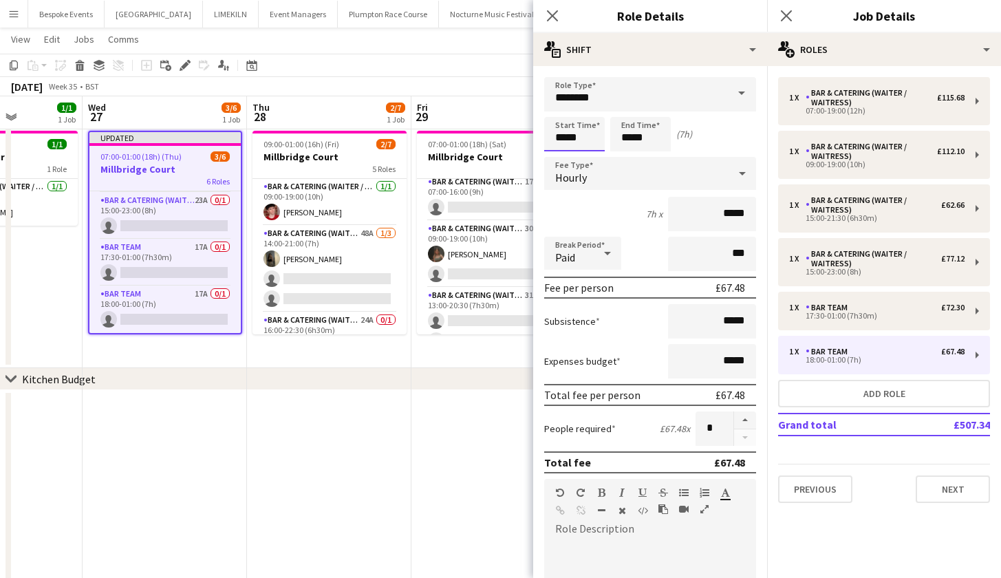
click at [562, 139] on input "*****" at bounding box center [574, 134] width 61 height 34
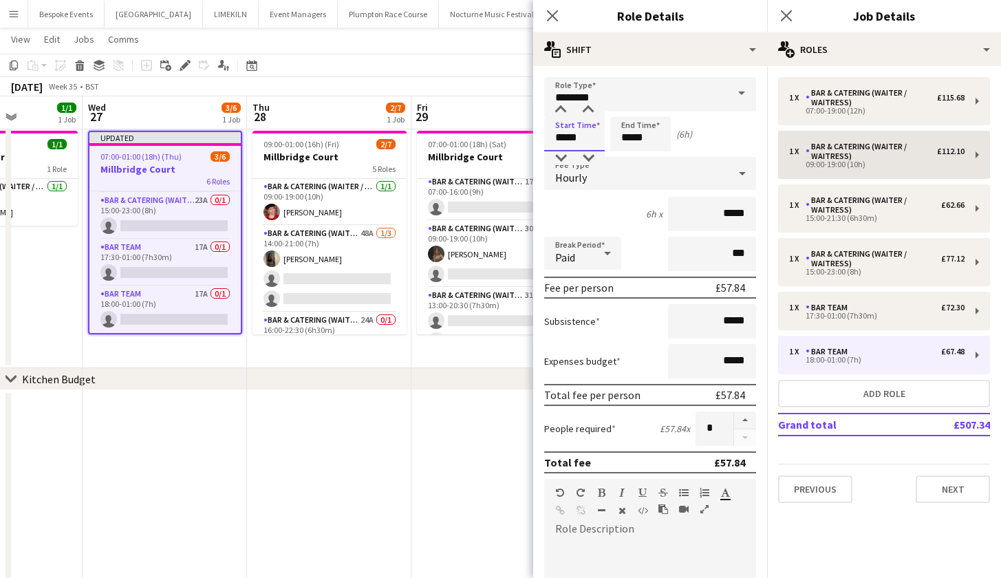
type input "*****"
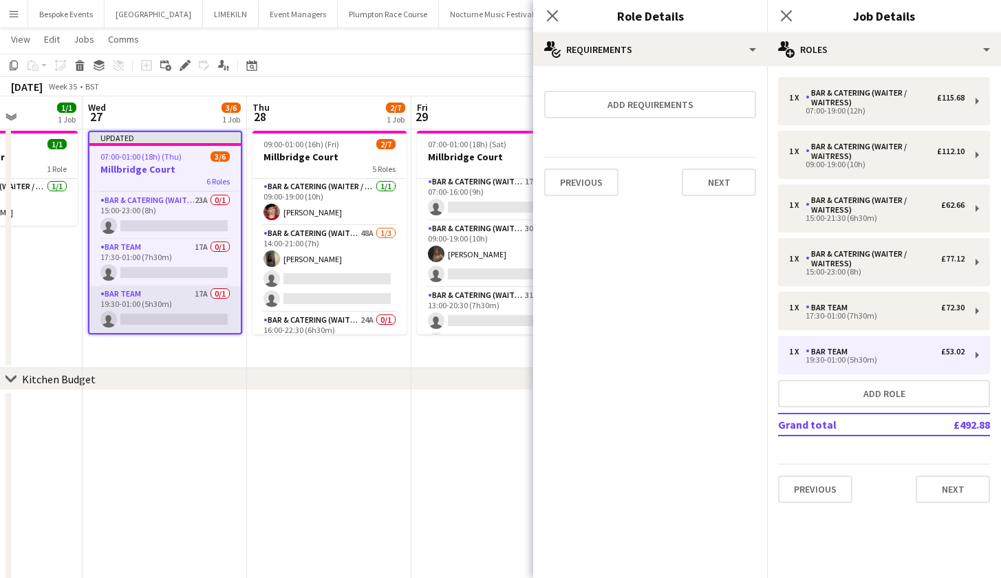
click at [148, 314] on app-card-role "Bar Team 17A 0/1 19:30-01:00 (5h30m) single-neutral-actions" at bounding box center [164, 309] width 151 height 47
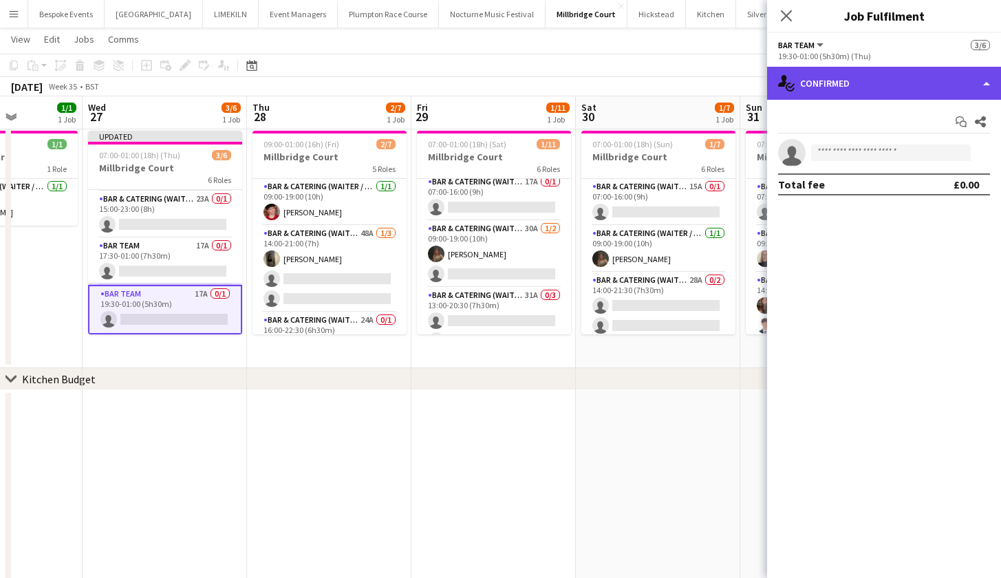
click at [823, 73] on div "single-neutral-actions-check-2 Confirmed" at bounding box center [884, 83] width 234 height 33
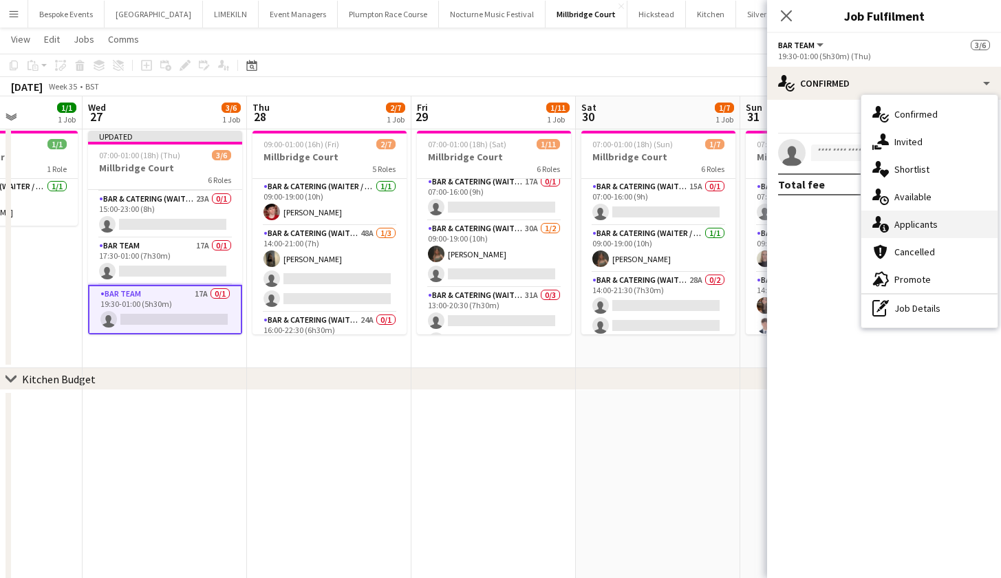
click at [905, 219] on div "single-neutral-actions-information Applicants" at bounding box center [929, 225] width 136 height 28
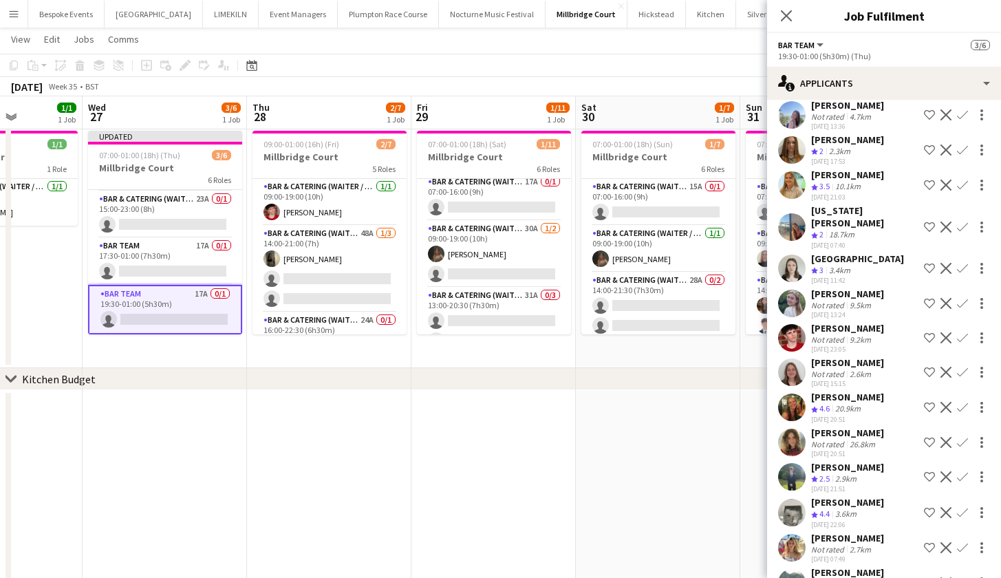
scroll to position [195, 0]
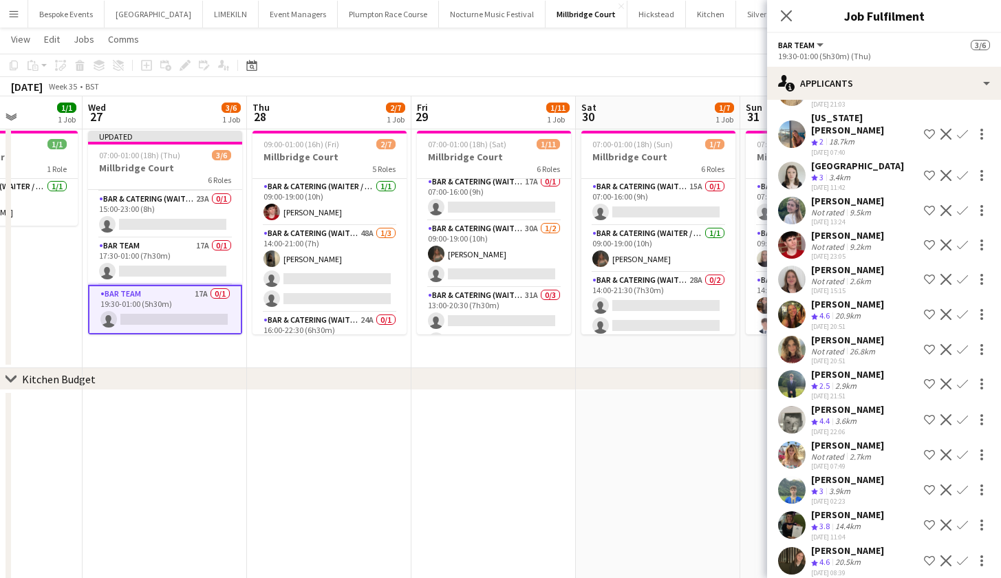
click at [957, 414] on app-icon "Confirm" at bounding box center [962, 419] width 11 height 11
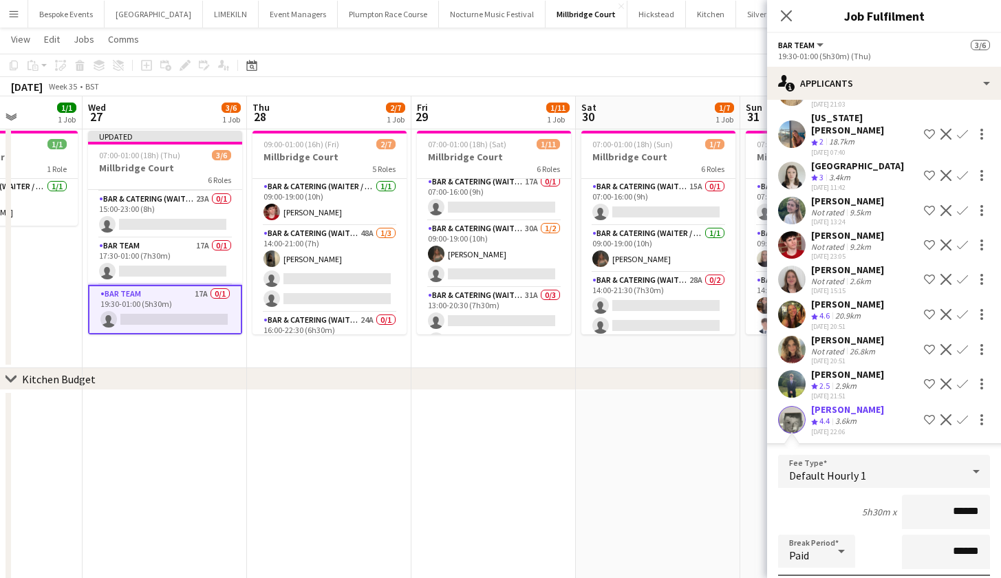
scroll to position [0, 0]
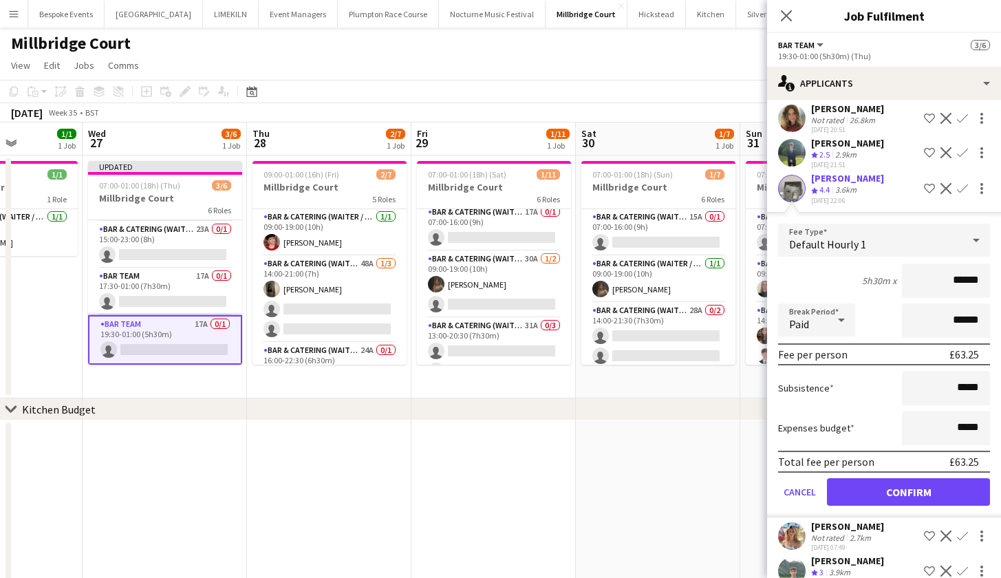
click at [948, 488] on button "Confirm" at bounding box center [908, 492] width 163 height 28
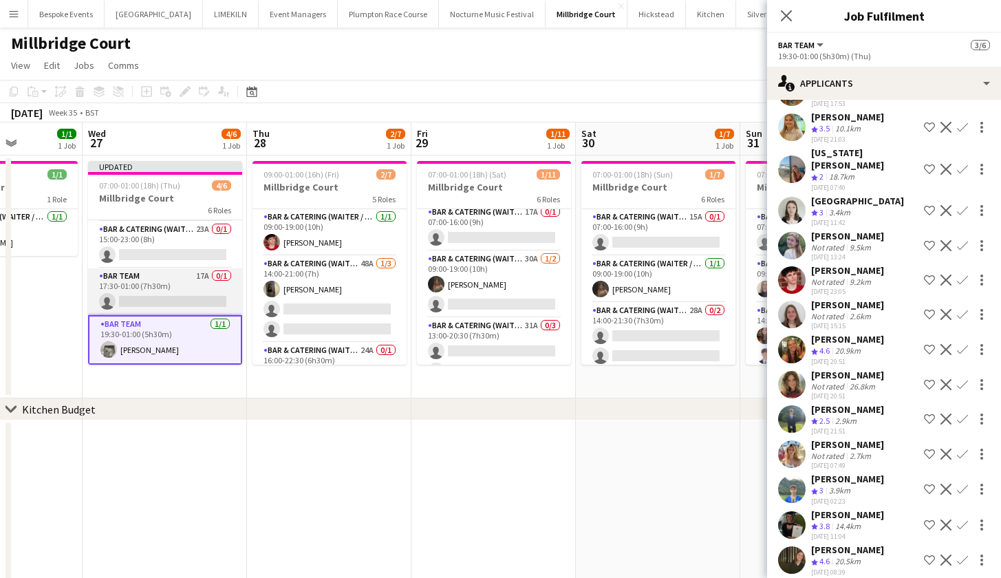
click at [215, 305] on app-card-role "Bar Team 17A 0/1 17:30-01:00 (7h30m) single-neutral-actions" at bounding box center [165, 291] width 154 height 47
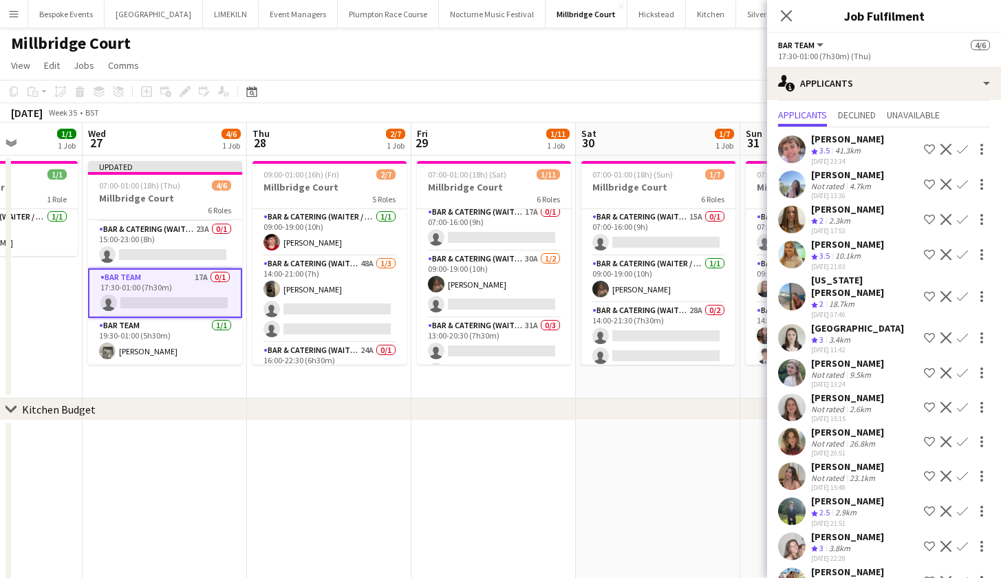
scroll to position [125, 0]
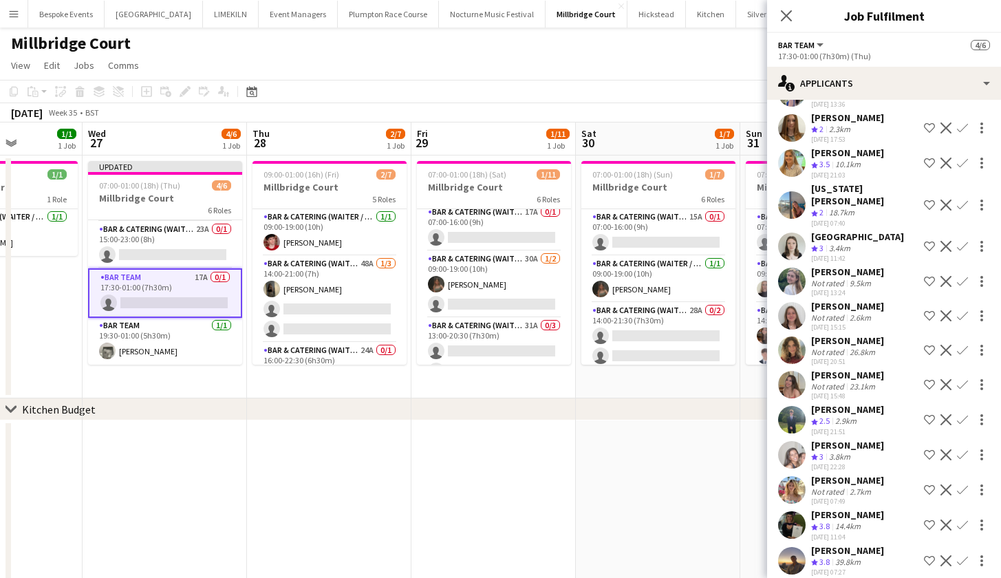
click at [957, 519] on app-icon "Confirm" at bounding box center [962, 524] width 11 height 11
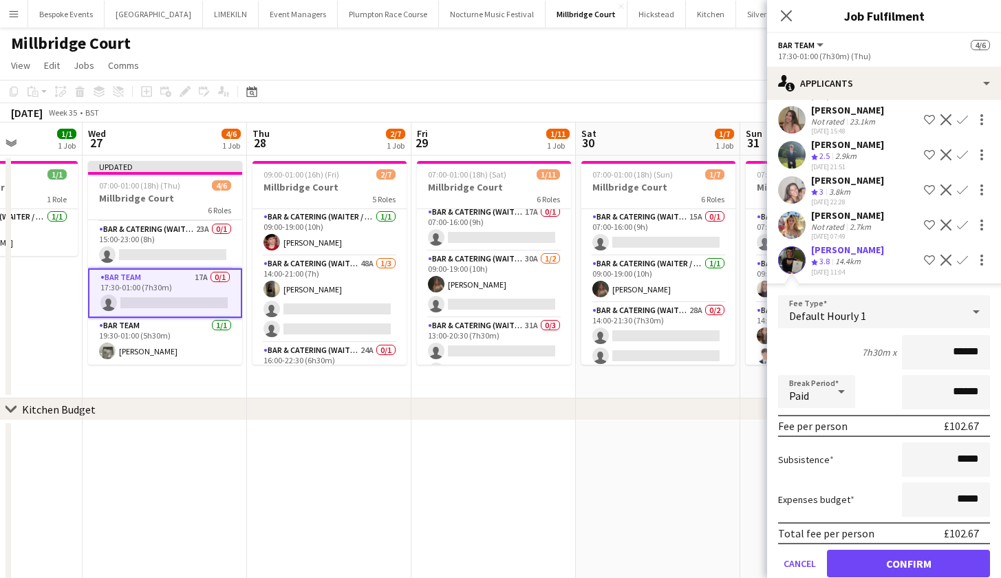
click at [929, 561] on button "Confirm" at bounding box center [908, 564] width 163 height 28
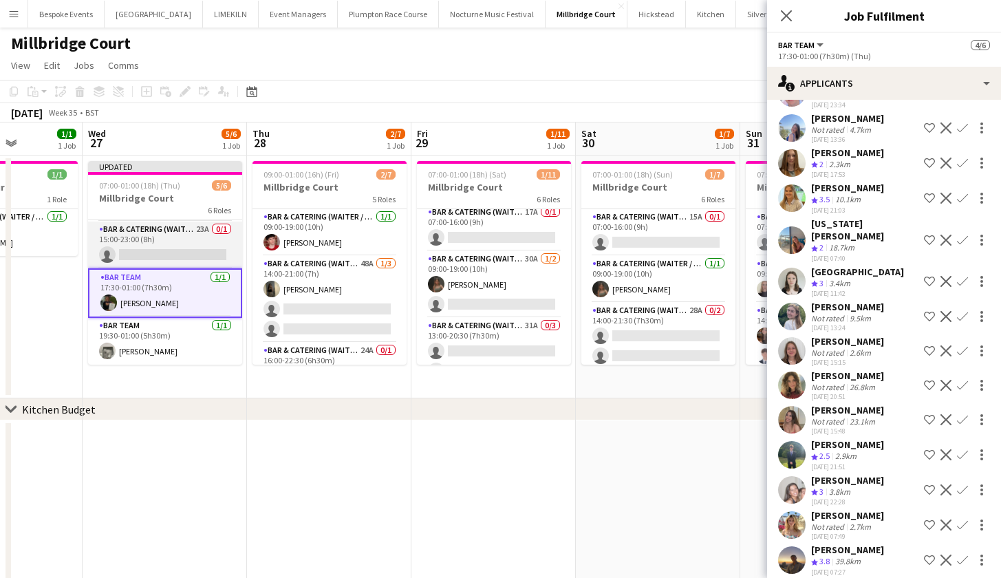
click at [158, 235] on app-card-role "Bar & Catering (Waiter / waitress) 23A 0/1 15:00-23:00 (8h) single-neutral-acti…" at bounding box center [165, 245] width 154 height 47
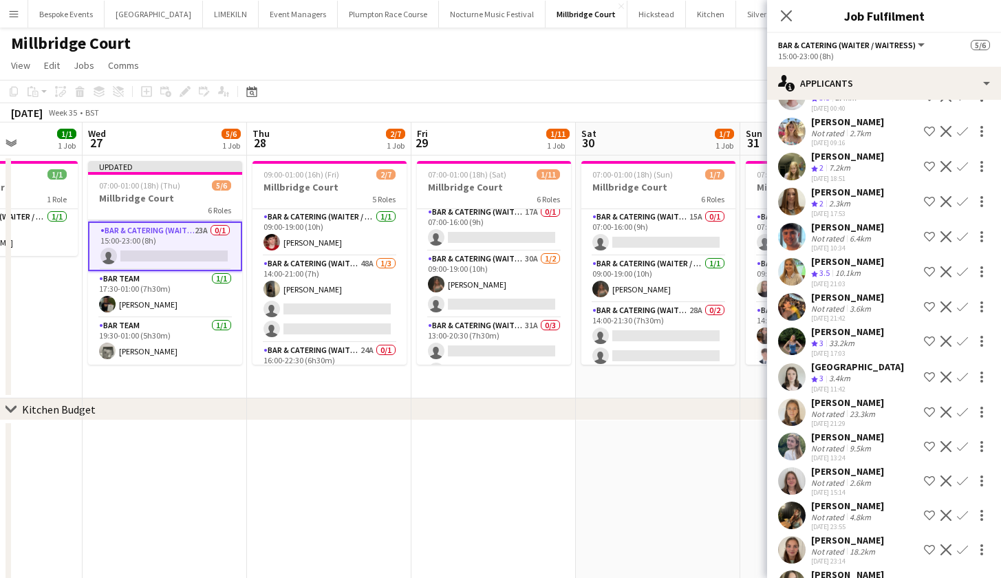
scroll to position [230, 0]
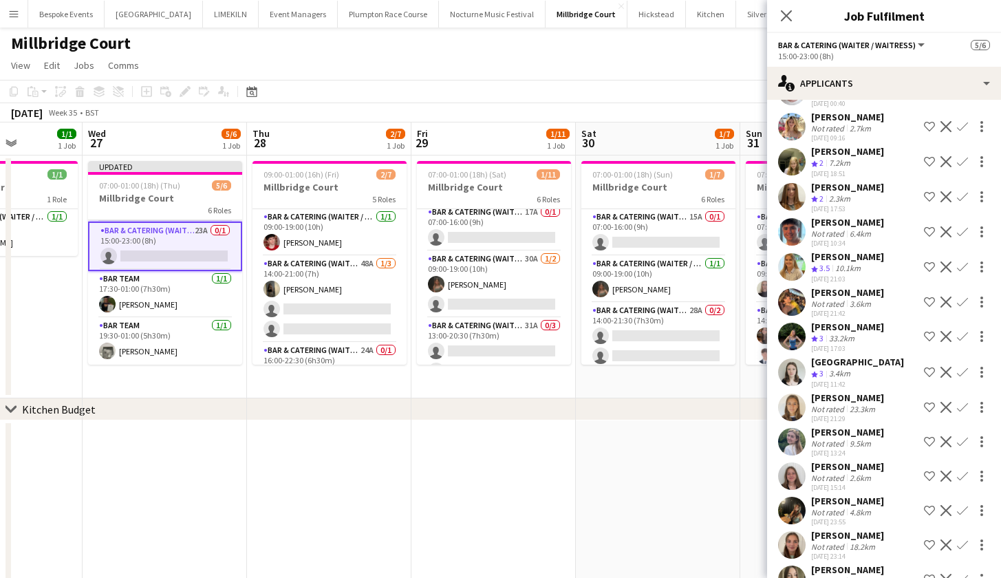
click at [957, 303] on app-icon "Confirm" at bounding box center [962, 301] width 11 height 11
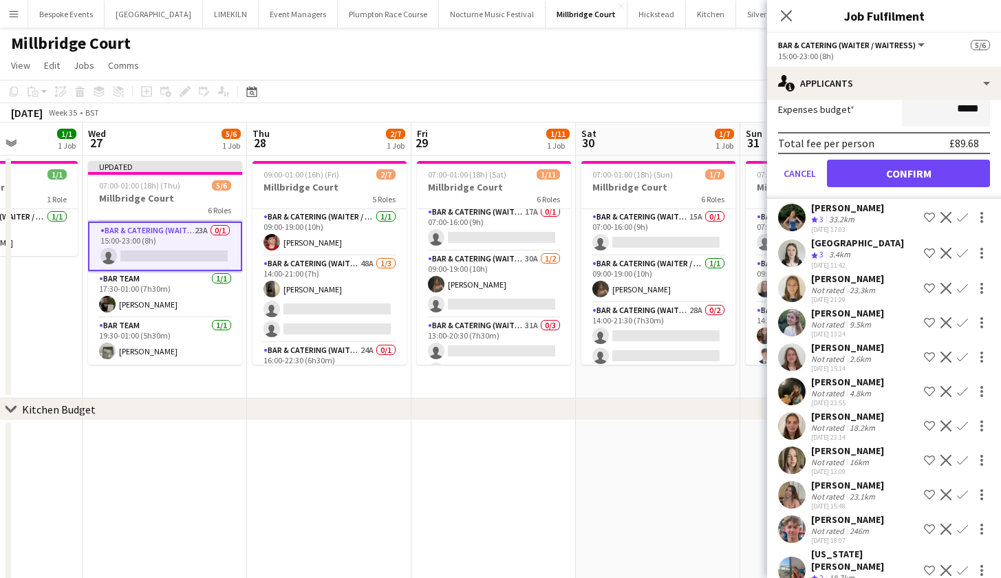
scroll to position [70, 0]
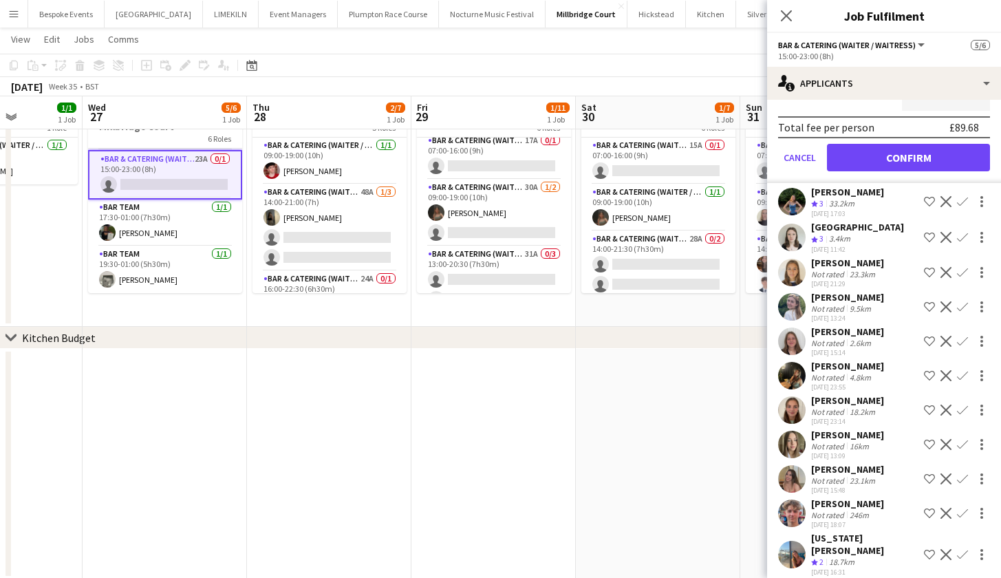
click at [903, 160] on button "Confirm" at bounding box center [908, 158] width 163 height 28
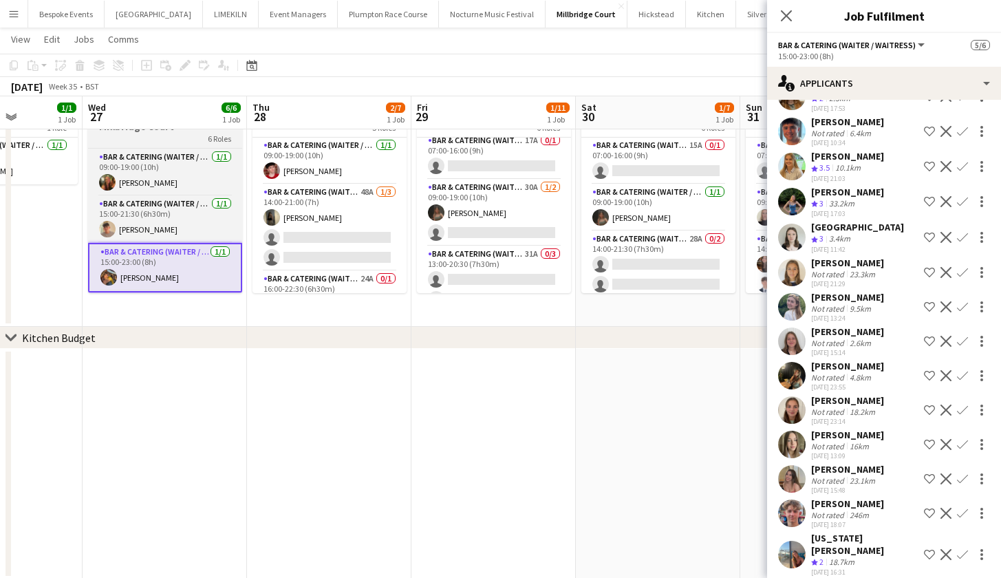
scroll to position [0, 0]
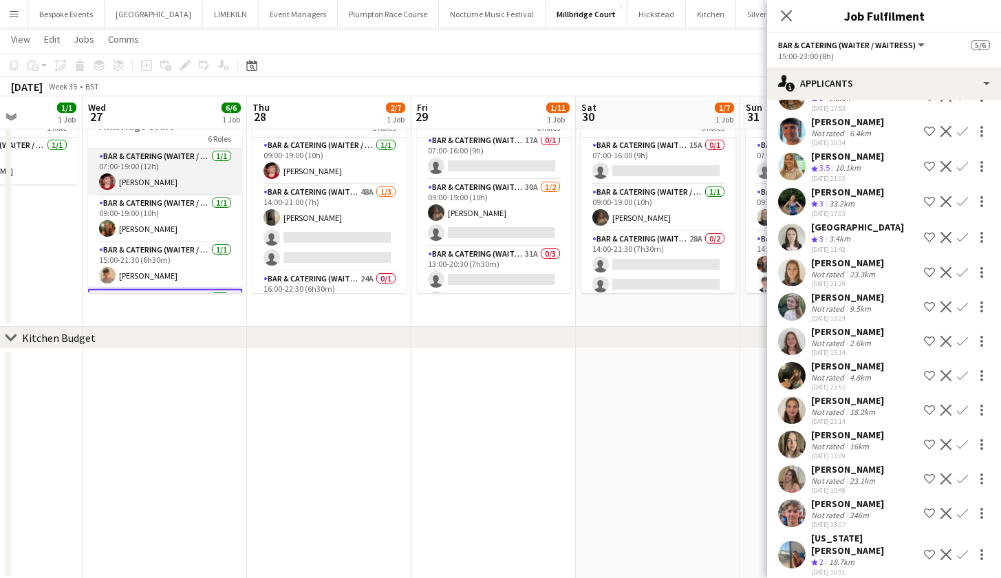
click at [184, 170] on app-card-role "Bar & Catering (Waiter / waitress) 1/1 07:00-19:00 (12h) Jonnie Saunders" at bounding box center [165, 172] width 154 height 47
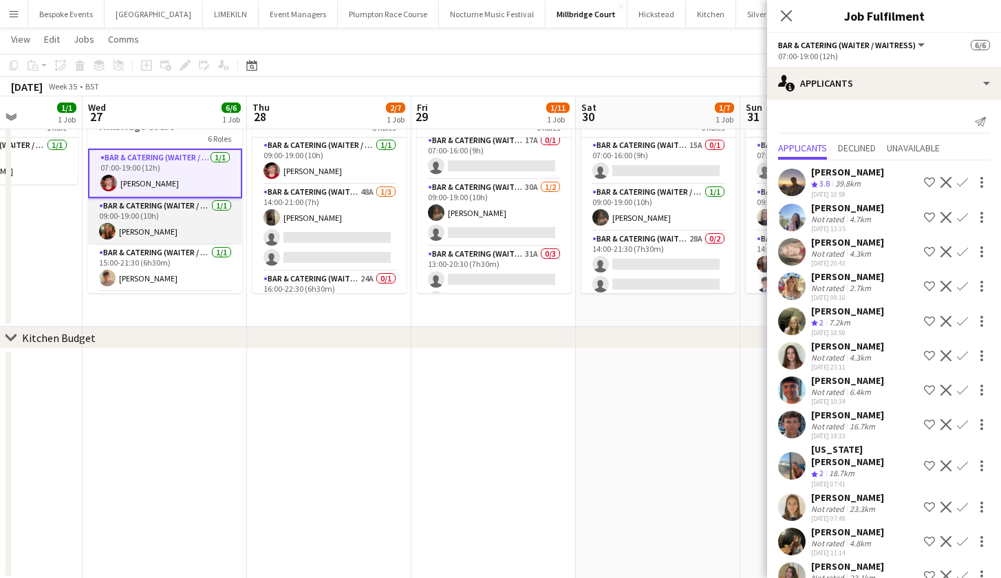
click at [144, 220] on app-card-role "Bar & Catering (Waiter / waitress) 1/1 09:00-19:00 (10h) Emily Reed" at bounding box center [165, 221] width 154 height 47
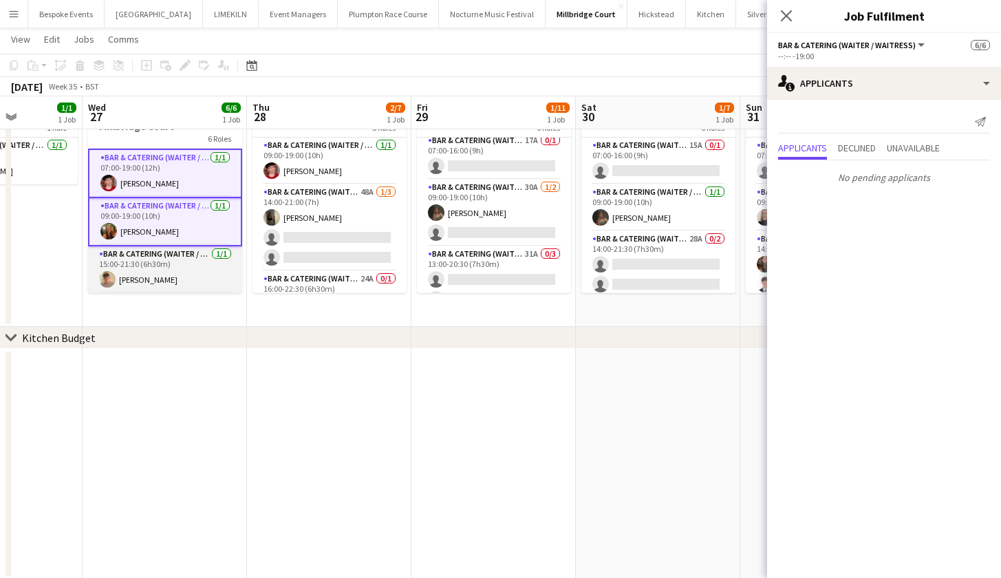
click at [156, 266] on app-card-role "Bar & Catering (Waiter / waitress) 1/1 15:00-21:30 (6h30m) Jude Inkley" at bounding box center [165, 269] width 154 height 47
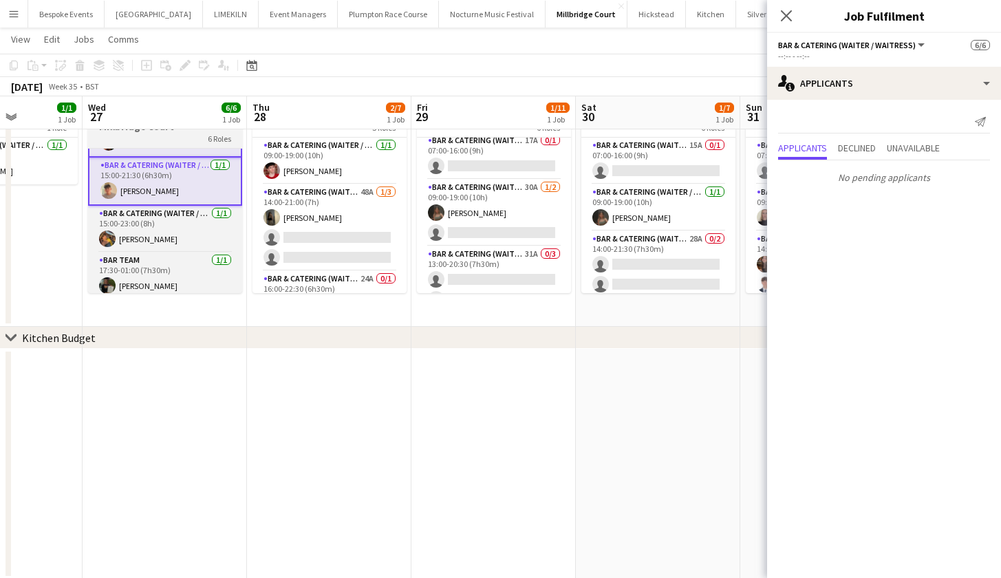
scroll to position [96, 0]
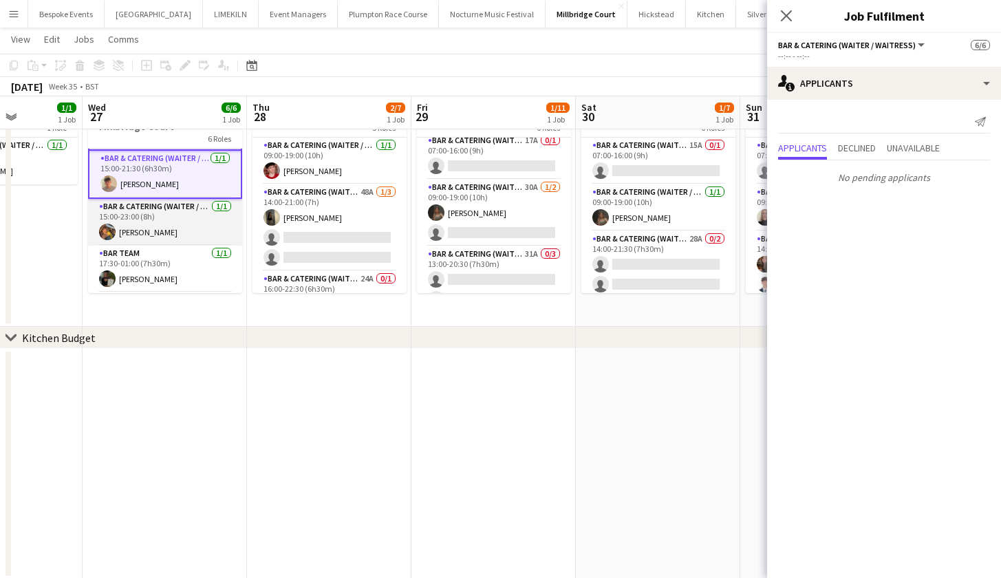
click at [153, 213] on app-card-role "Bar & Catering (Waiter / waitress) 1/1 15:00-23:00 (8h) Bobby Jagger" at bounding box center [165, 222] width 154 height 47
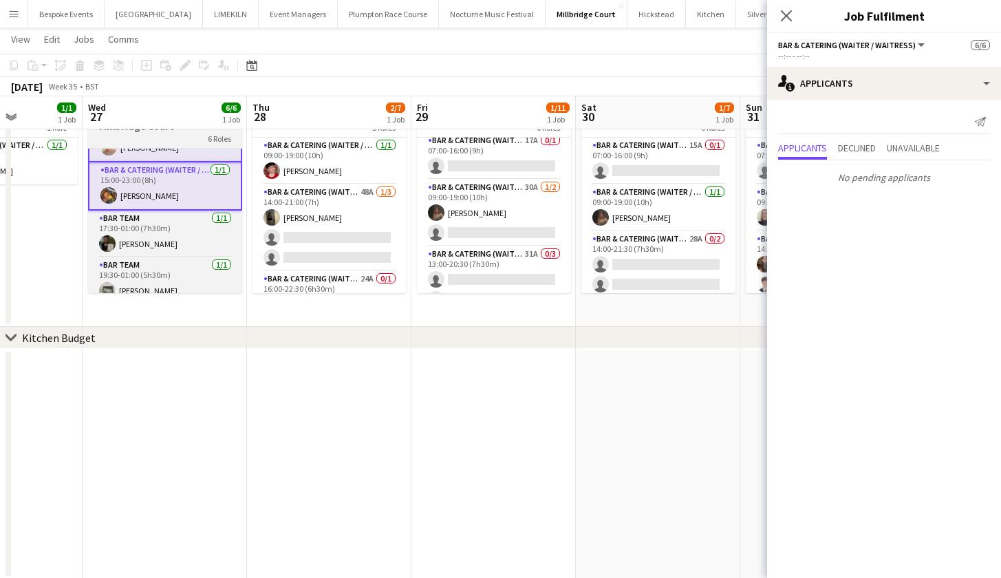
scroll to position [143, 0]
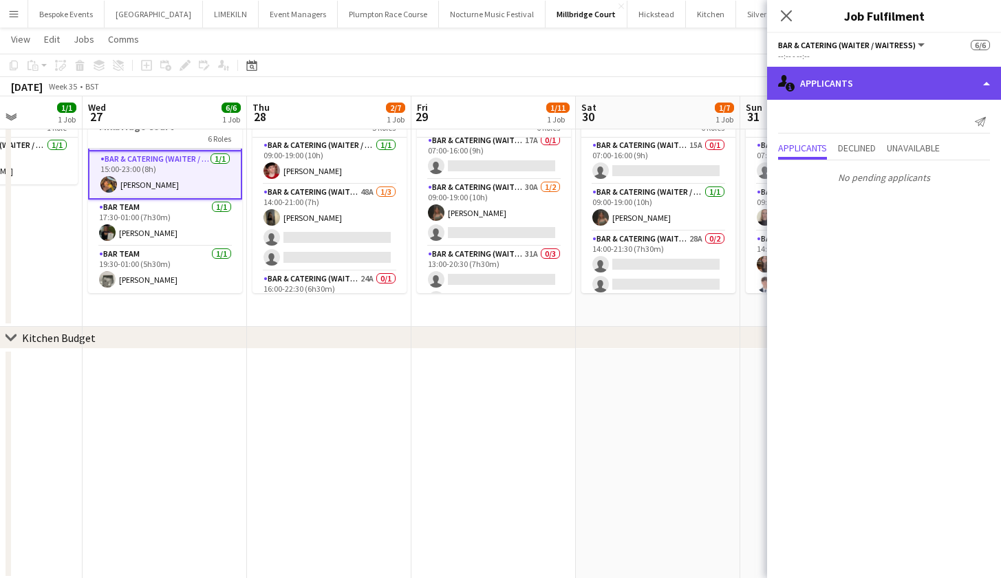
click at [839, 94] on div "single-neutral-actions-information Applicants" at bounding box center [884, 83] width 234 height 33
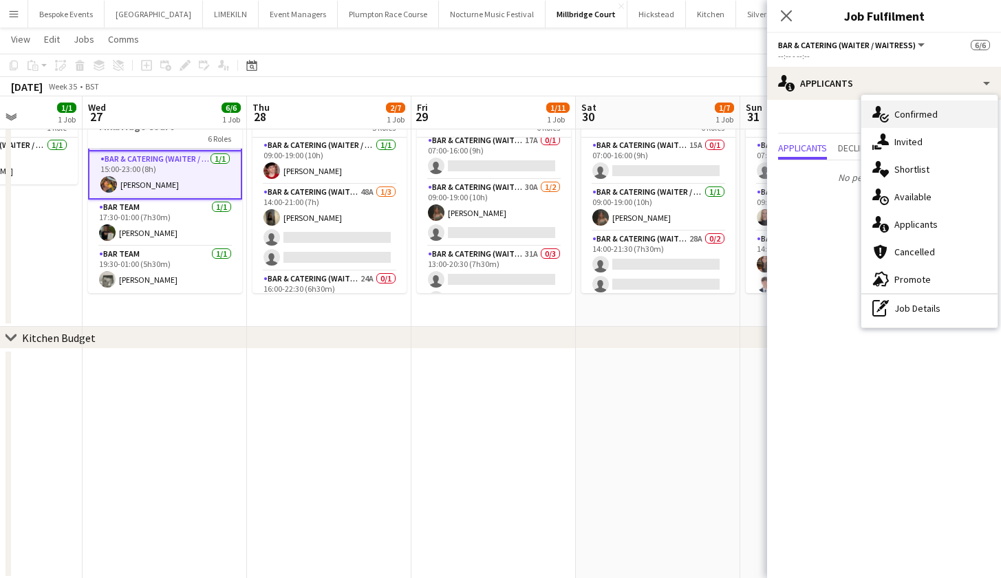
click at [882, 109] on icon "single-neutral-actions-check-2" at bounding box center [880, 114] width 17 height 17
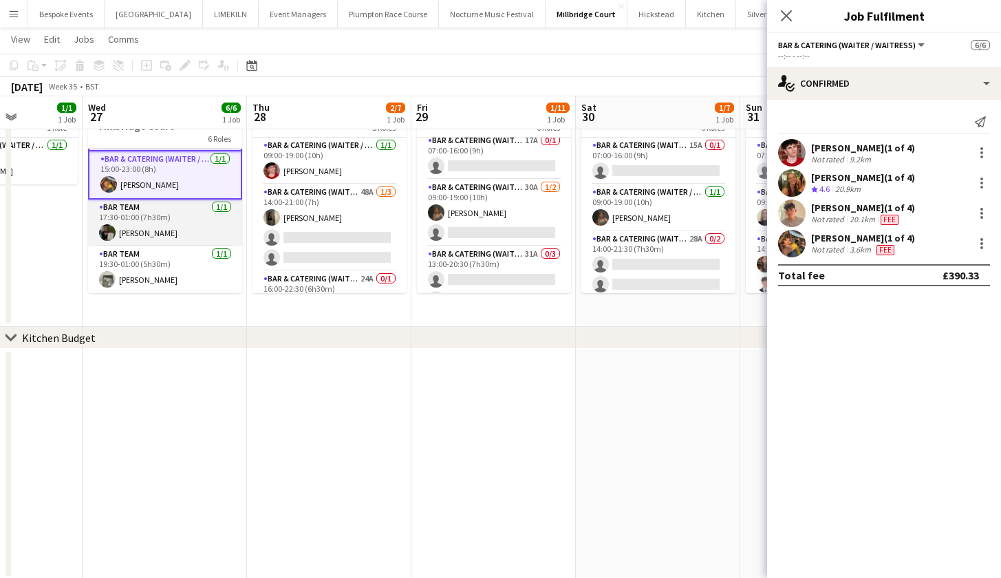
click at [164, 218] on app-card-role "Bar Team 1/1 17:30-01:00 (7h30m) Hannah Green" at bounding box center [165, 222] width 154 height 47
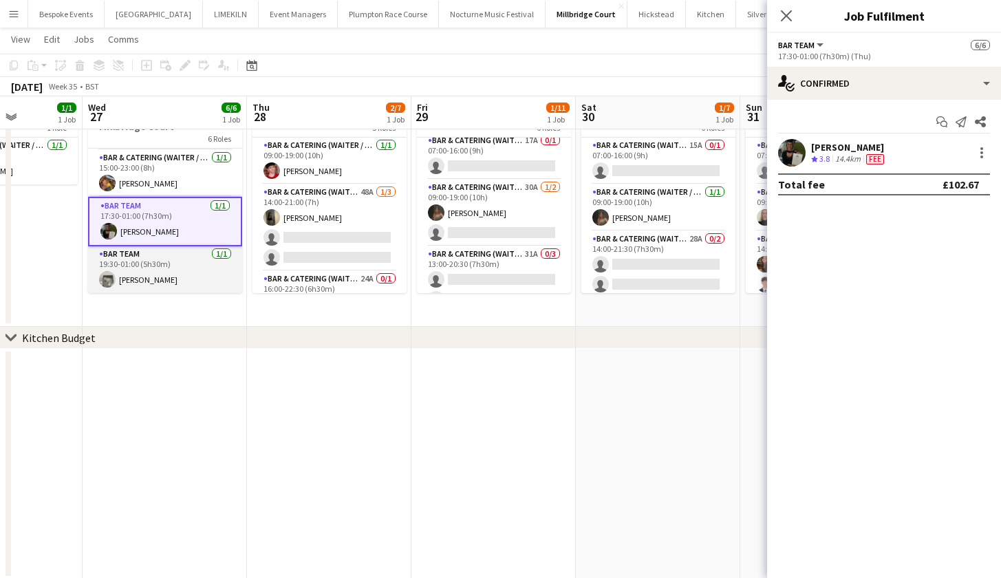
click at [144, 268] on app-card-role "Bar Team 1/1 19:30-01:00 (5h30m) Felix Codling" at bounding box center [165, 269] width 154 height 47
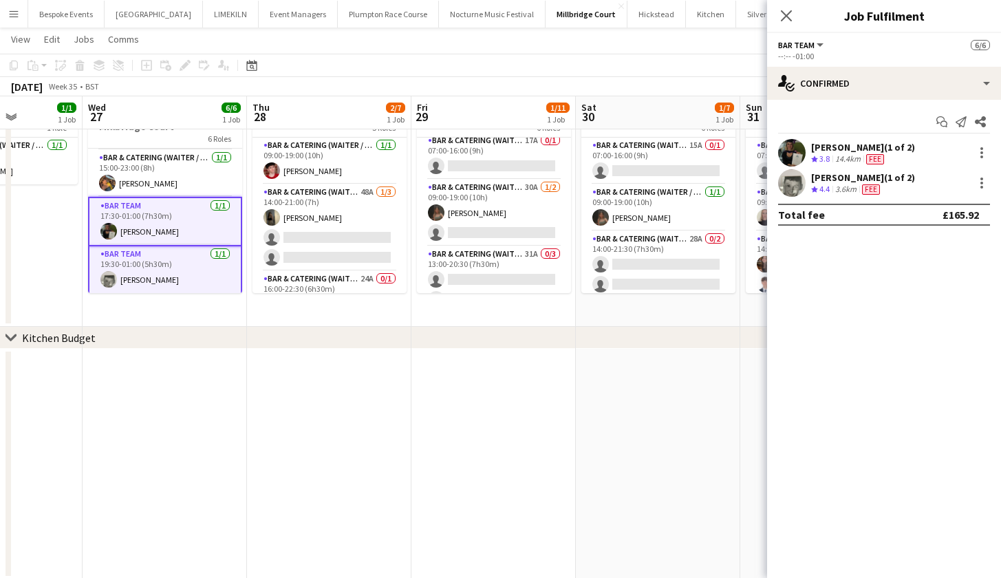
click at [327, 394] on app-date-cell at bounding box center [329, 464] width 164 height 230
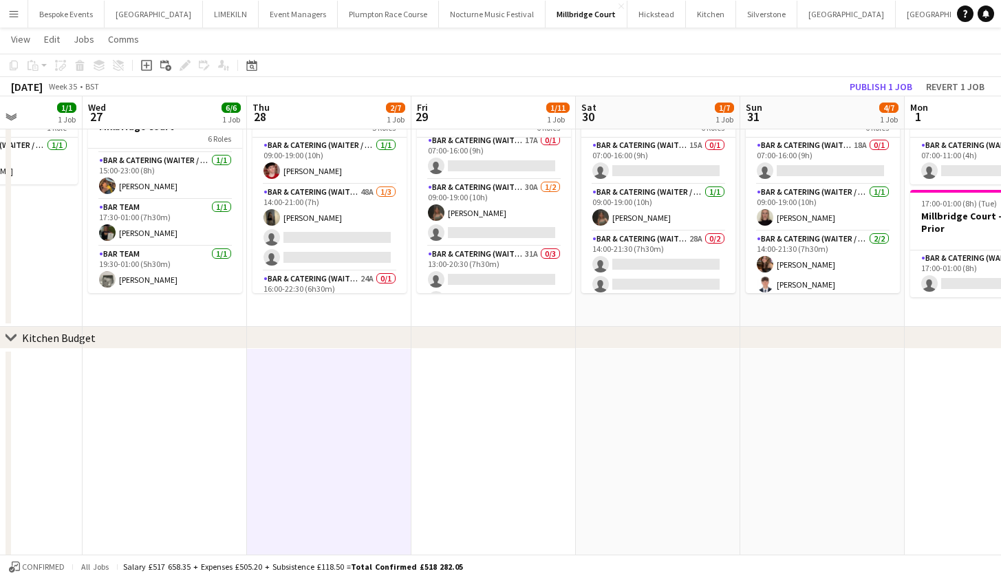
scroll to position [136, 0]
click at [896, 17] on button "Kin House Close" at bounding box center [945, 14] width 98 height 27
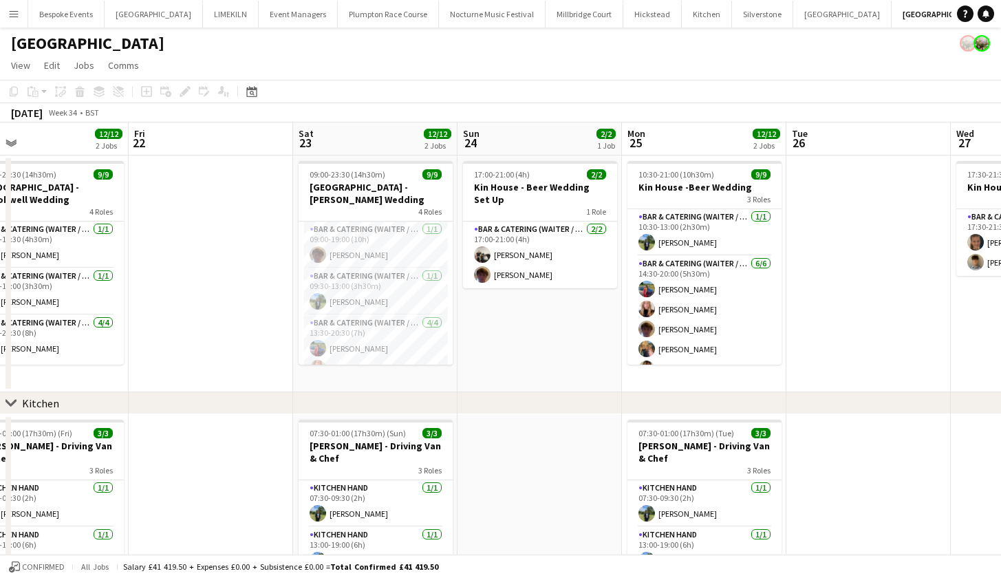
scroll to position [0, 538]
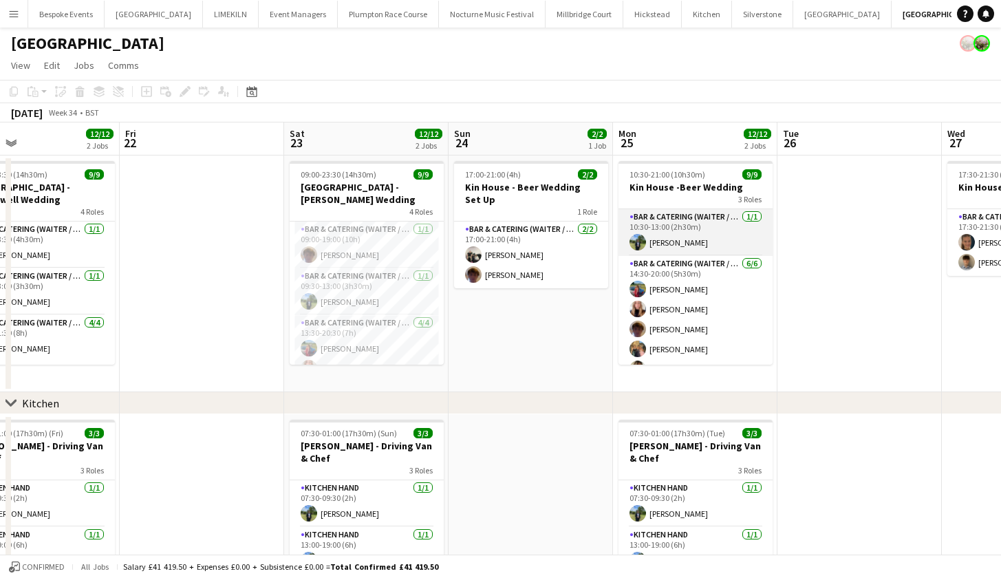
click at [712, 247] on app-card-role "Bar & Catering (Waiter / waitress) 1/1 10:30-13:00 (2h30m) Harvey Gardner" at bounding box center [695, 232] width 154 height 47
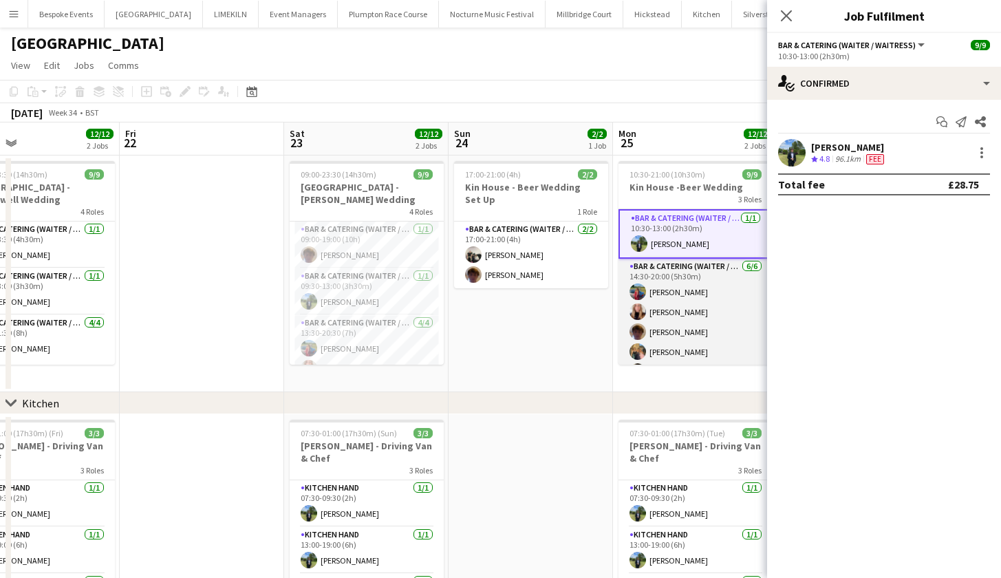
click at [698, 299] on app-card-role "Bar & Catering (Waiter / waitress) 6/6 14:30-20:00 (5h30m) Megan Hamill Katie T…" at bounding box center [695, 332] width 154 height 147
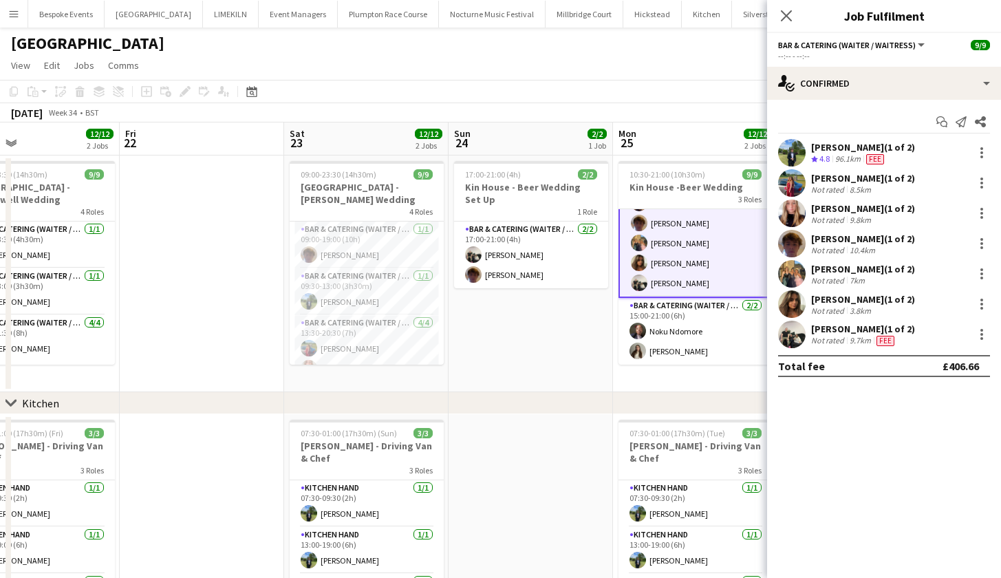
scroll to position [112, 0]
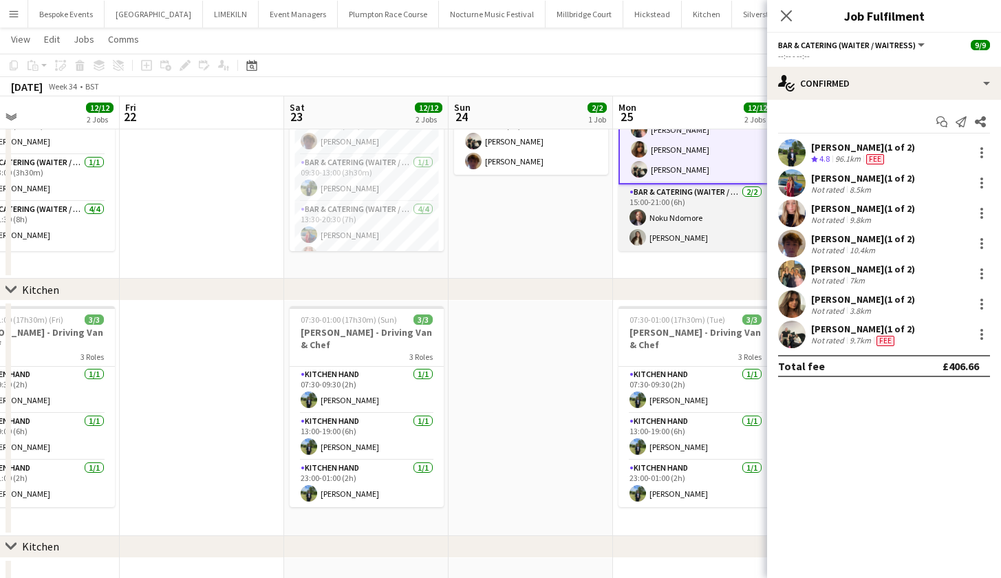
click at [661, 213] on app-card-role "Bar & Catering (Waiter / waitress) 2/2 15:00-21:00 (6h) Noku Ndomore Emily Brown" at bounding box center [695, 217] width 154 height 67
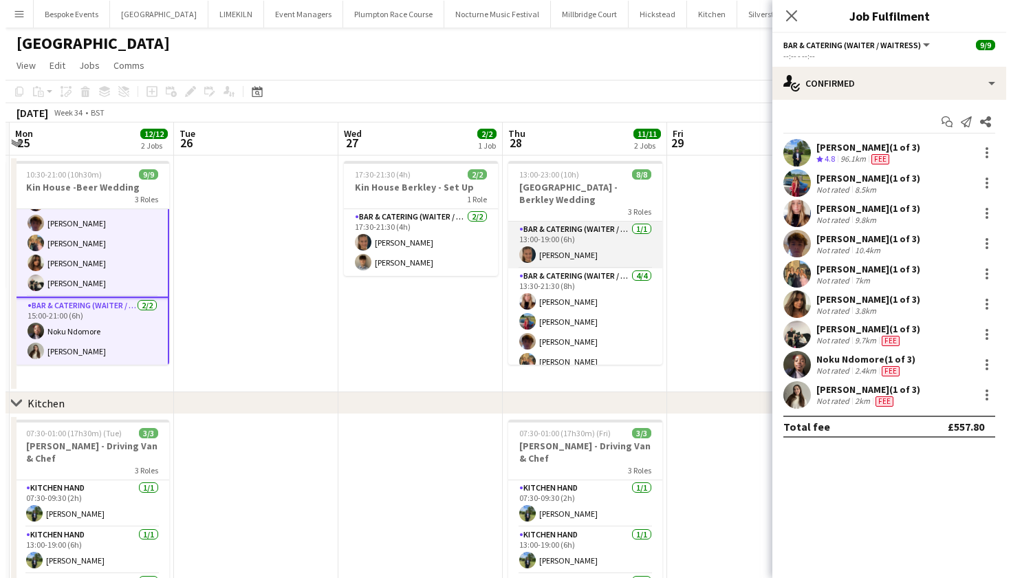
scroll to position [0, 0]
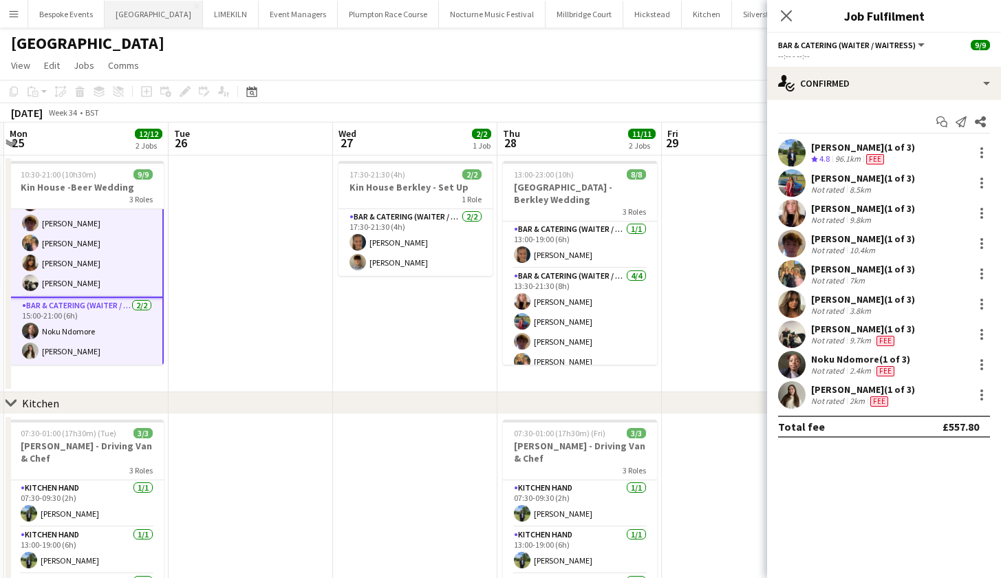
click at [133, 18] on button "Micklefield Hall Close" at bounding box center [154, 14] width 98 height 27
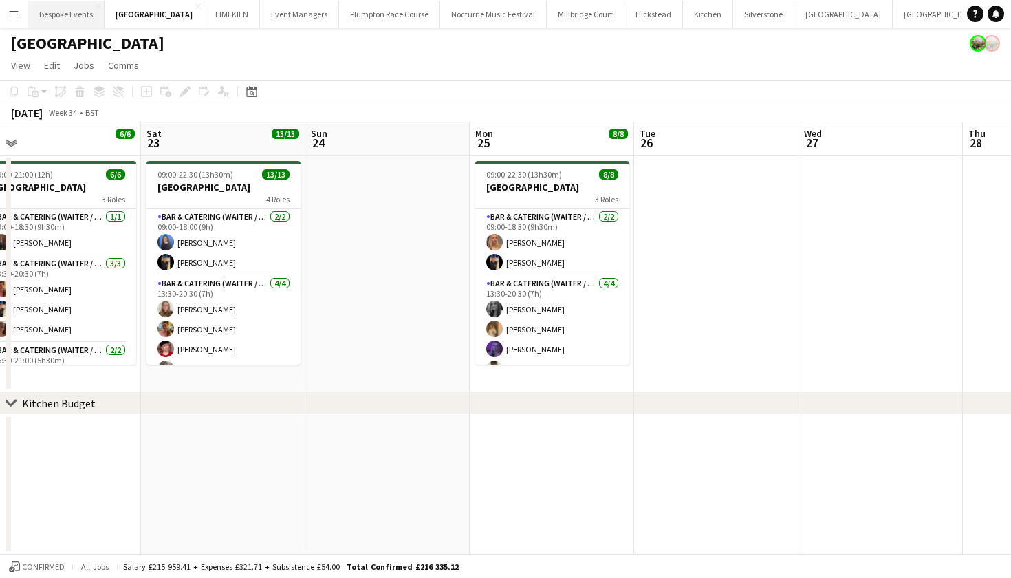
scroll to position [0, 688]
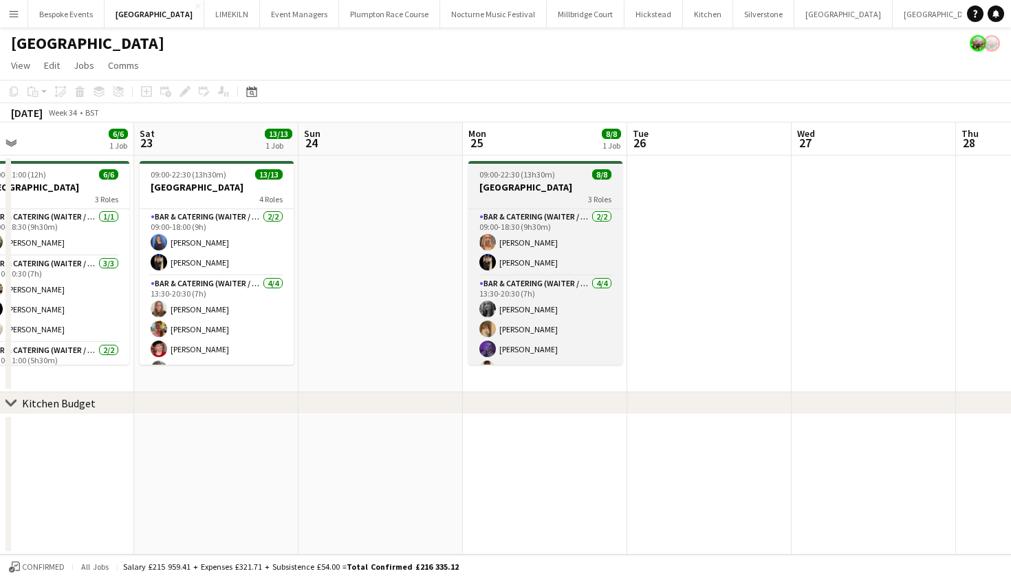
click at [499, 187] on h3 "[GEOGRAPHIC_DATA]" at bounding box center [545, 187] width 154 height 12
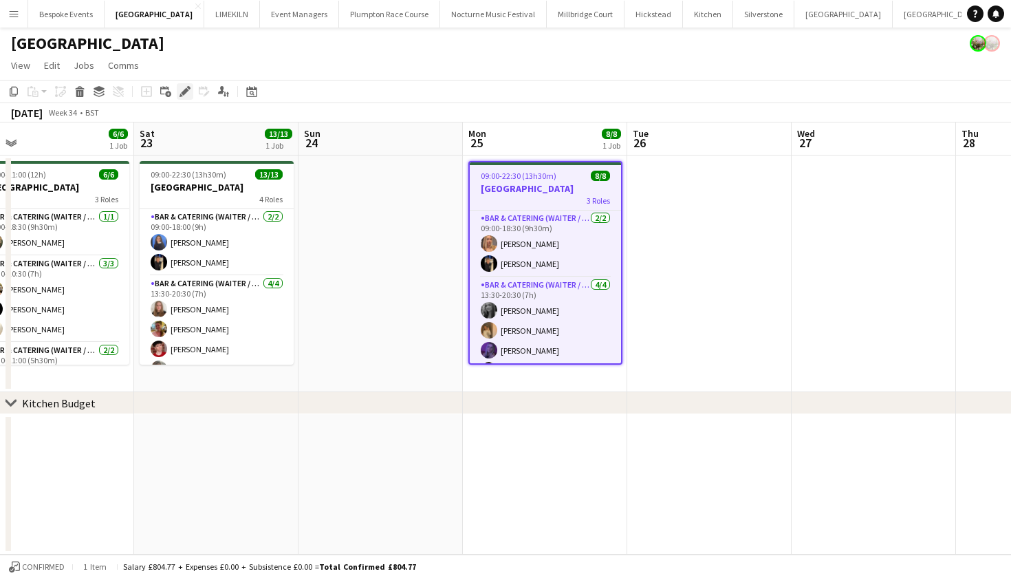
click at [186, 95] on icon "Edit" at bounding box center [185, 91] width 11 height 11
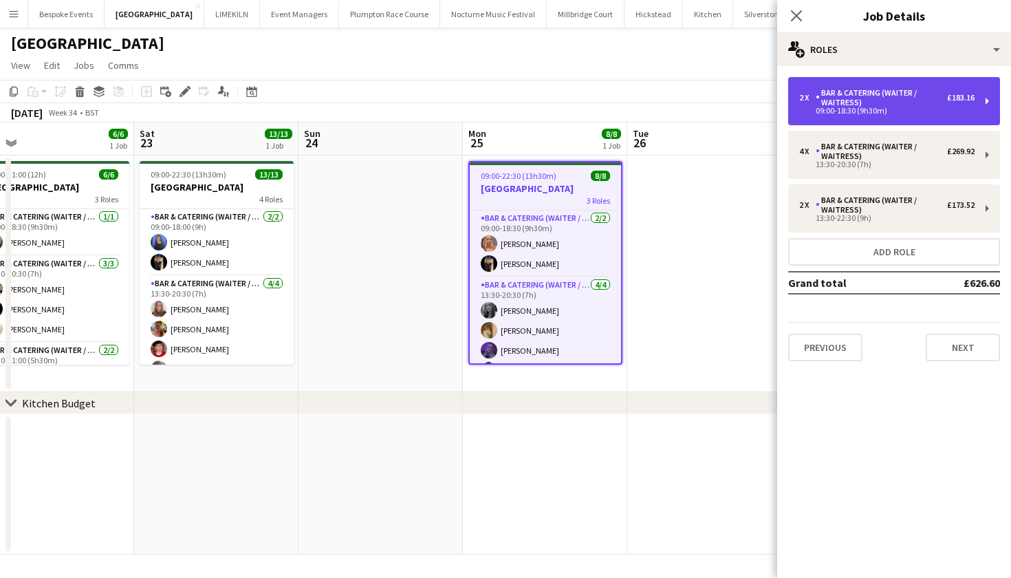
click at [832, 106] on div "Bar & Catering (Waiter / waitress)" at bounding box center [881, 97] width 131 height 19
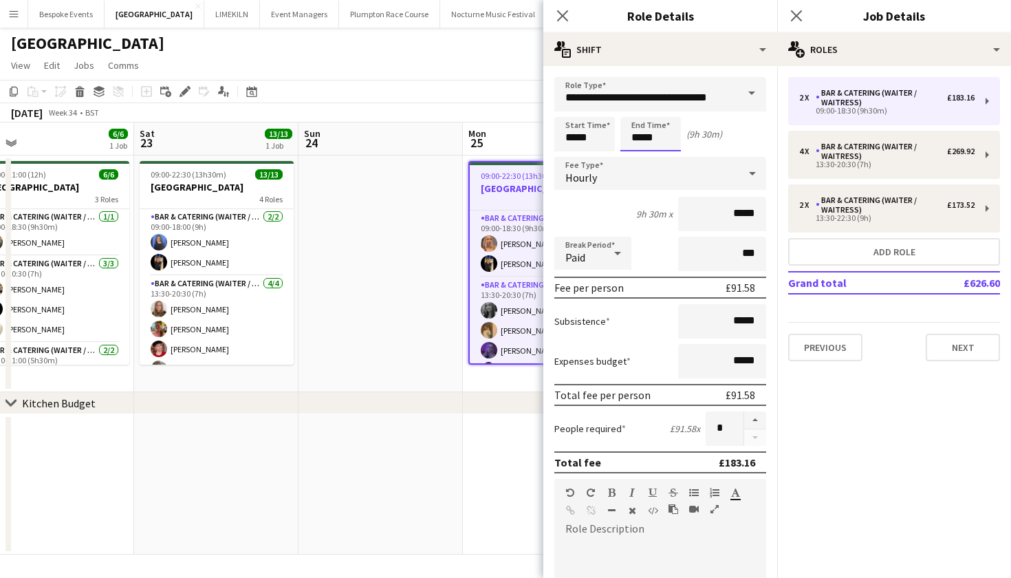
click at [673, 133] on input "*****" at bounding box center [650, 134] width 61 height 34
type input "*****"
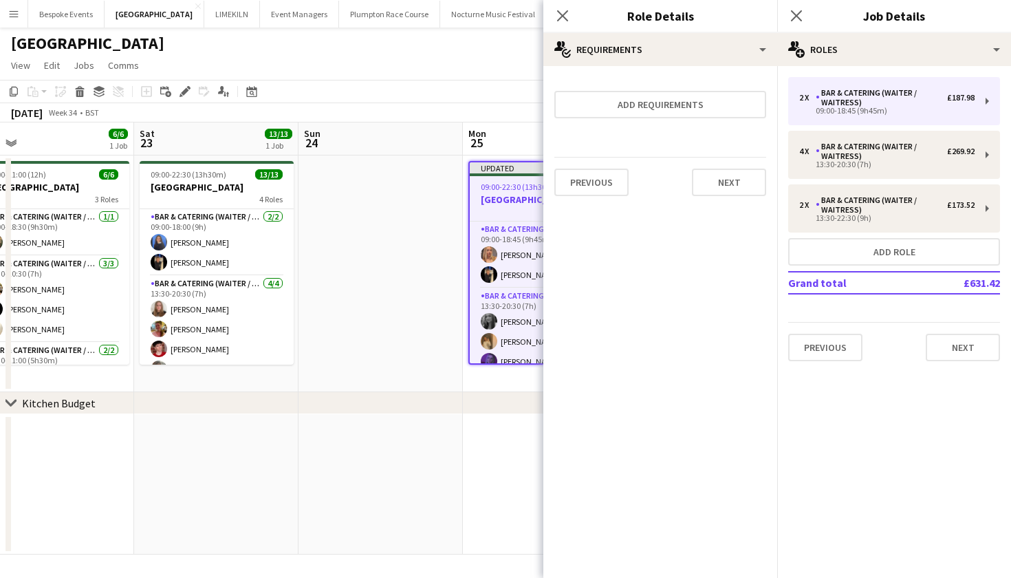
click at [420, 246] on app-date-cell at bounding box center [381, 273] width 164 height 237
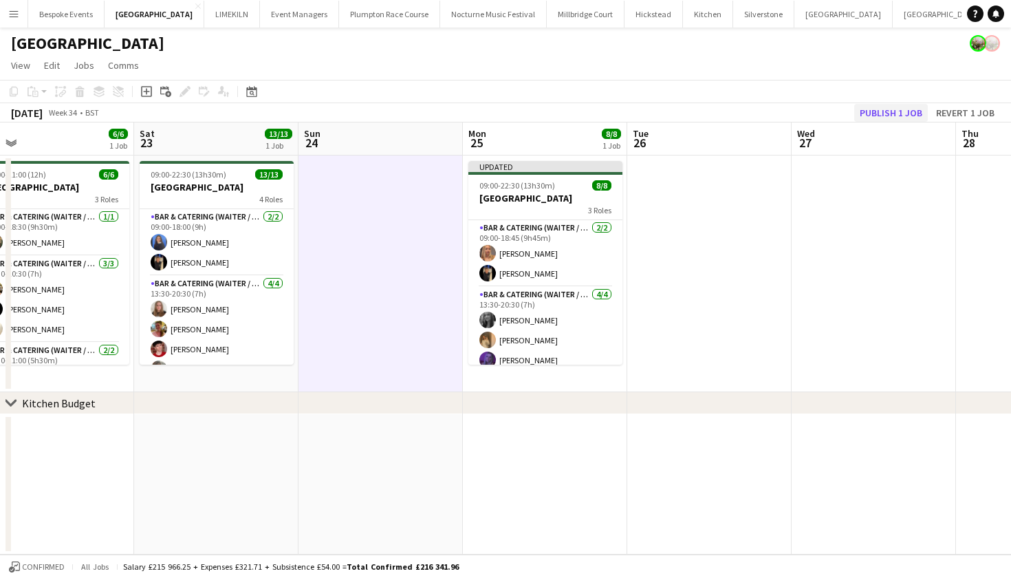
click at [895, 116] on button "Publish 1 job" at bounding box center [891, 113] width 74 height 18
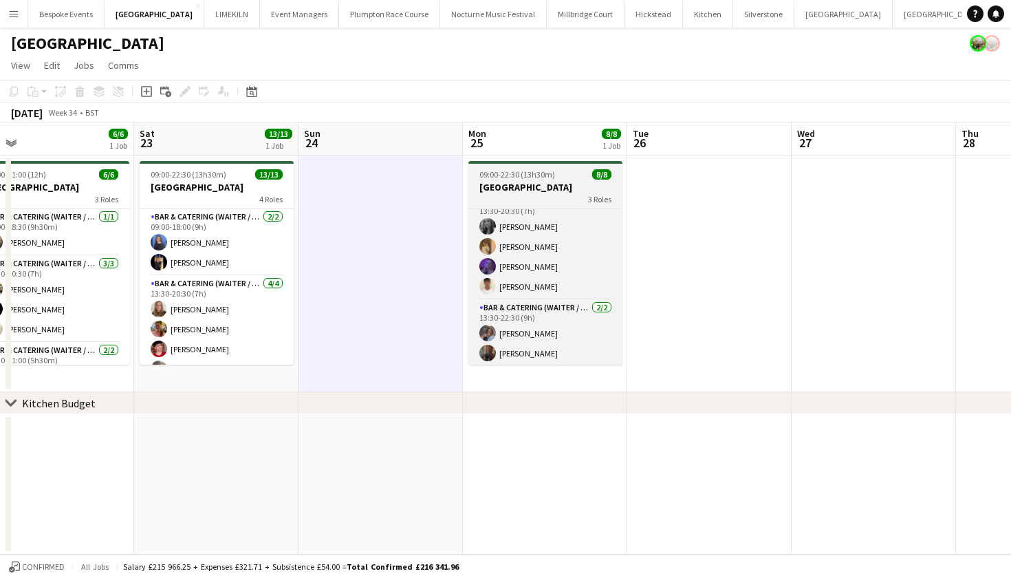
scroll to position [85, 0]
click at [527, 173] on span "09:00-22:30 (13h30m)" at bounding box center [517, 174] width 76 height 10
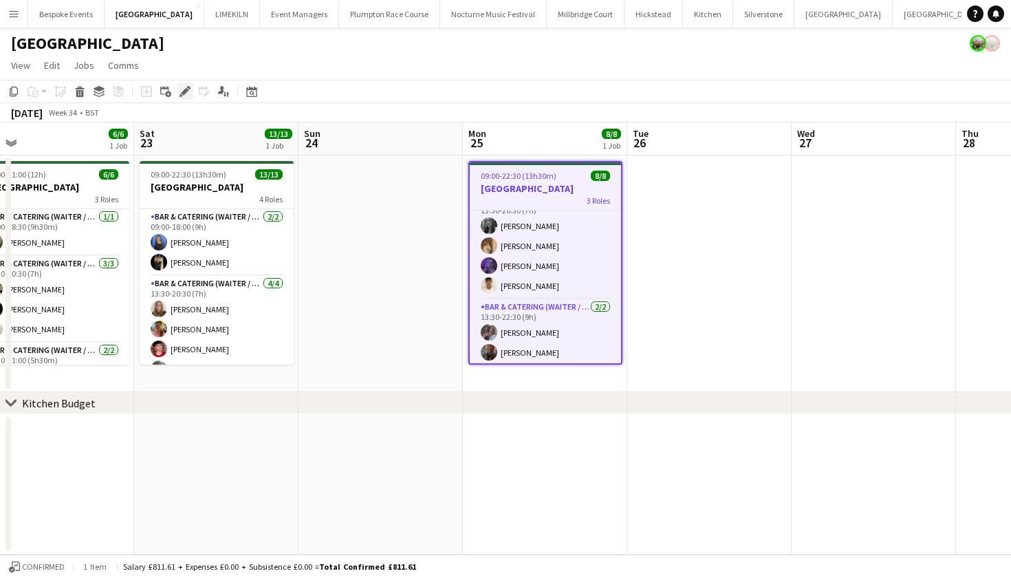
click at [181, 91] on icon "Edit" at bounding box center [185, 91] width 11 height 11
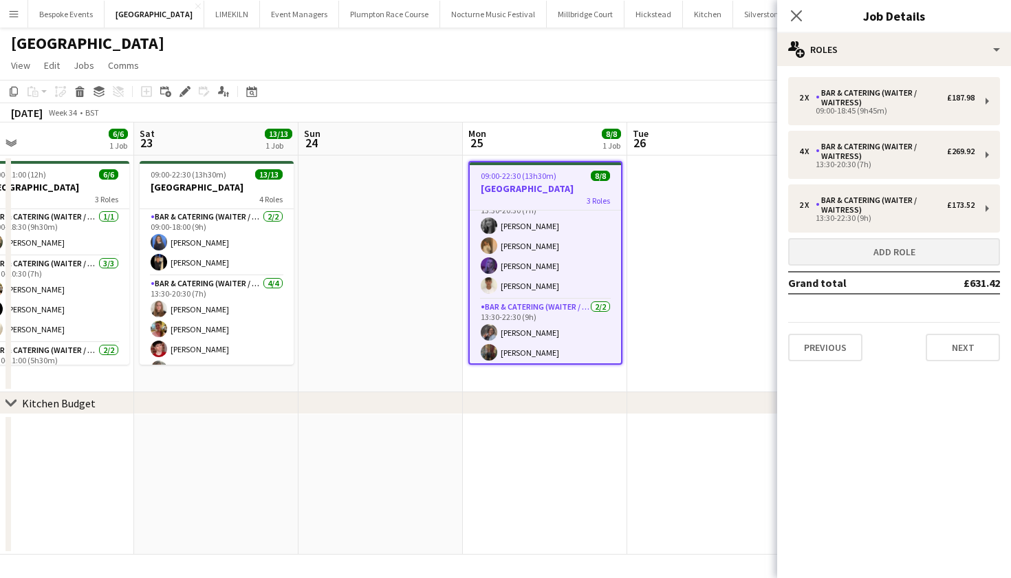
click at [875, 256] on button "Add role" at bounding box center [894, 252] width 212 height 28
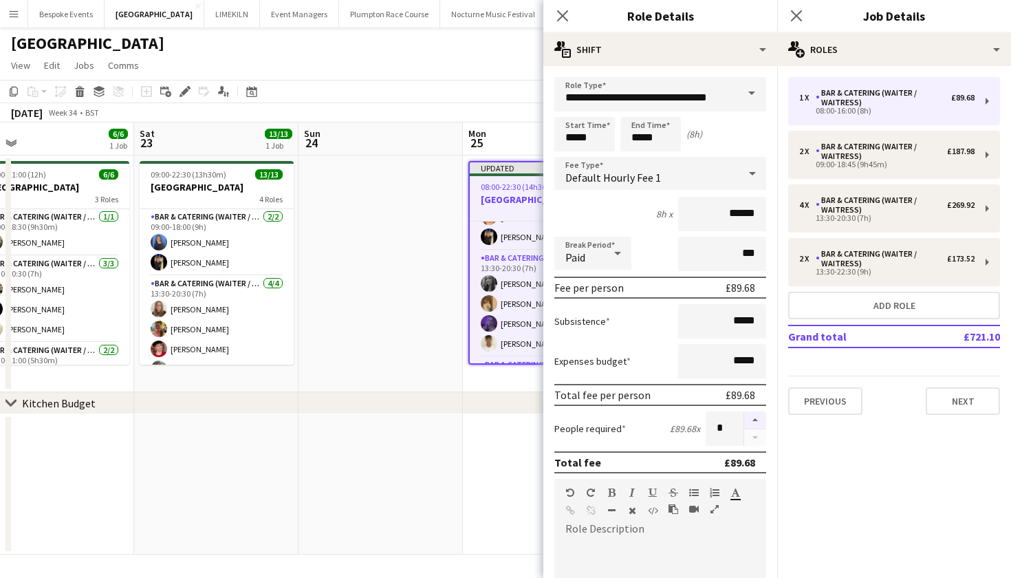
click at [748, 421] on button "button" at bounding box center [755, 420] width 22 height 18
type input "*"
click at [574, 142] on input "*****" at bounding box center [584, 134] width 61 height 34
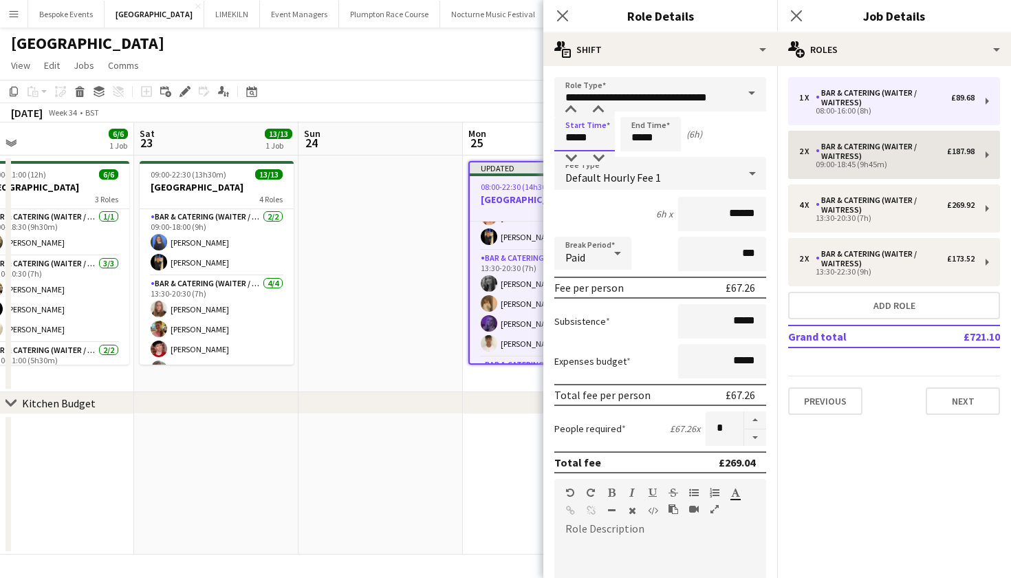
type input "*****"
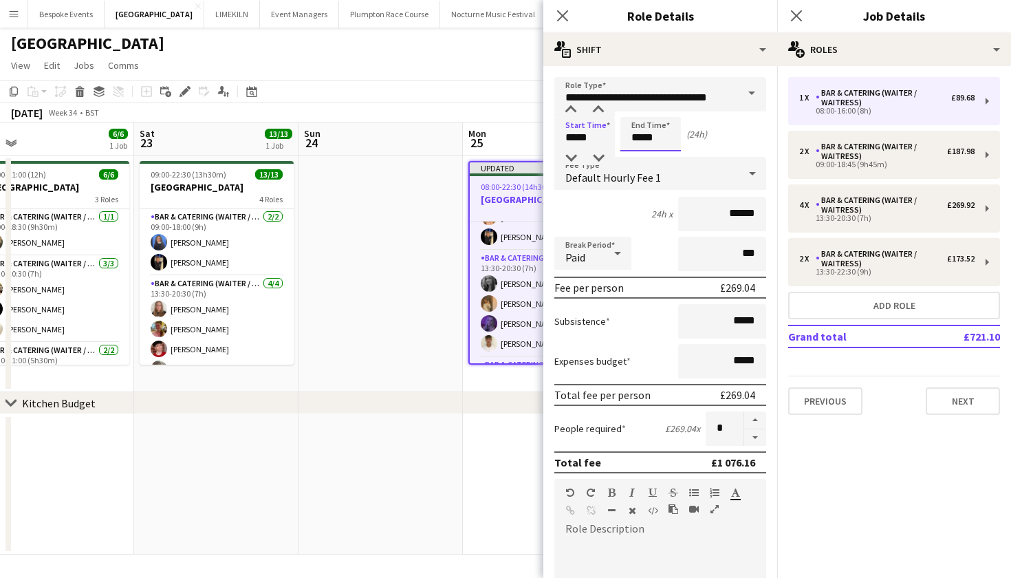
click at [643, 140] on input "*****" at bounding box center [650, 134] width 61 height 34
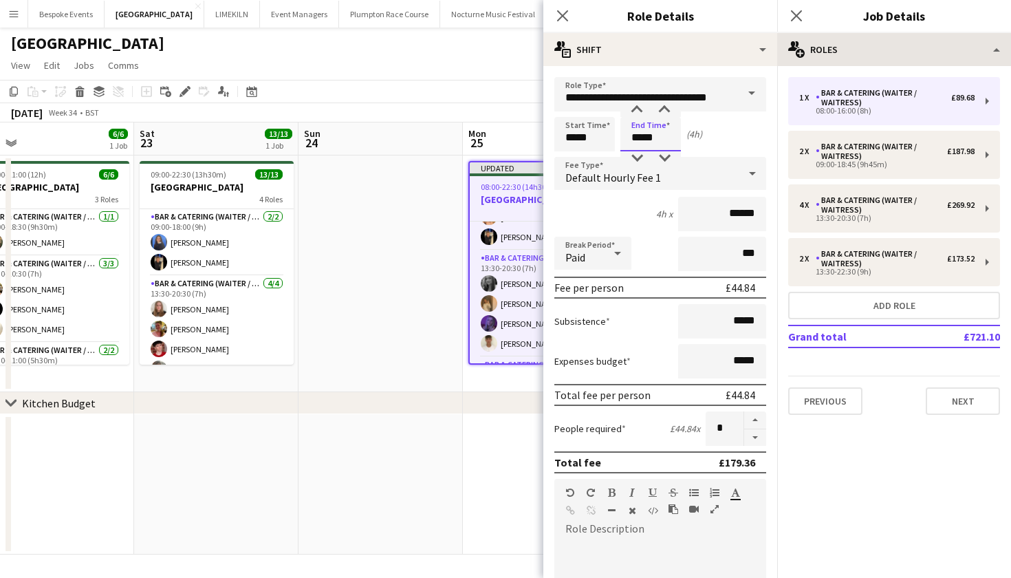
type input "*****"
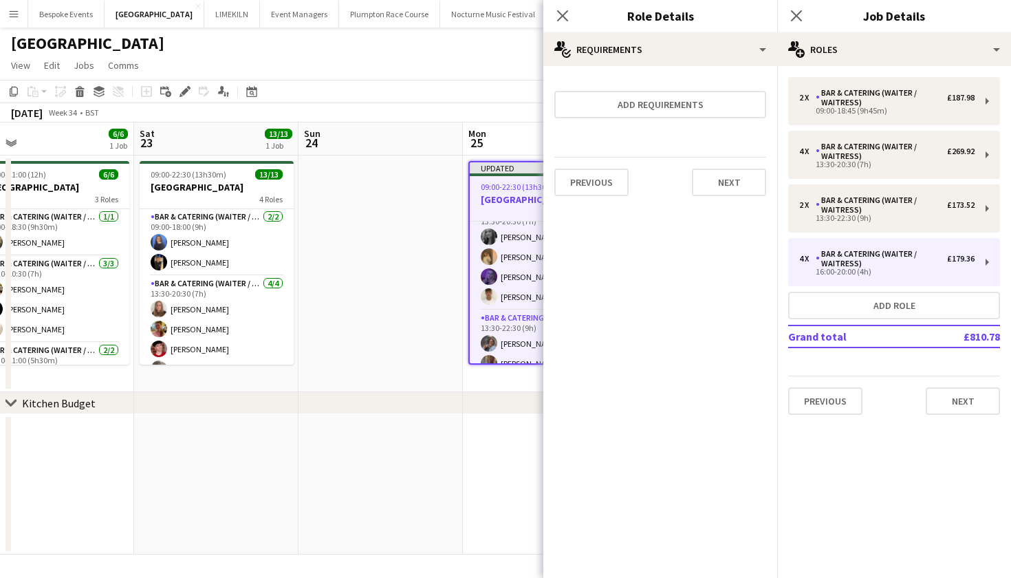
click at [332, 309] on app-date-cell at bounding box center [381, 273] width 164 height 237
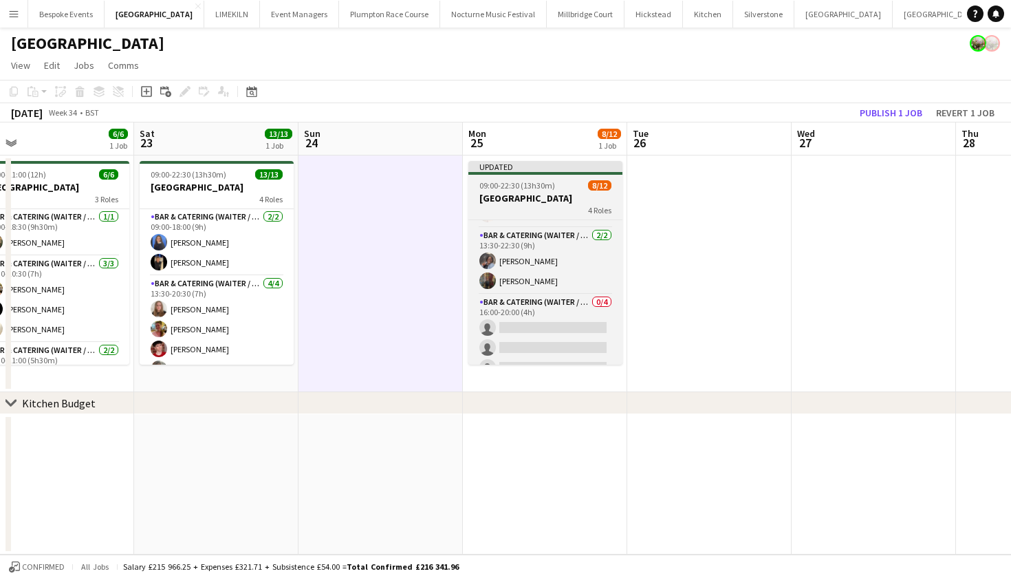
scroll to position [179, 0]
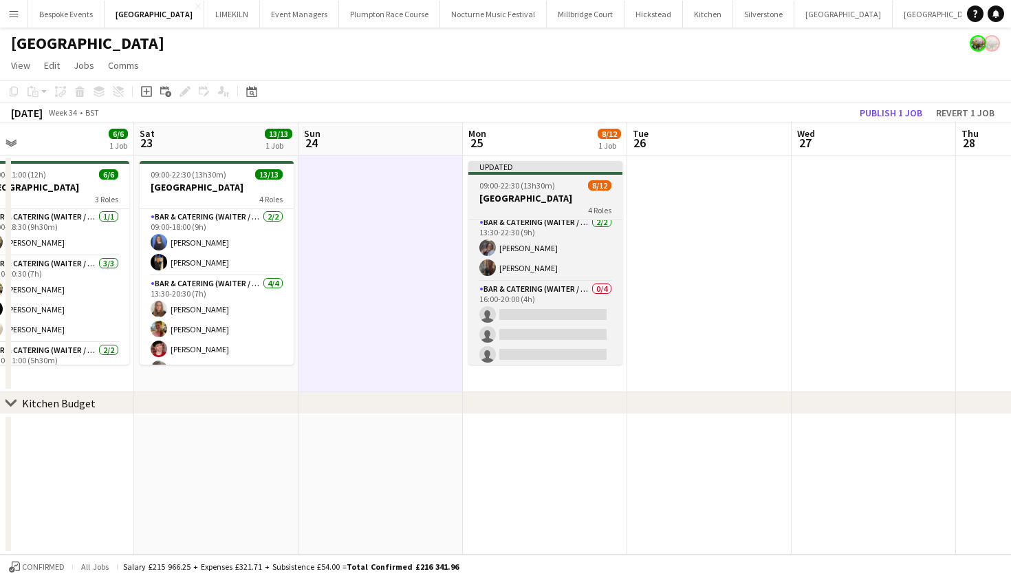
click at [527, 184] on span "09:00-22:30 (13h30m)" at bounding box center [517, 185] width 76 height 10
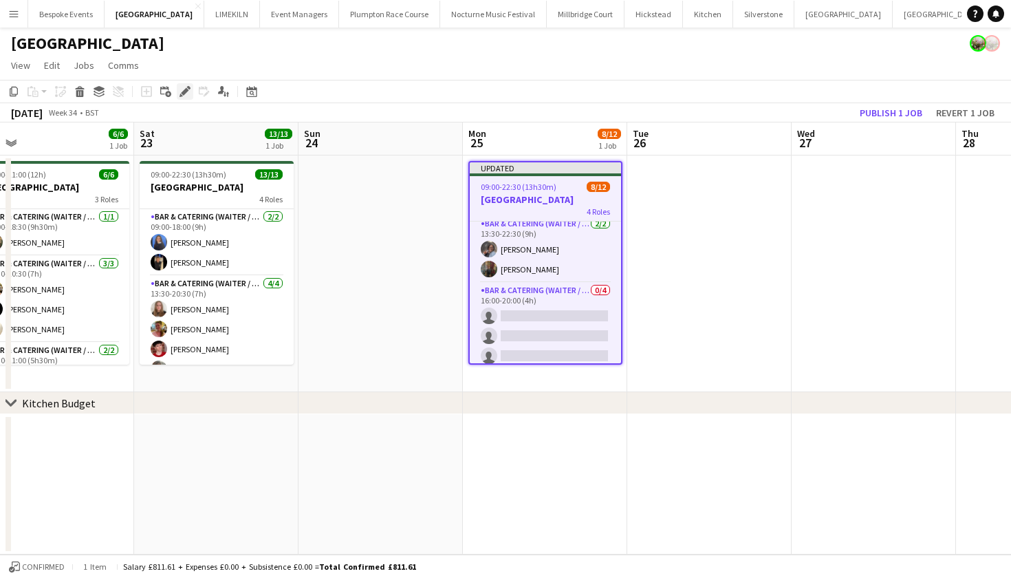
click at [183, 94] on icon at bounding box center [185, 92] width 8 height 8
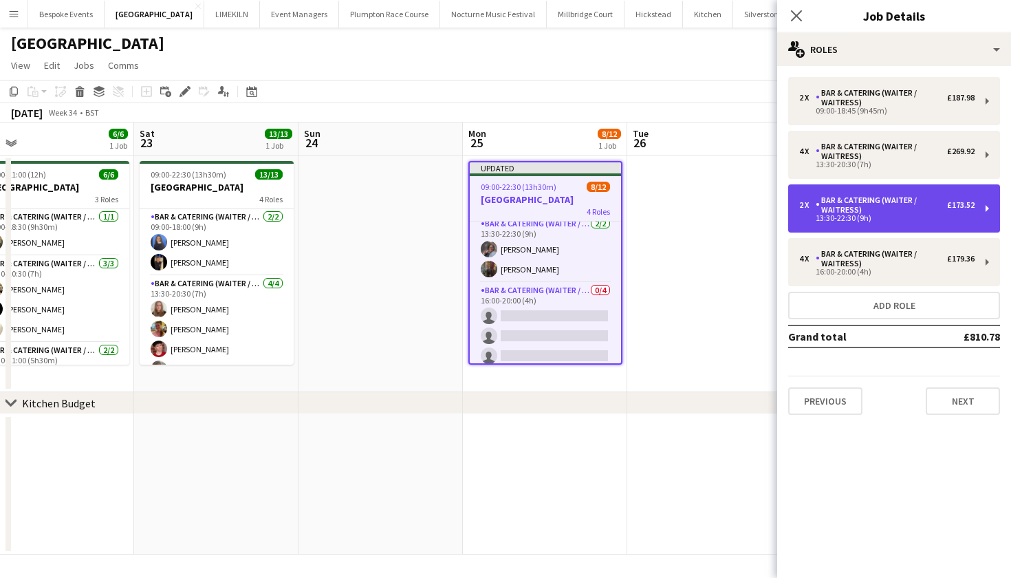
click at [830, 203] on div "Bar & Catering (Waiter / waitress)" at bounding box center [881, 204] width 131 height 19
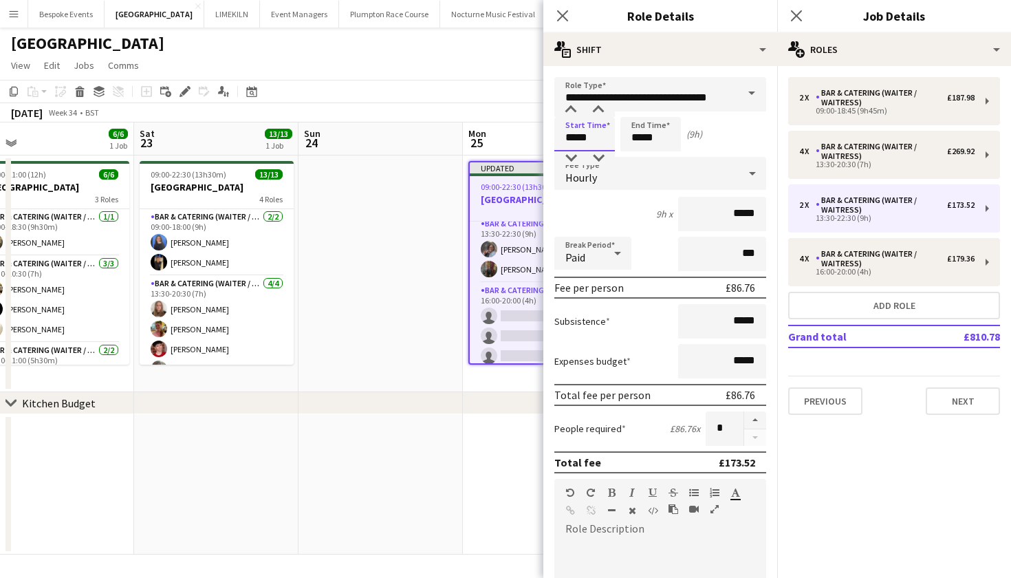
click at [577, 135] on input "*****" at bounding box center [584, 134] width 61 height 34
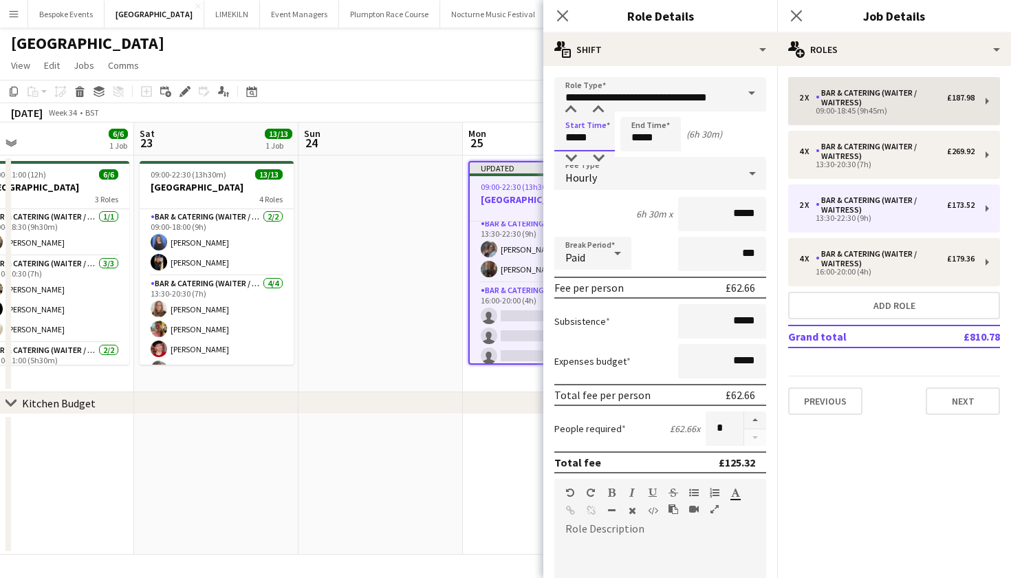
type input "*****"
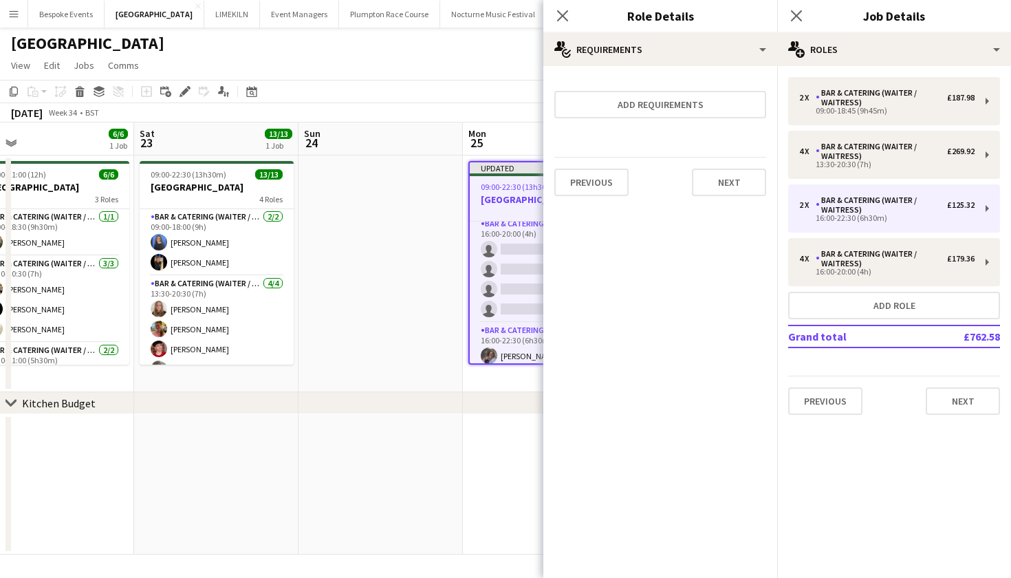
click at [421, 261] on app-date-cell at bounding box center [381, 273] width 164 height 237
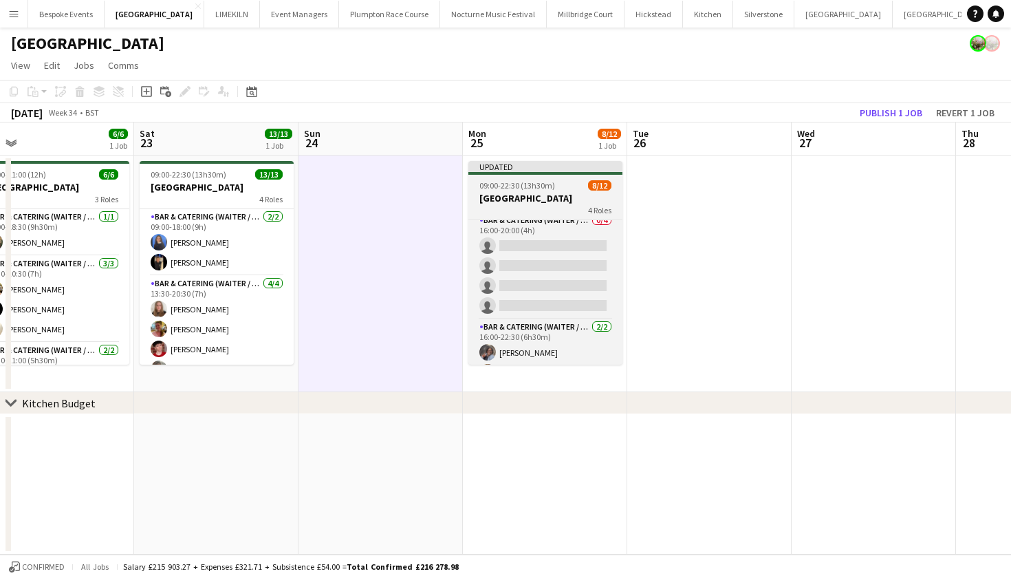
scroll to position [202, 0]
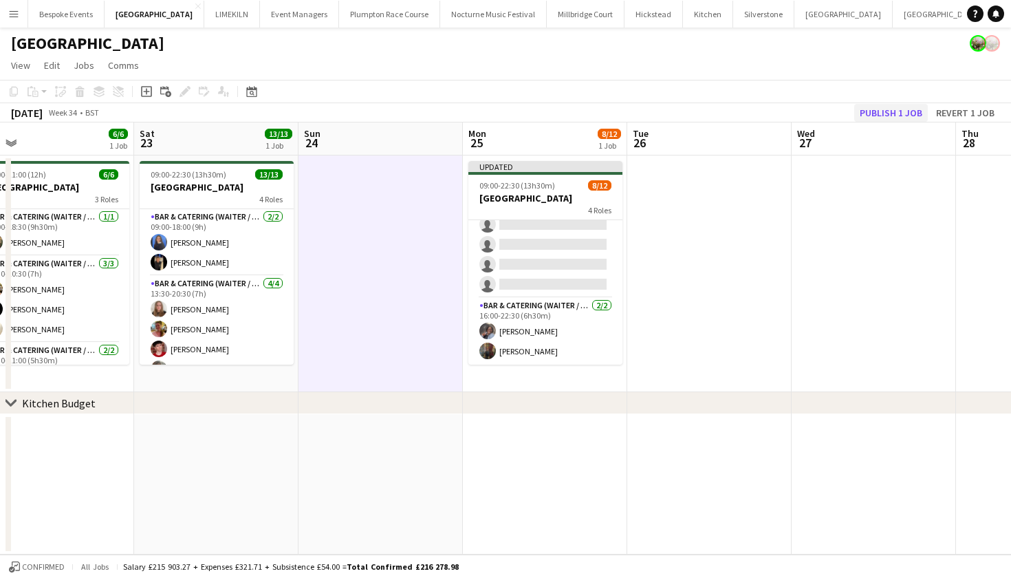
click at [892, 109] on button "Publish 1 job" at bounding box center [891, 113] width 74 height 18
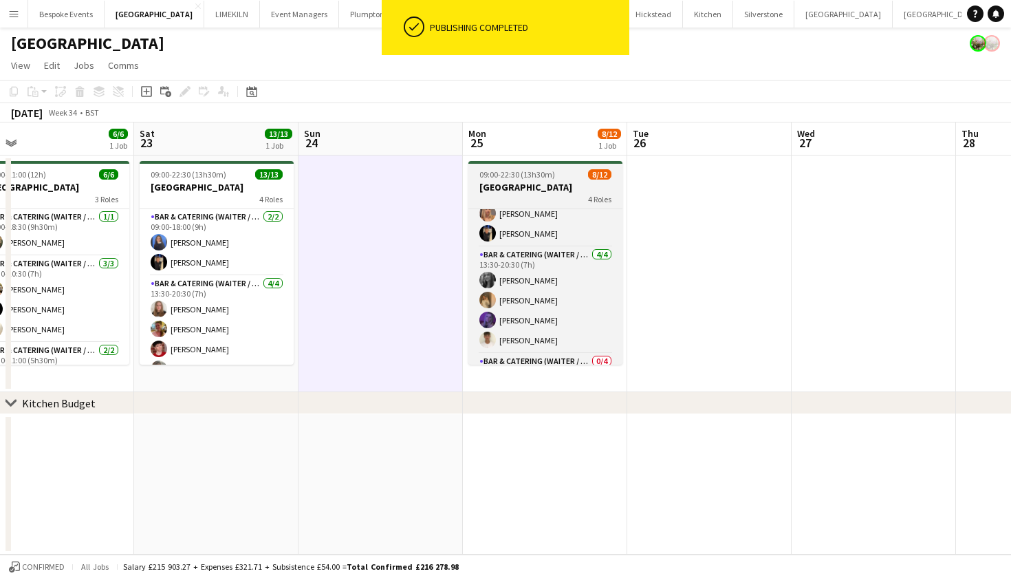
scroll to position [0, 0]
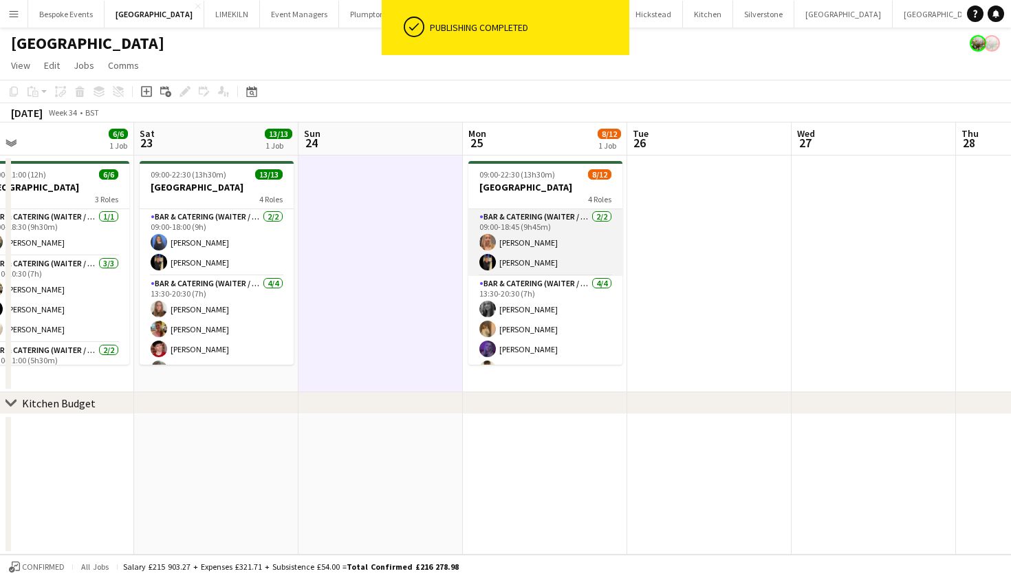
click at [530, 248] on app-card-role "Bar & Catering (Waiter / waitress) 2/2 09:00-18:45 (9h45m) Beatrice Vane Wian V…" at bounding box center [545, 242] width 154 height 67
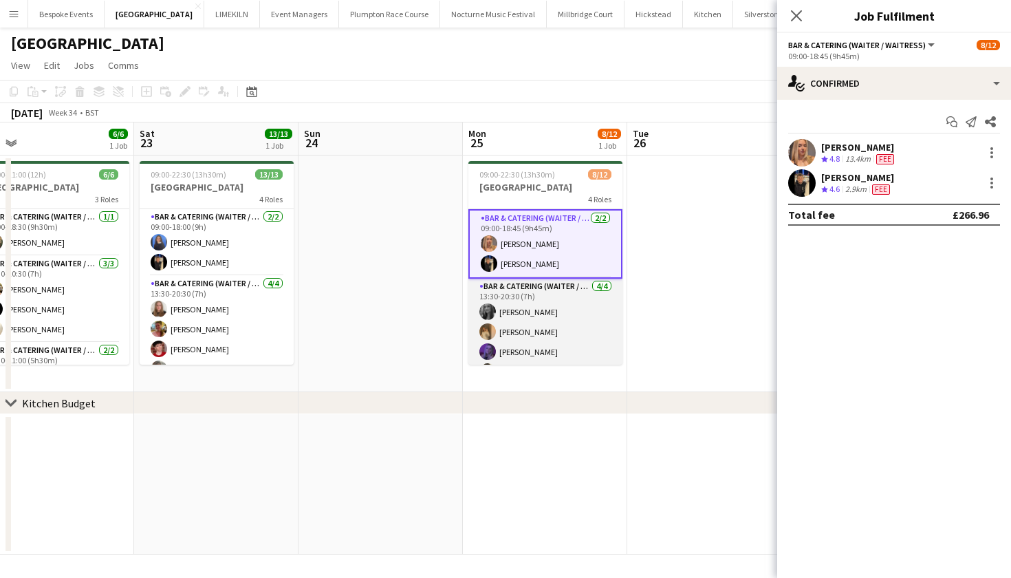
click at [533, 307] on app-card-role "Bar & Catering (Waiter / waitress) 4/4 13:30-20:30 (7h) Alice Ruttley Lauren Du…" at bounding box center [545, 332] width 154 height 107
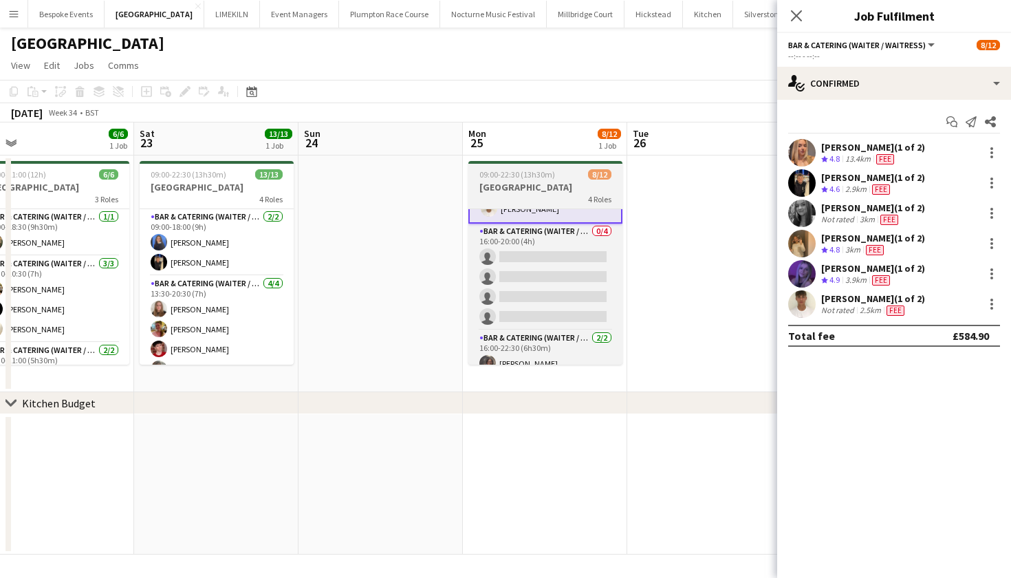
scroll to position [178, 0]
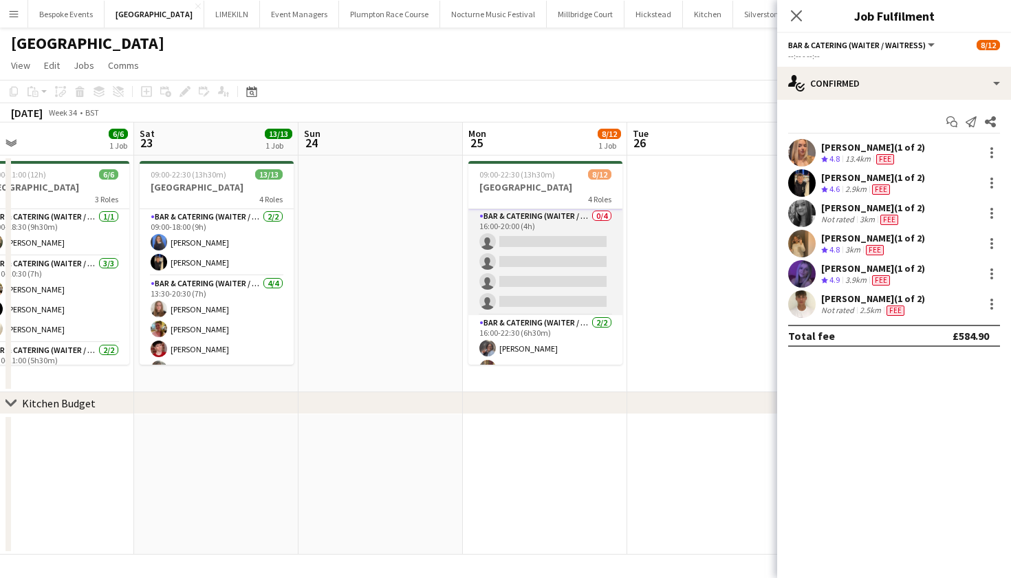
click at [550, 279] on app-card-role "Bar & Catering (Waiter / waitress) 0/4 16:00-20:00 (4h) single-neutral-actions …" at bounding box center [545, 261] width 154 height 107
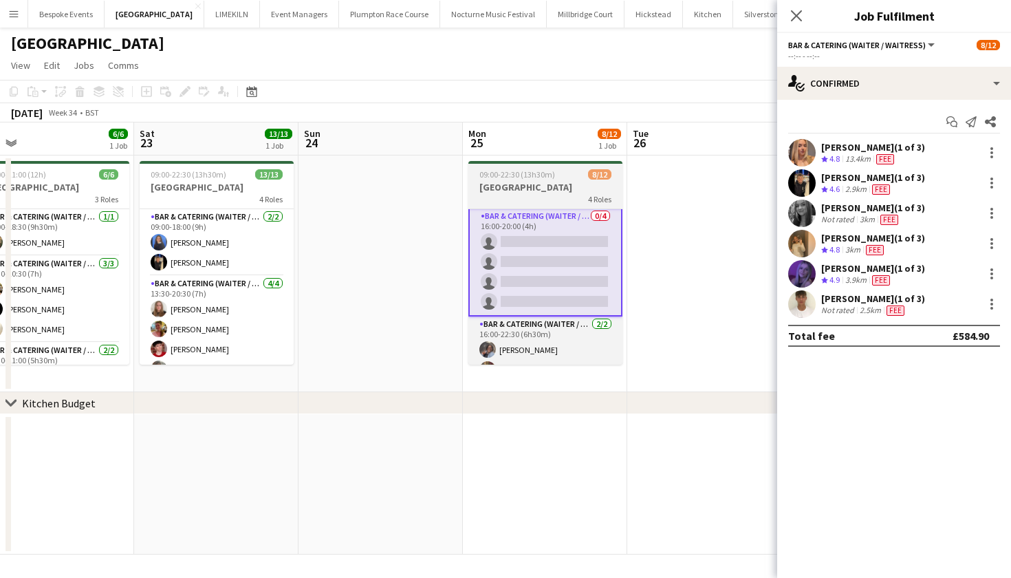
scroll to position [197, 0]
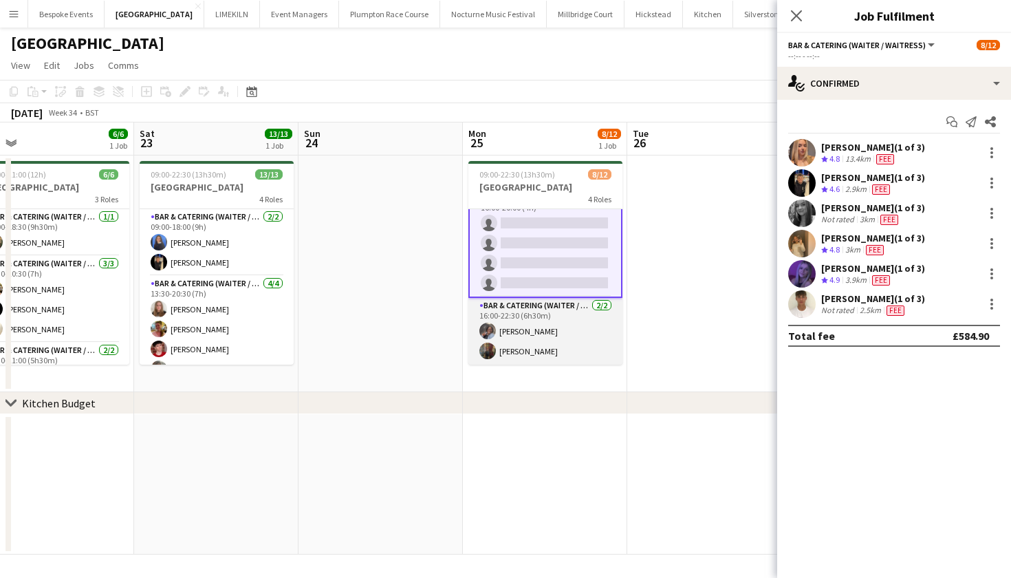
click at [575, 329] on app-card-role "Bar & Catering (Waiter / waitress) 2/2 16:00-22:30 (6h30m) Deborah Edema Annabe…" at bounding box center [545, 331] width 154 height 67
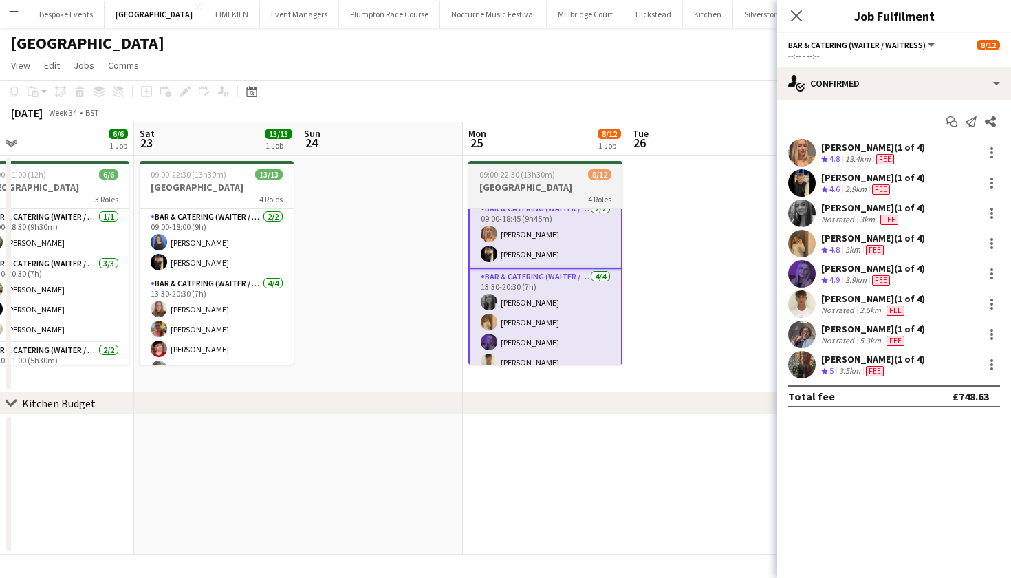
scroll to position [0, 0]
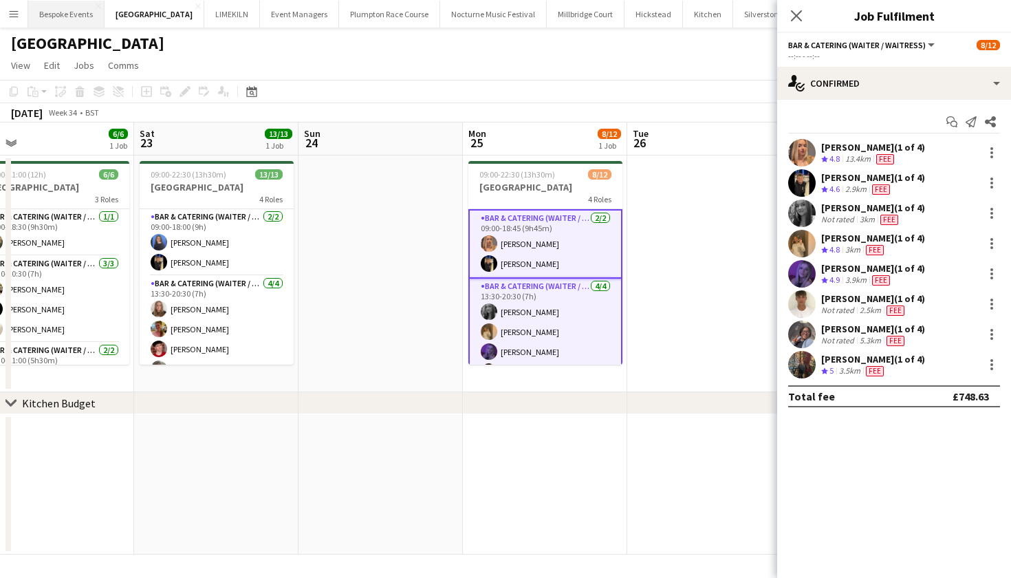
click at [86, 18] on button "Bespoke Events Close" at bounding box center [66, 14] width 76 height 27
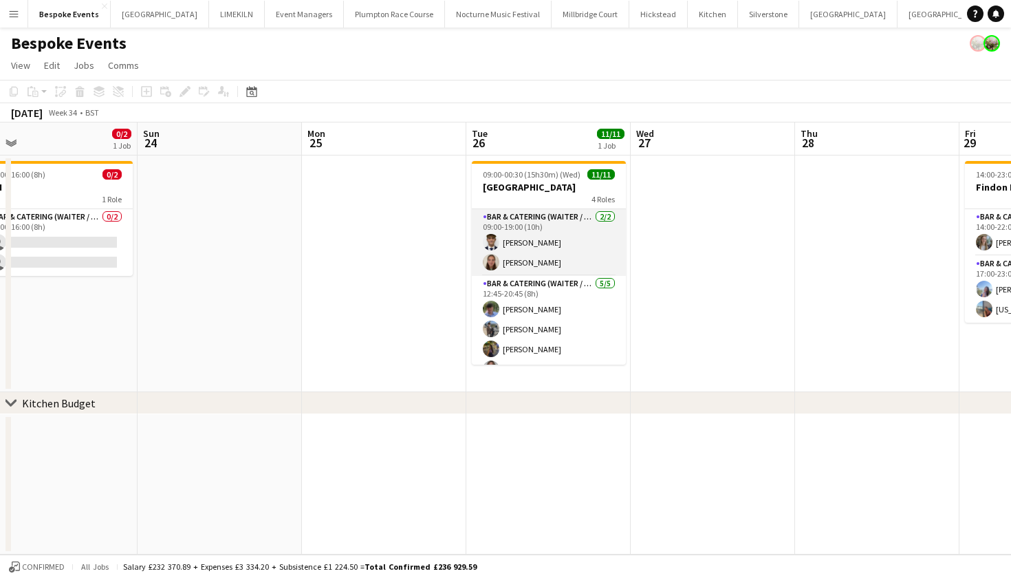
click at [519, 233] on app-card-role "Bar & Catering (Waiter / waitress) 2/2 09:00-19:00 (10h) Luc Pressley Sophie Go…" at bounding box center [549, 242] width 154 height 67
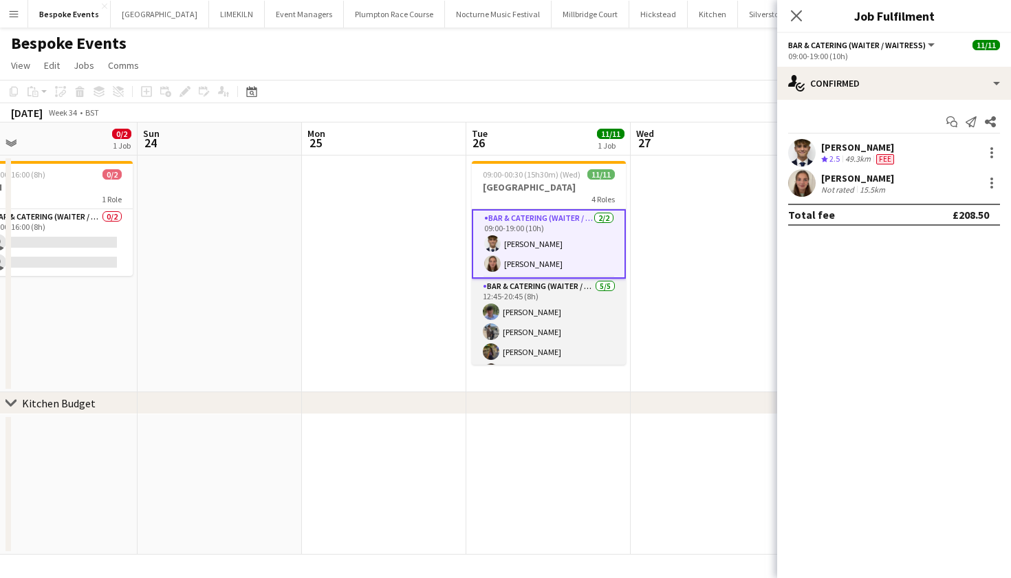
click at [539, 327] on app-card-role "Bar & Catering (Waiter / waitress) 5/5 12:45-20:45 (8h) Oliver Lewis Linda Sanc…" at bounding box center [549, 342] width 154 height 127
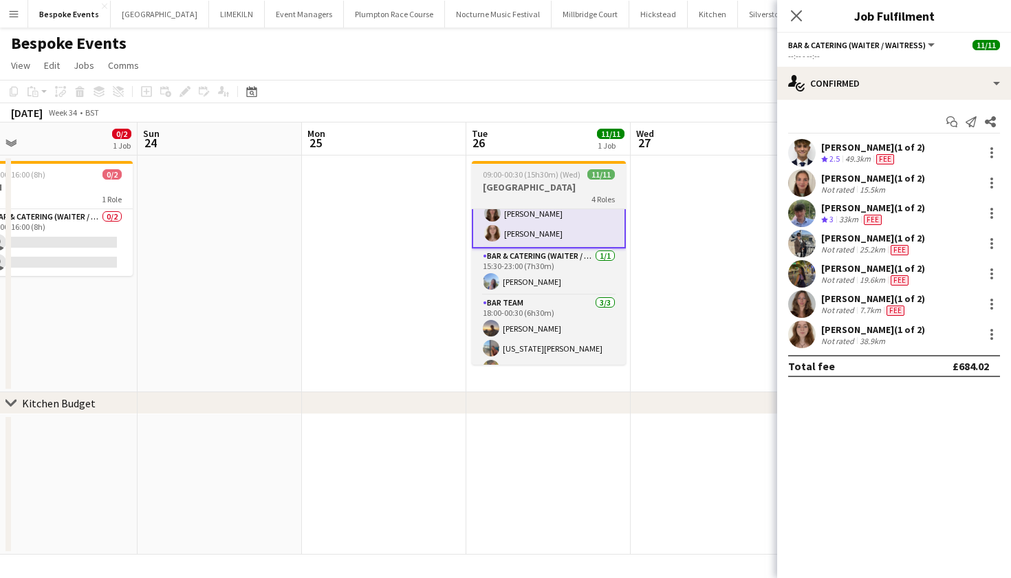
scroll to position [173, 0]
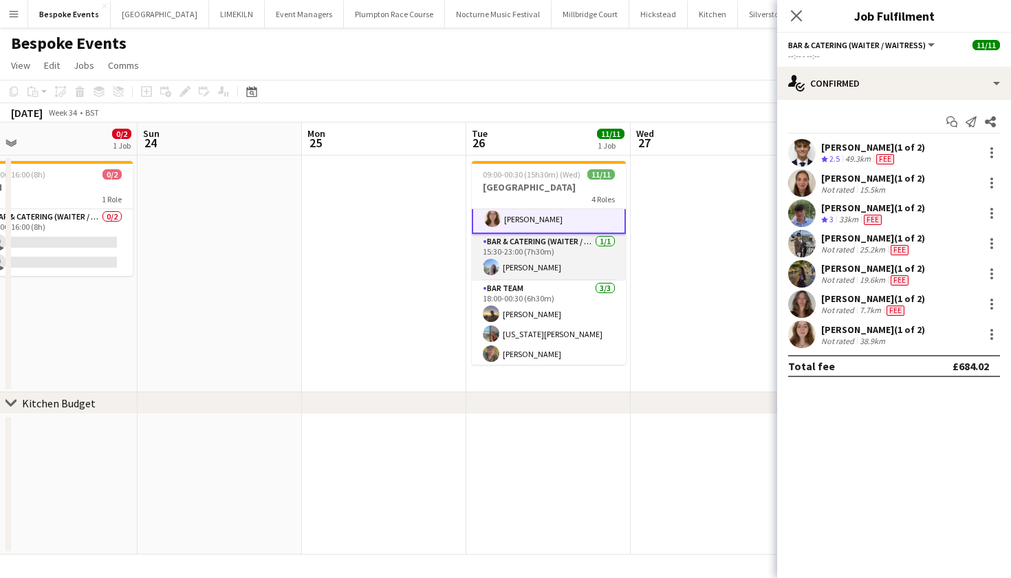
click at [537, 266] on app-card-role "Bar & Catering (Waiter / waitress) 1/1 15:30-23:00 (7h30m) Lily Webster" at bounding box center [549, 257] width 154 height 47
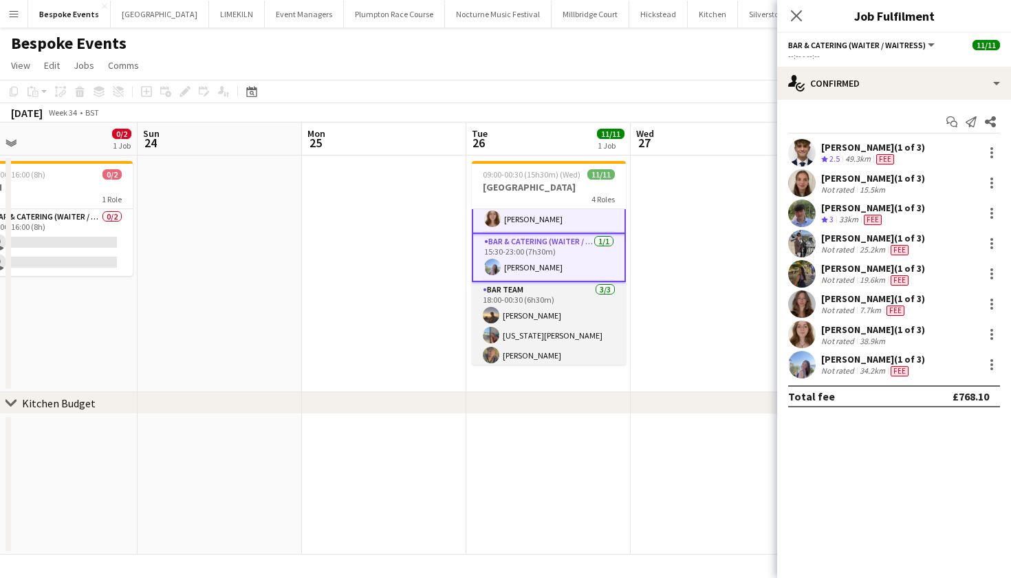
click at [548, 343] on app-card-role "Bar Team 3/3 18:00-00:30 (6h30m) Harry Thomas georgia willoughby sam hibberd" at bounding box center [549, 325] width 154 height 87
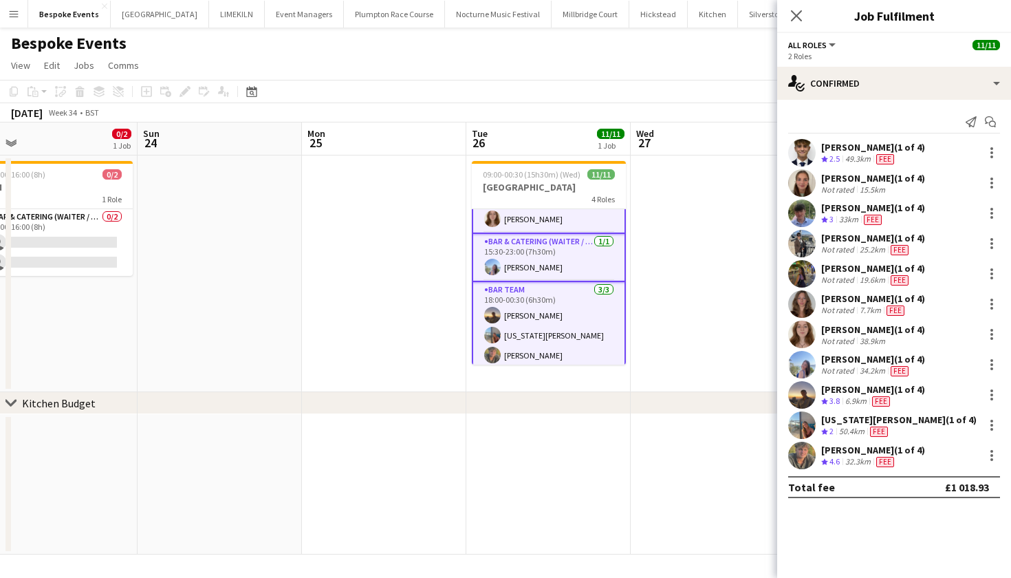
click at [557, 321] on app-card-role "Bar Team 3/3 18:00-00:30 (6h30m) Harry Thomas georgia willoughby sam hibberd" at bounding box center [549, 326] width 154 height 88
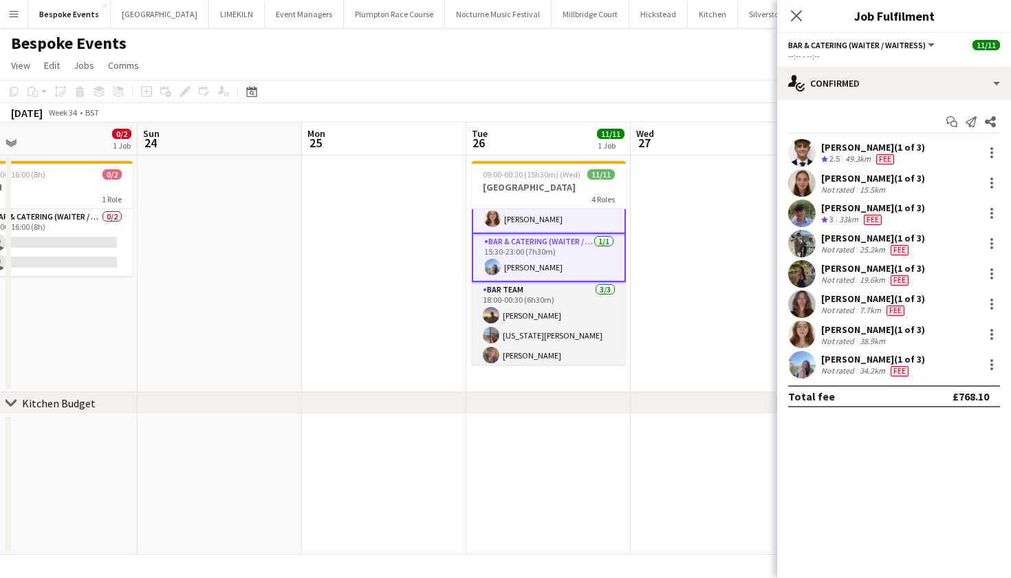
click at [547, 305] on app-card-role "Bar Team 3/3 18:00-00:30 (6h30m) Harry Thomas georgia willoughby sam hibberd" at bounding box center [549, 325] width 154 height 87
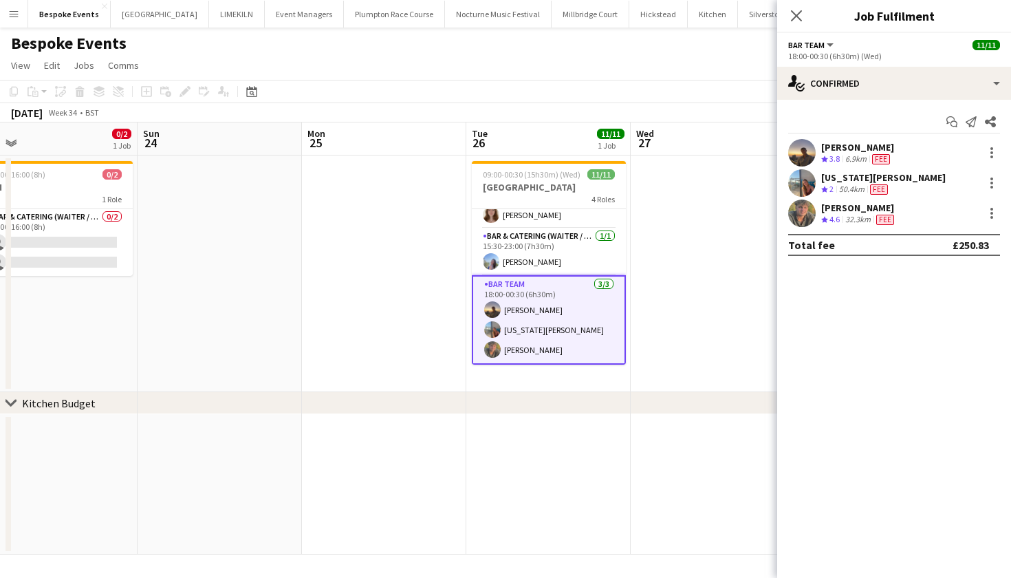
scroll to position [148, 0]
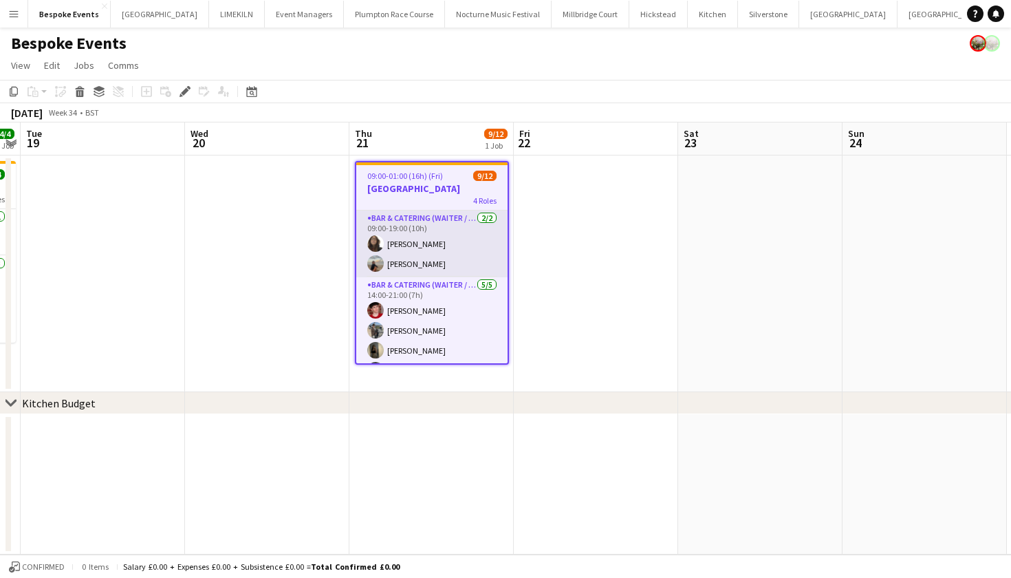
click at [416, 227] on app-card-role "Bar & Catering (Waiter / waitress) [DATE] 09:00-19:00 (10h) [PERSON_NAME] [PERS…" at bounding box center [431, 244] width 151 height 67
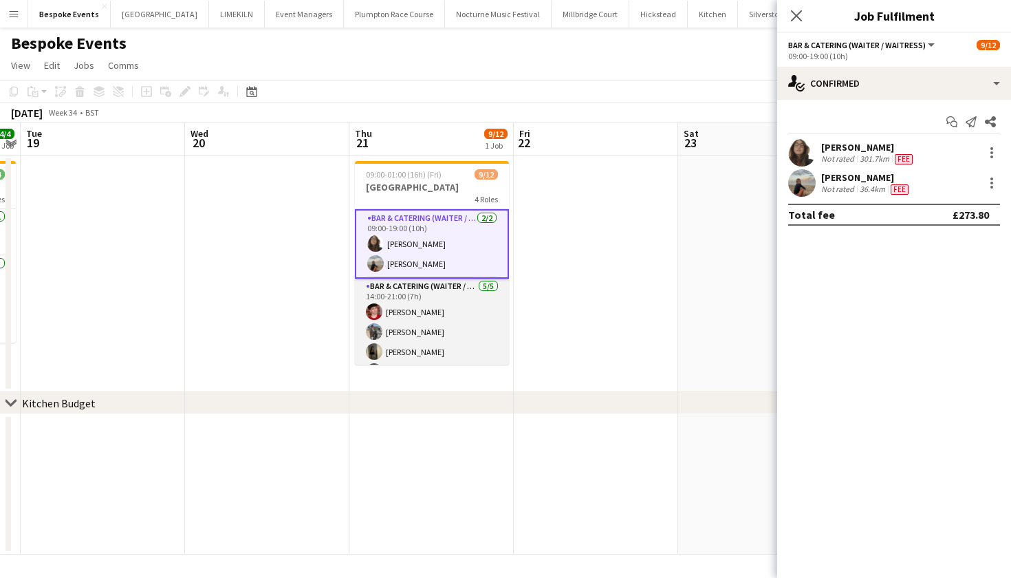
drag, startPoint x: 442, startPoint y: 319, endPoint x: 473, endPoint y: 290, distance: 43.3
click at [442, 318] on app-card-role "Bar & Catering (Waiter / waitress) [DATE] 14:00-21:00 (7h) [PERSON_NAME] [PERSO…" at bounding box center [432, 342] width 154 height 127
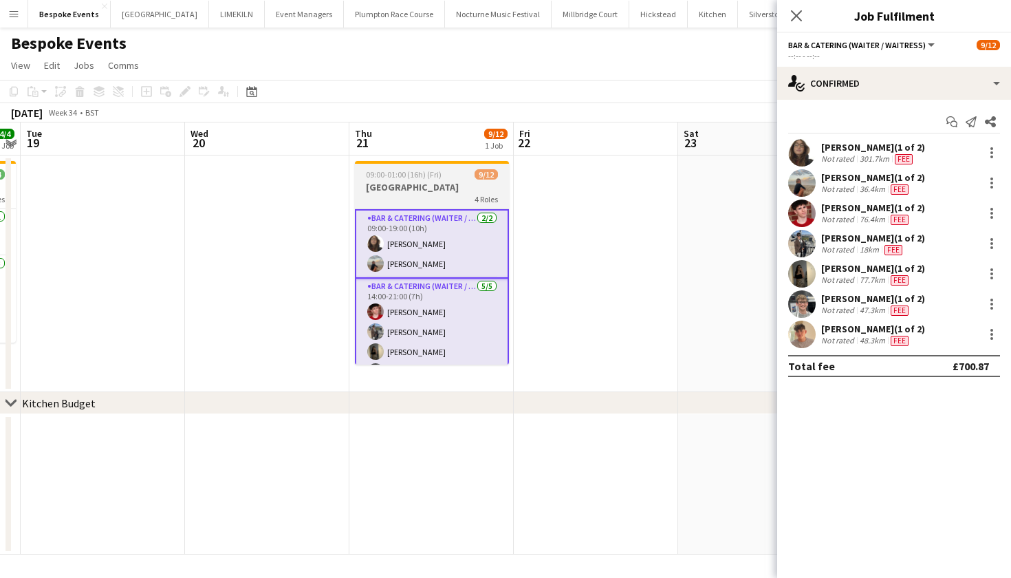
scroll to position [195, 0]
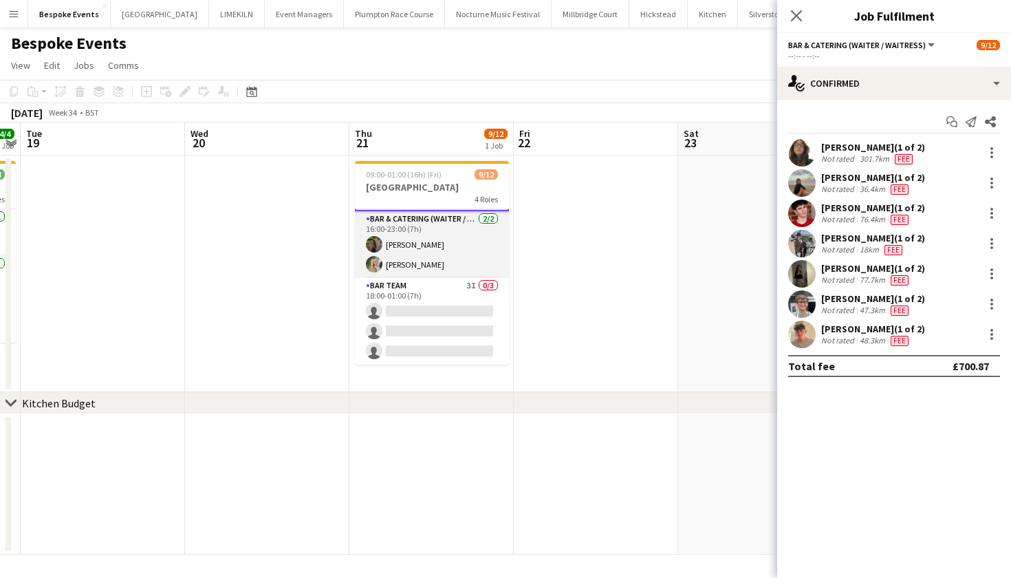
click at [386, 255] on app-card-role "Bar & Catering (Waiter / waitress) [DATE] 16:00-23:00 (7h) [PERSON_NAME] [PERSO…" at bounding box center [432, 244] width 154 height 67
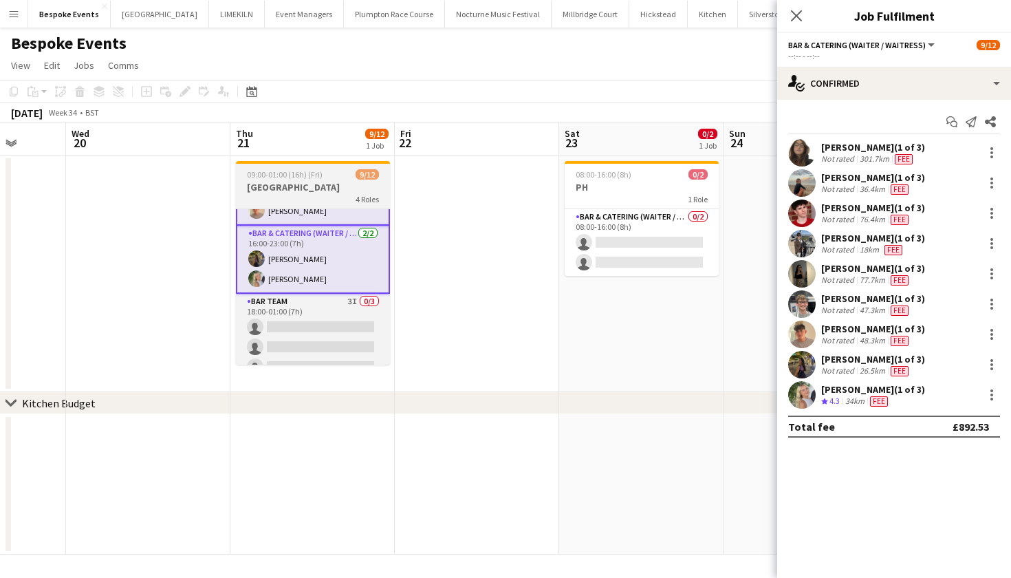
scroll to position [197, 0]
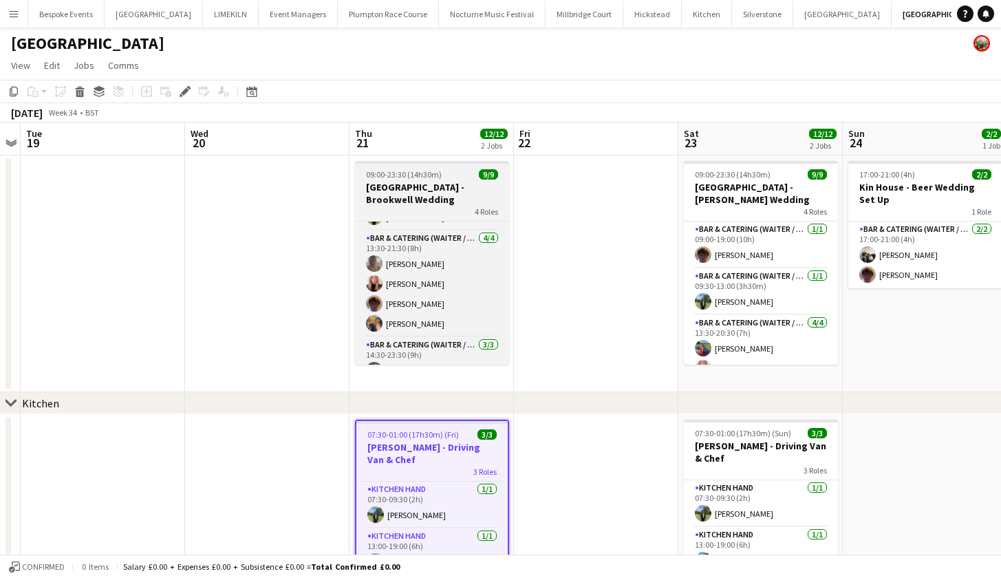
scroll to position [144, 0]
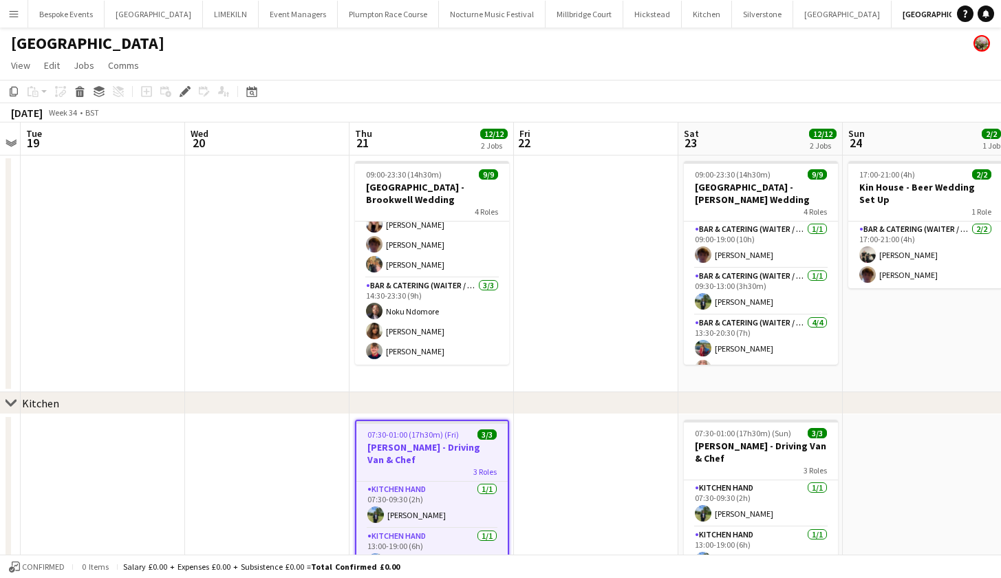
drag, startPoint x: 510, startPoint y: 257, endPoint x: 510, endPoint y: 230, distance: 27.5
click at [510, 230] on app-date-cell "09:00-23:30 (14h30m) 9/9 Kin House - [PERSON_NAME] Wedding 4 Roles Bar & Cateri…" at bounding box center [431, 273] width 164 height 237
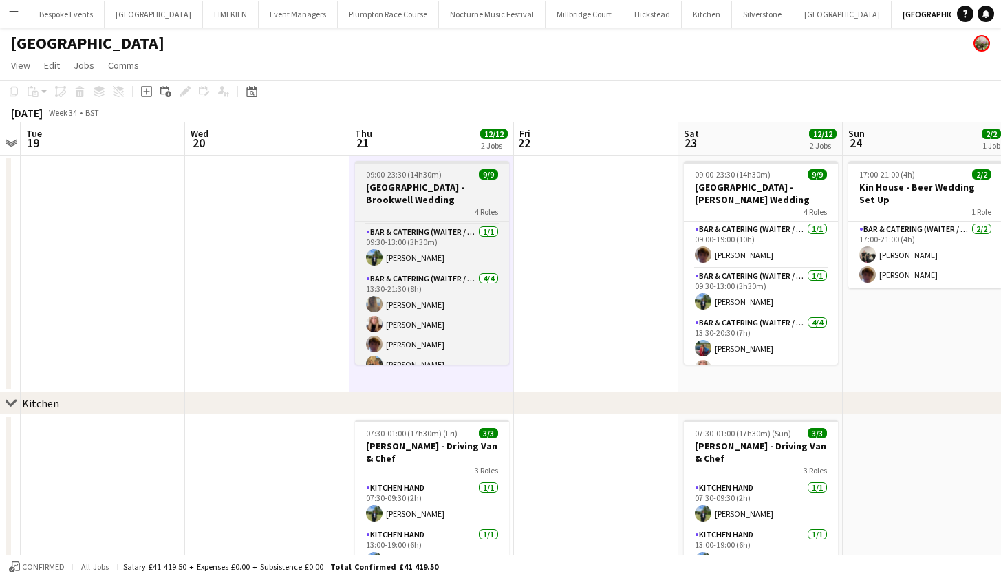
scroll to position [0, 0]
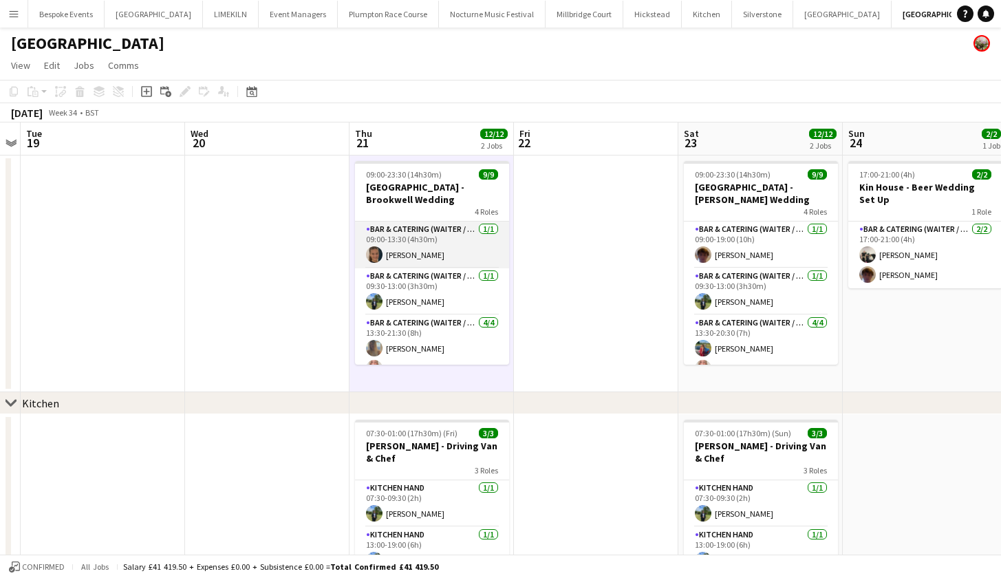
click at [451, 240] on app-card-role "Bar & Catering (Waiter / waitress) [DATE] 09:00-13:30 (4h30m) [PERSON_NAME]" at bounding box center [432, 245] width 154 height 47
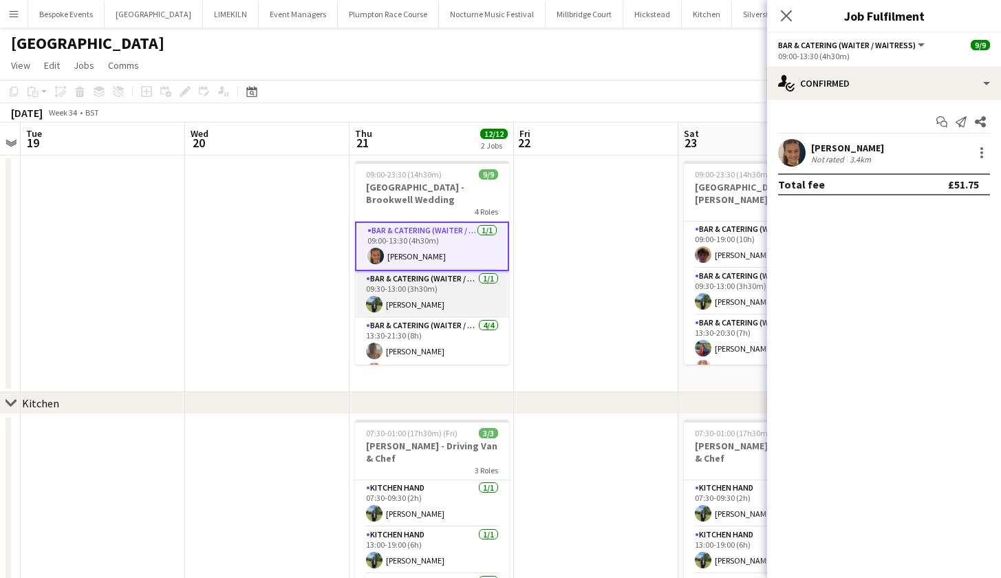
click at [425, 281] on app-card-role "Bar & Catering (Waiter / waitress) [DATE] 09:30-13:00 (3h30m) [PERSON_NAME]" at bounding box center [432, 294] width 154 height 47
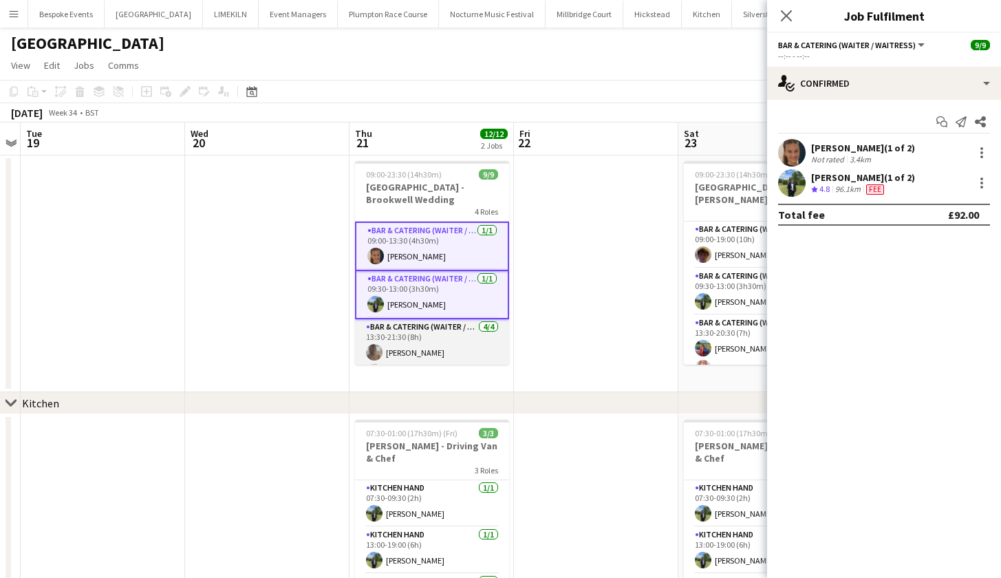
drag, startPoint x: 424, startPoint y: 360, endPoint x: 430, endPoint y: 352, distance: 10.9
click at [424, 359] on app-card-role "Bar & Catering (Waiter / waitress) [DATE] 13:30-21:30 (8h) [PERSON_NAME] [PERSO…" at bounding box center [432, 372] width 154 height 107
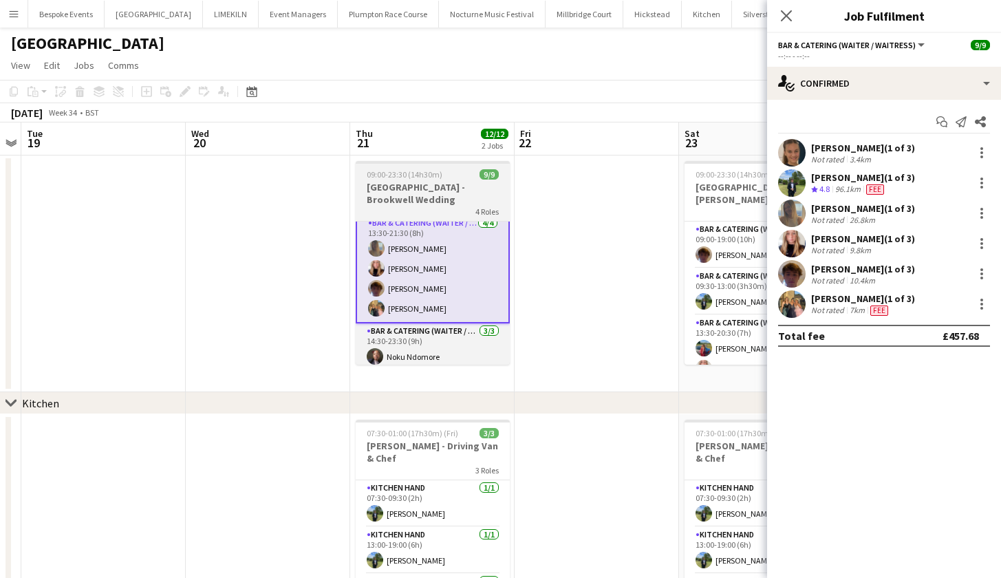
scroll to position [149, 0]
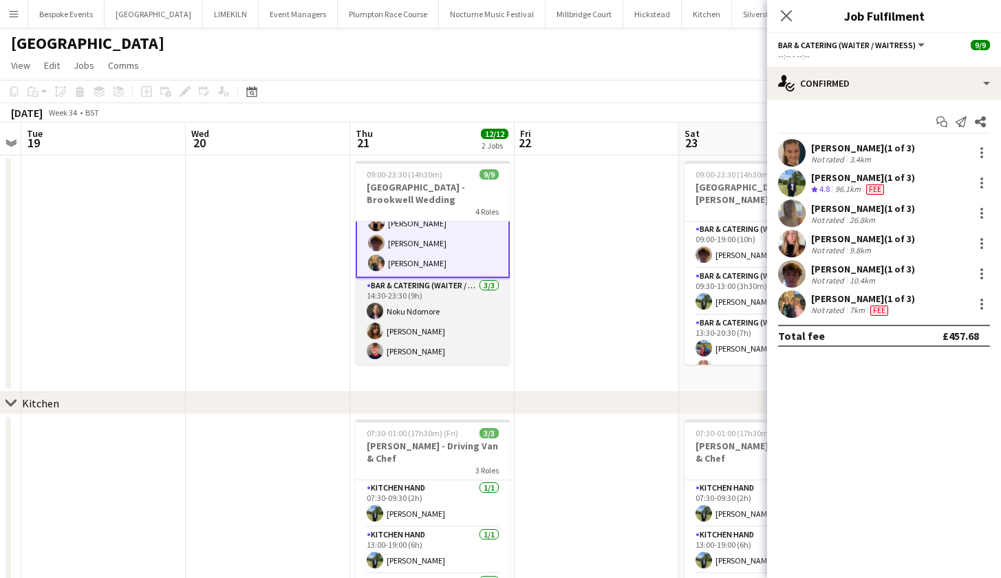
click at [438, 321] on app-card-role "Bar & Catering (Waiter / waitress) [DATE] 14:30-23:30 (9h) Noku Ndomore [PERSON…" at bounding box center [433, 321] width 154 height 87
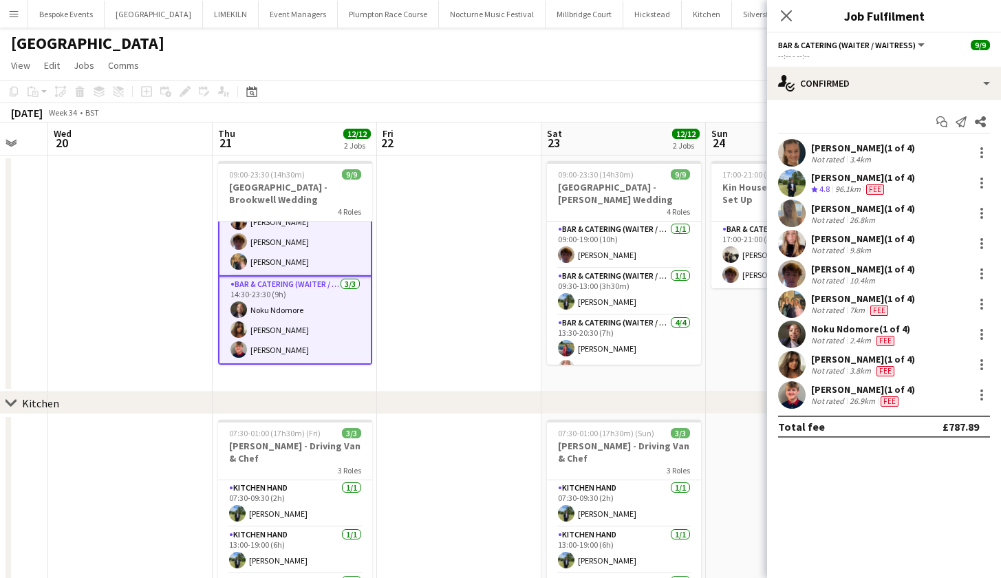
scroll to position [0, 616]
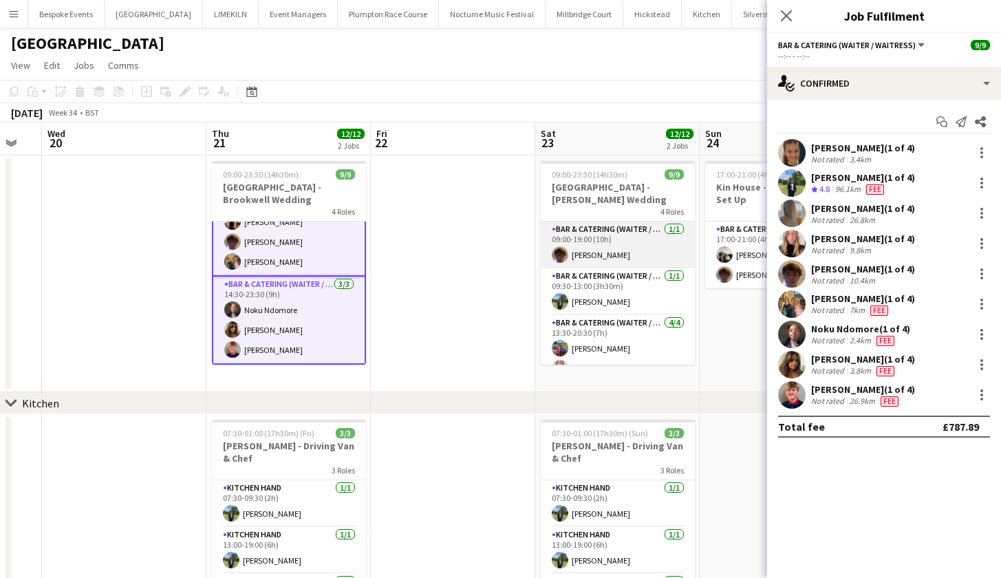
click at [633, 247] on app-card-role "Bar & Catering (Waiter / waitress) [DATE] 09:00-19:00 (10h) [PERSON_NAME]" at bounding box center [618, 245] width 154 height 47
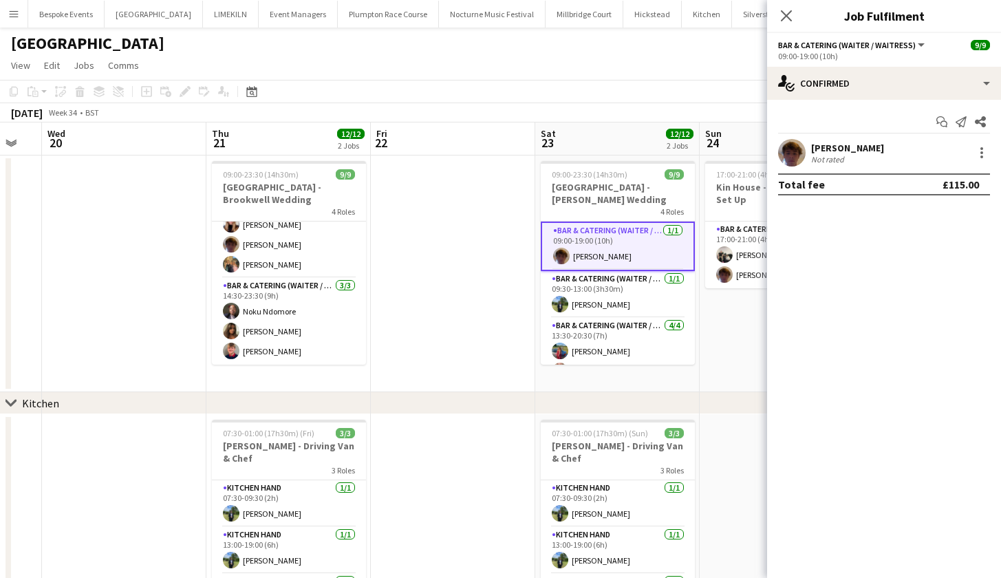
scroll to position [144, 0]
click at [626, 301] on app-card-role "Bar & Catering (Waiter / waitress) [DATE] 09:30-13:00 (3h30m) [PERSON_NAME]" at bounding box center [618, 294] width 154 height 47
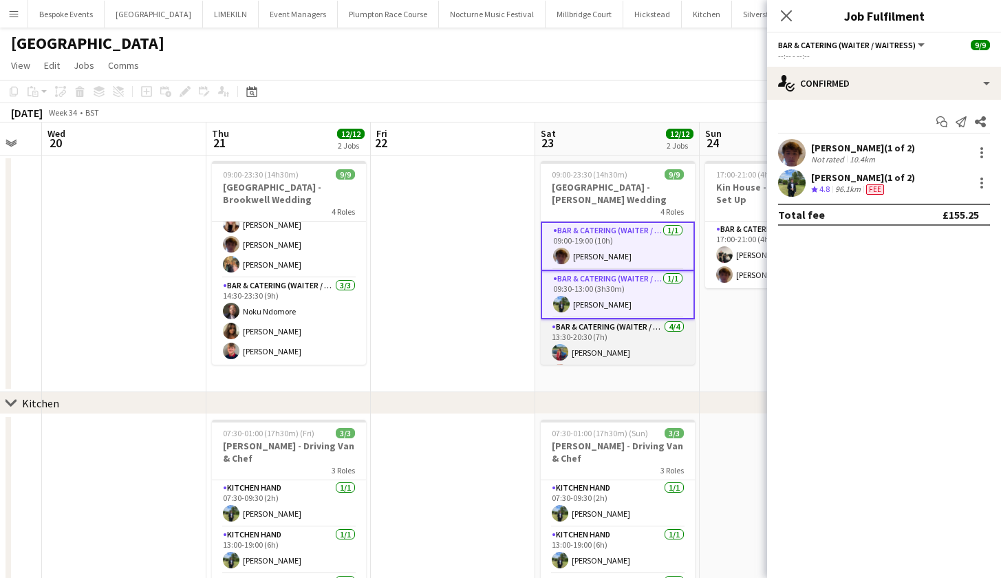
click at [625, 361] on app-card-role "Bar & Catering (Waiter / waitress) [DATE] 13:30-20:30 (7h) [PERSON_NAME] [PERSO…" at bounding box center [618, 372] width 154 height 107
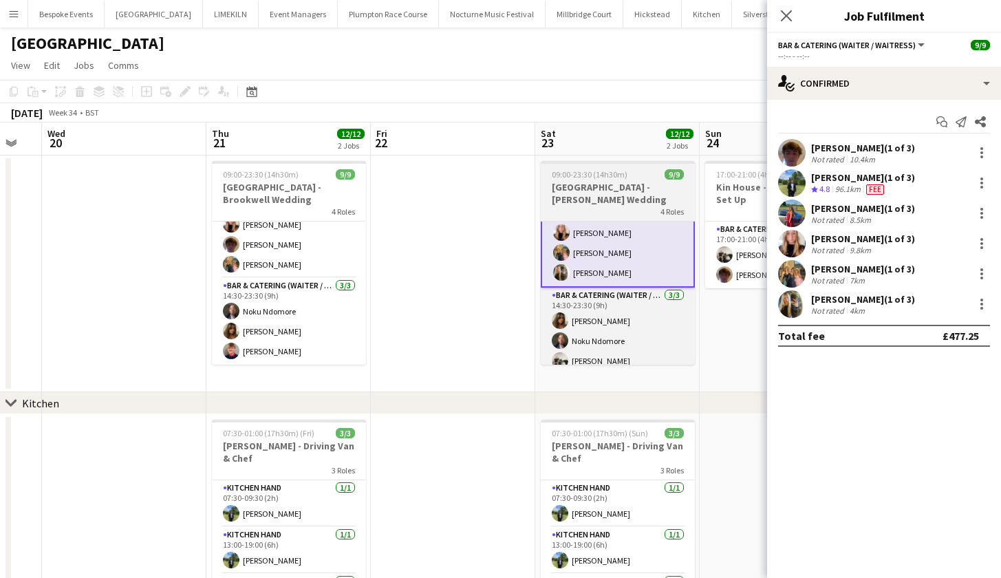
scroll to position [149, 0]
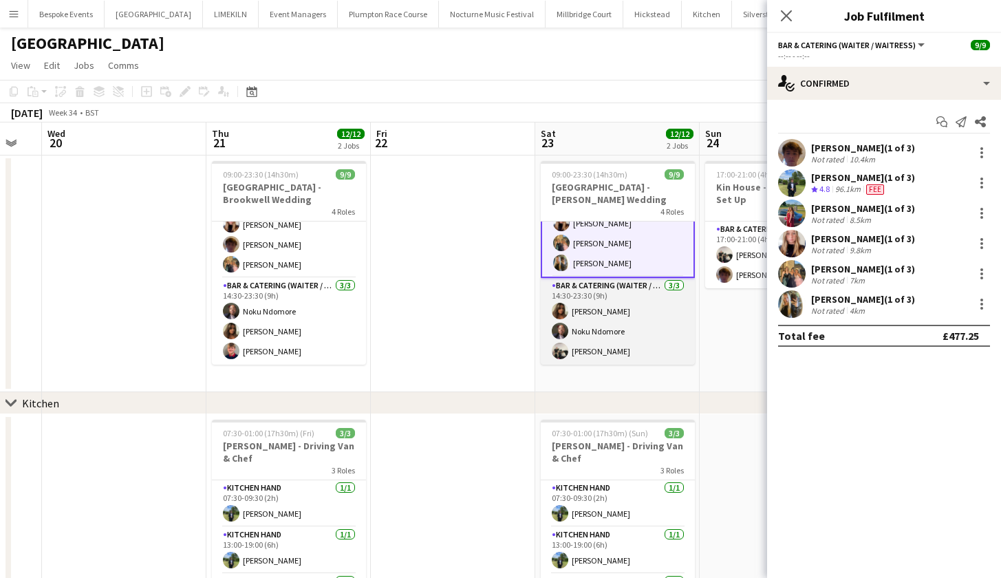
click at [633, 333] on app-card-role "Bar & Catering (Waiter / waitress) [DATE] 14:30-23:30 (9h) [PERSON_NAME] Noku N…" at bounding box center [618, 321] width 154 height 87
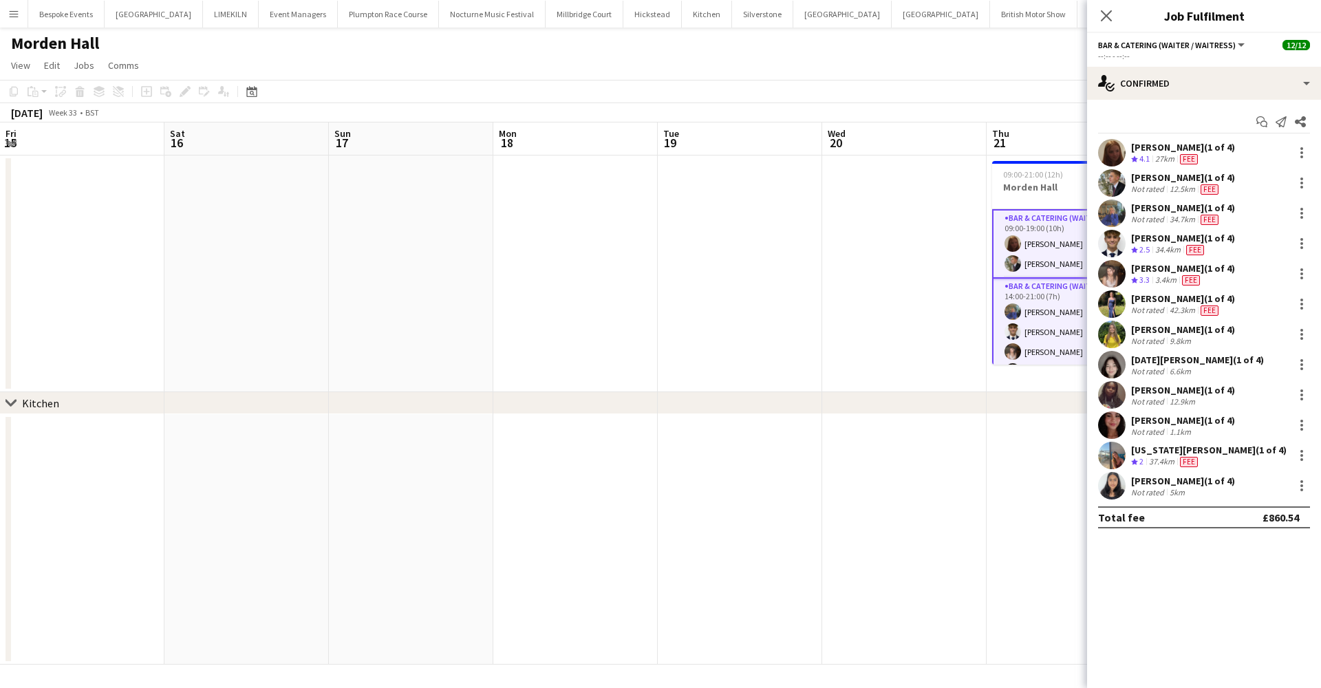
scroll to position [197, 0]
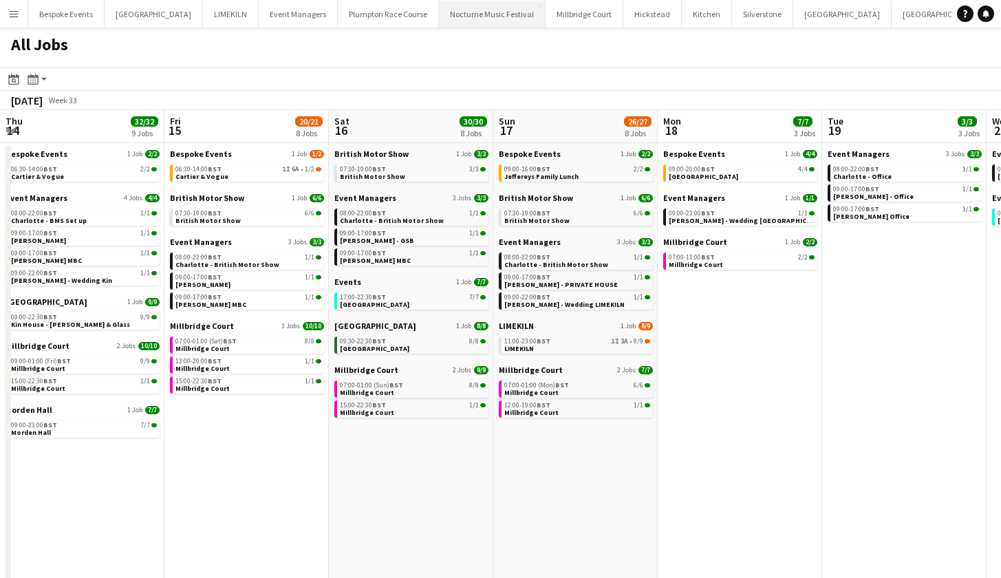
scroll to position [0, 587]
